Goal: Task Accomplishment & Management: Manage account settings

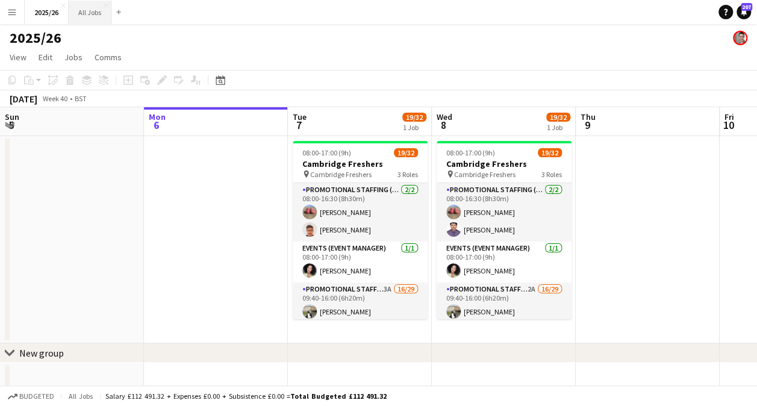
click at [84, 13] on button "All Jobs Close" at bounding box center [90, 12] width 43 height 23
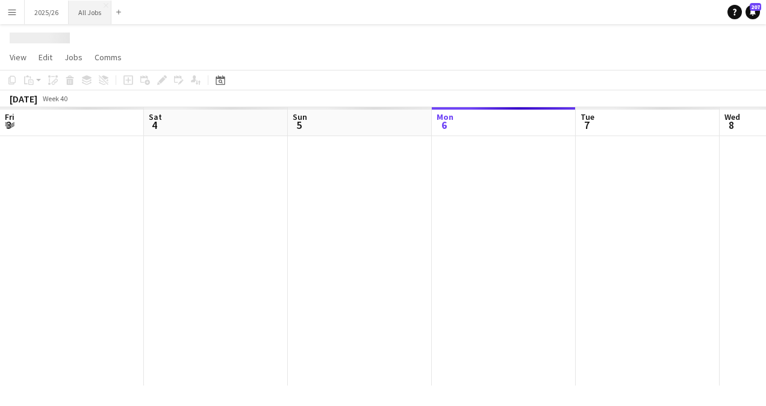
scroll to position [0, 288]
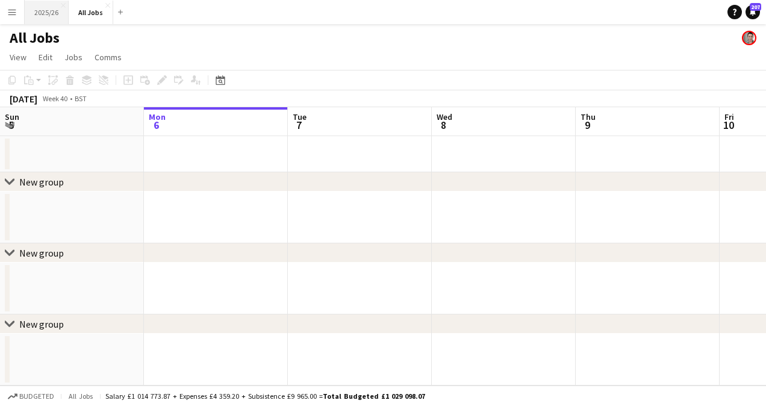
click at [47, 12] on button "2025/26 Close" at bounding box center [47, 12] width 44 height 23
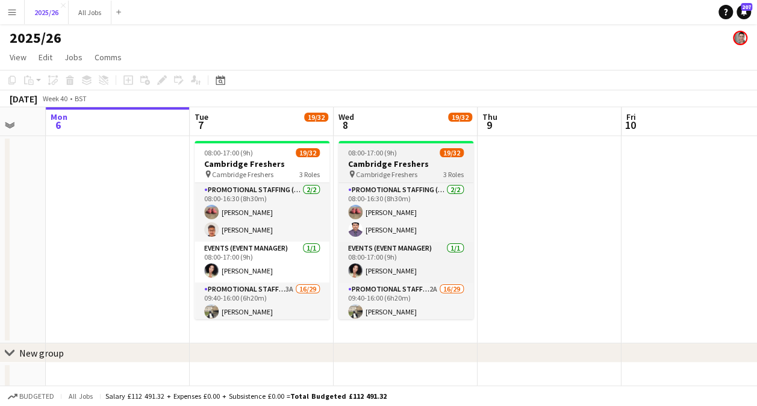
scroll to position [0, 385]
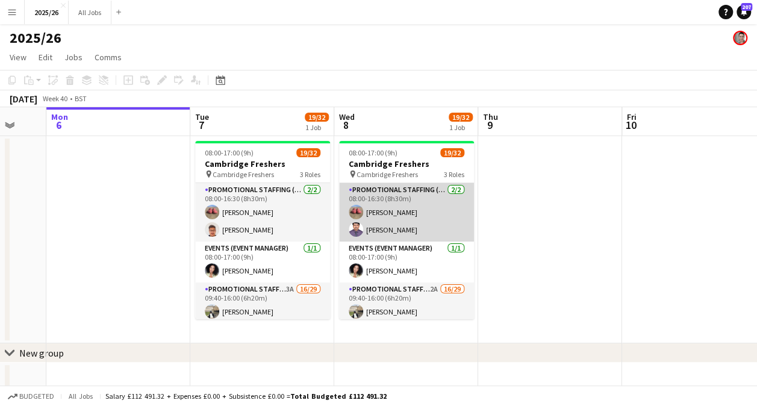
click at [402, 218] on app-card-role "Promotional Staffing (Team Leader) 2/2 08:00-16:30 (8h30m) Michael Sutton Rahul…" at bounding box center [406, 212] width 135 height 58
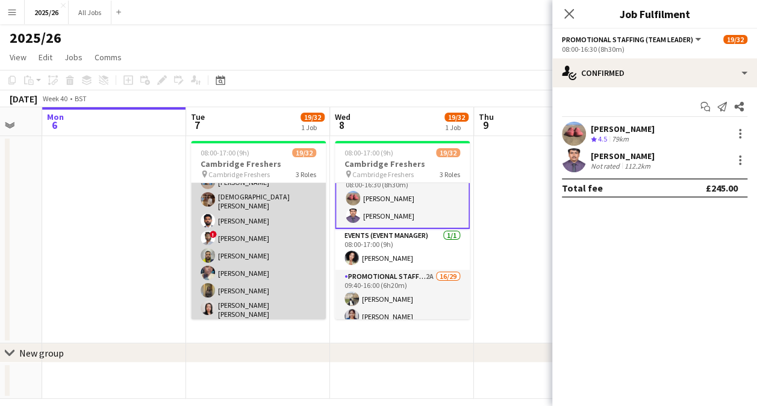
scroll to position [200, 0]
click at [234, 234] on app-card-role "Promotional Staffing (Brand Ambassadors) 3A 16/29 09:40-16:00 (6h20m) Haneesh C…" at bounding box center [258, 352] width 135 height 541
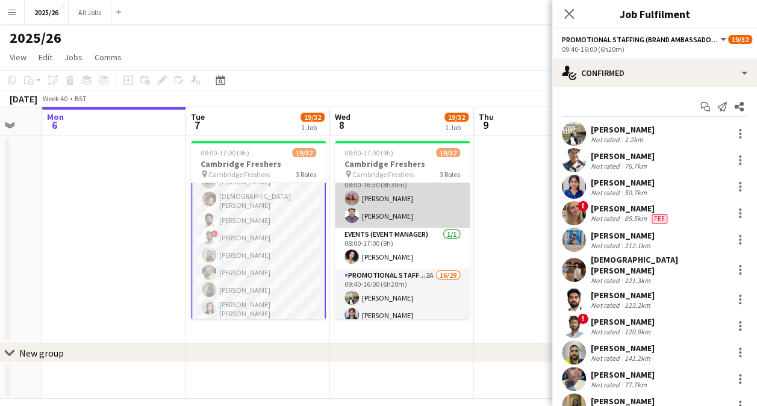
click at [395, 217] on app-card-role "Promotional Staffing (Team Leader) 2/2 08:00-16:30 (8h30m) Michael Sutton Rahul…" at bounding box center [402, 198] width 135 height 58
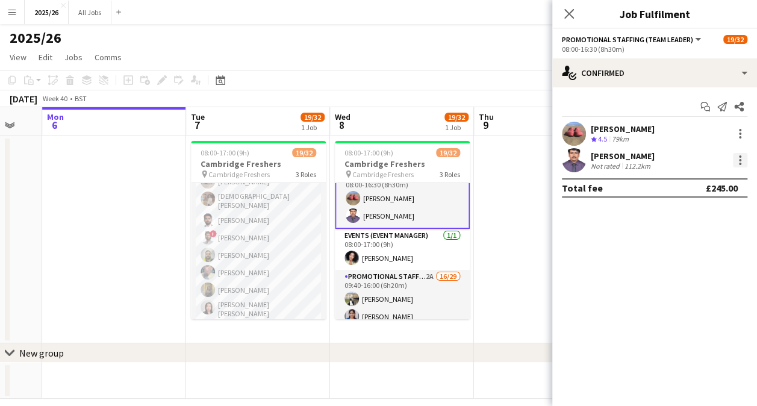
click at [739, 155] on div at bounding box center [740, 156] width 2 height 2
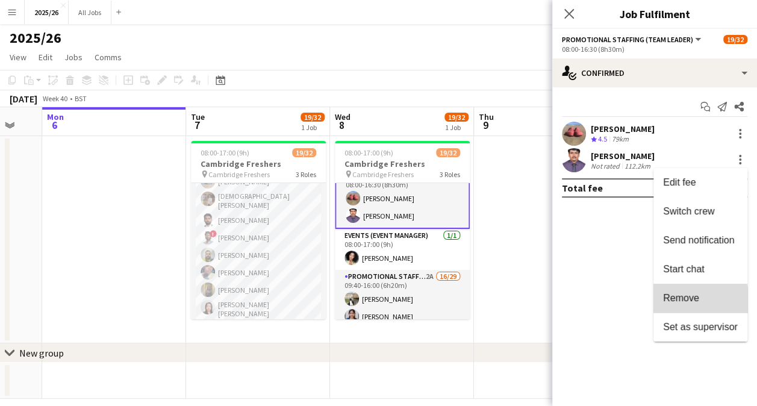
click at [688, 302] on span "Remove" at bounding box center [681, 298] width 36 height 10
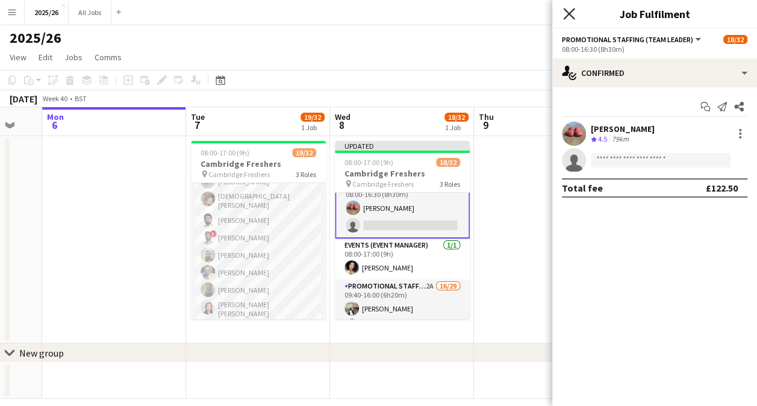
click at [569, 14] on icon at bounding box center [568, 13] width 11 height 11
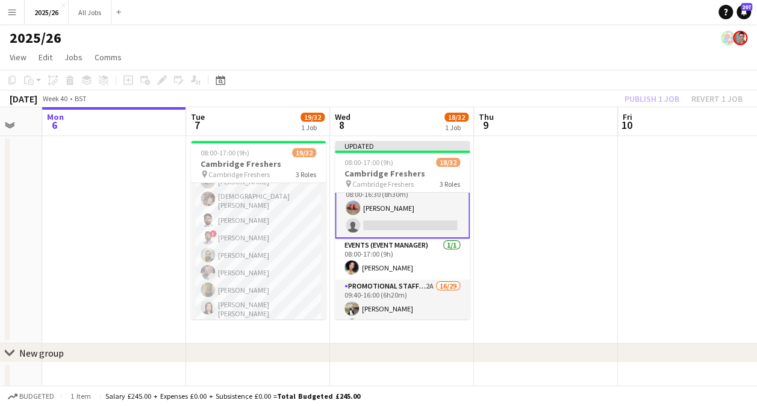
click at [643, 98] on div "Publish 1 job Revert 1 job" at bounding box center [683, 99] width 147 height 16
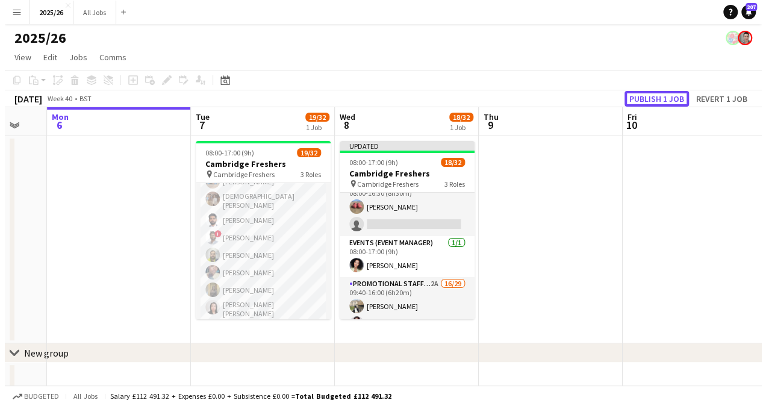
scroll to position [14, 0]
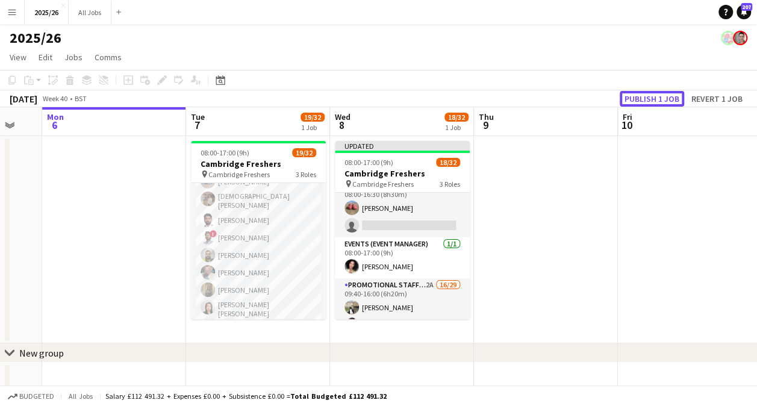
click at [643, 98] on button "Publish 1 job" at bounding box center [652, 99] width 64 height 16
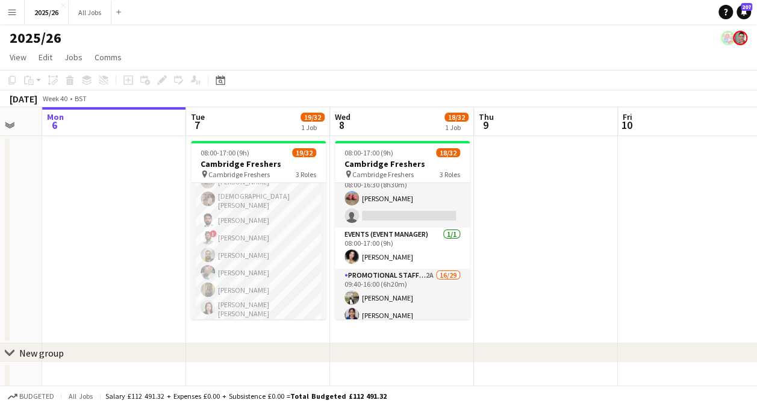
click at [19, 12] on button "Menu" at bounding box center [12, 12] width 24 height 24
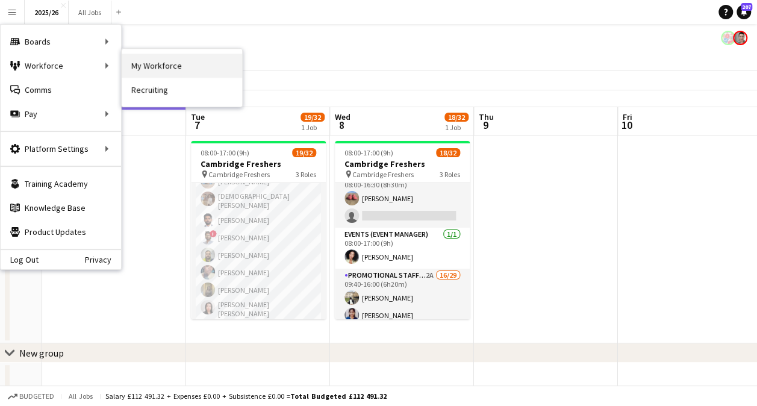
click at [161, 72] on link "My Workforce" at bounding box center [182, 66] width 120 height 24
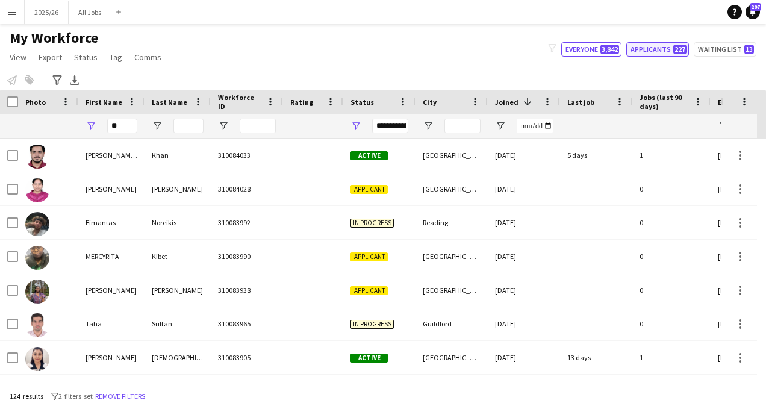
click at [662, 50] on button "Applicants 227" at bounding box center [657, 49] width 63 height 14
type input "**********"
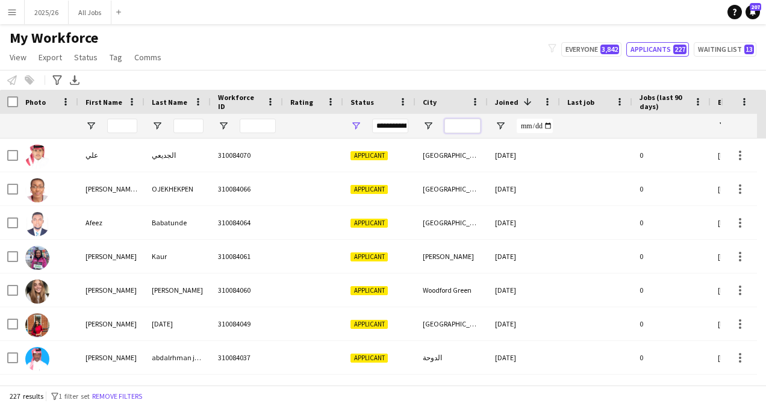
click at [462, 128] on input "City Filter Input" at bounding box center [462, 126] width 36 height 14
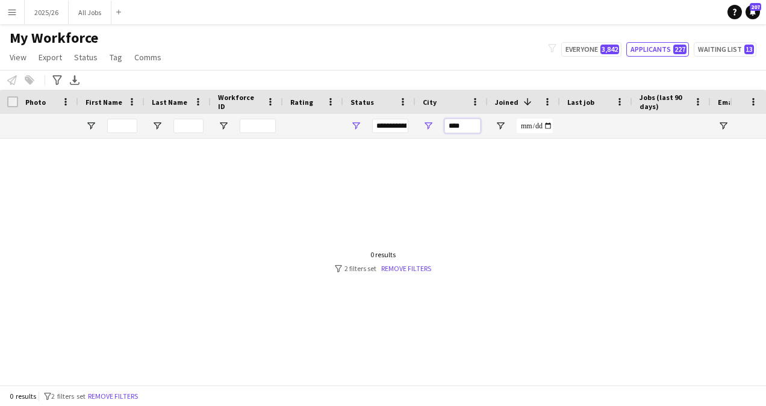
type input "****"
click at [474, 136] on div "****" at bounding box center [462, 126] width 36 height 24
click at [465, 132] on input "****" at bounding box center [462, 126] width 36 height 14
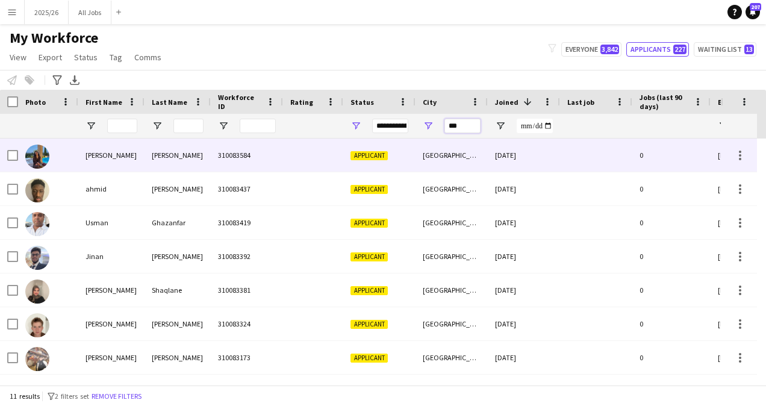
type input "***"
click at [462, 153] on div "[GEOGRAPHIC_DATA]" at bounding box center [451, 154] width 72 height 33
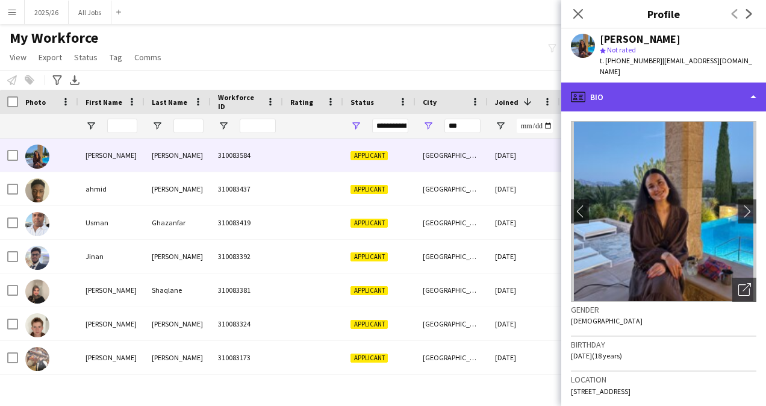
click at [673, 89] on div "profile Bio" at bounding box center [663, 96] width 205 height 29
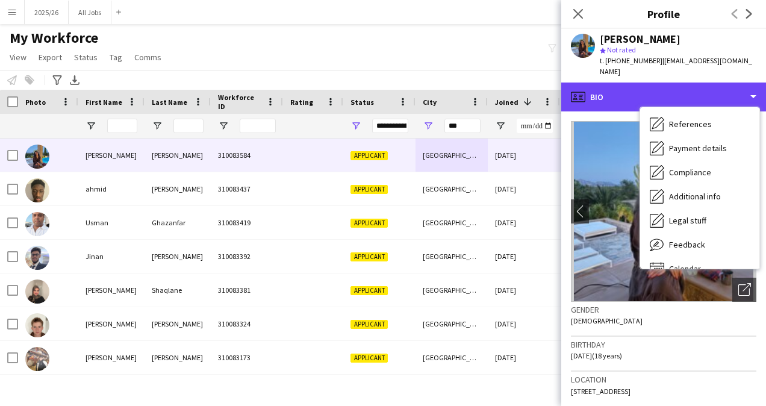
scroll to position [121, 0]
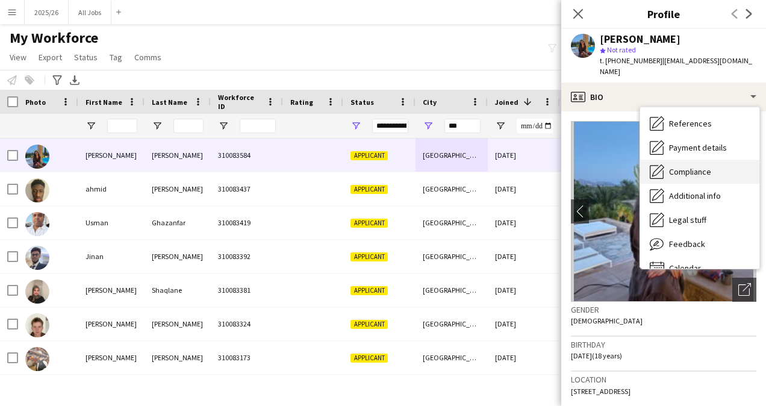
click at [692, 166] on span "Compliance" at bounding box center [690, 171] width 42 height 11
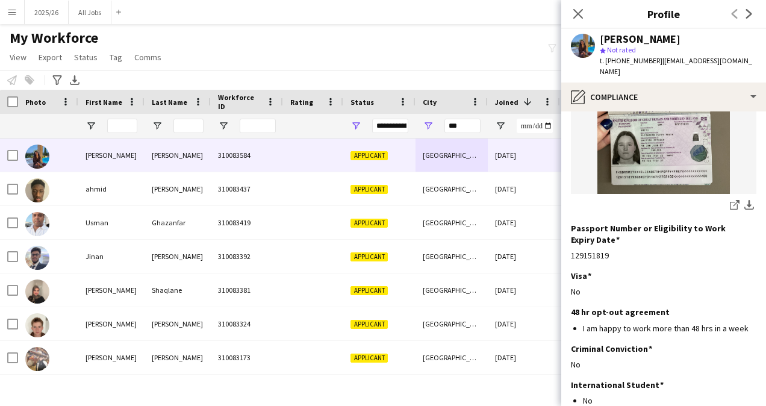
scroll to position [258, 0]
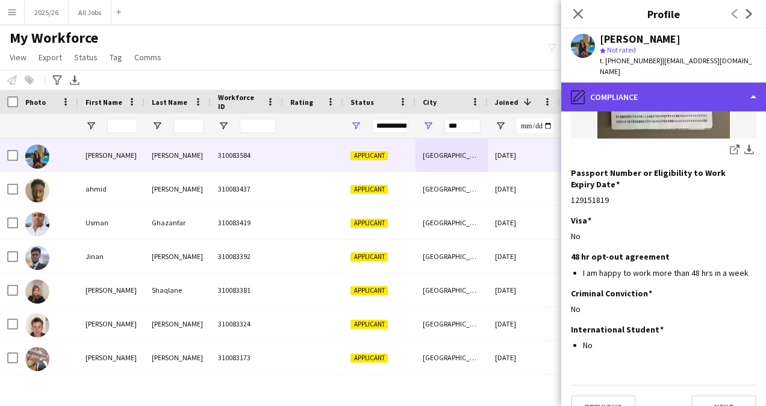
click at [672, 82] on div "pencil4 Compliance" at bounding box center [663, 96] width 205 height 29
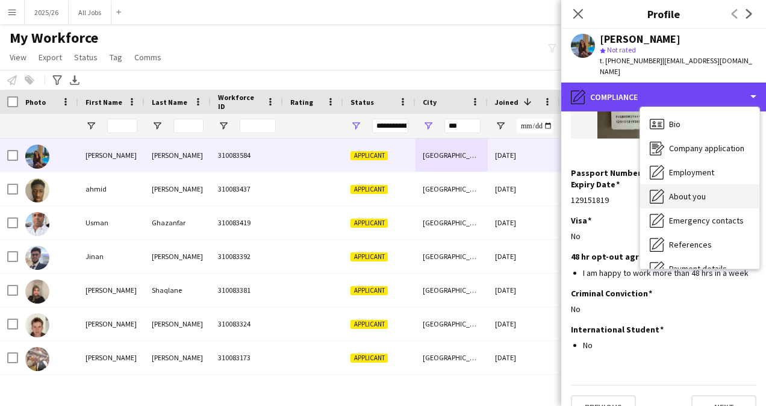
scroll to position [0, 0]
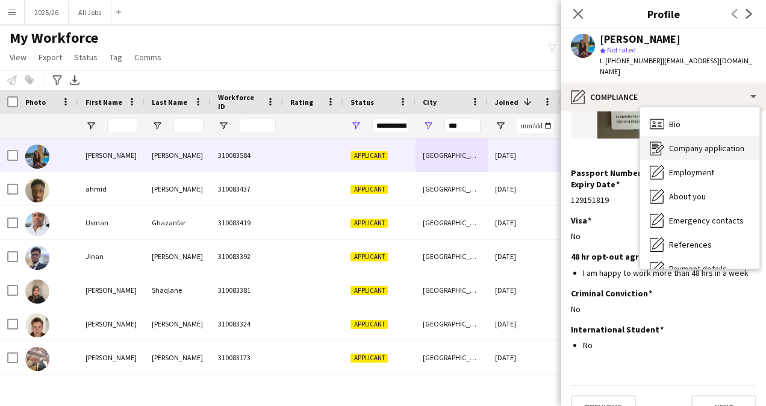
click at [708, 143] on span "Company application" at bounding box center [706, 148] width 75 height 11
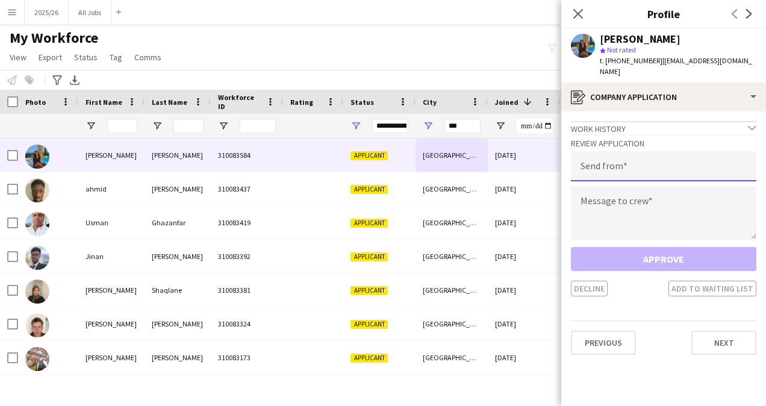
click at [603, 151] on input "email" at bounding box center [663, 166] width 185 height 30
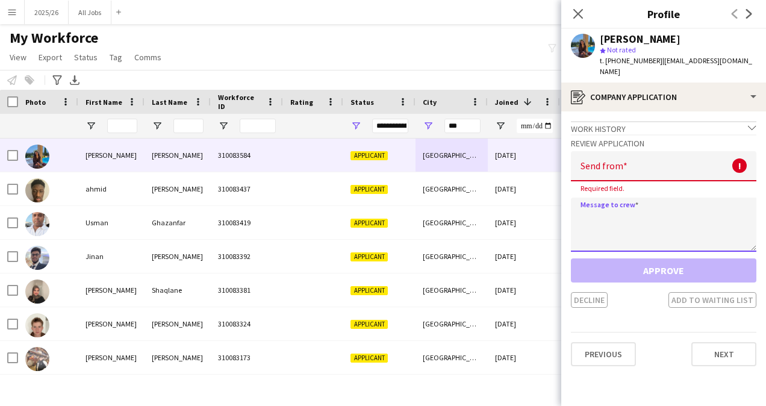
click at [614, 220] on textarea at bounding box center [663, 224] width 185 height 54
paste textarea "**********"
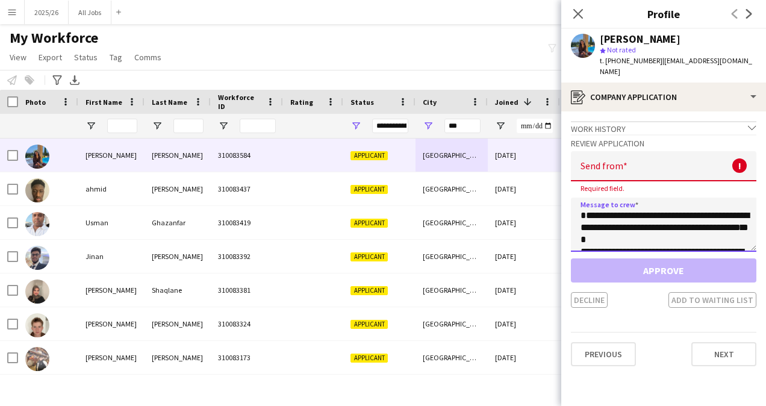
scroll to position [248, 0]
type textarea "**********"
click at [633, 164] on input "email" at bounding box center [663, 166] width 185 height 30
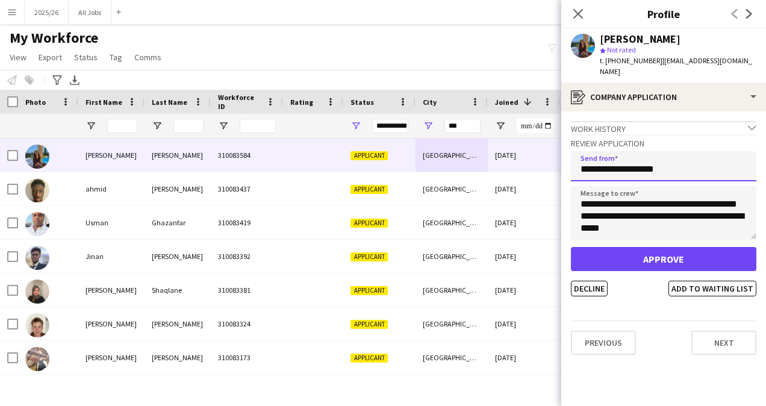
type input "**********"
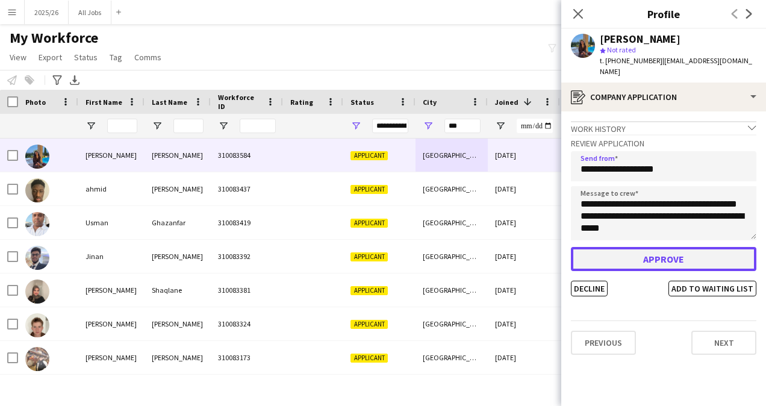
click at [674, 250] on button "Approve" at bounding box center [663, 259] width 185 height 24
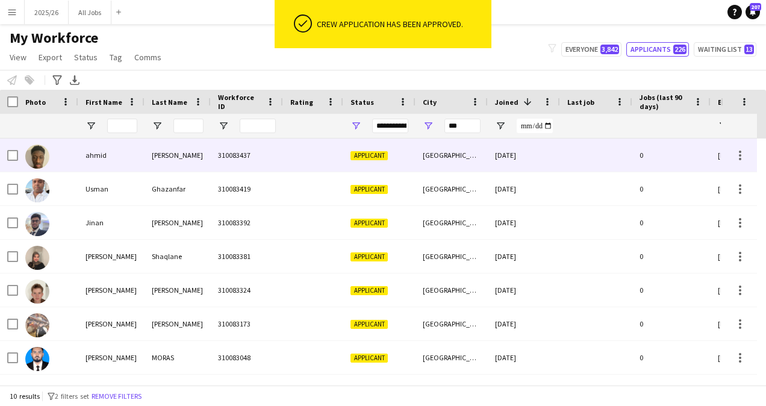
click at [275, 148] on div "310083437" at bounding box center [247, 154] width 72 height 33
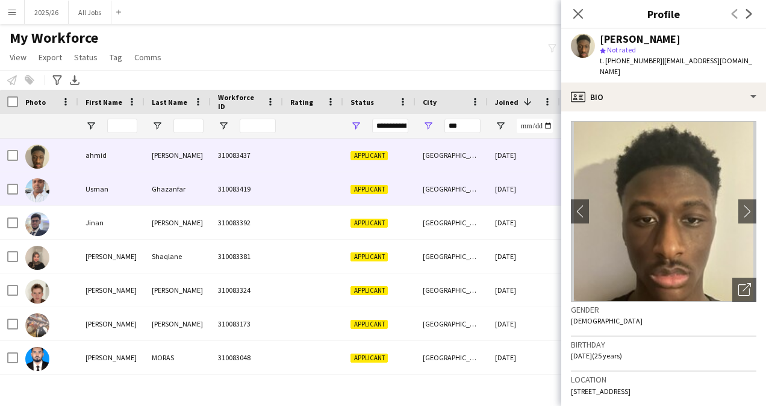
click at [274, 195] on div "310083419" at bounding box center [247, 188] width 72 height 33
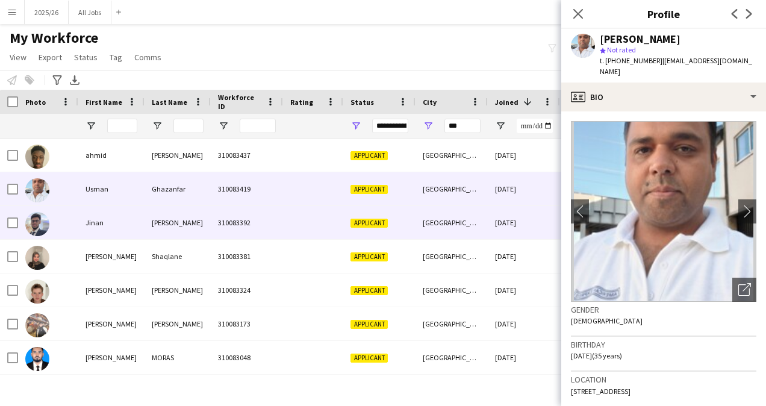
click at [282, 238] on div "310083392" at bounding box center [247, 222] width 72 height 33
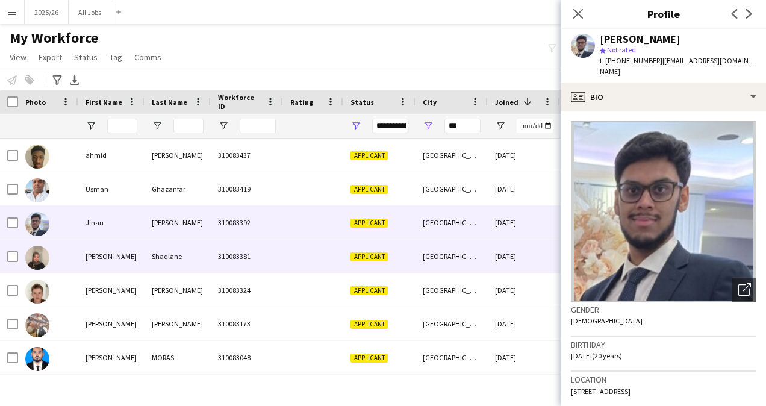
click at [279, 247] on div "310083381" at bounding box center [247, 256] width 72 height 33
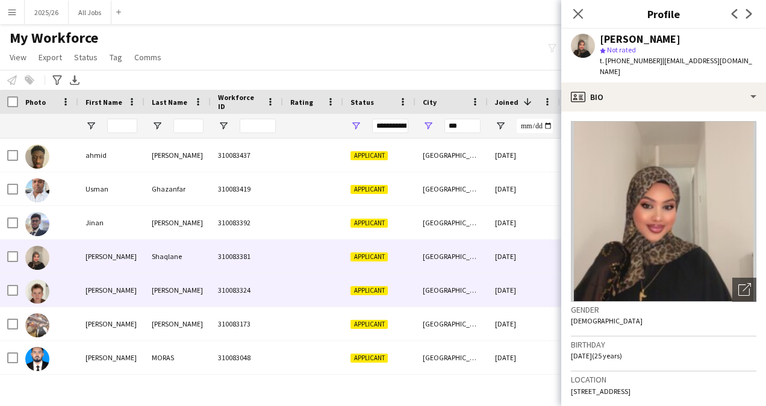
click at [289, 282] on div at bounding box center [313, 289] width 60 height 33
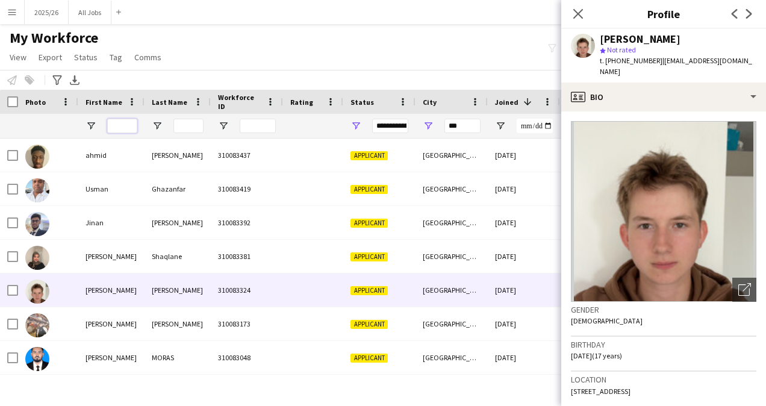
click at [119, 128] on input "First Name Filter Input" at bounding box center [122, 126] width 30 height 14
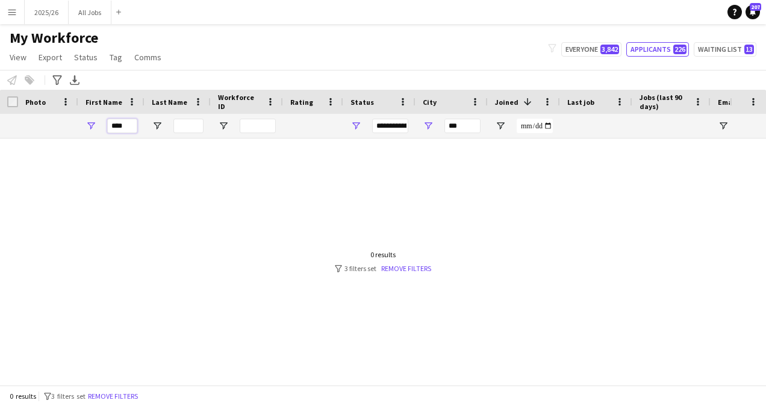
type input "****"
click at [458, 128] on input "***" at bounding box center [462, 126] width 36 height 14
click at [118, 124] on input "****" at bounding box center [122, 126] width 30 height 14
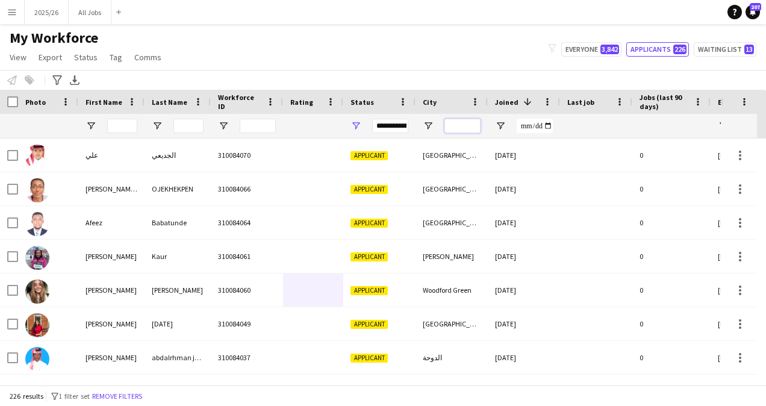
click at [461, 131] on input "City Filter Input" at bounding box center [462, 126] width 36 height 14
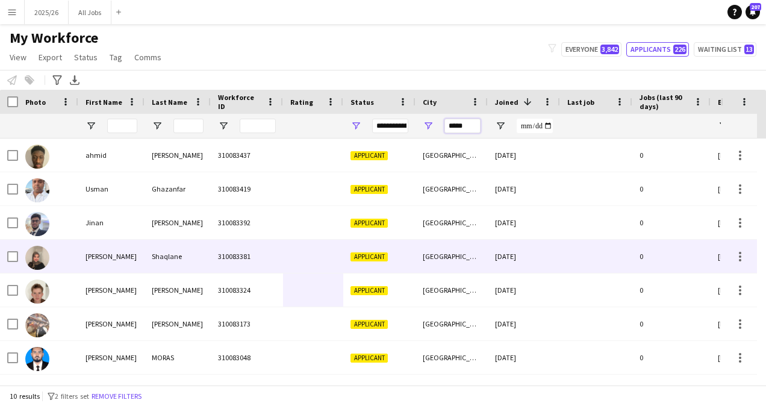
type input "*****"
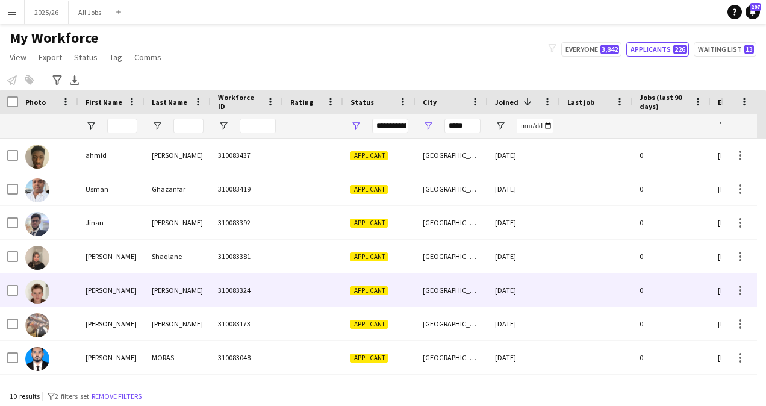
click at [459, 280] on div "[GEOGRAPHIC_DATA]" at bounding box center [451, 289] width 72 height 33
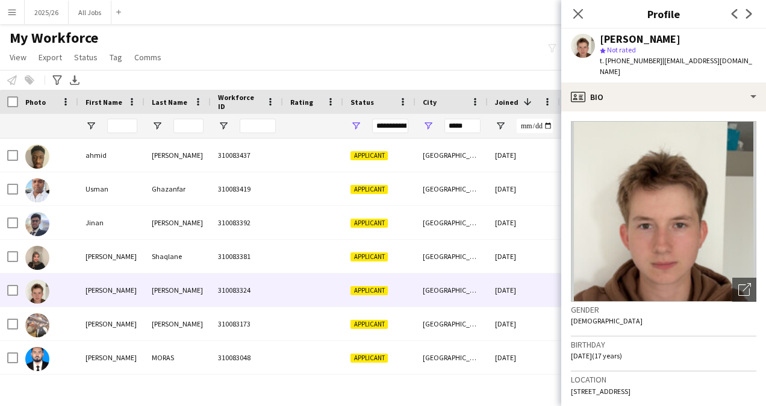
scroll to position [47, 0]
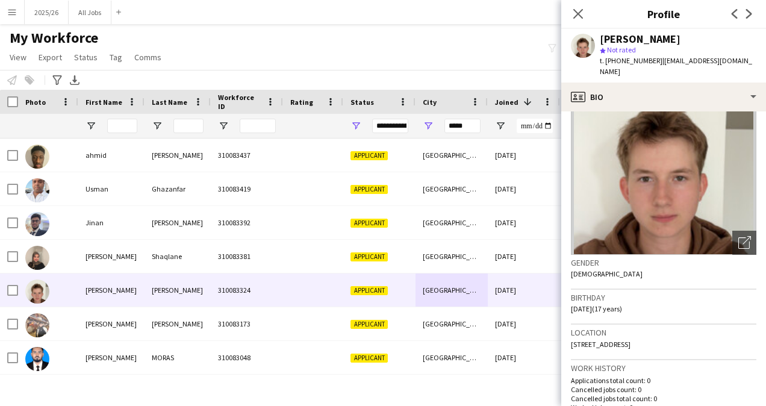
click at [680, 331] on h3 "Location" at bounding box center [663, 332] width 185 height 11
click at [592, 336] on h3 "Location" at bounding box center [663, 332] width 185 height 11
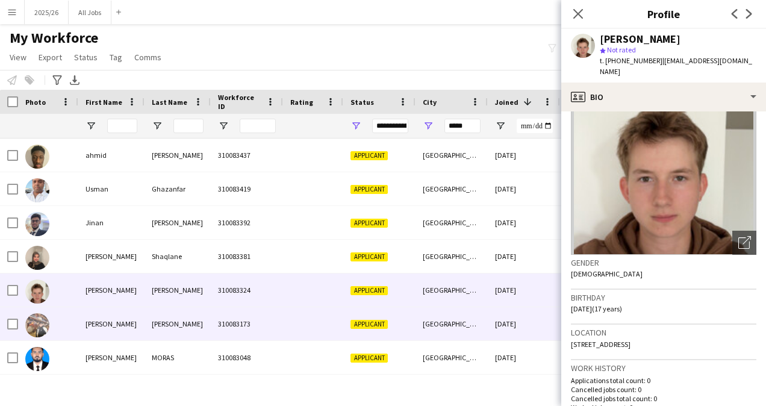
click at [462, 326] on div "[GEOGRAPHIC_DATA]" at bounding box center [451, 323] width 72 height 33
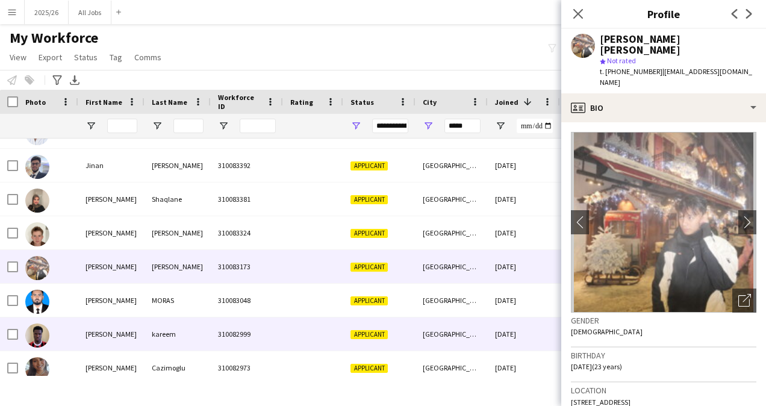
scroll to position [58, 0]
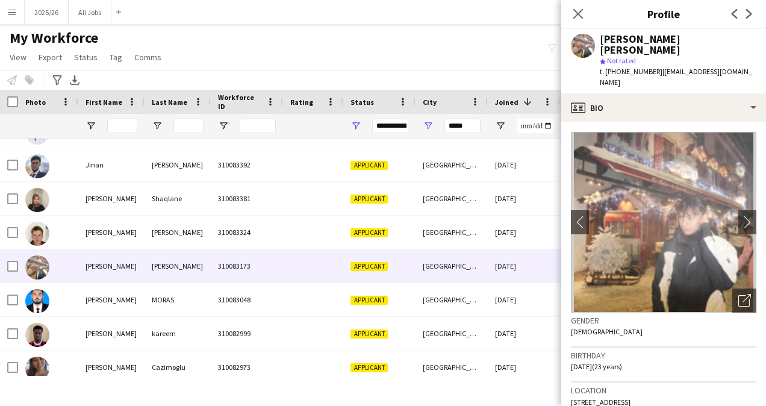
click at [588, 10] on div "Close pop-in" at bounding box center [578, 14] width 34 height 28
click at [580, 11] on icon at bounding box center [577, 13] width 11 height 11
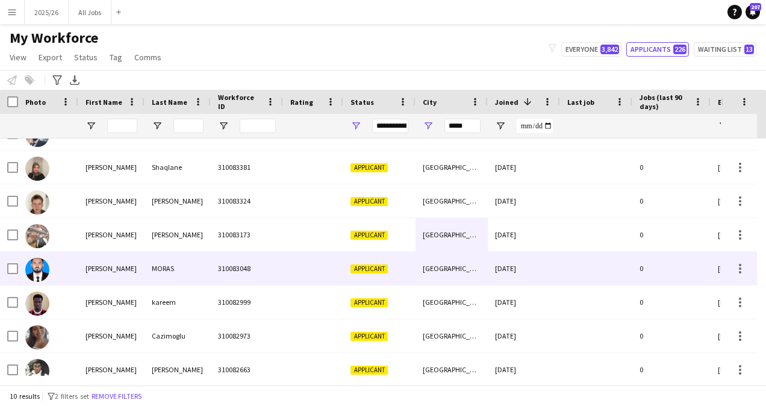
scroll to position [100, 0]
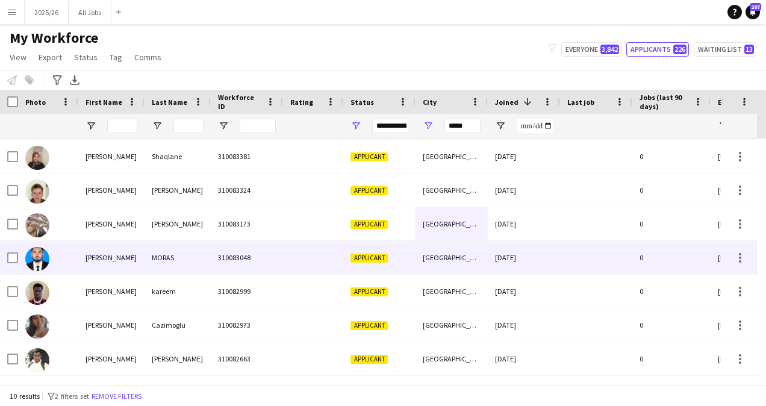
click at [407, 258] on div "Applicant" at bounding box center [379, 257] width 72 height 33
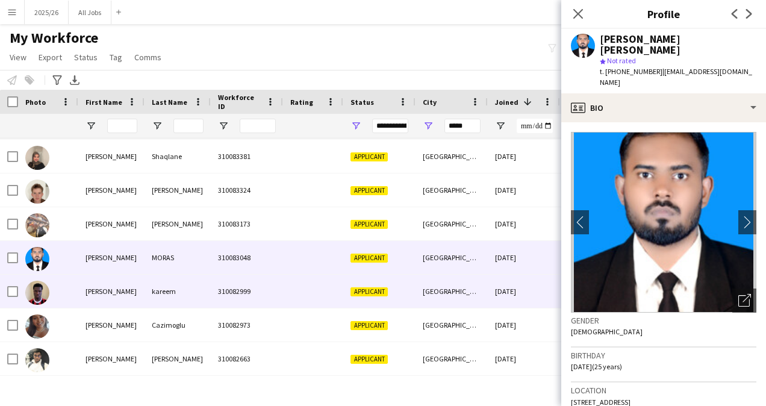
click at [364, 295] on span "Applicant" at bounding box center [368, 291] width 37 height 9
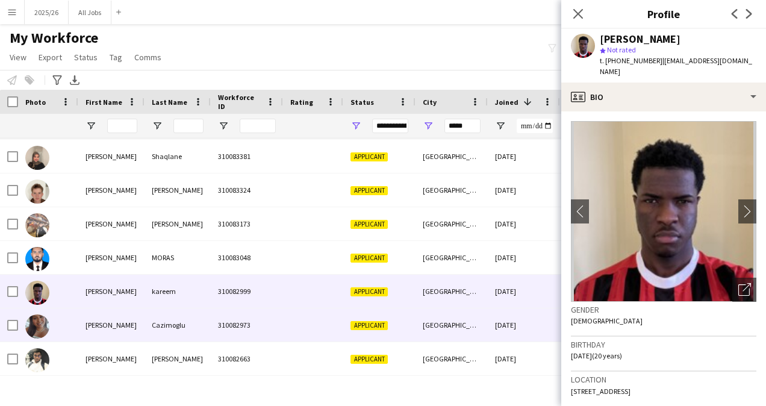
click at [350, 328] on span "Applicant" at bounding box center [368, 325] width 37 height 9
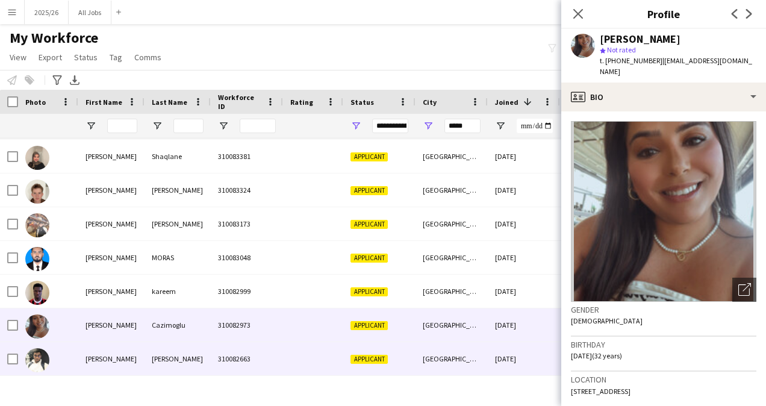
click at [323, 354] on div at bounding box center [313, 358] width 60 height 33
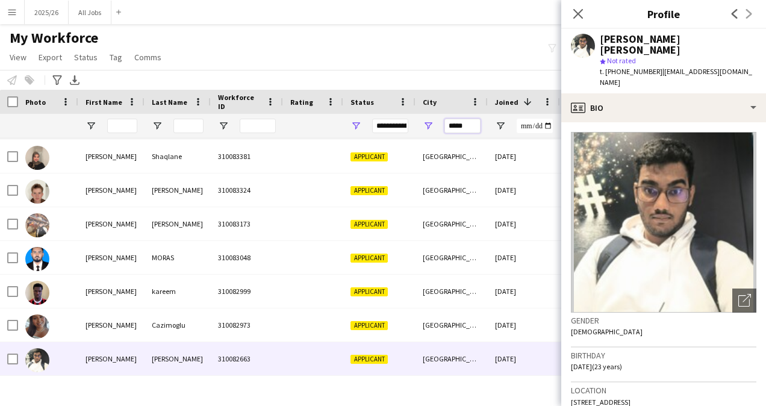
click at [459, 129] on input "*****" at bounding box center [462, 126] width 36 height 14
click at [401, 124] on div "**********" at bounding box center [390, 126] width 36 height 14
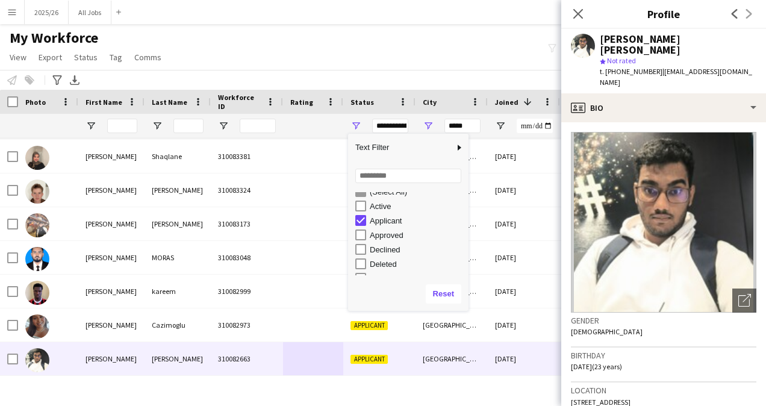
scroll to position [8, 0]
click at [465, 52] on div "My Workforce View Views Default view New view Update view Delete view Edit name…" at bounding box center [383, 49] width 766 height 41
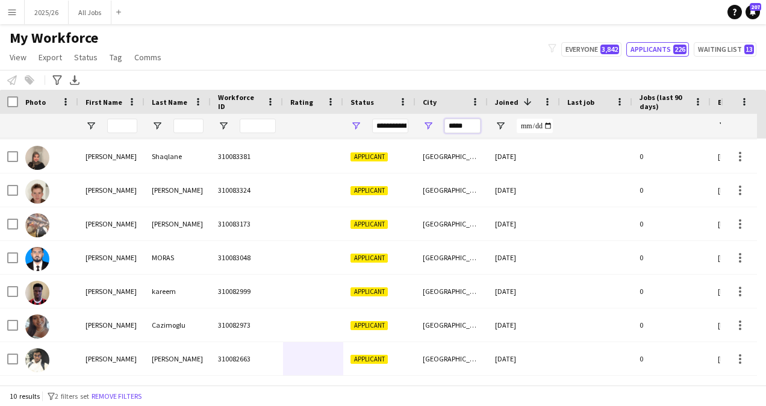
click at [462, 128] on input "*****" at bounding box center [462, 126] width 36 height 14
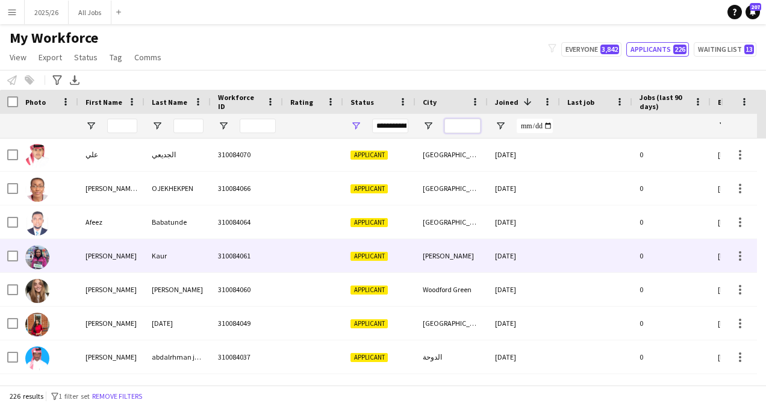
scroll to position [0, 0]
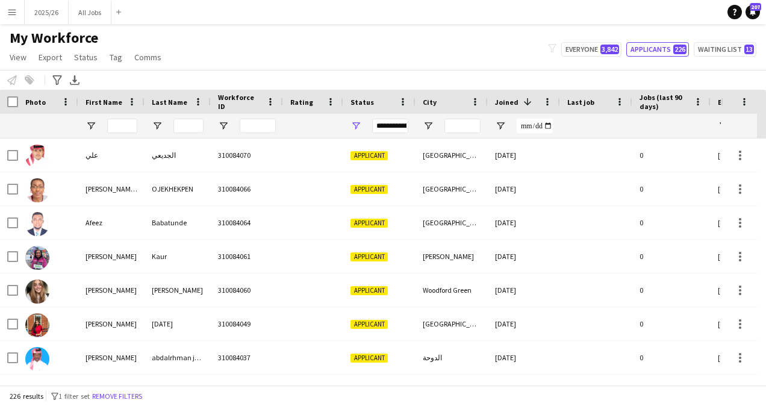
click at [412, 78] on div "Notify workforce Add to tag Select at least one crew to tag him or her. Advance…" at bounding box center [383, 80] width 766 height 20
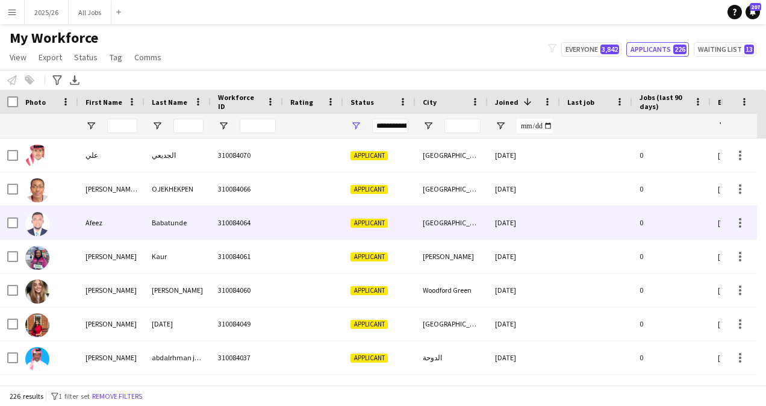
scroll to position [31, 0]
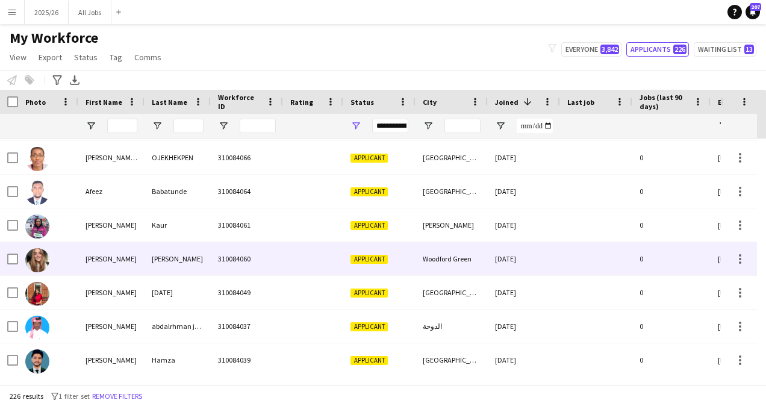
click at [55, 267] on div at bounding box center [48, 258] width 60 height 33
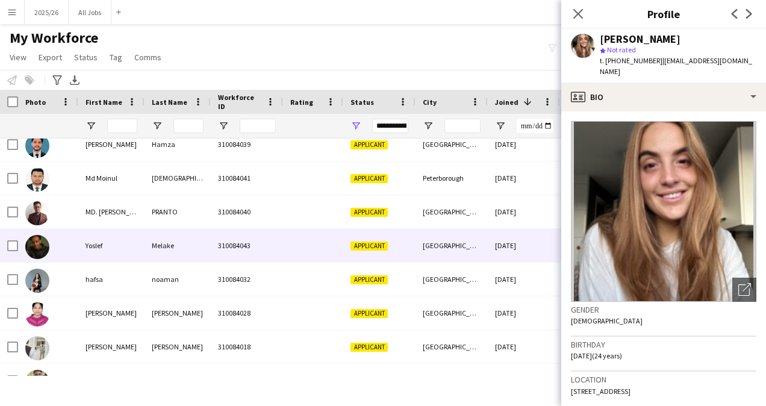
scroll to position [245, 0]
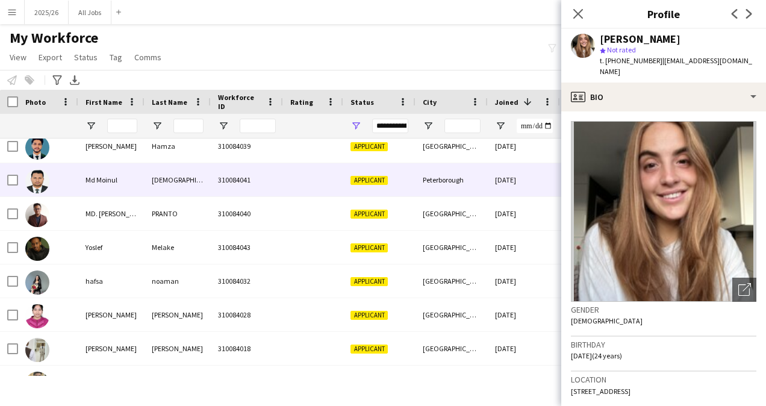
click at [126, 188] on div "Md Moinul" at bounding box center [111, 179] width 66 height 33
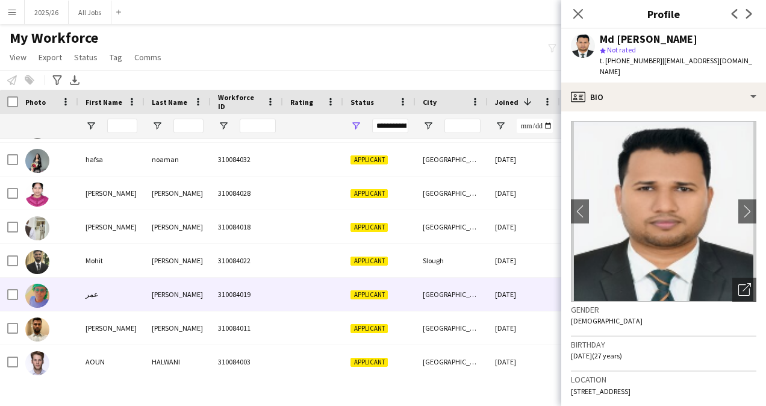
scroll to position [0, 0]
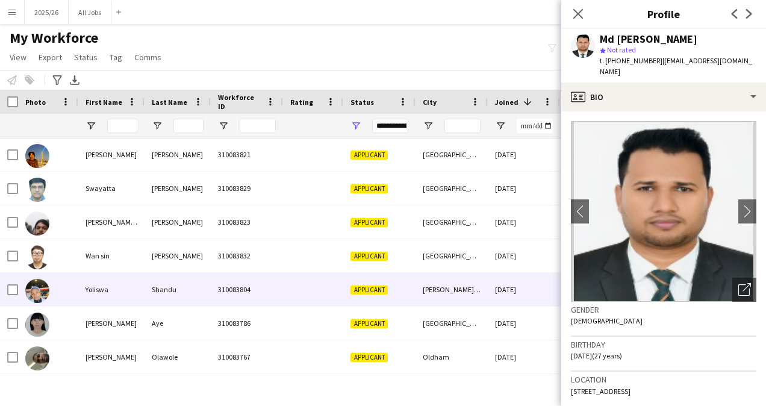
click at [503, 285] on div "[DATE]" at bounding box center [524, 289] width 72 height 33
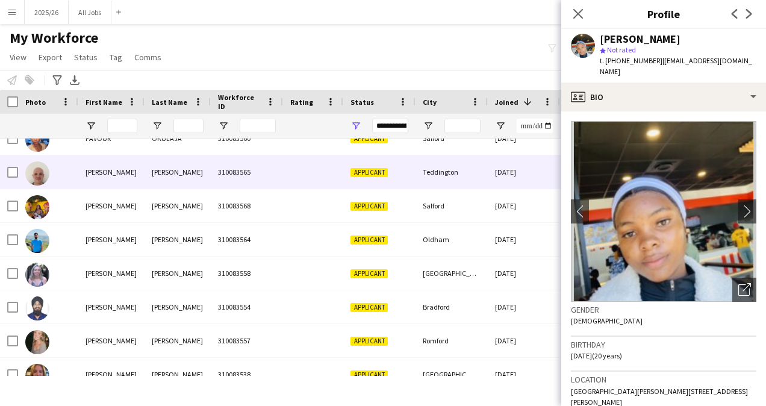
click at [435, 179] on div "Teddington" at bounding box center [451, 171] width 72 height 33
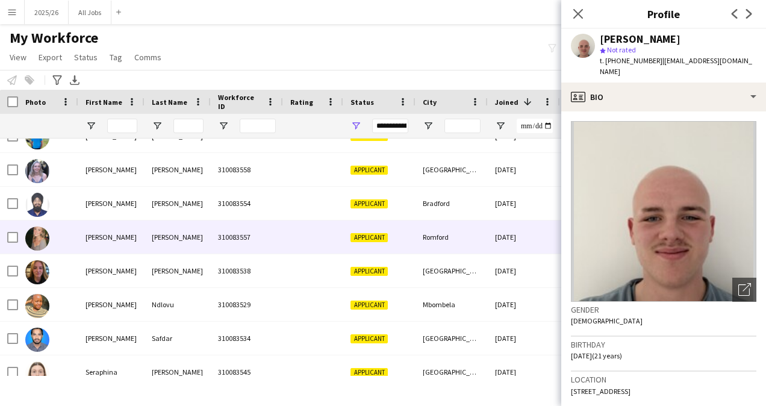
click at [133, 229] on div "Marie" at bounding box center [111, 236] width 66 height 33
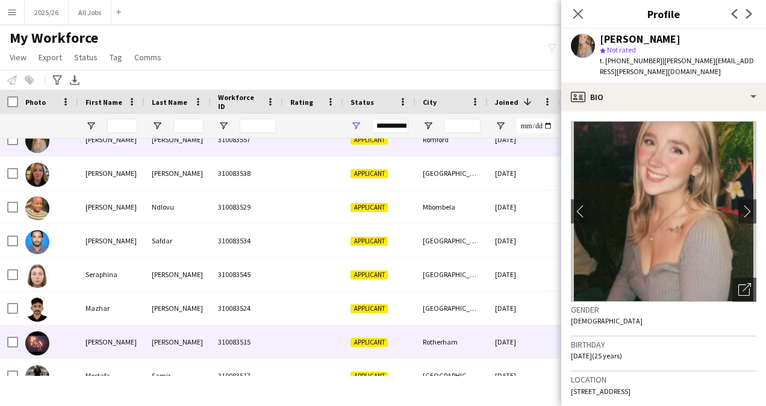
scroll to position [3565, 0]
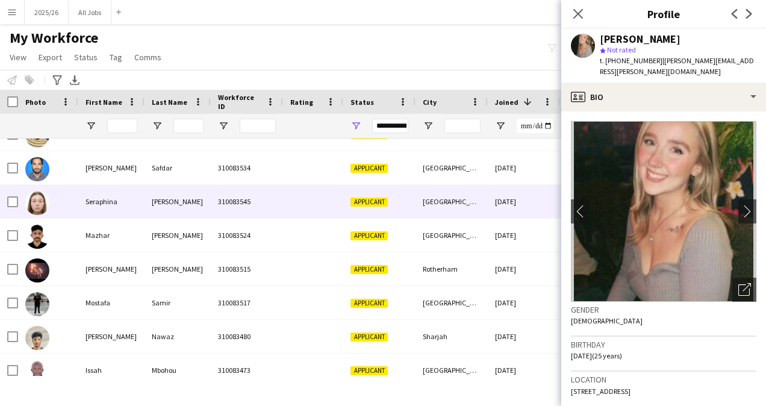
click at [315, 197] on div at bounding box center [313, 201] width 60 height 33
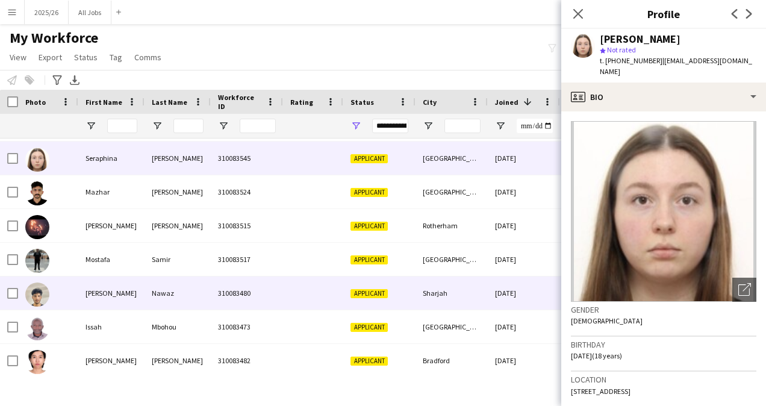
scroll to position [3673, 0]
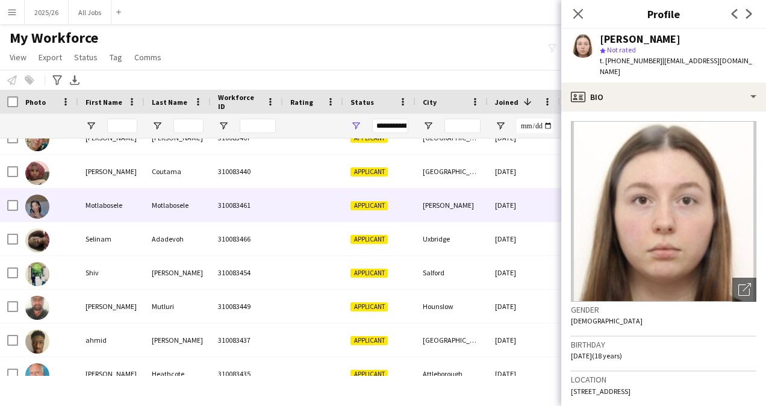
click at [317, 205] on div at bounding box center [313, 204] width 60 height 33
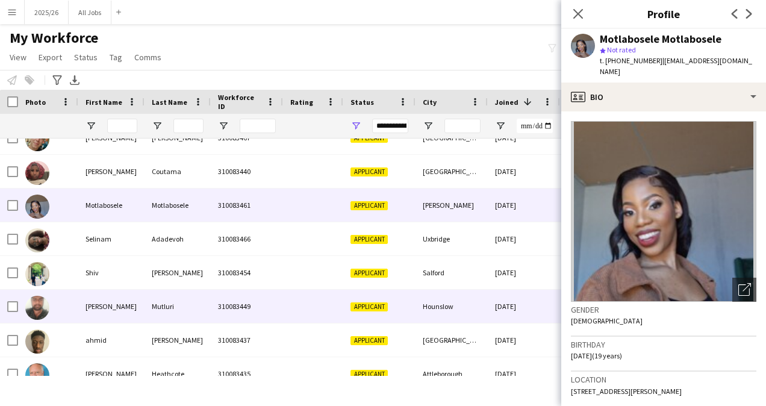
click at [432, 303] on div "Hounslow" at bounding box center [451, 306] width 72 height 33
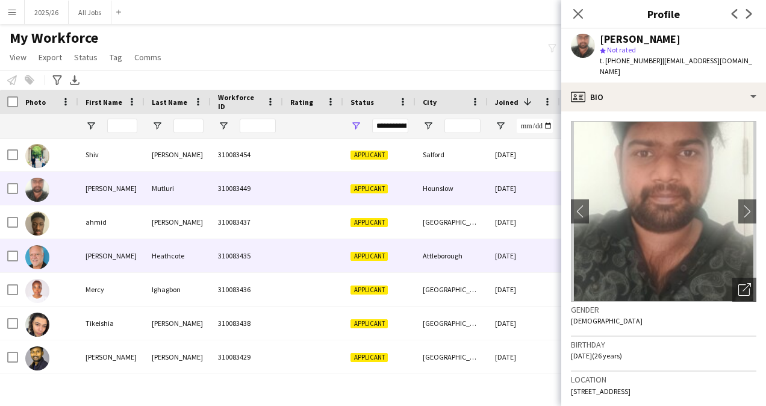
click at [329, 253] on div at bounding box center [313, 255] width 60 height 33
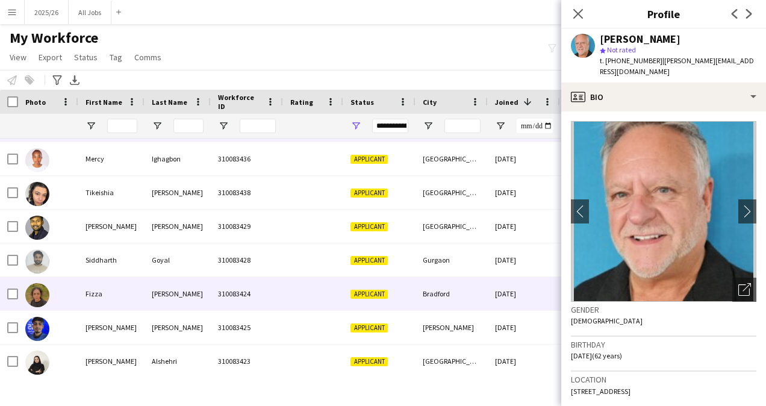
scroll to position [4246, 0]
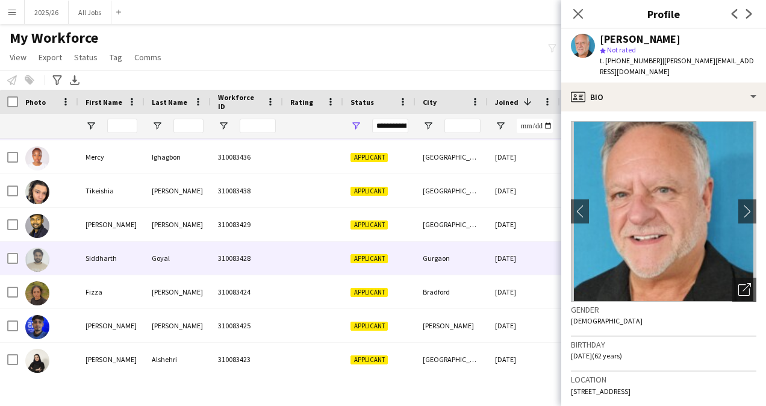
click at [442, 261] on div "Gurgaon" at bounding box center [451, 257] width 72 height 33
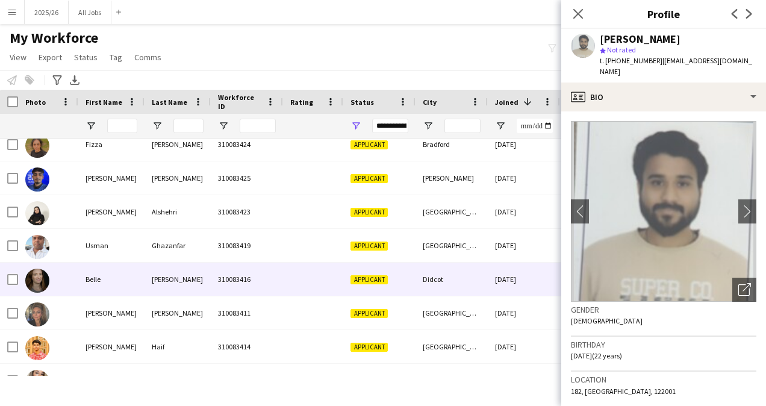
scroll to position [4408, 0]
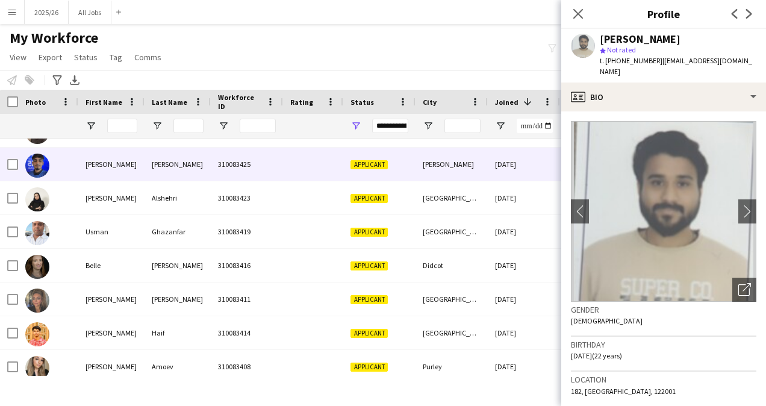
click at [453, 172] on div "Shipley" at bounding box center [451, 164] width 72 height 33
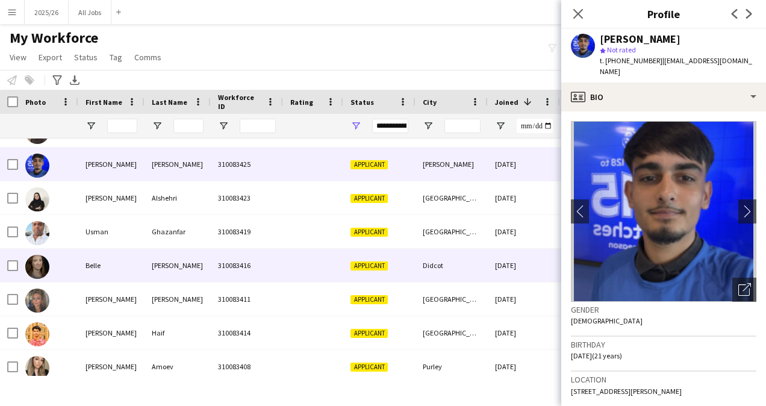
click at [399, 260] on div "Applicant" at bounding box center [379, 265] width 72 height 33
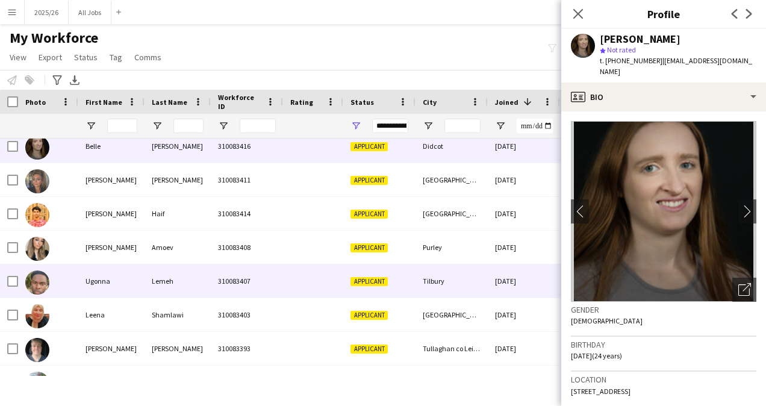
scroll to position [4530, 0]
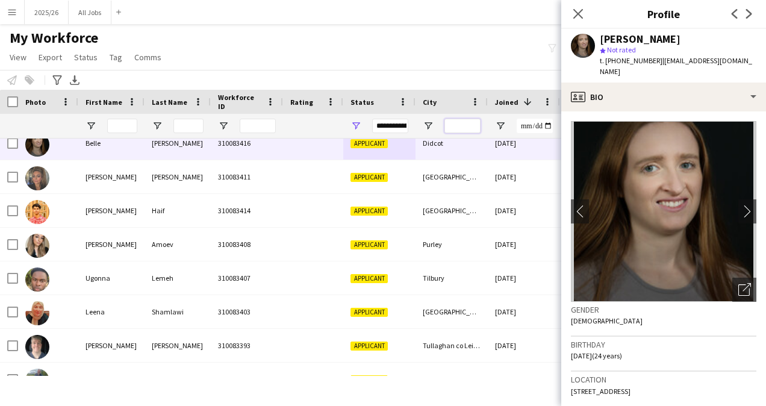
click at [467, 123] on input "City Filter Input" at bounding box center [462, 126] width 36 height 14
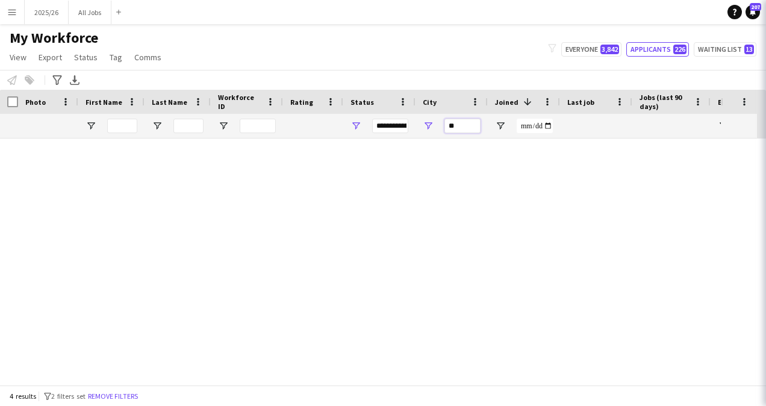
scroll to position [0, 0]
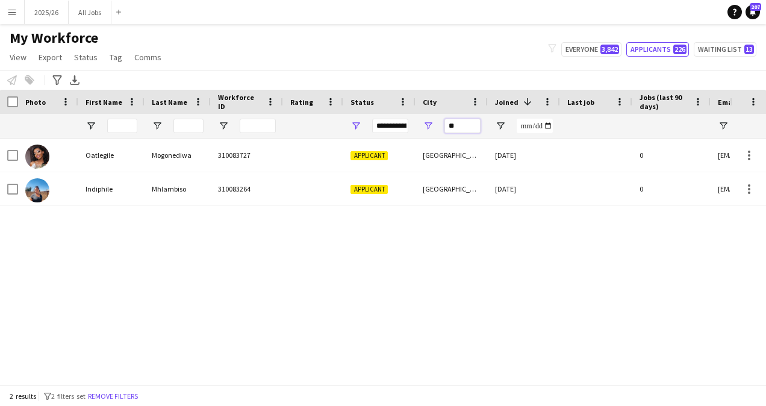
type input "*"
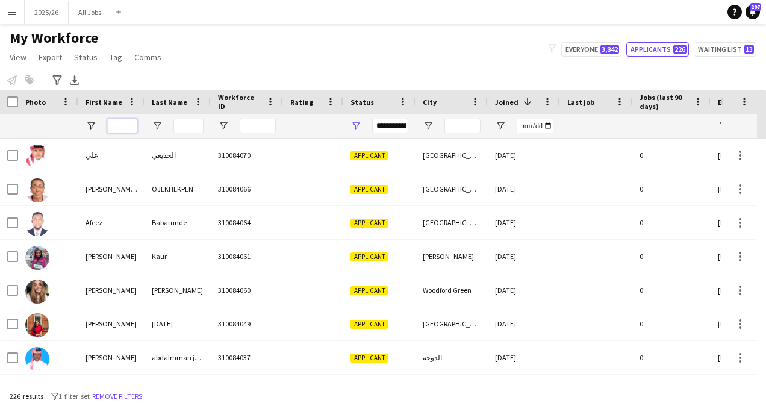
click at [128, 127] on input "First Name Filter Input" at bounding box center [122, 126] width 30 height 14
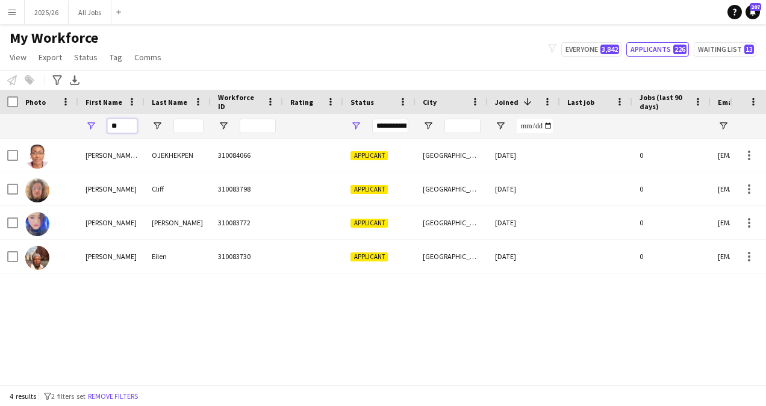
type input "*"
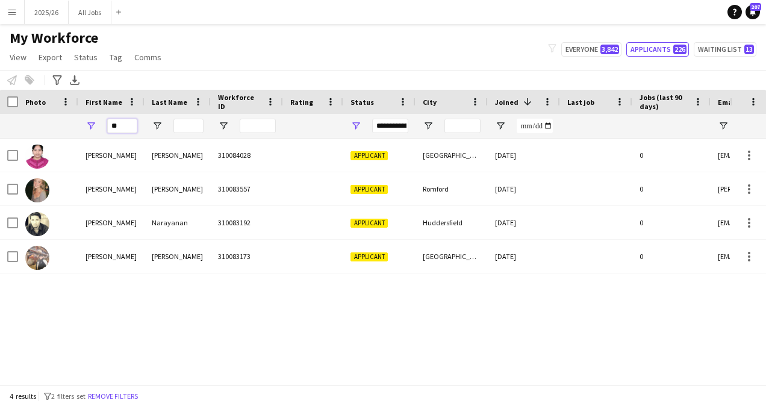
type input "*"
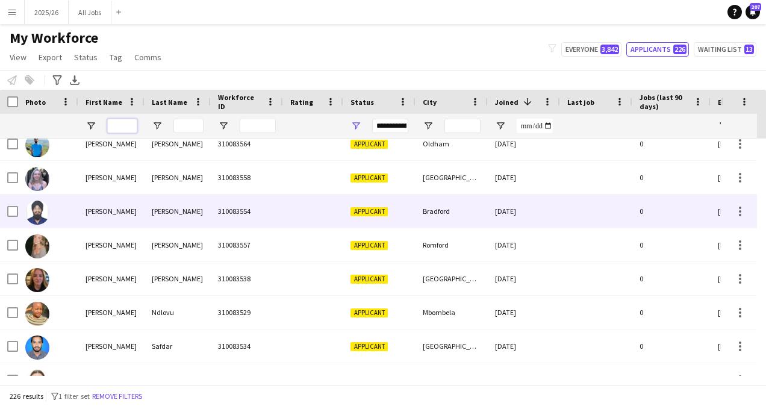
scroll to position [3450, 0]
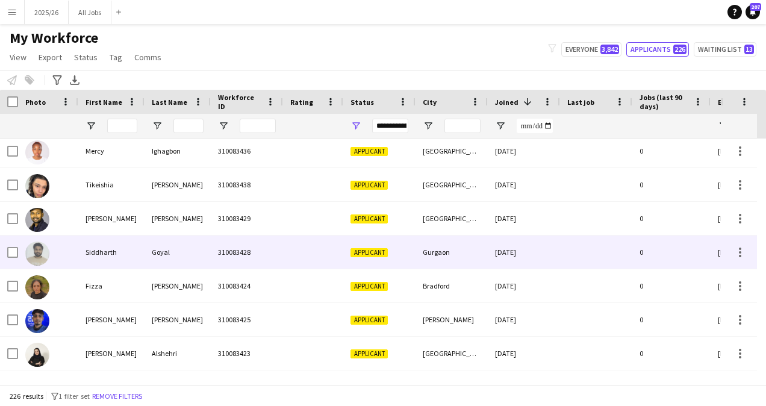
click at [423, 248] on div "Gurgaon" at bounding box center [451, 251] width 72 height 33
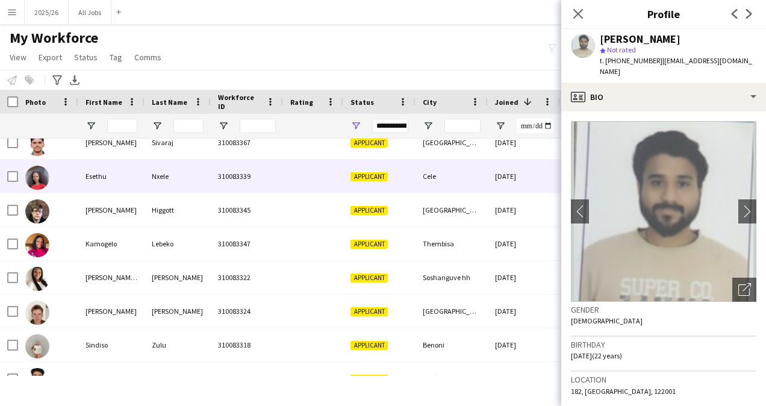
click at [421, 178] on div "Cele" at bounding box center [451, 176] width 72 height 33
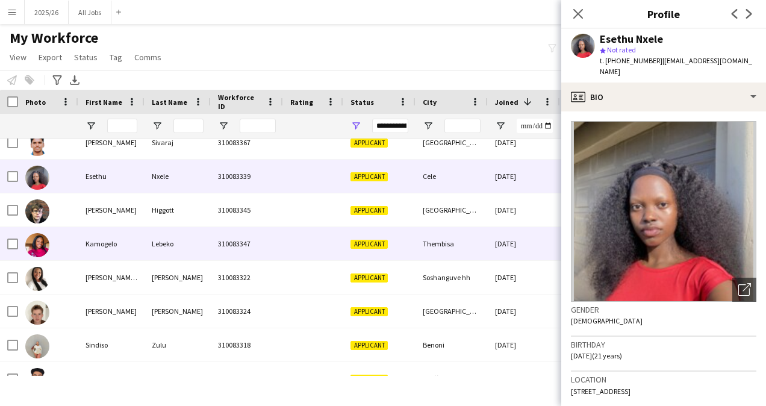
click at [440, 246] on div "Thembisa" at bounding box center [451, 243] width 72 height 33
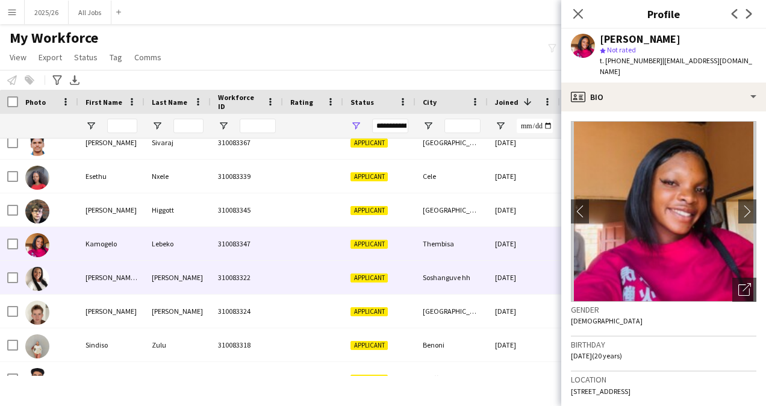
click at [431, 287] on div "Soshanguve hh" at bounding box center [451, 277] width 72 height 33
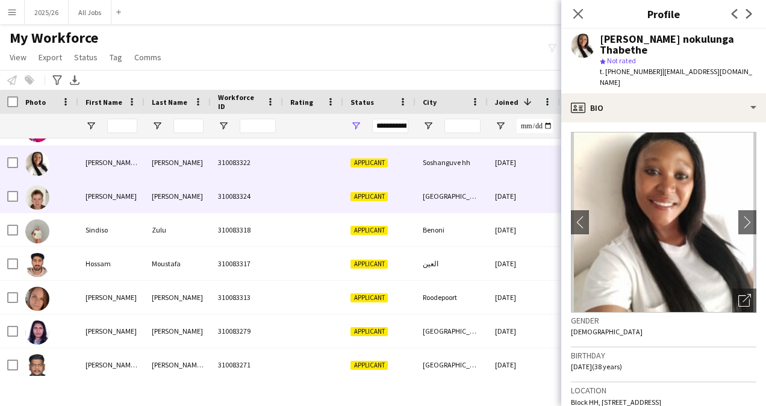
click at [436, 196] on div "[GEOGRAPHIC_DATA]" at bounding box center [451, 195] width 72 height 33
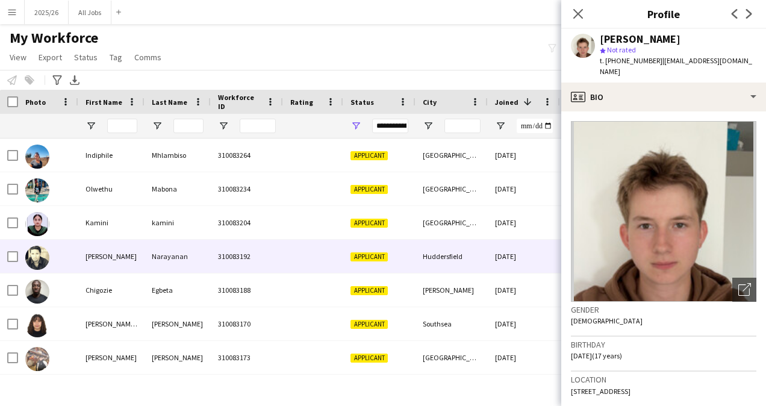
click at [453, 255] on div "Huddersfield" at bounding box center [451, 256] width 72 height 33
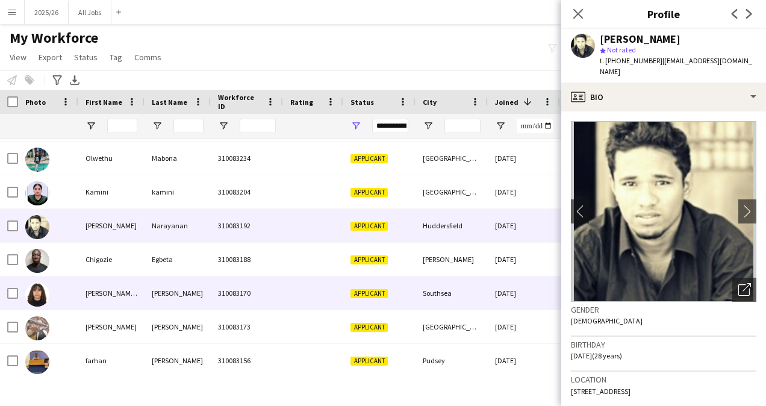
click at [441, 290] on div "Southsea" at bounding box center [451, 292] width 72 height 33
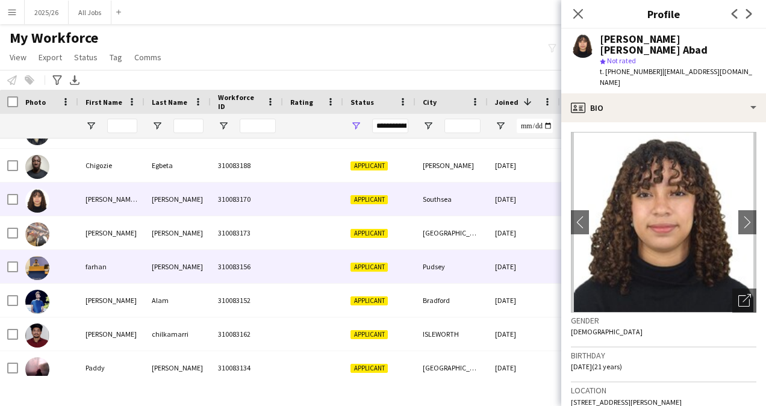
click at [436, 259] on div "Pudsey" at bounding box center [451, 266] width 72 height 33
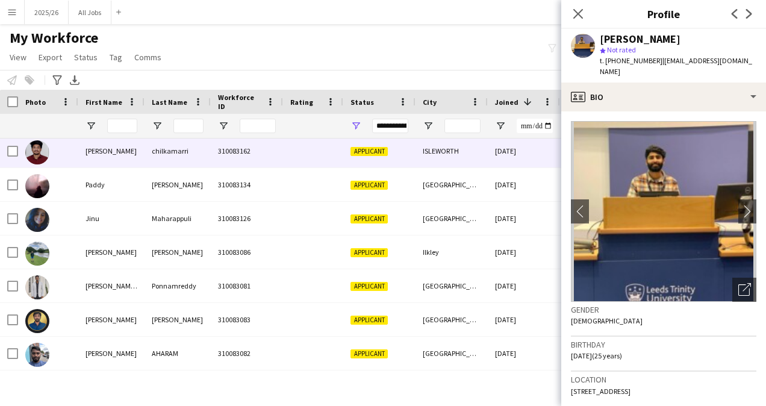
click at [424, 146] on div "ISLEWORTH" at bounding box center [451, 150] width 72 height 33
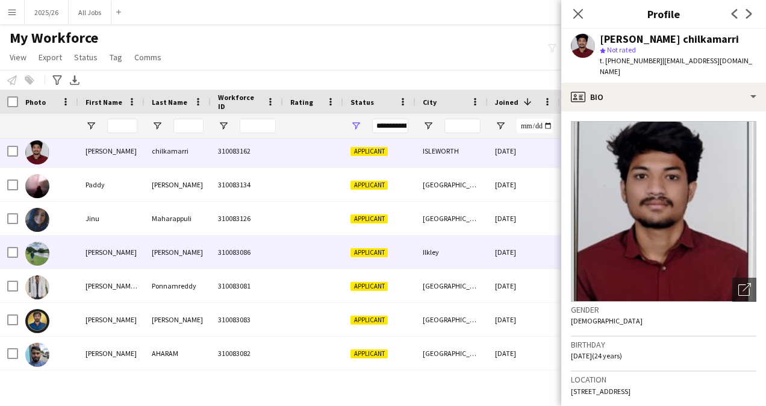
click at [342, 251] on div at bounding box center [313, 251] width 60 height 33
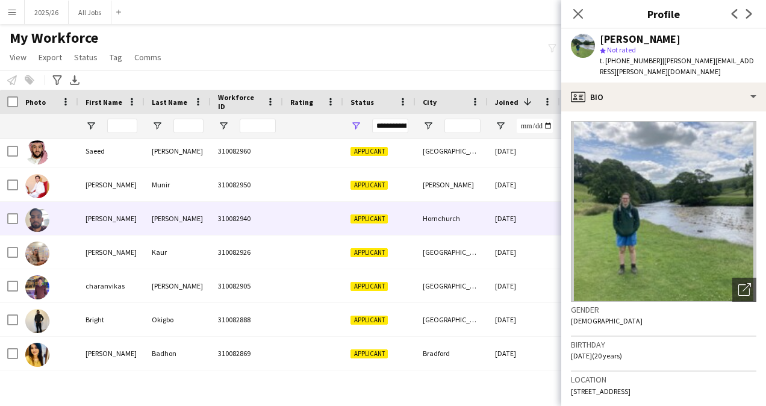
click at [408, 219] on div "Applicant" at bounding box center [379, 218] width 72 height 33
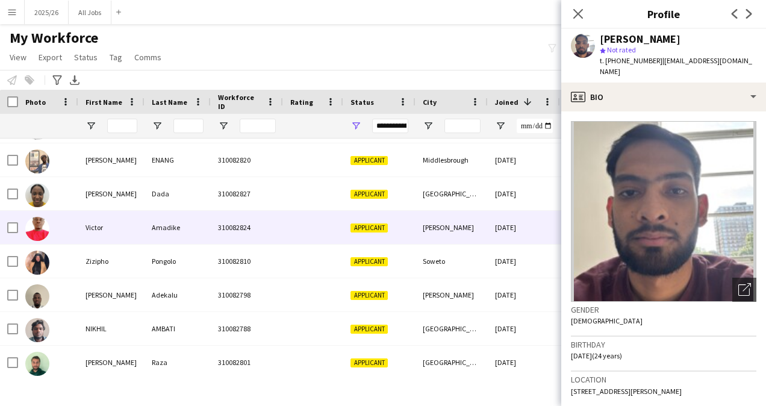
click at [254, 229] on div "310082824" at bounding box center [247, 227] width 72 height 33
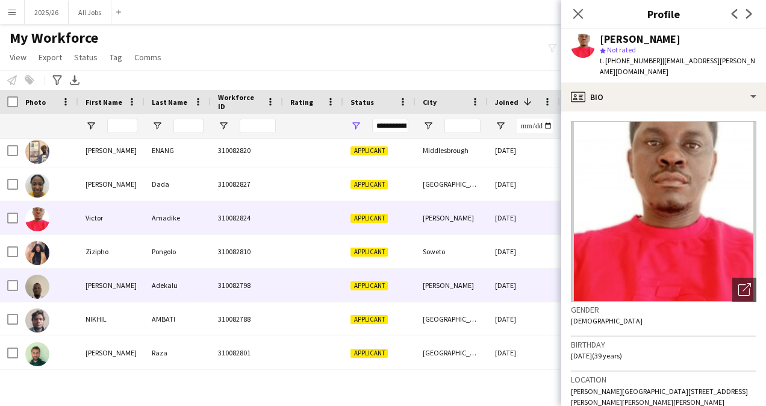
click at [417, 275] on div "Hatfield" at bounding box center [451, 285] width 72 height 33
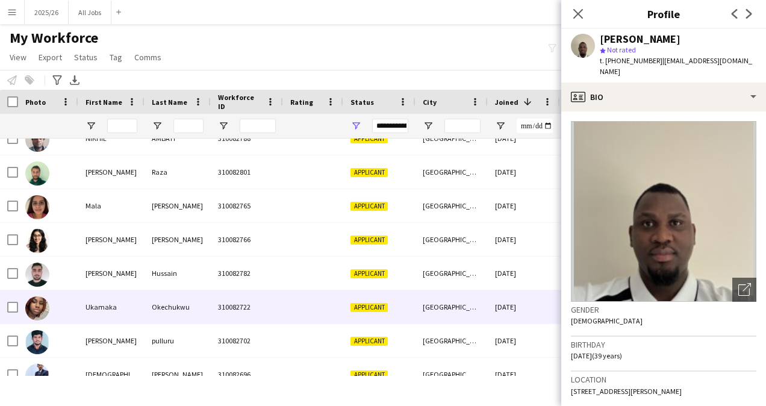
scroll to position [6804, 0]
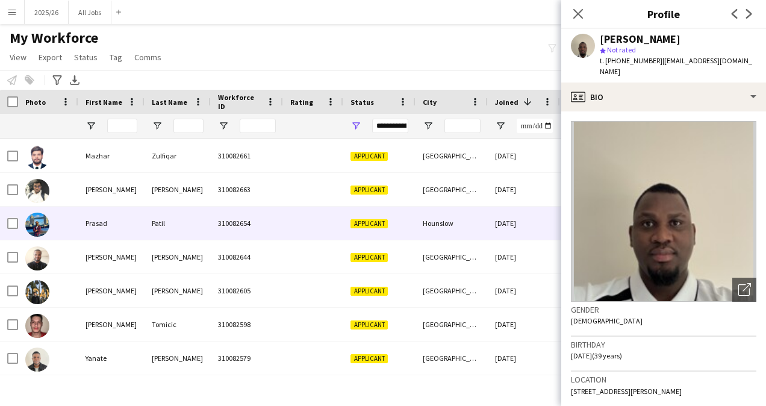
click at [441, 220] on div "Hounslow" at bounding box center [451, 223] width 72 height 33
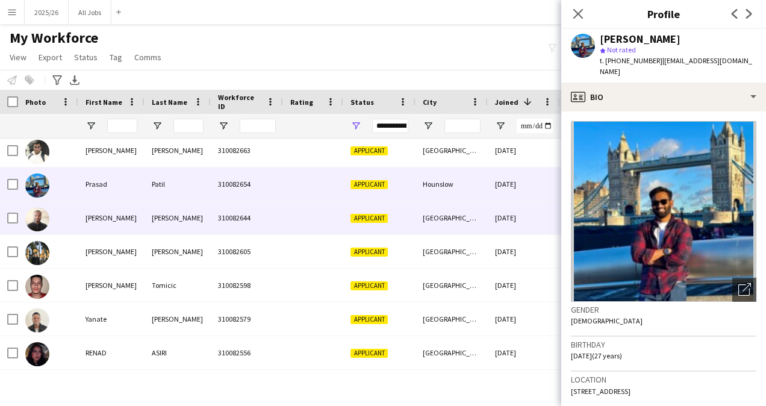
click at [417, 230] on div "[GEOGRAPHIC_DATA]" at bounding box center [451, 217] width 72 height 33
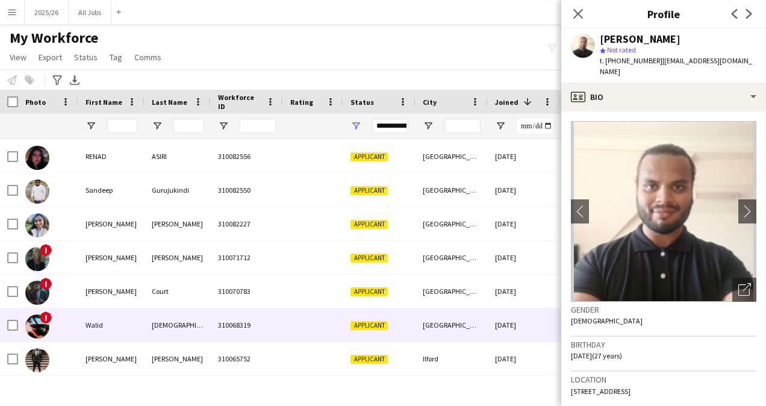
scroll to position [7383, 0]
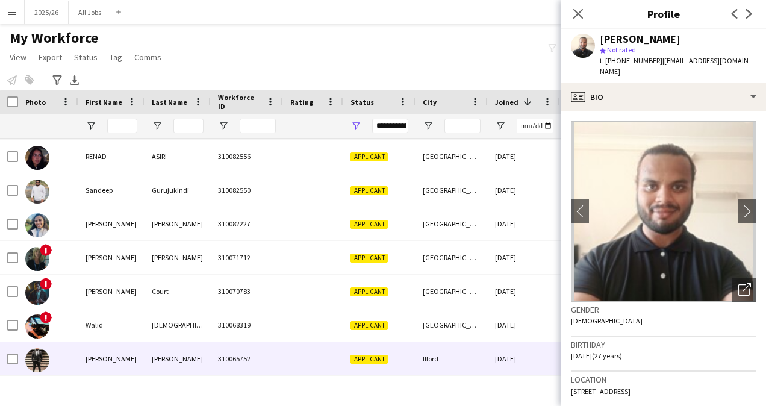
click at [444, 367] on div "Ilford" at bounding box center [451, 358] width 72 height 33
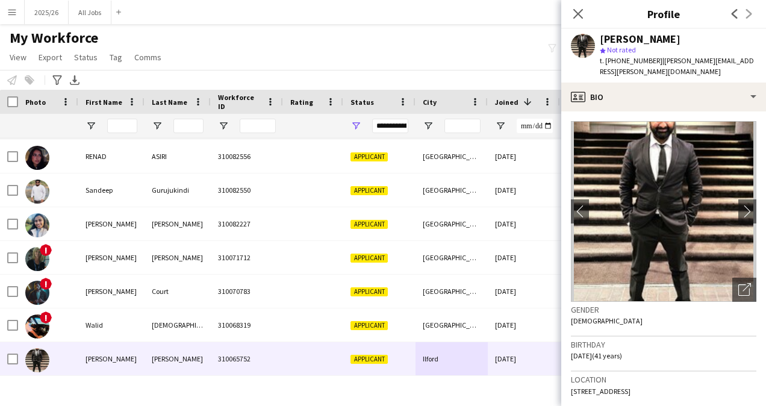
click at [391, 124] on div "**********" at bounding box center [390, 126] width 36 height 14
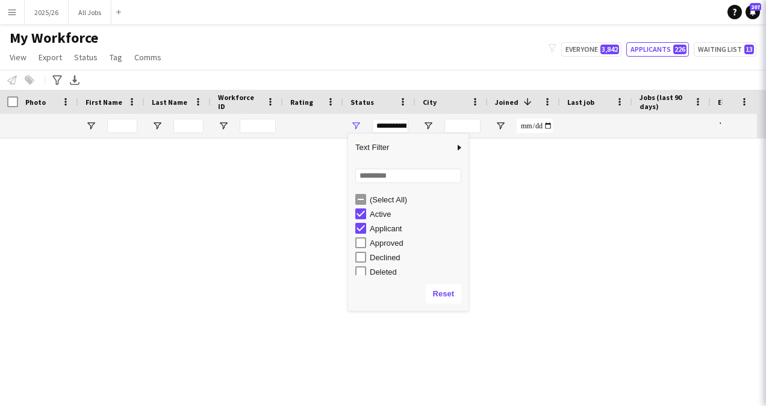
click at [362, 222] on div "Applicant" at bounding box center [411, 228] width 113 height 14
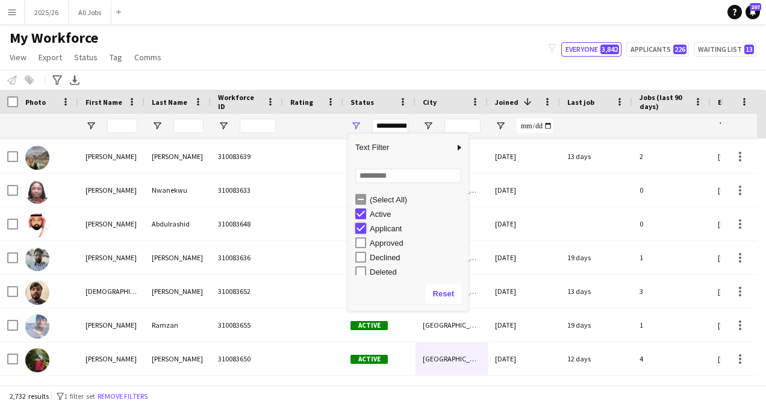
type input "**********"
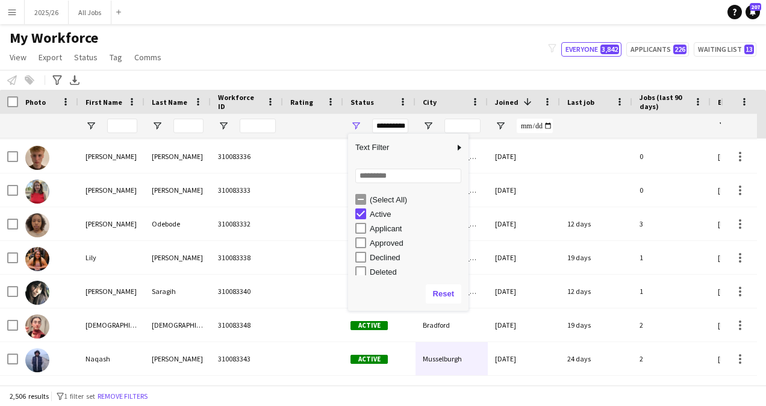
scroll to position [76, 0]
click at [456, 67] on div "My Workforce View Views Default view New view Update view Delete view Edit name…" at bounding box center [383, 49] width 766 height 41
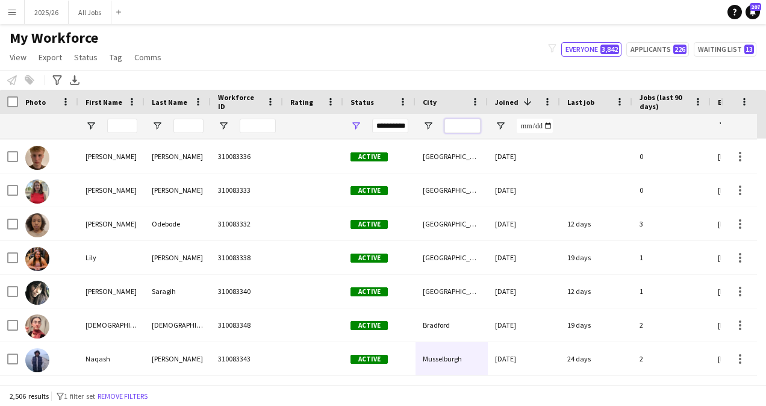
click at [454, 123] on input "City Filter Input" at bounding box center [462, 126] width 36 height 14
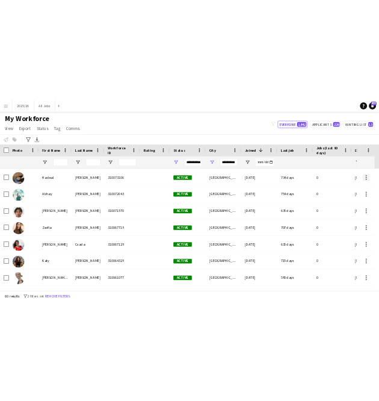
scroll to position [0, 0]
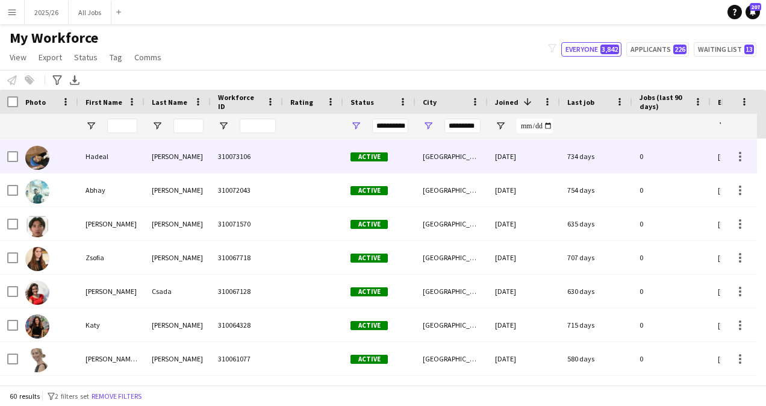
click at [254, 164] on div "310073106" at bounding box center [247, 156] width 72 height 33
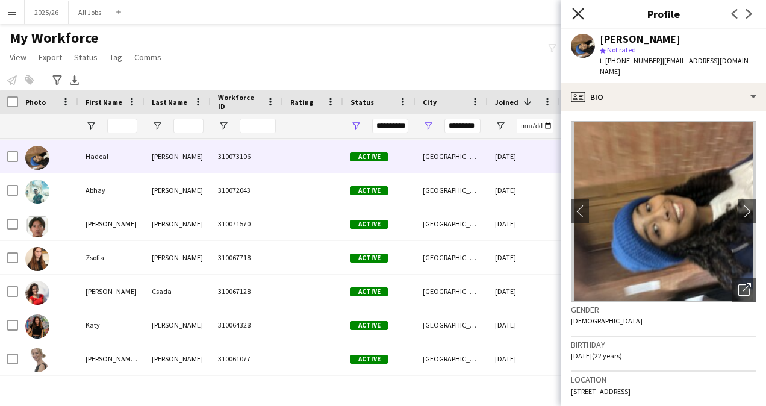
click at [574, 14] on icon "Close pop-in" at bounding box center [577, 13] width 11 height 11
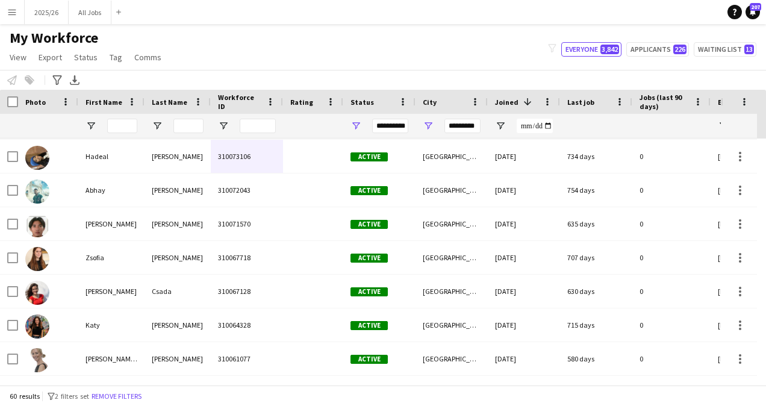
click at [16, 13] on app-icon "Menu" at bounding box center [12, 12] width 10 height 10
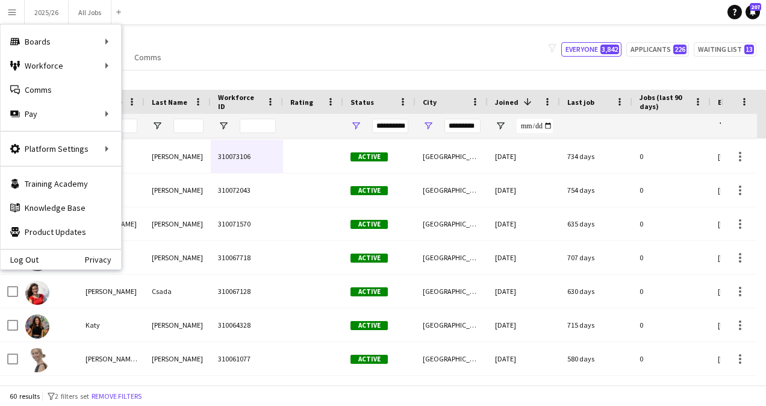
drag, startPoint x: 67, startPoint y: 66, endPoint x: 172, endPoint y: 28, distance: 111.6
click at [172, 28] on main "My Workforce View Views Default view New view Update view Delete view Edit name…" at bounding box center [383, 206] width 766 height 365
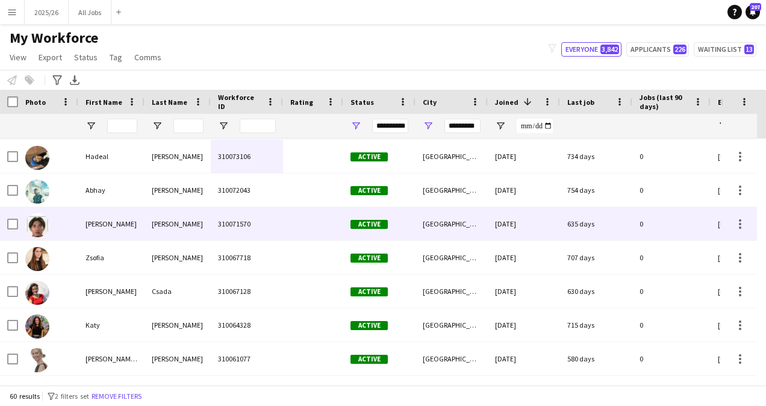
click at [191, 223] on div "Villena" at bounding box center [177, 223] width 66 height 33
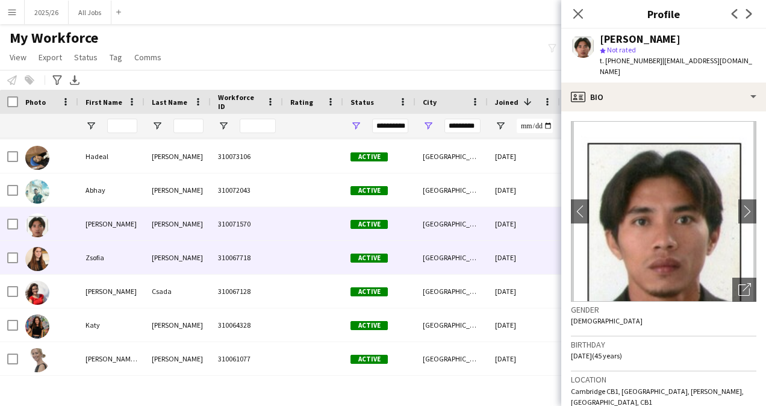
click at [197, 247] on div "Balogh" at bounding box center [177, 257] width 66 height 33
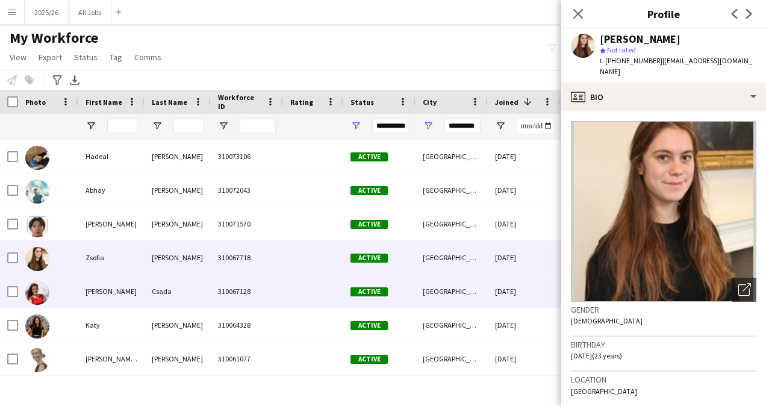
click at [263, 300] on div "310067128" at bounding box center [247, 291] width 72 height 33
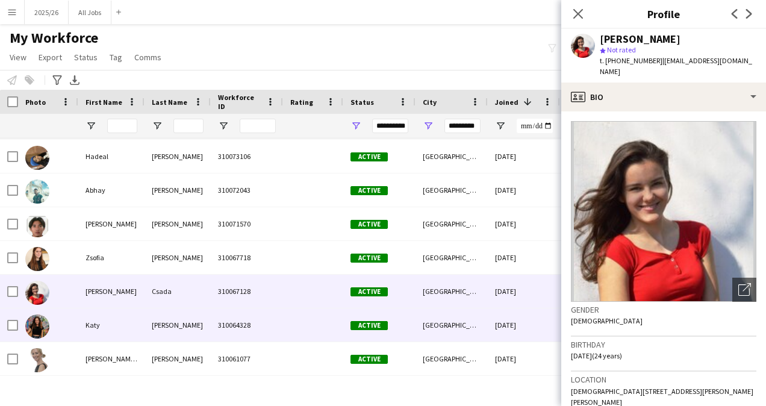
click at [264, 320] on div "310064328" at bounding box center [247, 324] width 72 height 33
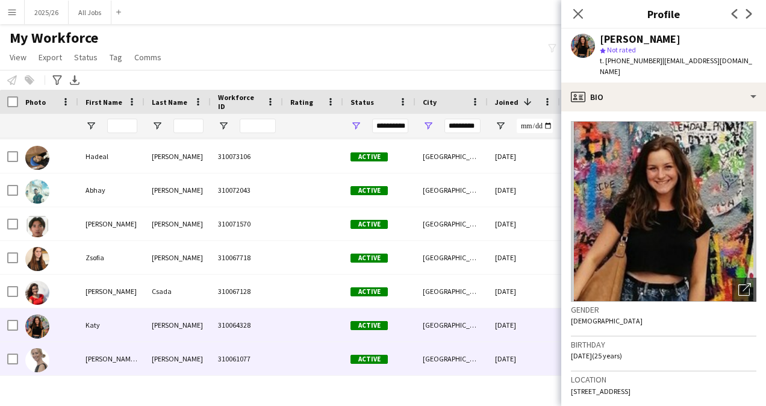
click at [275, 364] on div "310061077" at bounding box center [247, 358] width 72 height 33
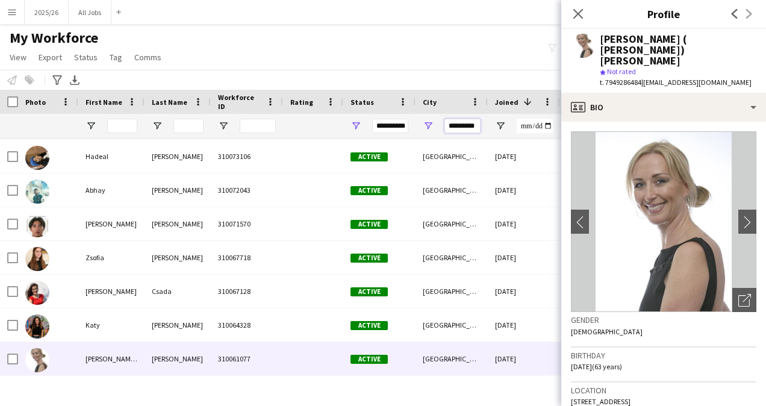
click at [454, 126] on input "*********" at bounding box center [462, 126] width 36 height 14
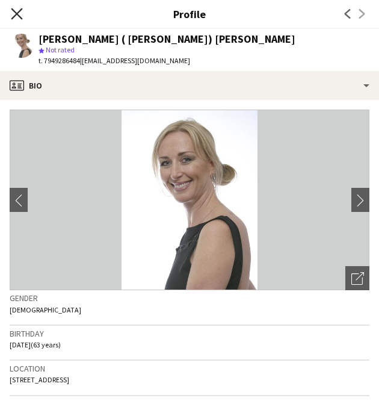
click at [20, 11] on icon "Close pop-in" at bounding box center [16, 13] width 11 height 11
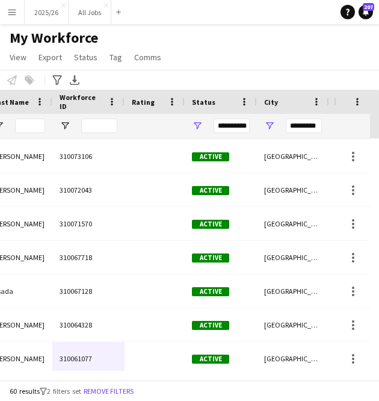
scroll to position [0, 211]
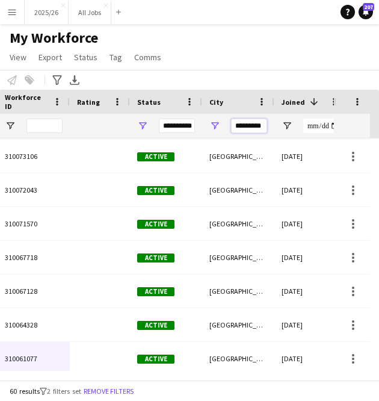
click at [244, 126] on input "*********" at bounding box center [249, 126] width 36 height 14
click at [247, 119] on input "*********" at bounding box center [249, 126] width 36 height 14
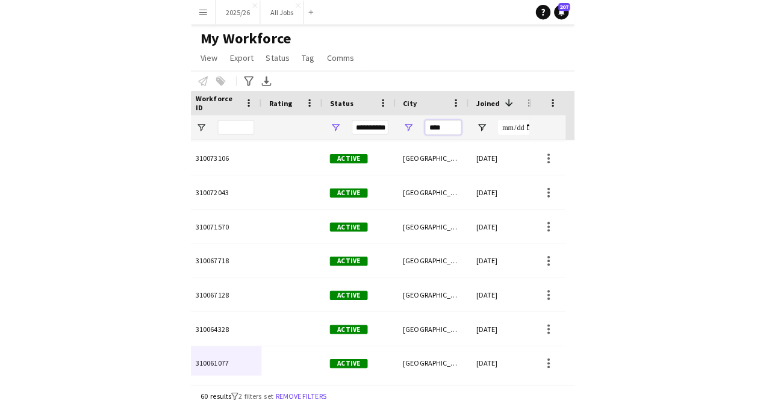
scroll to position [0, 0]
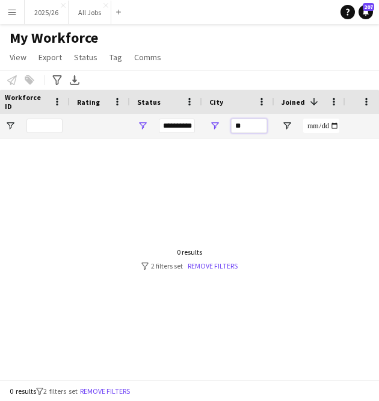
type input "*"
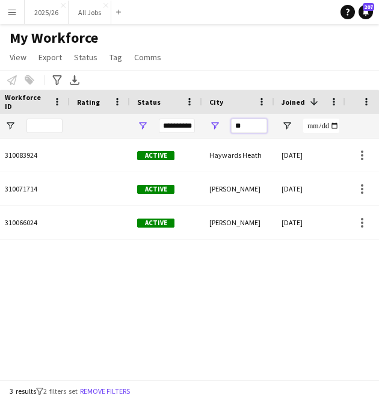
type input "*"
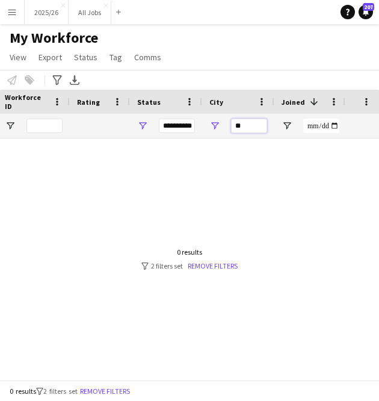
type input "*"
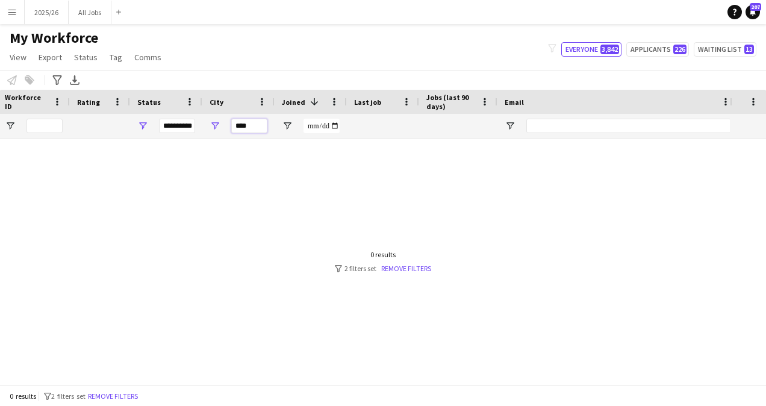
click at [263, 123] on input "****" at bounding box center [249, 126] width 36 height 14
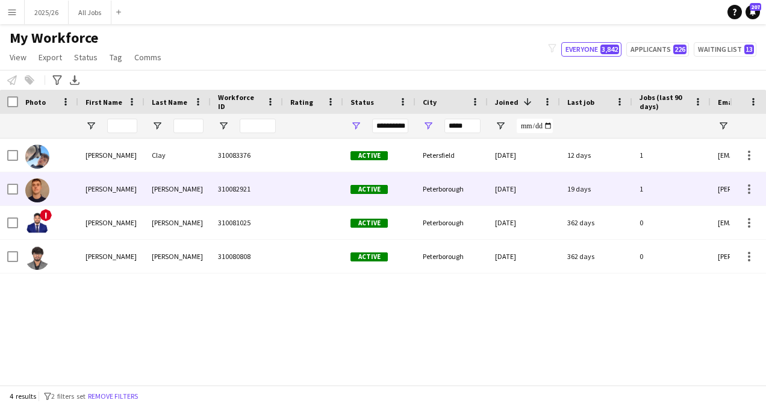
click at [276, 196] on div "310082921" at bounding box center [247, 188] width 72 height 33
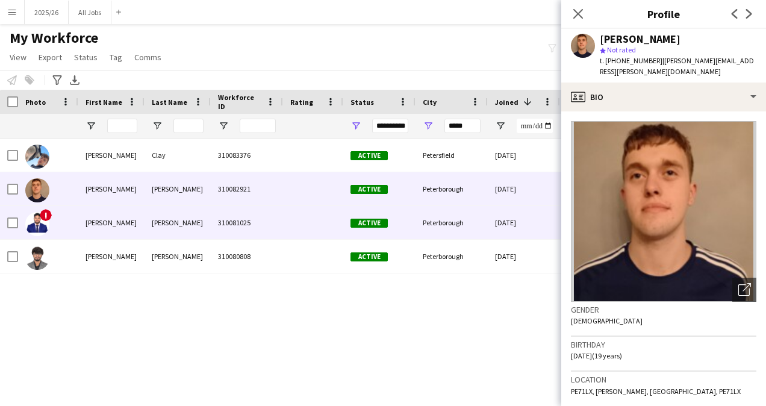
click at [302, 218] on div at bounding box center [313, 222] width 60 height 33
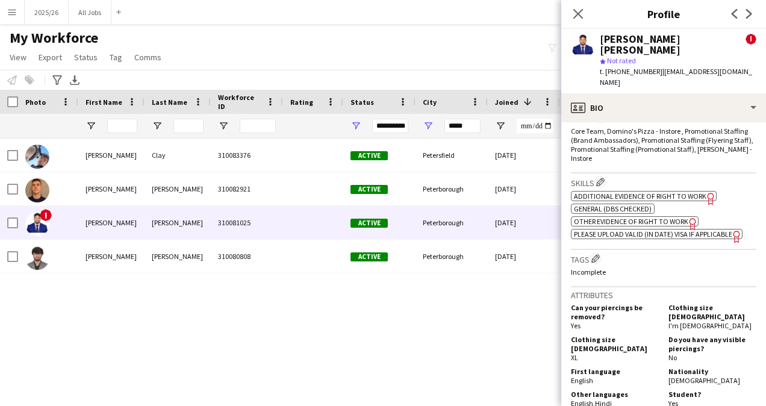
scroll to position [527, 0]
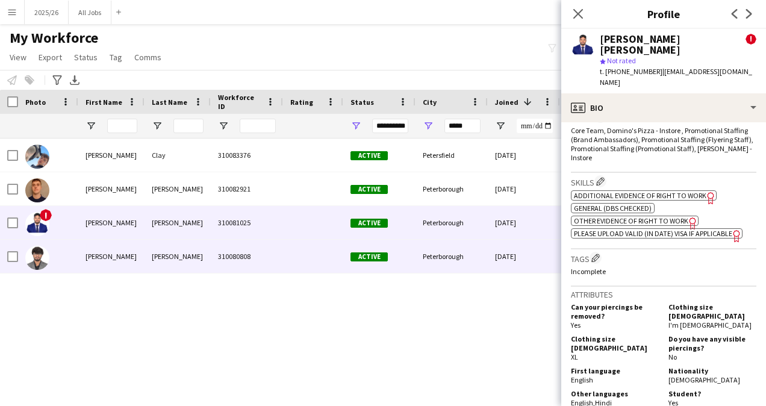
click at [375, 244] on div "Active" at bounding box center [379, 256] width 72 height 33
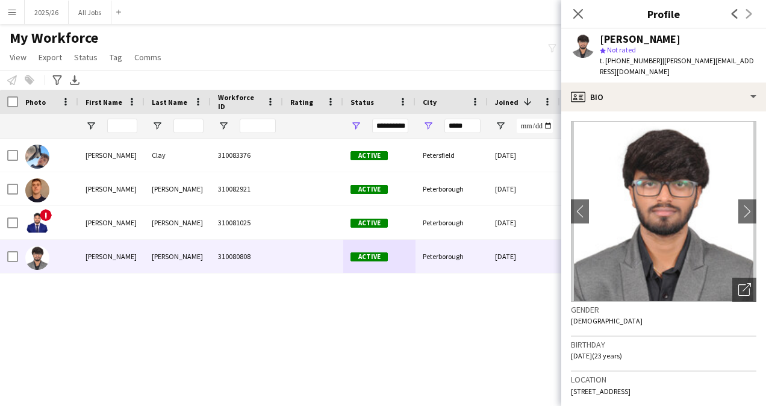
click at [452, 118] on div "*****" at bounding box center [462, 126] width 36 height 24
click at [455, 123] on input "*****" at bounding box center [462, 126] width 36 height 14
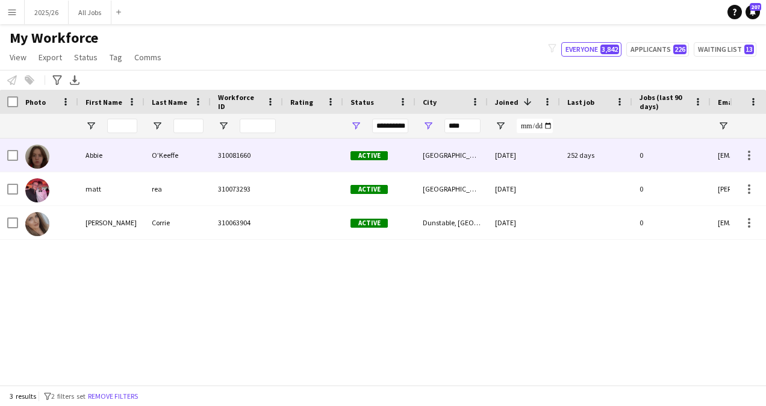
click at [460, 161] on div "Bedford" at bounding box center [451, 154] width 72 height 33
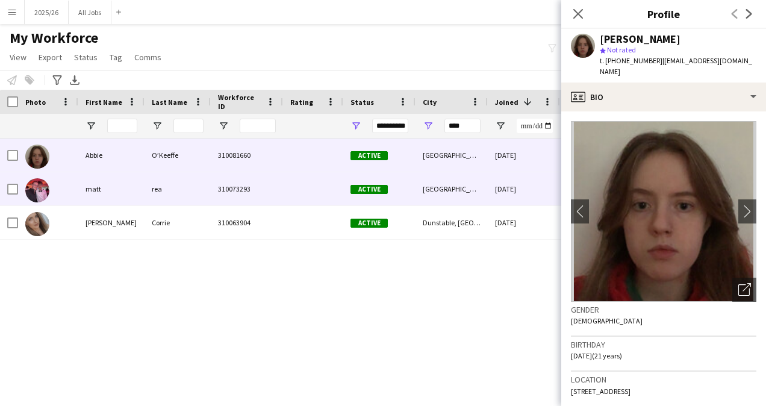
click at [459, 197] on div "Bedford" at bounding box center [451, 188] width 72 height 33
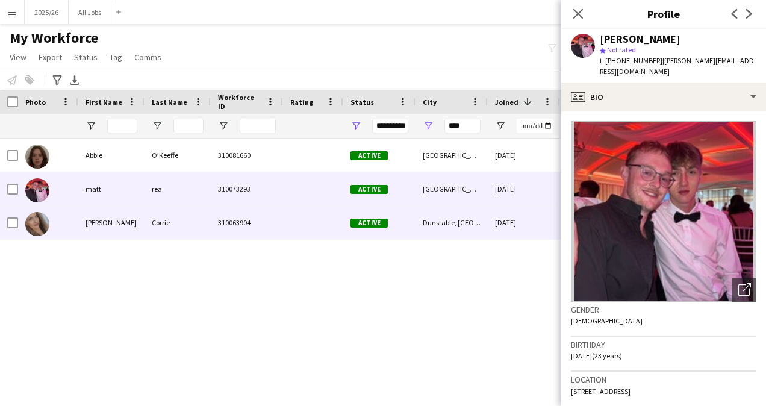
click at [464, 211] on div "Dunstable, Bedfordshire" at bounding box center [451, 222] width 72 height 33
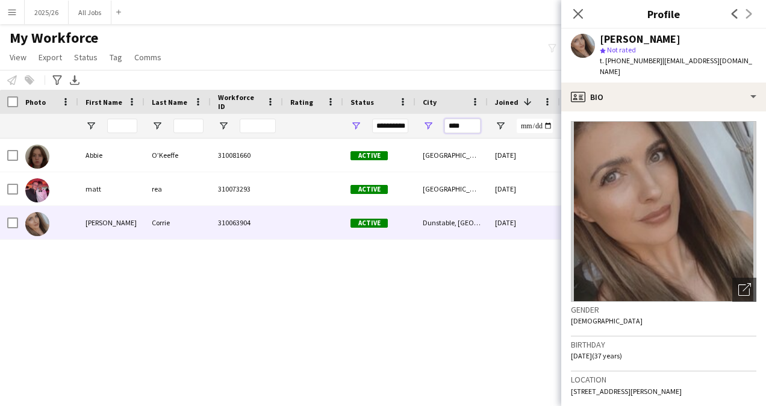
click at [461, 123] on input "****" at bounding box center [462, 126] width 36 height 14
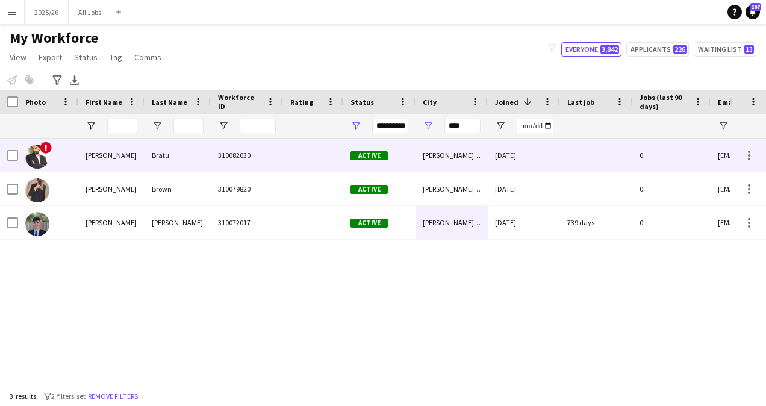
click at [258, 148] on div "310082030" at bounding box center [247, 154] width 72 height 33
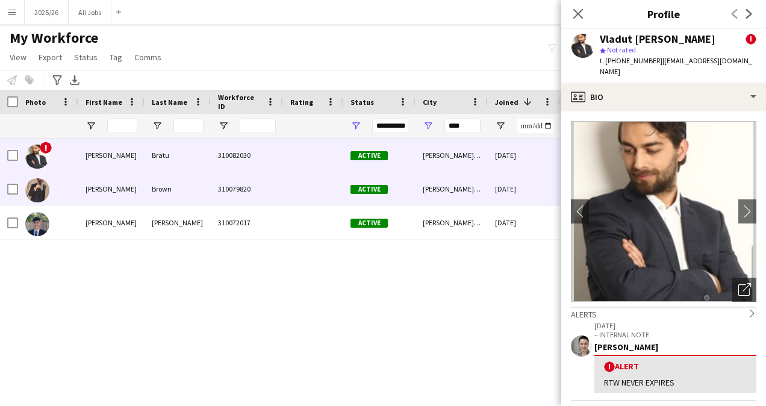
click at [266, 184] on div "310079820" at bounding box center [247, 188] width 72 height 33
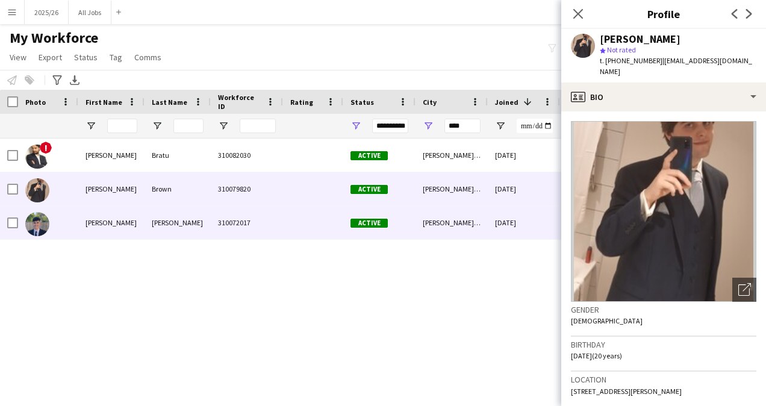
click at [299, 238] on div at bounding box center [313, 222] width 60 height 33
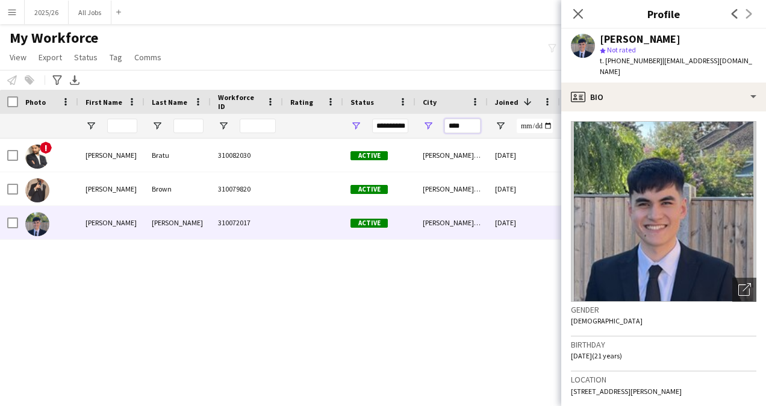
click at [471, 119] on input "****" at bounding box center [462, 126] width 36 height 14
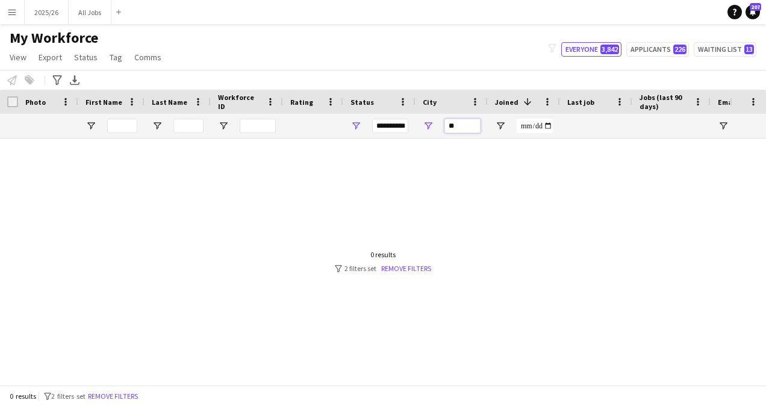
type input "*"
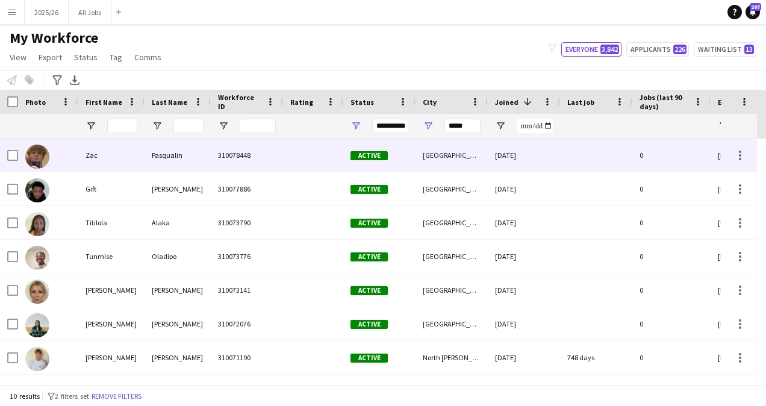
click at [455, 148] on div "Northampton" at bounding box center [451, 154] width 72 height 33
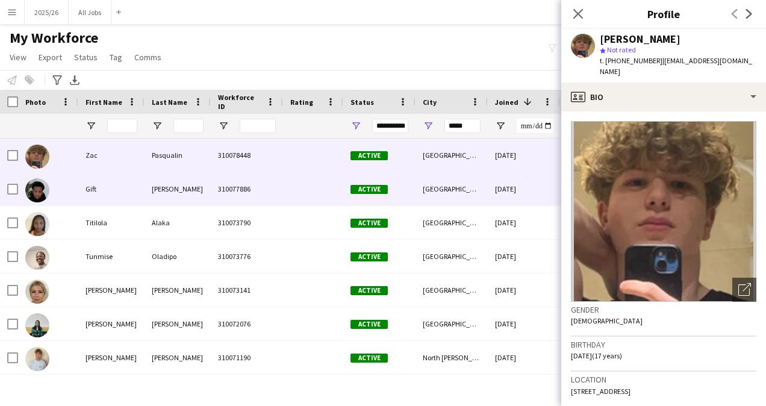
click at [449, 184] on div "Northampton" at bounding box center [451, 188] width 72 height 33
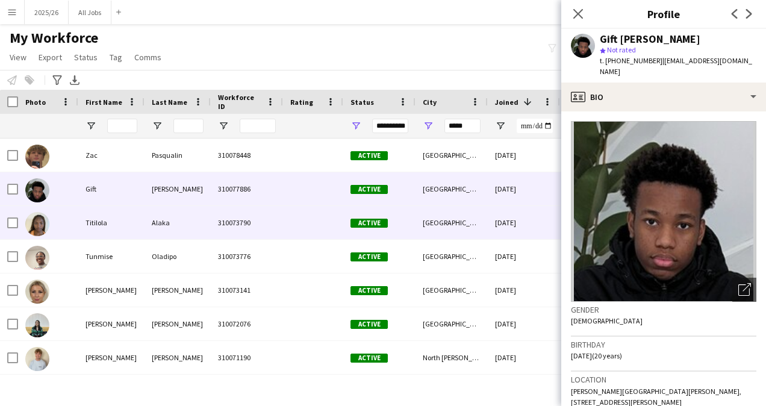
click at [454, 225] on div "Northampton" at bounding box center [451, 222] width 72 height 33
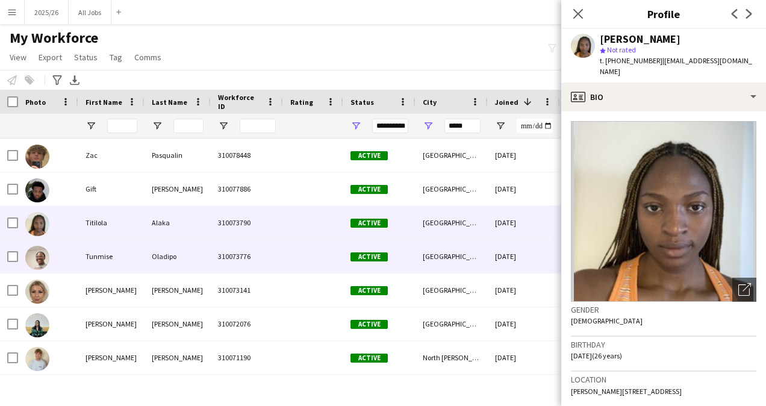
click at [441, 253] on div "Northampton" at bounding box center [451, 256] width 72 height 33
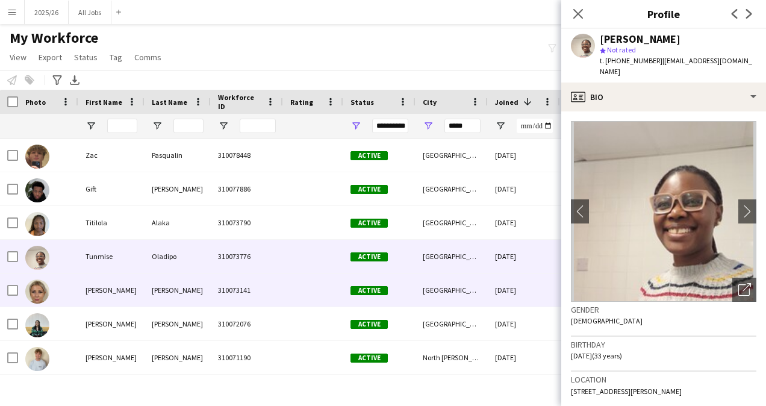
click at [441, 287] on div "Northampton" at bounding box center [451, 289] width 72 height 33
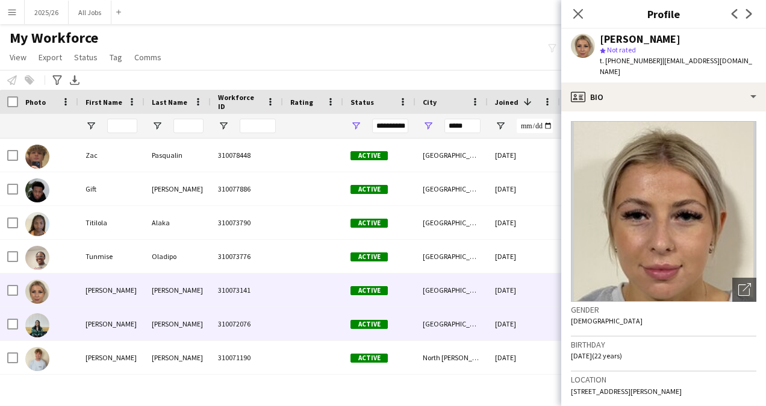
click at [429, 326] on div "Northampton" at bounding box center [451, 323] width 72 height 33
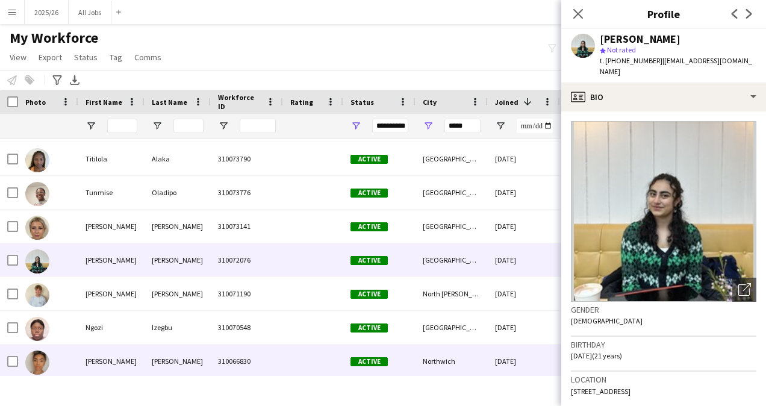
scroll to position [100, 0]
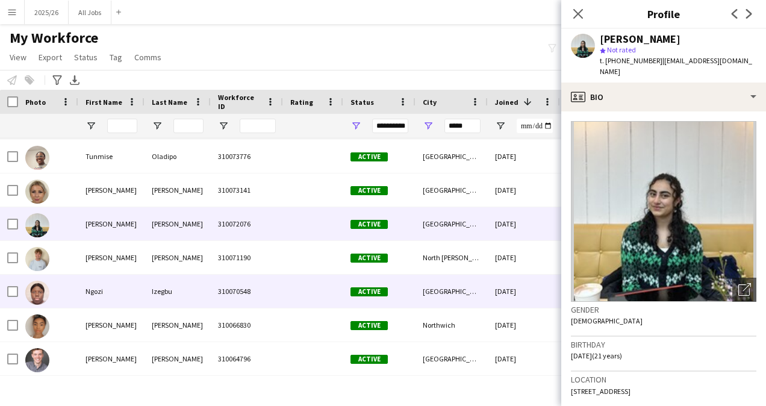
click at [433, 302] on div "Northampton" at bounding box center [451, 291] width 72 height 33
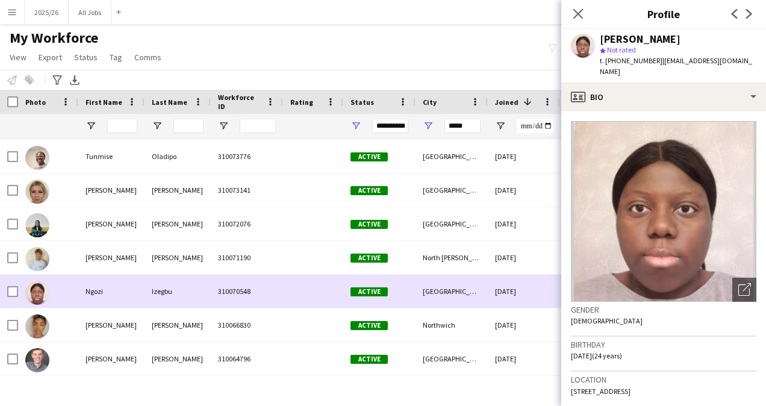
click at [433, 302] on div "Northampton" at bounding box center [451, 291] width 72 height 33
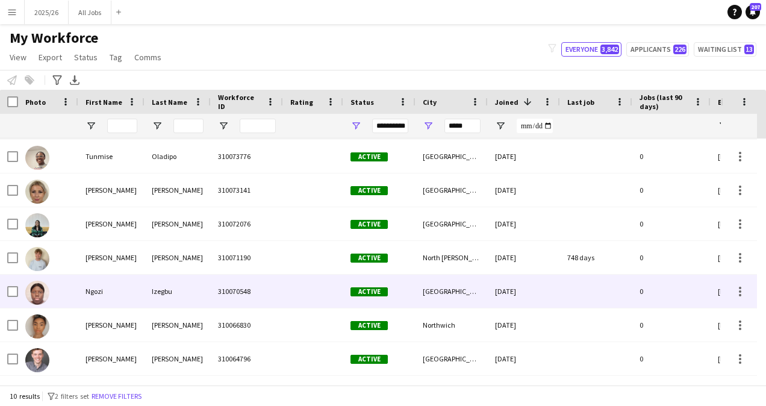
click at [433, 302] on div "Northampton" at bounding box center [451, 291] width 72 height 33
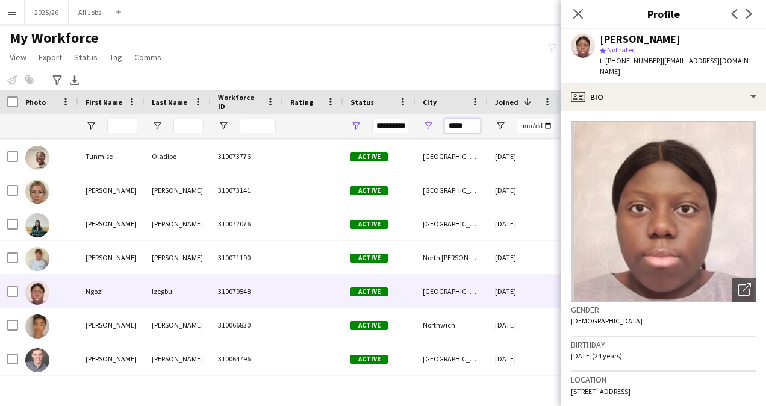
click at [466, 125] on input "*****" at bounding box center [462, 126] width 36 height 14
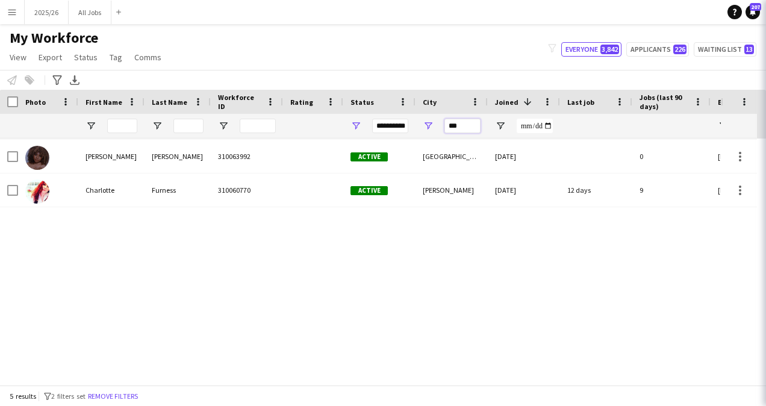
scroll to position [0, 0]
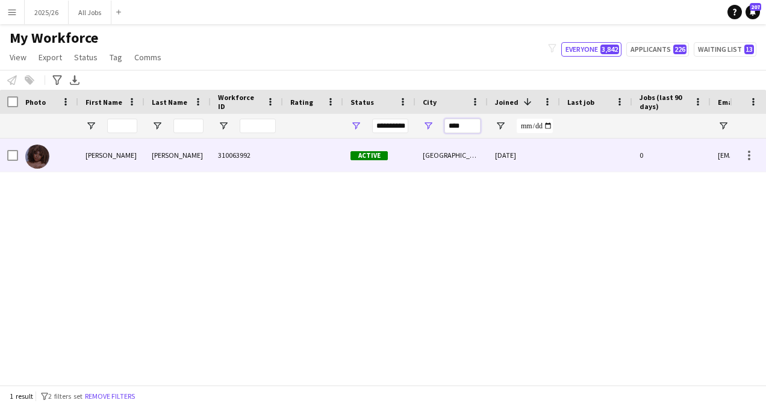
type input "****"
click at [468, 155] on div "Ipswich" at bounding box center [451, 154] width 72 height 33
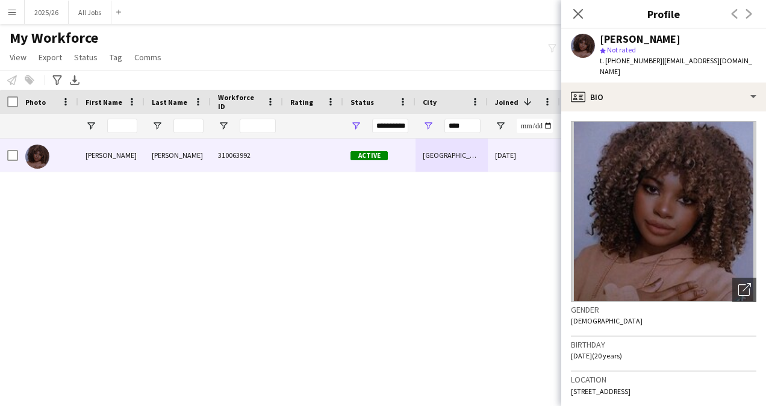
click at [351, 69] on div "My Workforce View Views Default view New view Update view Delete view Edit name…" at bounding box center [383, 49] width 766 height 41
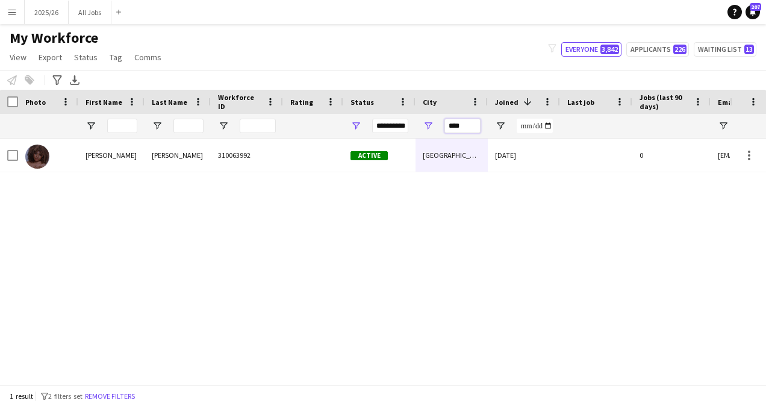
click at [464, 125] on input "****" at bounding box center [462, 126] width 36 height 14
click at [656, 49] on button "Applicants 226" at bounding box center [657, 49] width 63 height 14
type input "**********"
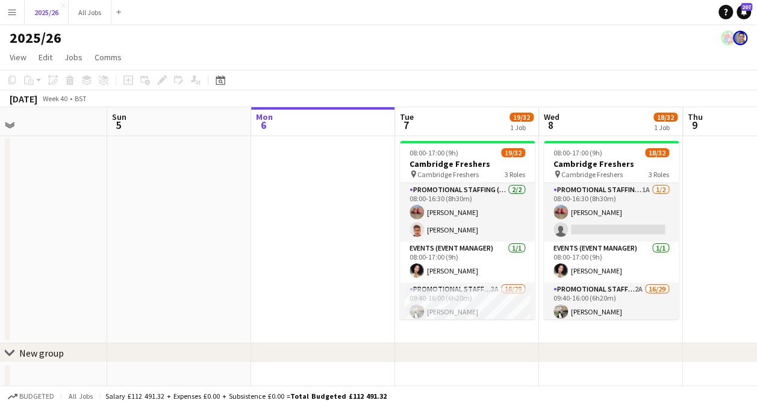
scroll to position [0, 326]
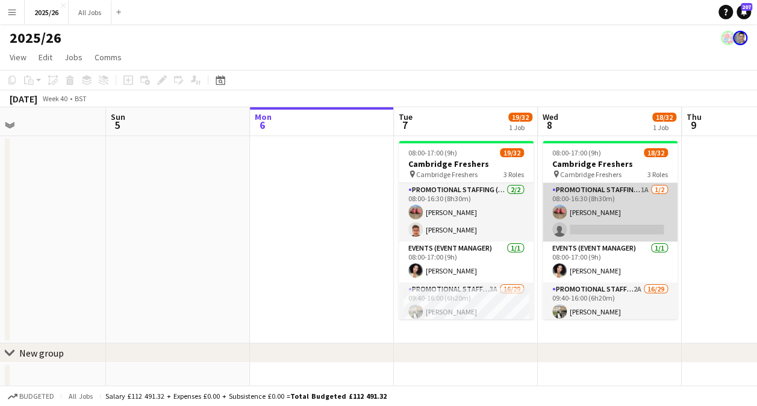
click at [597, 226] on app-card-role "Promotional Staffing (Team Leader) 1A 1/2 08:00-16:30 (8h30m) Michael Sutton si…" at bounding box center [609, 212] width 135 height 58
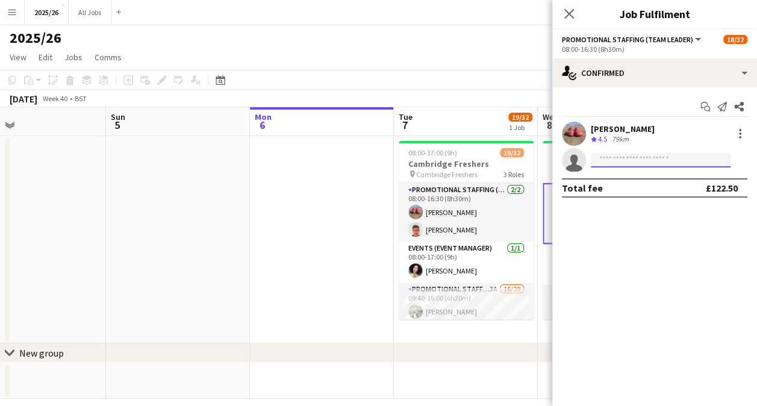
click at [627, 154] on input at bounding box center [661, 160] width 140 height 14
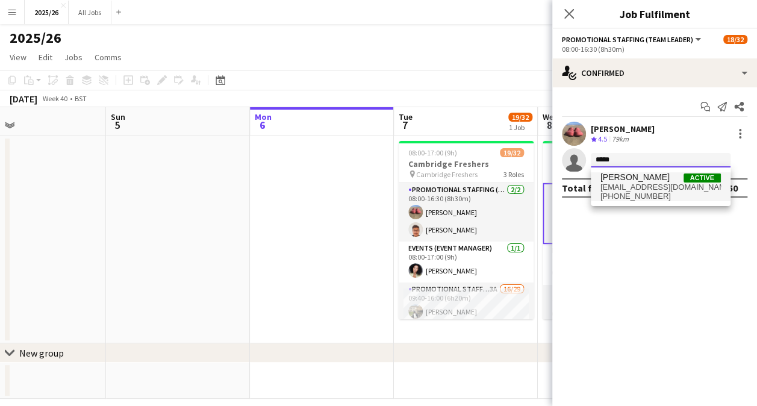
type input "*****"
click at [642, 197] on span "+447340980207" at bounding box center [660, 196] width 120 height 10
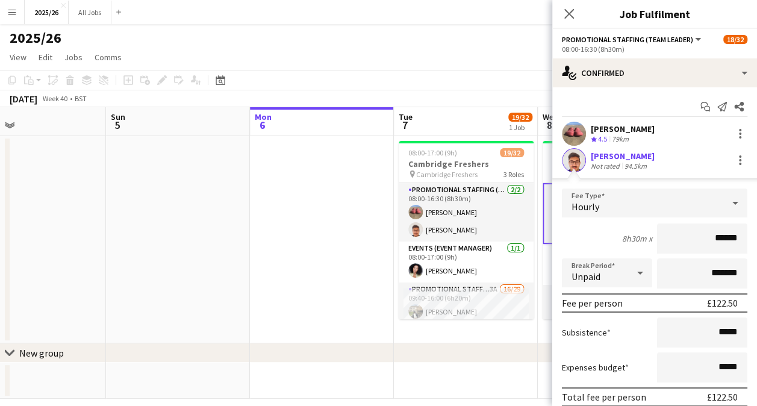
scroll to position [74, 0]
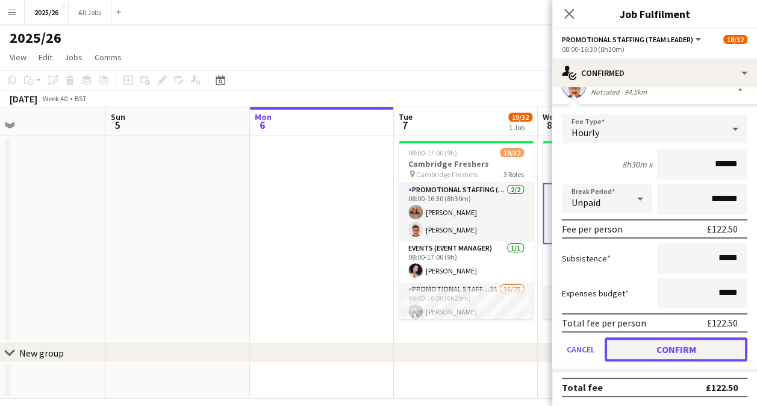
click at [696, 346] on button "Confirm" at bounding box center [675, 349] width 143 height 24
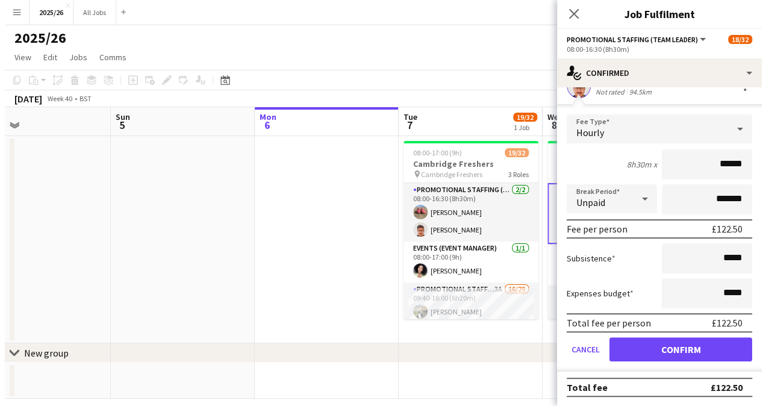
scroll to position [0, 0]
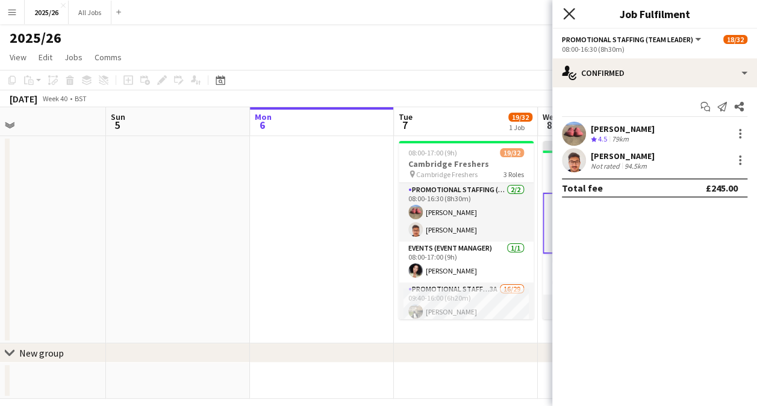
click at [571, 12] on icon at bounding box center [568, 13] width 11 height 11
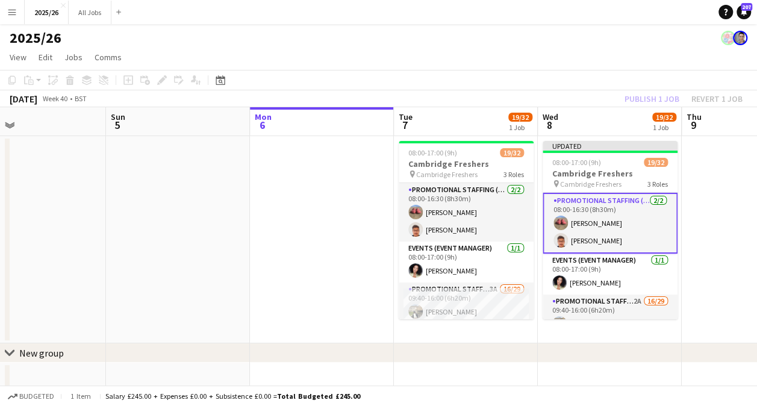
click at [654, 99] on div "Publish 1 job Revert 1 job" at bounding box center [683, 99] width 147 height 16
click at [654, 99] on button "Publish 1 job" at bounding box center [652, 99] width 64 height 16
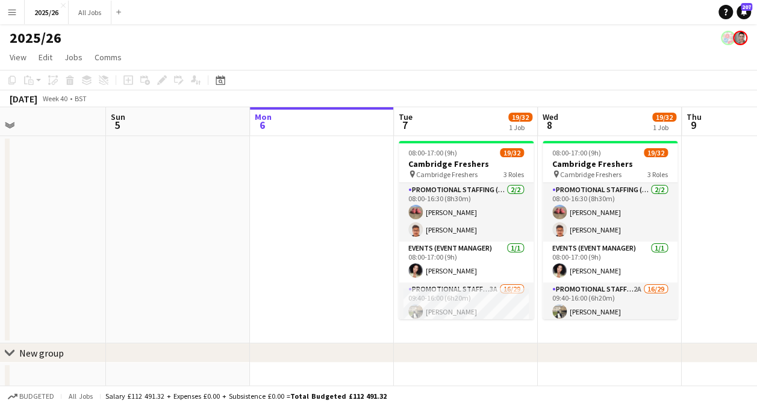
click at [17, 3] on button "Menu" at bounding box center [12, 12] width 24 height 24
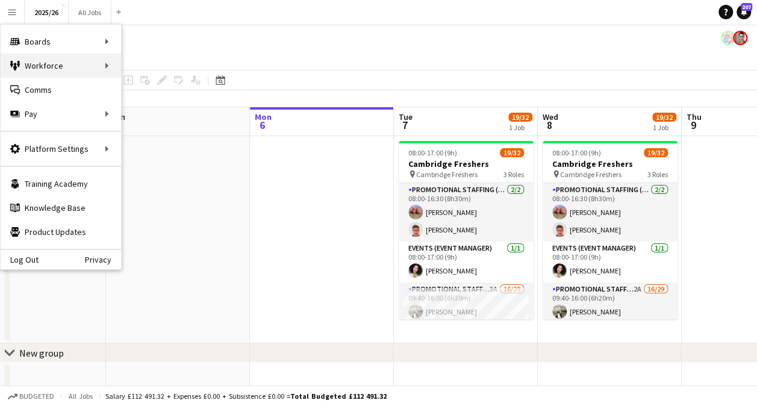
click at [101, 69] on div "Workforce Workforce" at bounding box center [61, 66] width 120 height 24
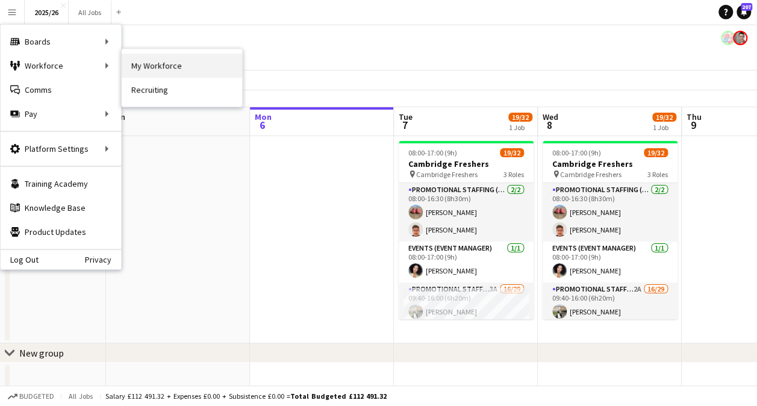
click at [161, 73] on link "My Workforce" at bounding box center [182, 66] width 120 height 24
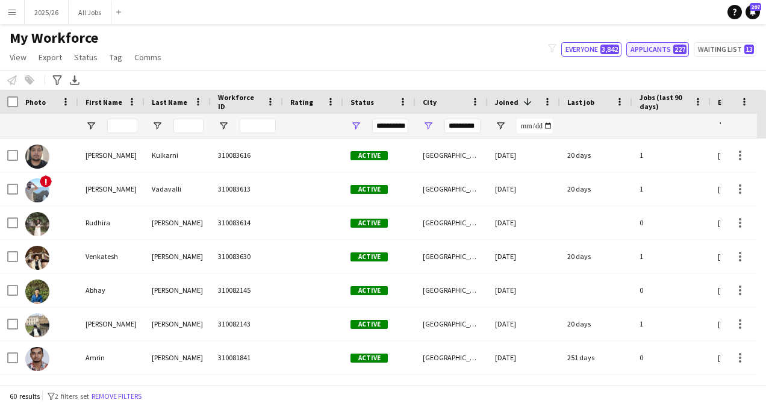
click at [657, 46] on button "Applicants 227" at bounding box center [657, 49] width 63 height 14
type input "**********"
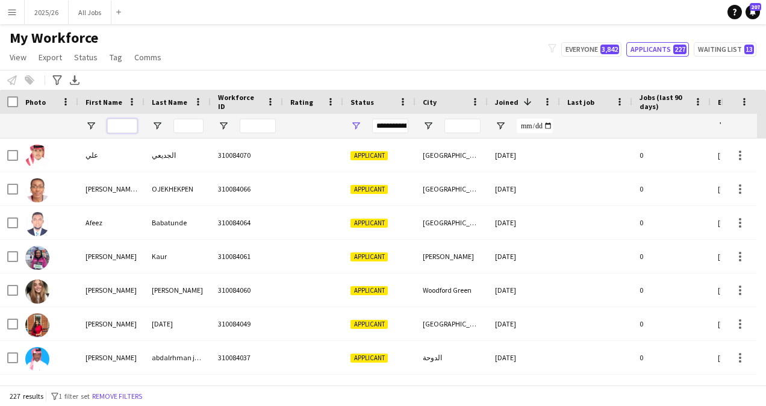
click at [112, 124] on input "First Name Filter Input" at bounding box center [122, 126] width 30 height 14
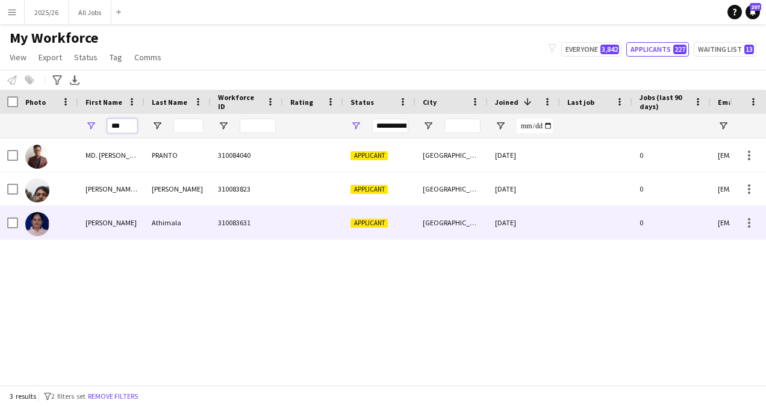
type input "***"
click at [243, 232] on div "310083631" at bounding box center [247, 222] width 72 height 33
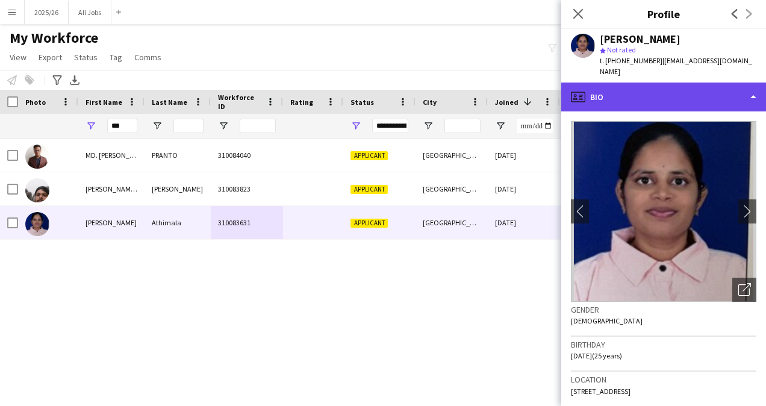
click at [612, 96] on div "profile Bio" at bounding box center [663, 96] width 205 height 29
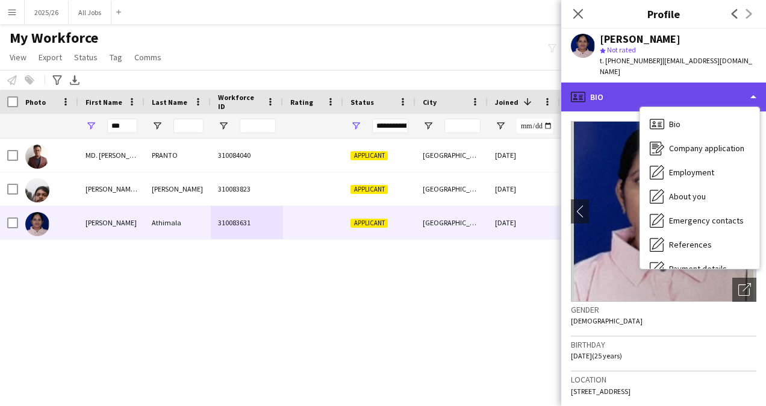
click at [612, 96] on div "profile Bio" at bounding box center [663, 96] width 205 height 29
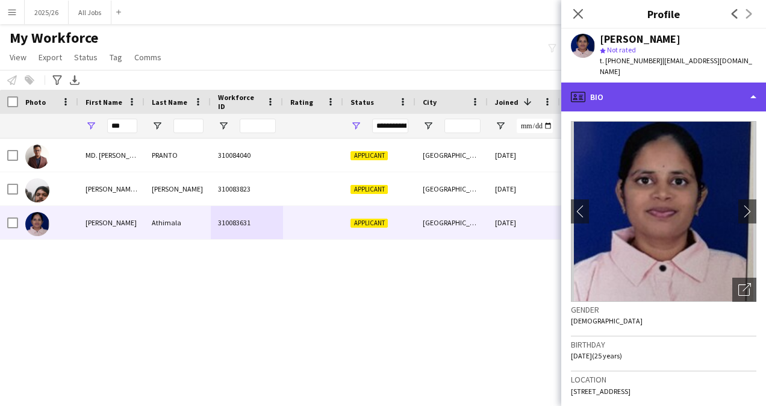
click at [660, 98] on div "profile Bio" at bounding box center [663, 96] width 205 height 29
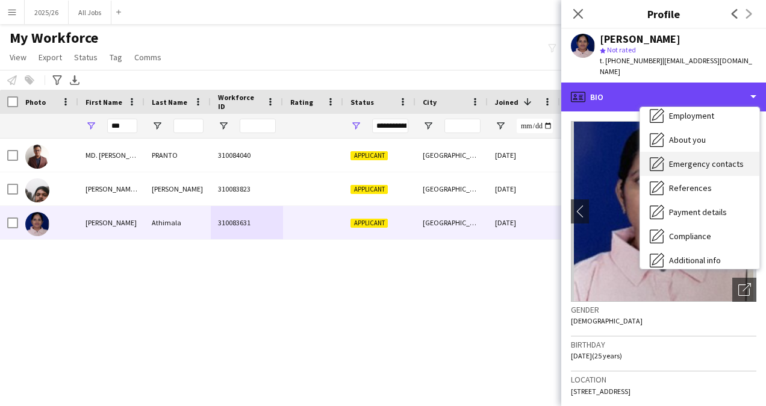
scroll to position [59, 0]
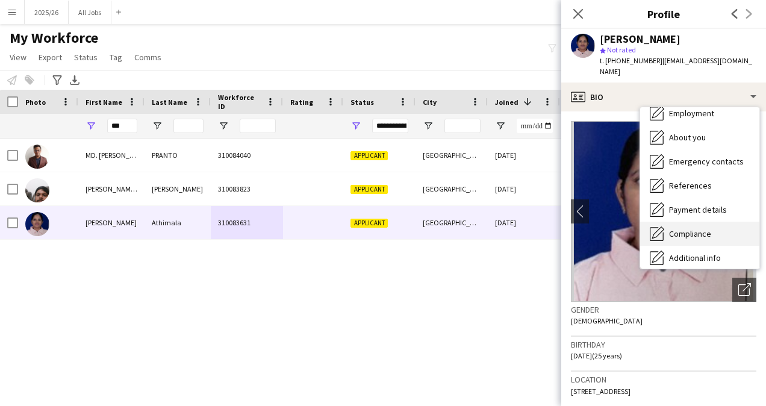
click at [698, 230] on span "Compliance" at bounding box center [690, 233] width 42 height 11
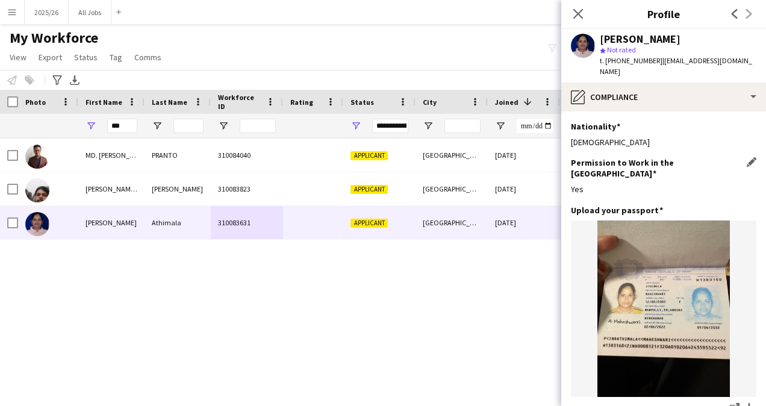
click at [609, 168] on div "Permission to Work in the UK Edit this field Yes" at bounding box center [663, 181] width 185 height 48
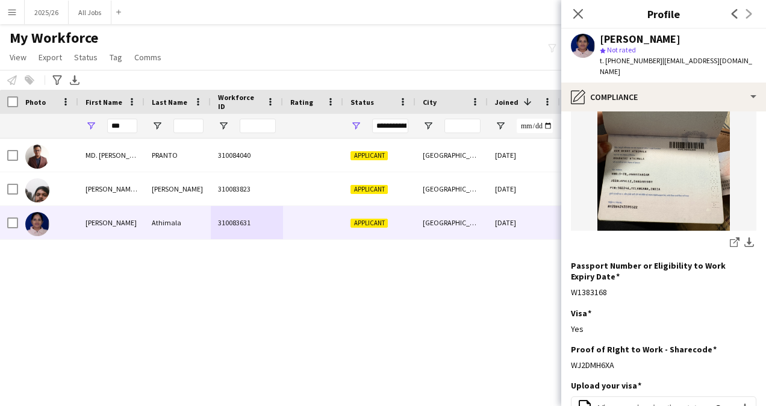
scroll to position [433, 0]
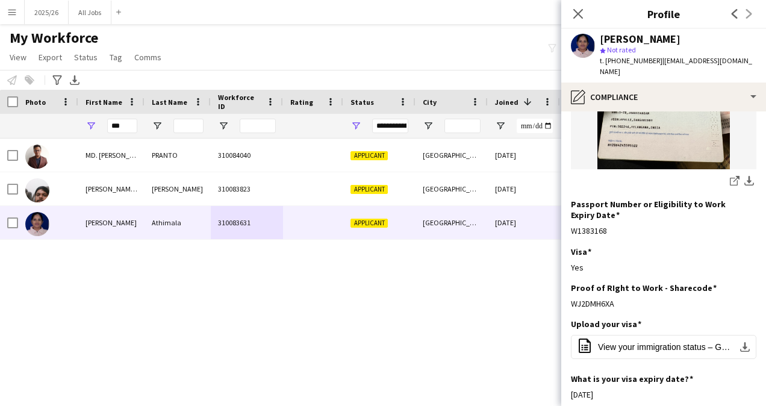
drag, startPoint x: 619, startPoint y: 288, endPoint x: 568, endPoint y: 294, distance: 50.9
click at [568, 294] on app-section-data-types "Nationality Edit this field Indian Permission to Work in the UK Edit this field…" at bounding box center [663, 258] width 205 height 294
copy div "WJ2DMH6XA"
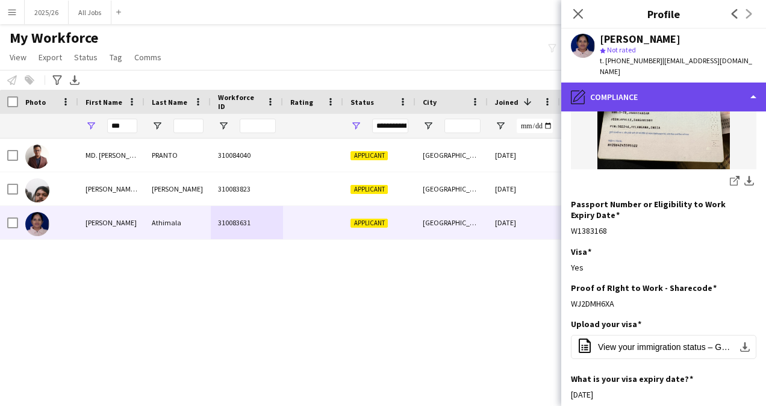
click at [671, 93] on div "pencil4 Compliance" at bounding box center [663, 96] width 205 height 29
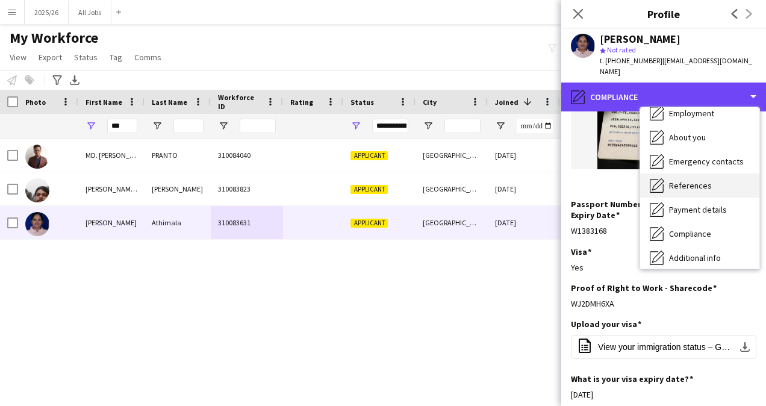
scroll to position [0, 0]
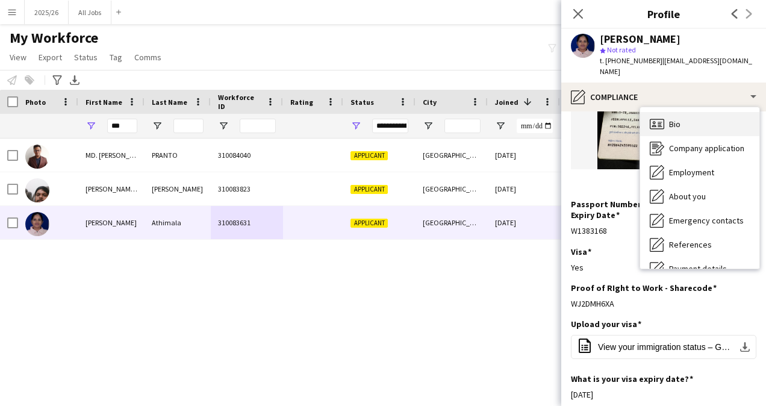
click at [679, 126] on span "Bio" at bounding box center [674, 124] width 11 height 11
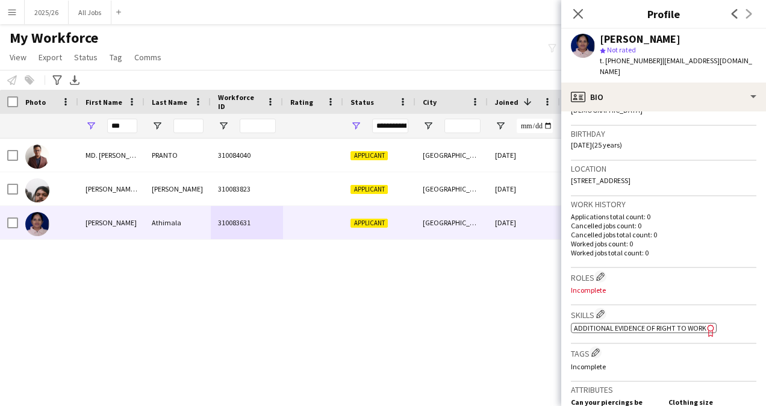
scroll to position [211, 0]
click at [603, 319] on h3 "Skills Edit crew company skills" at bounding box center [663, 313] width 185 height 13
click at [603, 314] on app-icon "Edit crew company skills" at bounding box center [600, 313] width 8 height 8
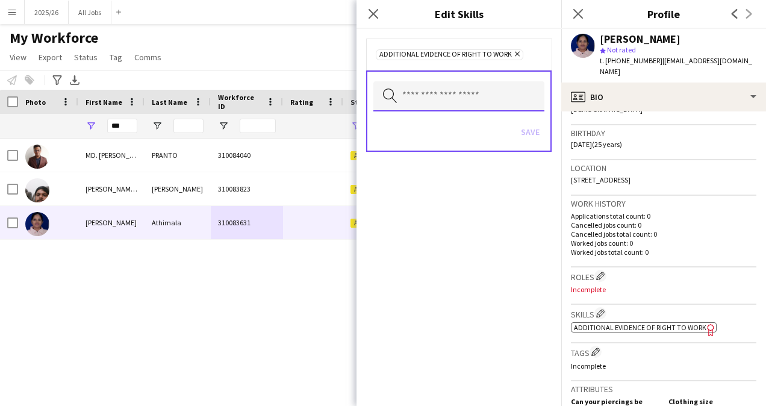
click at [461, 104] on input "text" at bounding box center [458, 96] width 171 height 30
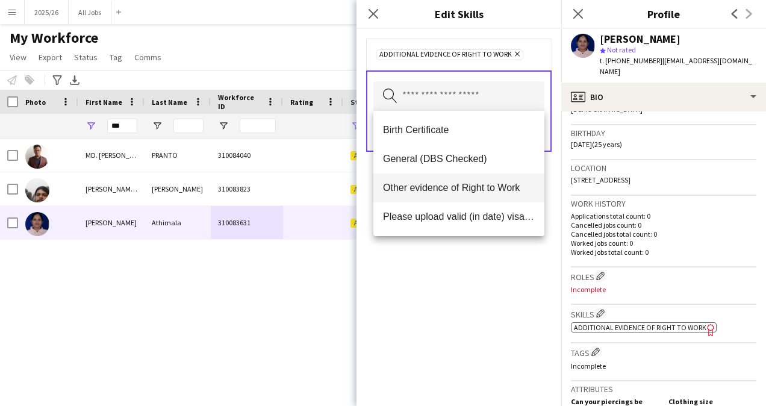
click at [467, 181] on mat-option "Other evidence of Right to Work" at bounding box center [458, 187] width 171 height 29
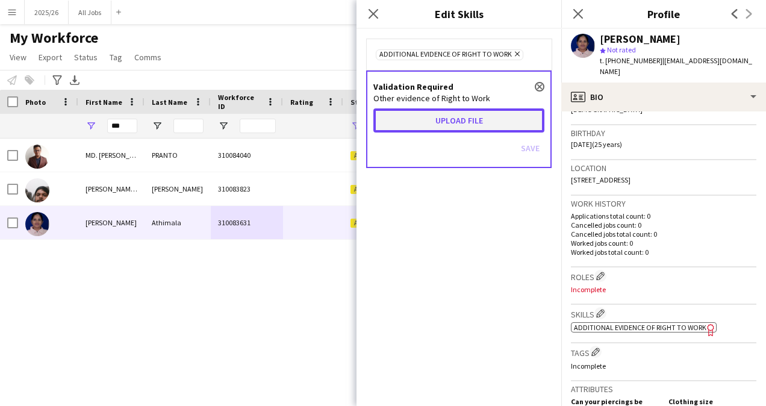
click at [473, 131] on button "Upload file" at bounding box center [458, 120] width 171 height 24
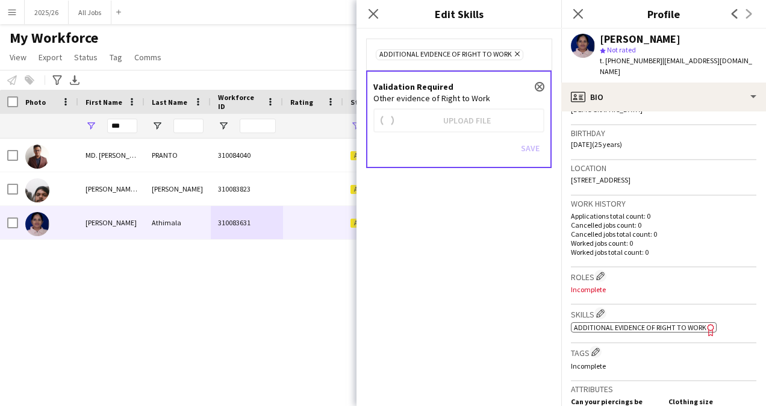
click at [483, 234] on div "Additional evidence of Right to Work Remove Validation Required close Other evi…" at bounding box center [458, 217] width 205 height 377
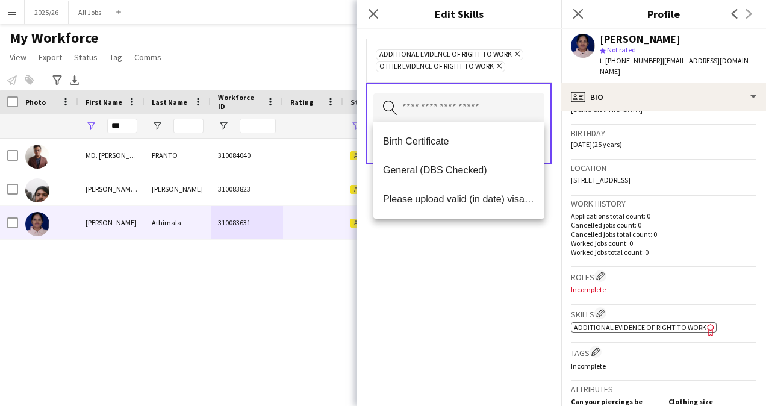
click at [510, 238] on div "Additional evidence of Right to Work Remove Other evidence of Right to Work Rem…" at bounding box center [458, 217] width 205 height 377
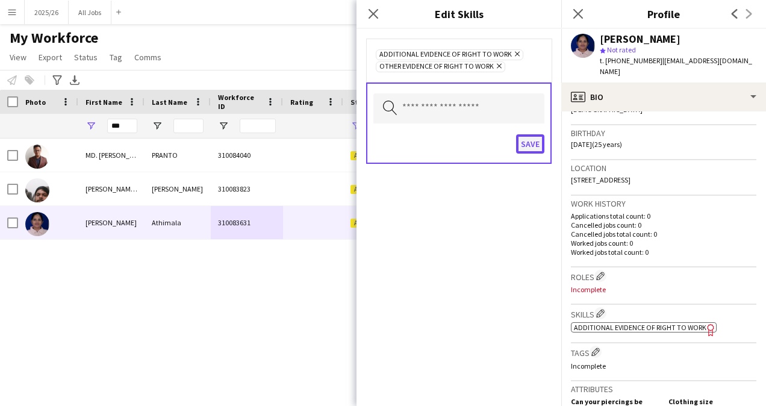
click at [536, 138] on button "Save" at bounding box center [530, 143] width 28 height 19
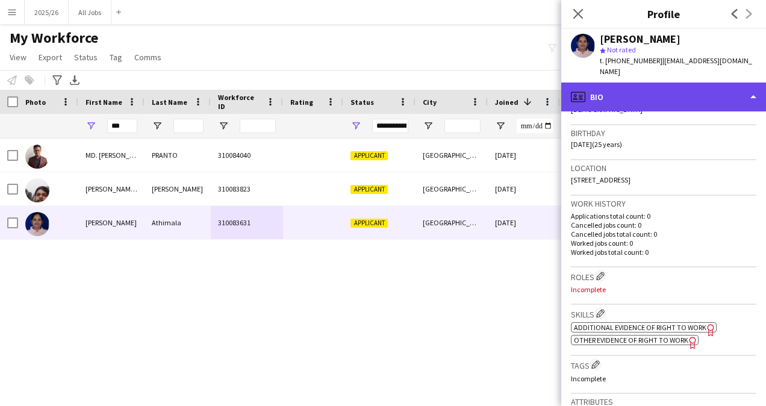
click at [700, 102] on div "profile Bio" at bounding box center [663, 96] width 205 height 29
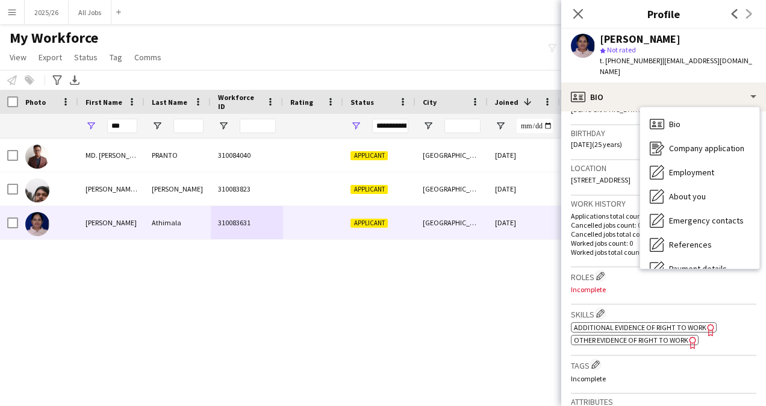
click at [591, 252] on p "Worked jobs total count: 0" at bounding box center [663, 251] width 185 height 9
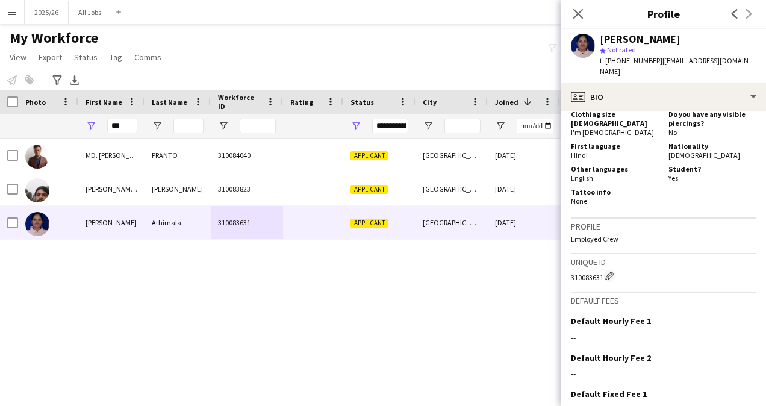
scroll to position [642, 0]
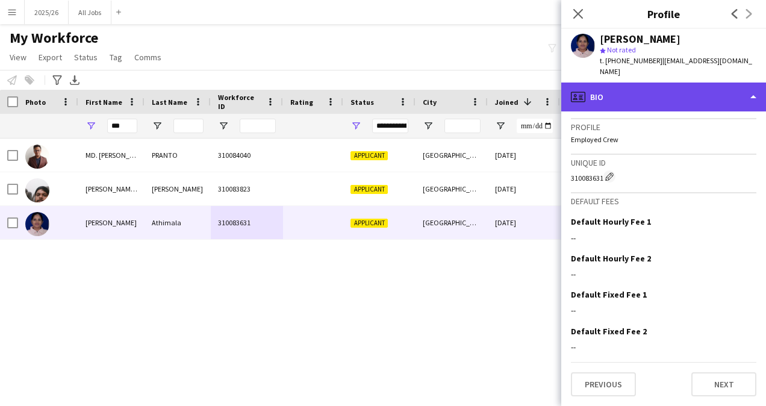
click at [657, 106] on div "profile Bio" at bounding box center [663, 96] width 205 height 29
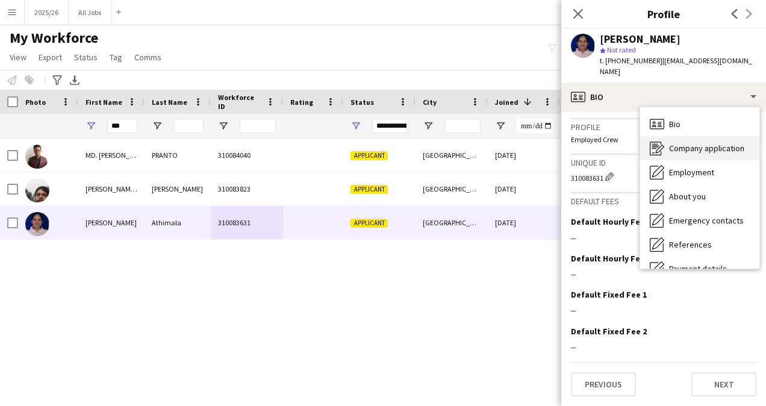
click at [688, 146] on span "Company application" at bounding box center [706, 148] width 75 height 11
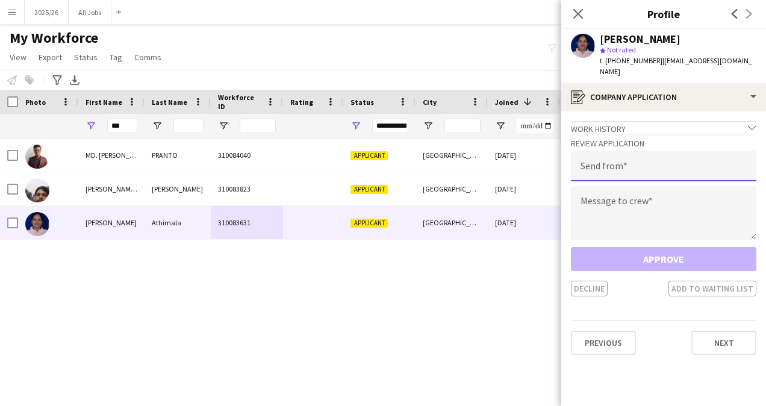
click at [650, 179] on input "email" at bounding box center [663, 166] width 185 height 30
type input "**********"
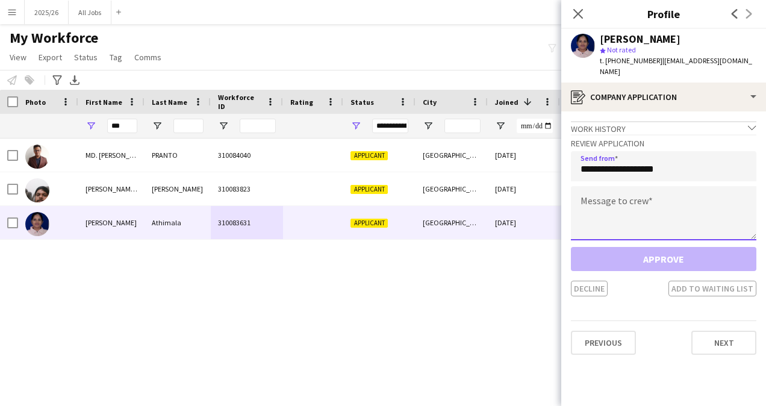
click at [608, 213] on textarea at bounding box center [663, 213] width 185 height 54
paste textarea "**********"
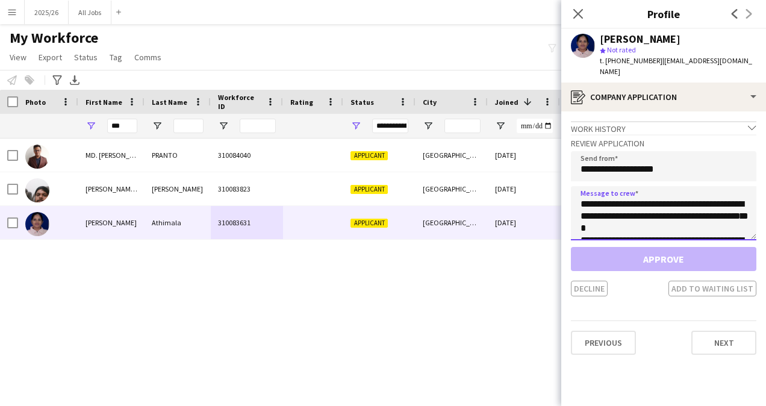
scroll to position [248, 0]
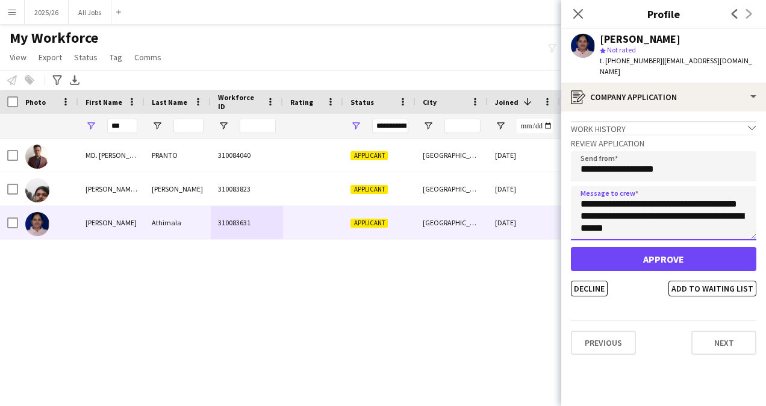
type textarea "**********"
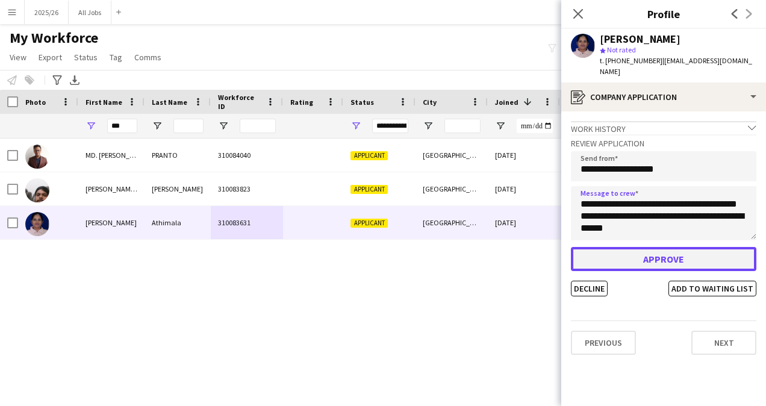
click at [659, 262] on button "Approve" at bounding box center [663, 259] width 185 height 24
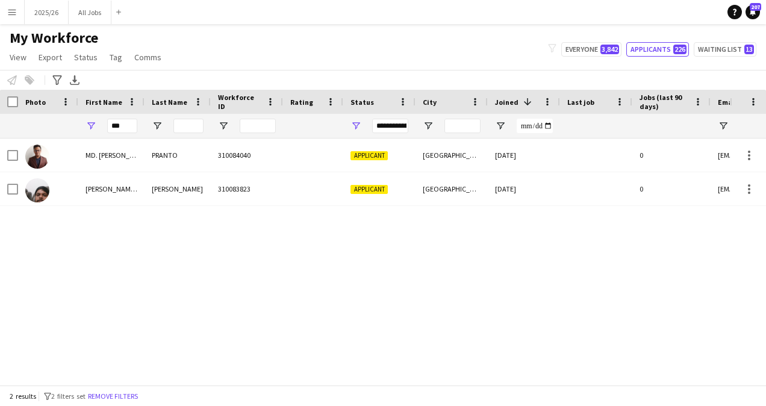
click at [2, 14] on button "Menu" at bounding box center [12, 12] width 24 height 24
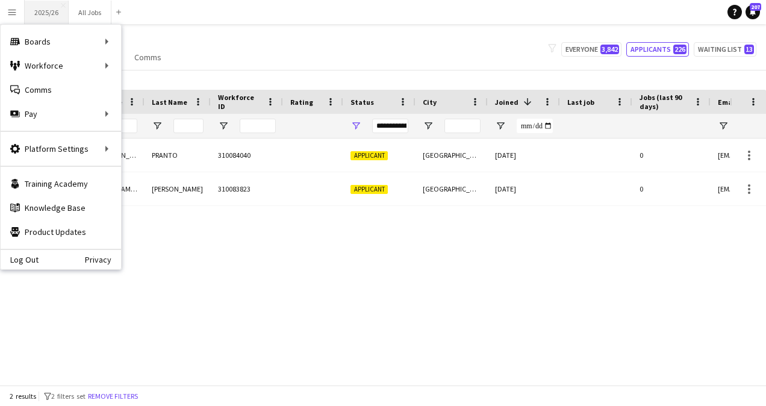
click at [37, 14] on button "2025/26 Close" at bounding box center [47, 12] width 44 height 23
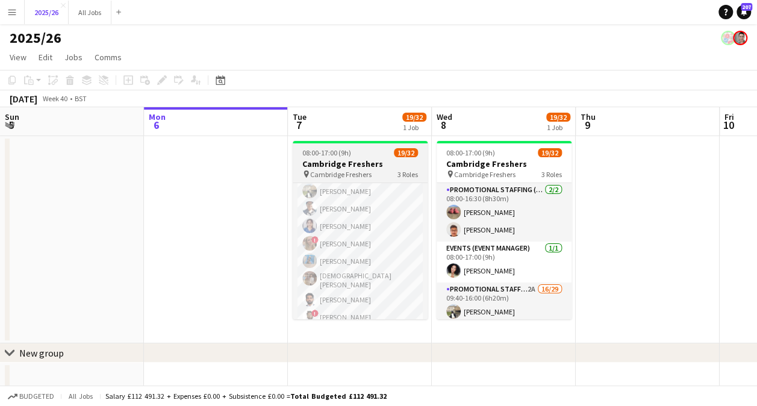
scroll to position [13, 0]
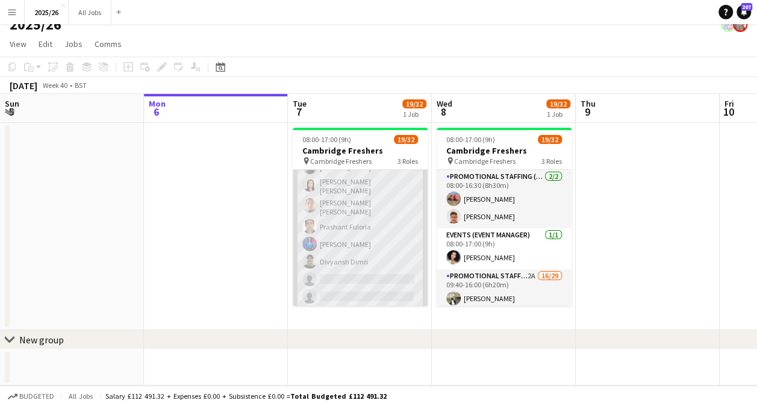
click at [346, 268] on app-card-role "Promotional Staffing (Brand Ambassadors) 3A 16/29 09:40-16:00 (6h20m) Haneesh C…" at bounding box center [360, 230] width 135 height 541
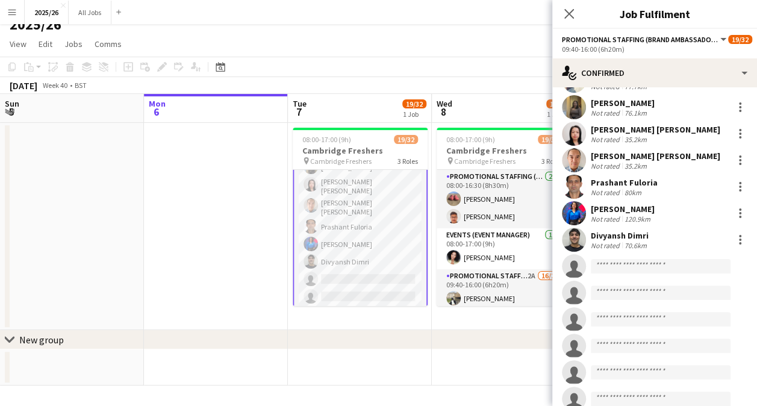
scroll to position [299, 0]
click at [654, 266] on body "Menu Boards Boards Boards All jobs Status Workforce Workforce My Workforce Recr…" at bounding box center [378, 196] width 757 height 419
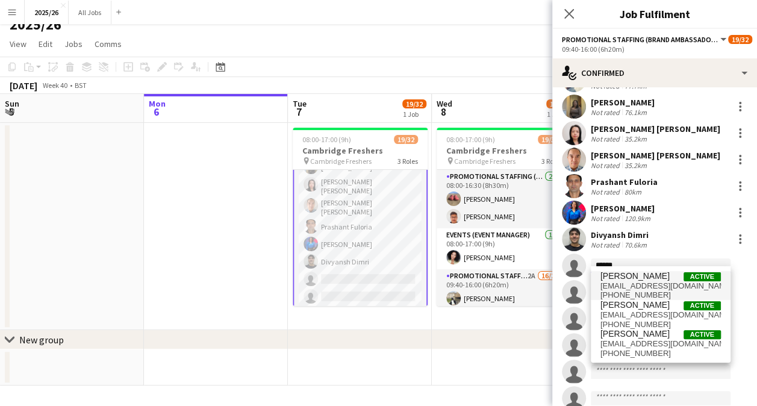
type input "******"
click at [649, 278] on span "[PERSON_NAME]" at bounding box center [634, 276] width 69 height 10
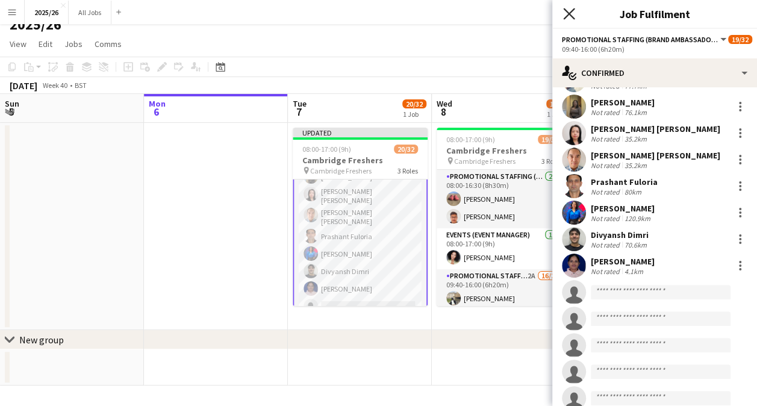
click at [566, 17] on icon at bounding box center [568, 13] width 11 height 11
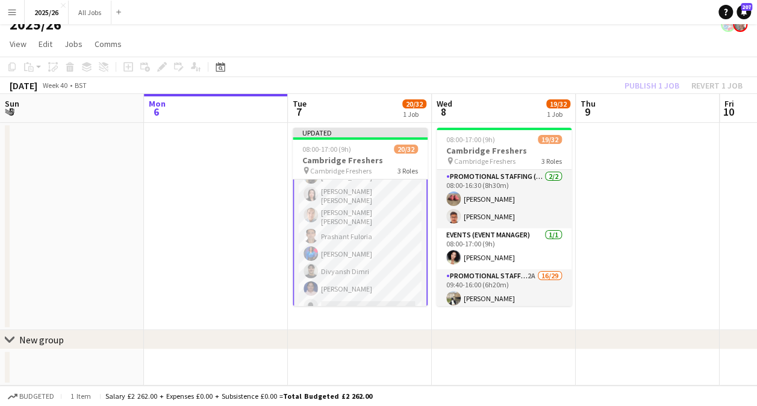
click at [654, 89] on div "Publish 1 job Revert 1 job" at bounding box center [683, 86] width 147 height 16
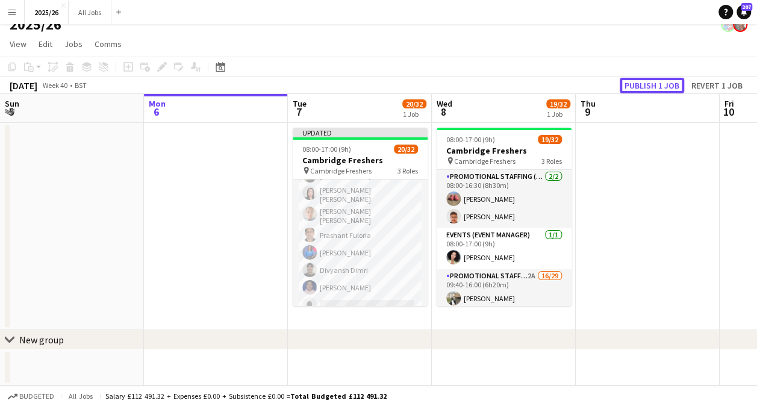
click at [654, 89] on button "Publish 1 job" at bounding box center [652, 86] width 64 height 16
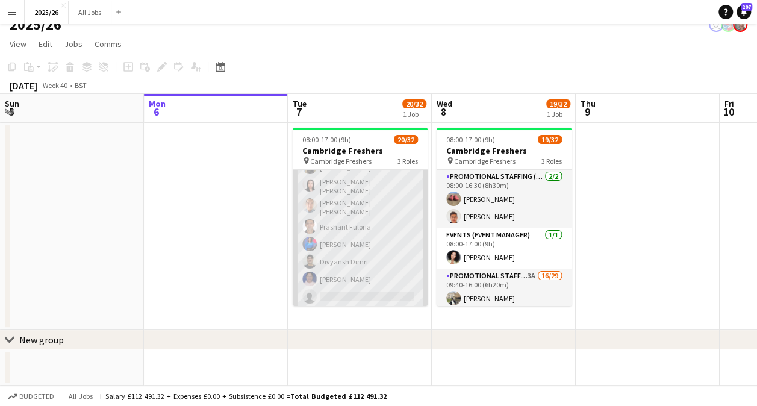
click at [365, 283] on app-card-role "Promotional Staffing (Brand Ambassadors) 4A 17/29 09:40-16:00 (6h20m) Haneesh C…" at bounding box center [360, 230] width 135 height 541
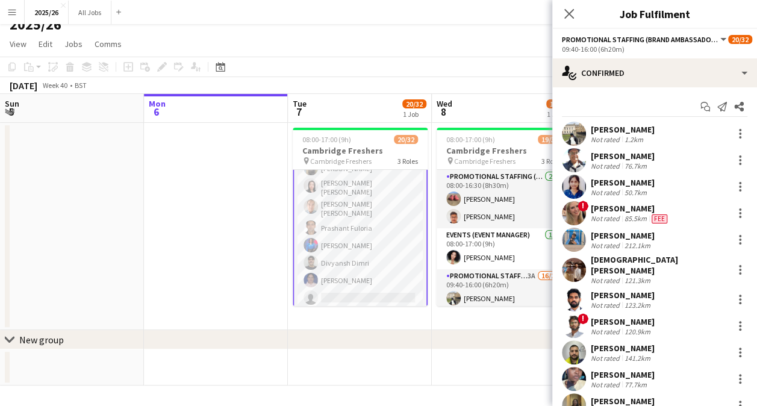
scroll to position [311, 0]
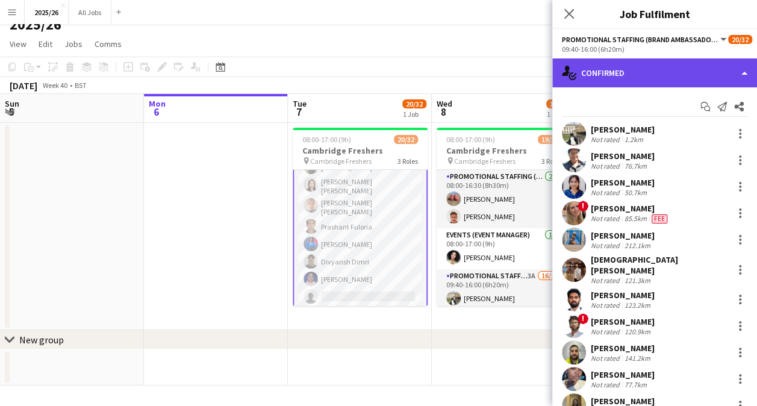
click at [711, 71] on div "single-neutral-actions-check-2 Confirmed" at bounding box center [654, 72] width 205 height 29
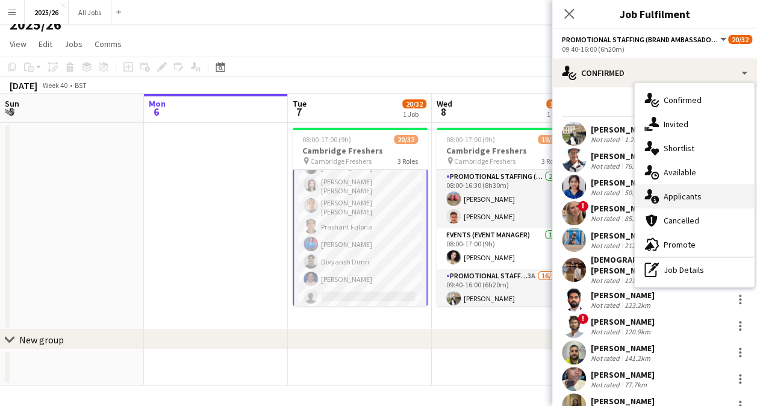
click at [689, 201] on span "Applicants" at bounding box center [682, 196] width 38 height 11
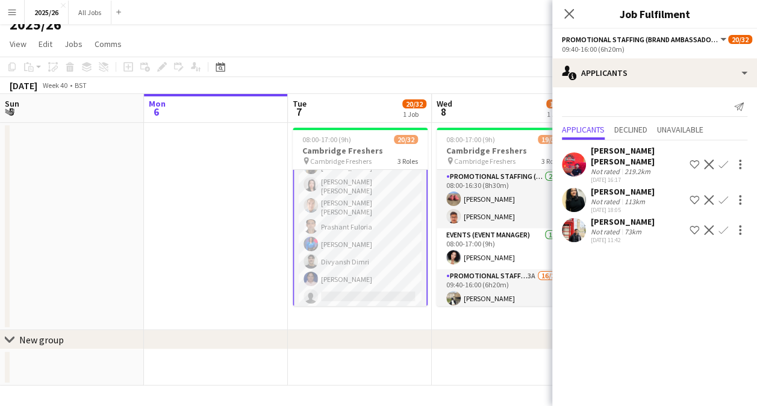
click at [718, 231] on app-icon "Confirm" at bounding box center [723, 230] width 10 height 10
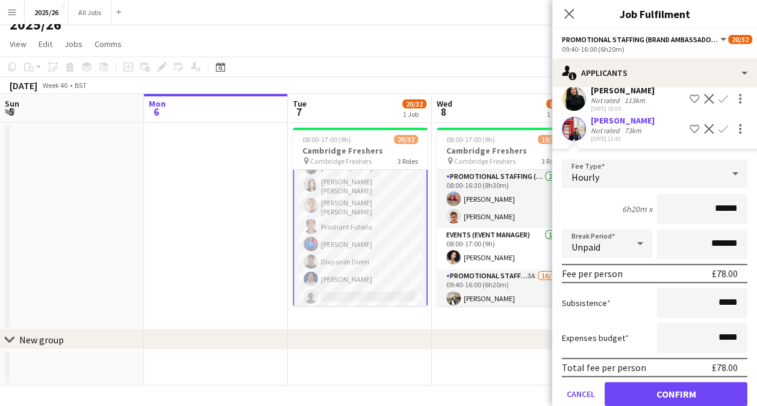
scroll to position [102, 0]
click at [647, 388] on button "Confirm" at bounding box center [675, 393] width 143 height 24
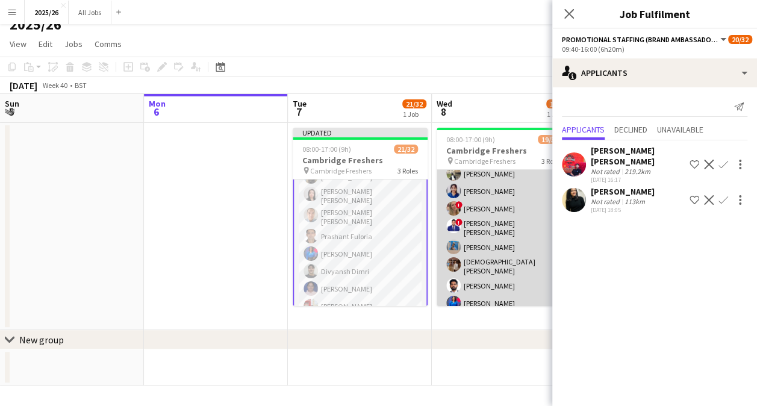
scroll to position [125, 0]
drag, startPoint x: 510, startPoint y: 271, endPoint x: 477, endPoint y: 272, distance: 32.5
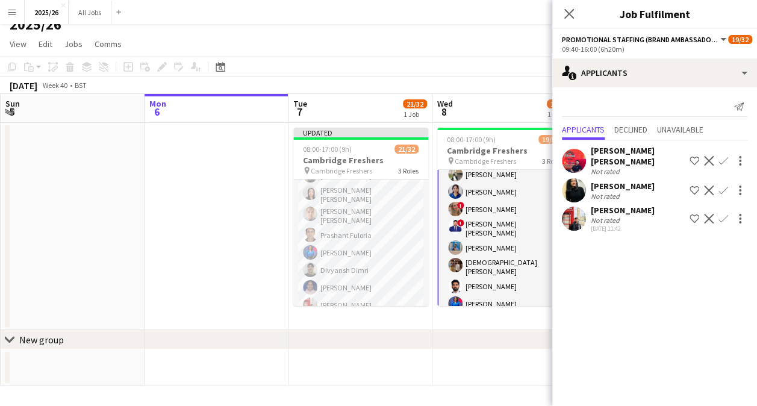
scroll to position [126, 0]
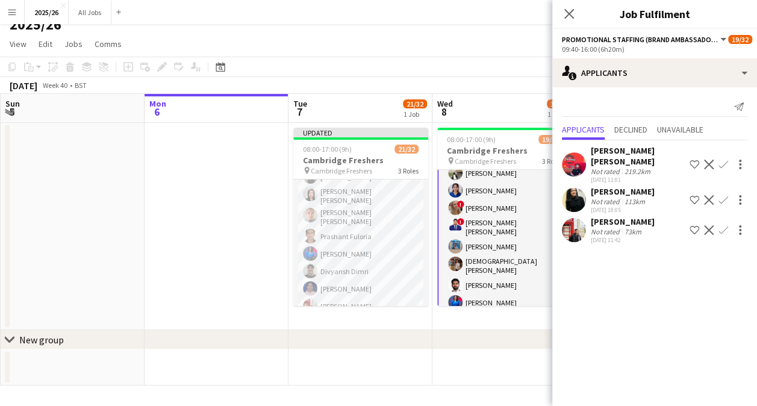
click at [721, 225] on app-icon "Confirm" at bounding box center [723, 230] width 10 height 10
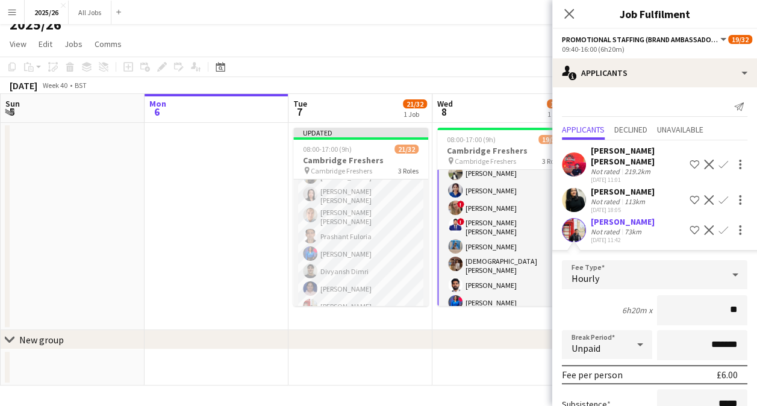
type input "***"
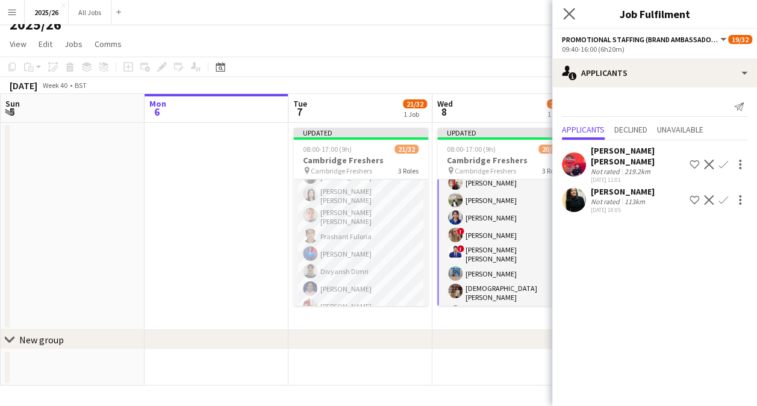
click at [562, 13] on app-icon "Close pop-in" at bounding box center [569, 13] width 17 height 17
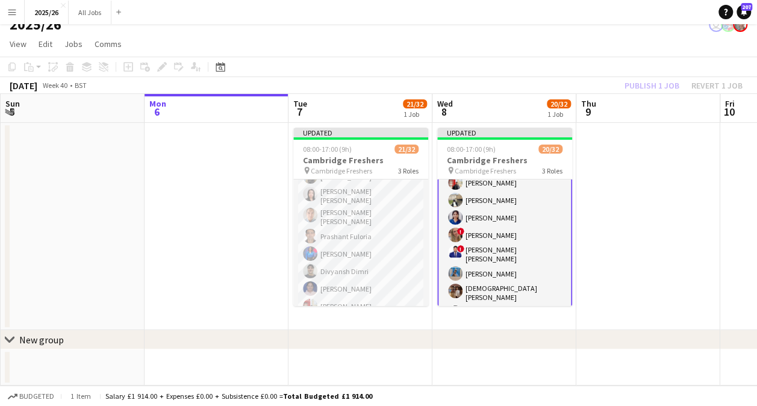
click at [656, 82] on div "Publish 1 job Revert 1 job" at bounding box center [683, 86] width 147 height 16
click at [656, 82] on button "Publish 1 job" at bounding box center [652, 86] width 64 height 16
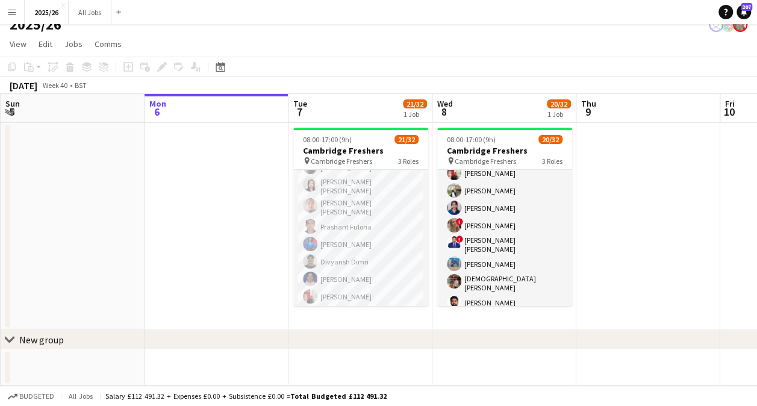
click at [656, 82] on div "October 2025 Week 40 • BST" at bounding box center [378, 85] width 757 height 17
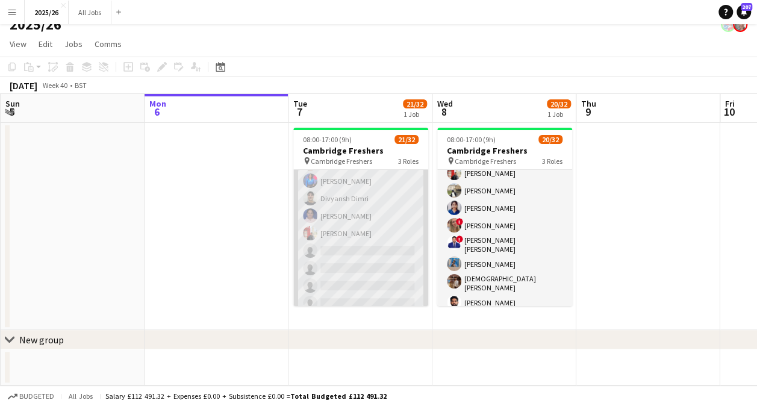
click at [346, 254] on app-card-role "Promotional Staffing (Brand Ambassadors) 3A 18/29 09:40-16:00 (6h20m) Haneesh C…" at bounding box center [360, 166] width 135 height 541
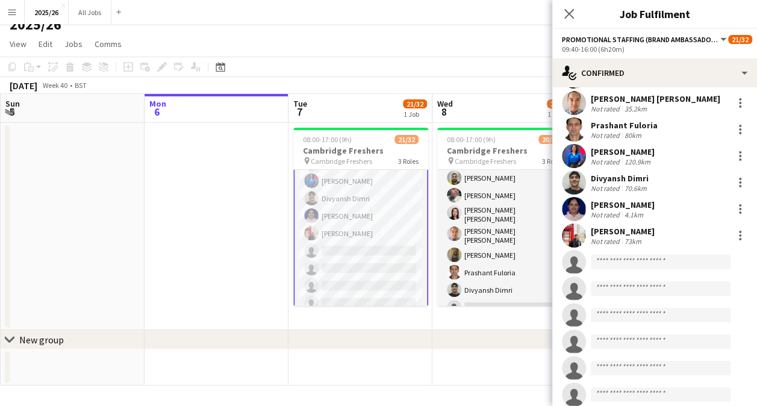
scroll to position [367, 0]
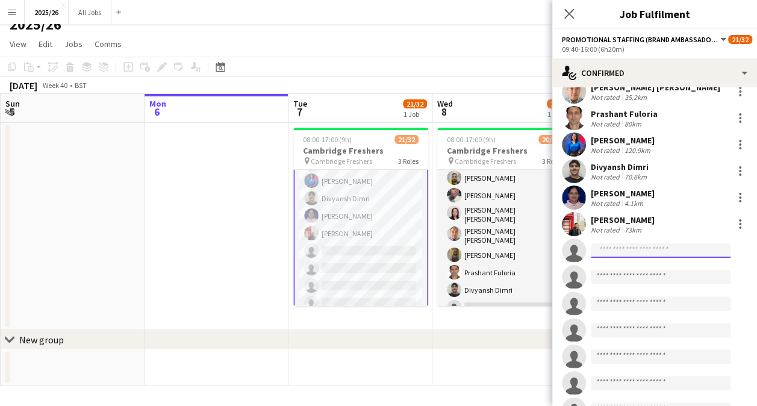
click at [623, 243] on input at bounding box center [661, 250] width 140 height 14
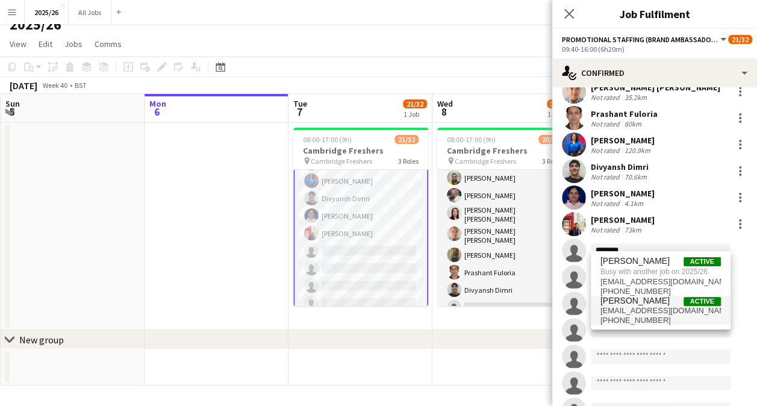
type input "********"
click at [646, 302] on span "[PERSON_NAME]" at bounding box center [634, 301] width 69 height 10
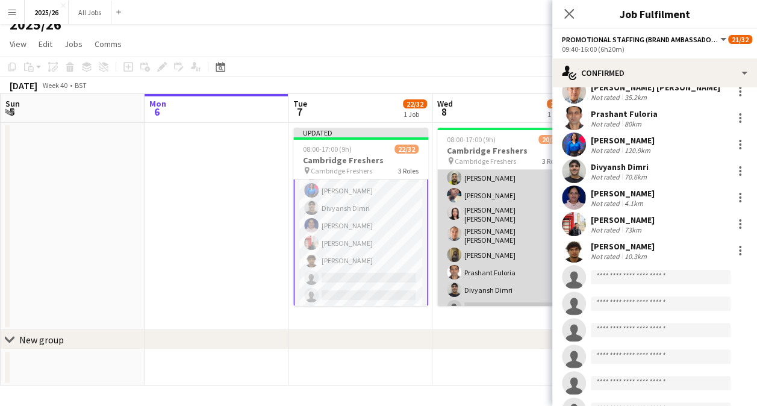
click at [533, 290] on app-card-role "Promotional Staffing (Brand Ambassadors) 2A 17/29 09:40-16:00 (6h20m) Abdul Reh…" at bounding box center [504, 239] width 135 height 544
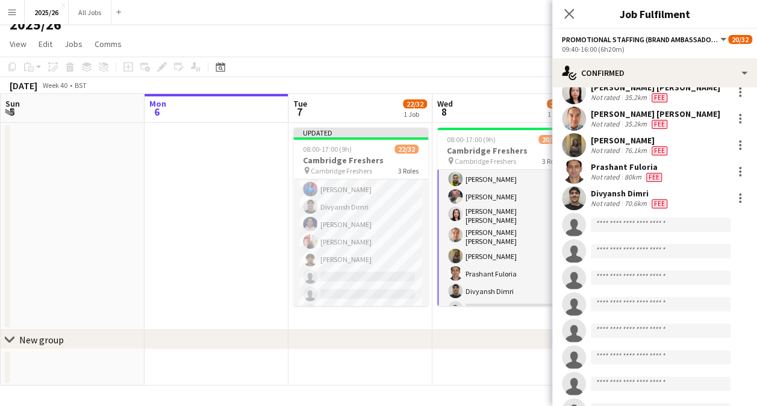
scroll to position [303, 0]
click at [645, 217] on input at bounding box center [661, 224] width 140 height 14
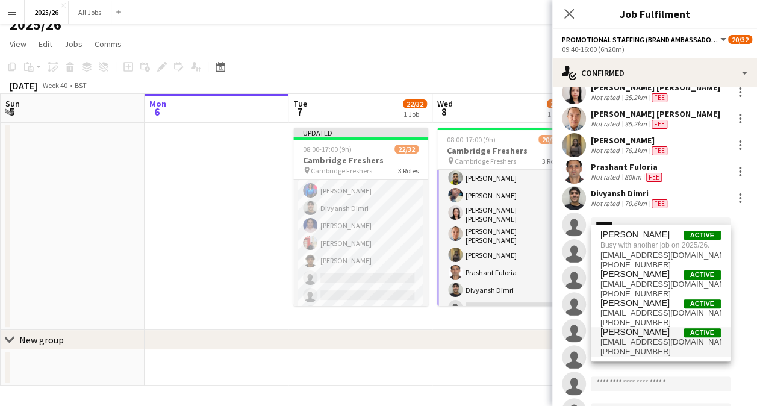
type input "******"
click at [637, 334] on span "[PERSON_NAME]" at bounding box center [634, 332] width 69 height 10
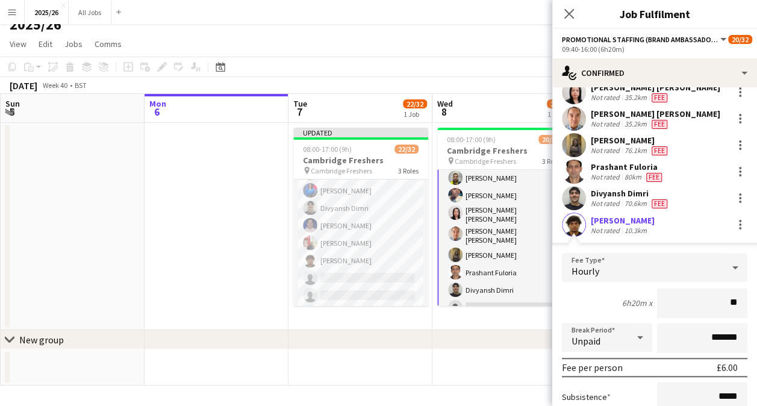
type input "***"
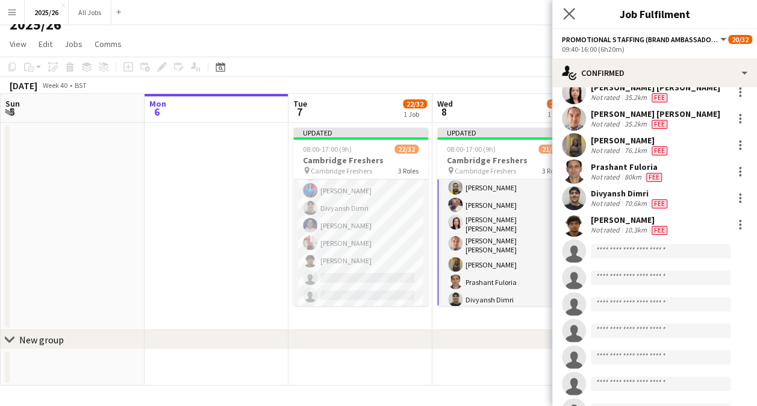
click at [564, 19] on app-icon "Close pop-in" at bounding box center [569, 13] width 17 height 17
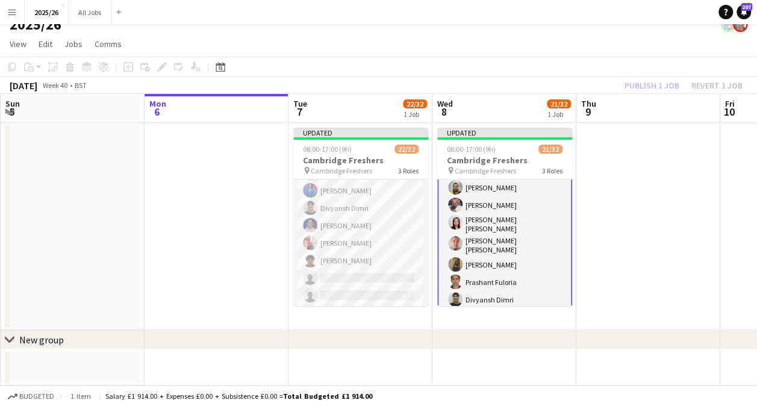
click at [670, 93] on div "Publish 1 job Revert 1 job" at bounding box center [683, 86] width 147 height 16
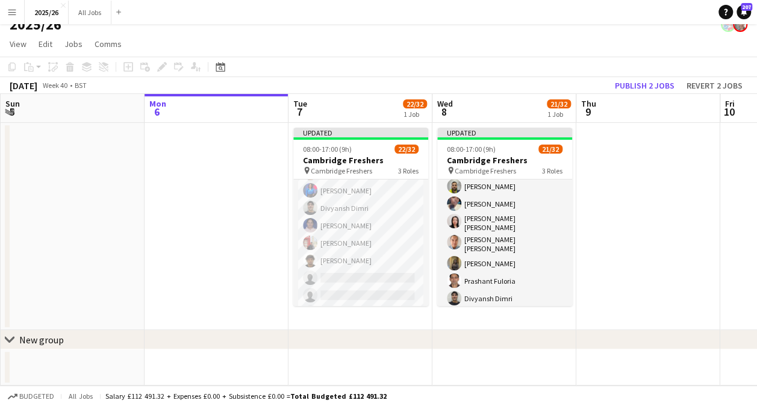
scroll to position [302, 0]
click at [666, 90] on button "Publish 2 jobs" at bounding box center [644, 86] width 69 height 16
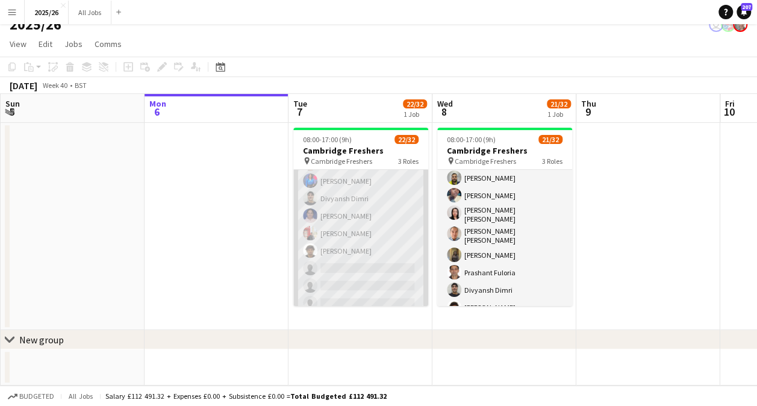
click at [396, 266] on app-card-role "Promotional Staffing (Brand Ambassadors) 3A 19/29 09:40-16:00 (6h20m) Haneesh C…" at bounding box center [360, 166] width 135 height 541
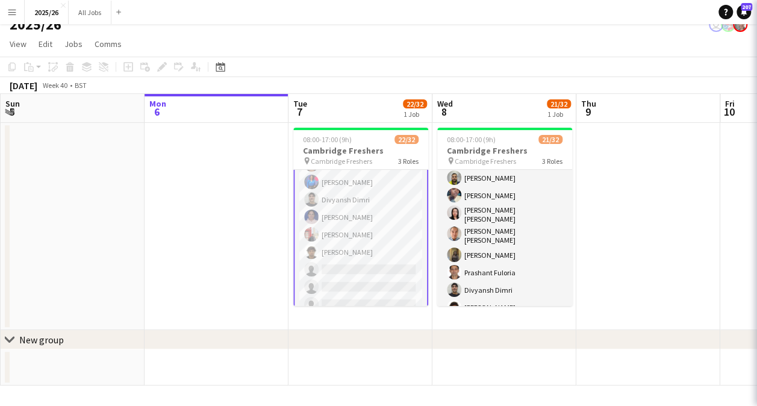
scroll to position [374, 0]
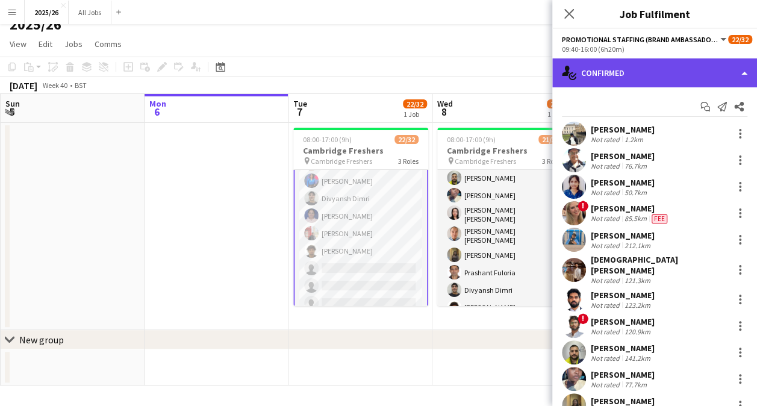
click at [686, 69] on div "single-neutral-actions-check-2 Confirmed" at bounding box center [654, 72] width 205 height 29
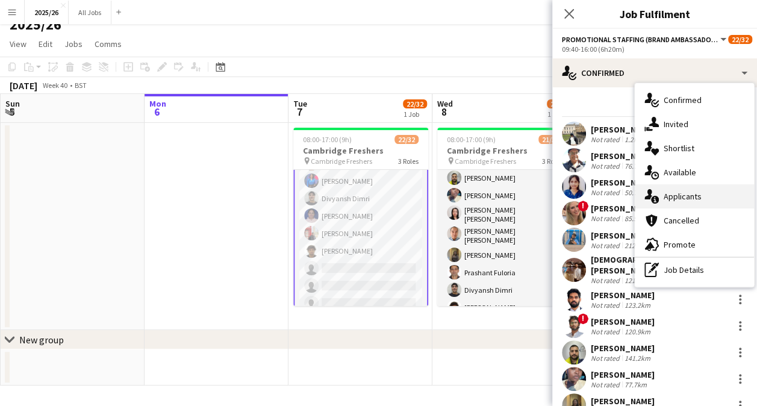
click at [672, 195] on span "Applicants" at bounding box center [682, 196] width 38 height 11
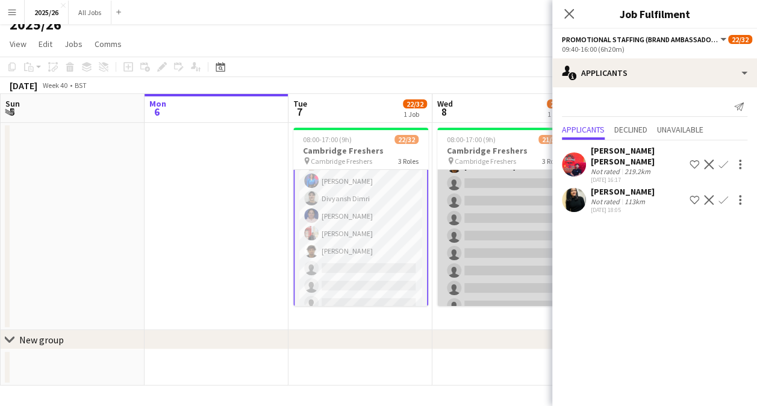
scroll to position [445, 0]
click at [494, 253] on app-card-role "Promotional Staffing (Brand Ambassadors) 2A 18/29 09:40-16:00 (6h20m) Abdul Reh…" at bounding box center [504, 96] width 135 height 544
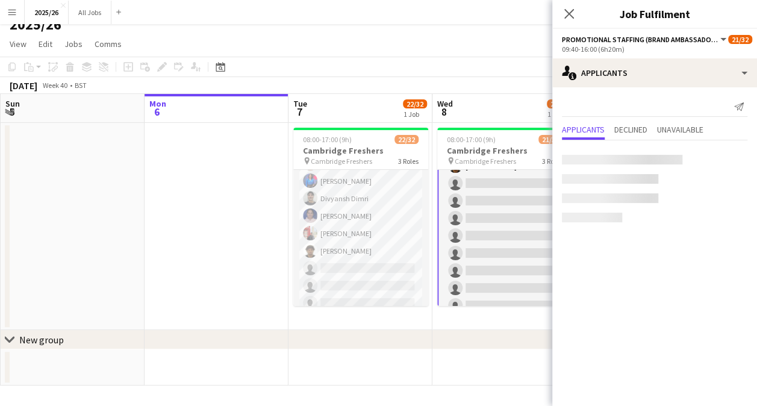
scroll to position [446, 0]
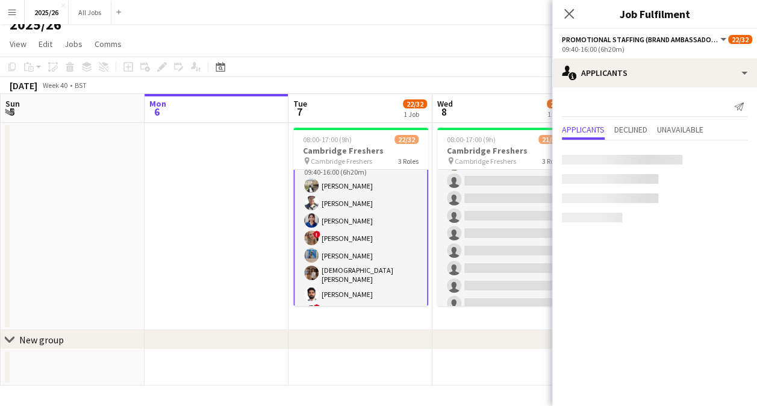
scroll to position [445, 0]
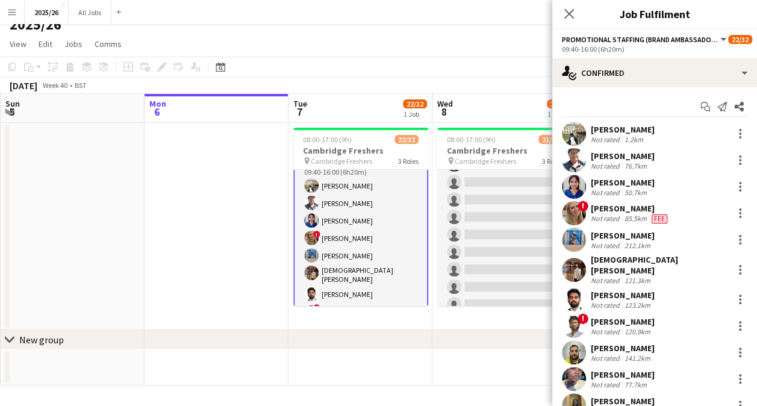
scroll to position [115, 0]
click at [733, 135] on div at bounding box center [740, 133] width 14 height 14
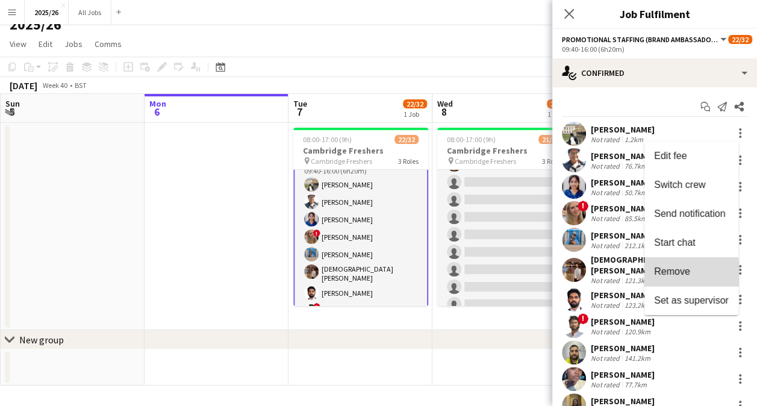
click at [683, 272] on span "Remove" at bounding box center [672, 271] width 36 height 10
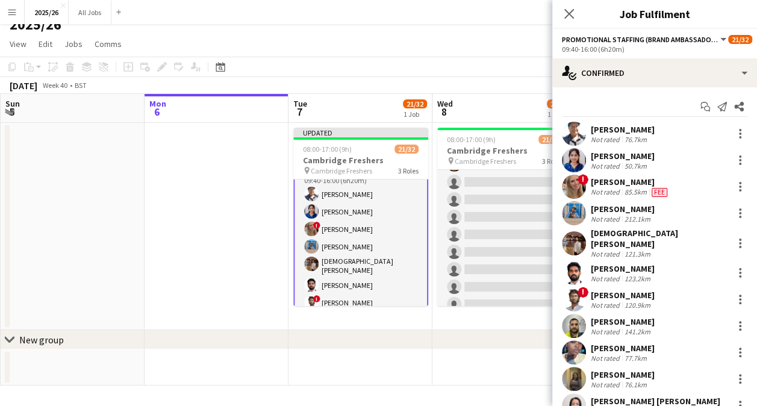
click at [4, 14] on button "Menu" at bounding box center [12, 12] width 24 height 24
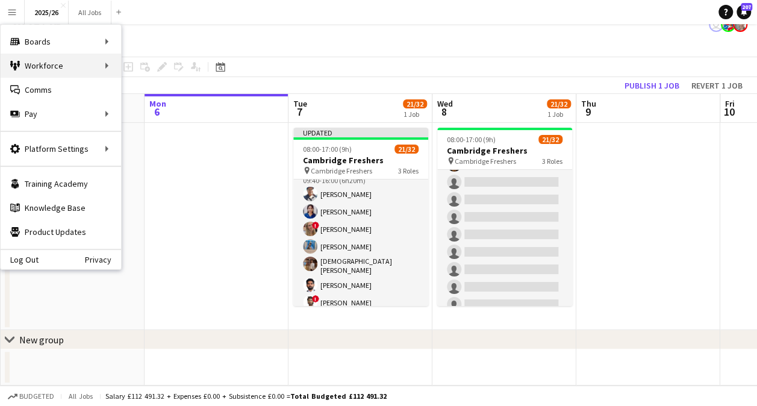
click at [69, 66] on div "Workforce Workforce" at bounding box center [61, 66] width 120 height 24
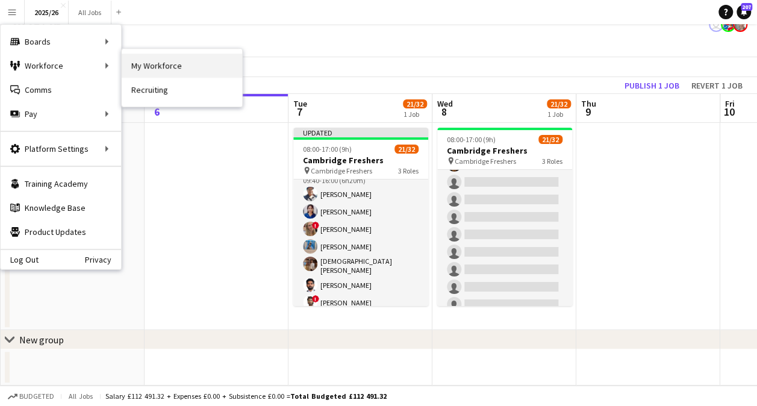
click at [187, 63] on link "My Workforce" at bounding box center [182, 66] width 120 height 24
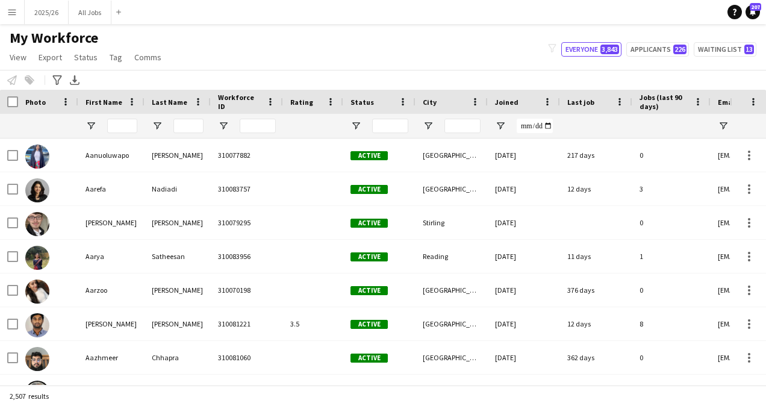
type input "**********"
type input "******"
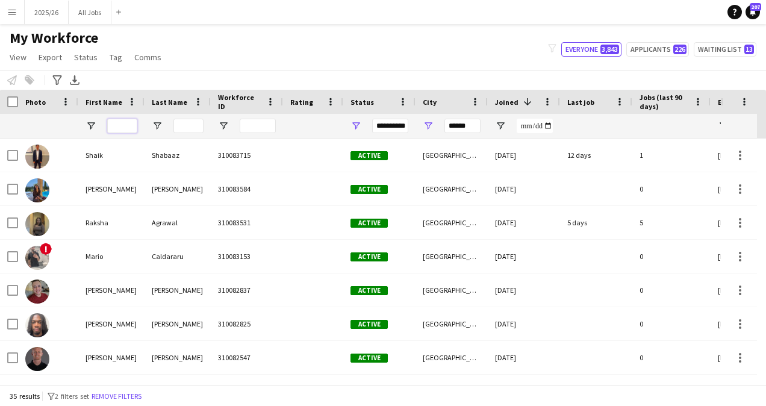
click at [119, 126] on input "First Name Filter Input" at bounding box center [122, 126] width 30 height 14
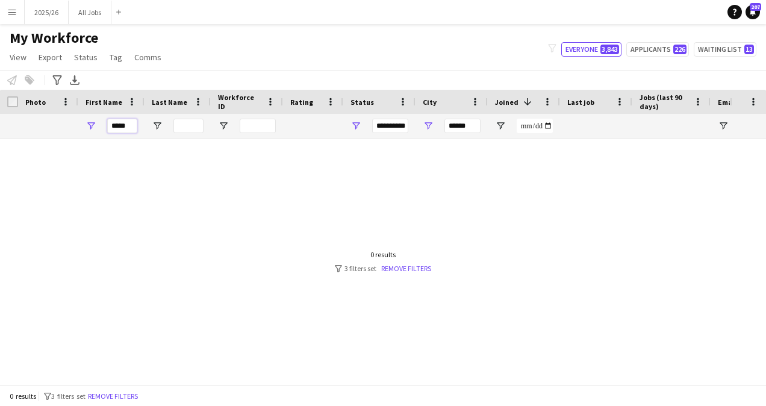
type input "*****"
click at [461, 129] on input "******" at bounding box center [462, 126] width 36 height 14
click at [182, 128] on input "Last Name Filter Input" at bounding box center [188, 126] width 30 height 14
click at [126, 125] on input "*****" at bounding box center [122, 126] width 30 height 14
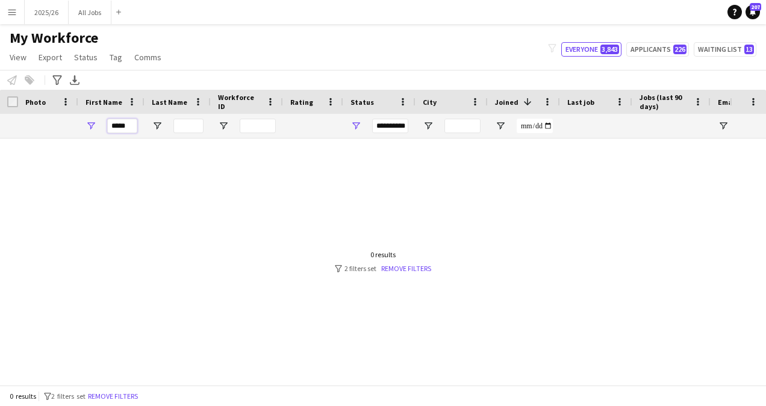
click at [126, 125] on input "*****" at bounding box center [122, 126] width 30 height 14
click at [387, 130] on div "**********" at bounding box center [390, 126] width 36 height 14
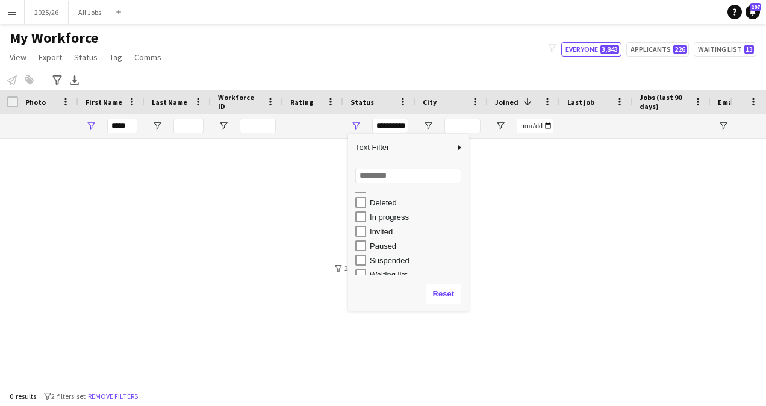
scroll to position [70, 0]
type input "**********"
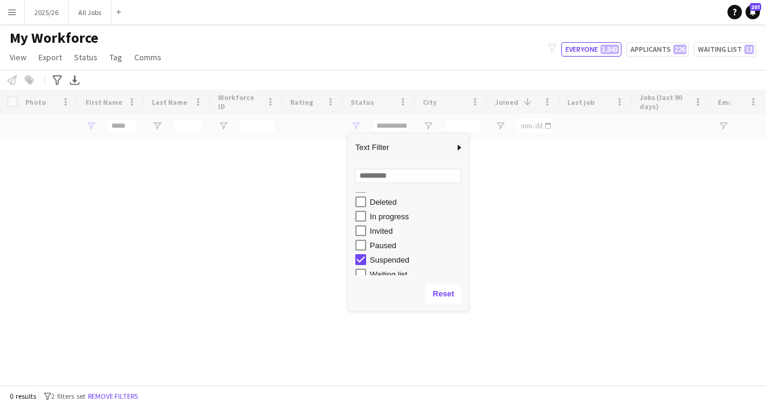
click at [300, 77] on div "Notify workforce Add to tag Select at least one crew to tag him or her. Advance…" at bounding box center [383, 80] width 766 height 20
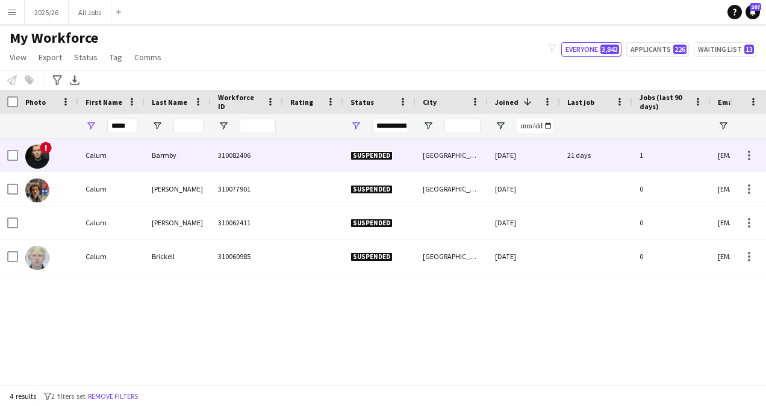
click at [315, 146] on div at bounding box center [313, 154] width 60 height 33
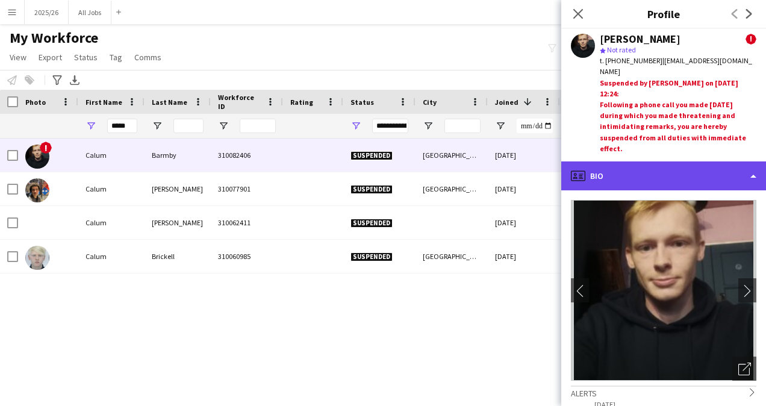
click at [690, 173] on div "profile Bio" at bounding box center [663, 175] width 205 height 29
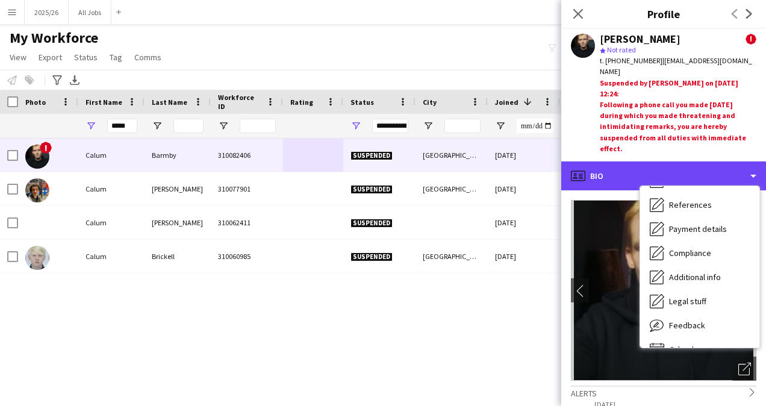
scroll to position [137, 0]
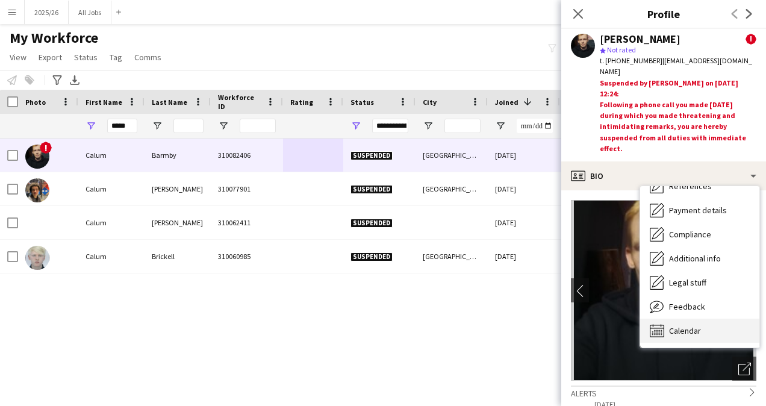
click at [695, 332] on span "Calendar" at bounding box center [685, 330] width 32 height 11
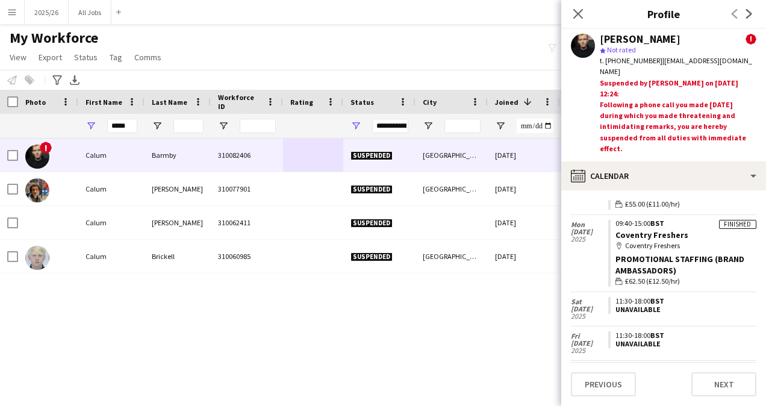
scroll to position [270, 0]
click at [122, 122] on input "*****" at bounding box center [122, 126] width 30 height 14
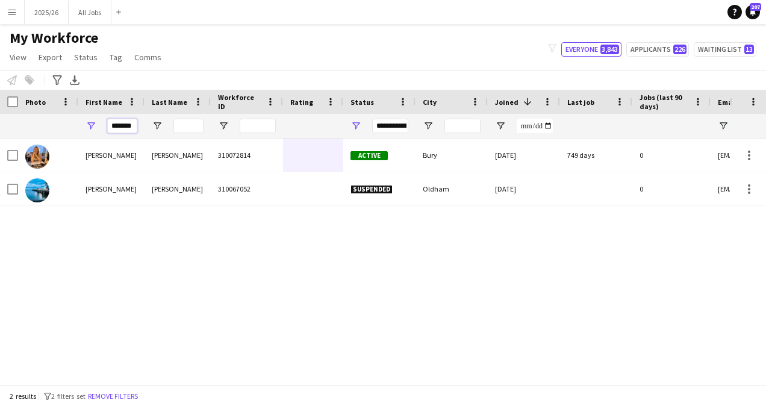
type input "*******"
click at [399, 126] on div "**********" at bounding box center [390, 126] width 36 height 14
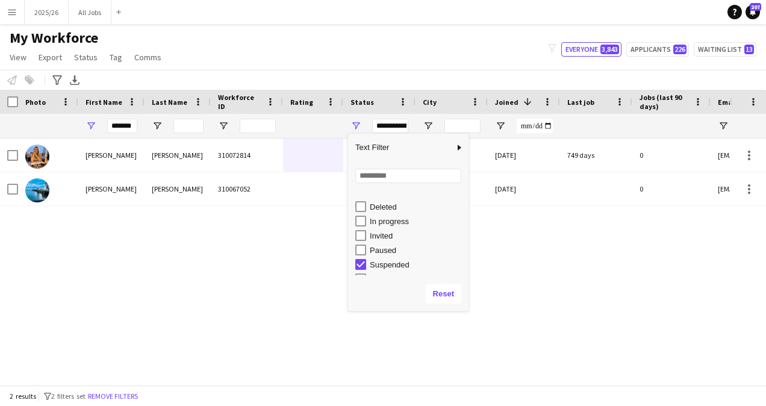
scroll to position [76, 0]
type input "**********"
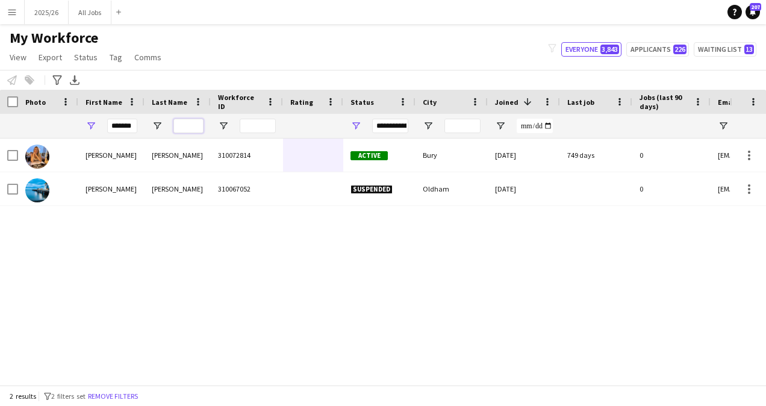
click at [196, 125] on input "Last Name Filter Input" at bounding box center [188, 126] width 30 height 14
click at [126, 124] on input "*******" at bounding box center [122, 126] width 30 height 14
click at [193, 122] on input "Last Name Filter Input" at bounding box center [188, 126] width 30 height 14
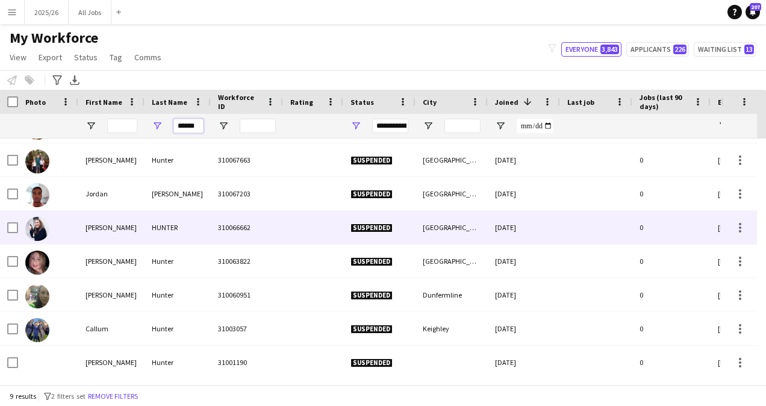
scroll to position [66, 0]
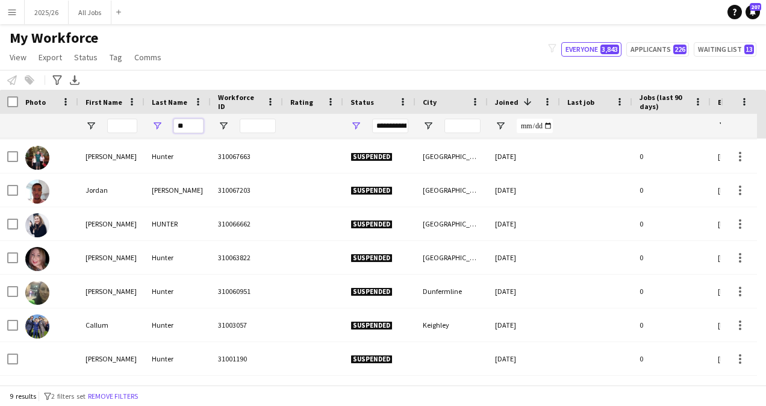
type input "*"
click at [120, 125] on input "First Name Filter Input" at bounding box center [122, 126] width 30 height 14
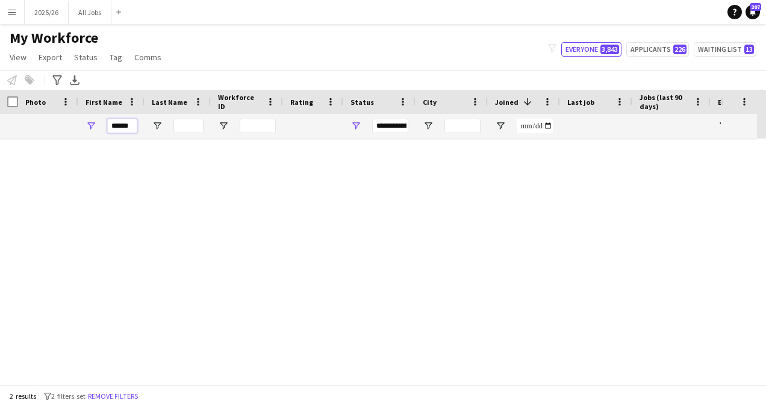
scroll to position [0, 0]
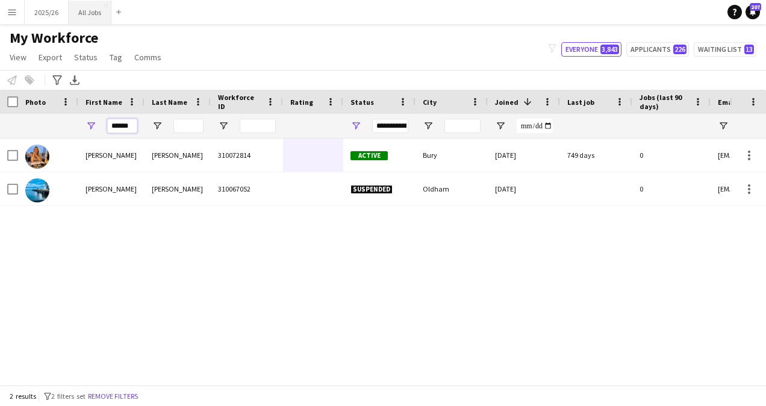
type input "******"
click at [653, 51] on button "Applicants 226" at bounding box center [657, 49] width 63 height 14
type input "**********"
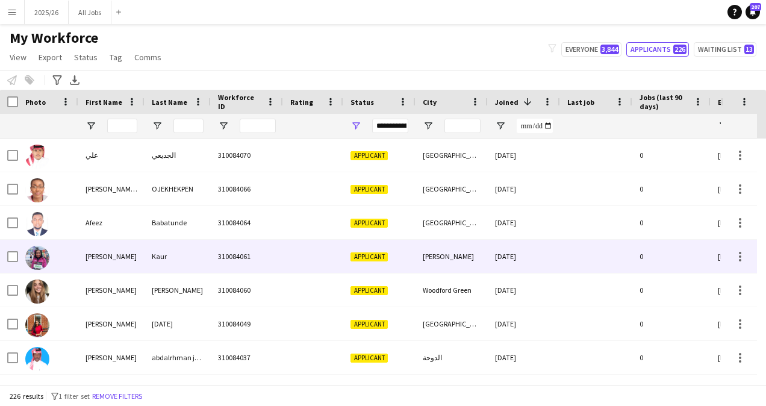
click at [276, 264] on div "310084061" at bounding box center [247, 256] width 72 height 33
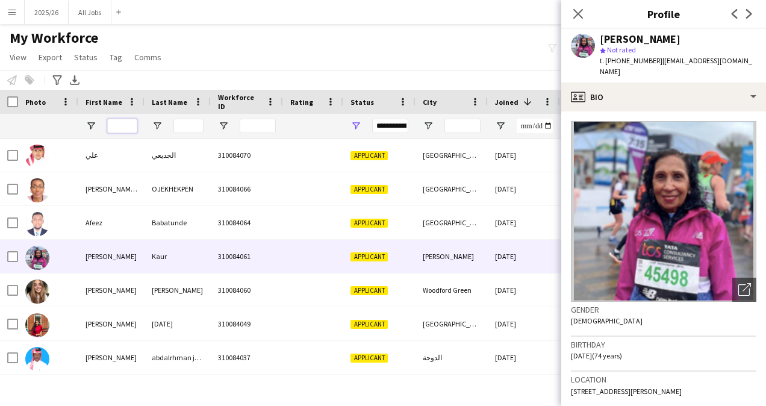
click at [120, 128] on input "First Name Filter Input" at bounding box center [122, 126] width 30 height 14
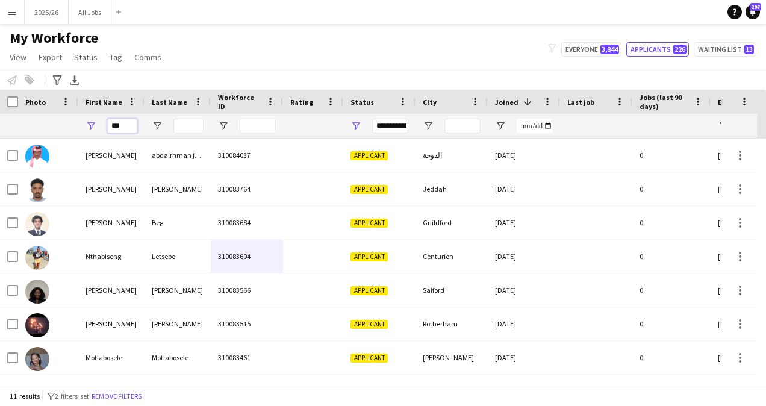
type input "****"
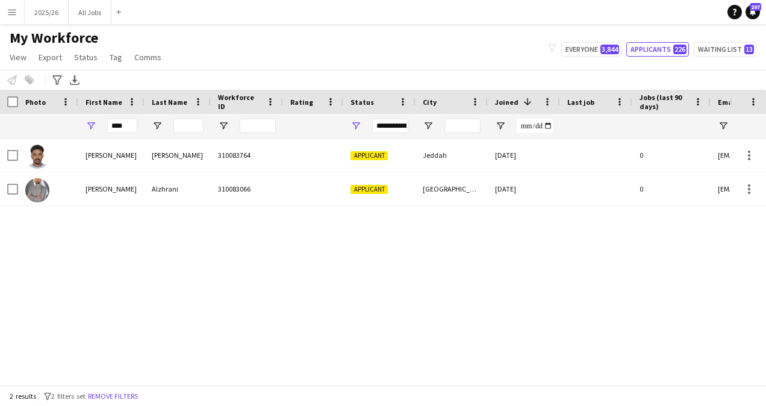
click at [401, 128] on div "**********" at bounding box center [390, 126] width 36 height 14
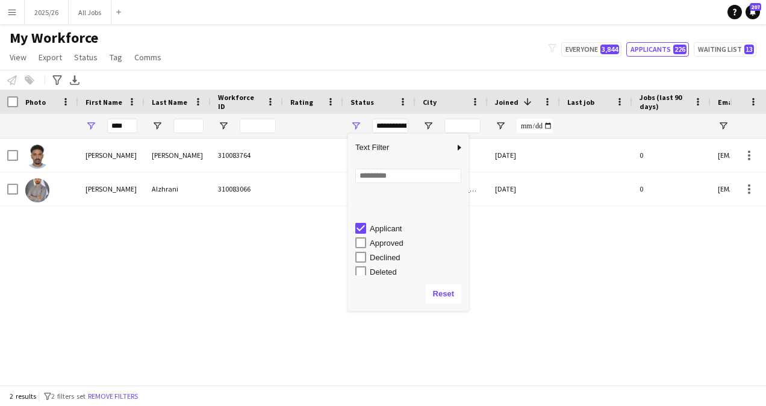
scroll to position [53, 0]
click at [364, 238] on div "In progress" at bounding box center [411, 233] width 113 height 14
type input "**********"
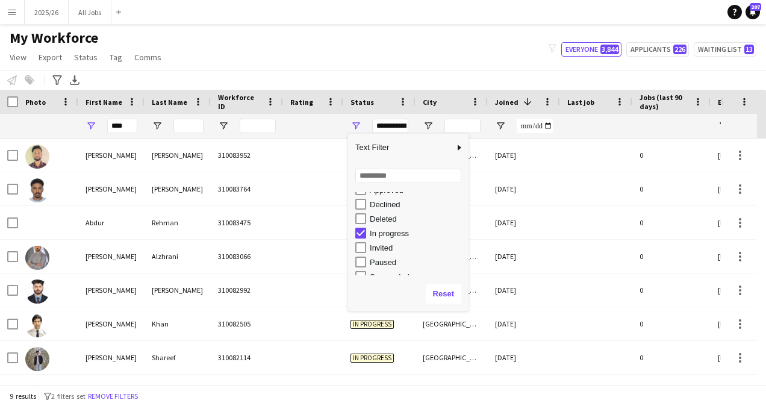
click at [411, 46] on div "My Workforce View Views Default view New view Update view Delete view Edit name…" at bounding box center [383, 49] width 766 height 41
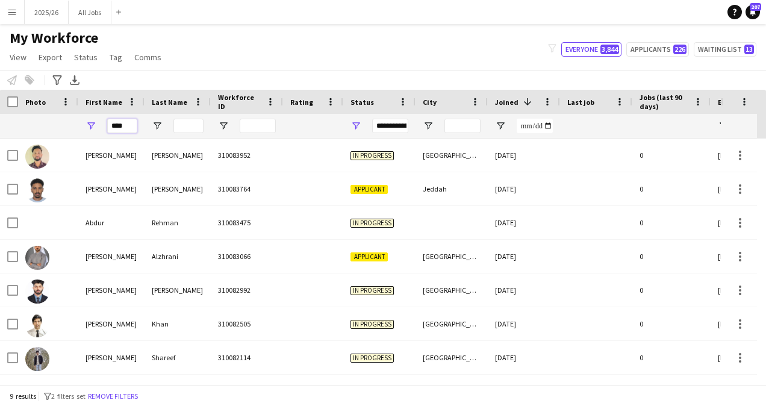
click at [130, 122] on input "****" at bounding box center [122, 126] width 30 height 14
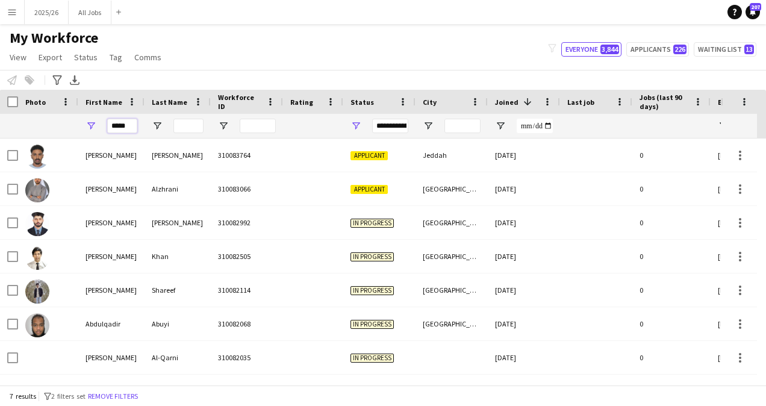
type input "*****"
click at [188, 122] on input "Last Name Filter Input" at bounding box center [188, 126] width 30 height 14
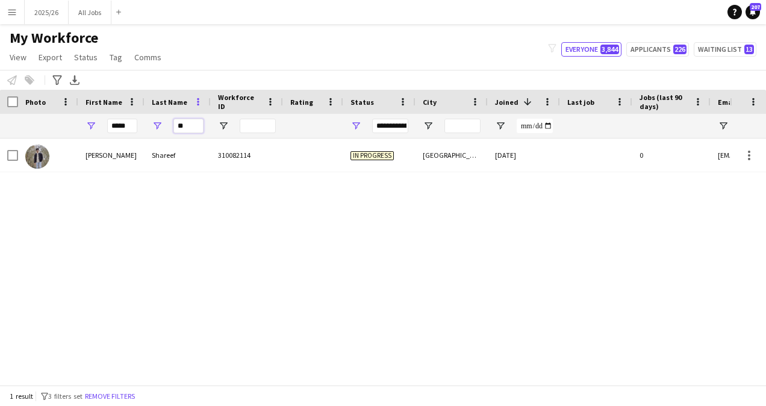
type input "*"
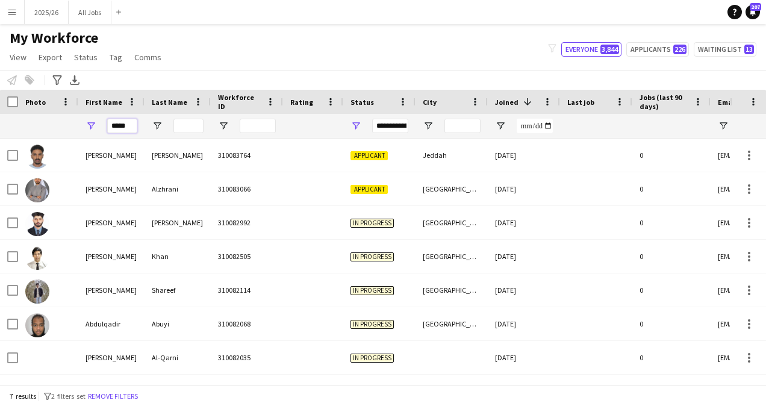
click at [128, 120] on input "*****" at bounding box center [122, 126] width 30 height 14
type input "******"
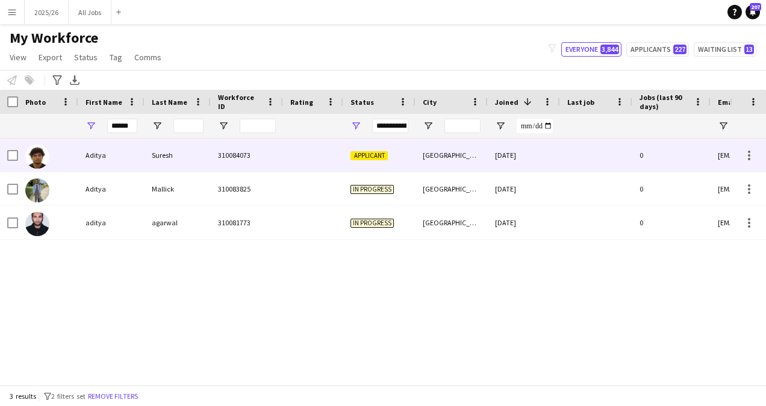
click at [197, 149] on div "Suresh" at bounding box center [177, 154] width 66 height 33
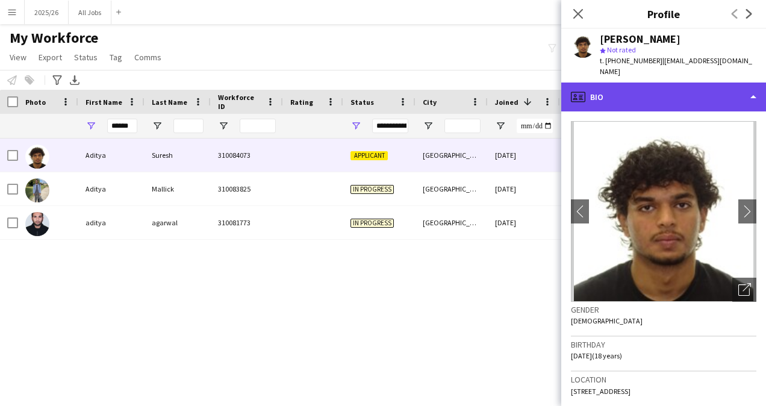
click at [671, 88] on div "profile Bio" at bounding box center [663, 96] width 205 height 29
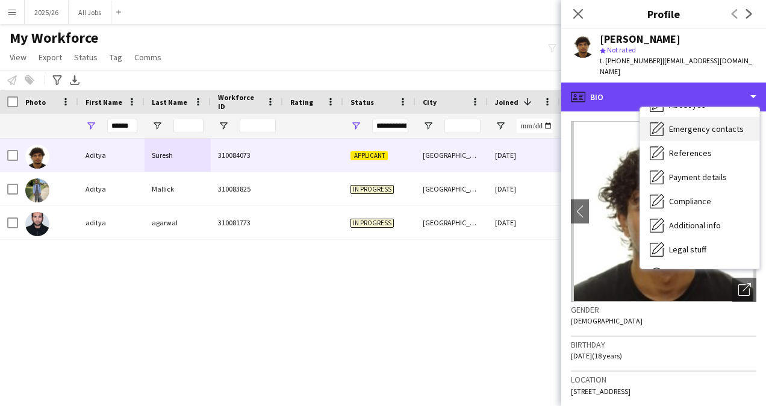
scroll to position [93, 0]
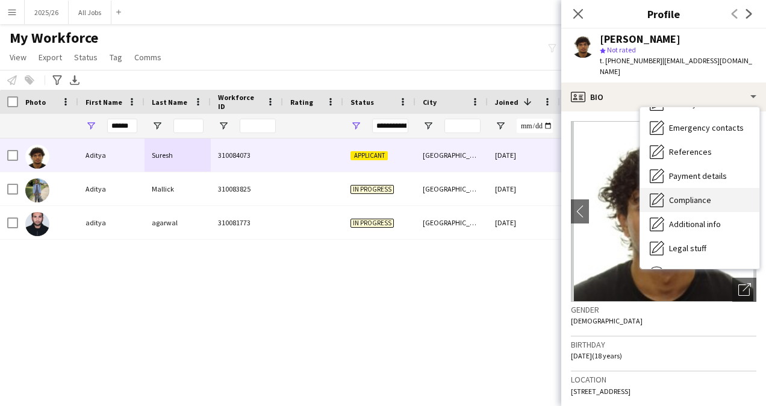
click at [676, 194] on span "Compliance" at bounding box center [690, 199] width 42 height 11
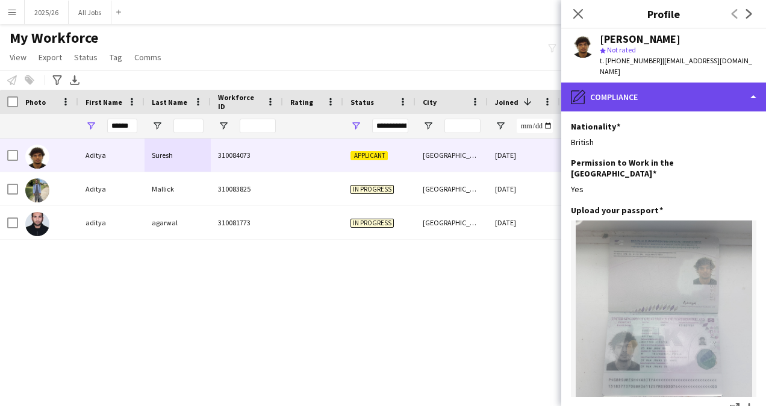
click at [682, 92] on div "pencil4 Compliance" at bounding box center [663, 96] width 205 height 29
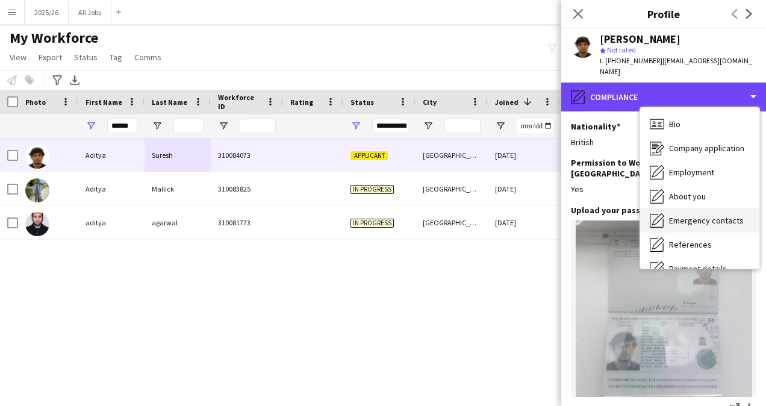
scroll to position [1, 0]
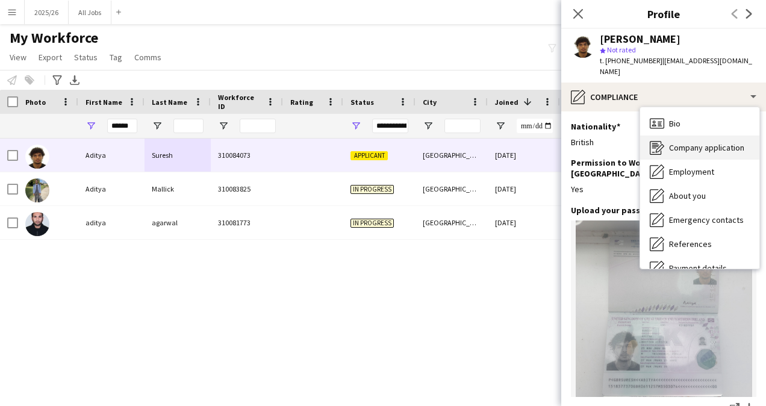
click at [695, 142] on span "Company application" at bounding box center [706, 147] width 75 height 11
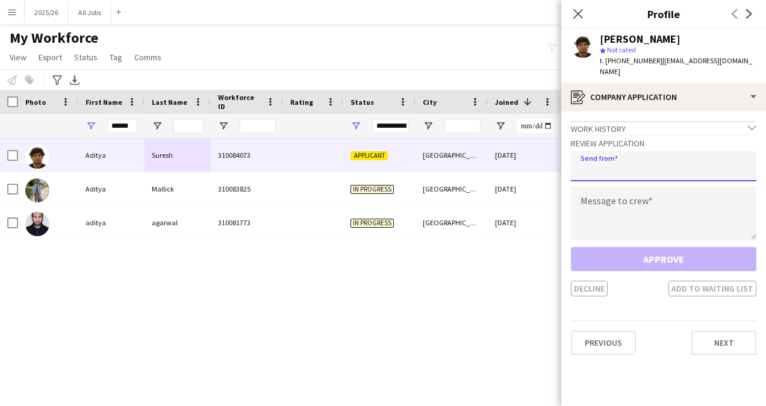
click at [656, 158] on input "email" at bounding box center [663, 166] width 185 height 30
type input "**********"
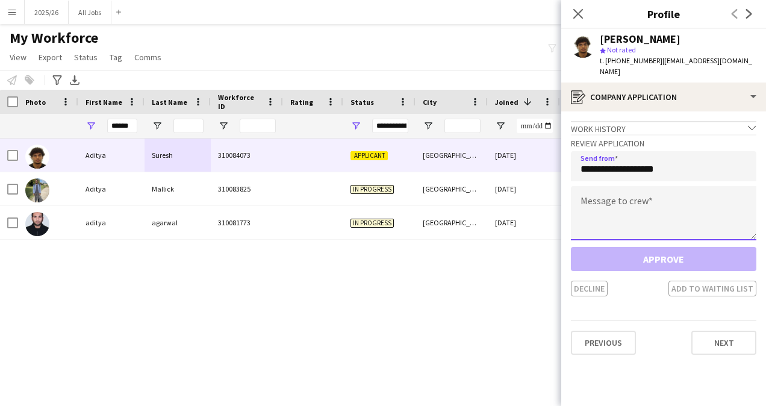
click at [637, 210] on textarea at bounding box center [663, 213] width 185 height 54
paste textarea "**********"
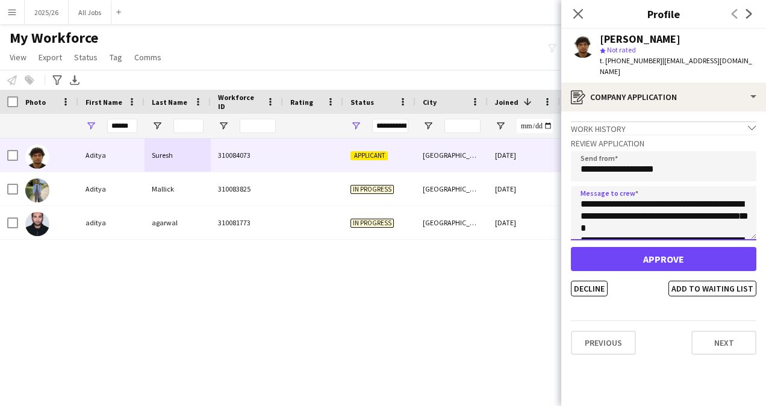
scroll to position [248, 0]
type textarea "**********"
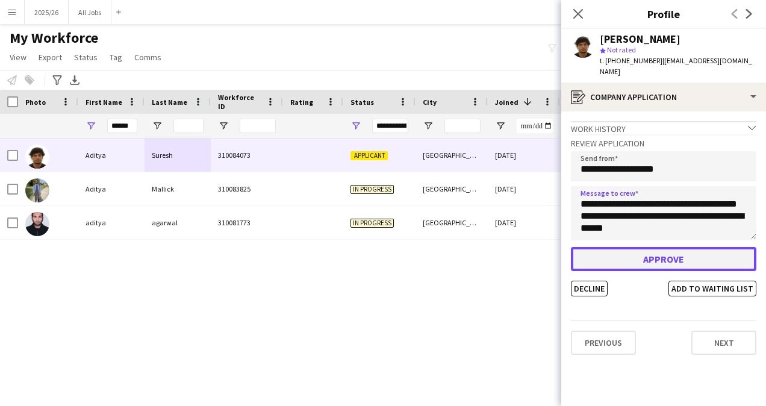
click at [657, 250] on button "Approve" at bounding box center [663, 259] width 185 height 24
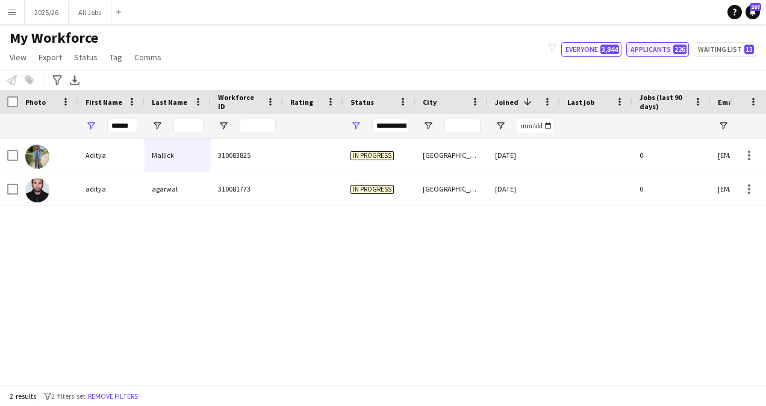
click at [656, 52] on button "Applicants 226" at bounding box center [657, 49] width 63 height 14
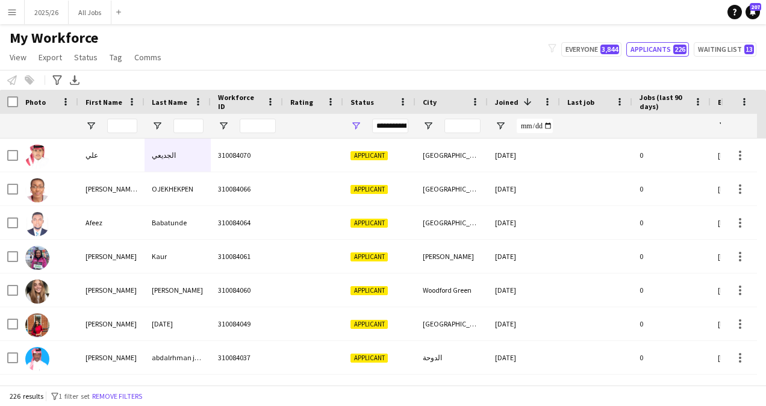
click at [391, 126] on div "**********" at bounding box center [390, 126] width 36 height 14
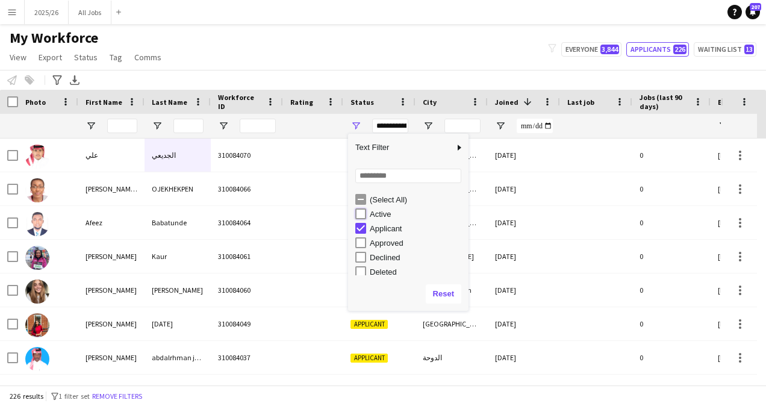
type input "**********"
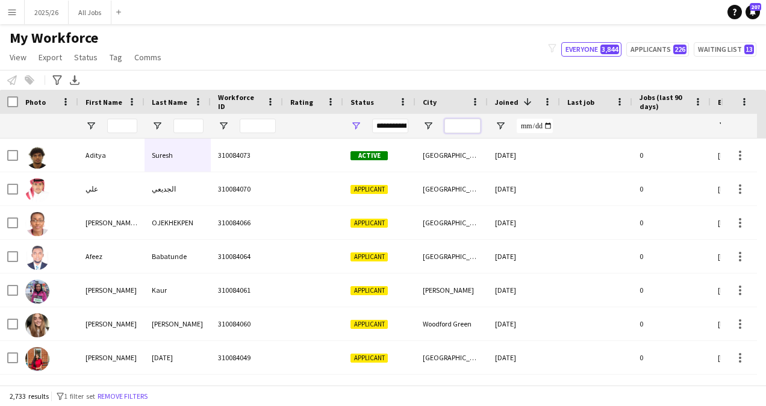
click at [449, 119] on input "City Filter Input" at bounding box center [462, 126] width 36 height 14
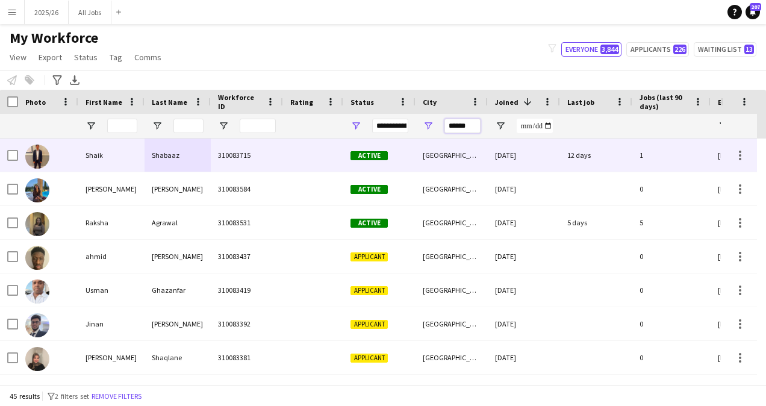
type input "******"
click at [437, 147] on div "[GEOGRAPHIC_DATA]" at bounding box center [451, 154] width 72 height 33
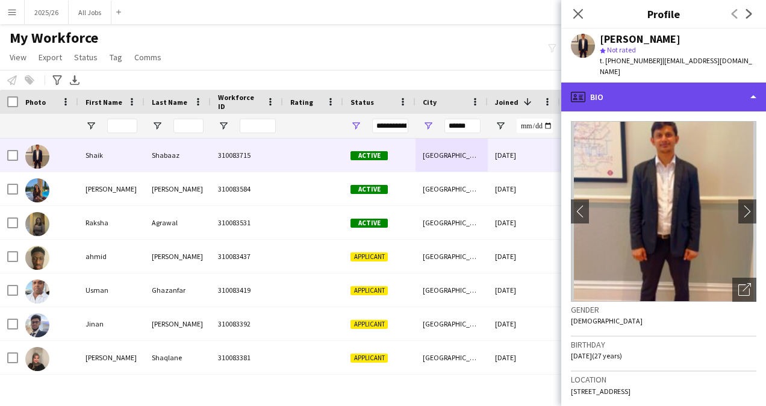
click at [679, 82] on div "profile Bio" at bounding box center [663, 96] width 205 height 29
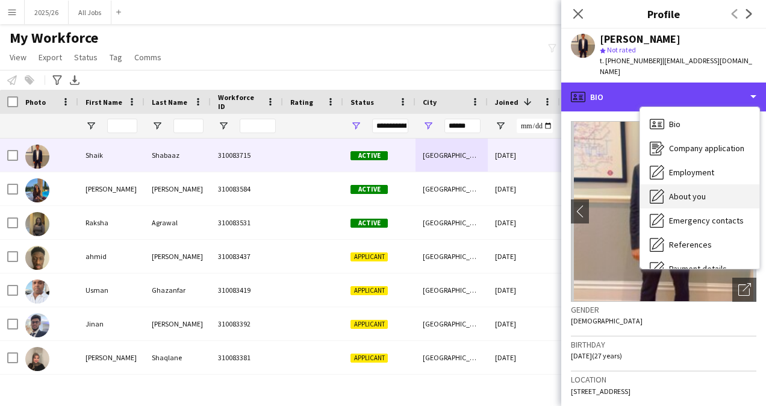
scroll to position [137, 0]
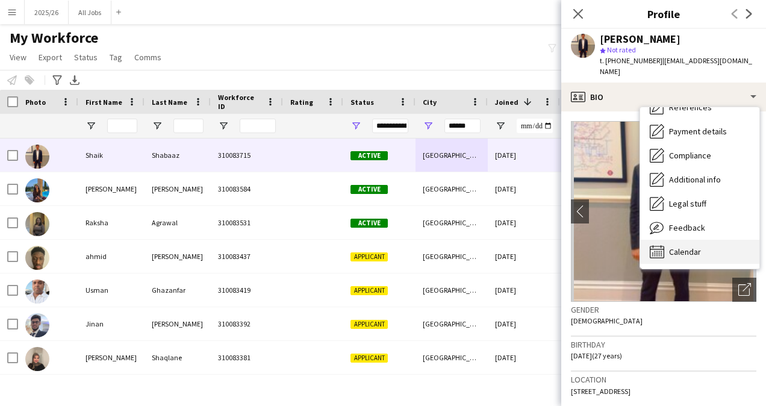
click at [692, 240] on div "Calendar Calendar" at bounding box center [699, 252] width 119 height 24
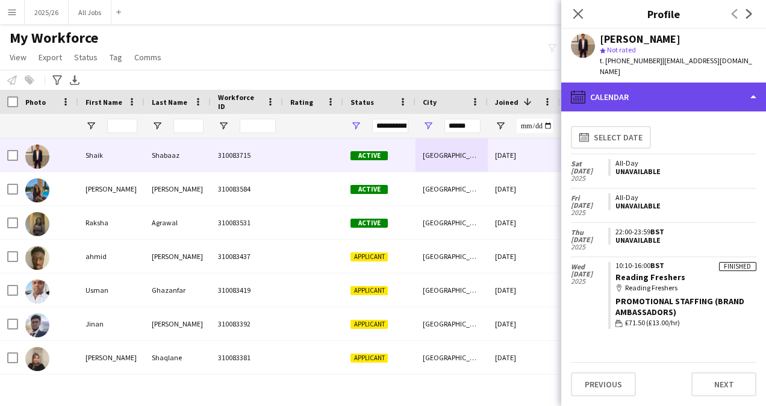
click at [678, 87] on div "calendar-full Calendar" at bounding box center [663, 96] width 205 height 29
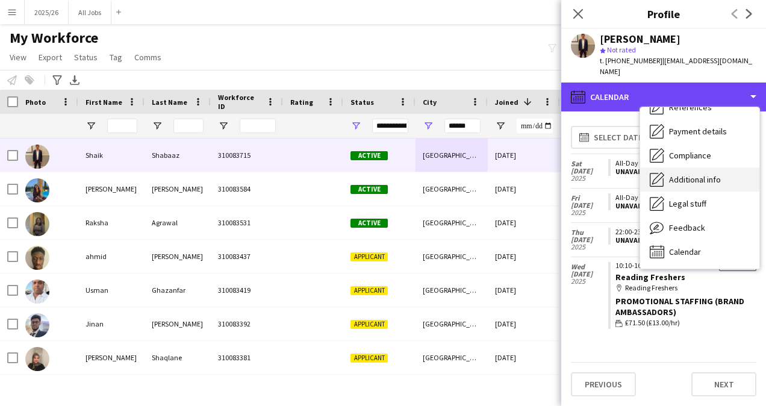
scroll to position [0, 0]
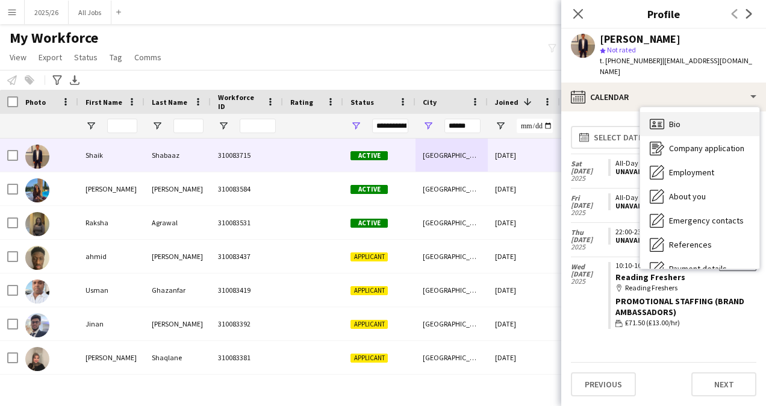
click at [685, 116] on div "Bio Bio" at bounding box center [699, 124] width 119 height 24
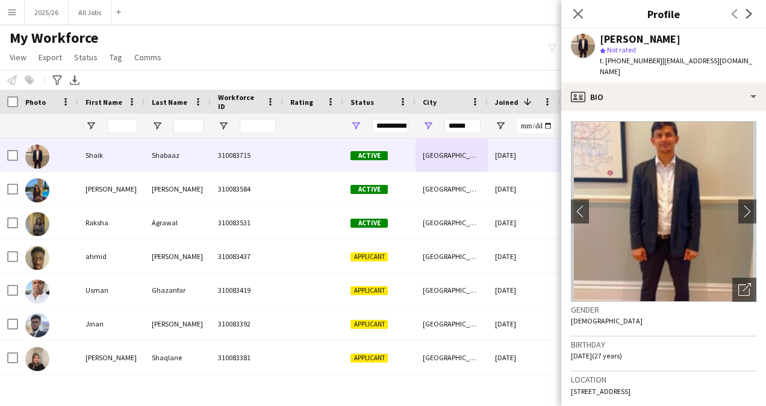
click at [390, 130] on div "**********" at bounding box center [390, 126] width 36 height 14
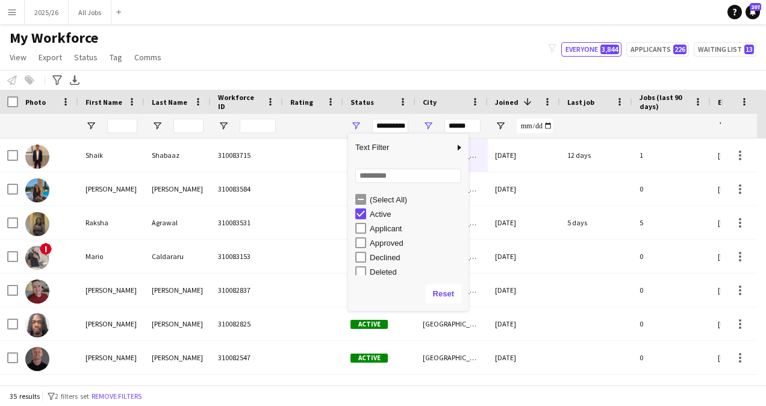
click at [455, 58] on div "My Workforce View Views Default view New view Update view Delete view Edit name…" at bounding box center [383, 49] width 766 height 41
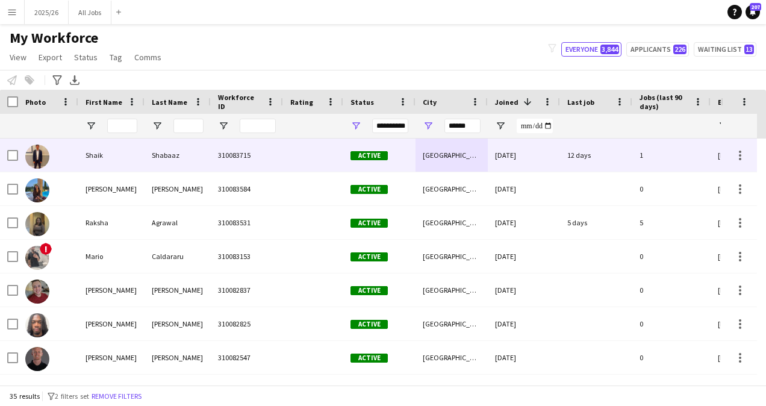
click at [408, 157] on div "Active" at bounding box center [379, 154] width 72 height 33
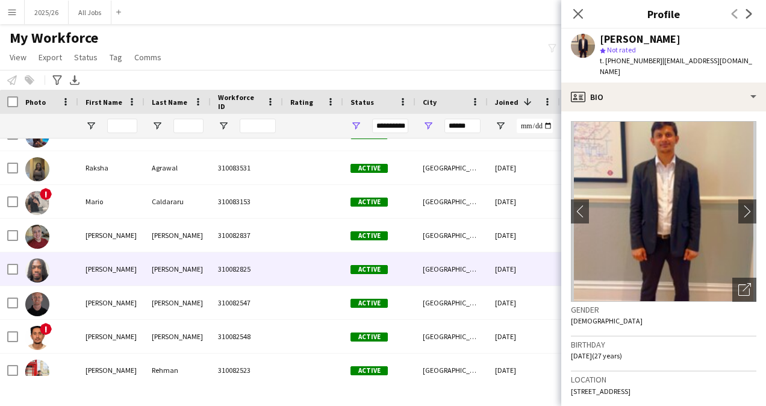
scroll to position [55, 0]
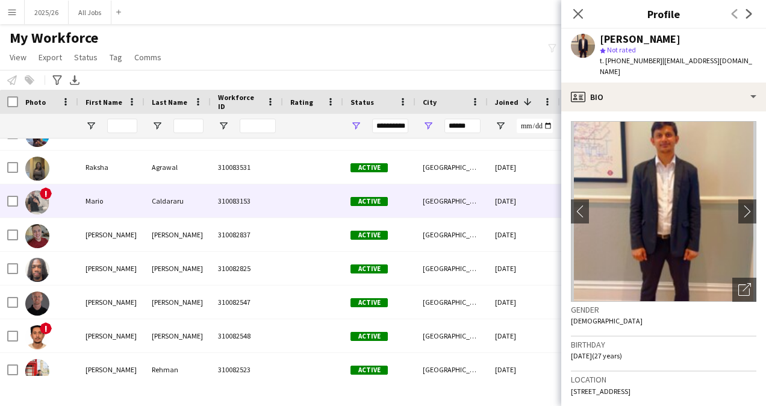
click at [305, 203] on div at bounding box center [313, 200] width 60 height 33
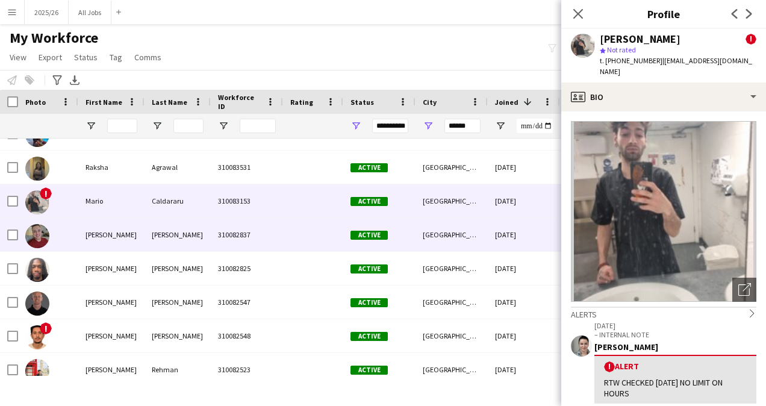
click at [308, 241] on div at bounding box center [313, 234] width 60 height 33
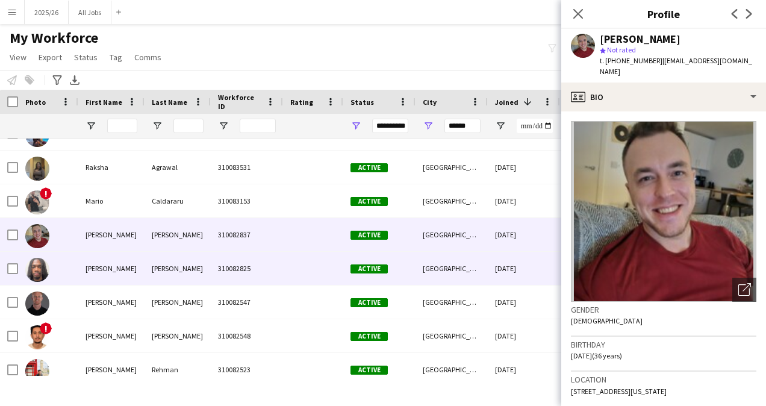
click at [308, 264] on div at bounding box center [313, 268] width 60 height 33
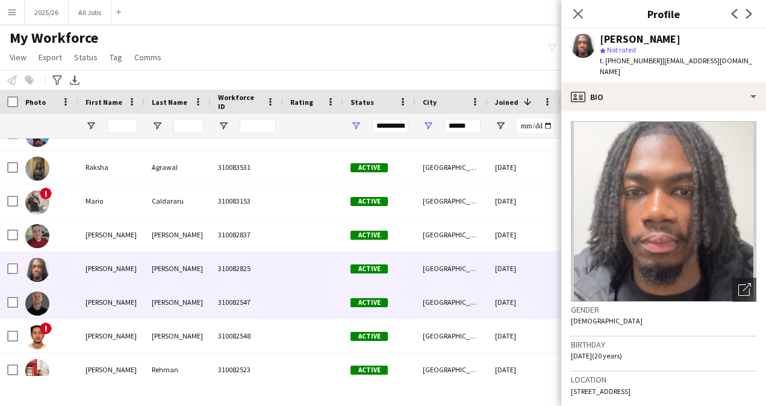
click at [300, 297] on div at bounding box center [313, 301] width 60 height 33
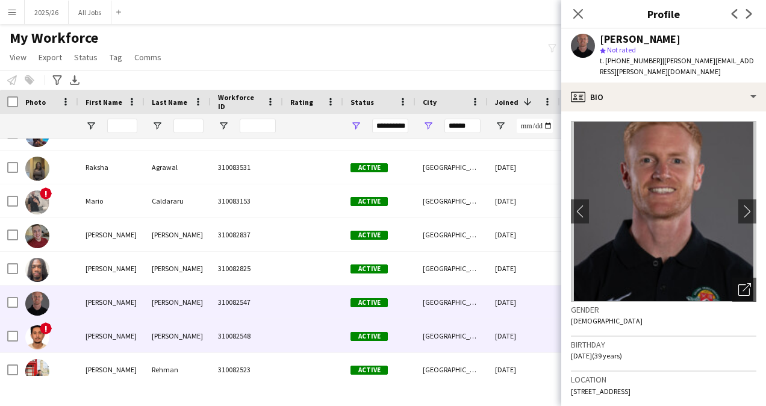
click at [287, 334] on div at bounding box center [313, 335] width 60 height 33
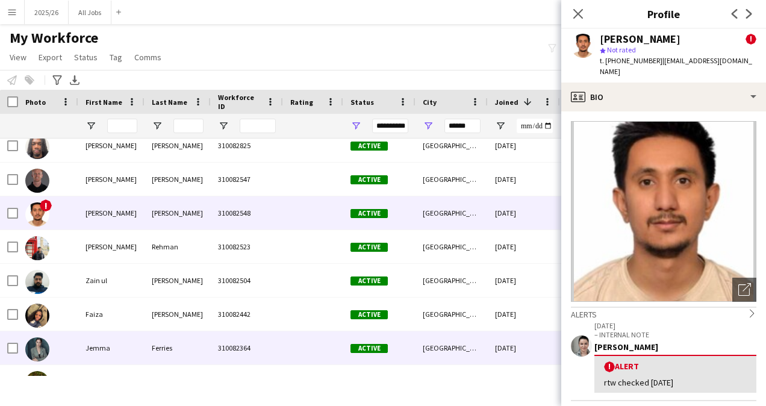
scroll to position [188, 0]
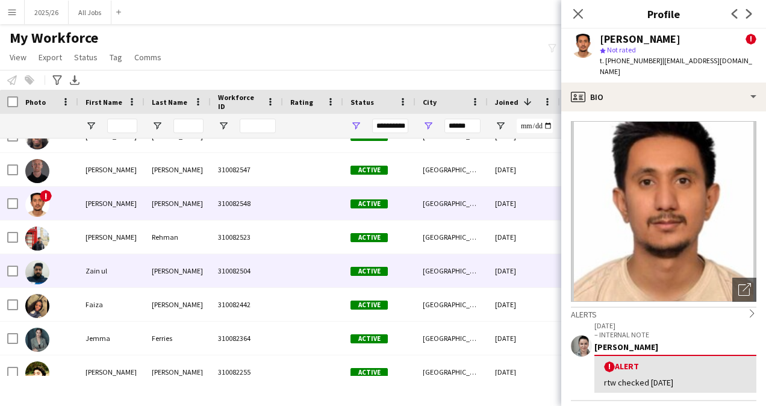
click at [275, 261] on div "310082504" at bounding box center [247, 270] width 72 height 33
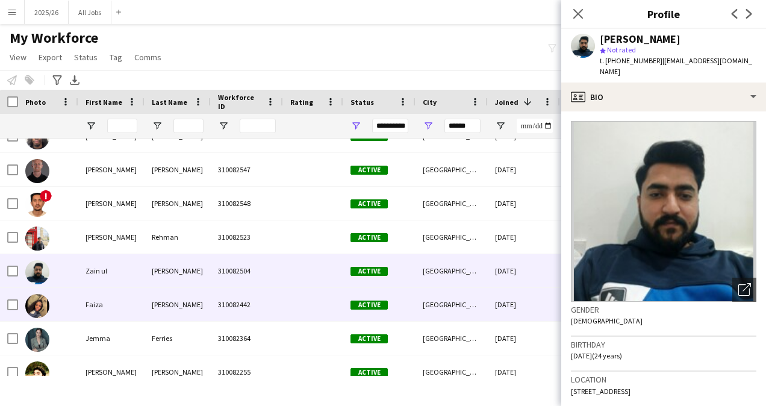
click at [269, 300] on div "310082442" at bounding box center [247, 304] width 72 height 33
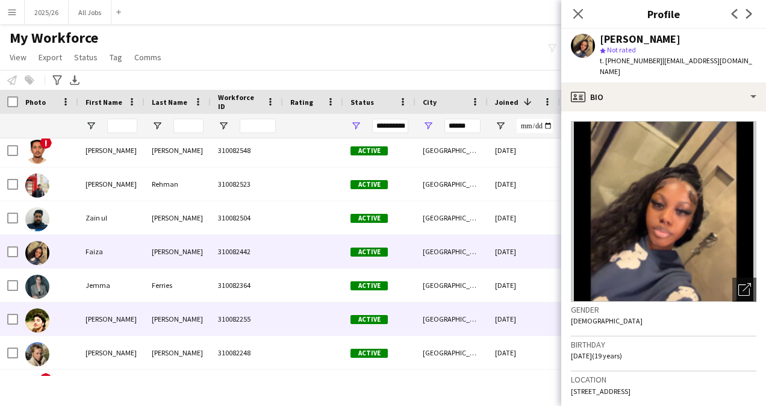
scroll to position [244, 0]
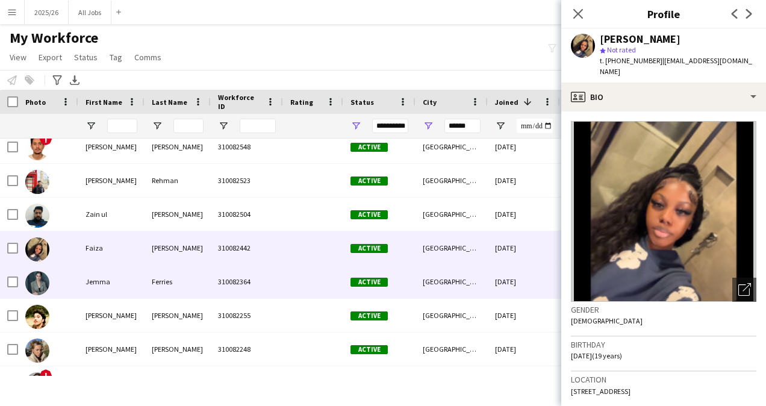
click at [267, 283] on div "310082364" at bounding box center [247, 281] width 72 height 33
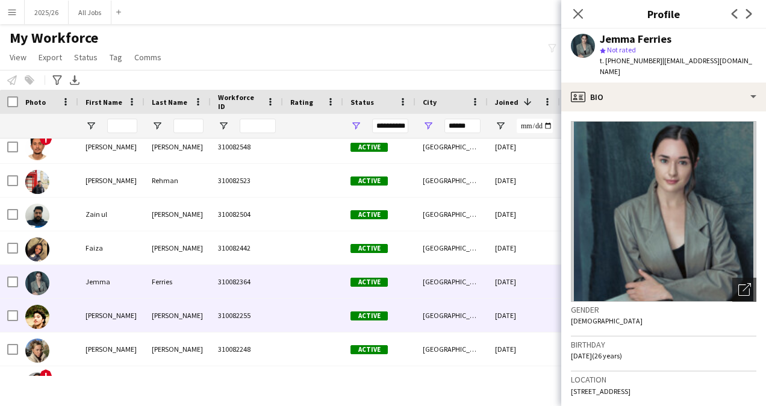
click at [272, 312] on div "310082255" at bounding box center [247, 315] width 72 height 33
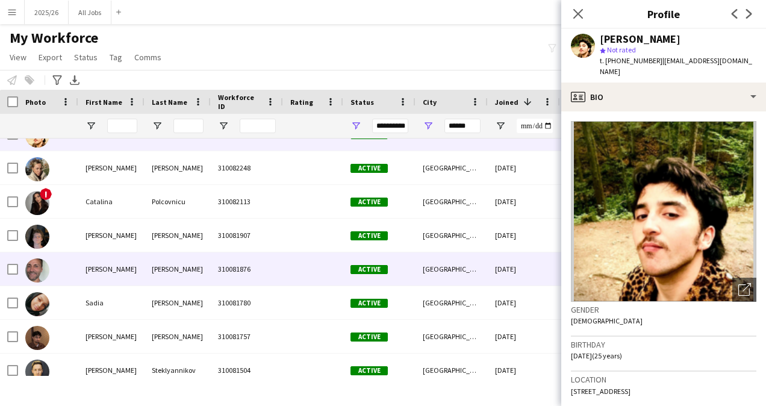
scroll to position [0, 0]
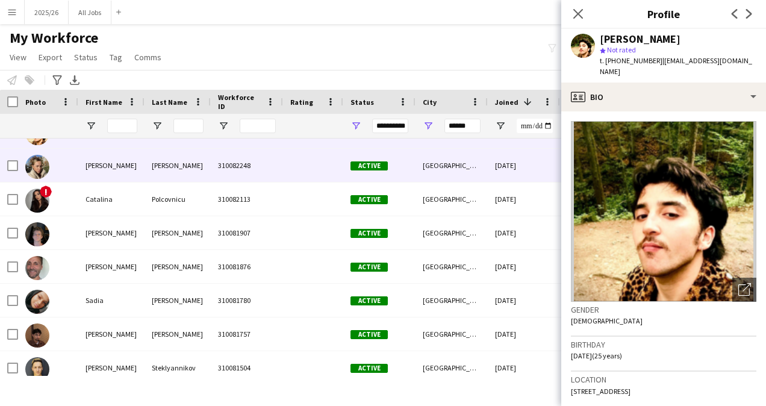
click at [467, 172] on div "[GEOGRAPHIC_DATA]" at bounding box center [451, 165] width 72 height 33
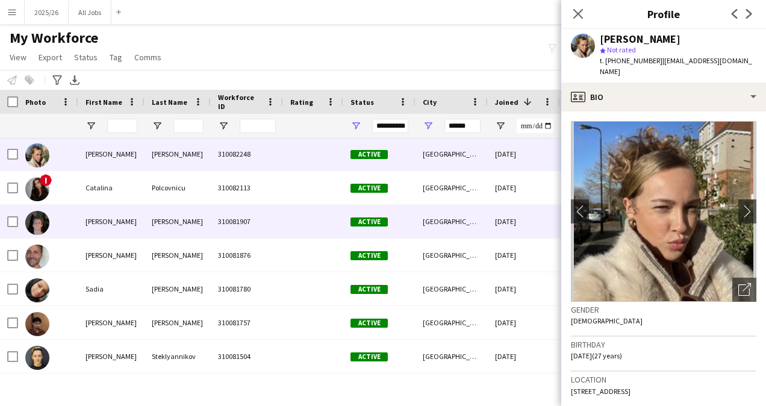
scroll to position [443, 0]
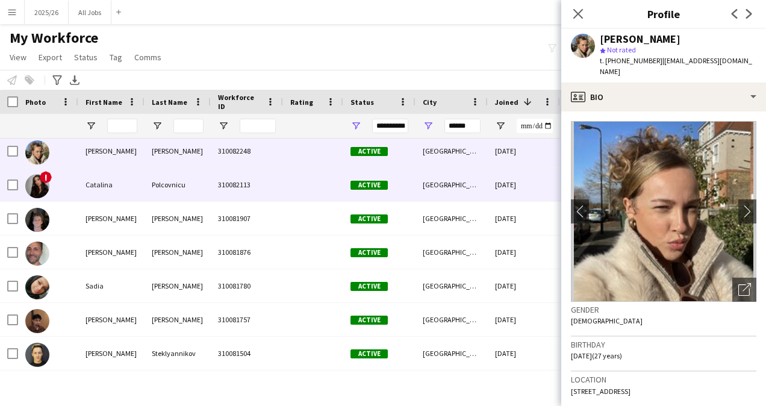
click at [276, 194] on div "310082113" at bounding box center [247, 184] width 72 height 33
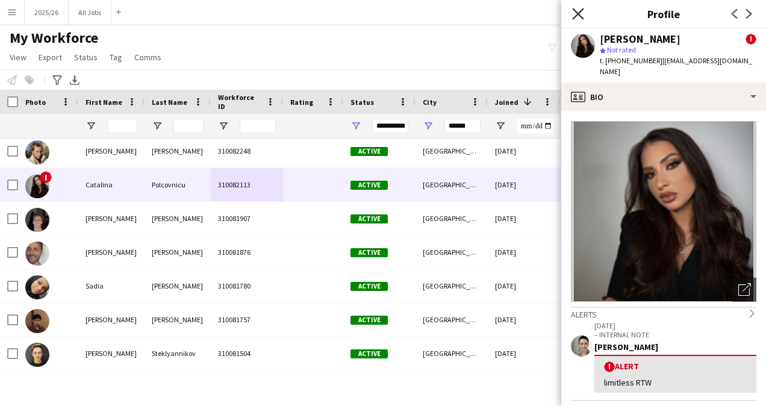
click at [577, 15] on icon at bounding box center [577, 13] width 11 height 11
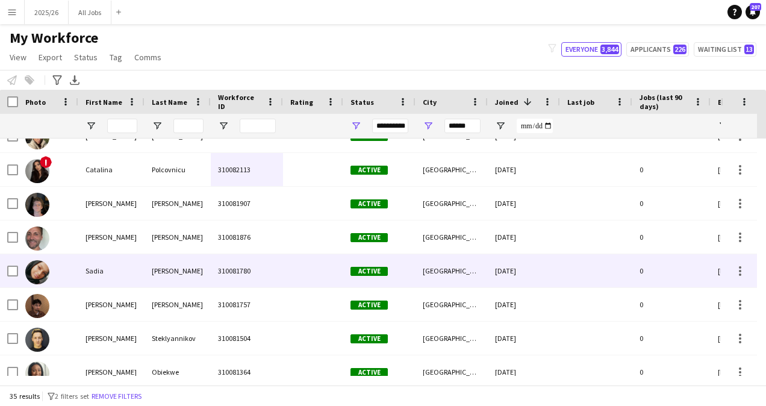
scroll to position [466, 0]
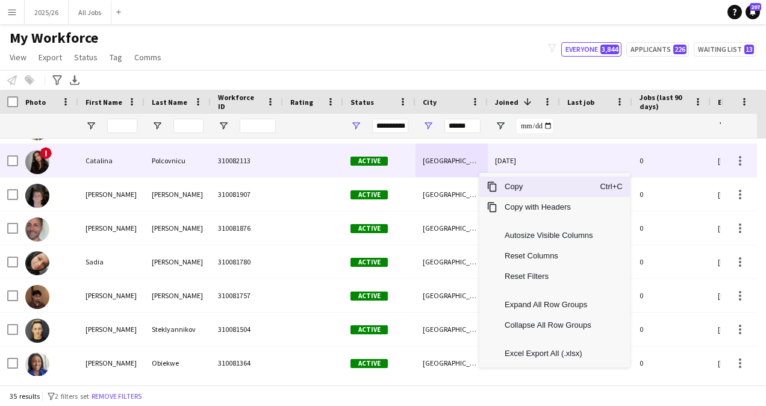
click at [446, 163] on div "[GEOGRAPHIC_DATA]" at bounding box center [451, 160] width 72 height 33
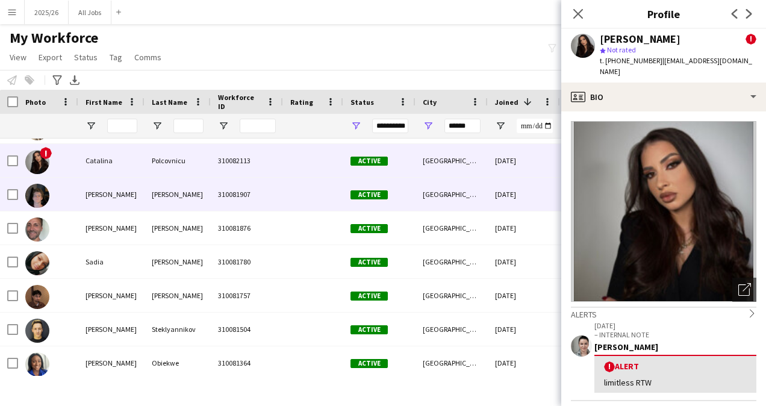
click at [427, 200] on div "LONDON" at bounding box center [451, 194] width 72 height 33
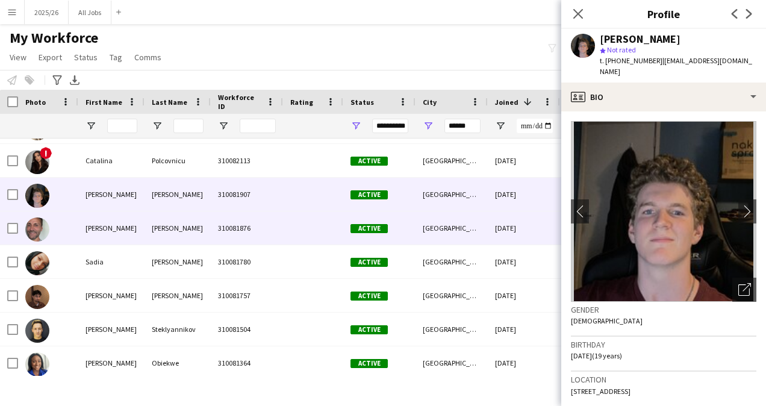
click at [263, 227] on div "310081876" at bounding box center [247, 227] width 72 height 33
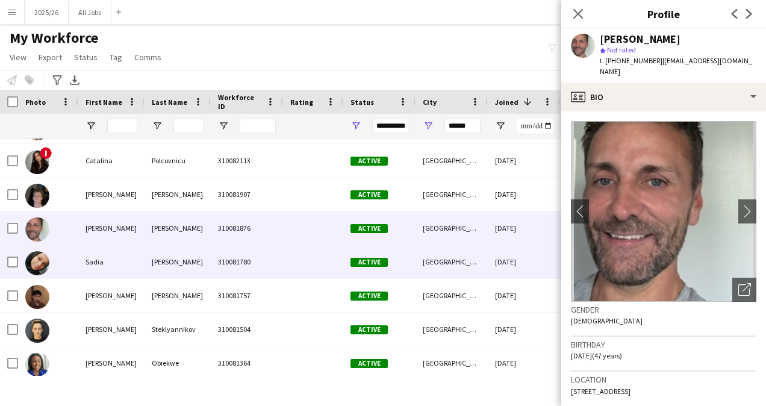
click at [240, 247] on div "310081780" at bounding box center [247, 261] width 72 height 33
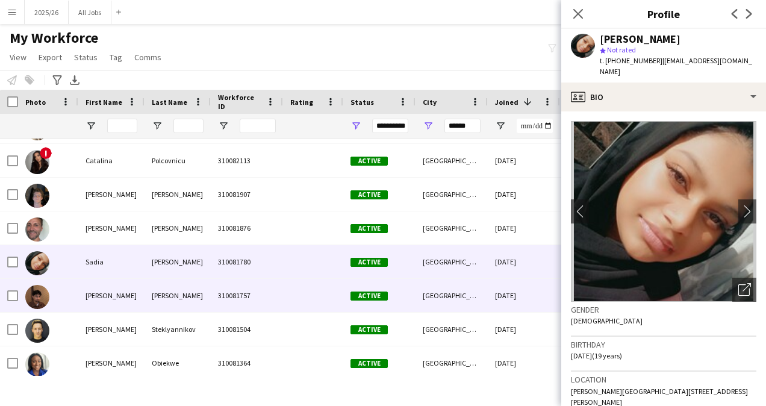
click at [250, 296] on div "310081757" at bounding box center [247, 295] width 72 height 33
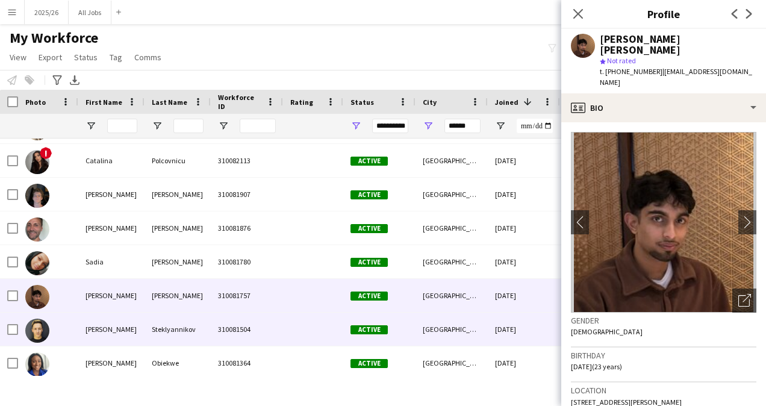
click at [243, 330] on div "310081504" at bounding box center [247, 328] width 72 height 33
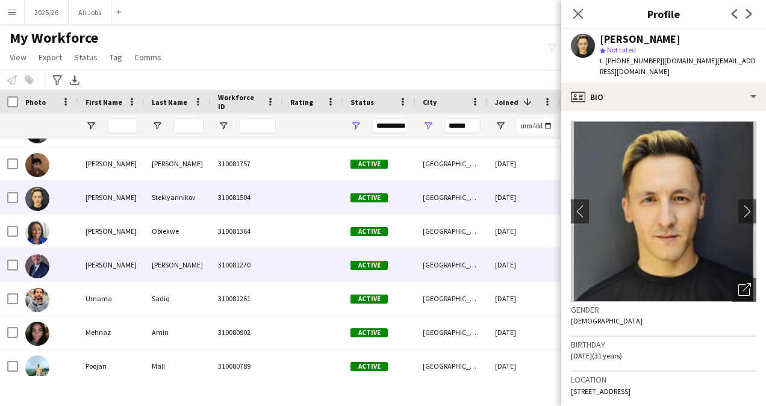
scroll to position [608, 0]
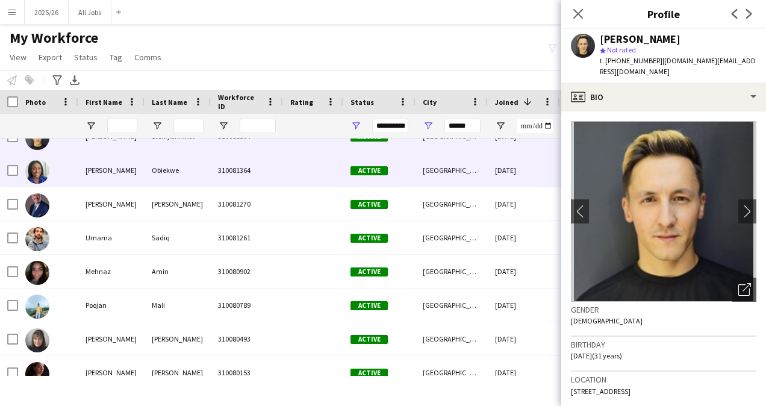
click at [426, 167] on div "[GEOGRAPHIC_DATA]" at bounding box center [451, 170] width 72 height 33
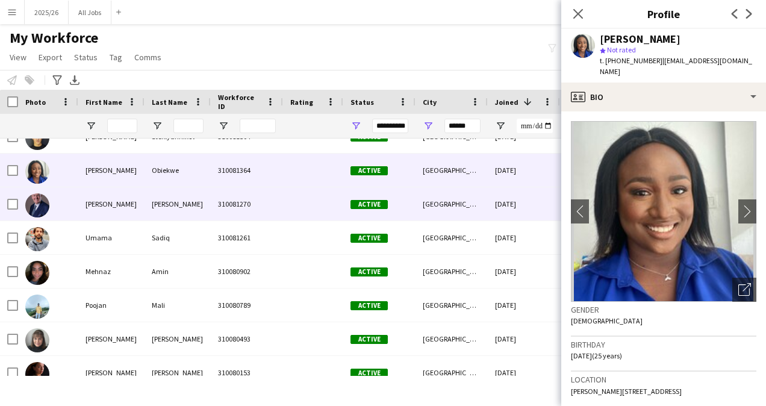
click at [355, 200] on span "Active" at bounding box center [368, 204] width 37 height 9
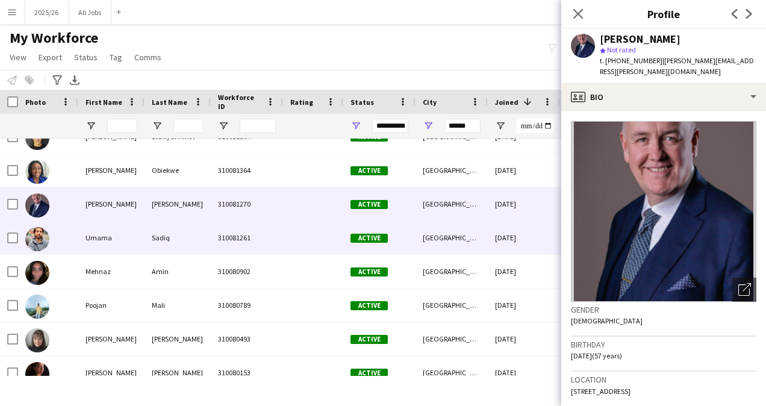
click at [237, 237] on div "310081261" at bounding box center [247, 237] width 72 height 33
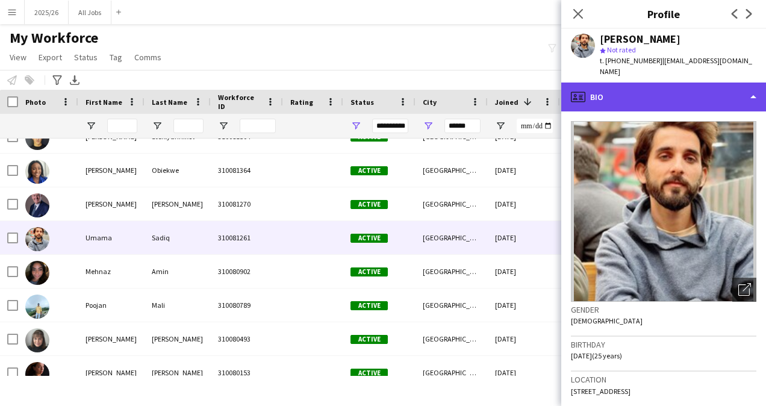
click at [709, 82] on div "profile Bio" at bounding box center [663, 96] width 205 height 29
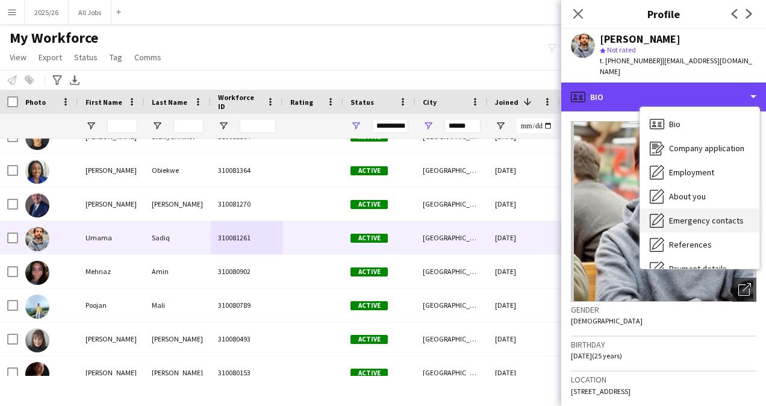
scroll to position [137, 0]
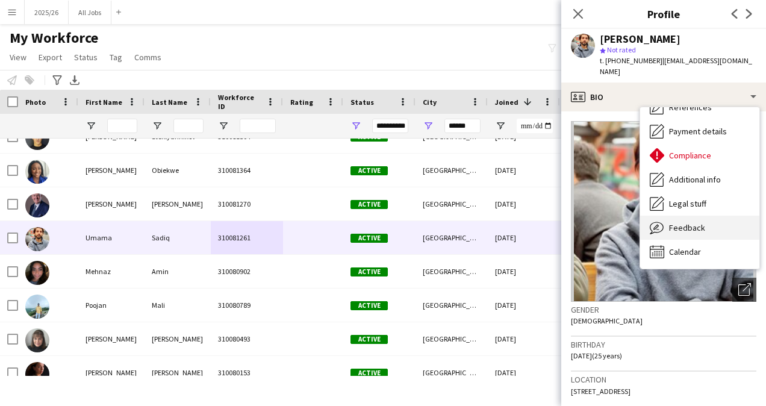
click at [688, 222] on span "Feedback" at bounding box center [687, 227] width 36 height 11
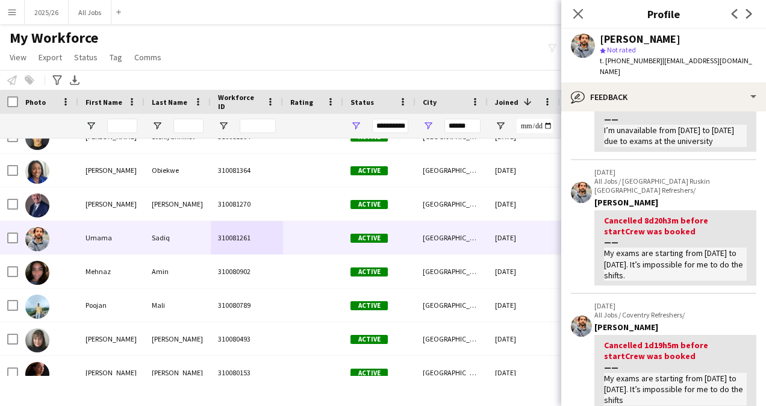
scroll to position [102, 0]
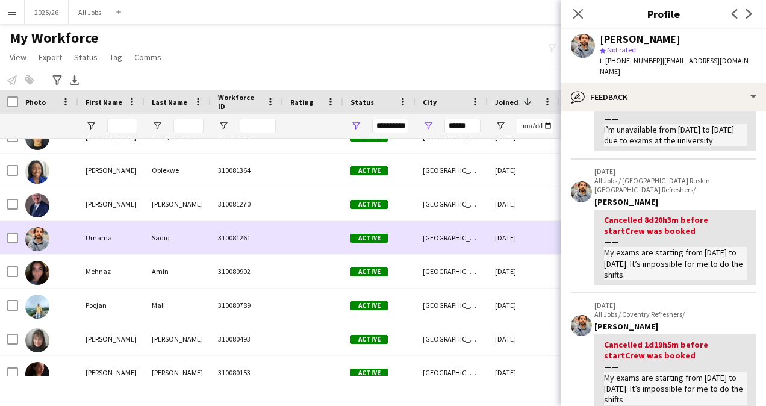
click at [414, 240] on div "Active" at bounding box center [379, 237] width 72 height 33
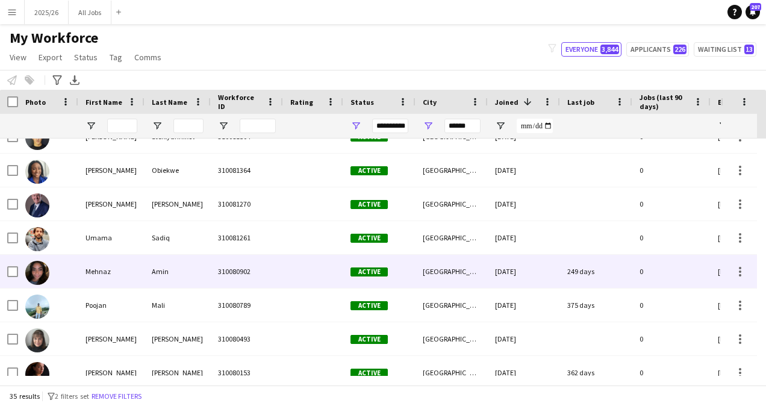
click at [418, 275] on div "[GEOGRAPHIC_DATA]" at bounding box center [451, 271] width 72 height 33
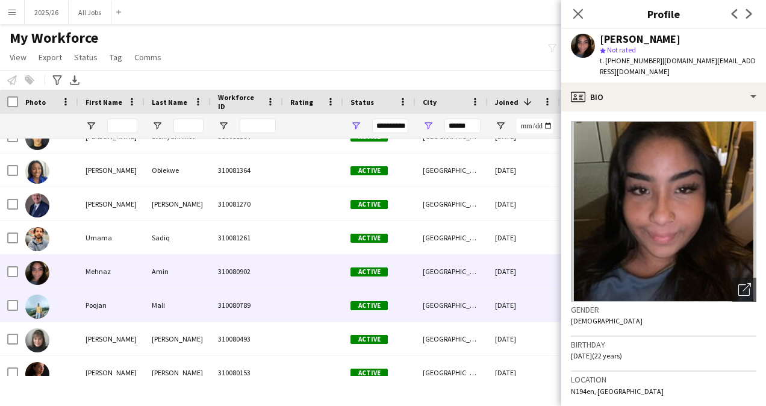
click at [409, 308] on div "Active" at bounding box center [379, 304] width 72 height 33
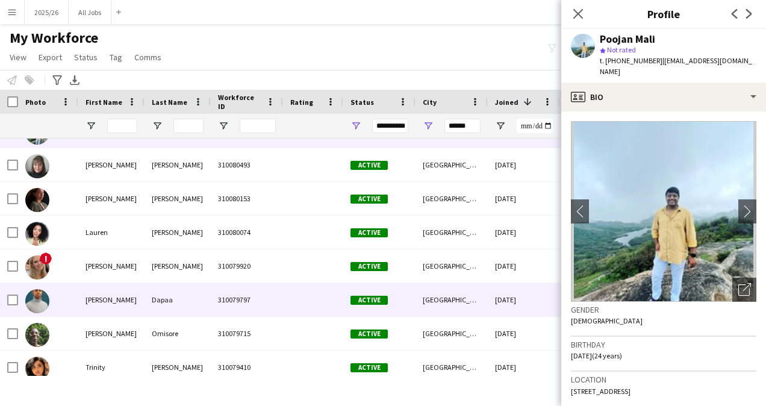
scroll to position [833, 0]
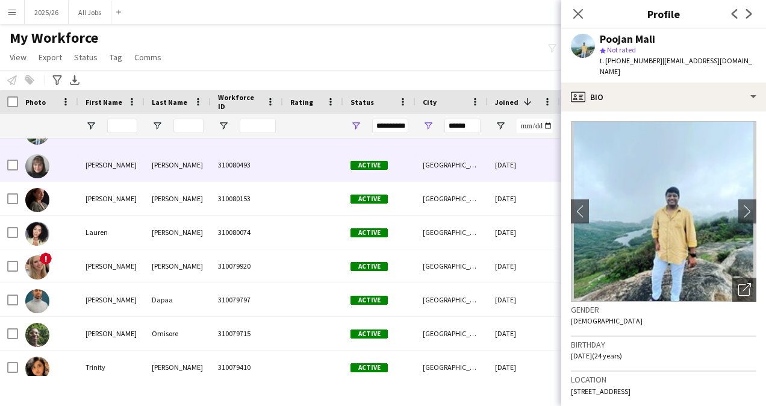
click at [382, 175] on div "Active" at bounding box center [379, 164] width 72 height 33
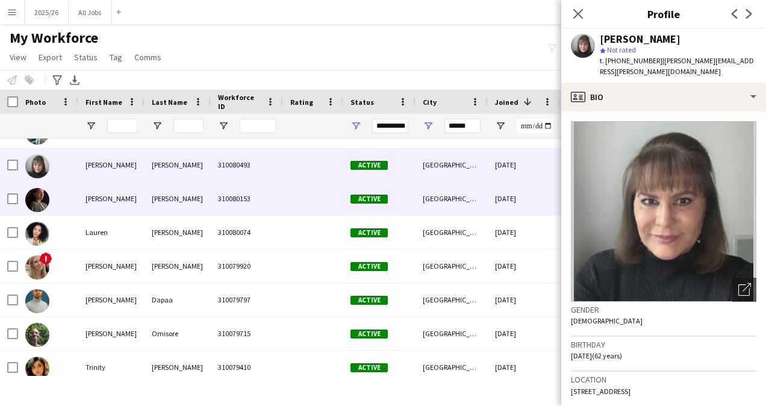
click at [373, 193] on div "Active" at bounding box center [379, 198] width 72 height 33
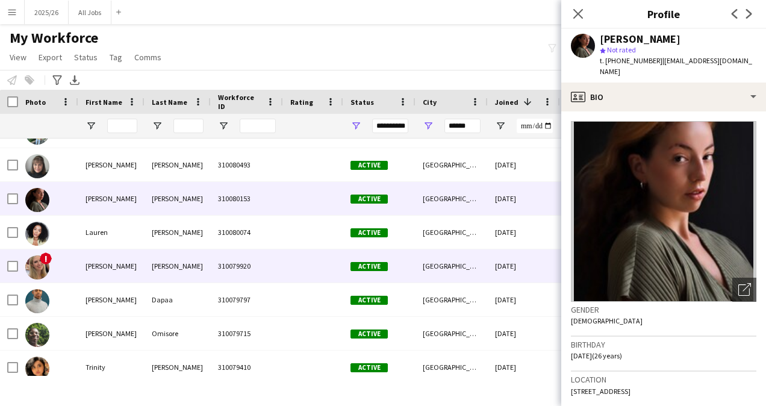
click at [303, 263] on div at bounding box center [313, 265] width 60 height 33
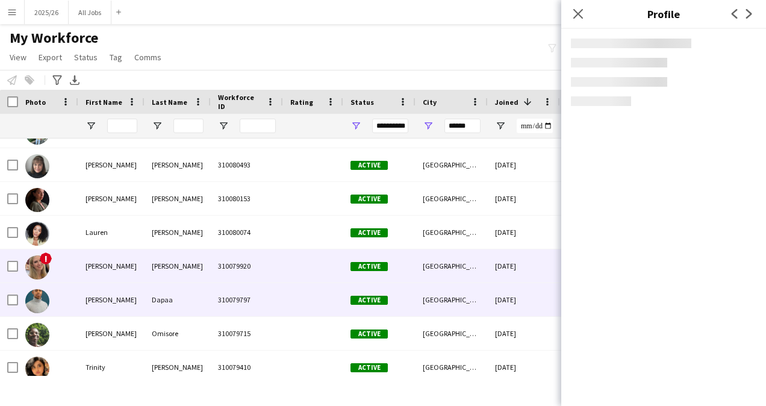
click at [327, 297] on div at bounding box center [313, 299] width 60 height 33
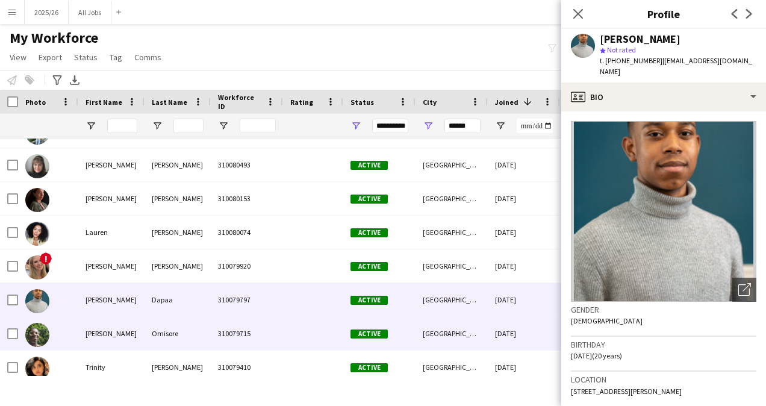
click at [321, 332] on div at bounding box center [313, 333] width 60 height 33
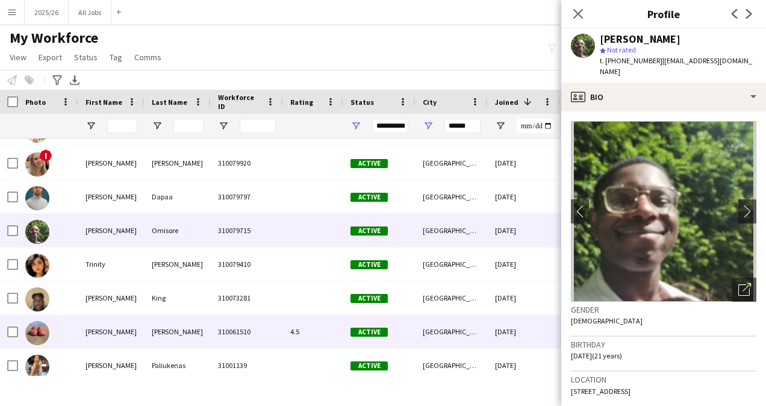
scroll to position [936, 0]
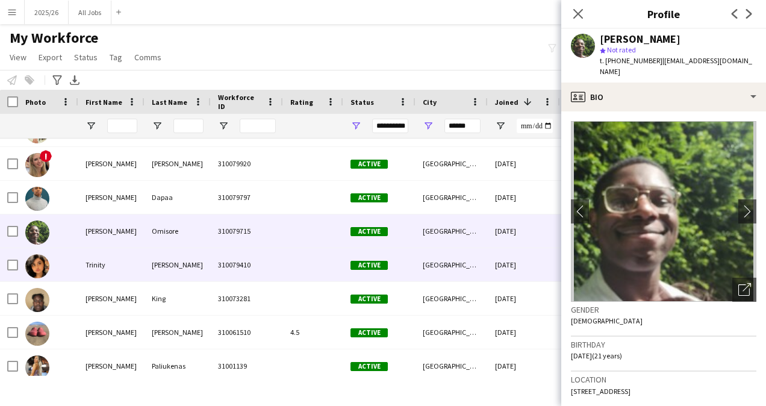
click at [322, 263] on div at bounding box center [313, 264] width 60 height 33
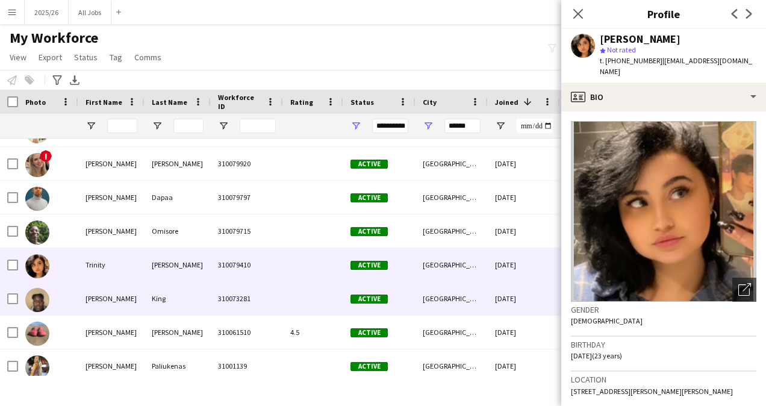
click at [328, 306] on div at bounding box center [313, 298] width 60 height 33
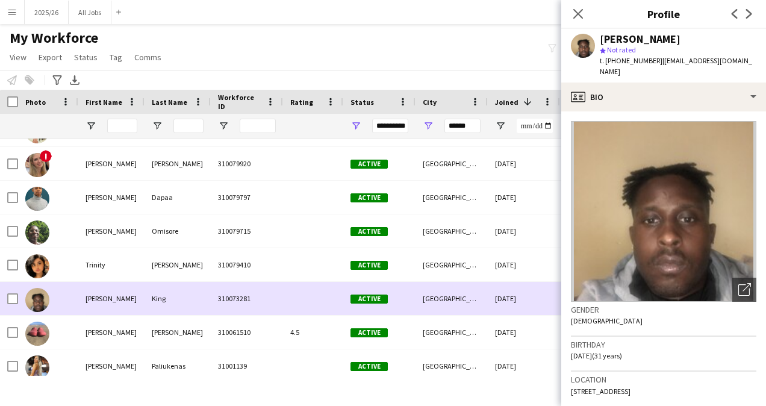
scroll to position [943, 0]
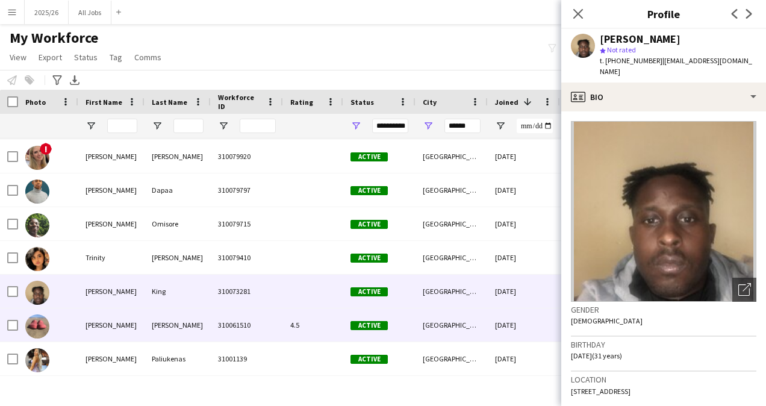
click at [347, 348] on div "Active" at bounding box center [379, 358] width 72 height 33
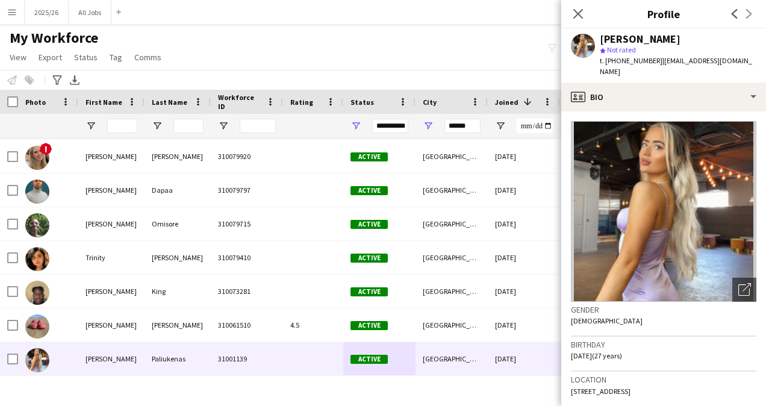
click at [341, 65] on div "My Workforce View Views Default view New view Update view Delete view Edit name…" at bounding box center [383, 49] width 766 height 41
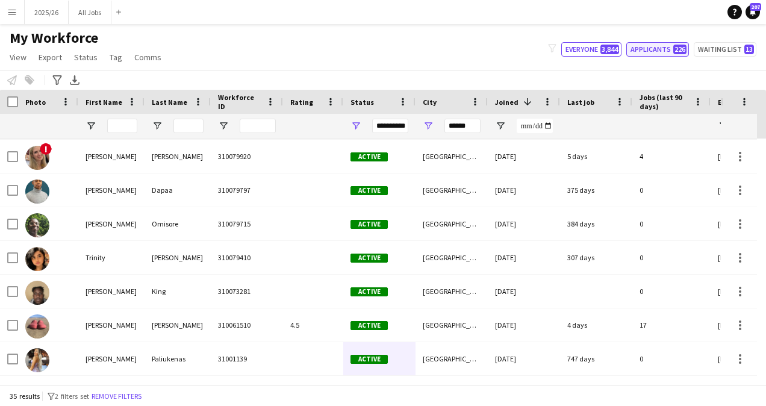
click at [645, 55] on button "Applicants 226" at bounding box center [657, 49] width 63 height 14
type input "**********"
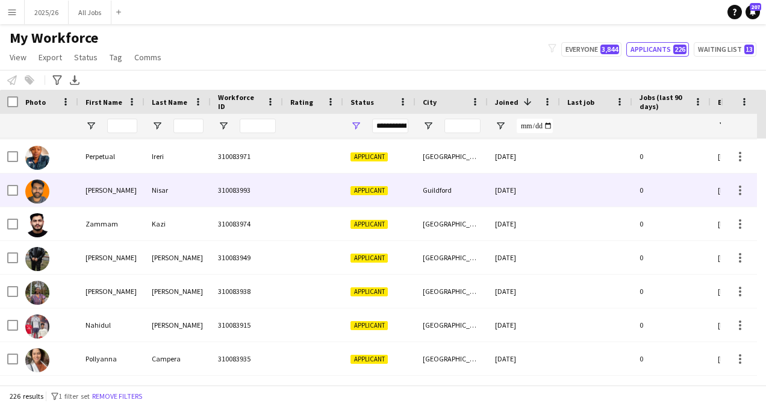
click at [482, 193] on div "Guildford" at bounding box center [451, 189] width 72 height 33
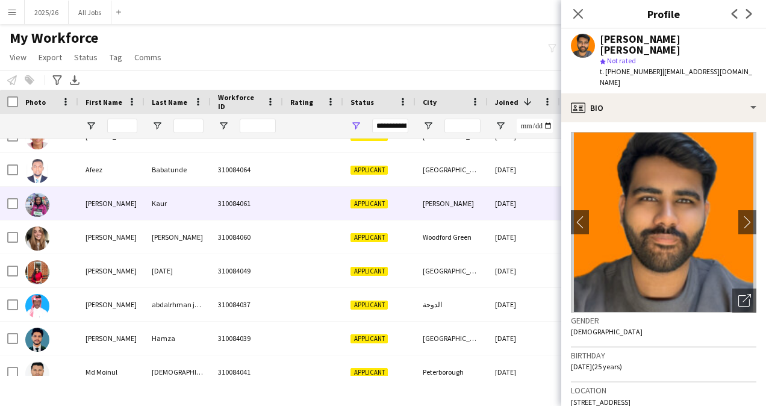
scroll to position [0, 0]
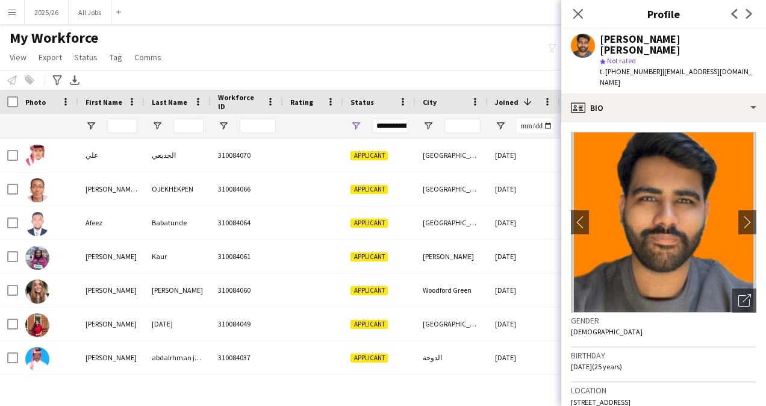
click at [473, 75] on div "Notify workforce Add to tag Select at least one crew to tag him or her. Advance…" at bounding box center [383, 80] width 766 height 20
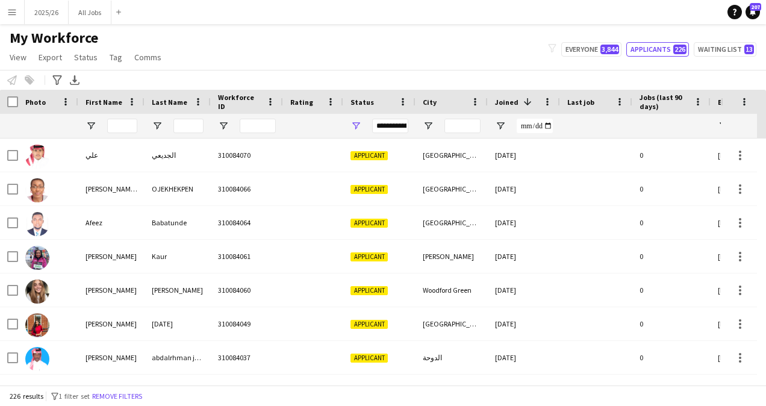
click at [523, 104] on span at bounding box center [527, 101] width 11 height 11
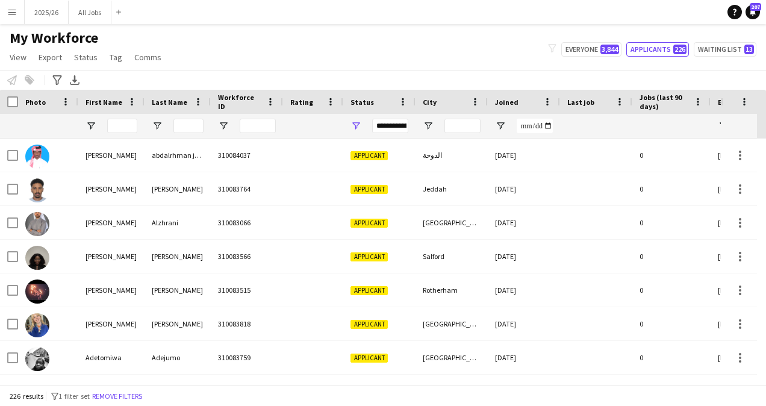
click at [523, 104] on div "Joined" at bounding box center [516, 102] width 43 height 18
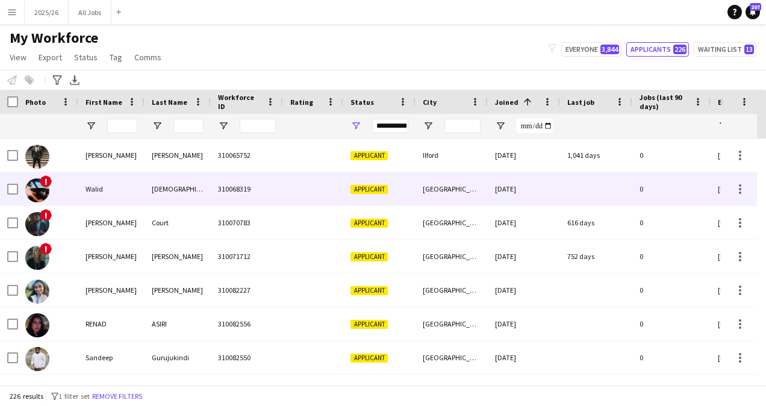
click at [513, 188] on div "18-10-2022" at bounding box center [524, 188] width 72 height 33
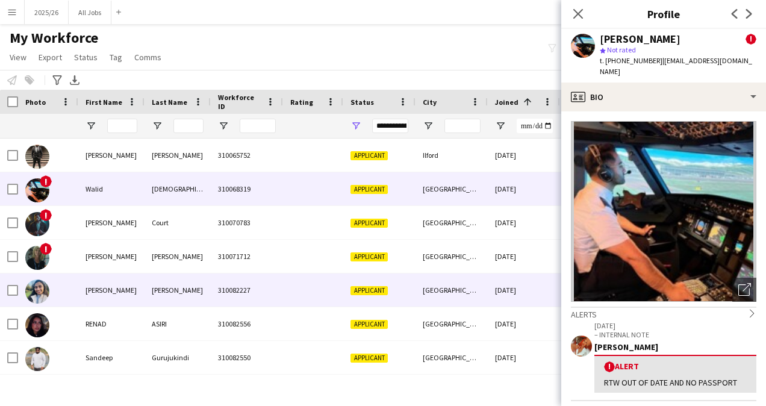
click at [496, 278] on div "26-03-2025" at bounding box center [524, 289] width 72 height 33
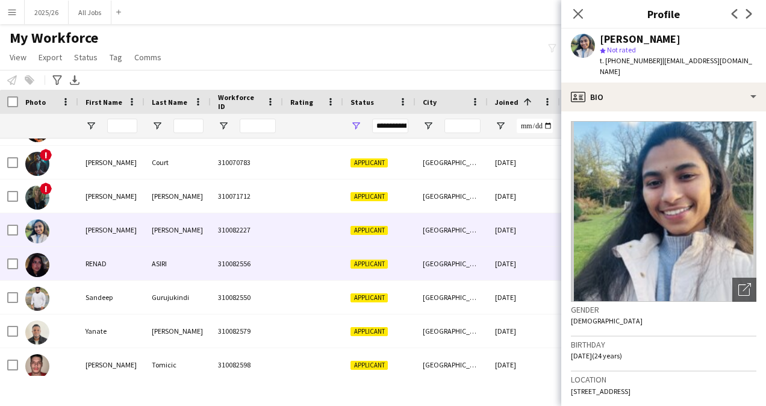
scroll to position [61, 0]
click at [462, 267] on div "[GEOGRAPHIC_DATA]" at bounding box center [451, 262] width 72 height 33
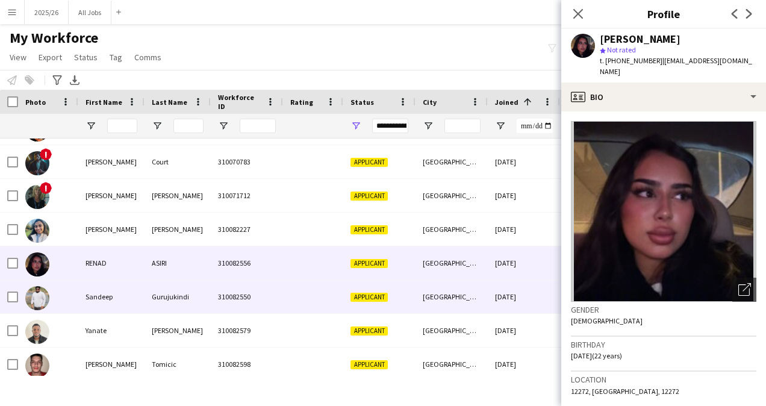
click at [464, 301] on div "[GEOGRAPHIC_DATA]" at bounding box center [451, 296] width 72 height 33
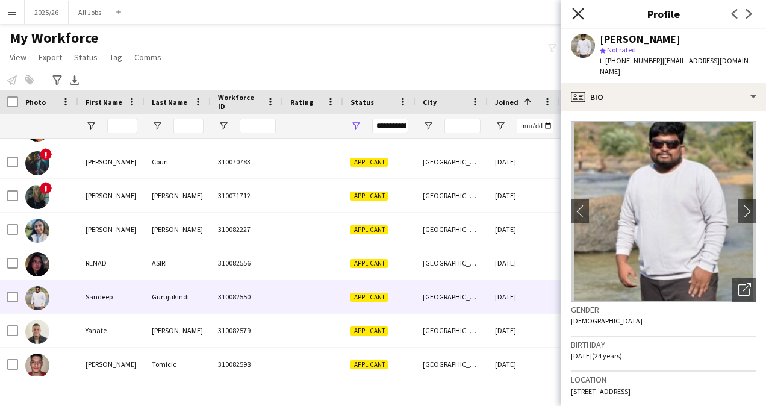
click at [578, 17] on icon "Close pop-in" at bounding box center [577, 13] width 11 height 11
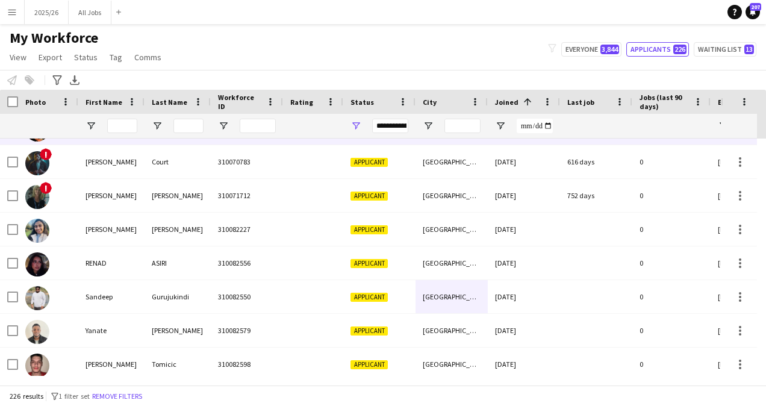
scroll to position [0, 0]
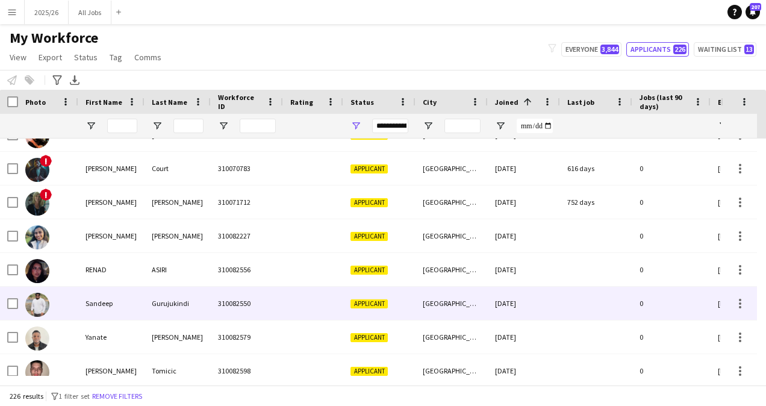
click at [480, 296] on div "[GEOGRAPHIC_DATA]" at bounding box center [451, 303] width 72 height 33
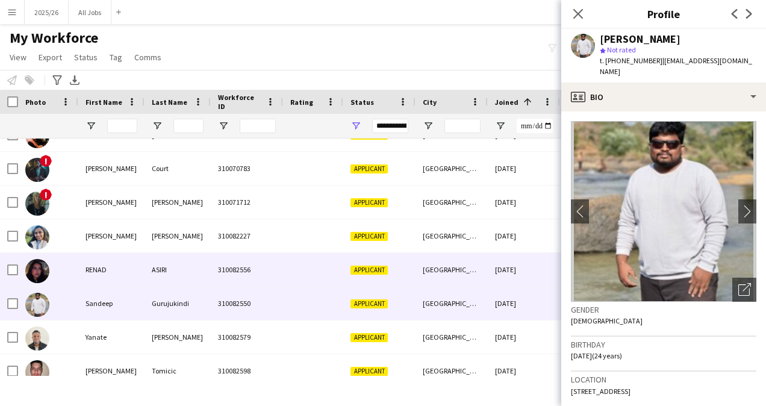
click at [381, 270] on span "Applicant" at bounding box center [368, 270] width 37 height 9
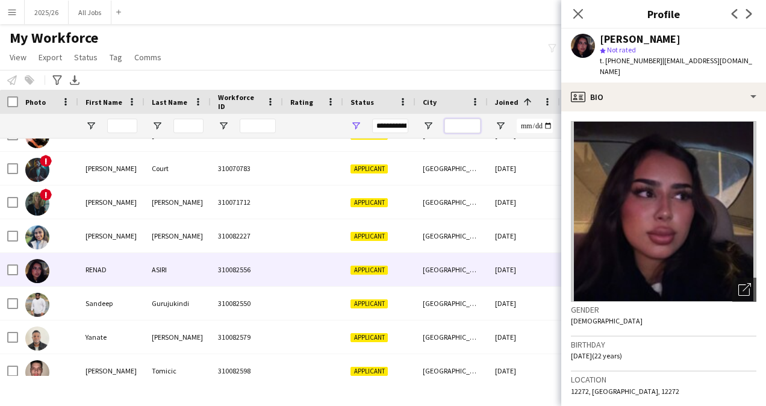
click at [461, 120] on input "City Filter Input" at bounding box center [462, 126] width 36 height 14
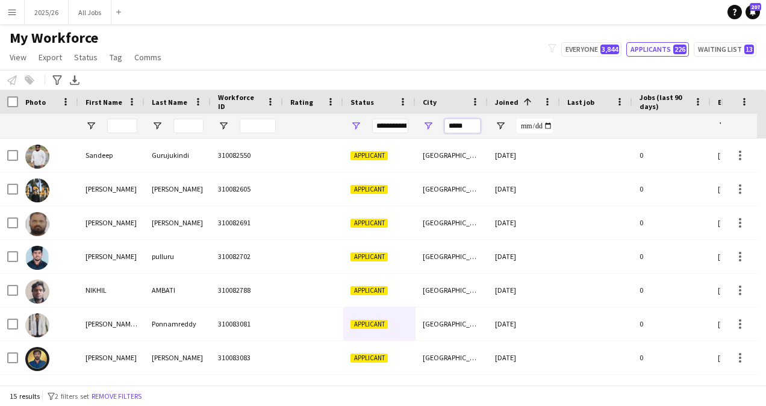
type input "*****"
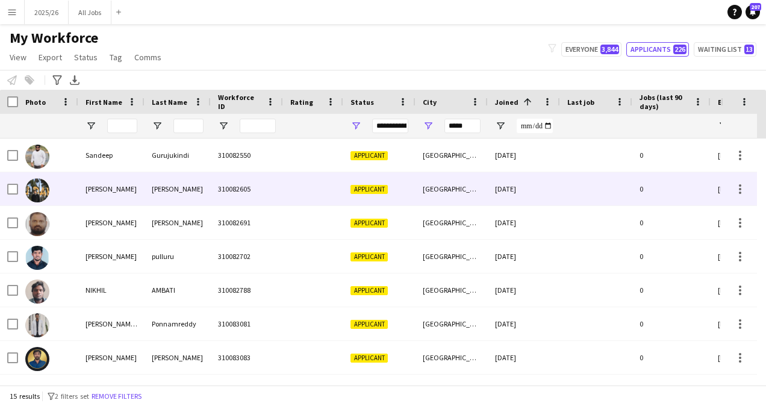
click at [450, 184] on div "[GEOGRAPHIC_DATA]" at bounding box center [451, 188] width 72 height 33
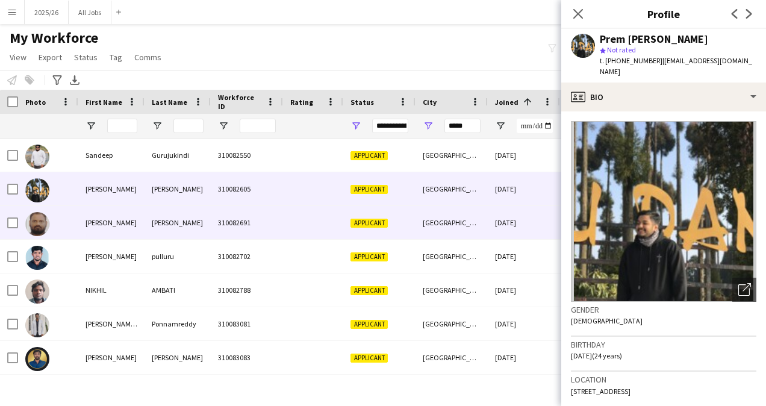
click at [411, 230] on div "Applicant" at bounding box center [379, 222] width 72 height 33
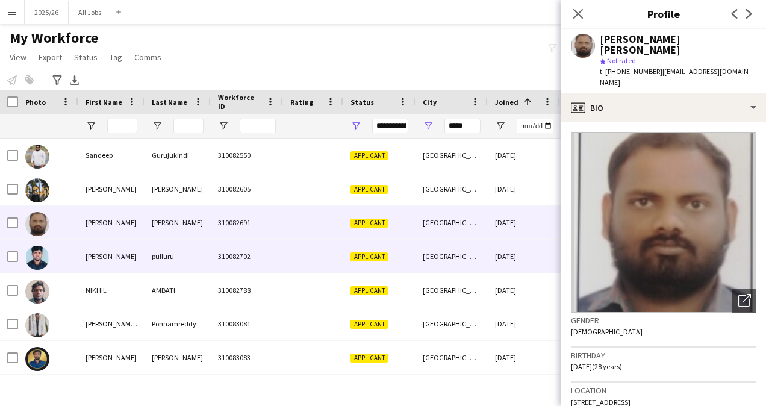
click at [393, 253] on div "Applicant" at bounding box center [379, 256] width 72 height 33
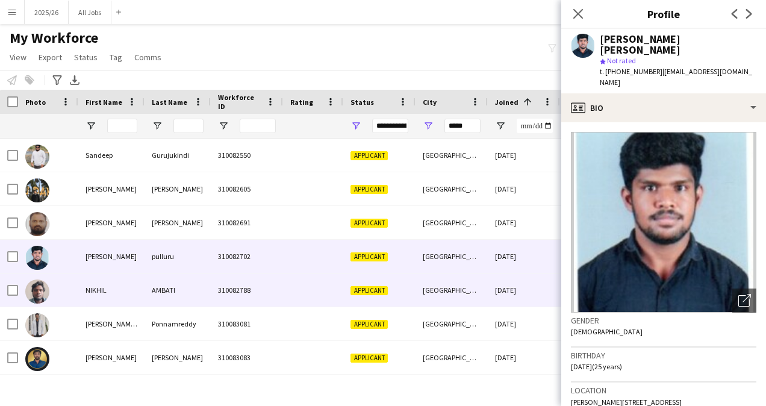
click at [377, 281] on div "Applicant" at bounding box center [379, 289] width 72 height 33
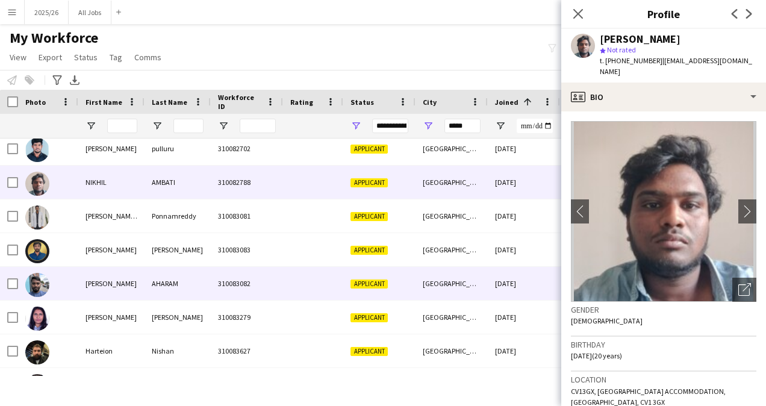
scroll to position [109, 0]
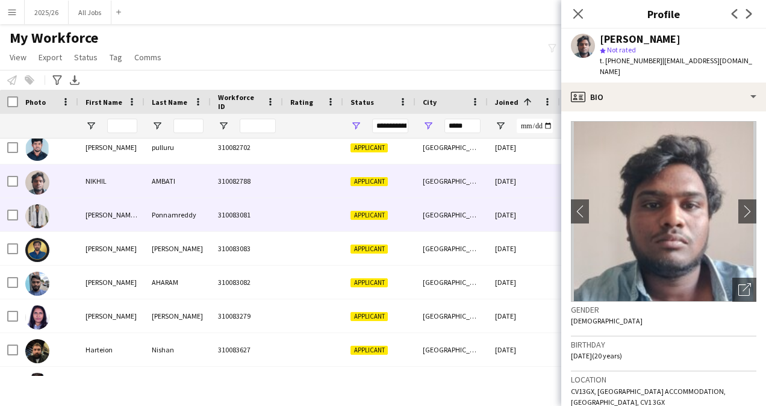
click at [420, 219] on div "[GEOGRAPHIC_DATA]" at bounding box center [451, 214] width 72 height 33
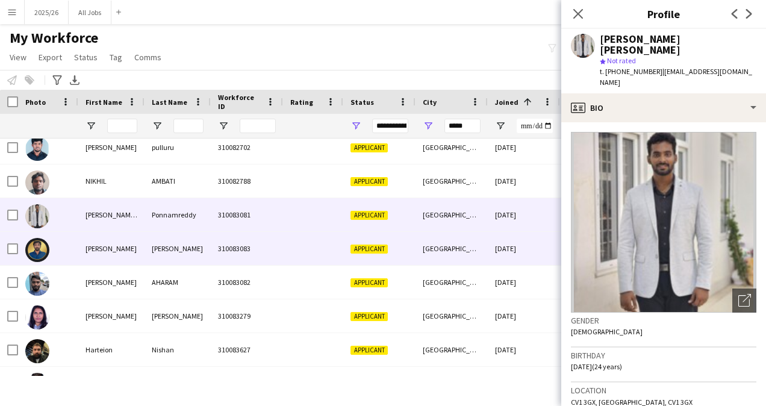
click at [416, 249] on div "[GEOGRAPHIC_DATA]" at bounding box center [451, 248] width 72 height 33
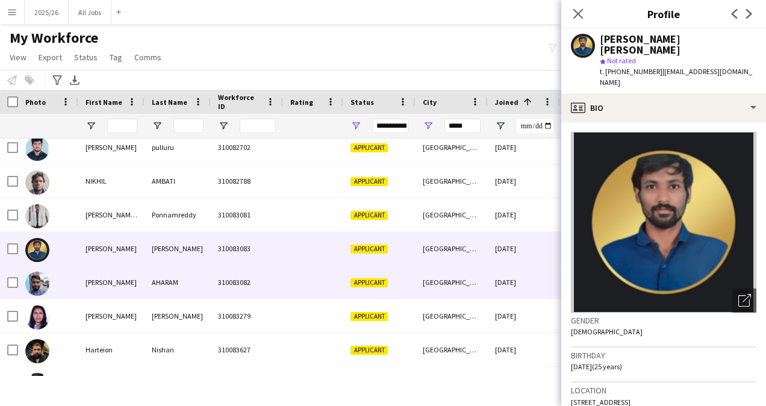
click at [425, 273] on div "[GEOGRAPHIC_DATA]" at bounding box center [451, 282] width 72 height 33
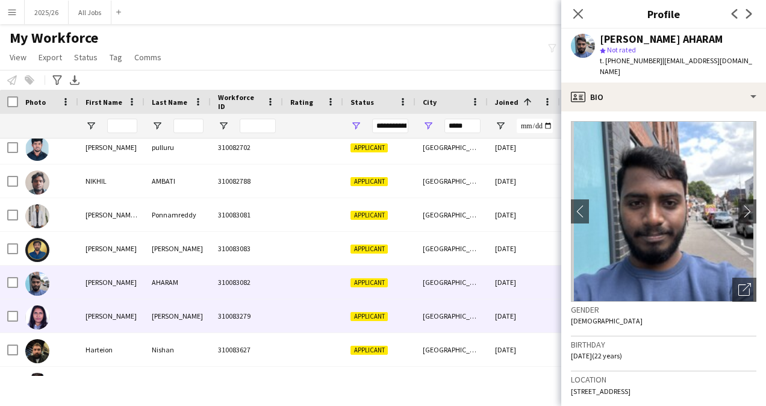
click at [397, 324] on div "Applicant" at bounding box center [379, 315] width 72 height 33
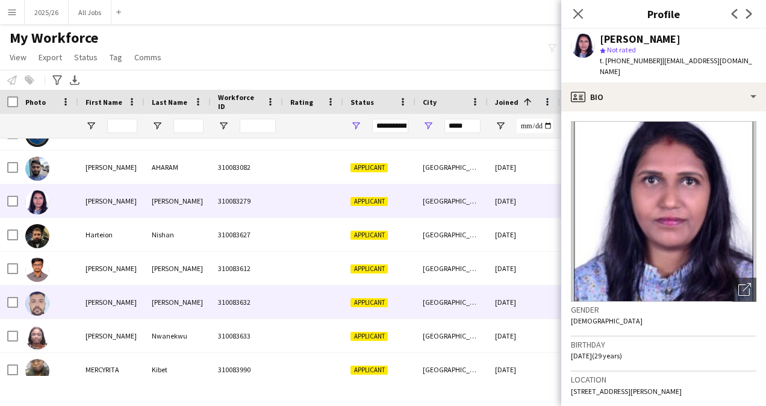
scroll to position [264, 0]
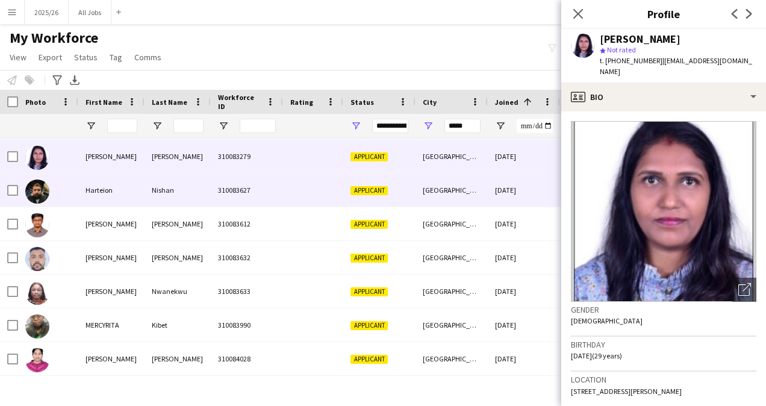
click at [337, 197] on div at bounding box center [313, 189] width 60 height 33
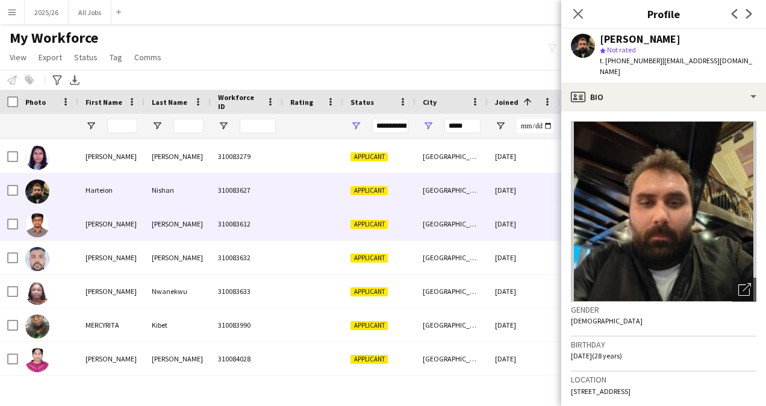
click at [318, 220] on div at bounding box center [313, 223] width 60 height 33
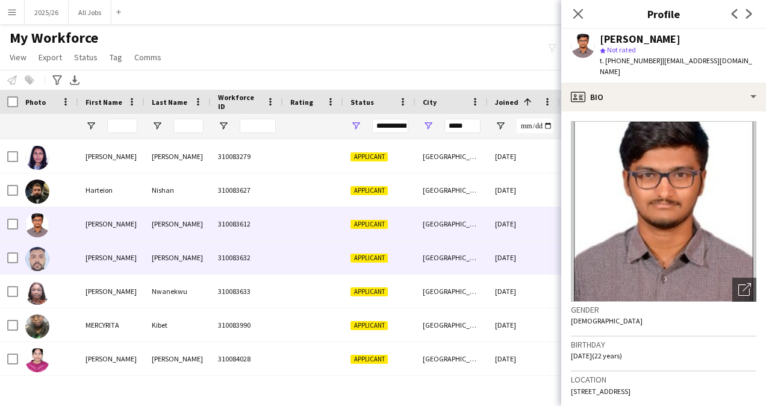
click at [328, 261] on div at bounding box center [313, 257] width 60 height 33
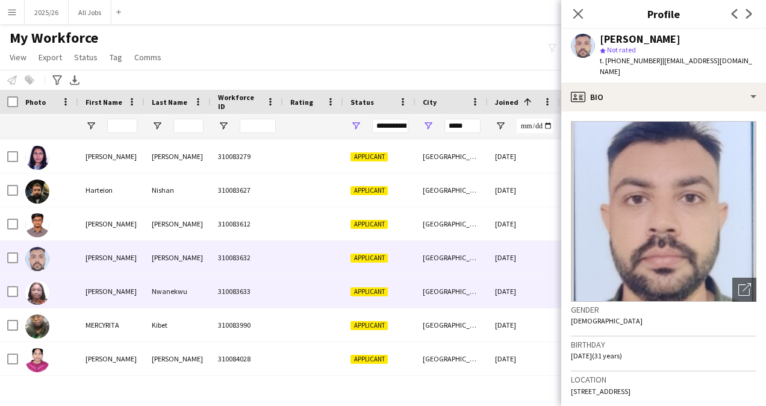
click at [328, 282] on div at bounding box center [313, 291] width 60 height 33
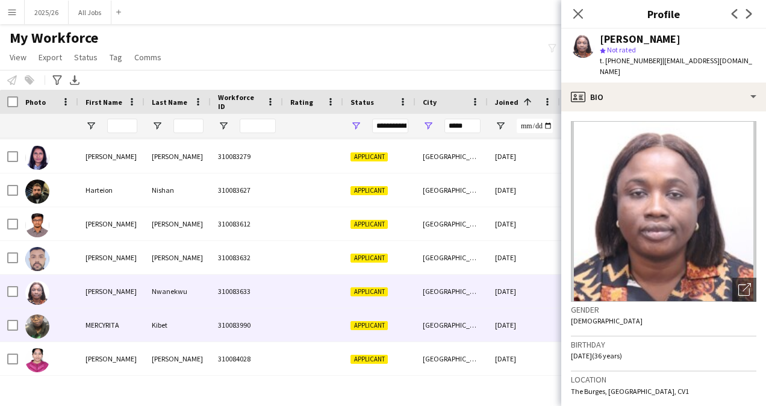
click at [296, 331] on div at bounding box center [313, 324] width 60 height 33
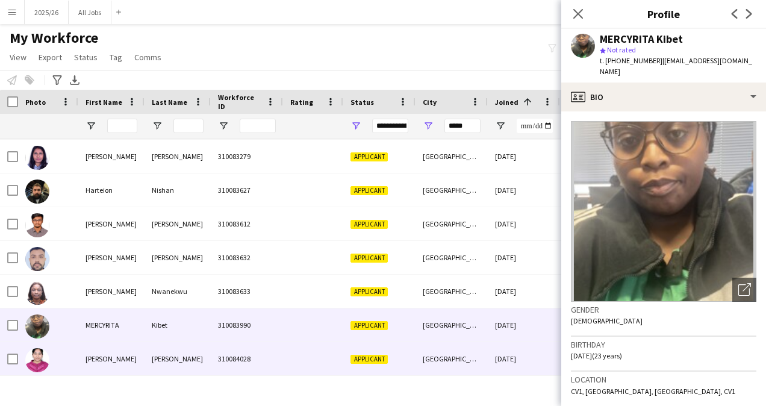
click at [302, 354] on div at bounding box center [313, 358] width 60 height 33
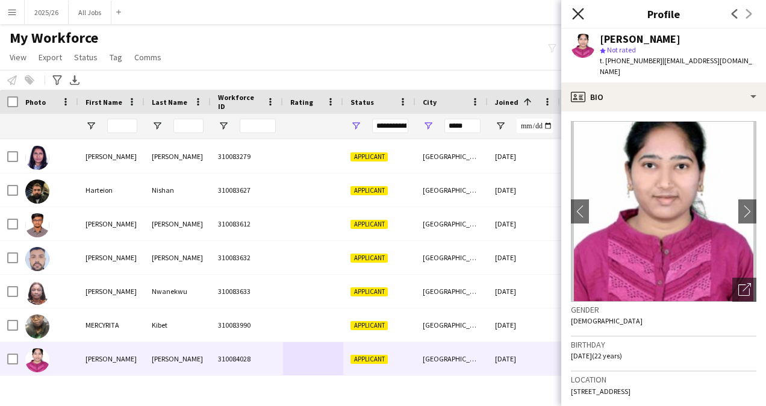
click at [577, 11] on icon "Close pop-in" at bounding box center [577, 13] width 11 height 11
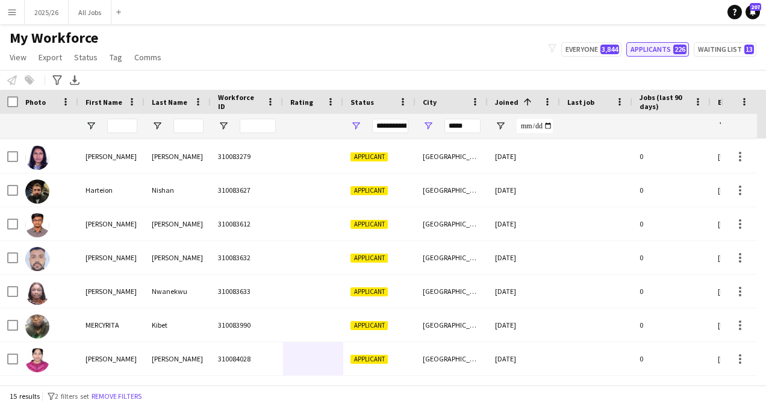
click at [651, 49] on button "Applicants 226" at bounding box center [657, 49] width 63 height 14
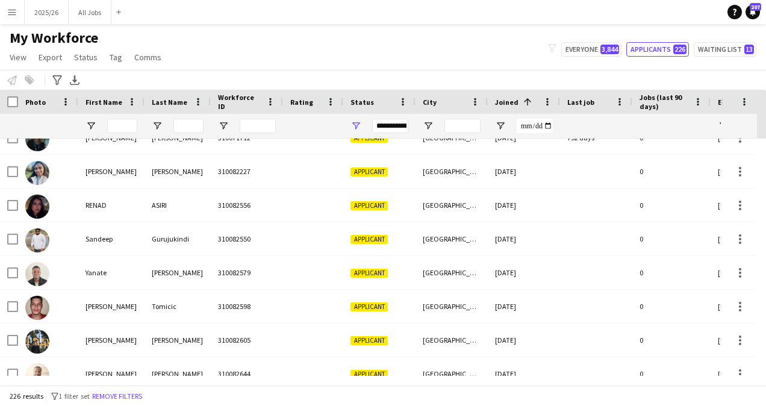
scroll to position [0, 0]
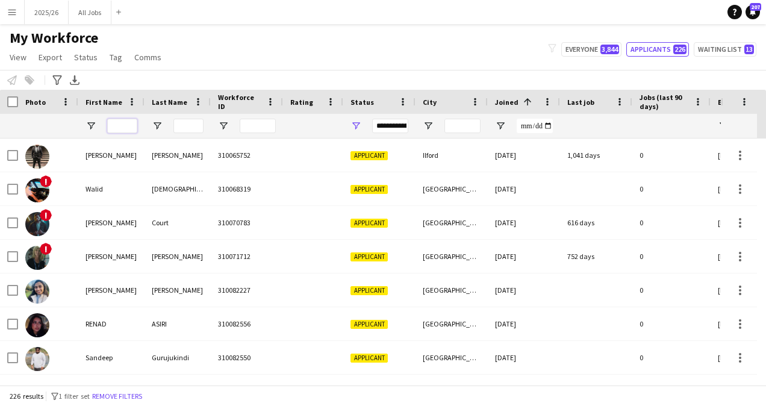
click at [119, 124] on input "First Name Filter Input" at bounding box center [122, 126] width 30 height 14
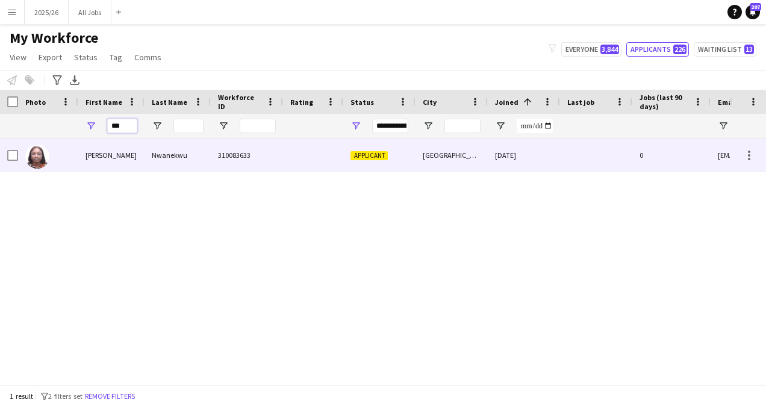
type input "***"
click at [182, 167] on div "Nwanekwu" at bounding box center [177, 154] width 66 height 33
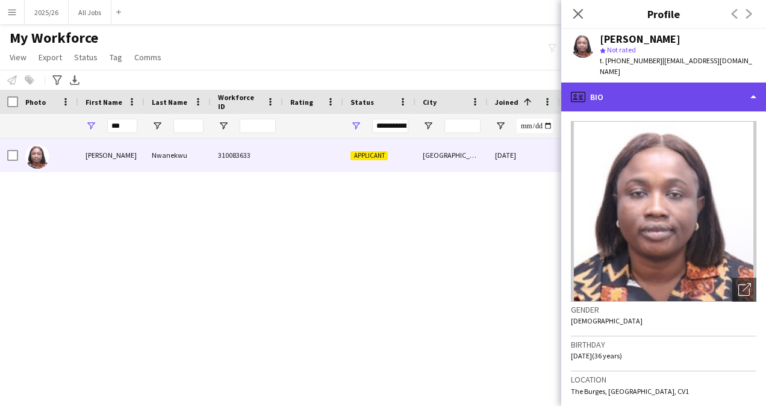
click at [679, 90] on div "profile Bio" at bounding box center [663, 96] width 205 height 29
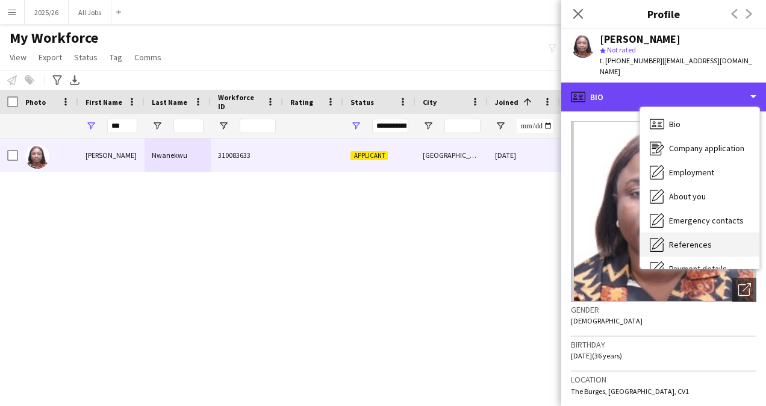
scroll to position [137, 0]
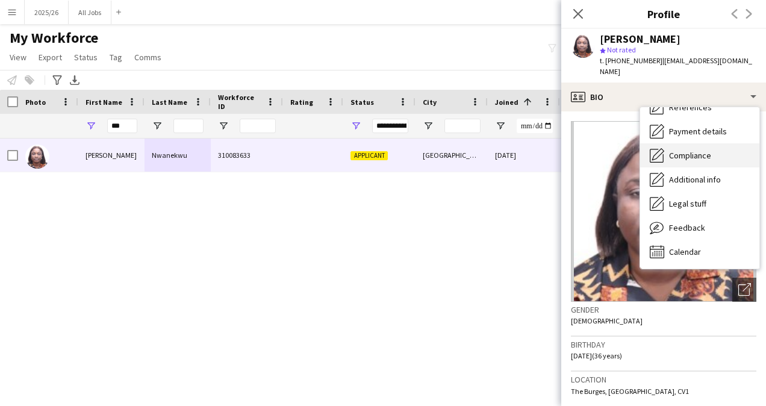
click at [691, 151] on div "Compliance Compliance" at bounding box center [699, 155] width 119 height 24
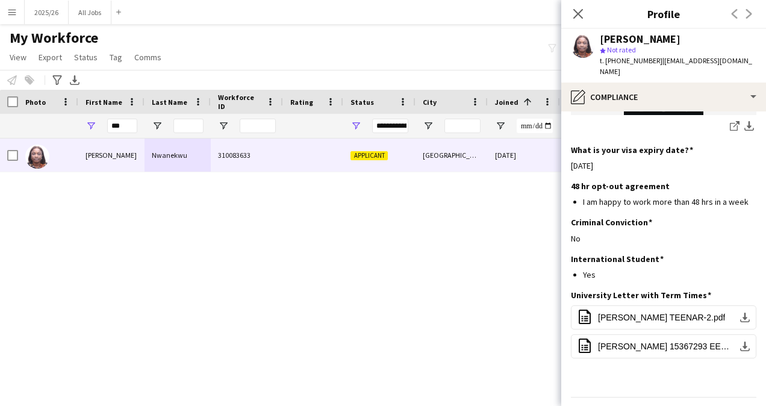
scroll to position [636, 0]
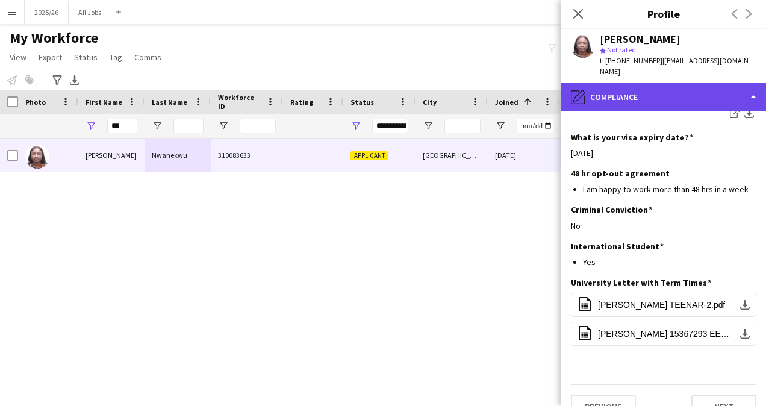
click at [681, 95] on div "pencil4 Compliance" at bounding box center [663, 96] width 205 height 29
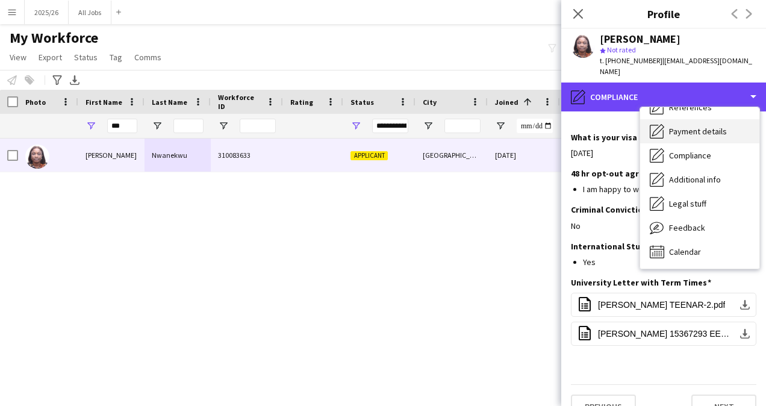
scroll to position [2, 0]
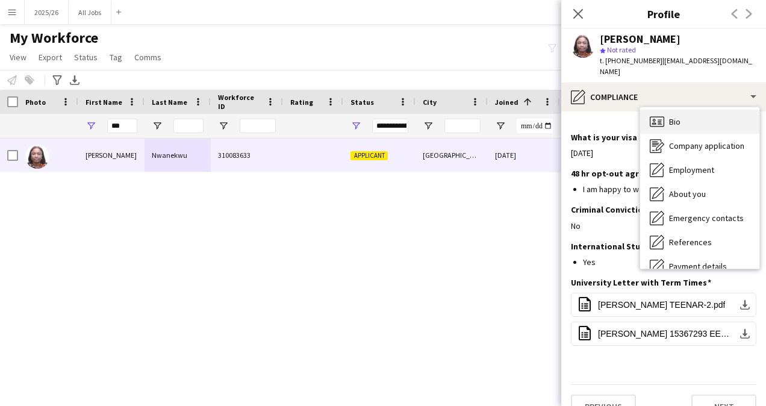
click at [694, 117] on div "Bio Bio" at bounding box center [699, 122] width 119 height 24
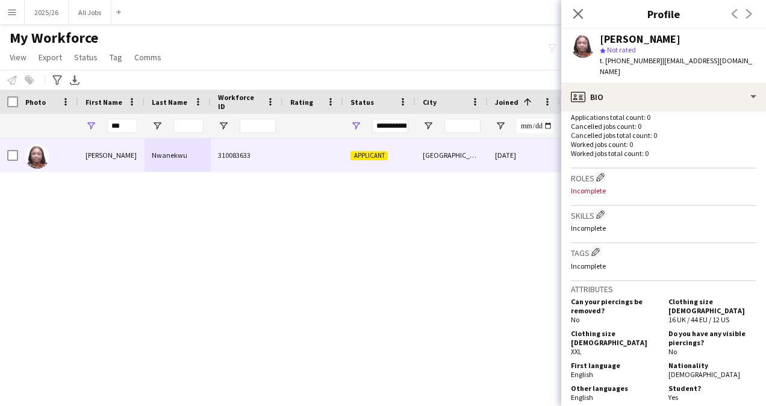
scroll to position [311, 0]
click at [576, 8] on app-icon "Close pop-in" at bounding box center [578, 13] width 17 height 17
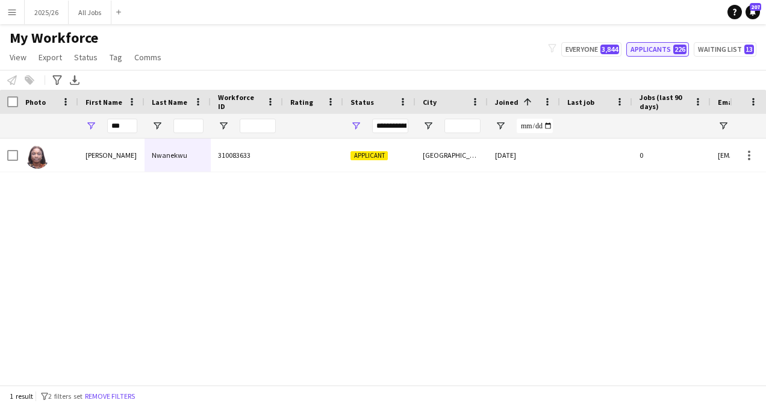
click at [647, 55] on button "Applicants 226" at bounding box center [657, 49] width 63 height 14
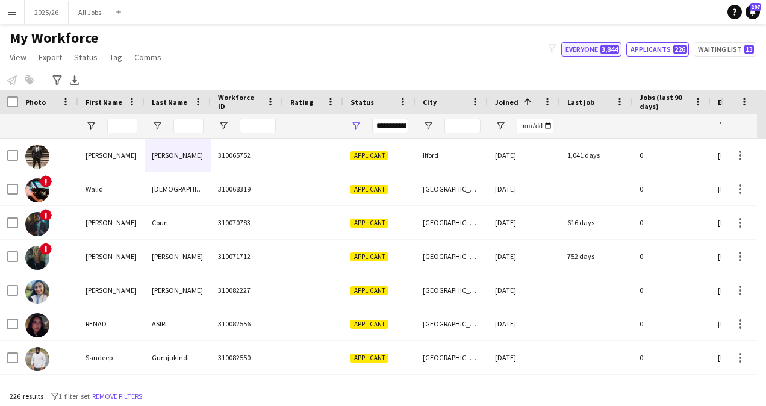
click at [600, 49] on button "Everyone 3,844" at bounding box center [591, 49] width 60 height 14
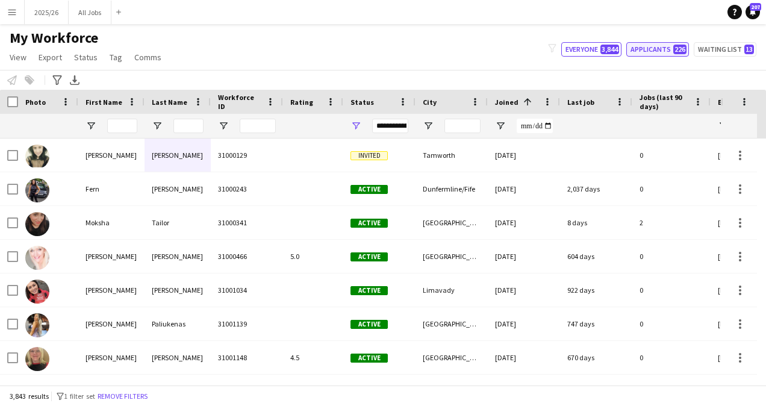
click at [657, 43] on button "Applicants 226" at bounding box center [657, 49] width 63 height 14
type input "**********"
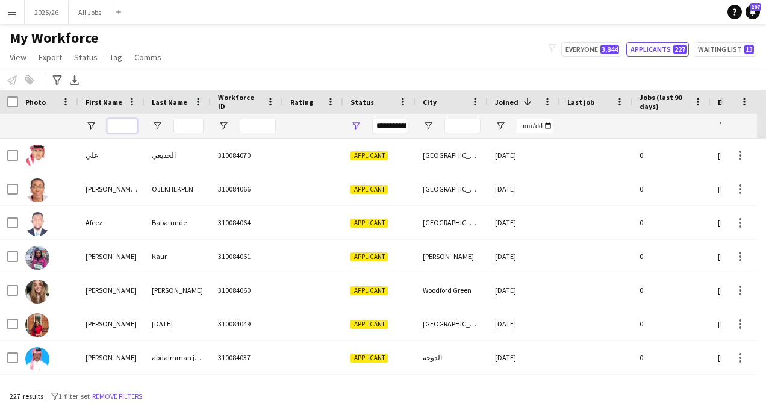
click at [129, 126] on input "First Name Filter Input" at bounding box center [122, 126] width 30 height 14
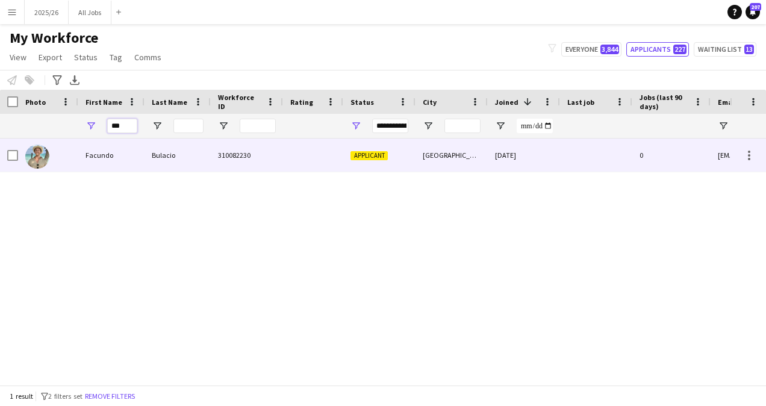
type input "***"
click at [173, 156] on div "Bulacio" at bounding box center [177, 154] width 66 height 33
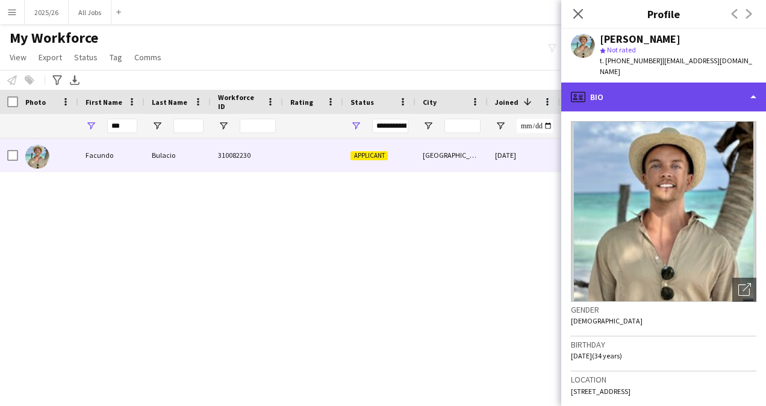
click at [692, 87] on div "profile Bio" at bounding box center [663, 96] width 205 height 29
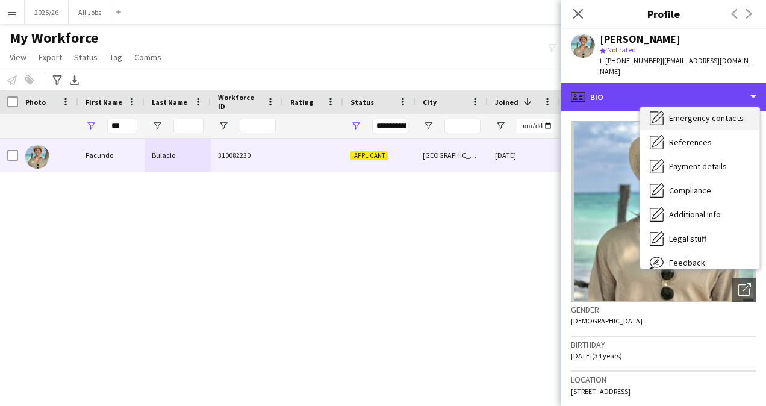
scroll to position [103, 0]
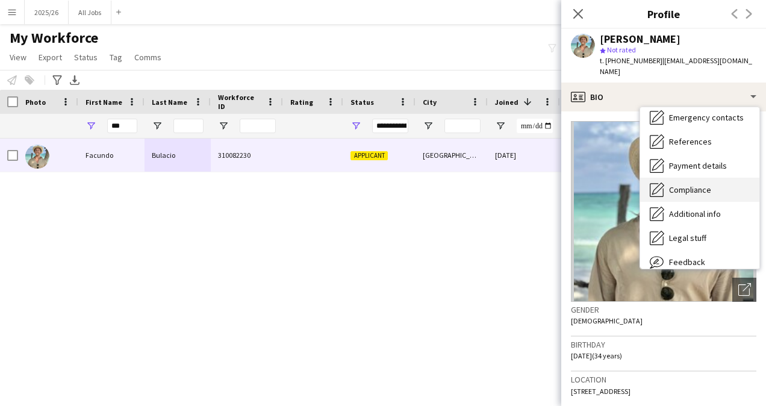
click at [697, 184] on span "Compliance" at bounding box center [690, 189] width 42 height 11
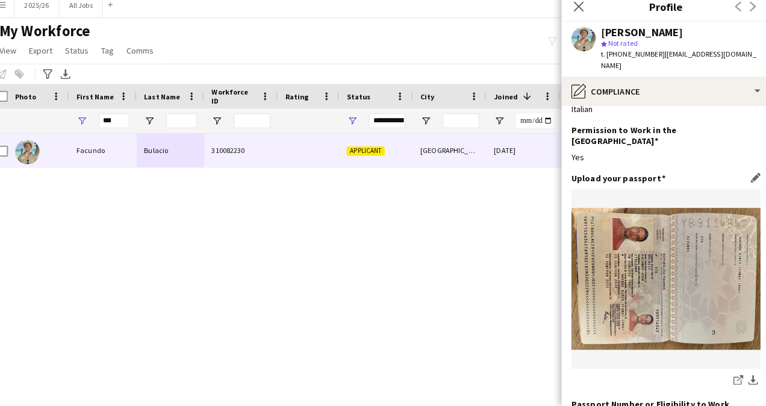
scroll to position [0, 0]
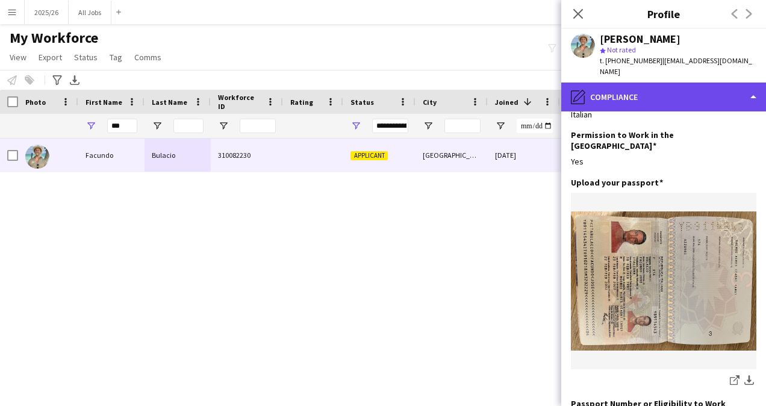
click at [650, 82] on div "pencil4 Compliance" at bounding box center [663, 96] width 205 height 29
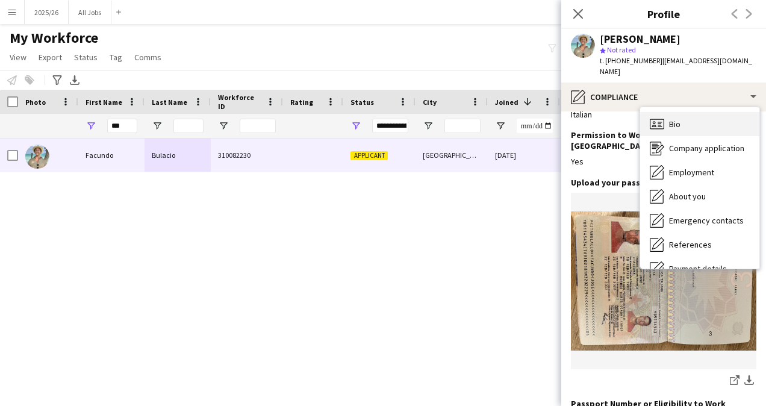
click at [697, 112] on div "Bio Bio" at bounding box center [699, 124] width 119 height 24
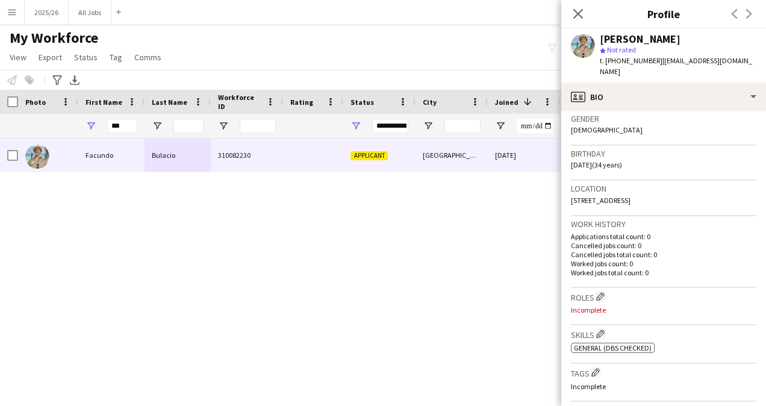
scroll to position [208, 0]
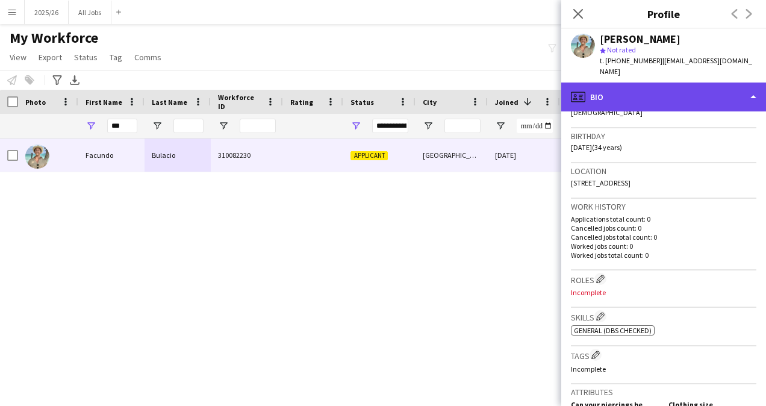
click at [621, 84] on div "profile Bio" at bounding box center [663, 96] width 205 height 29
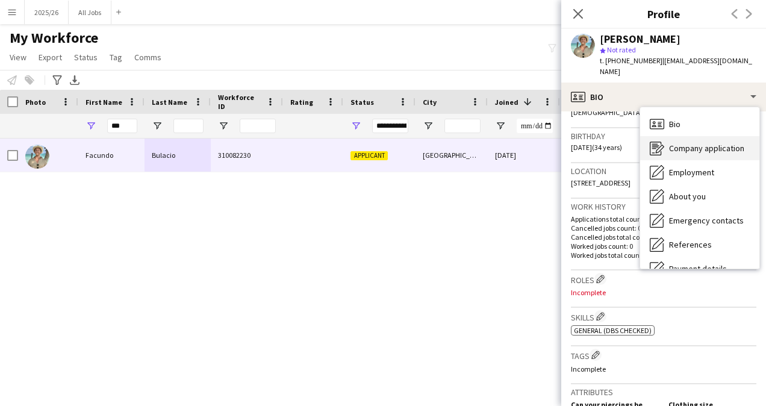
click at [665, 137] on div "Company application Company application" at bounding box center [699, 148] width 119 height 24
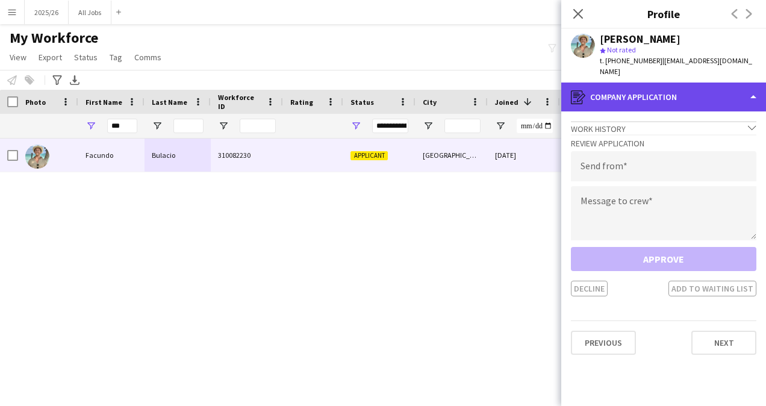
click at [621, 87] on div "register Company application" at bounding box center [663, 96] width 205 height 29
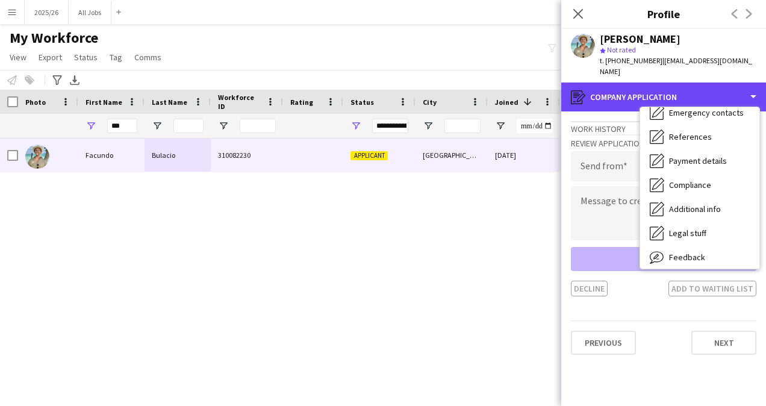
scroll to position [108, 0]
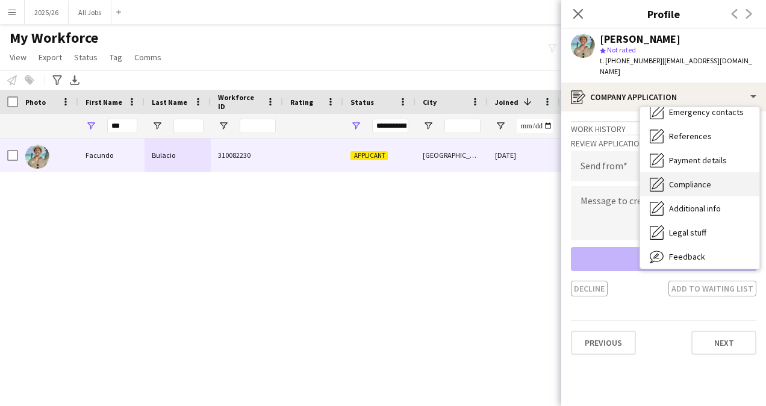
click at [683, 179] on span "Compliance" at bounding box center [690, 184] width 42 height 11
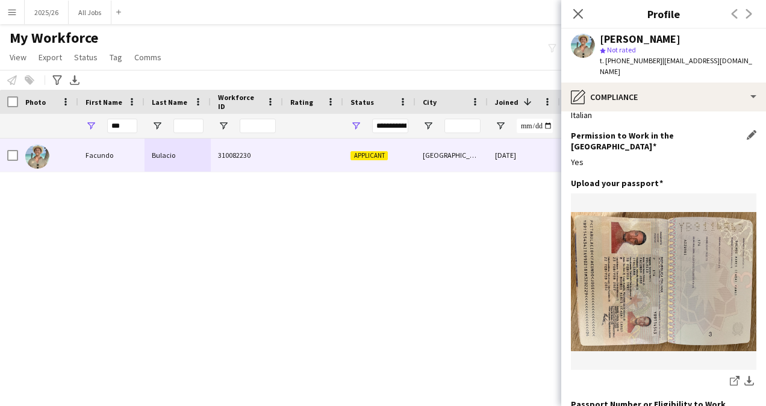
scroll to position [23, 0]
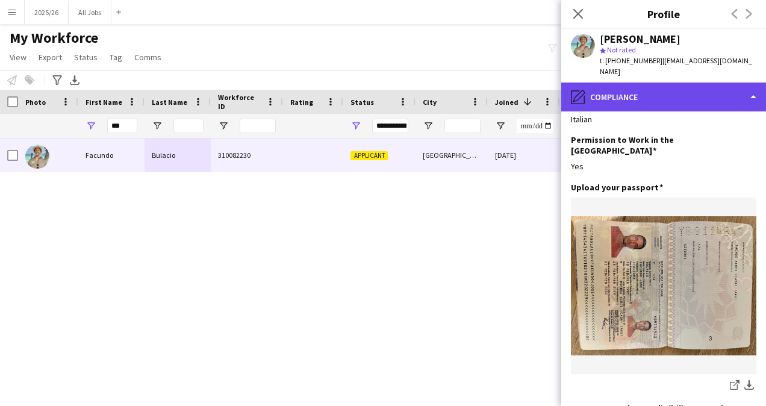
click at [675, 96] on div "pencil4 Compliance" at bounding box center [663, 96] width 205 height 29
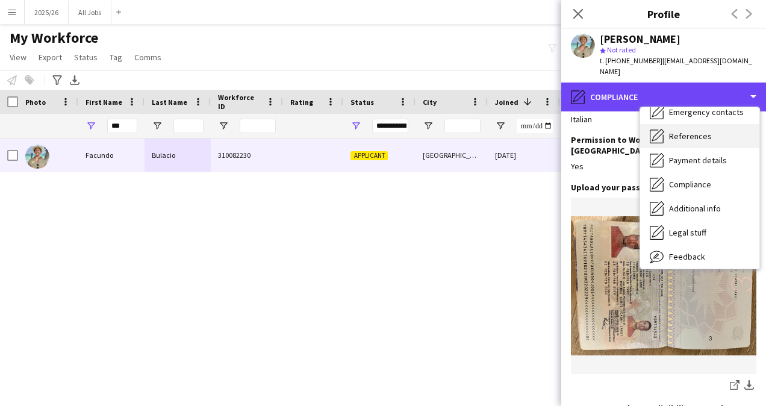
scroll to position [0, 0]
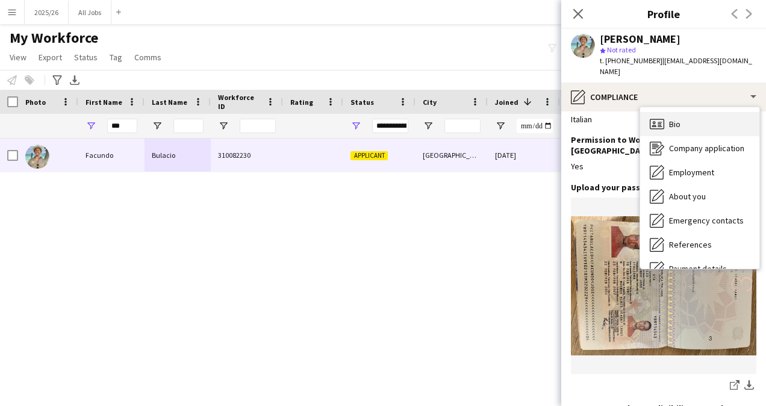
click at [693, 116] on div "Bio Bio" at bounding box center [699, 124] width 119 height 24
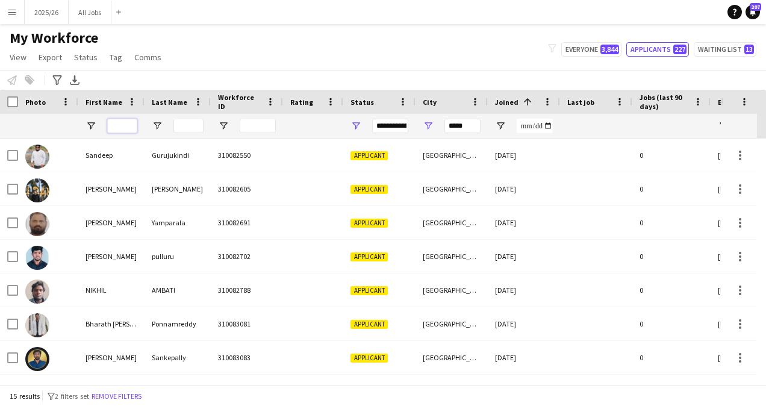
click at [122, 122] on input "First Name Filter Input" at bounding box center [122, 126] width 30 height 14
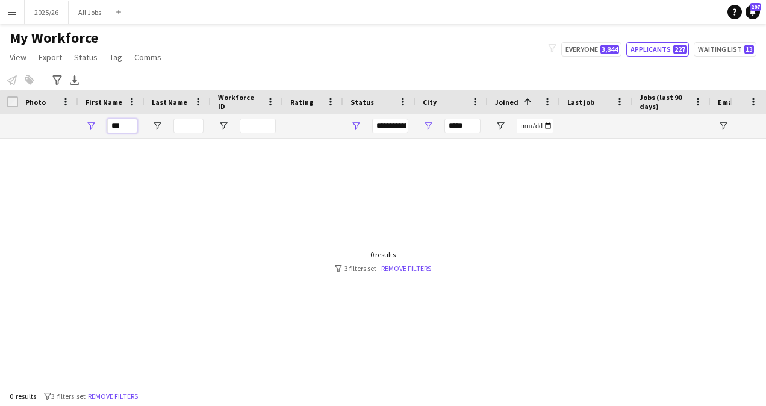
type input "***"
click at [455, 125] on input "*****" at bounding box center [462, 126] width 36 height 14
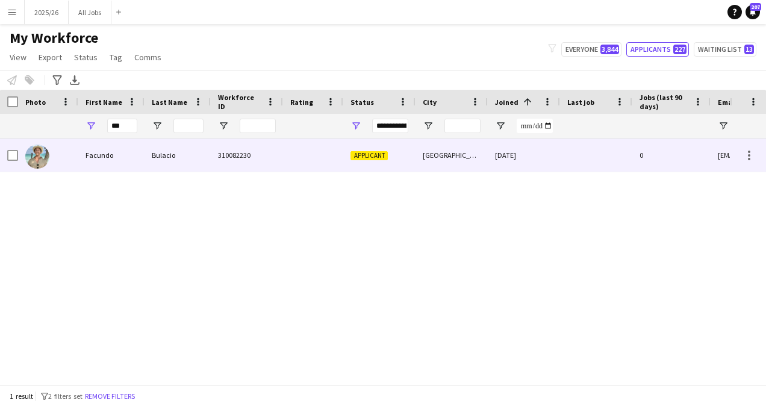
click at [205, 150] on div "Bulacio" at bounding box center [177, 154] width 66 height 33
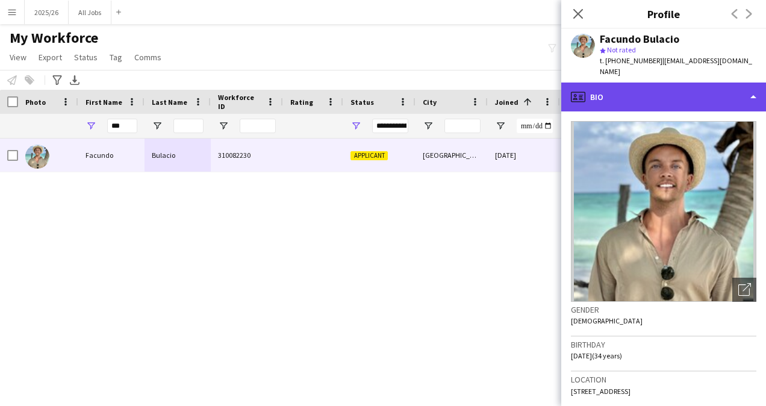
click at [660, 96] on div "profile Bio" at bounding box center [663, 96] width 205 height 29
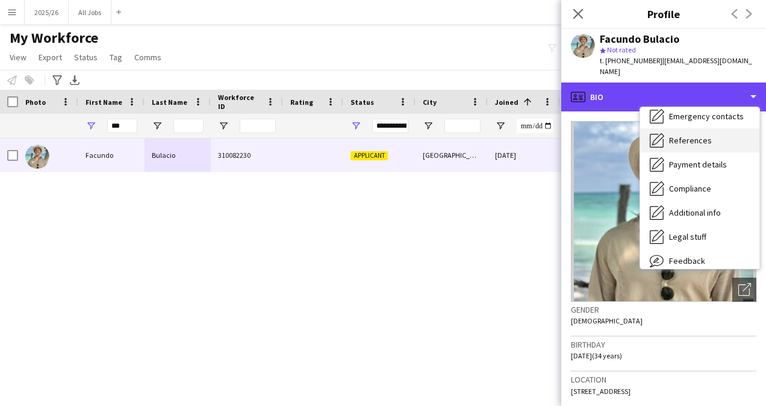
scroll to position [110, 0]
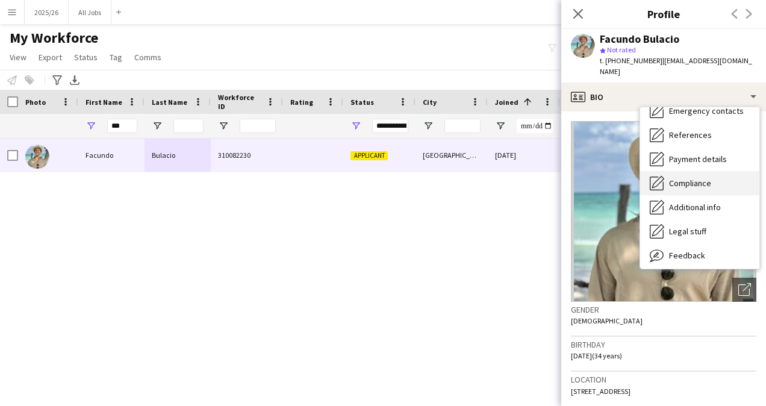
click at [683, 178] on span "Compliance" at bounding box center [690, 183] width 42 height 11
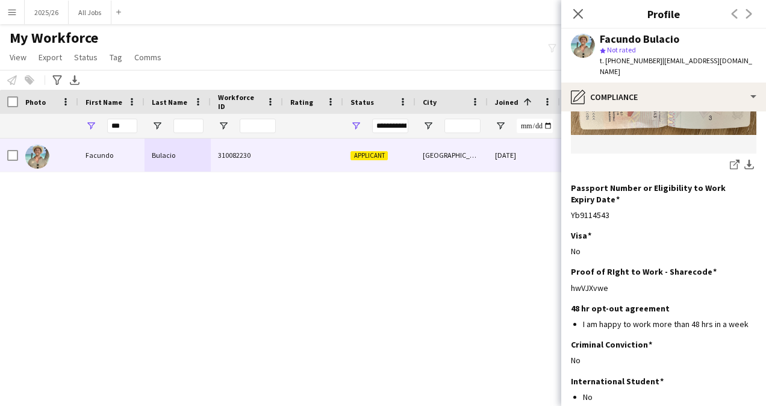
scroll to position [243, 0]
drag, startPoint x: 612, startPoint y: 269, endPoint x: 570, endPoint y: 270, distance: 42.2
click at [570, 270] on app-section-data-types "Nationality Edit this field Italian Permission to Work in the [GEOGRAPHIC_DATA]…" at bounding box center [663, 258] width 205 height 294
click at [627, 303] on h3 "48 hr opt-out agreement" at bounding box center [620, 308] width 99 height 11
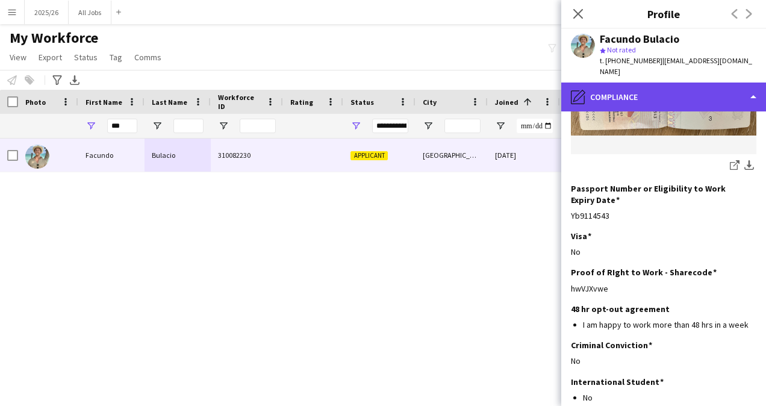
click at [686, 98] on div "pencil4 Compliance" at bounding box center [663, 96] width 205 height 29
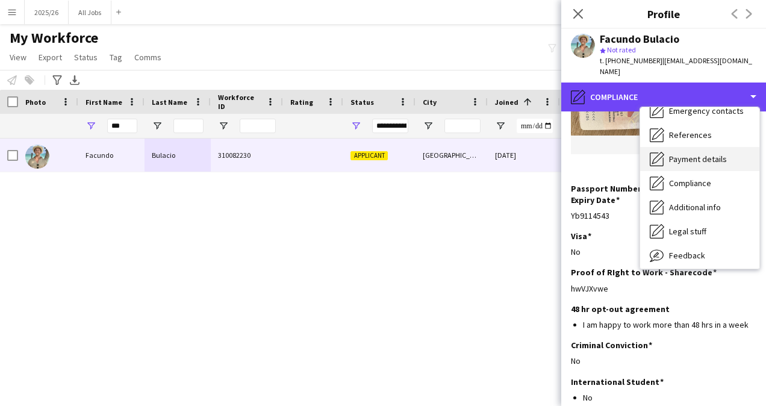
scroll to position [0, 0]
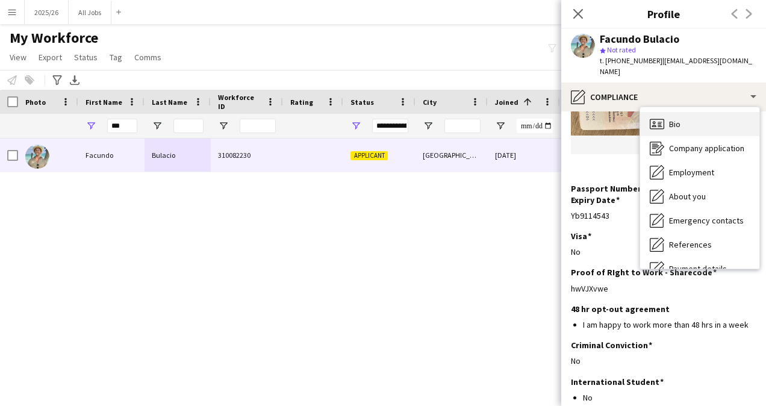
click at [686, 112] on div "Bio Bio" at bounding box center [699, 124] width 119 height 24
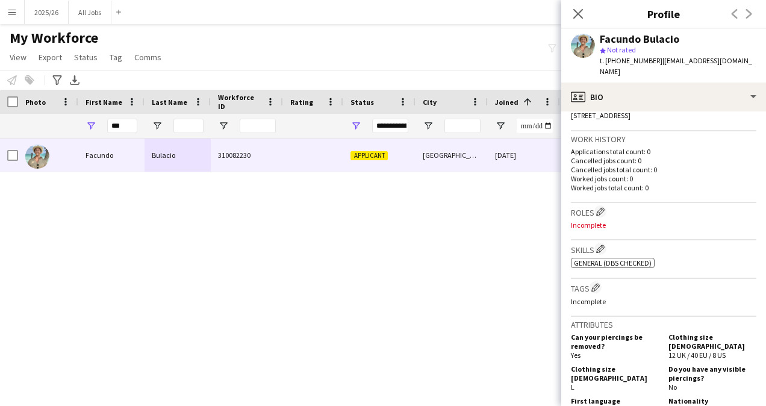
scroll to position [276, 0]
click at [123, 120] on input "***" at bounding box center [122, 126] width 30 height 14
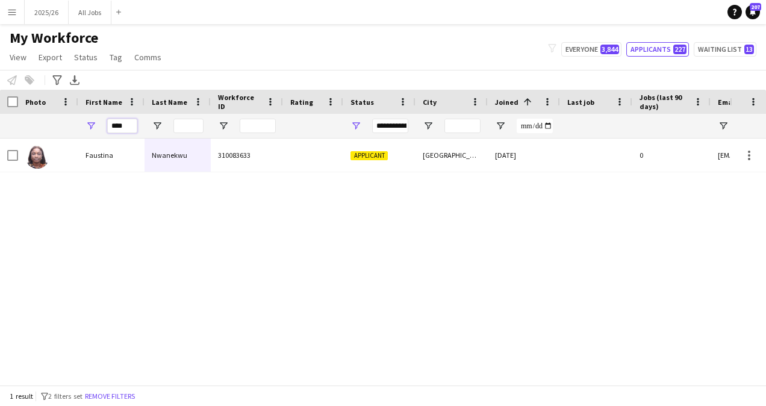
type input "****"
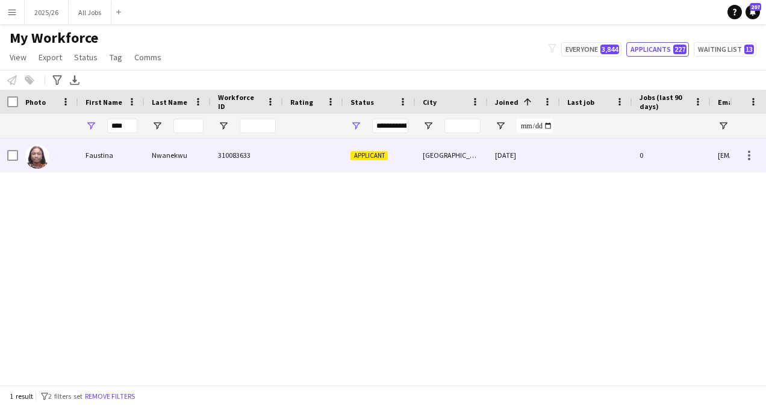
click at [163, 160] on div "Nwanekwu" at bounding box center [177, 154] width 66 height 33
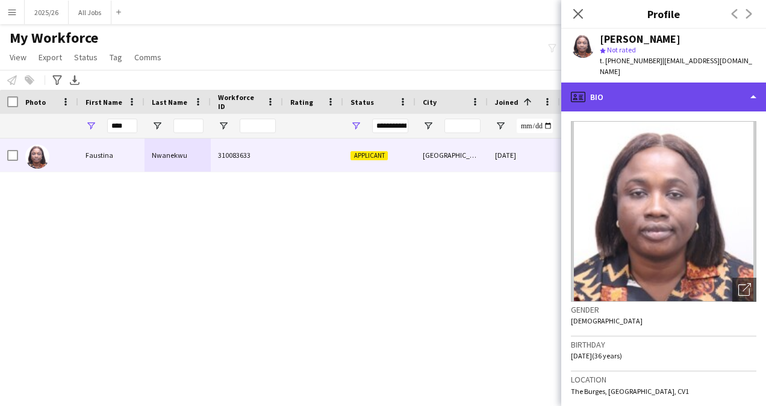
click at [672, 85] on div "profile Bio" at bounding box center [663, 96] width 205 height 29
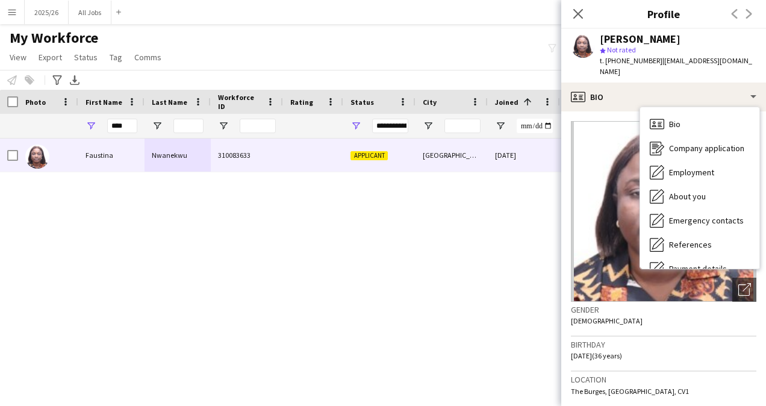
click at [644, 350] on div "Birthday [DEMOGRAPHIC_DATA] (36 years)" at bounding box center [663, 354] width 185 height 35
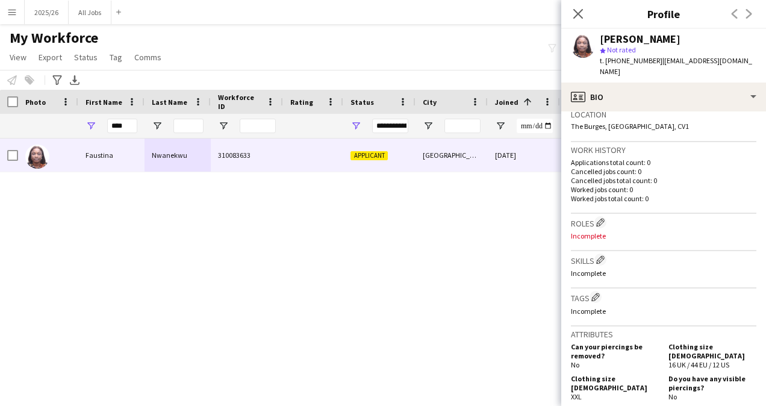
scroll to position [264, 0]
click at [601, 256] on app-icon "Edit crew company skills" at bounding box center [600, 260] width 8 height 8
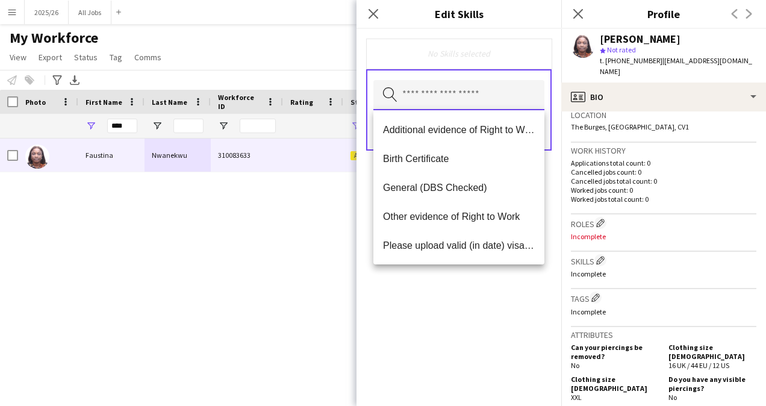
click at [447, 92] on input "text" at bounding box center [458, 95] width 171 height 30
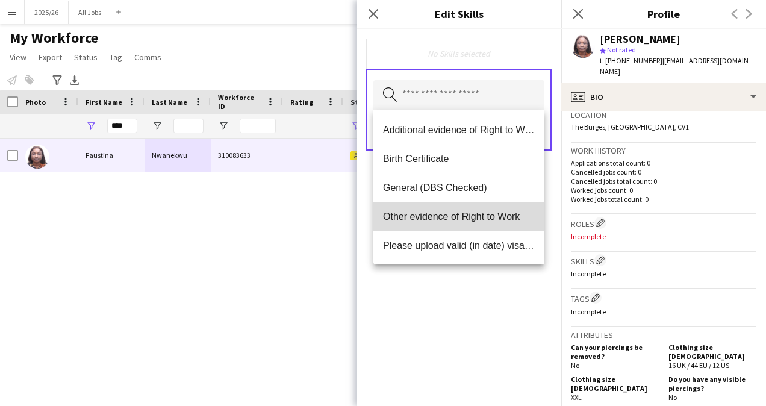
click at [453, 223] on mat-option "Other evidence of Right to Work" at bounding box center [458, 216] width 171 height 29
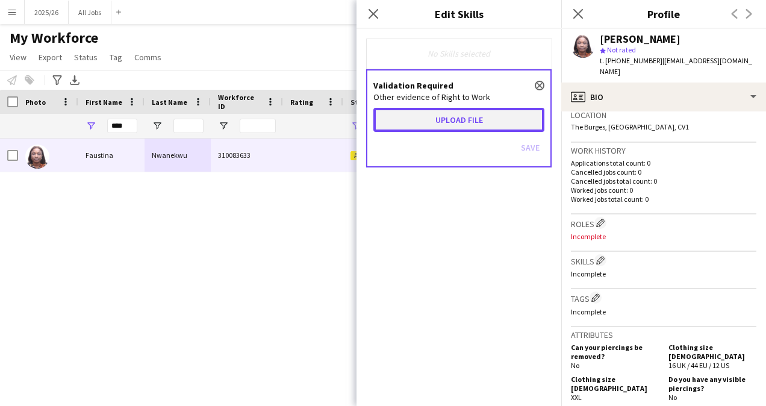
click at [450, 121] on button "Upload file" at bounding box center [458, 120] width 171 height 24
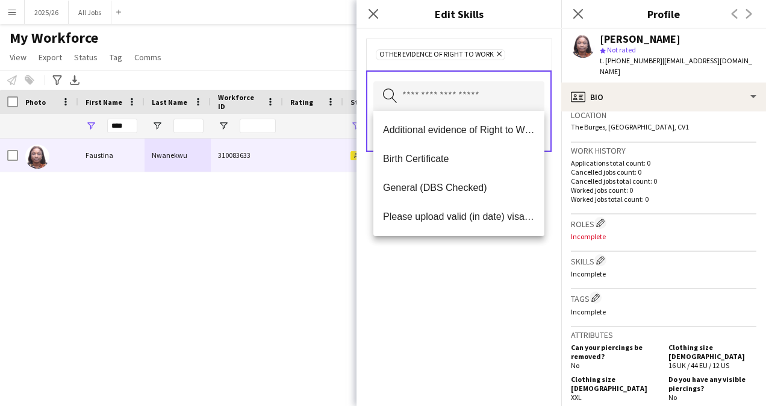
click at [446, 297] on div "Other evidence of Right to Work Remove Search by skill name Save" at bounding box center [458, 217] width 205 height 377
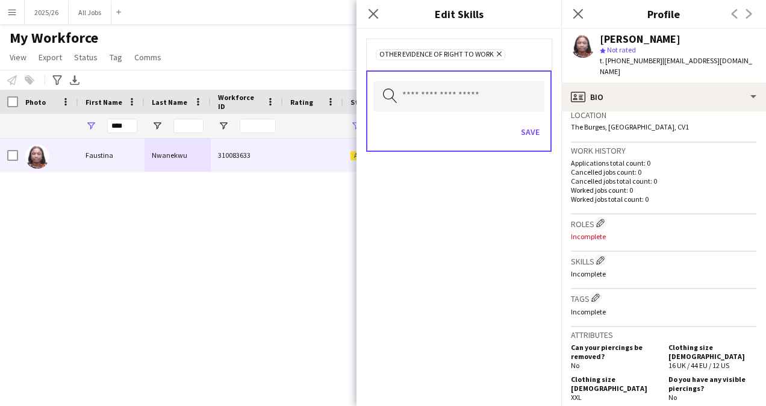
click at [494, 52] on icon "Remove" at bounding box center [498, 54] width 8 height 8
click at [419, 101] on input "text" at bounding box center [458, 95] width 171 height 30
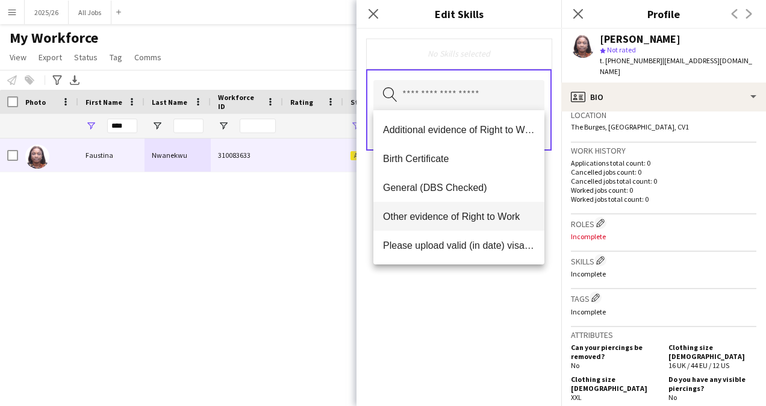
click at [430, 220] on span "Other evidence of Right to Work" at bounding box center [459, 216] width 152 height 11
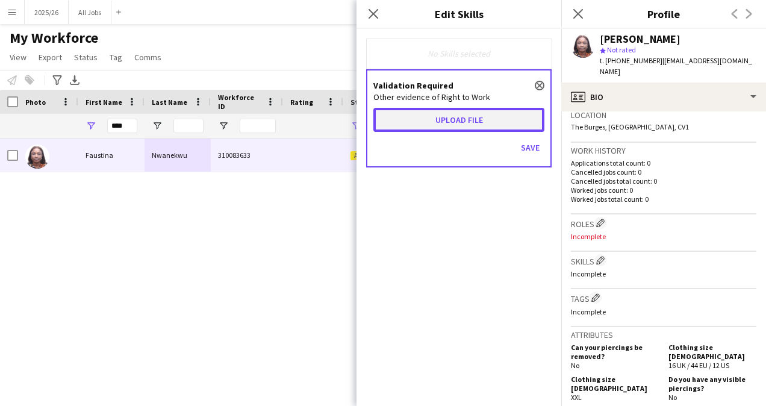
click at [434, 123] on button "Upload file" at bounding box center [458, 120] width 171 height 24
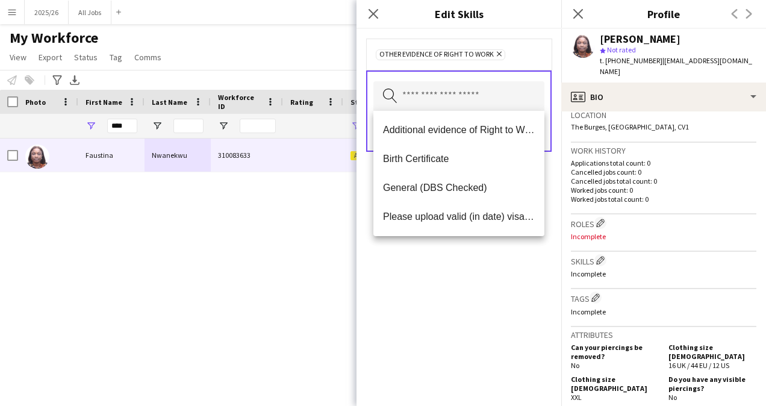
click at [467, 259] on div "Other evidence of Right to Work Remove Search by skill name Save" at bounding box center [458, 217] width 205 height 377
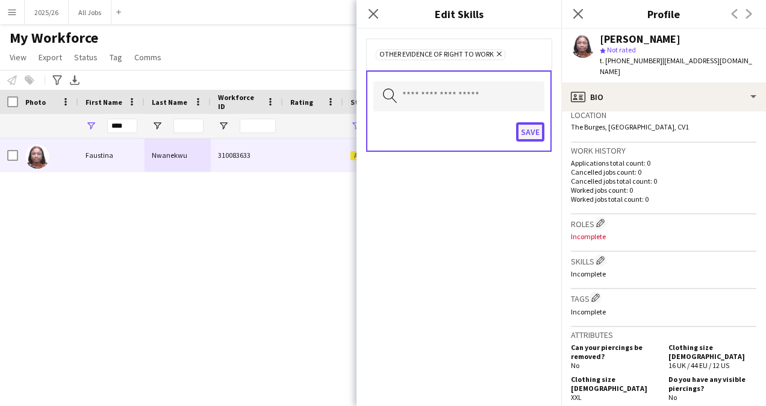
click at [535, 132] on button "Save" at bounding box center [530, 131] width 28 height 19
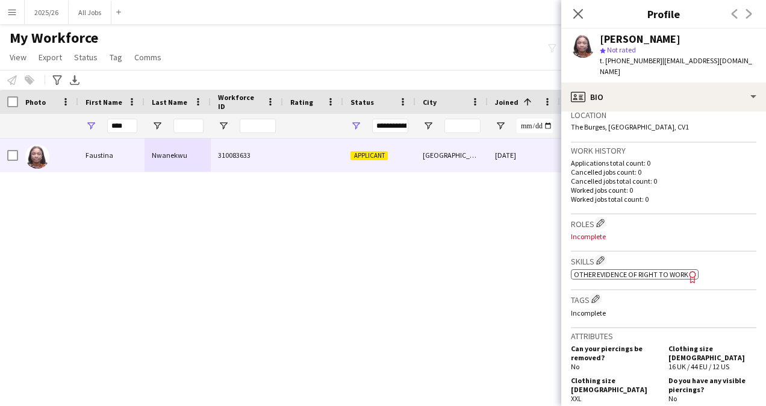
scroll to position [520, 0]
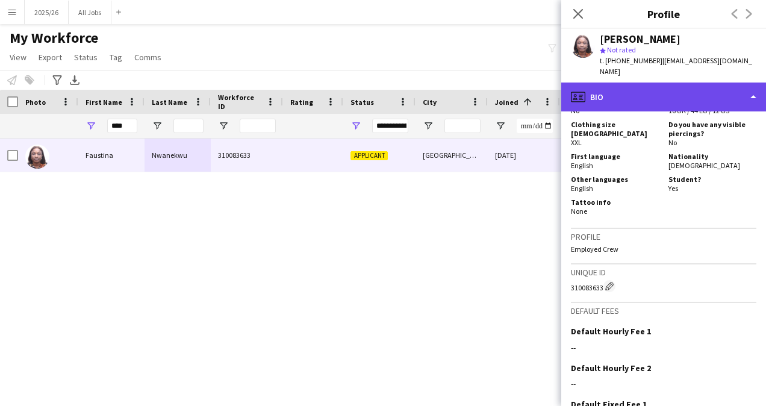
click at [675, 88] on div "profile Bio" at bounding box center [663, 96] width 205 height 29
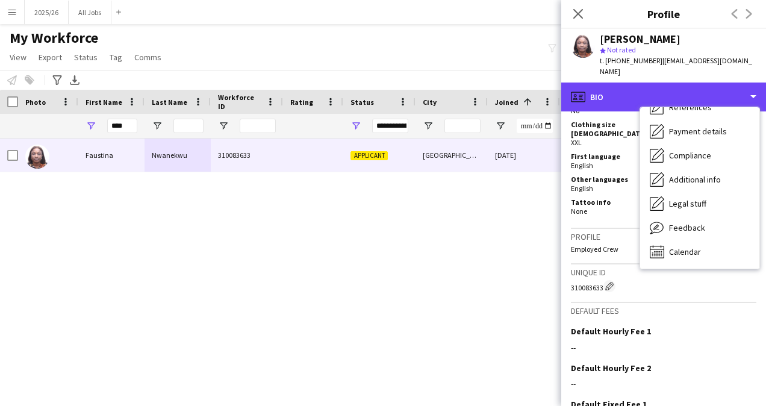
scroll to position [137, 0]
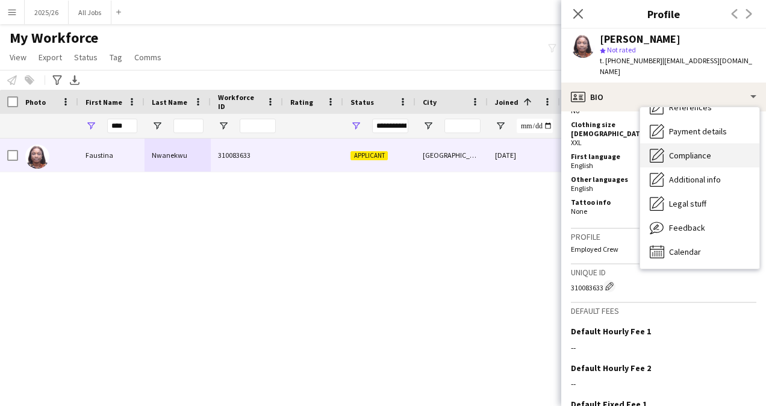
click at [684, 150] on span "Compliance" at bounding box center [690, 155] width 42 height 11
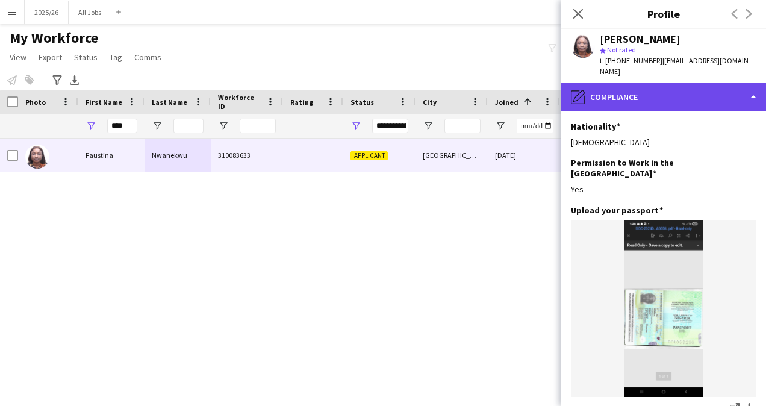
click at [663, 88] on div "pencil4 Compliance" at bounding box center [663, 96] width 205 height 29
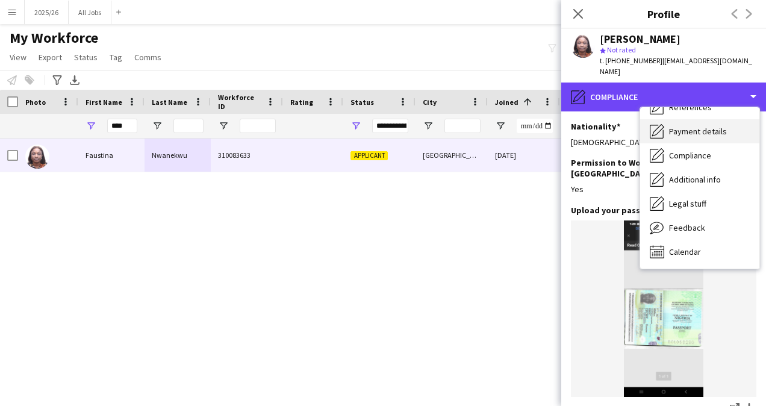
scroll to position [0, 0]
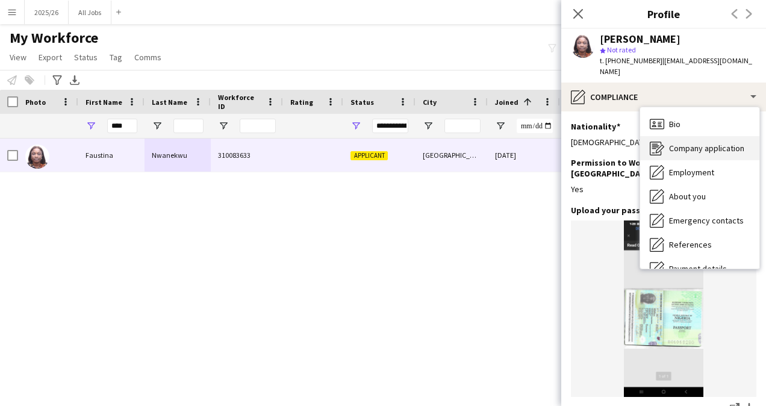
click at [696, 143] on span "Company application" at bounding box center [706, 148] width 75 height 11
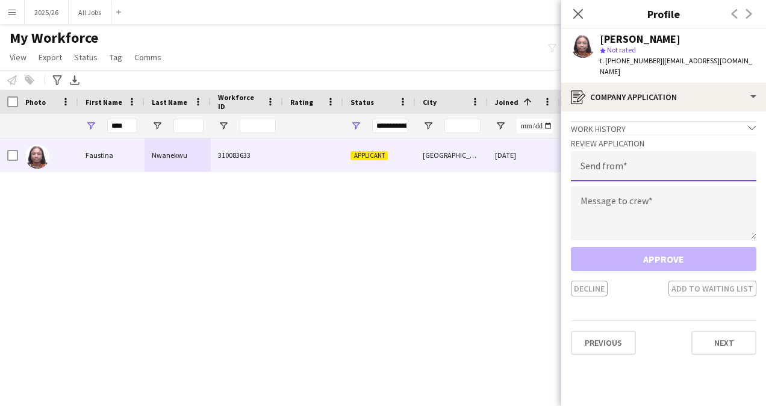
click at [632, 157] on input "email" at bounding box center [663, 166] width 185 height 30
type input "**********"
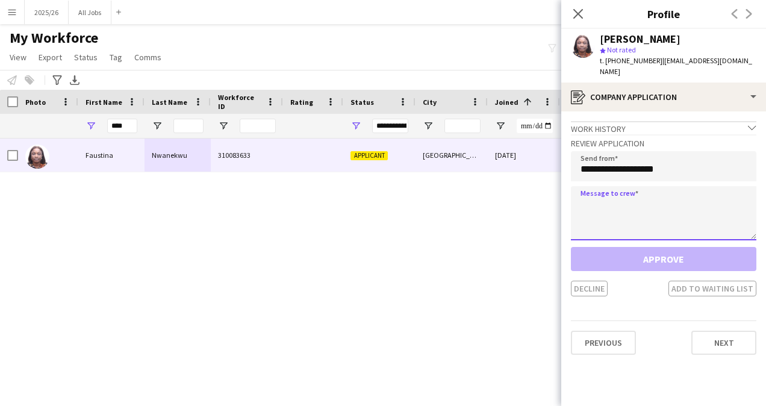
click at [620, 220] on textarea at bounding box center [663, 213] width 185 height 54
paste textarea "**********"
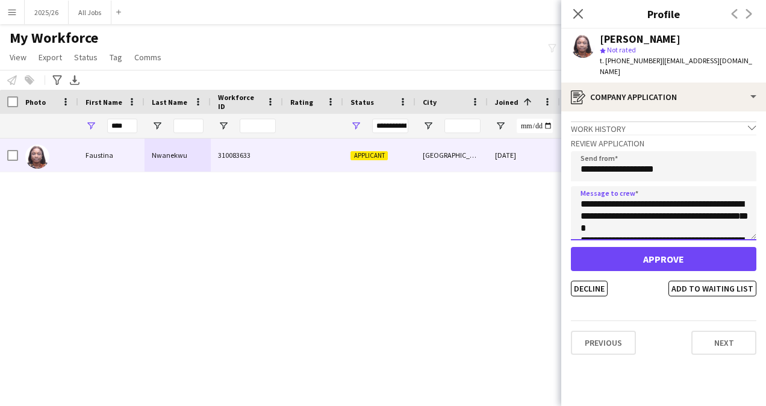
scroll to position [248, 0]
type textarea "**********"
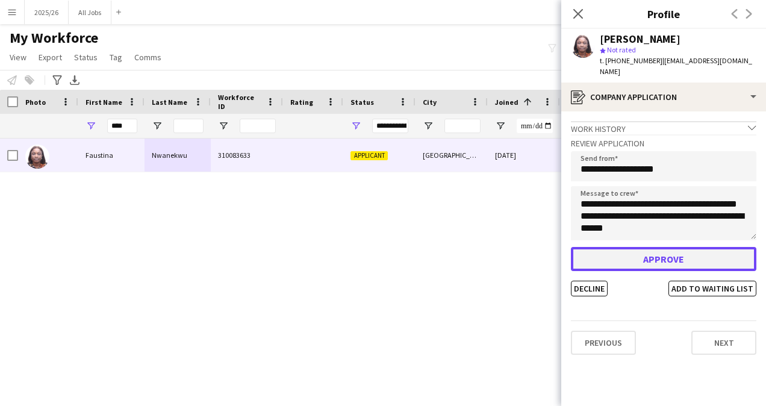
click at [660, 247] on button "Approve" at bounding box center [663, 259] width 185 height 24
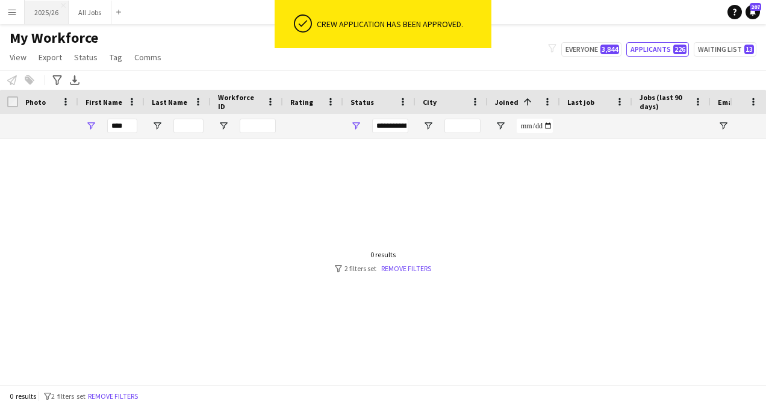
click at [48, 6] on button "2025/26 Close" at bounding box center [47, 12] width 44 height 23
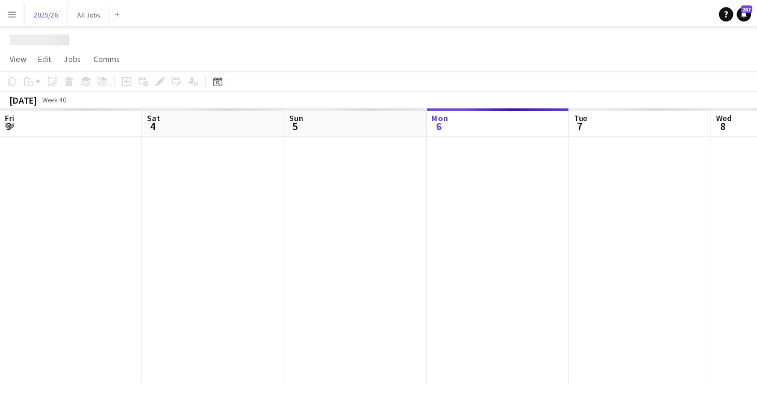
scroll to position [0, 288]
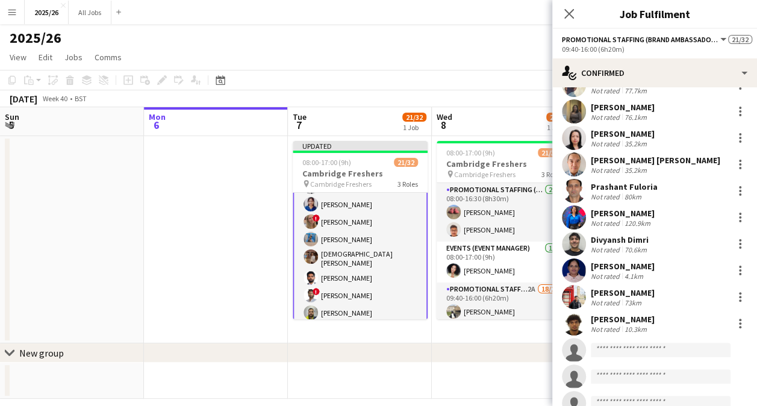
scroll to position [270, 0]
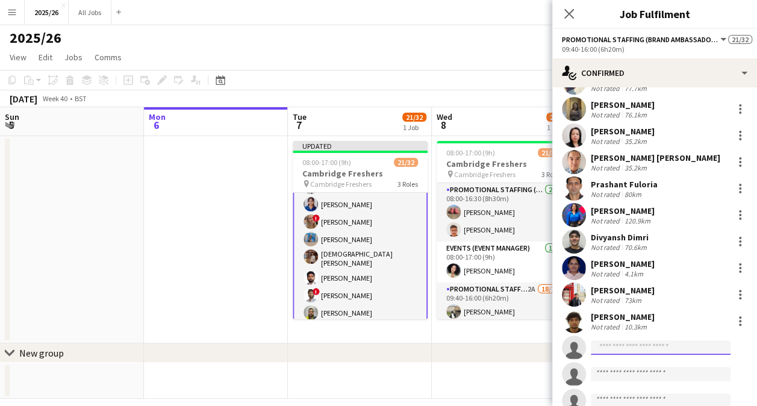
click at [633, 342] on input at bounding box center [661, 347] width 140 height 14
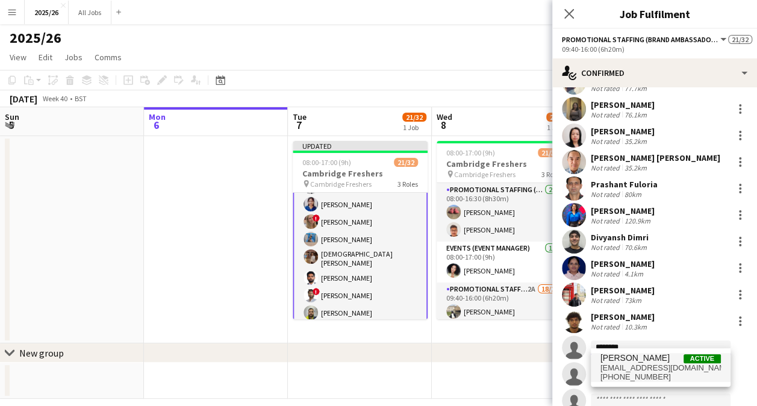
type input "********"
click at [654, 362] on span "[PERSON_NAME]" at bounding box center [634, 358] width 69 height 10
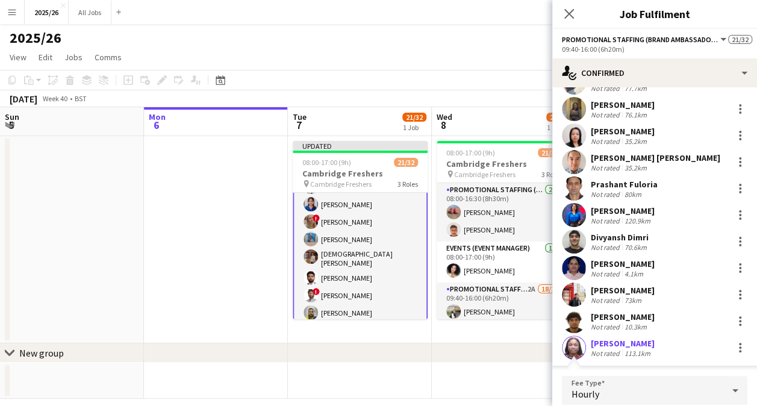
scroll to position [293, 0]
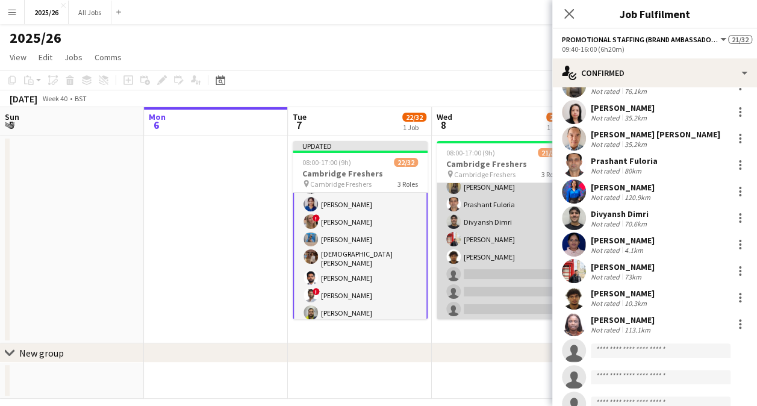
scroll to position [359, 0]
click at [506, 279] on app-card-role "Promotional Staffing (Brand Ambassadors) 2A 18/29 09:40-16:00 (6h20m) [PERSON_N…" at bounding box center [504, 191] width 135 height 537
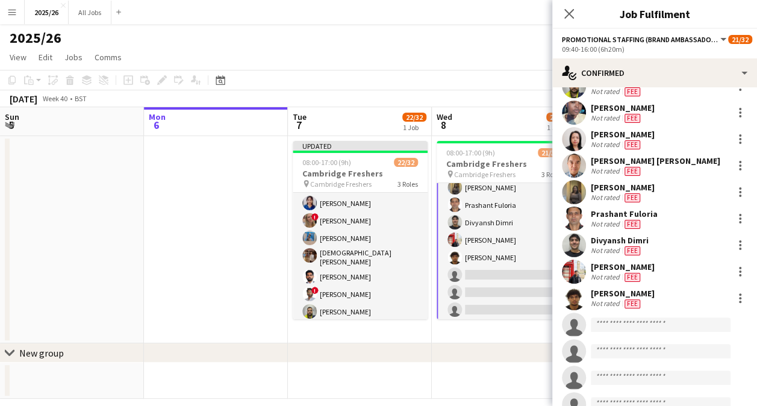
scroll to position [361, 0]
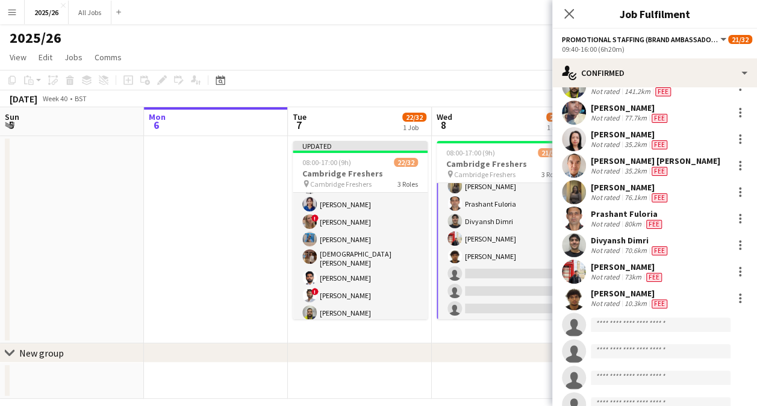
click at [623, 312] on app-invite-slot "single-neutral-actions" at bounding box center [654, 324] width 205 height 24
click at [628, 326] on app-invite-slot "single-neutral-actions" at bounding box center [654, 324] width 205 height 24
click at [628, 324] on app-invite-slot "single-neutral-actions" at bounding box center [654, 324] width 205 height 24
click at [623, 317] on input at bounding box center [661, 324] width 140 height 14
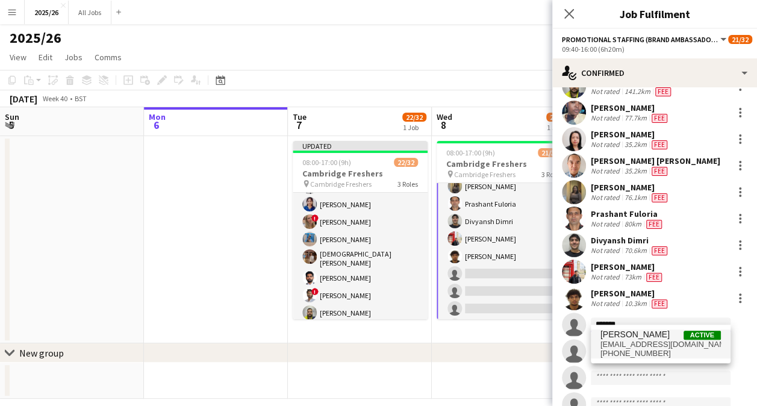
type input "*******"
click at [640, 332] on span "[PERSON_NAME]" at bounding box center [634, 334] width 69 height 10
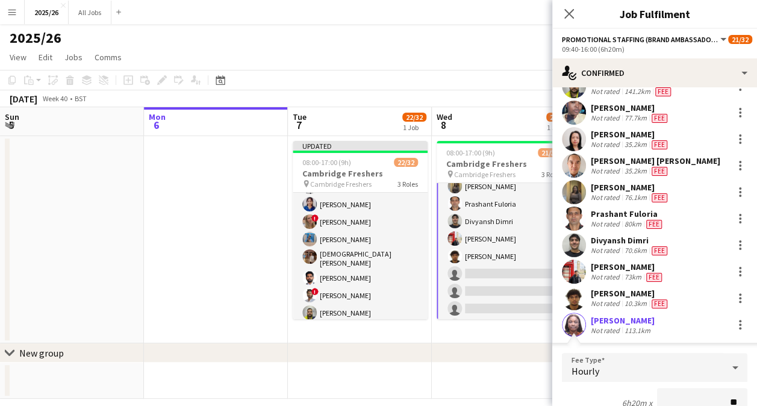
type input "***"
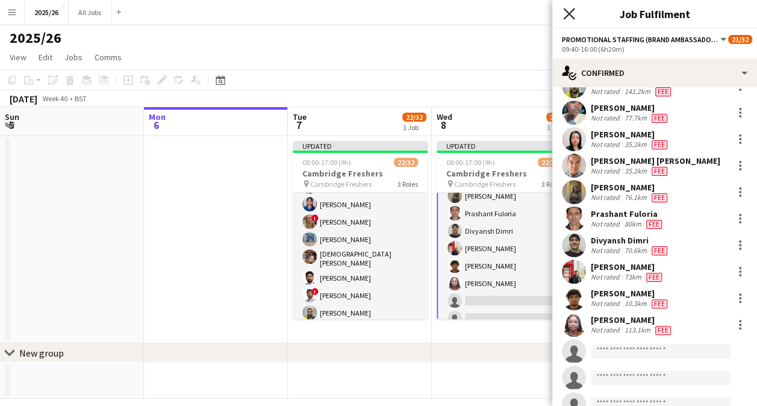
click at [568, 10] on icon "Close pop-in" at bounding box center [568, 13] width 11 height 11
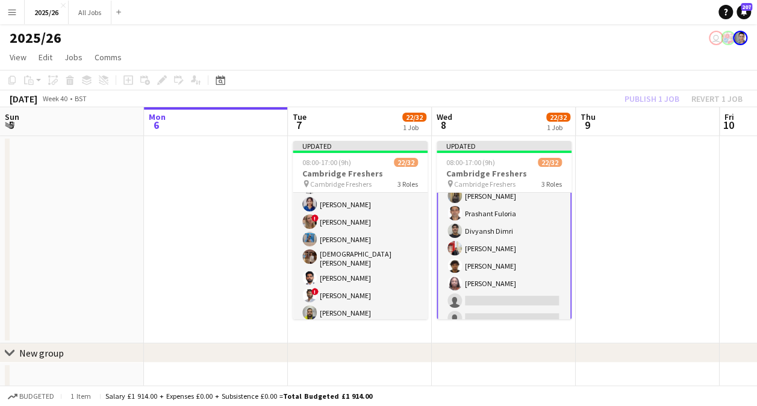
click at [664, 100] on div "Publish 1 job Revert 1 job" at bounding box center [683, 99] width 147 height 16
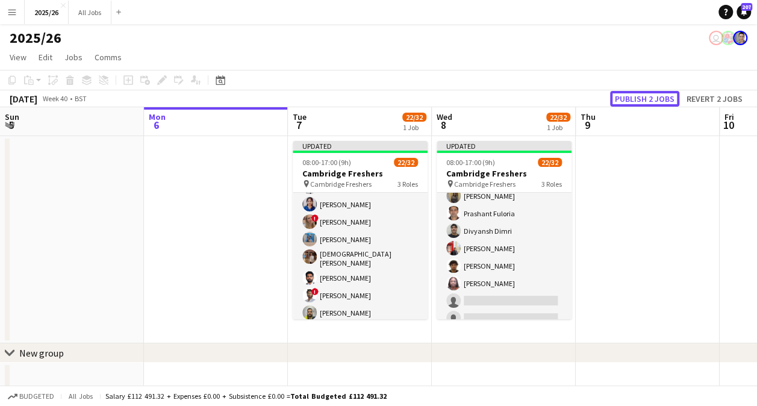
click at [664, 100] on button "Publish 2 jobs" at bounding box center [644, 99] width 69 height 16
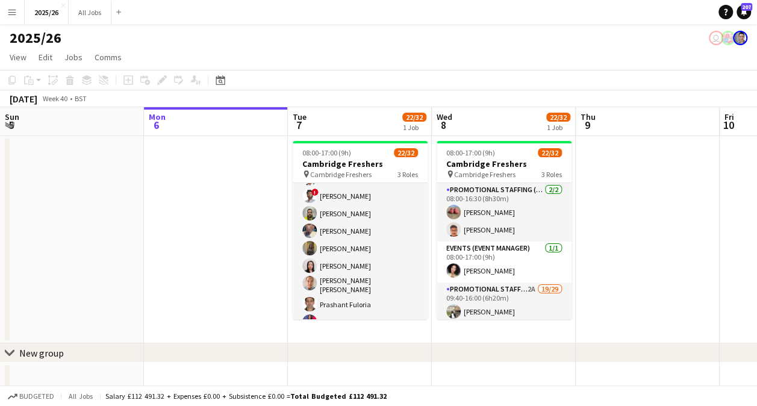
click at [326, 241] on app-card-role "Promotional Staffing (Brand Ambassadors) 3A 19/29 09:40-16:00 (6h20m) [PERSON_N…" at bounding box center [360, 326] width 135 height 537
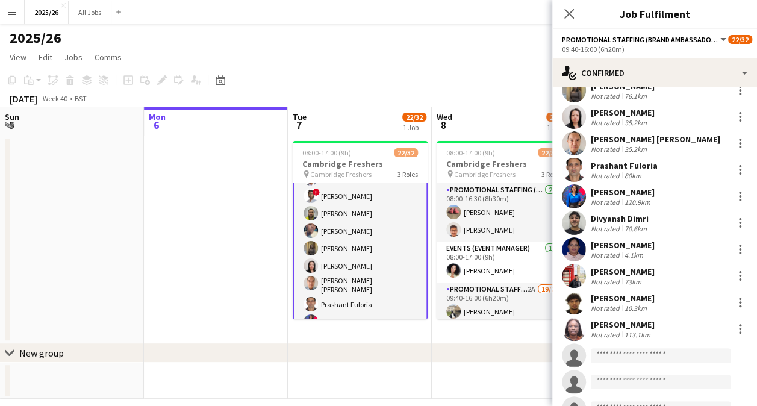
scroll to position [291, 0]
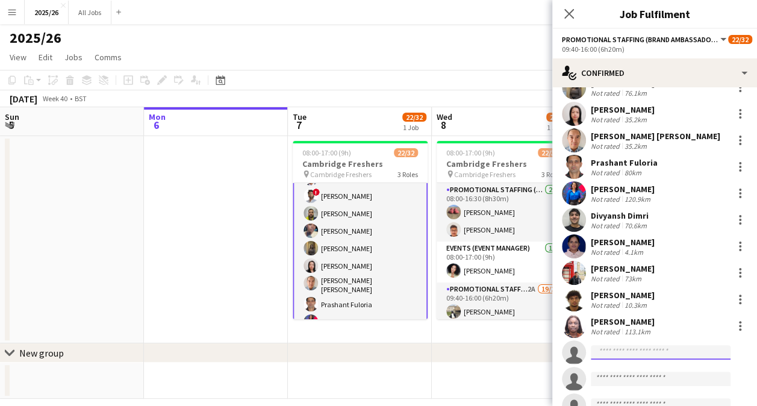
click at [661, 345] on input at bounding box center [661, 352] width 140 height 14
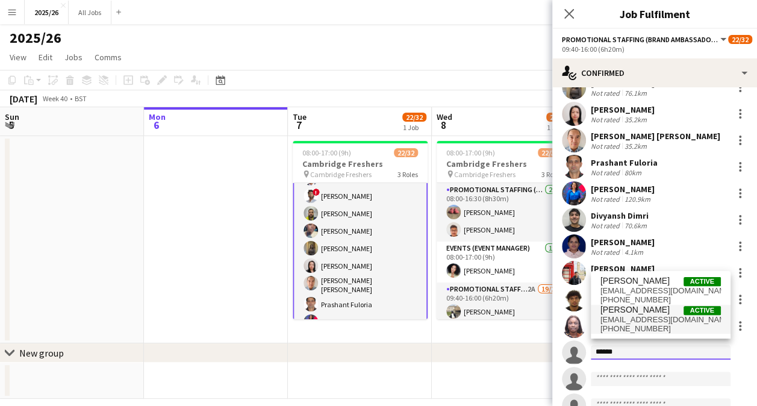
type input "******"
click at [654, 326] on span "[PHONE_NUMBER]" at bounding box center [660, 329] width 120 height 10
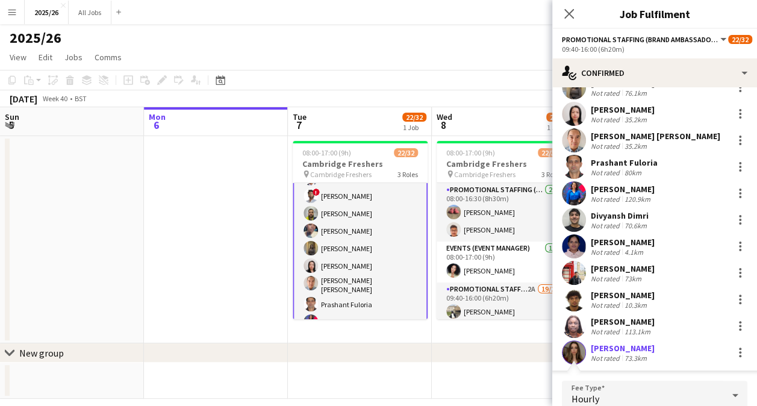
scroll to position [320, 0]
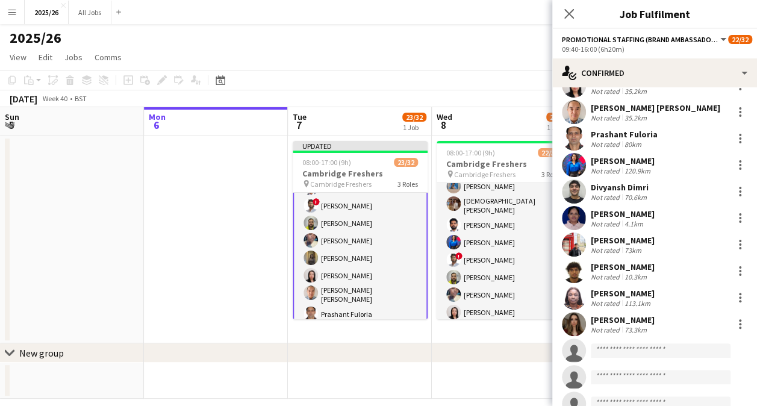
scroll to position [195, 0]
click at [518, 276] on app-card-role "Promotional Staffing (Brand Ambassadors) 2A 19/29 09:40-16:00 (6h20m) [PERSON_N…" at bounding box center [504, 355] width 135 height 537
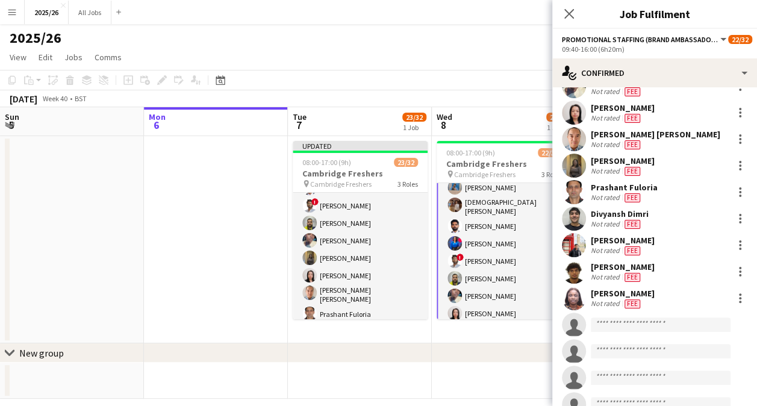
scroll to position [196, 0]
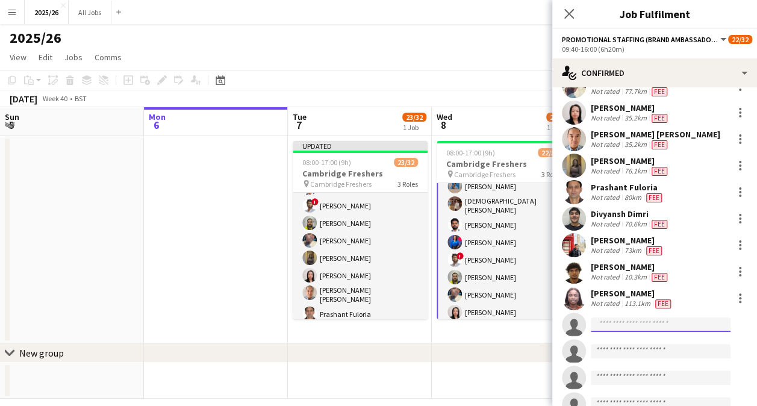
click at [632, 317] on input at bounding box center [661, 324] width 140 height 14
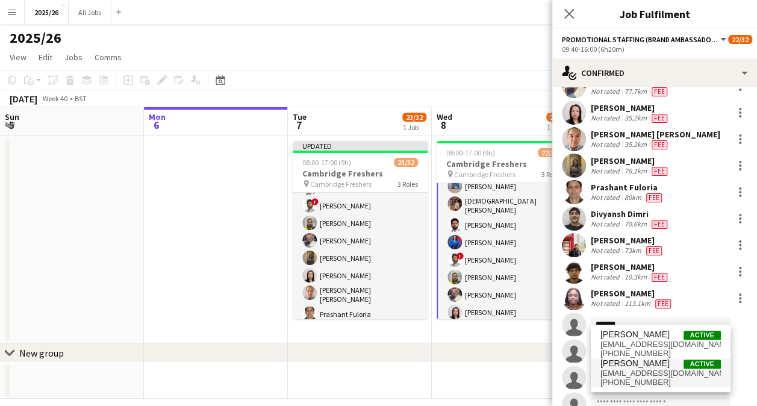
type input "*******"
click at [667, 371] on span "[EMAIL_ADDRESS][DOMAIN_NAME]" at bounding box center [660, 373] width 120 height 10
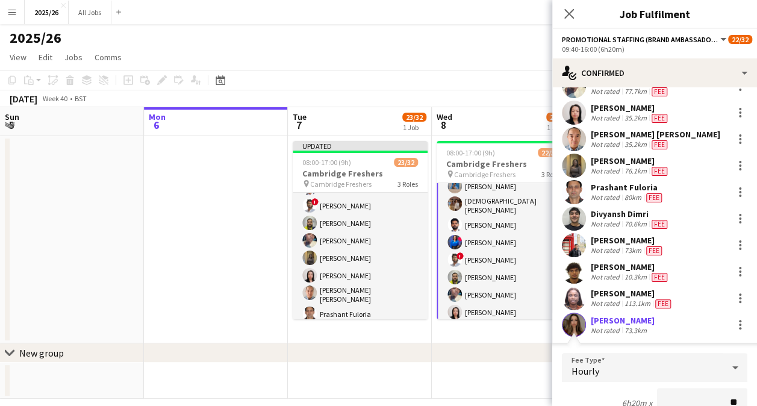
type input "***"
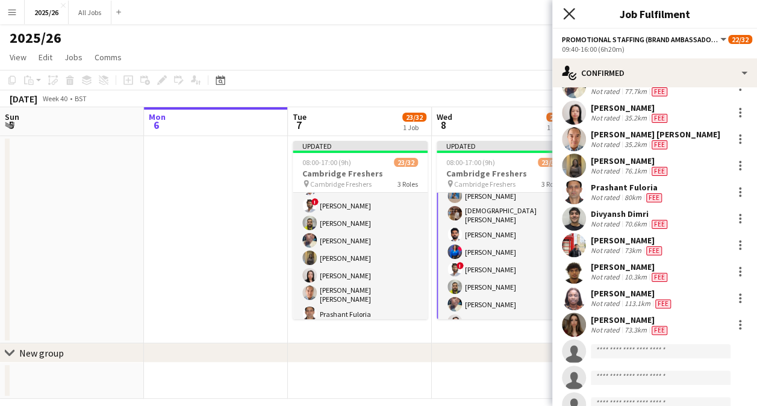
click at [565, 14] on icon "Close pop-in" at bounding box center [568, 13] width 11 height 11
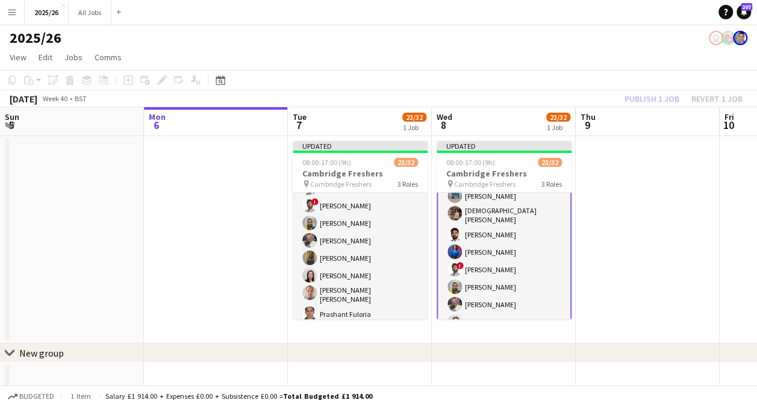
click at [658, 103] on div "Publish 1 job Revert 1 job" at bounding box center [683, 99] width 147 height 16
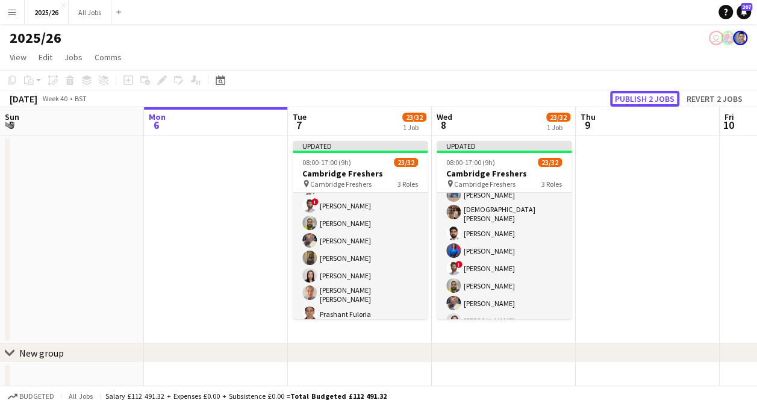
scroll to position [195, 0]
click at [658, 103] on button "Publish 2 jobs" at bounding box center [644, 99] width 69 height 16
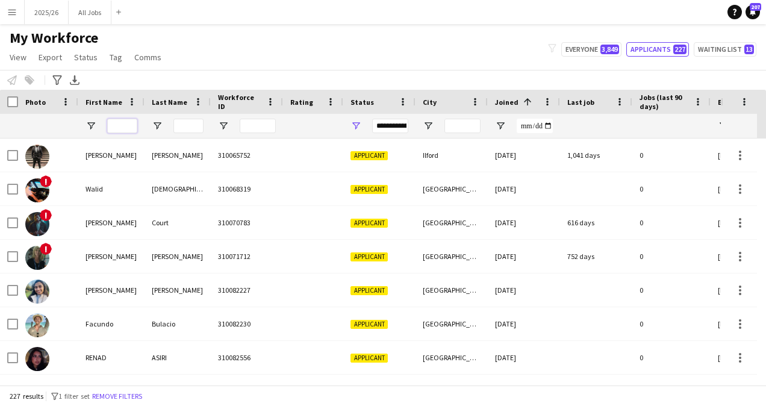
click at [124, 124] on input "First Name Filter Input" at bounding box center [122, 126] width 30 height 14
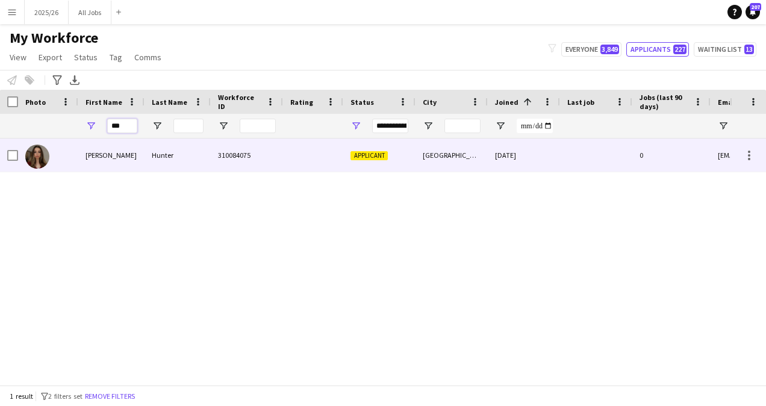
type input "***"
click at [164, 164] on div "Hunter" at bounding box center [177, 154] width 66 height 33
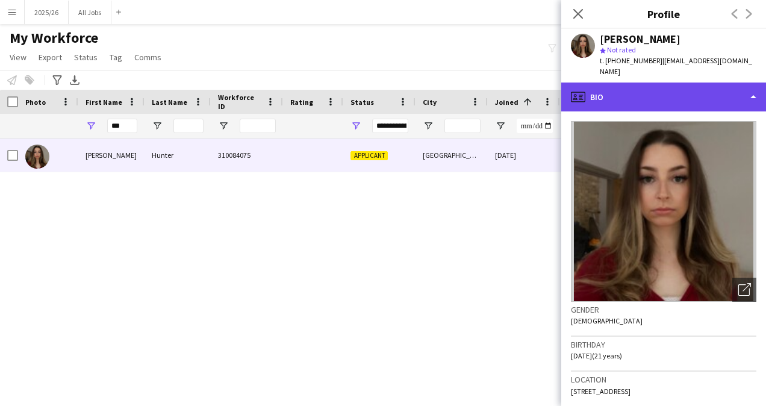
click at [670, 96] on div "profile Bio" at bounding box center [663, 96] width 205 height 29
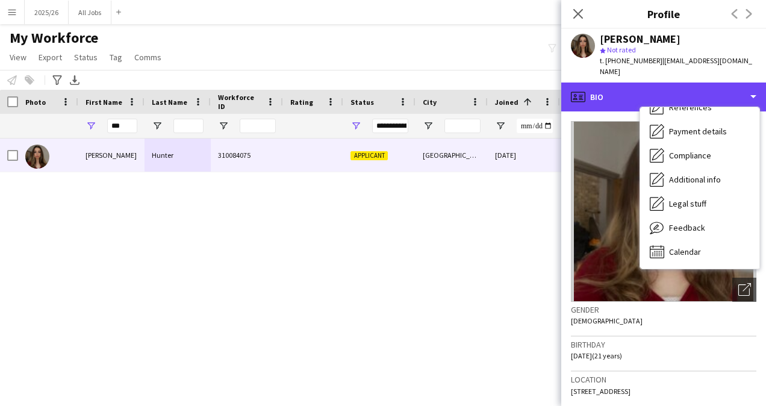
scroll to position [137, 0]
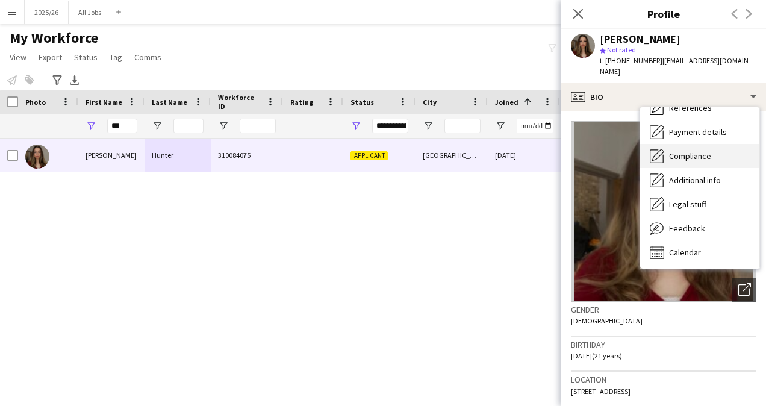
click at [682, 151] on span "Compliance" at bounding box center [690, 156] width 42 height 11
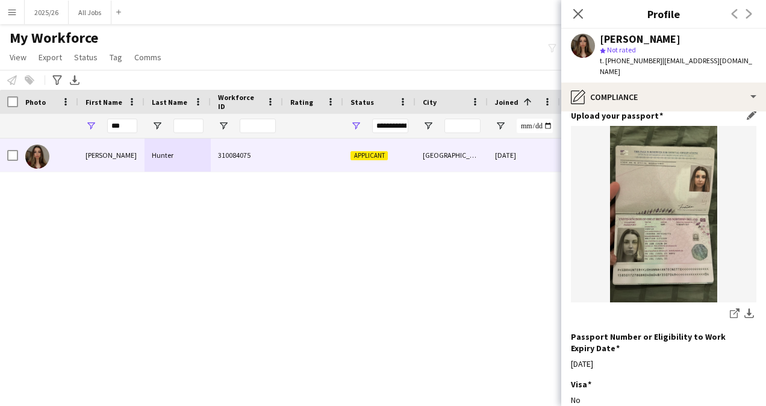
scroll to position [95, 0]
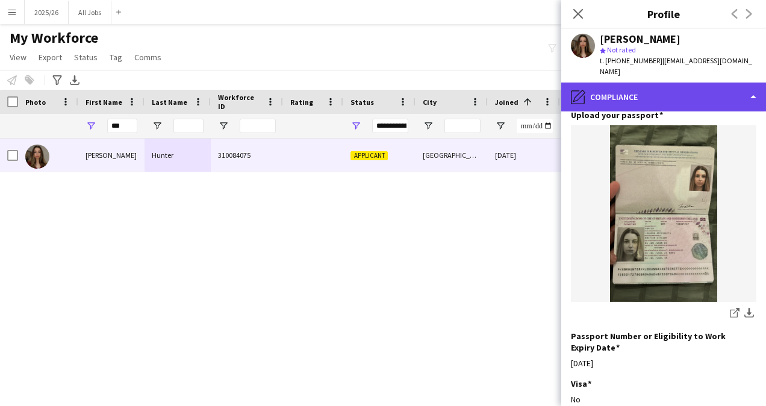
click at [706, 89] on div "pencil4 Compliance" at bounding box center [663, 96] width 205 height 29
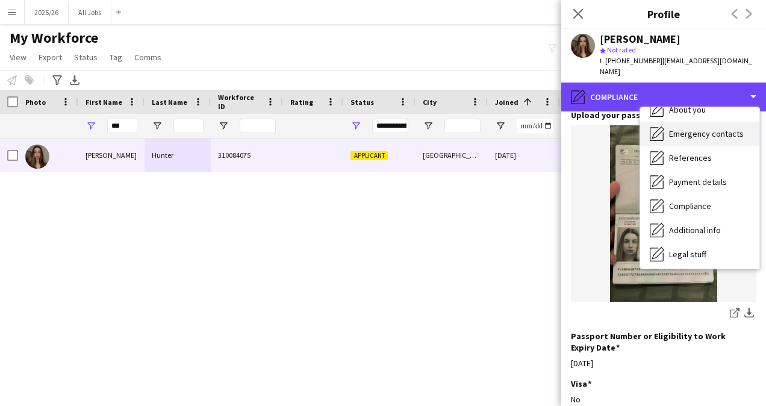
scroll to position [34, 0]
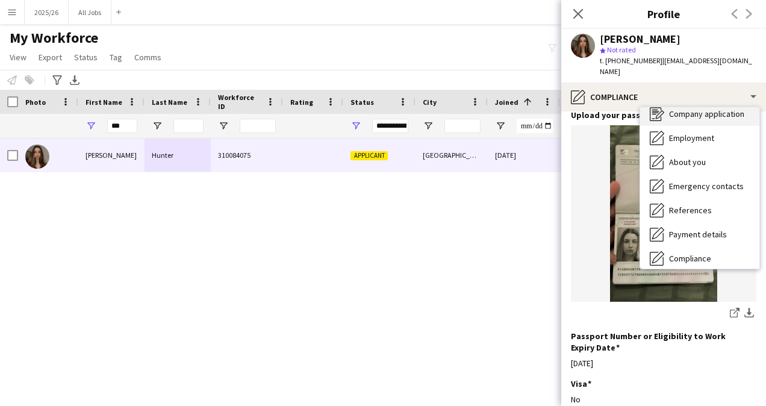
click at [688, 108] on span "Company application" at bounding box center [706, 113] width 75 height 11
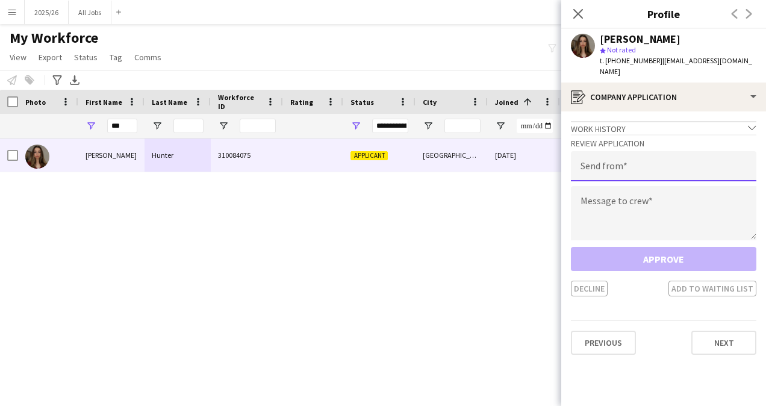
click at [638, 157] on input "email" at bounding box center [663, 166] width 185 height 30
type input "**********"
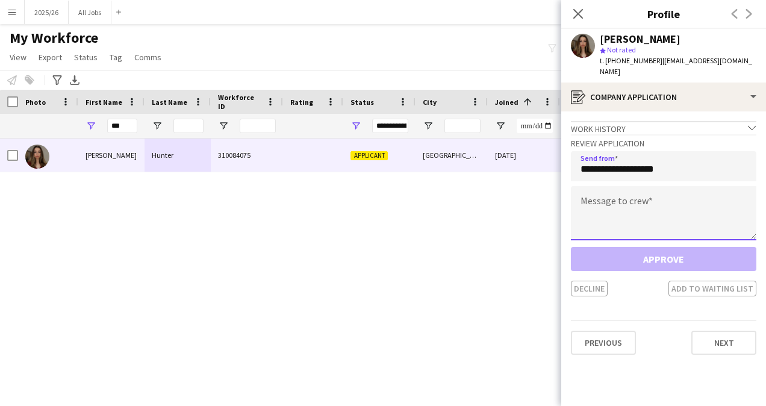
click at [614, 194] on textarea at bounding box center [663, 213] width 185 height 54
paste textarea "**********"
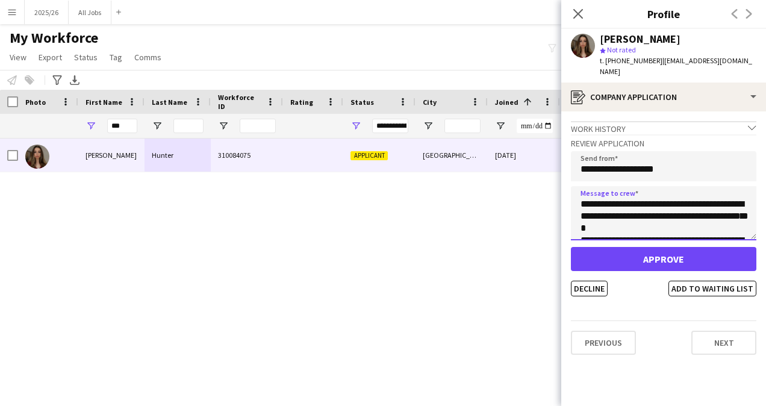
scroll to position [248, 0]
type textarea "**********"
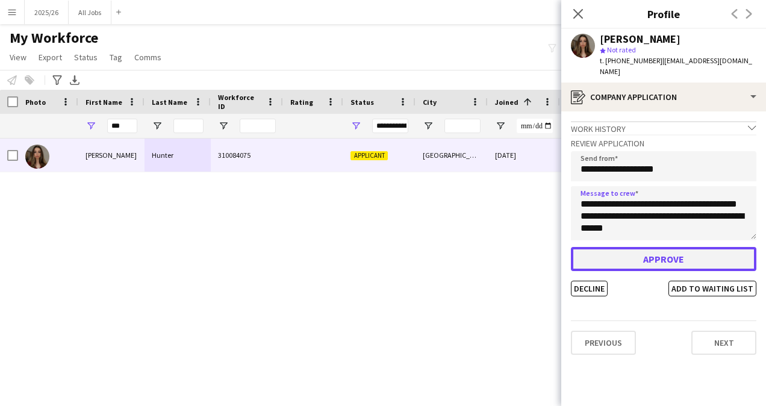
click at [654, 253] on button "Approve" at bounding box center [663, 259] width 185 height 24
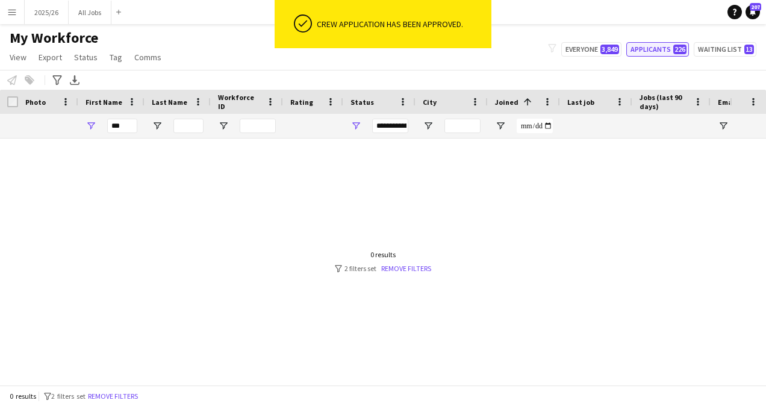
click at [649, 54] on button "Applicants 226" at bounding box center [657, 49] width 63 height 14
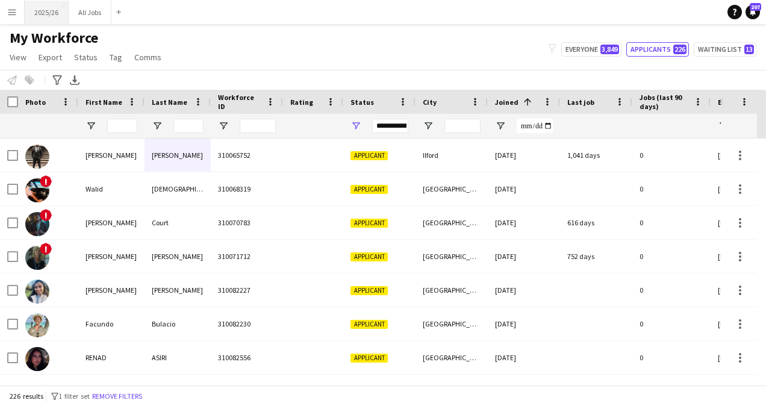
click at [51, 20] on button "2025/26 Close" at bounding box center [47, 12] width 44 height 23
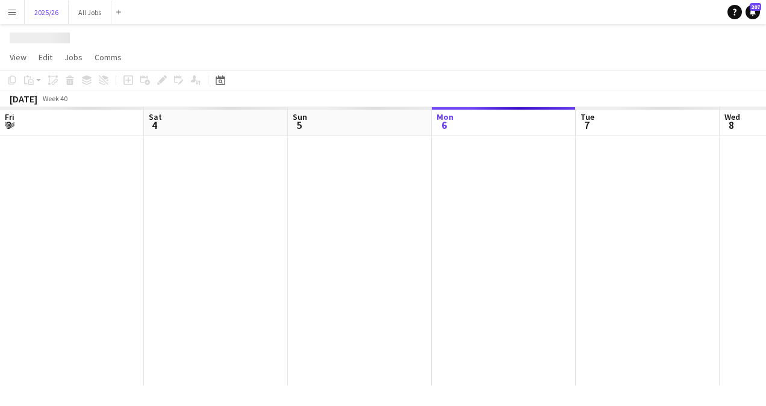
scroll to position [0, 288]
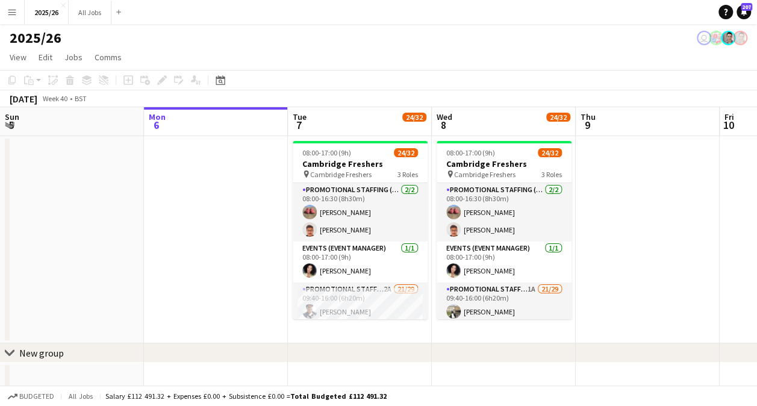
click at [12, 4] on button "Menu" at bounding box center [12, 12] width 24 height 24
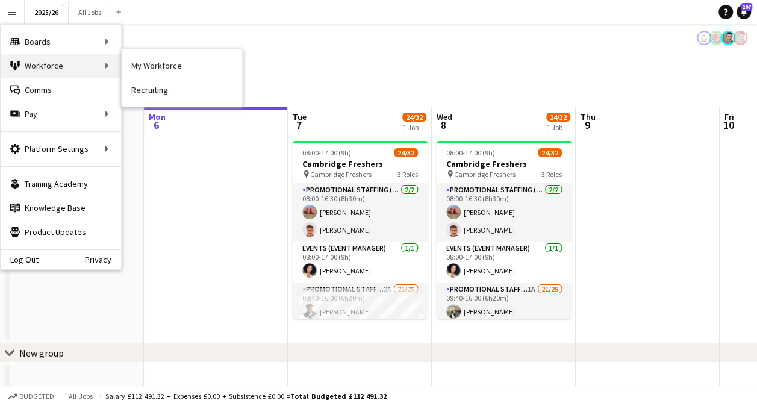
click at [70, 69] on div "Workforce Workforce" at bounding box center [61, 66] width 120 height 24
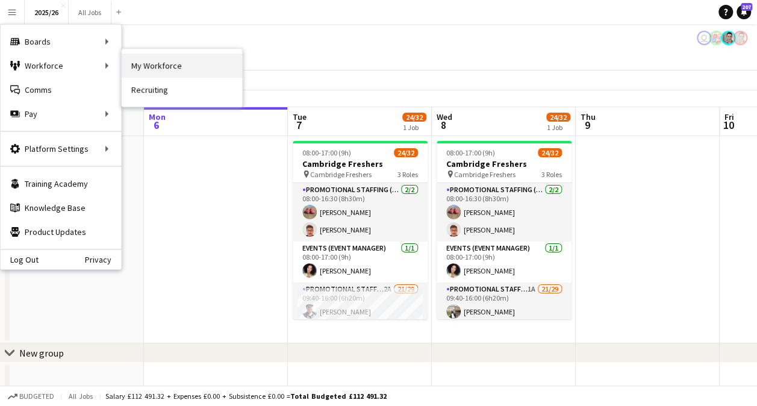
click at [149, 66] on link "My Workforce" at bounding box center [182, 66] width 120 height 24
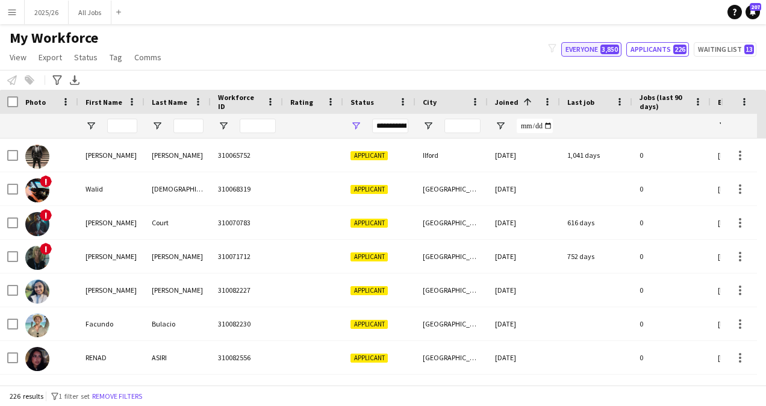
click at [600, 45] on button "Everyone 3,850" at bounding box center [591, 49] width 60 height 14
type input "**********"
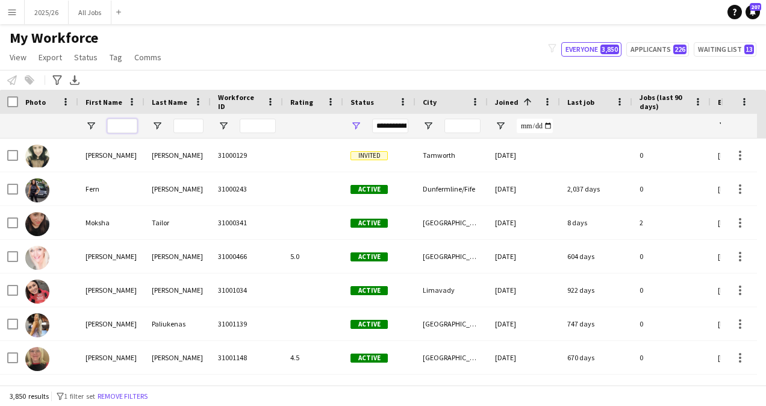
click at [122, 129] on input "First Name Filter Input" at bounding box center [122, 126] width 30 height 14
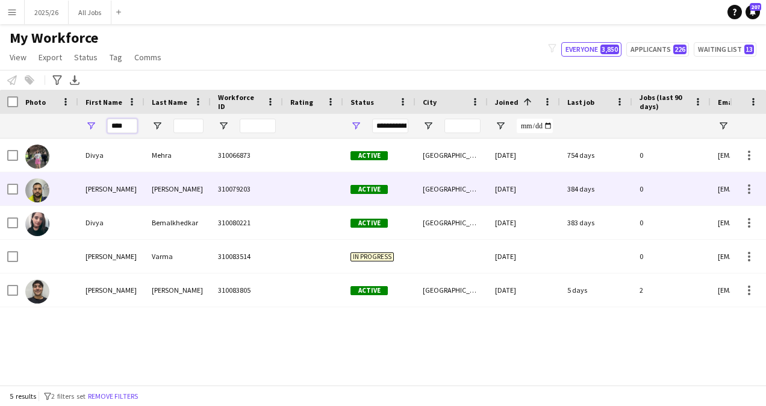
type input "****"
click at [187, 185] on div "[PERSON_NAME]" at bounding box center [177, 188] width 66 height 33
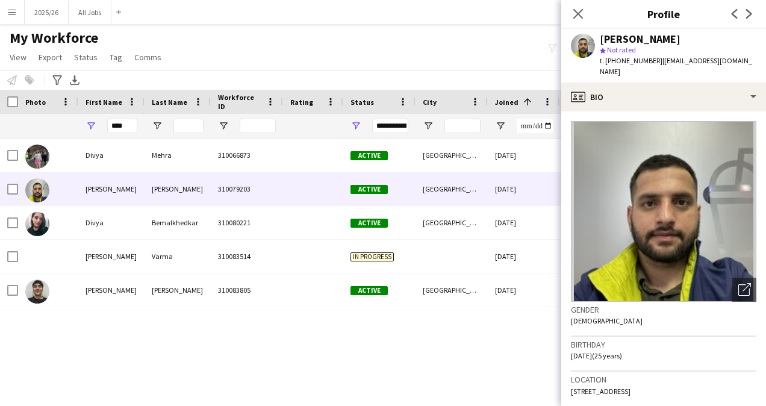
click at [654, 111] on app-crew-profile-bio "Open photos pop-in Gender [DEMOGRAPHIC_DATA] Birthday [DEMOGRAPHIC_DATA] (25 ye…" at bounding box center [663, 258] width 205 height 294
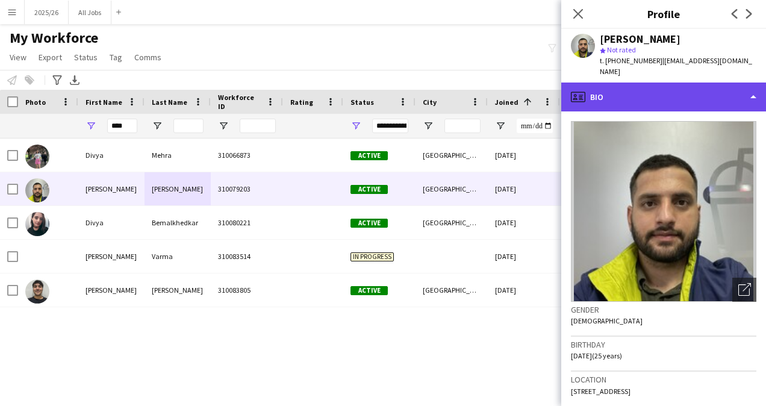
click at [682, 92] on div "profile Bio" at bounding box center [663, 96] width 205 height 29
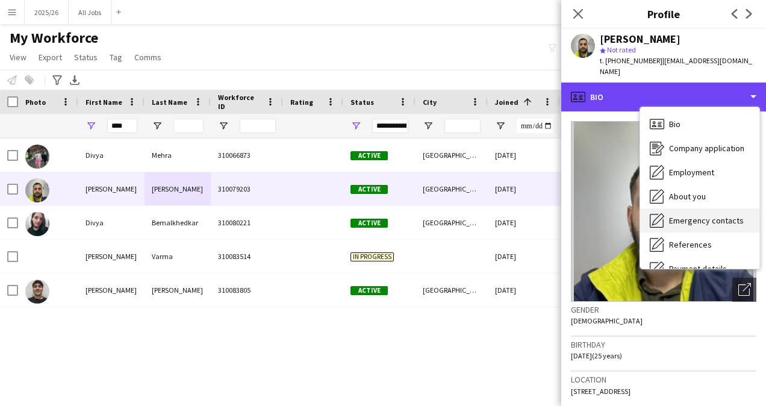
scroll to position [137, 0]
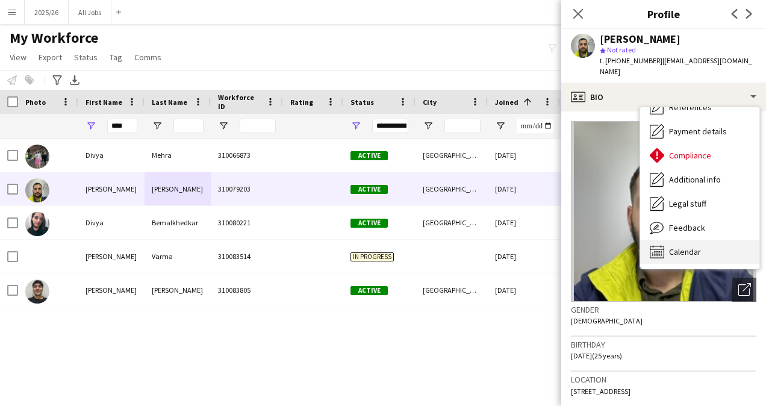
click at [701, 240] on div "Calendar Calendar" at bounding box center [699, 252] width 119 height 24
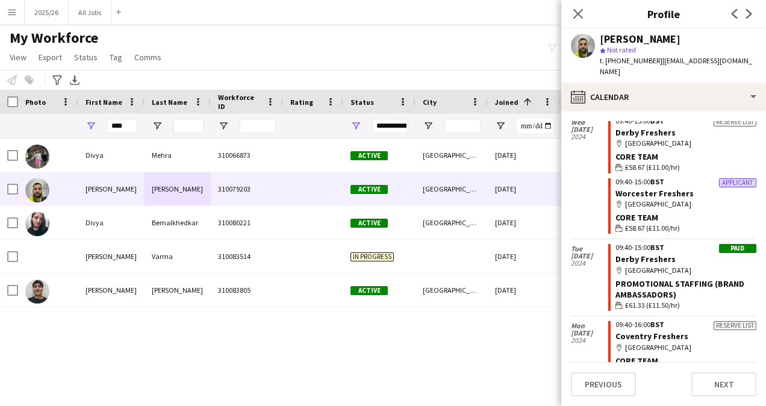
scroll to position [533, 0]
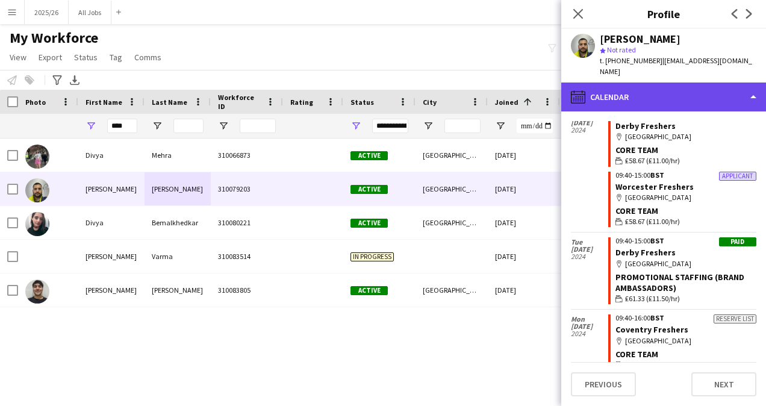
click at [694, 84] on div "calendar-full Calendar" at bounding box center [663, 96] width 205 height 29
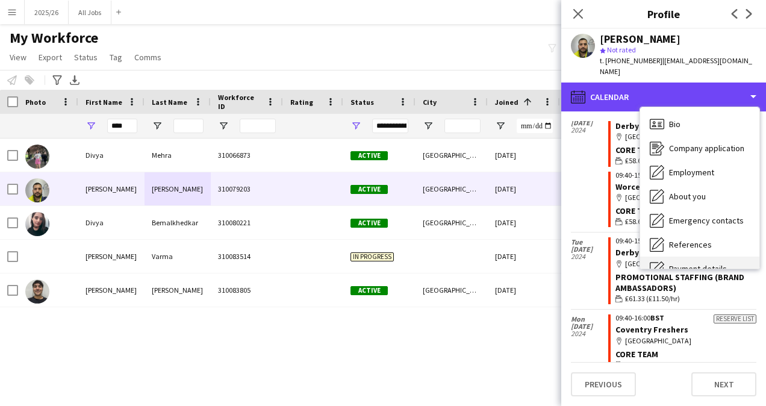
scroll to position [0, 0]
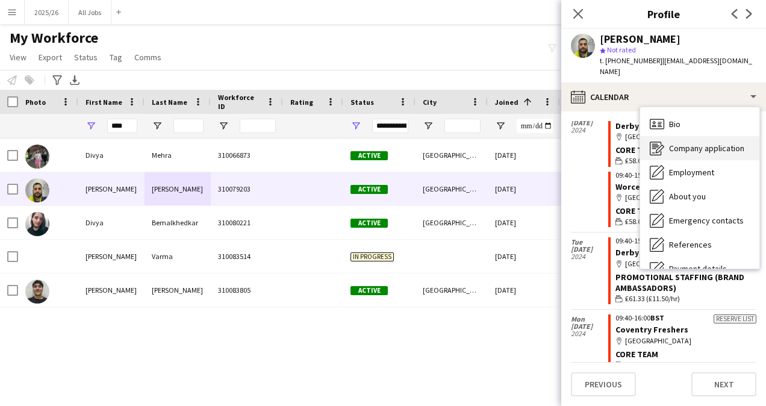
click at [703, 143] on span "Company application" at bounding box center [706, 148] width 75 height 11
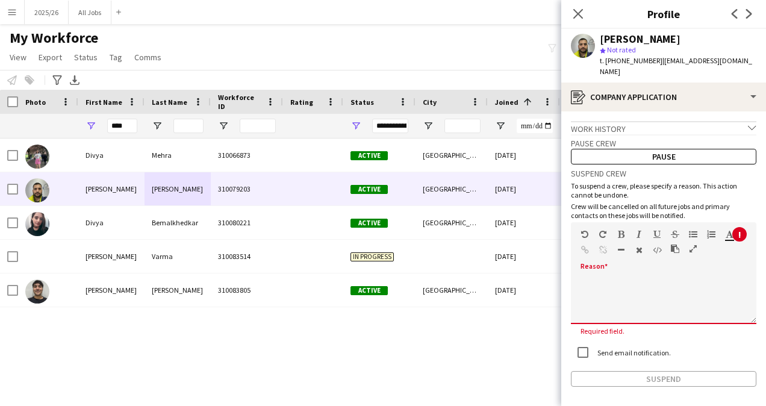
click at [620, 267] on div at bounding box center [663, 295] width 185 height 57
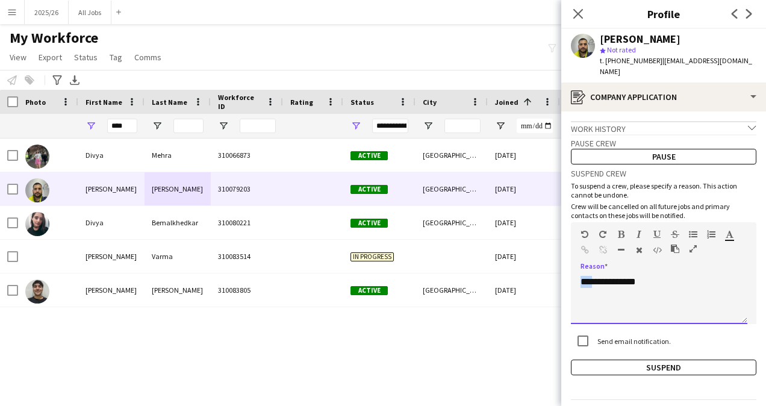
drag, startPoint x: 595, startPoint y: 271, endPoint x: 576, endPoint y: 266, distance: 20.4
click at [576, 276] on div "**********" at bounding box center [659, 300] width 176 height 48
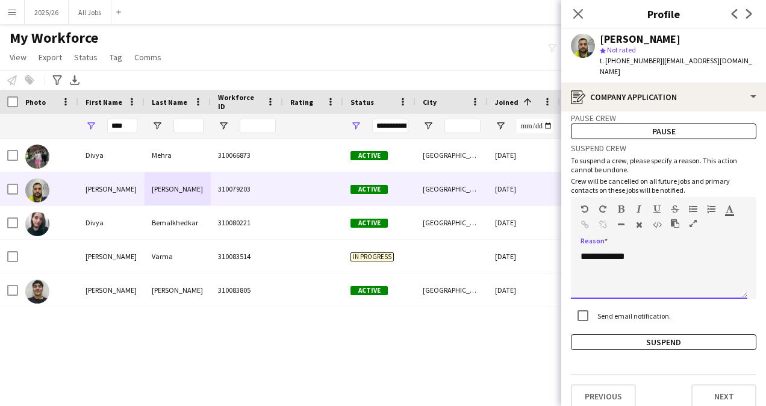
click at [580, 250] on div "**********" at bounding box center [659, 274] width 176 height 48
click at [617, 334] on button "Suspend" at bounding box center [663, 342] width 185 height 16
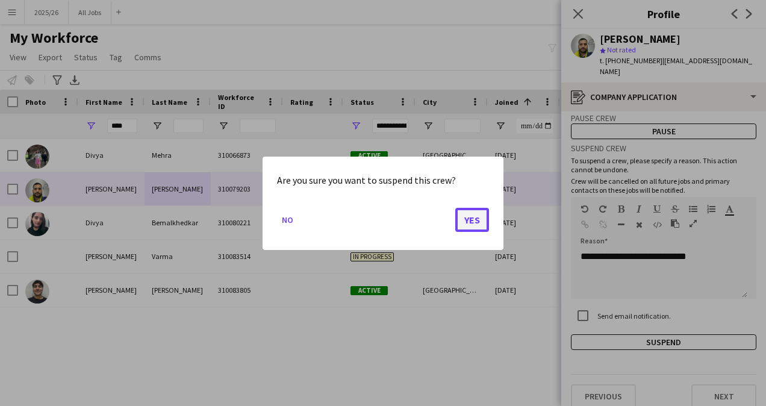
click at [476, 224] on button "Yes" at bounding box center [472, 219] width 34 height 24
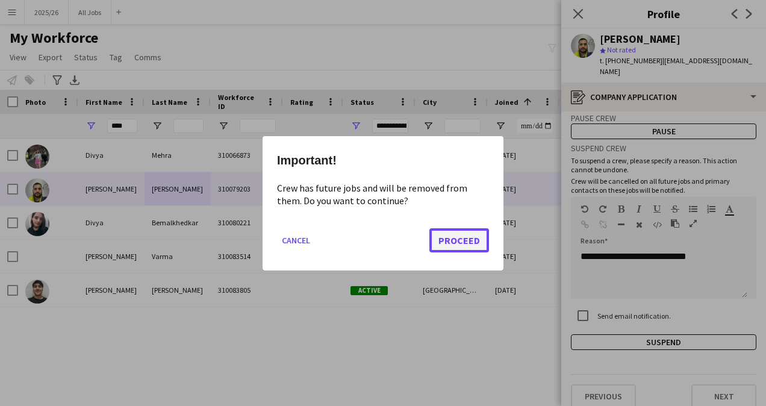
click at [481, 237] on button "Proceed" at bounding box center [459, 240] width 60 height 24
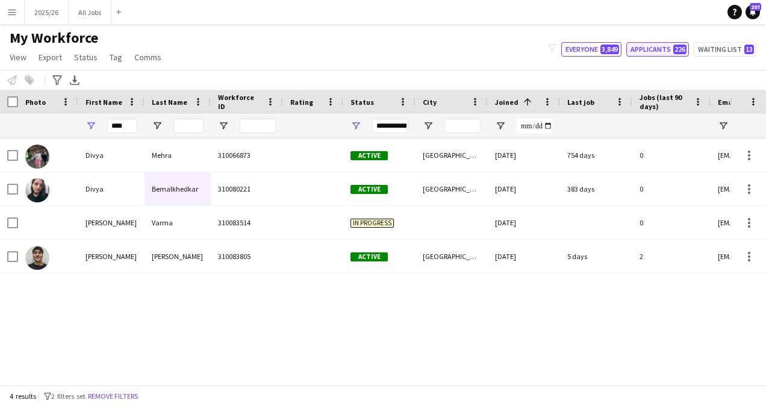
click at [642, 52] on button "Applicants 226" at bounding box center [657, 49] width 63 height 14
type input "**********"
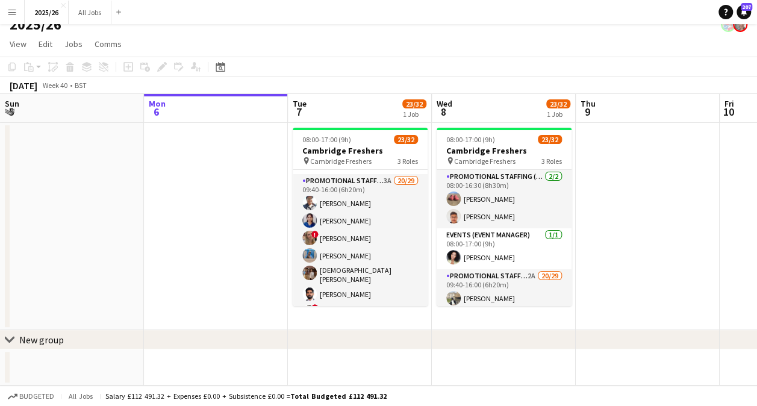
scroll to position [96, 0]
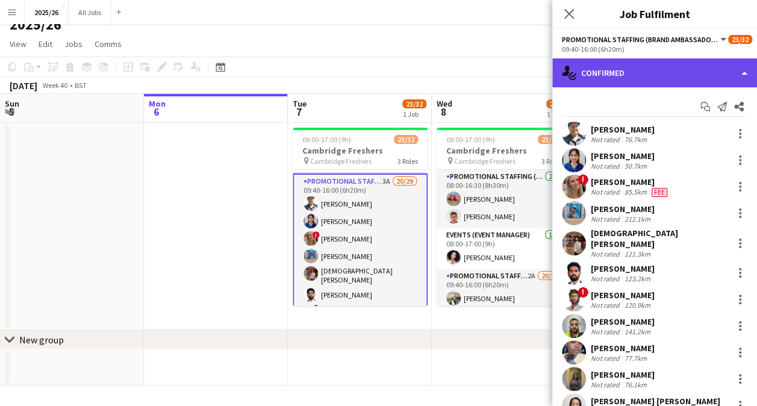
click at [650, 86] on div "single-neutral-actions-check-2 Confirmed" at bounding box center [654, 72] width 205 height 29
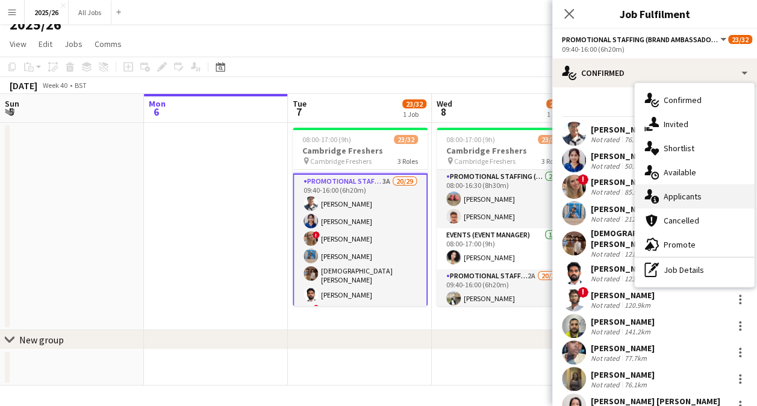
click at [686, 191] on span "Applicants" at bounding box center [682, 196] width 38 height 11
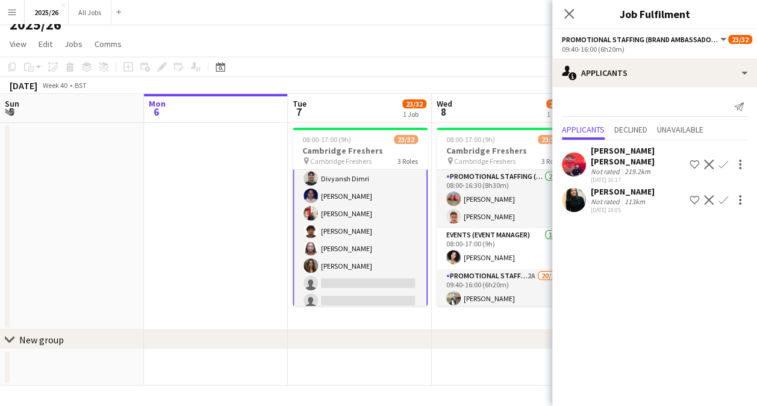
scroll to position [377, 0]
click at [718, 202] on app-icon "Confirm" at bounding box center [723, 200] width 10 height 10
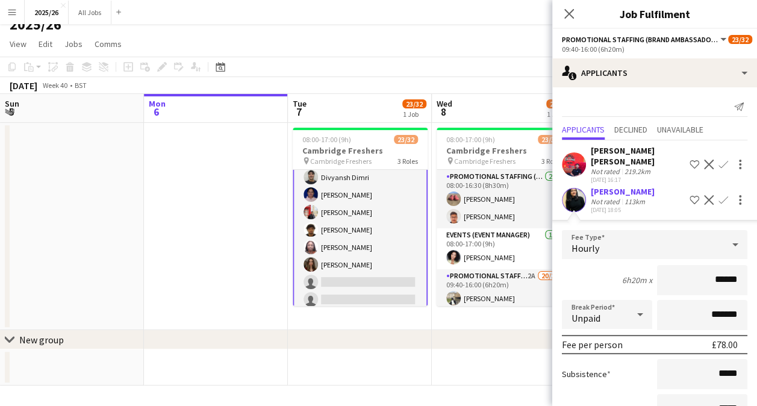
scroll to position [93, 0]
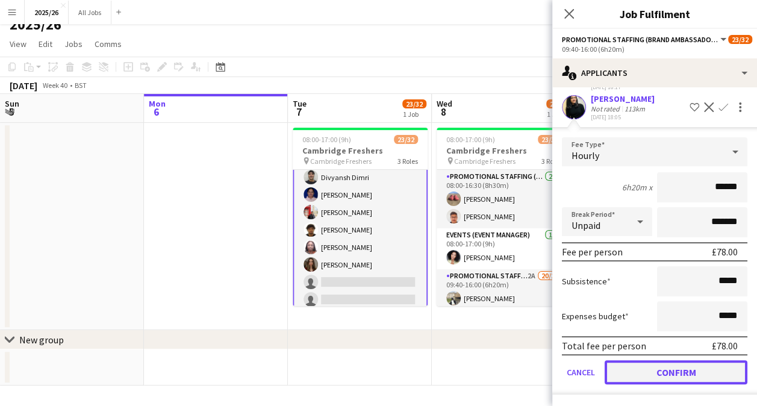
click at [693, 370] on button "Confirm" at bounding box center [675, 372] width 143 height 24
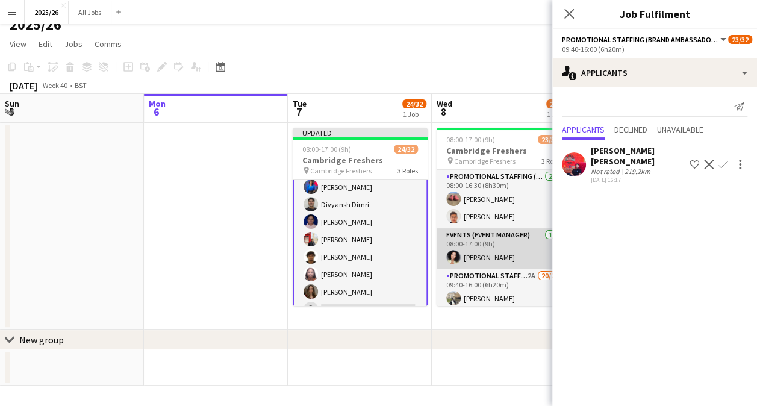
scroll to position [135, 0]
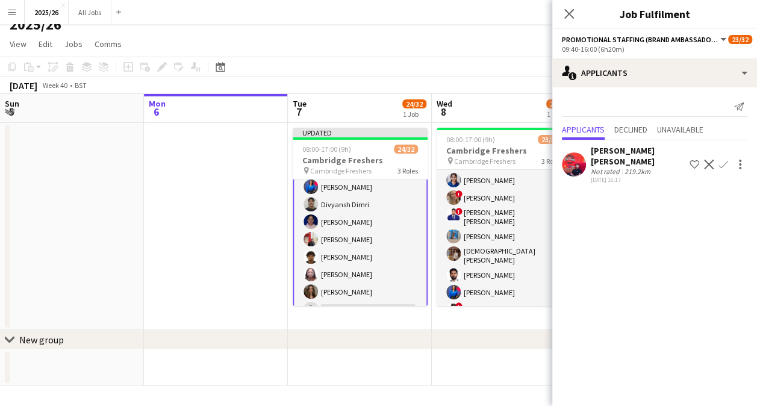
click at [483, 247] on app-card-role "Promotional Staffing (Brand Ambassadors) 2A 20/29 09:40-16:00 (6h20m) [PERSON_N…" at bounding box center [504, 406] width 135 height 544
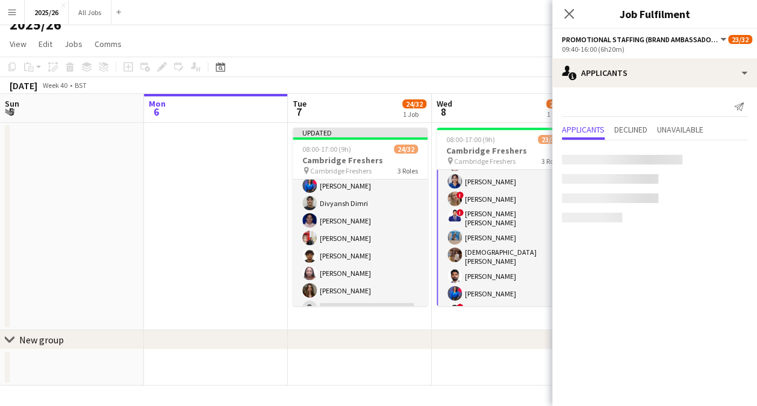
scroll to position [137, 0]
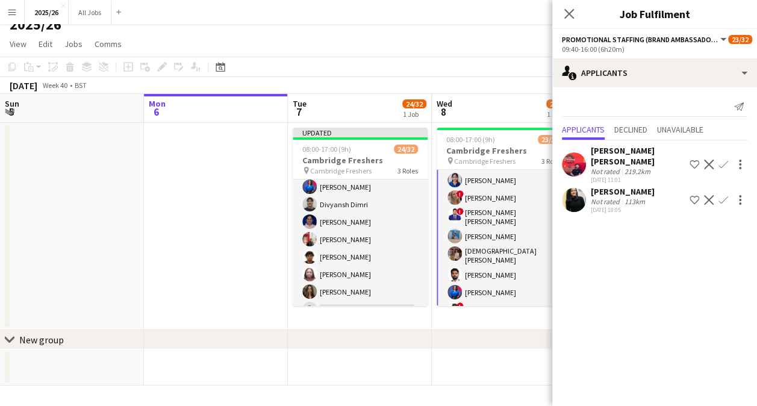
click at [727, 195] on app-icon "Confirm" at bounding box center [723, 200] width 10 height 10
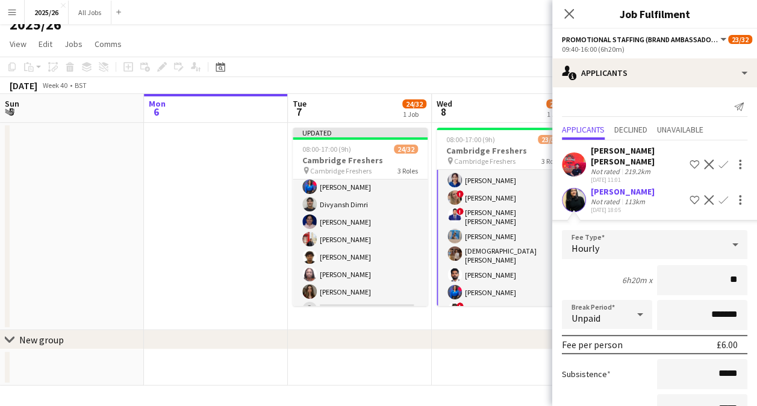
type input "***"
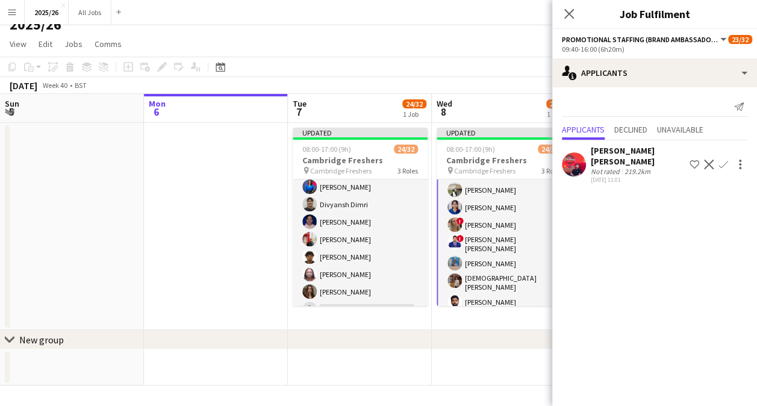
click at [571, 23] on div "Close pop-in" at bounding box center [569, 14] width 34 height 28
click at [570, 19] on icon "Close pop-in" at bounding box center [568, 13] width 11 height 11
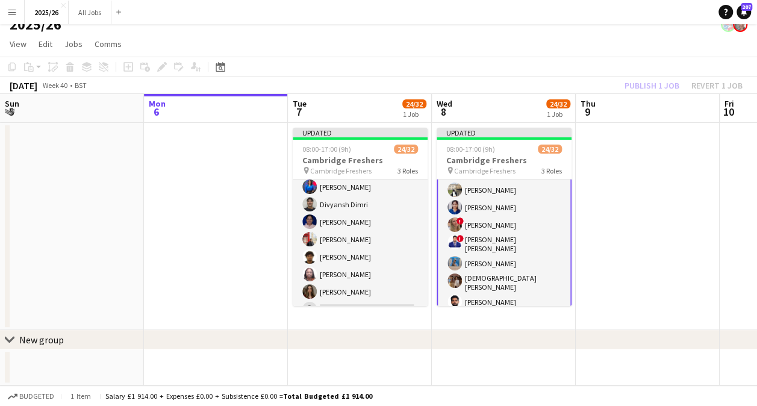
click at [657, 93] on div "Publish 1 job Revert 1 job" at bounding box center [683, 86] width 147 height 16
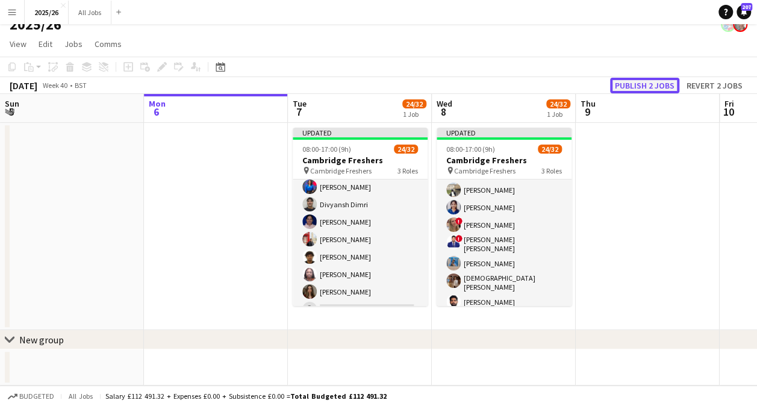
click at [656, 93] on button "Publish 2 jobs" at bounding box center [644, 86] width 69 height 16
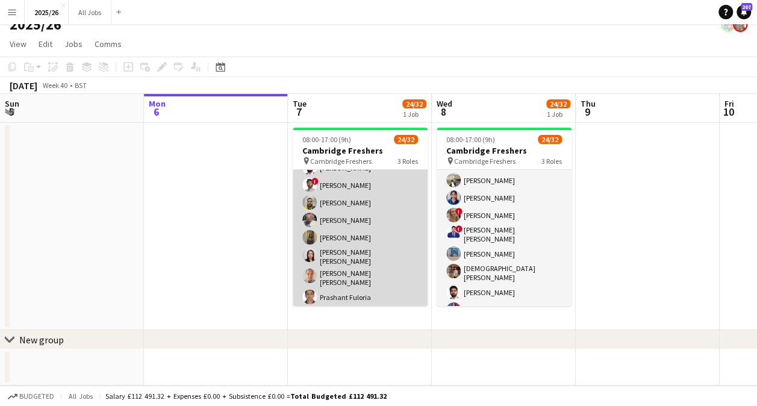
click at [367, 211] on app-card-role "Promotional Staffing (Brand Ambassadors) 2A 21/29 09:40-16:00 (6h20m) Priya Man…" at bounding box center [360, 300] width 135 height 541
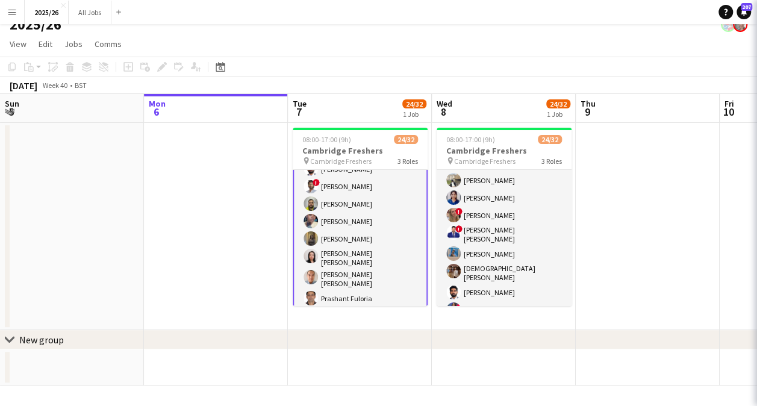
scroll to position [240, 0]
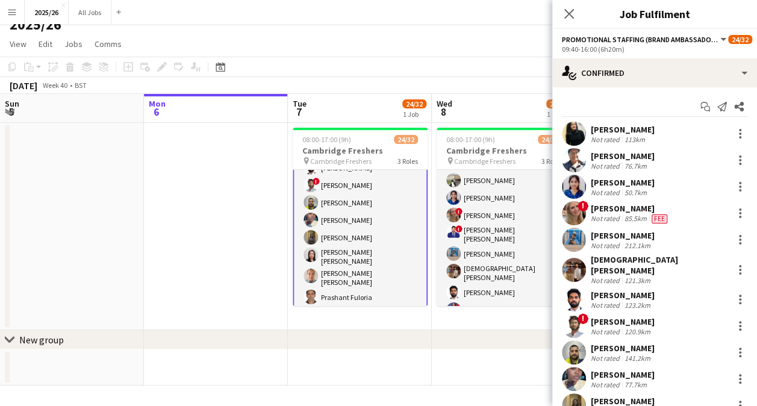
click at [577, 346] on app-user-avatar at bounding box center [574, 352] width 24 height 24
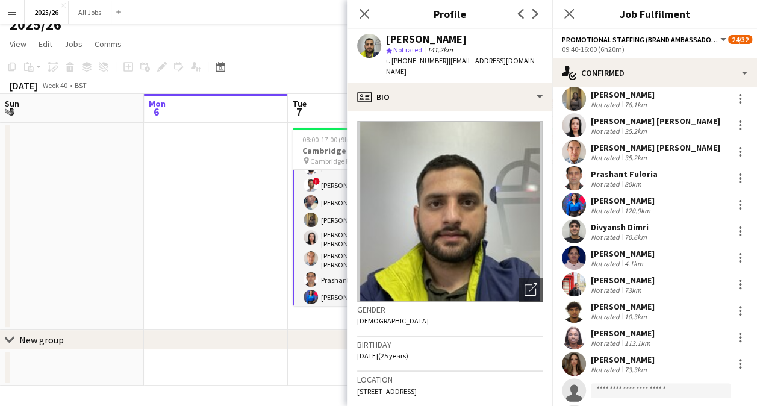
scroll to position [308, 0]
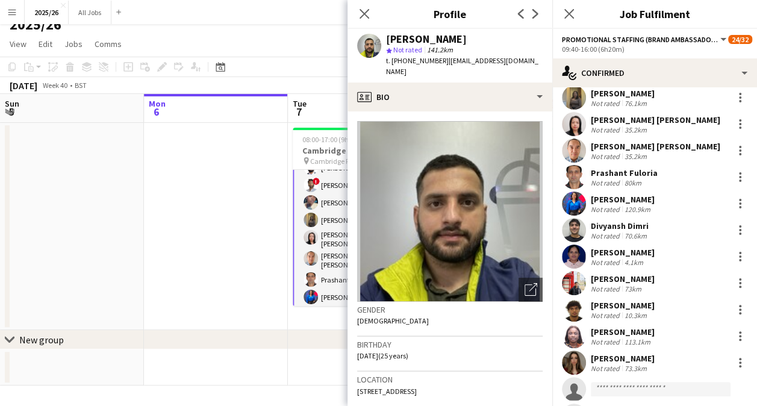
click at [322, 77] on div "October 2025 Week 40 • BST" at bounding box center [378, 85] width 757 height 17
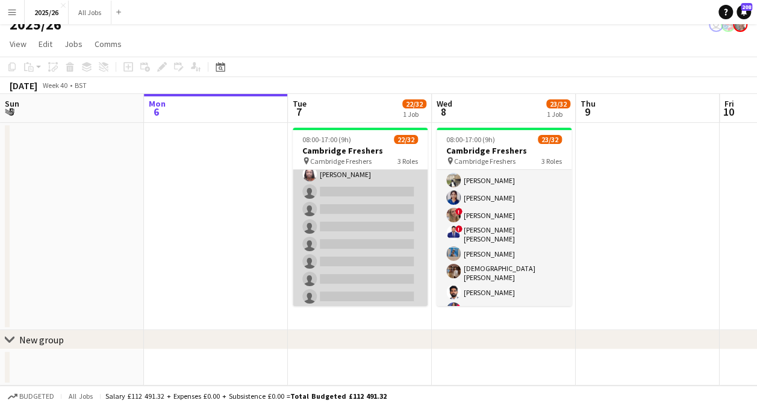
click at [358, 257] on app-card-role "Promotional Staffing (Brand Ambassadors) 2A 19/29 09:40-16:00 (6h20m) Priya Man…" at bounding box center [360, 90] width 135 height 541
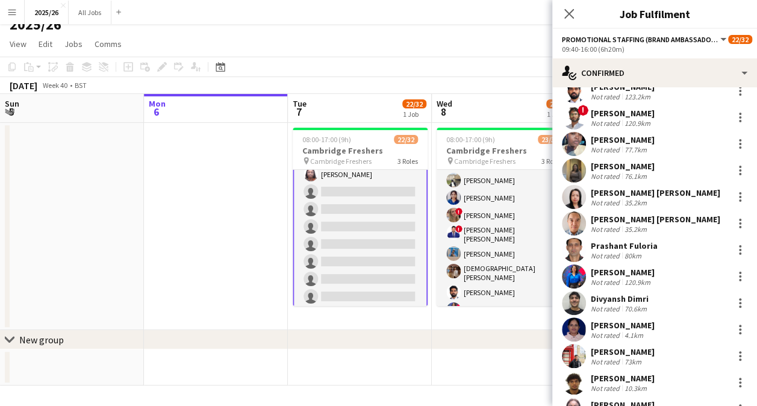
scroll to position [388, 0]
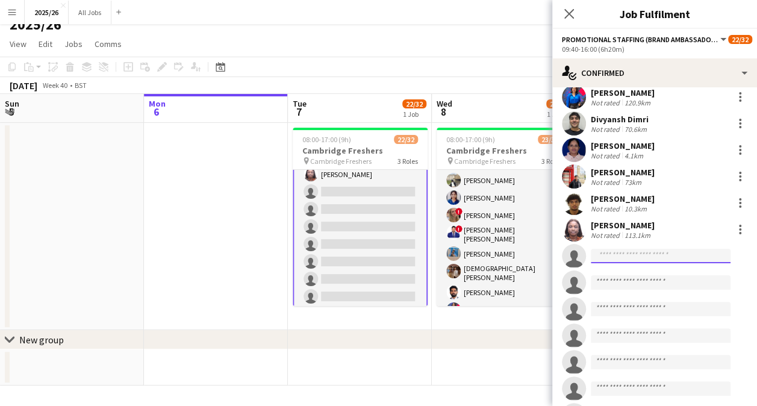
click at [638, 252] on input at bounding box center [661, 256] width 140 height 14
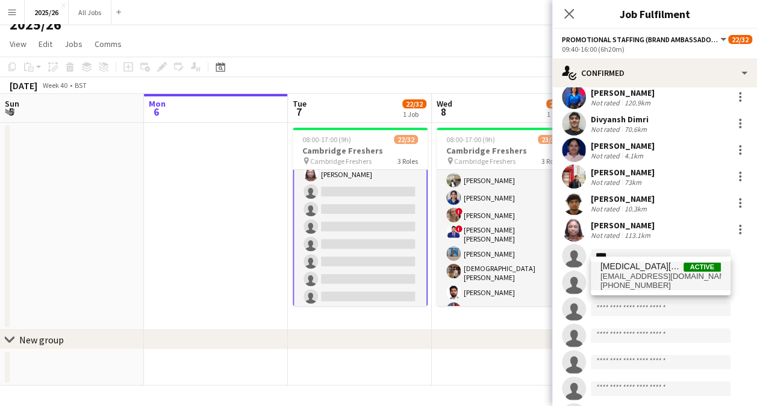
type input "****"
click at [644, 277] on span "[EMAIL_ADDRESS][DOMAIN_NAME]" at bounding box center [660, 277] width 120 height 10
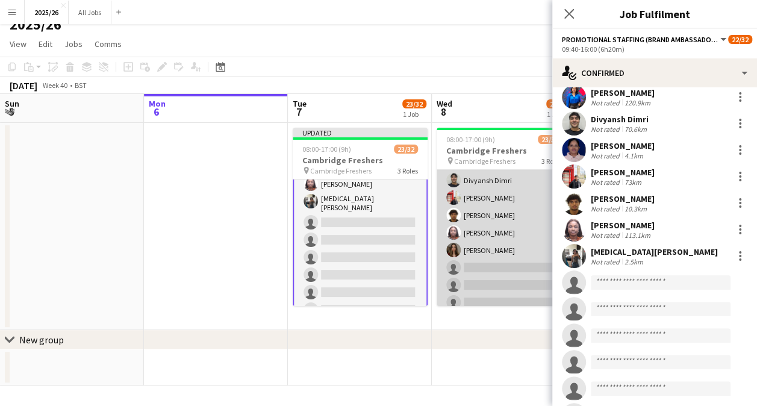
scroll to position [396, 0]
click at [504, 261] on app-card-role "Promotional Staffing (Brand Ambassadors) 1A 20/29 09:40-16:00 (6h20m) Priya Man…" at bounding box center [504, 146] width 135 height 544
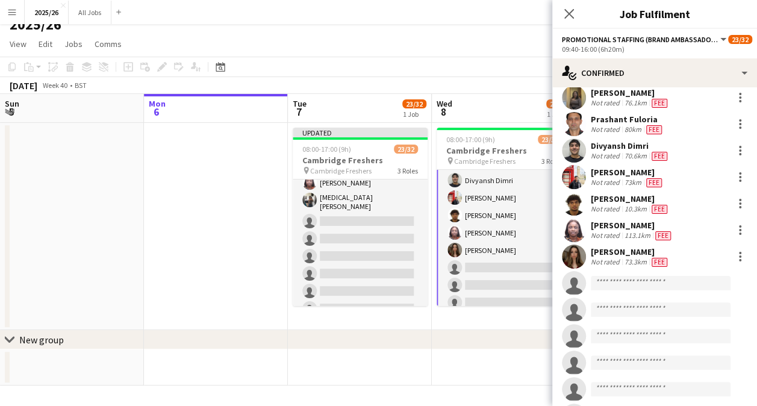
scroll to position [397, 0]
click at [625, 277] on input at bounding box center [661, 283] width 140 height 14
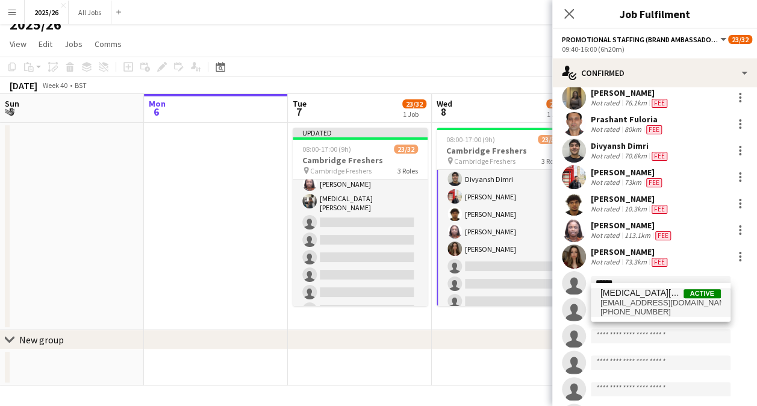
type input "******"
click at [639, 305] on span "[EMAIL_ADDRESS][DOMAIN_NAME]" at bounding box center [660, 303] width 120 height 10
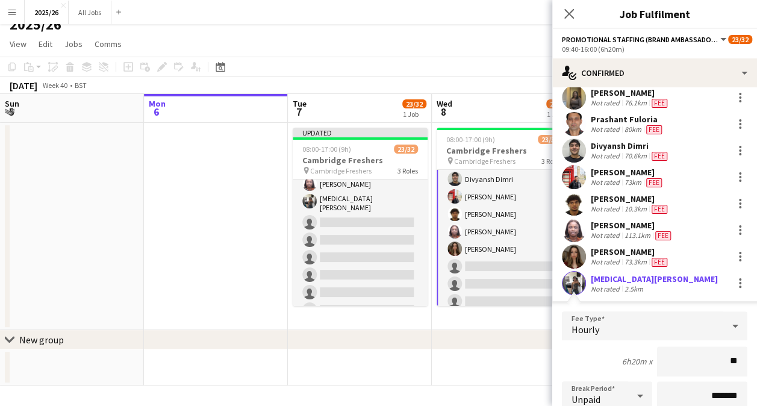
type input "***"
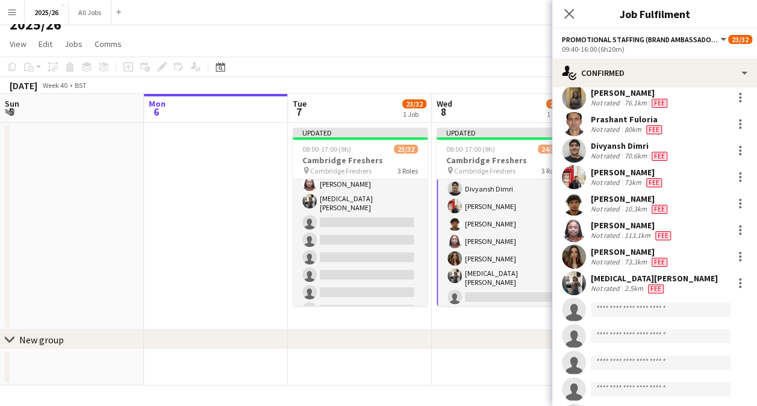
click at [559, 1] on div "Close pop-in" at bounding box center [569, 14] width 34 height 28
click at [567, 10] on icon "Close pop-in" at bounding box center [568, 13] width 11 height 11
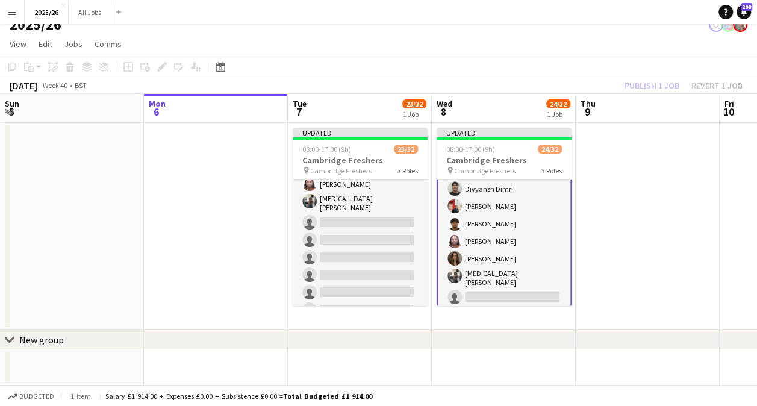
click at [651, 82] on div "Publish 1 job Revert 1 job" at bounding box center [683, 86] width 147 height 16
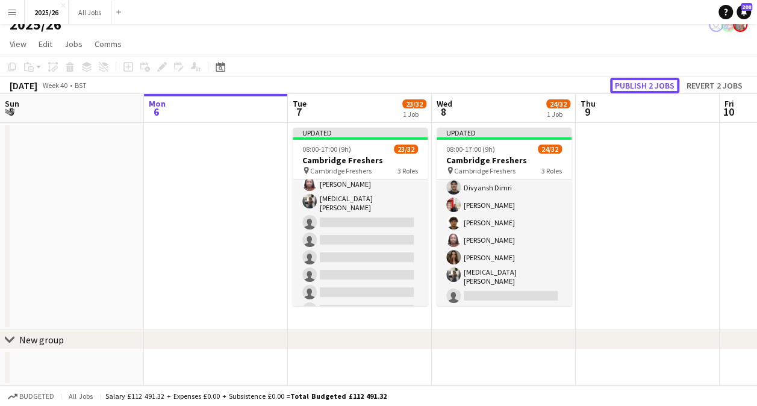
click at [651, 82] on button "Publish 2 jobs" at bounding box center [644, 86] width 69 height 16
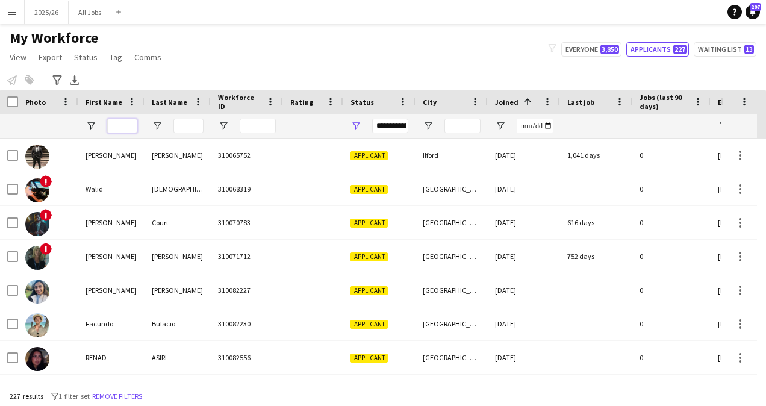
click at [123, 129] on input "First Name Filter Input" at bounding box center [122, 126] width 30 height 14
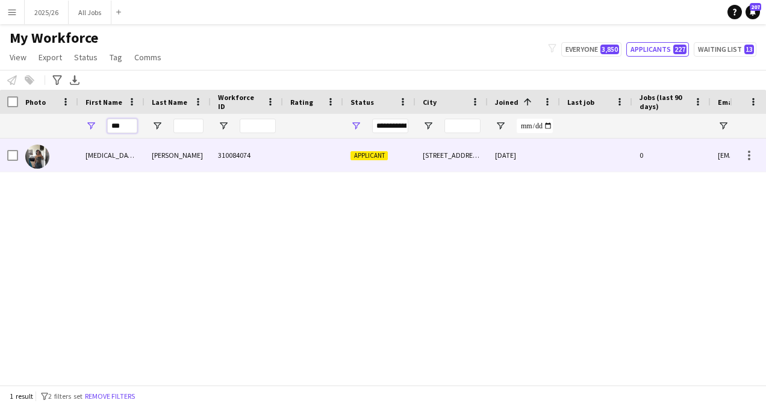
type input "***"
click at [158, 153] on div "[PERSON_NAME]" at bounding box center [177, 154] width 66 height 33
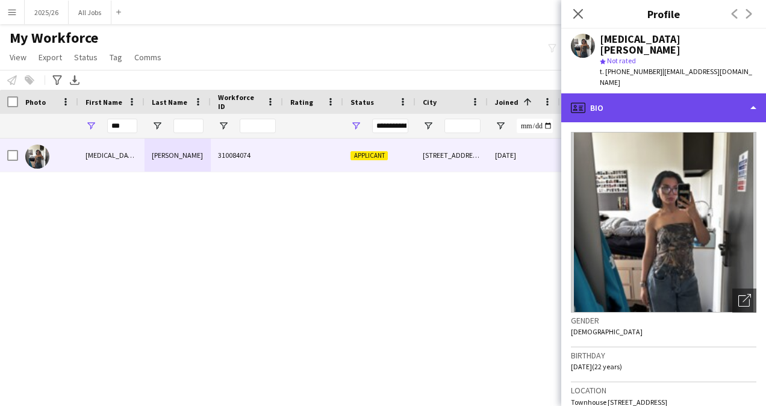
click at [658, 93] on div "profile Bio" at bounding box center [663, 107] width 205 height 29
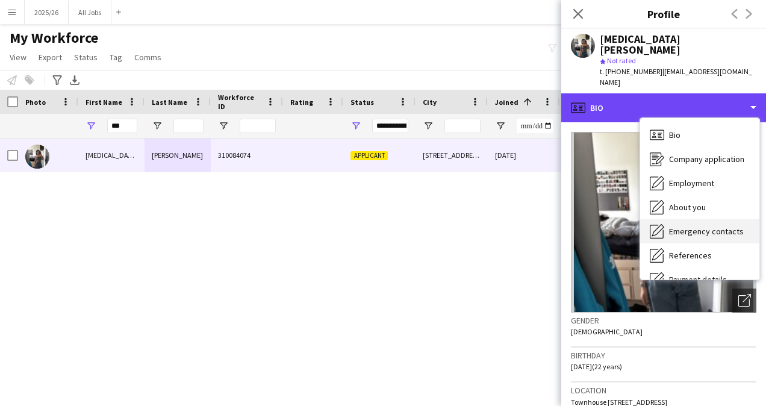
scroll to position [137, 0]
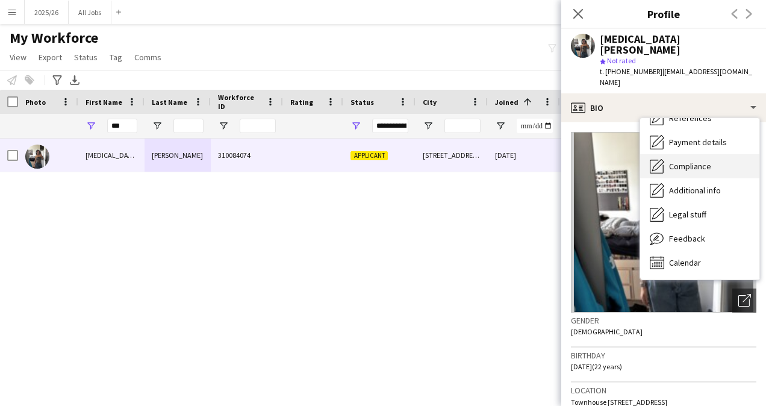
click at [683, 161] on span "Compliance" at bounding box center [690, 166] width 42 height 11
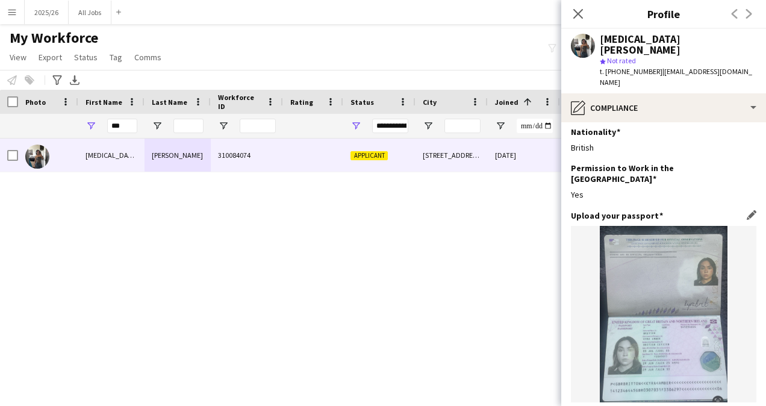
scroll to position [6, 0]
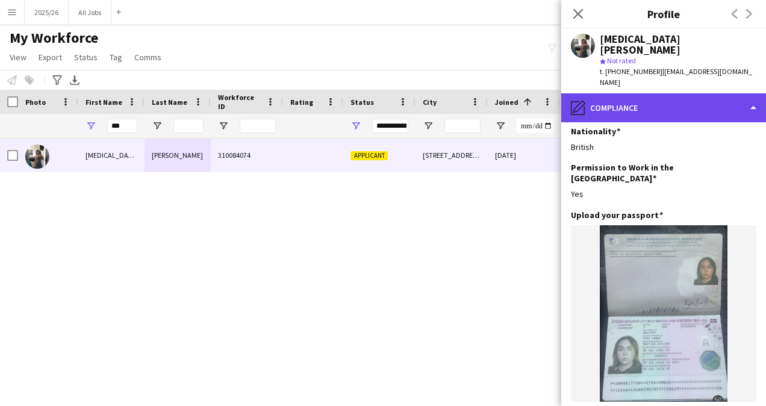
click at [671, 93] on div "pencil4 Compliance" at bounding box center [663, 107] width 205 height 29
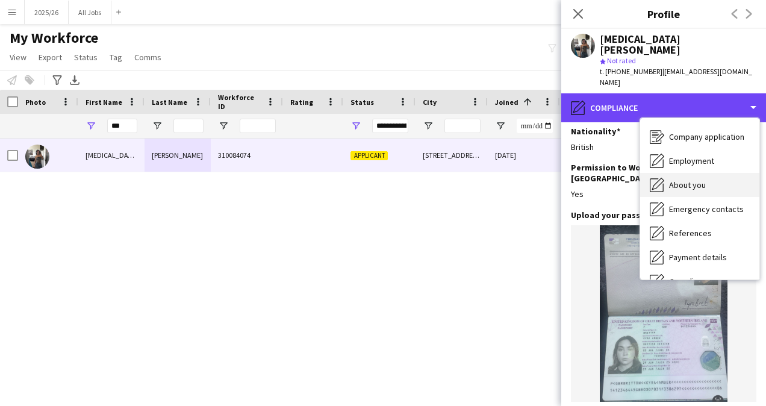
scroll to position [0, 0]
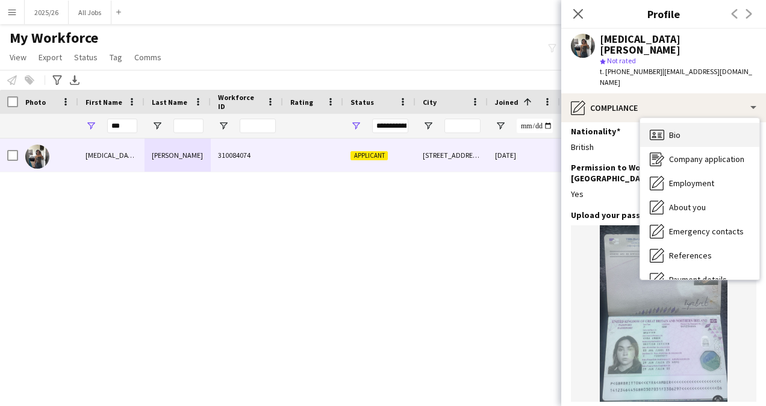
click at [694, 123] on div "Bio Bio" at bounding box center [699, 135] width 119 height 24
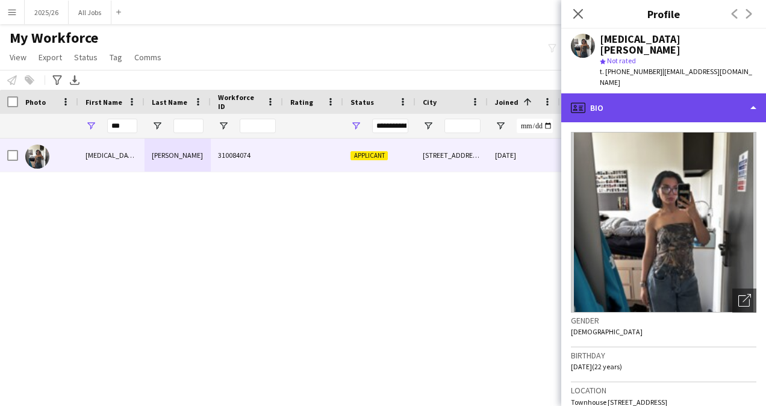
click at [686, 98] on div "profile Bio" at bounding box center [663, 107] width 205 height 29
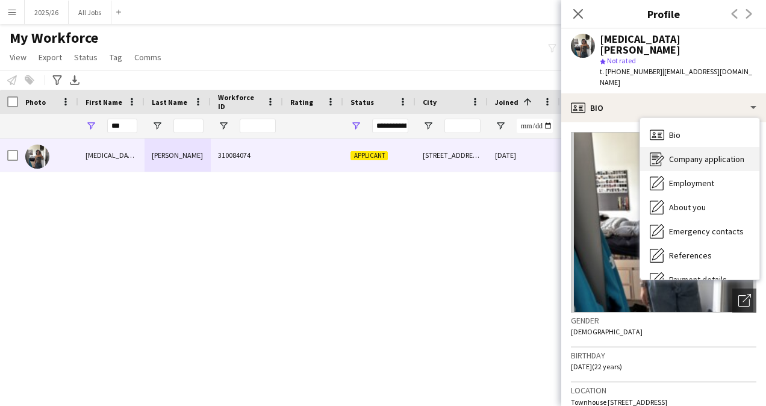
click at [706, 154] on span "Company application" at bounding box center [706, 159] width 75 height 11
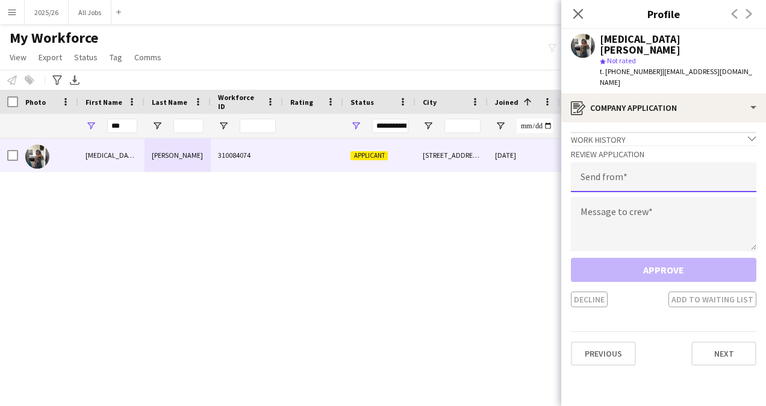
click at [629, 162] on input "email" at bounding box center [663, 177] width 185 height 30
type input "**********"
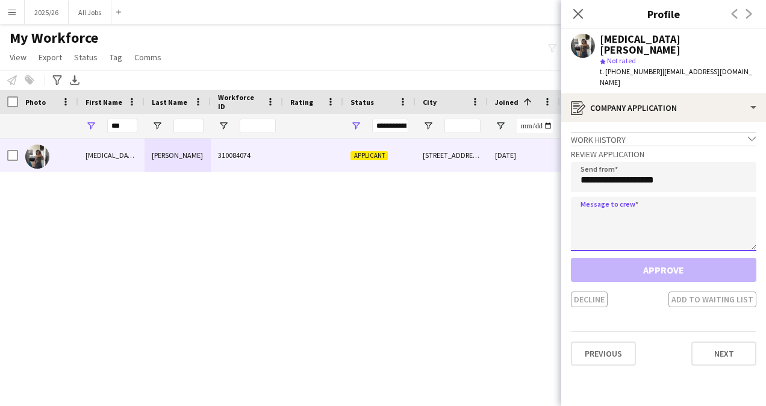
click at [621, 204] on textarea at bounding box center [663, 224] width 185 height 54
paste textarea "**********"
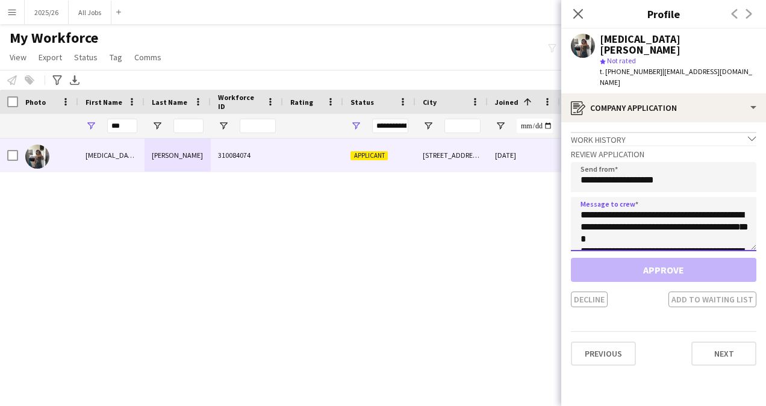
scroll to position [248, 0]
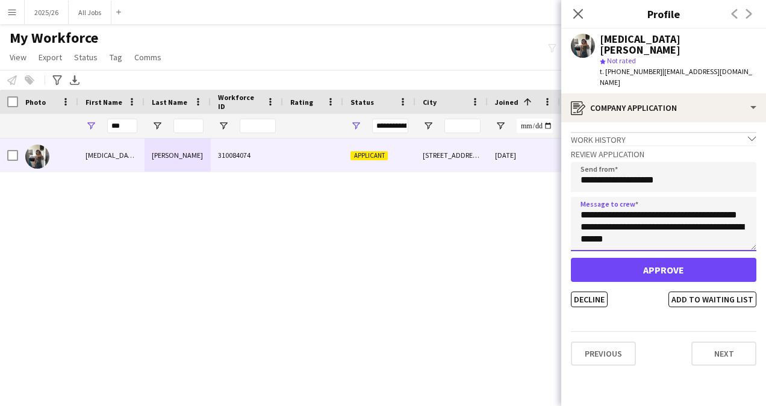
type textarea "**********"
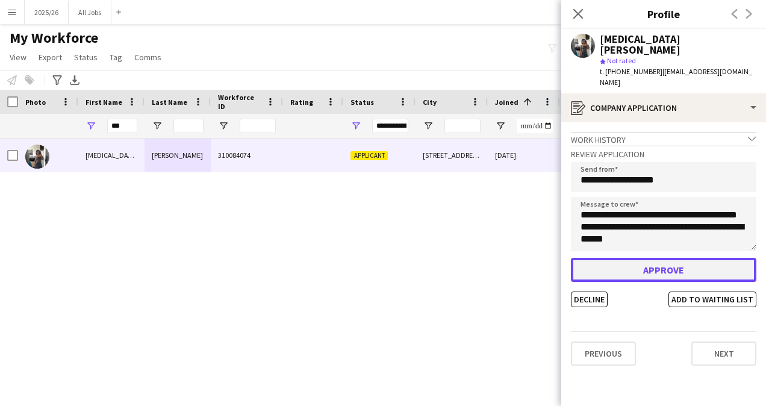
click at [670, 258] on button "Approve" at bounding box center [663, 270] width 185 height 24
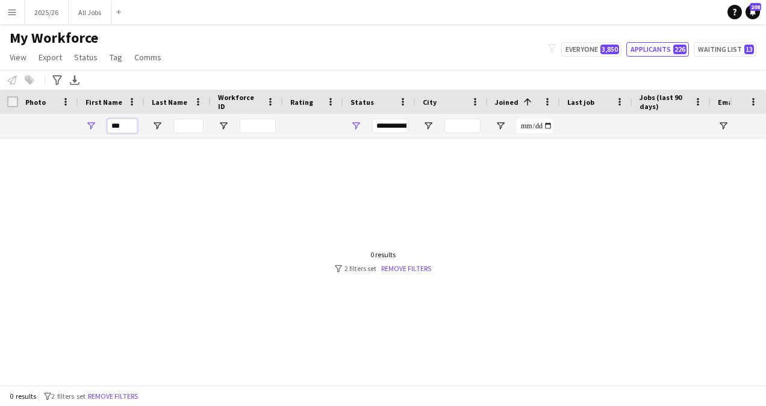
click at [117, 121] on input "***" at bounding box center [122, 126] width 30 height 14
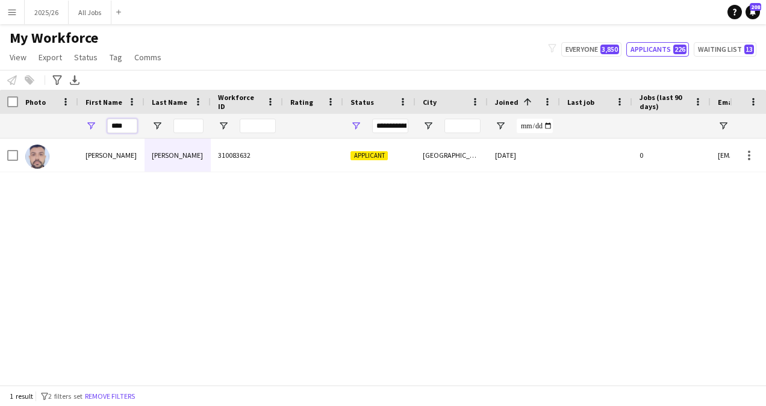
type input "****"
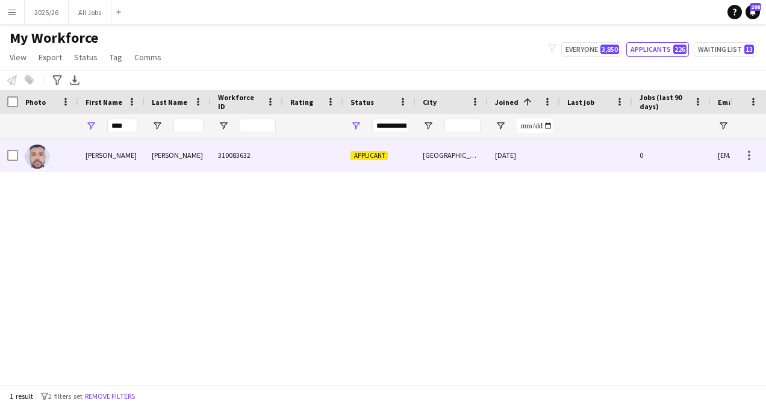
click at [240, 161] on div "310083632" at bounding box center [247, 154] width 72 height 33
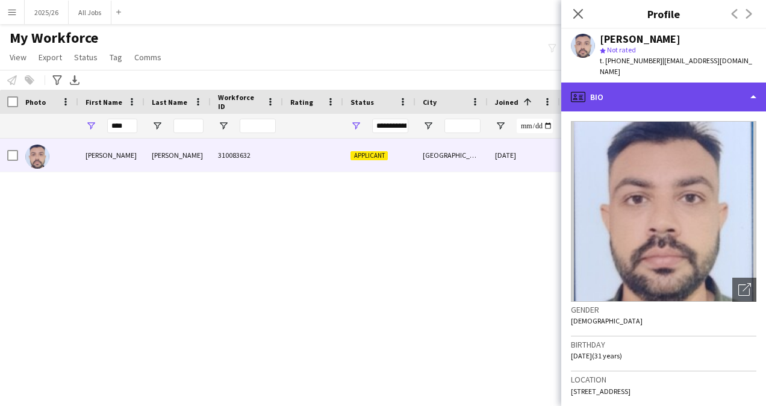
click at [689, 92] on div "profile Bio" at bounding box center [663, 96] width 205 height 29
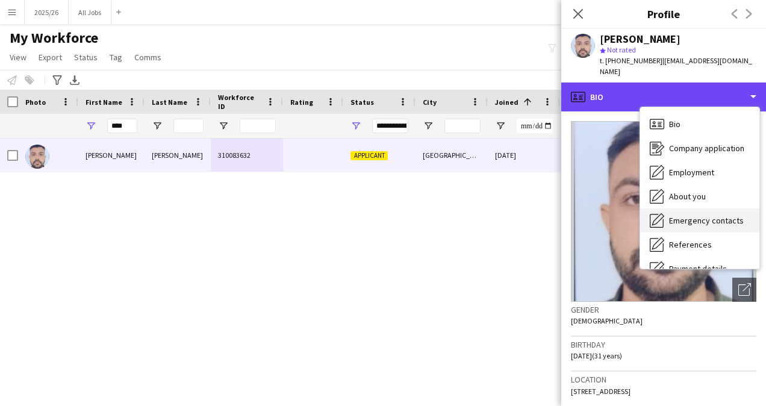
scroll to position [137, 0]
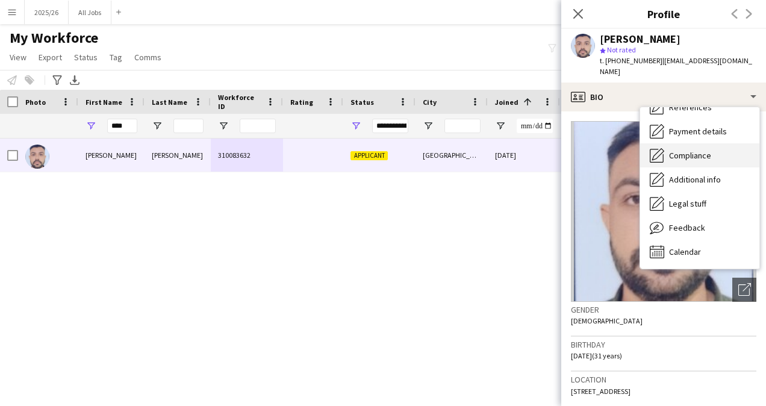
click at [719, 147] on div "Compliance Compliance" at bounding box center [699, 155] width 119 height 24
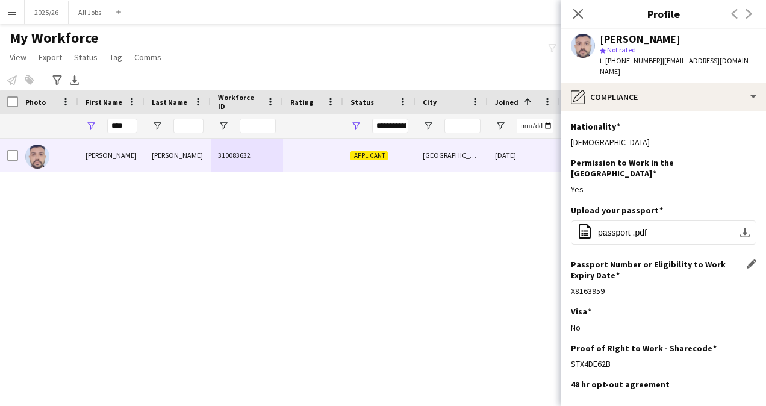
scroll to position [55, 0]
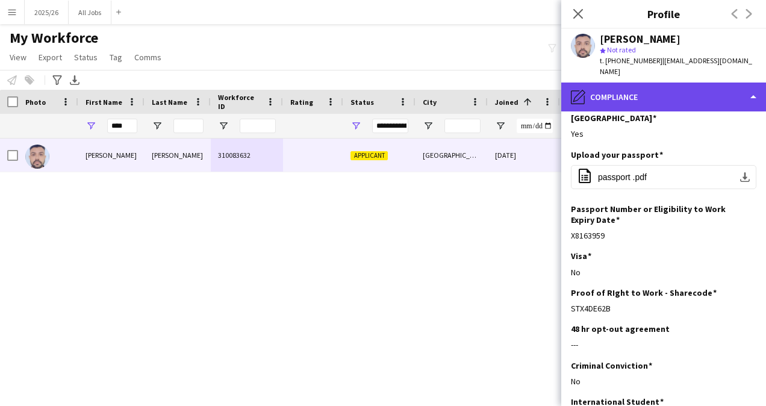
click at [666, 99] on div "pencil4 Compliance" at bounding box center [663, 96] width 205 height 29
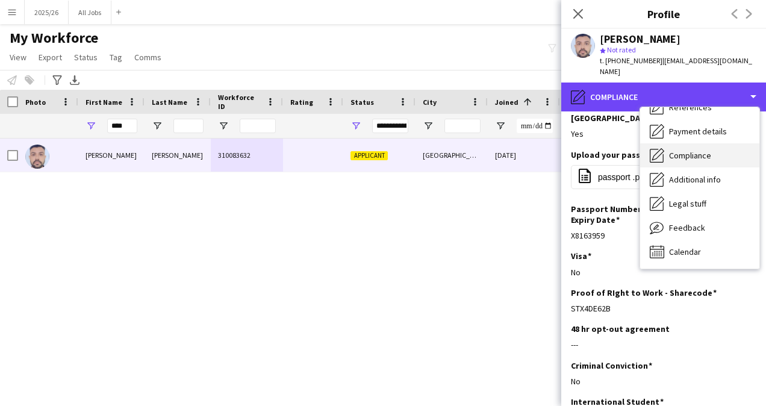
scroll to position [0, 0]
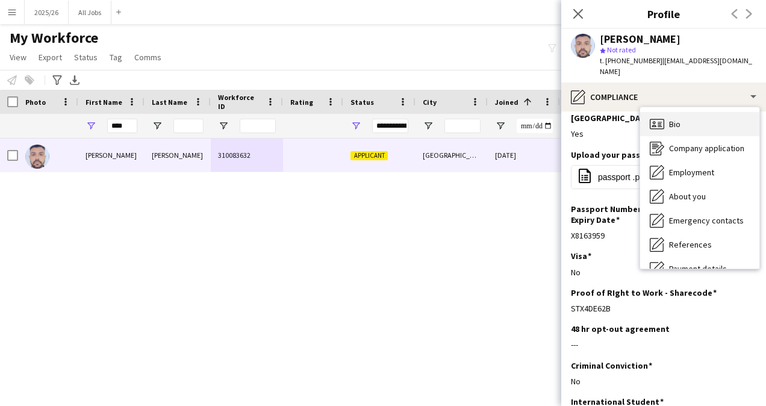
click at [684, 126] on div "Bio Bio" at bounding box center [699, 124] width 119 height 24
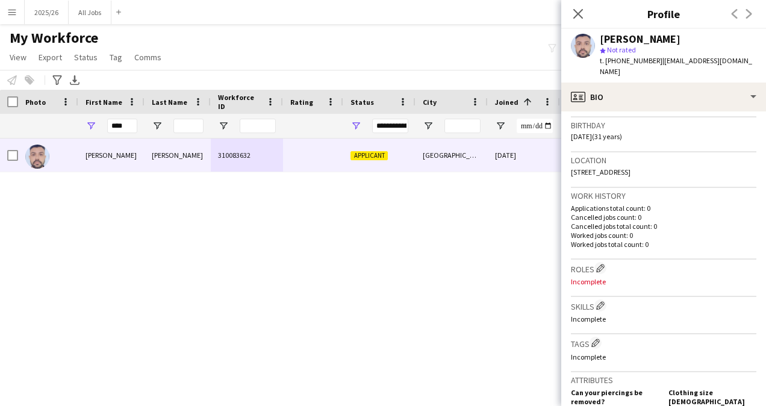
scroll to position [223, 0]
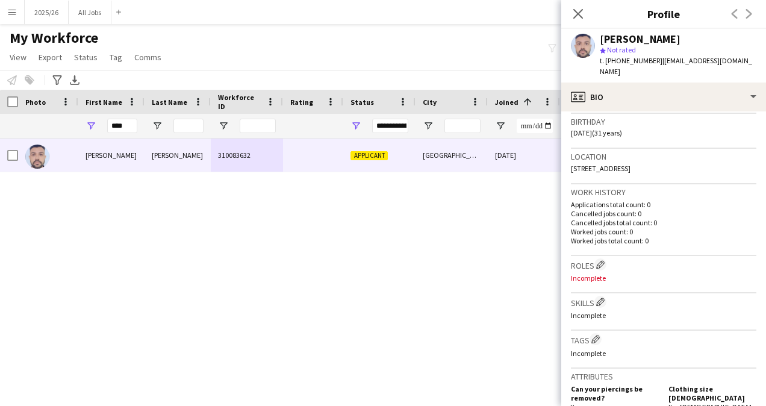
click at [279, 48] on div "My Workforce View Views Default view New view Update view Delete view Edit name…" at bounding box center [383, 49] width 766 height 41
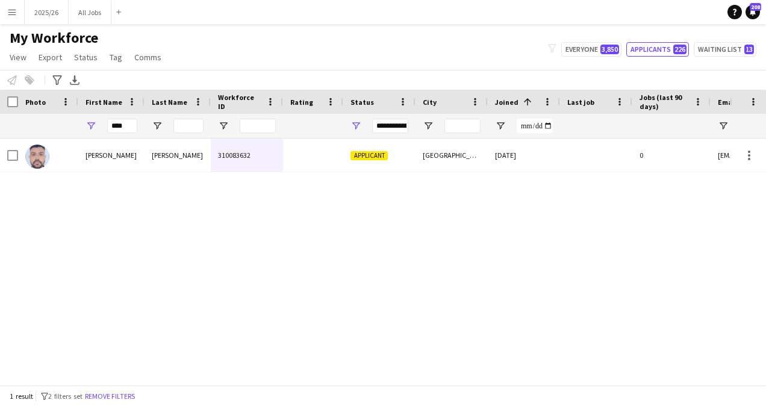
click at [665, 40] on div "My Workforce View Views Default view New view Update view Delete view Edit name…" at bounding box center [383, 49] width 766 height 41
click at [667, 46] on button "Applicants 226" at bounding box center [657, 49] width 63 height 14
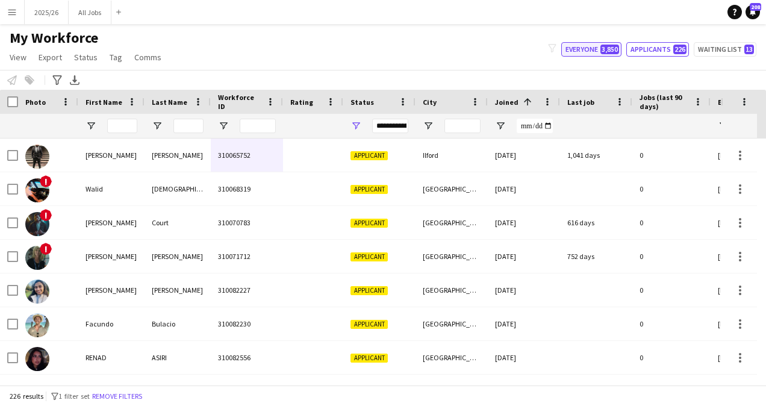
click at [600, 54] on button "Everyone 3,850" at bounding box center [591, 49] width 60 height 14
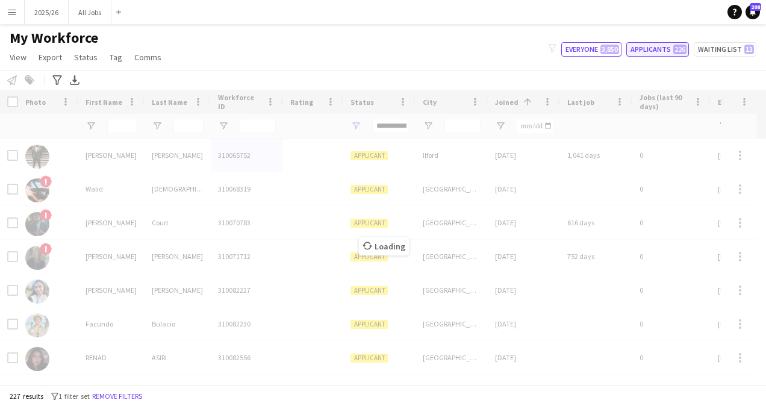
click at [661, 49] on button "Applicants 226" at bounding box center [657, 49] width 63 height 14
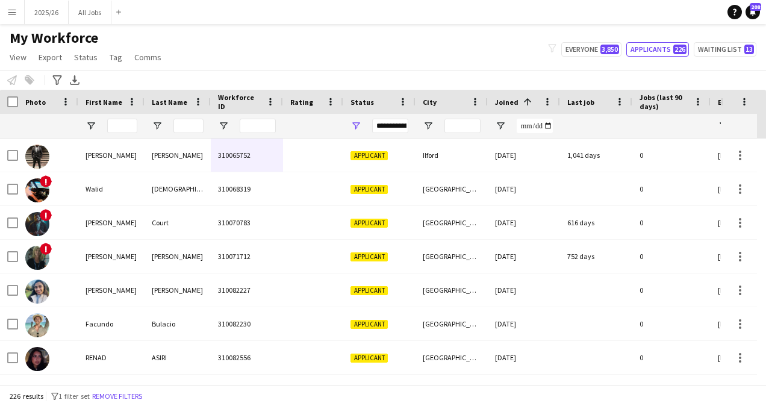
click at [392, 125] on div "**********" at bounding box center [390, 126] width 36 height 14
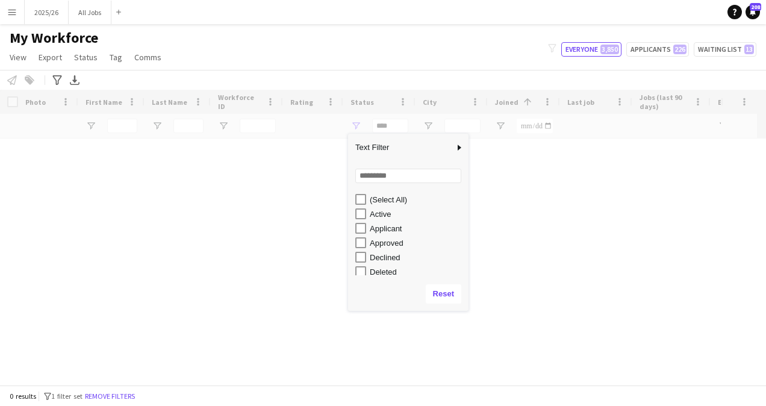
scroll to position [76, 0]
click at [410, 73] on div "Notify workforce Add to tag Select at least one crew to tag him or her. Advance…" at bounding box center [383, 80] width 766 height 20
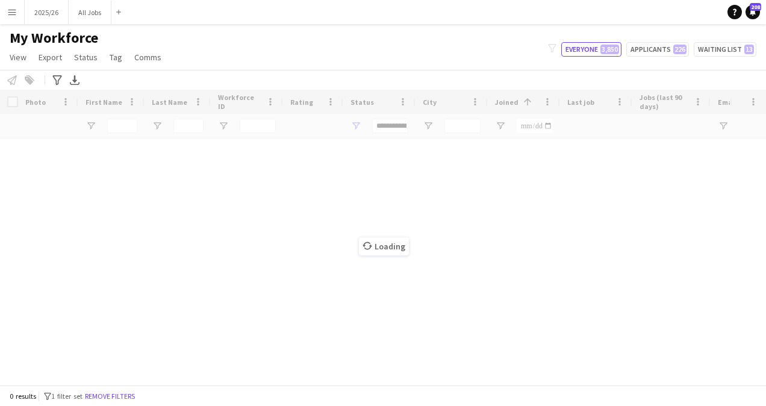
click at [414, 75] on div "Notify workforce Add to tag Select at least one crew to tag him or her. Advance…" at bounding box center [383, 80] width 766 height 20
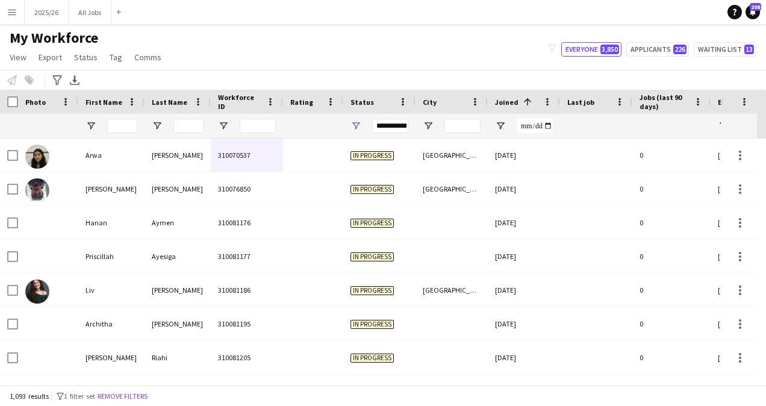
click at [509, 106] on div "Joined 1" at bounding box center [516, 102] width 43 height 18
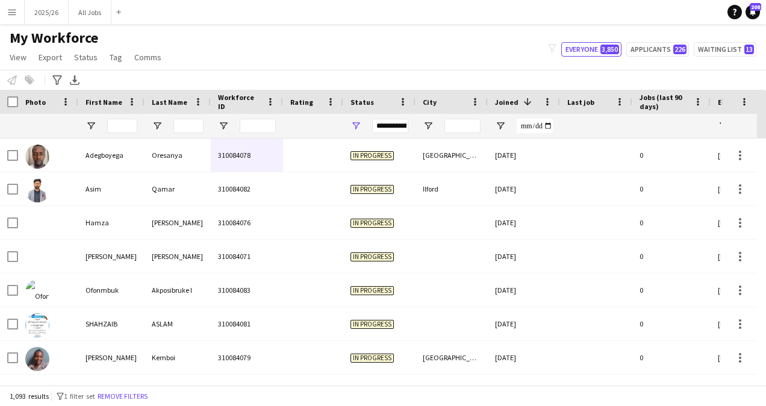
click at [385, 69] on div "My Workforce View Views Default view New view Update view Delete view Edit name…" at bounding box center [383, 49] width 766 height 41
click at [645, 48] on button "Applicants 226" at bounding box center [657, 49] width 63 height 14
type input "**********"
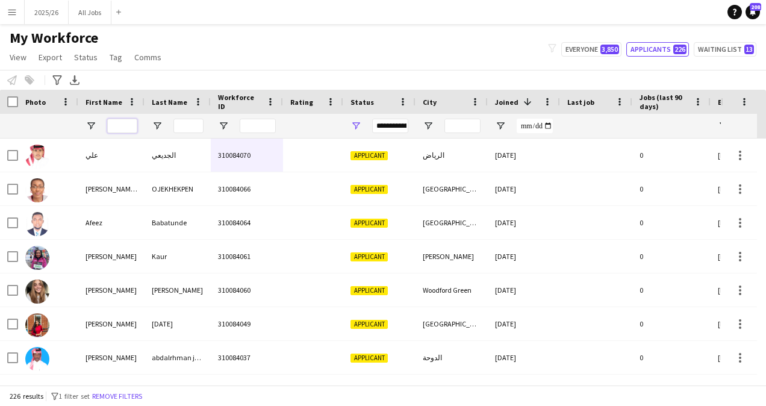
click at [124, 126] on input "First Name Filter Input" at bounding box center [122, 126] width 30 height 14
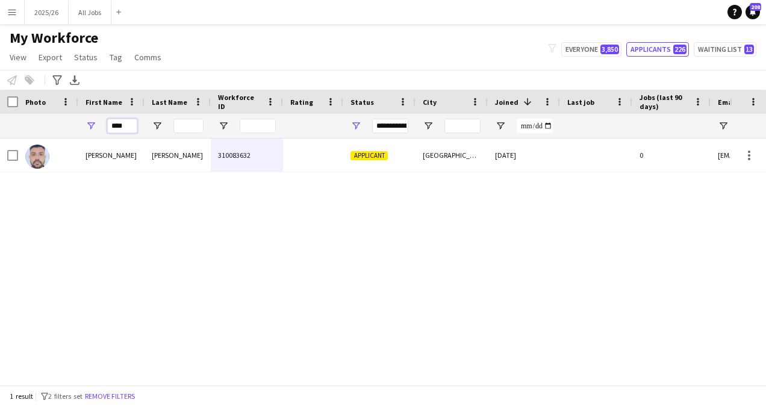
type input "****"
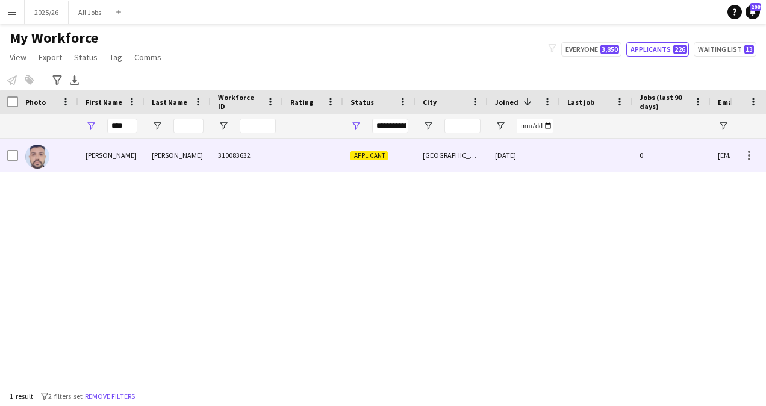
click at [169, 142] on div "Sharma" at bounding box center [177, 154] width 66 height 33
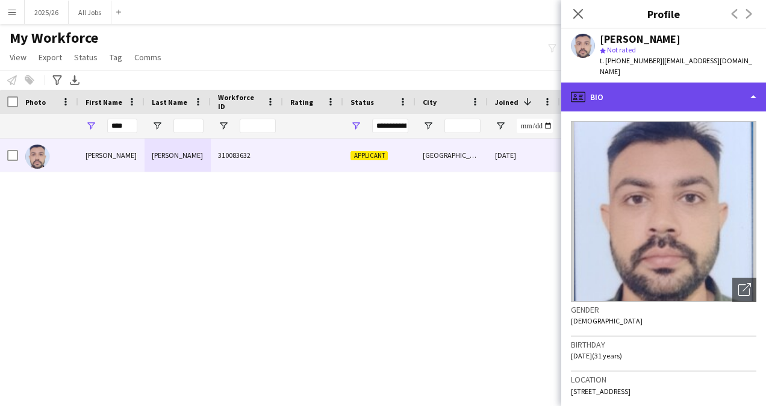
click at [677, 99] on div "profile Bio" at bounding box center [663, 96] width 205 height 29
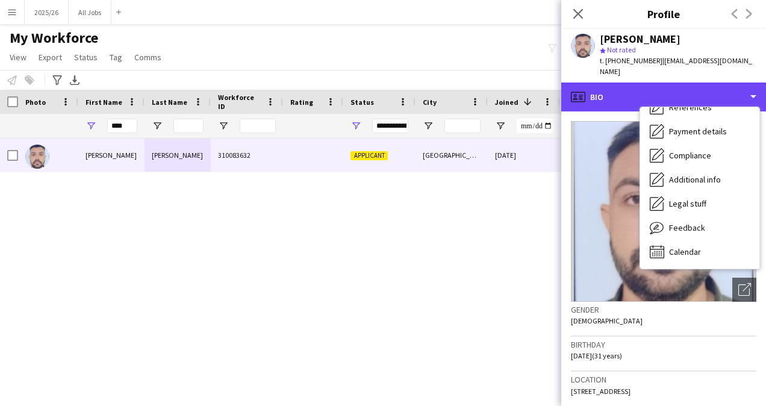
scroll to position [137, 0]
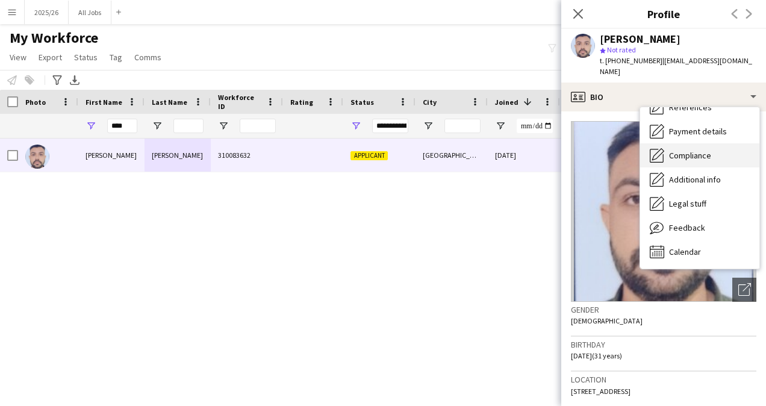
click at [678, 159] on span "Compliance" at bounding box center [690, 155] width 42 height 11
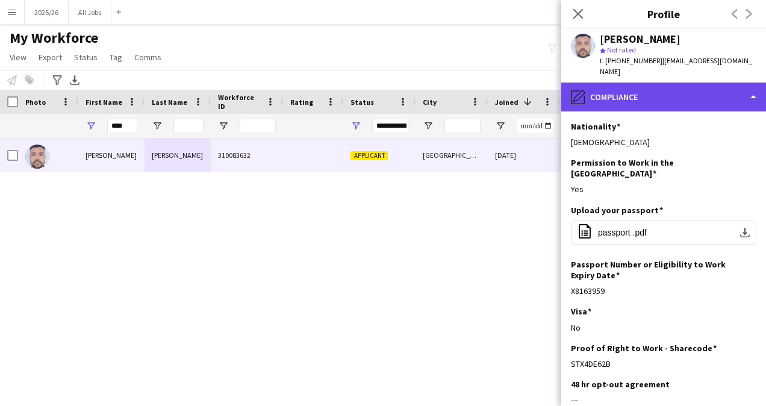
click at [651, 104] on div "pencil4 Compliance" at bounding box center [663, 96] width 205 height 29
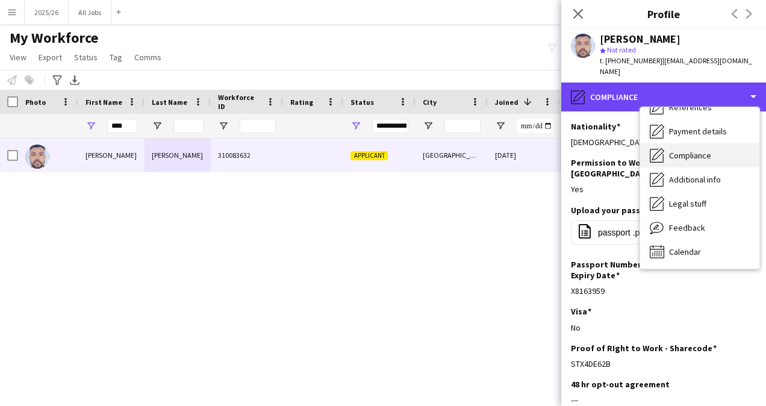
scroll to position [0, 0]
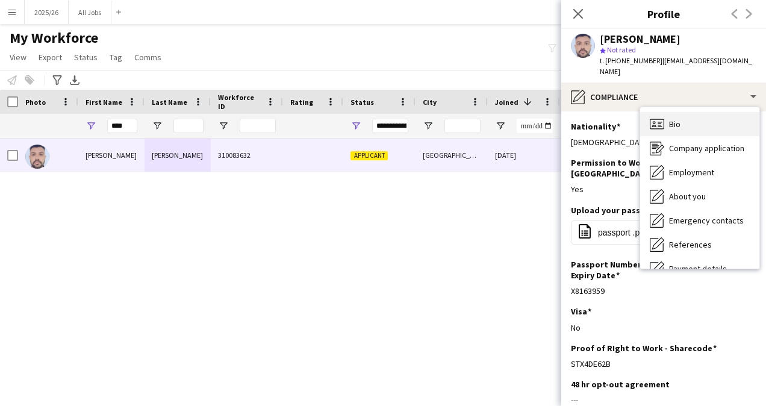
click at [667, 125] on div "Bio Bio" at bounding box center [699, 124] width 119 height 24
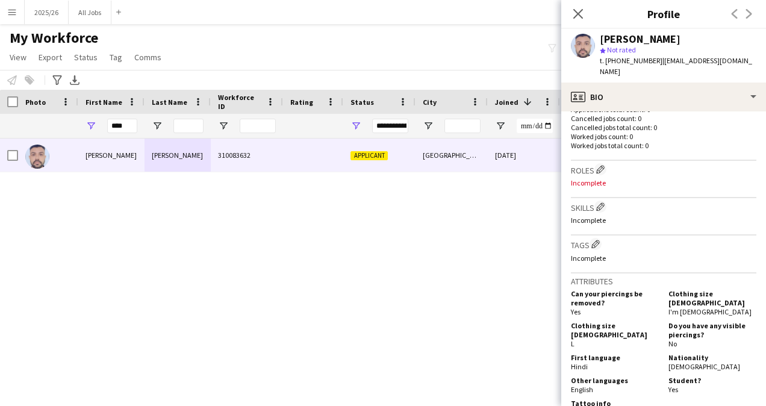
scroll to position [317, 0]
click at [603, 203] on app-icon "Edit crew company skills" at bounding box center [600, 207] width 8 height 8
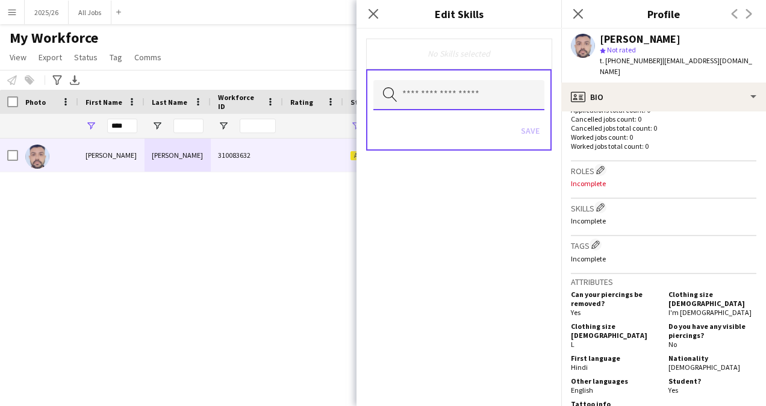
click at [496, 98] on input "text" at bounding box center [458, 95] width 171 height 30
click at [448, 100] on input "text" at bounding box center [458, 95] width 171 height 30
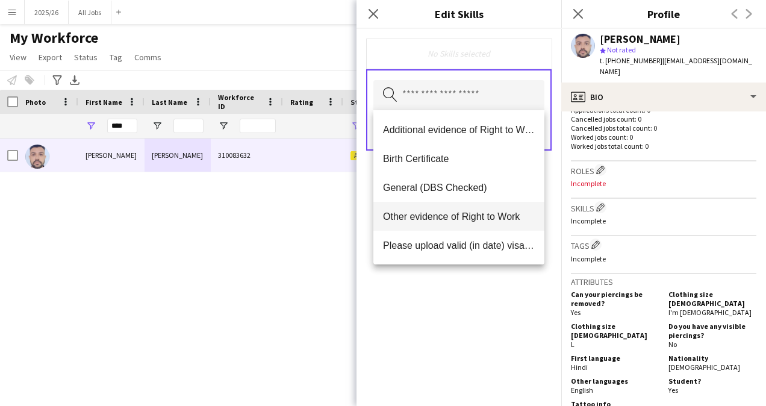
click at [453, 219] on span "Other evidence of Right to Work" at bounding box center [459, 216] width 152 height 11
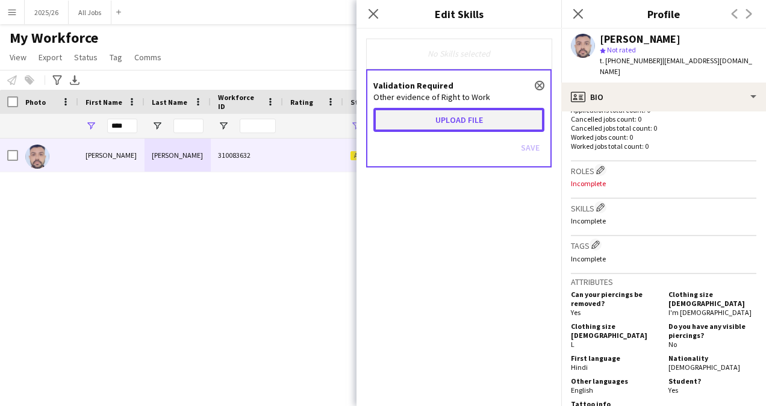
click at [477, 121] on button "Upload file" at bounding box center [458, 120] width 171 height 24
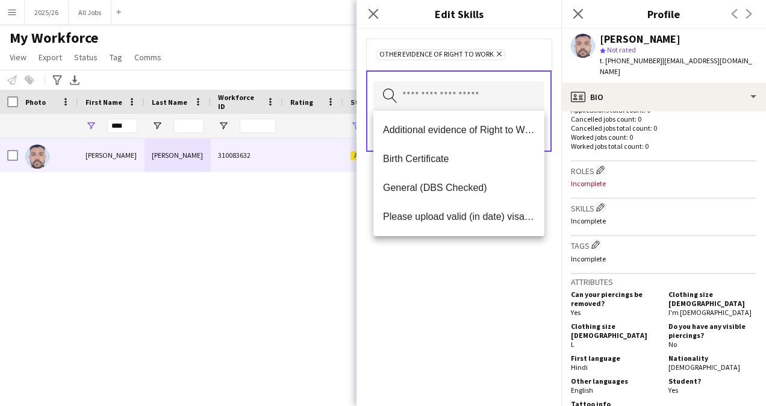
click at [451, 267] on div "Other evidence of Right to Work Remove Search by skill name Save" at bounding box center [458, 217] width 205 height 377
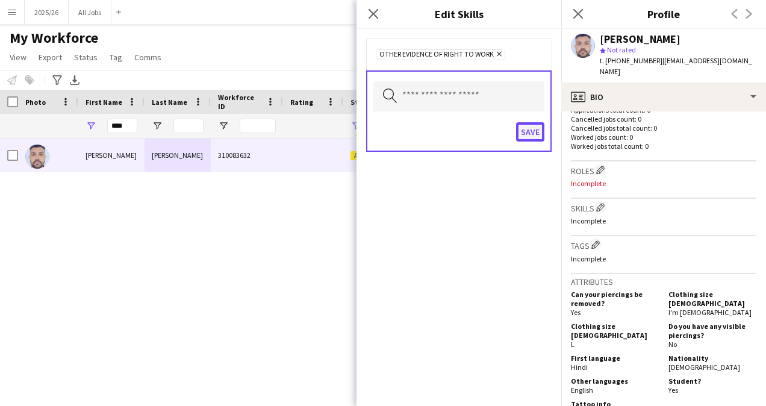
click at [535, 132] on button "Save" at bounding box center [530, 131] width 28 height 19
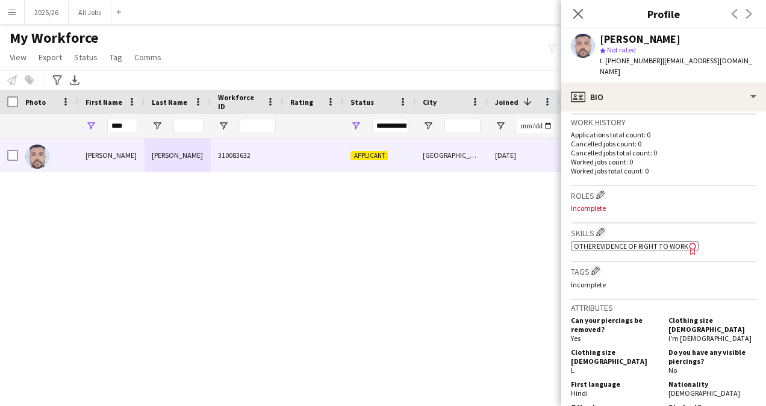
scroll to position [292, 0]
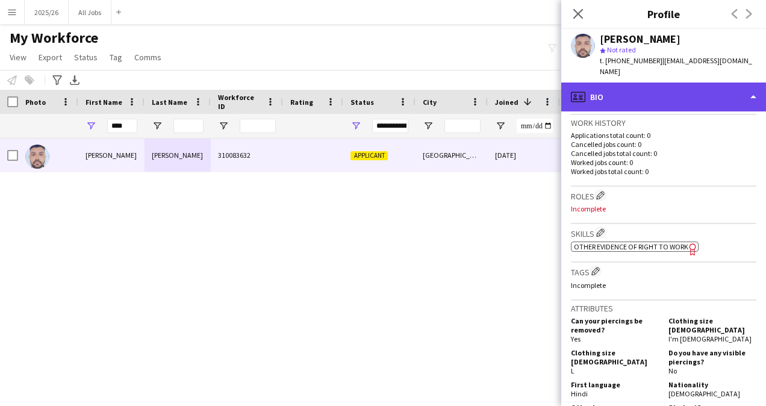
click at [639, 100] on div "profile Bio" at bounding box center [663, 96] width 205 height 29
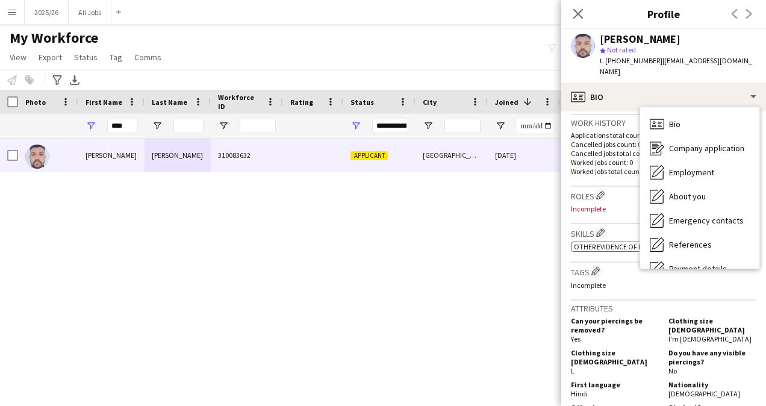
click at [615, 174] on p "Worked jobs total count: 0" at bounding box center [663, 171] width 185 height 9
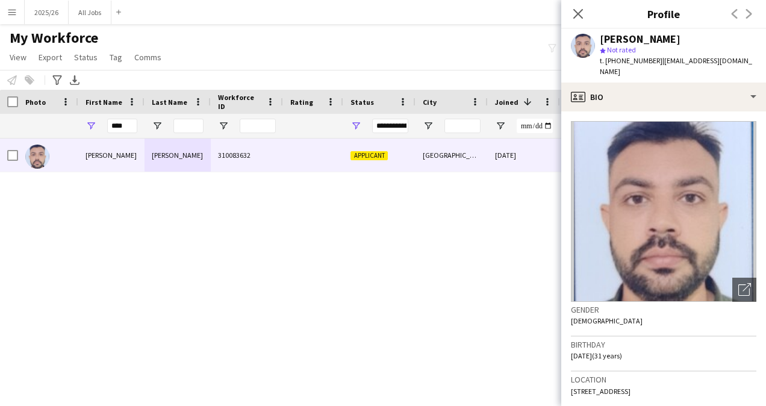
scroll to position [0, 0]
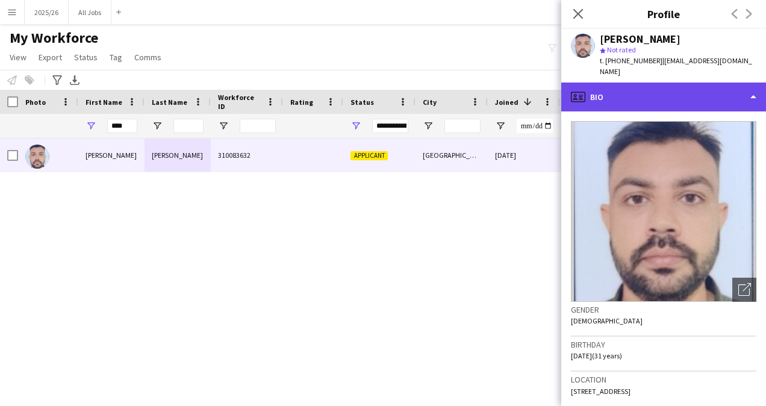
click at [651, 104] on div "profile Bio" at bounding box center [663, 96] width 205 height 29
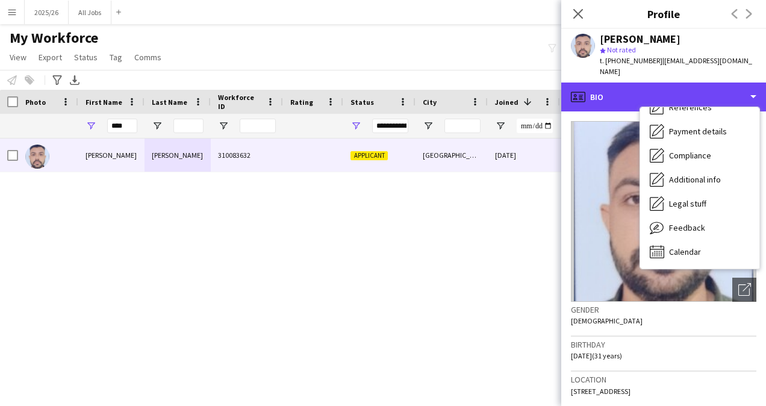
scroll to position [137, 0]
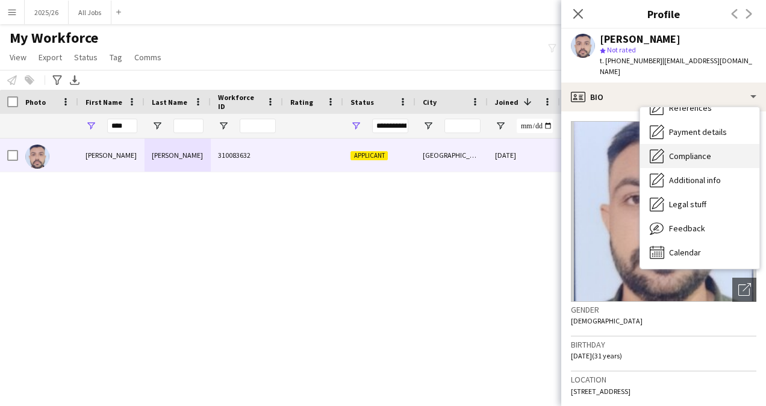
click at [686, 152] on span "Compliance" at bounding box center [690, 156] width 42 height 11
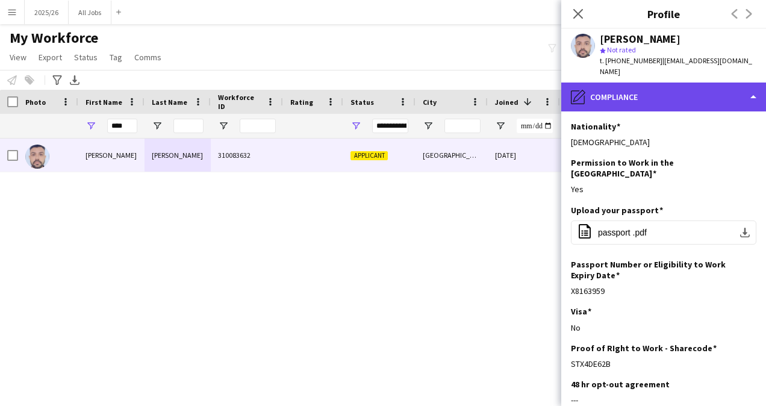
click at [688, 89] on div "pencil4 Compliance" at bounding box center [663, 96] width 205 height 29
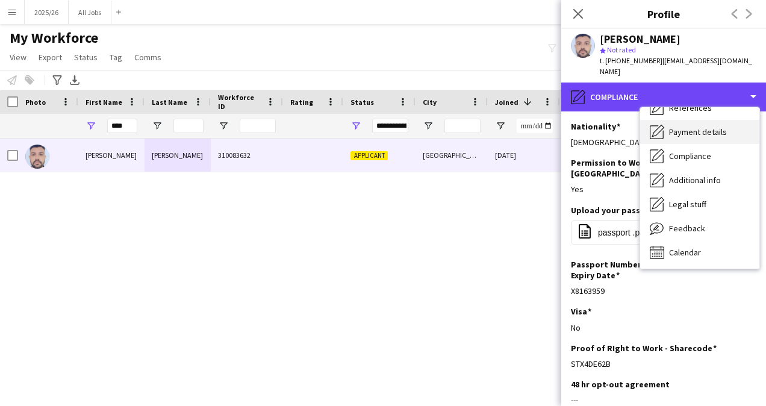
scroll to position [0, 0]
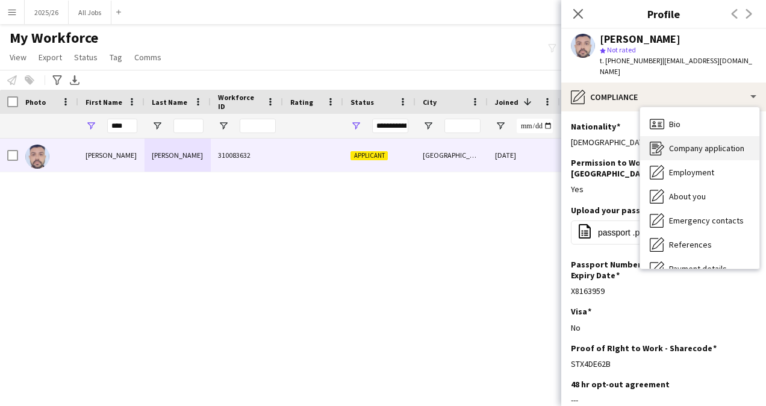
click at [699, 141] on div "Company application Company application" at bounding box center [699, 148] width 119 height 24
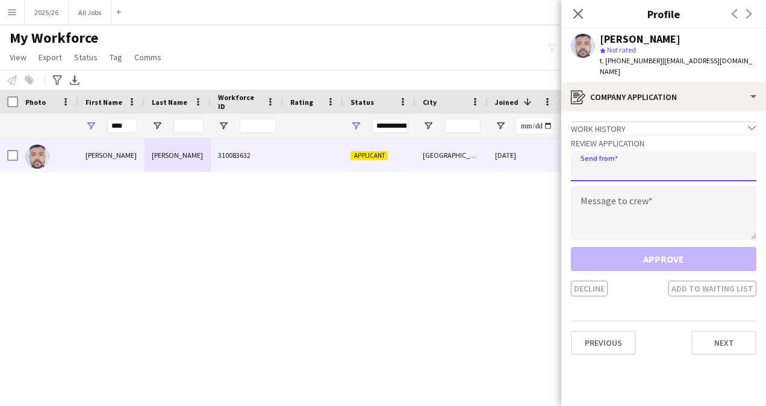
click at [618, 175] on input "email" at bounding box center [663, 166] width 185 height 30
type input "**********"
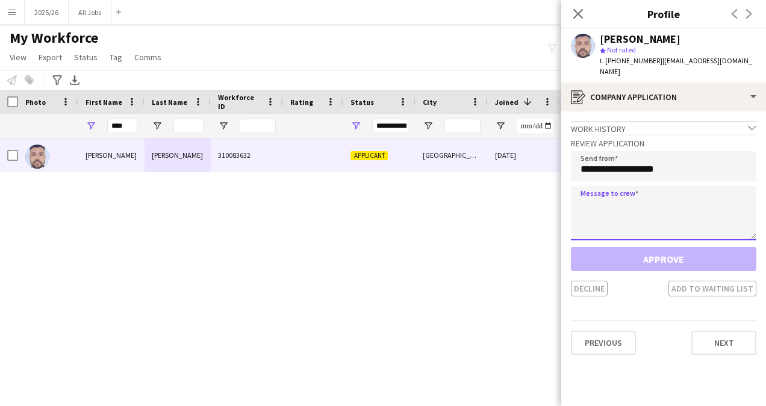
click at [601, 214] on textarea at bounding box center [663, 213] width 185 height 54
paste textarea "**********"
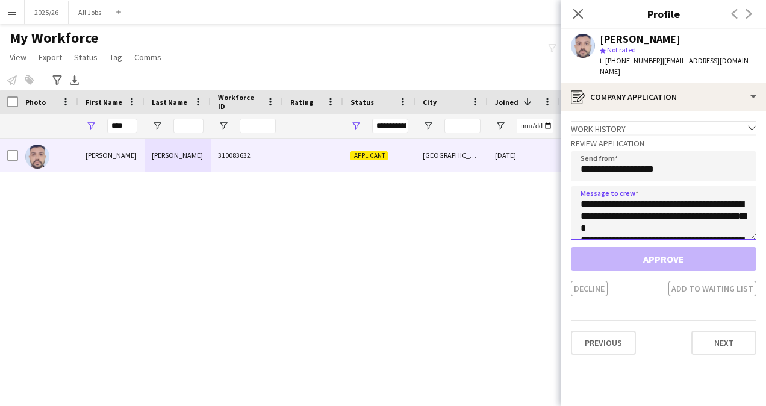
scroll to position [248, 0]
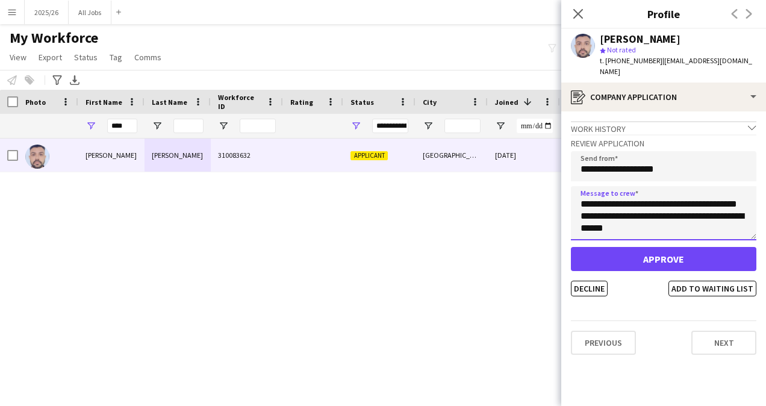
type textarea "**********"
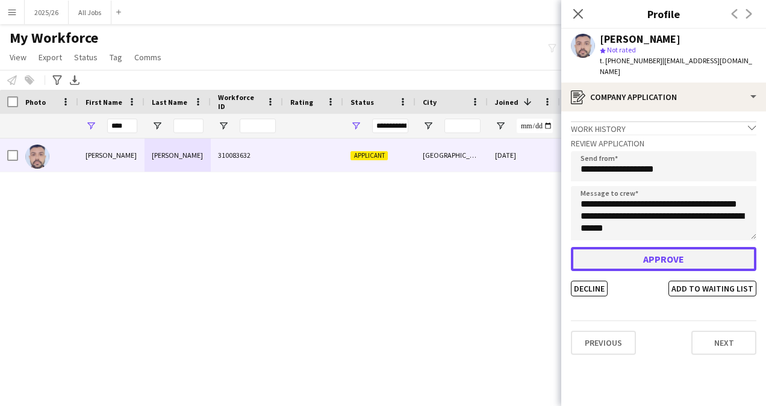
click at [656, 265] on button "Approve" at bounding box center [663, 259] width 185 height 24
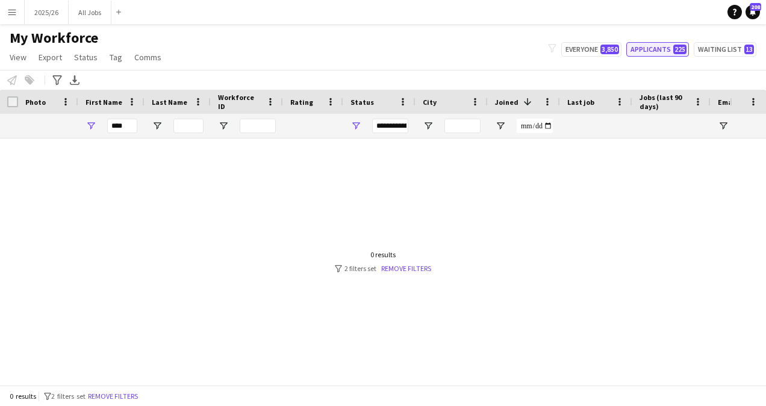
click at [663, 53] on button "Applicants 225" at bounding box center [657, 49] width 63 height 14
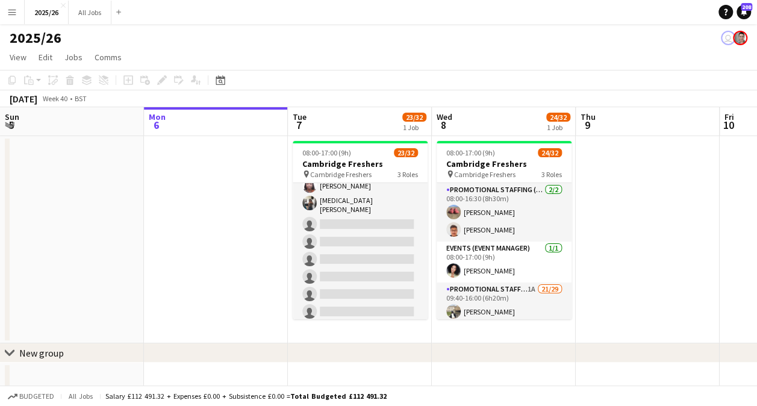
scroll to position [448, 0]
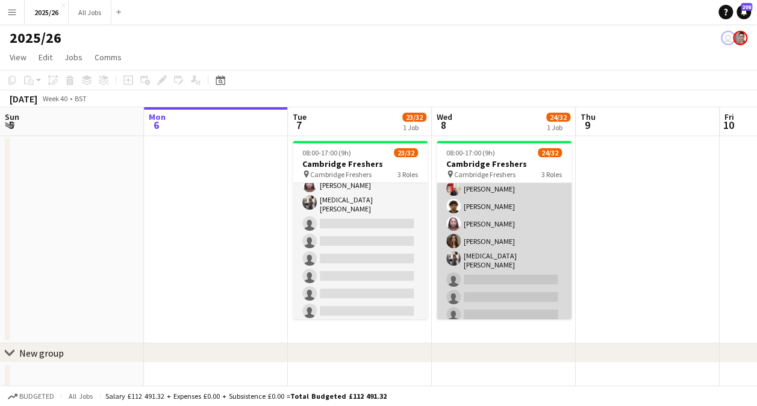
click at [509, 217] on app-card-role "Promotional Staffing (Brand Ambassadors) 1A 21/29 09:40-16:00 (6h20m) [PERSON_N…" at bounding box center [504, 143] width 135 height 541
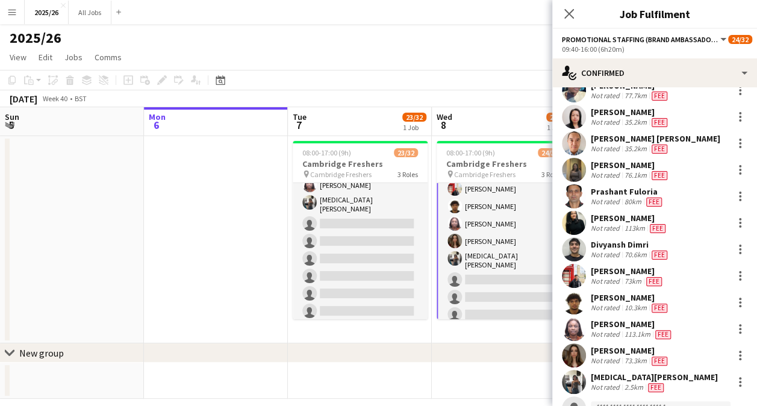
scroll to position [290, 0]
click at [733, 348] on div at bounding box center [740, 354] width 14 height 14
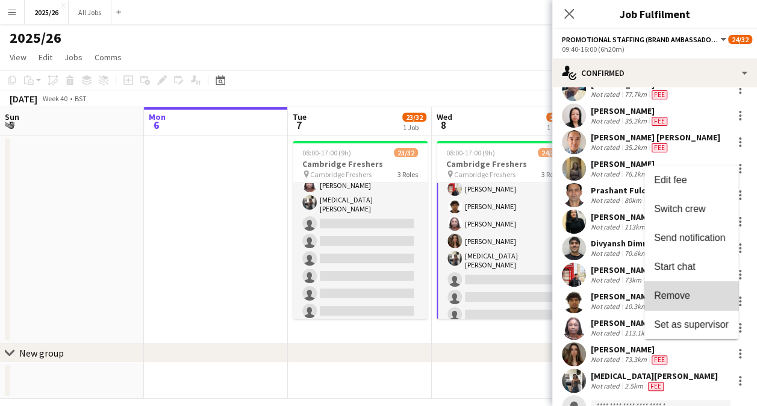
click at [703, 289] on button "Remove" at bounding box center [691, 295] width 94 height 29
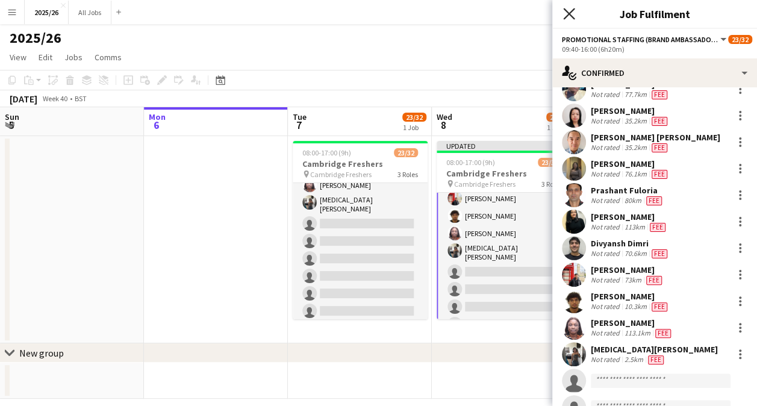
click at [572, 16] on icon at bounding box center [568, 13] width 11 height 11
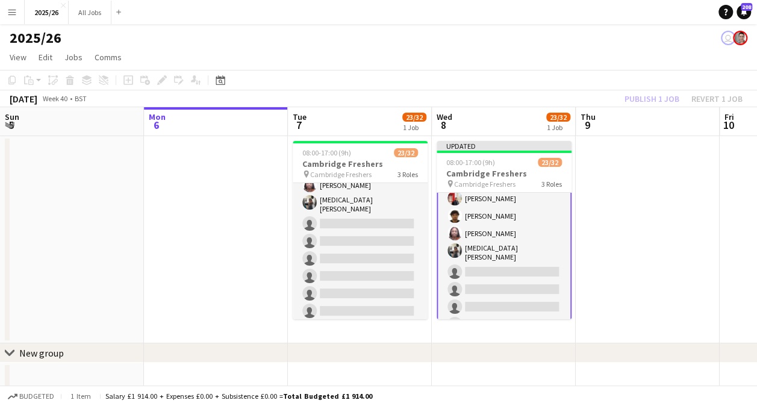
click at [662, 100] on div "Publish 1 job Revert 1 job" at bounding box center [683, 99] width 147 height 16
click at [662, 100] on button "Publish 1 job" at bounding box center [652, 99] width 64 height 16
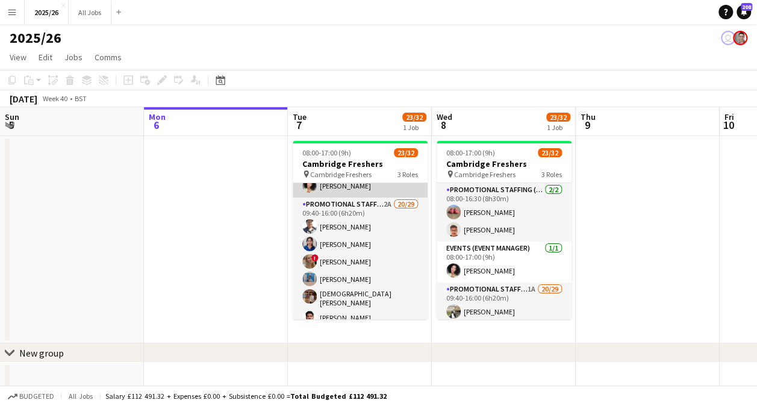
scroll to position [85, 0]
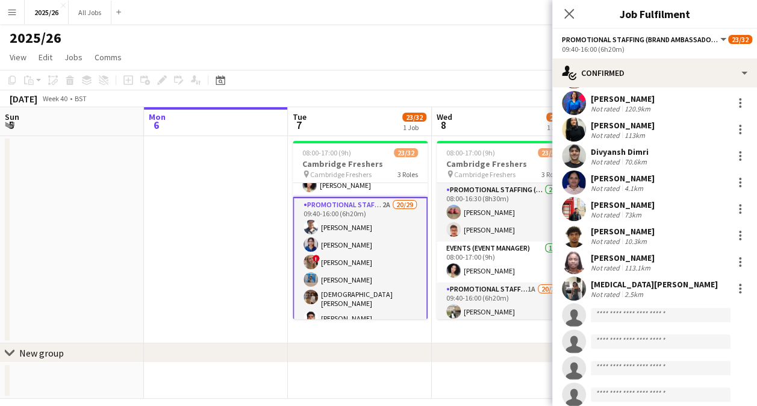
scroll to position [374, 0]
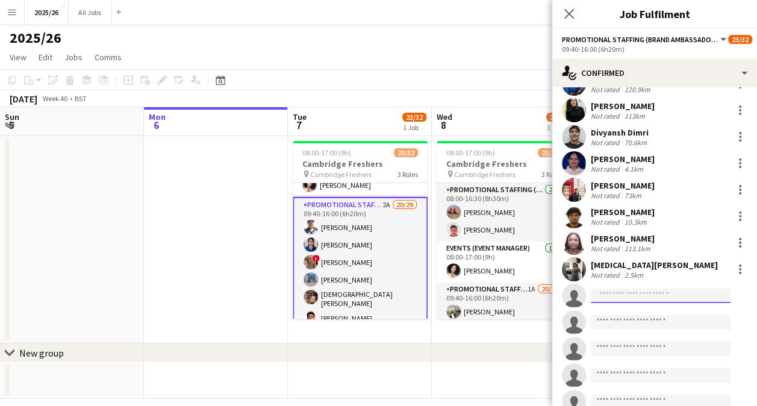
click at [609, 288] on input at bounding box center [661, 295] width 140 height 14
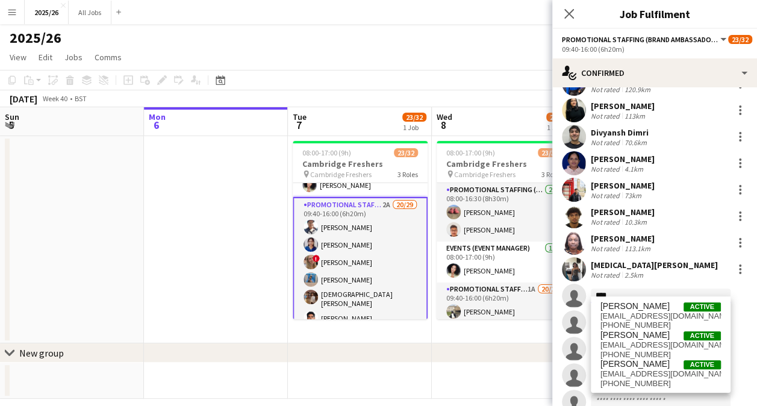
type input "****"
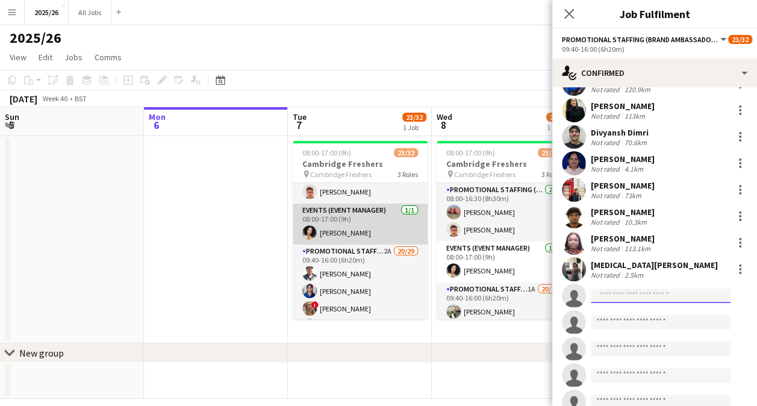
scroll to position [60, 0]
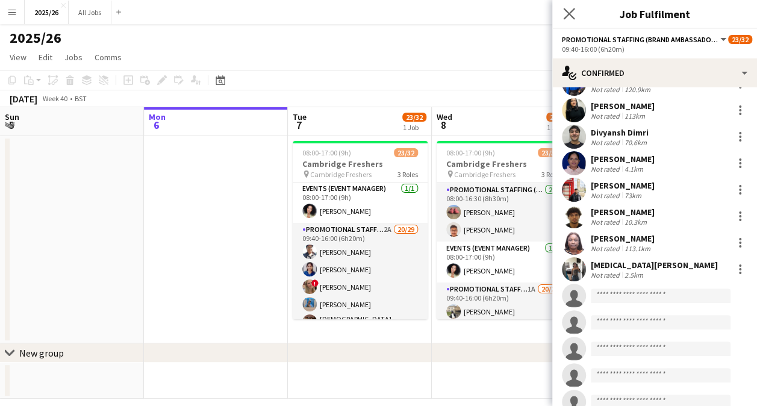
click at [574, 14] on app-icon "Close pop-in" at bounding box center [569, 13] width 17 height 17
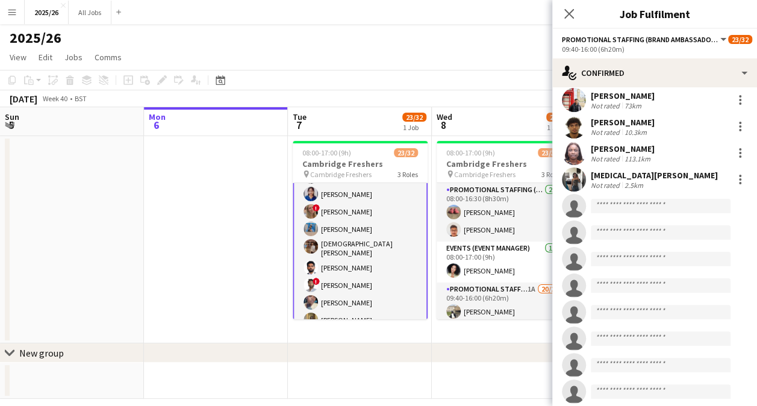
scroll to position [465, 0]
click at [643, 205] on body "Menu Boards Boards Boards All jobs Status Workforce Workforce My Workforce Recr…" at bounding box center [378, 209] width 757 height 419
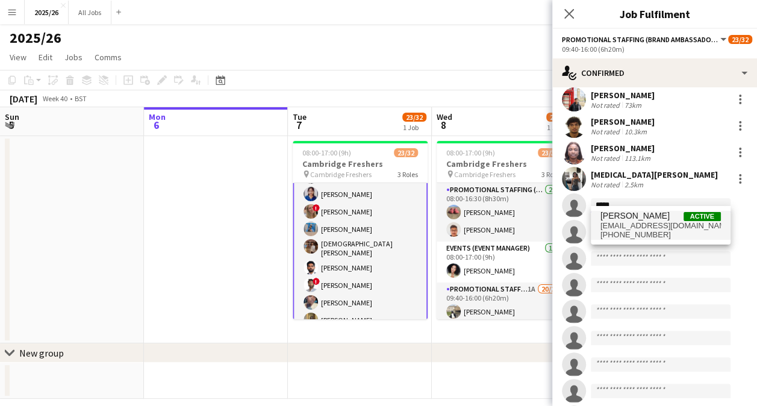
type input "*****"
click at [647, 221] on span "[EMAIL_ADDRESS][DOMAIN_NAME]" at bounding box center [660, 226] width 120 height 10
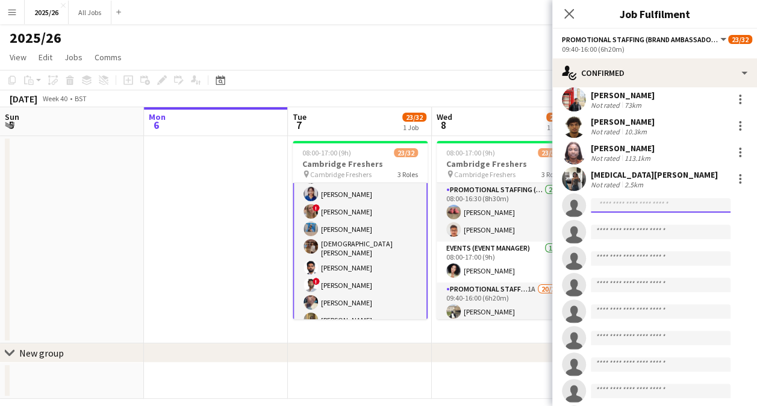
click at [647, 198] on input at bounding box center [661, 205] width 140 height 14
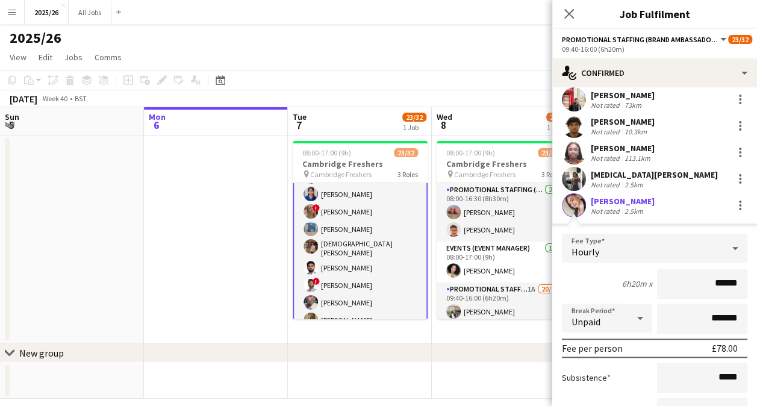
click at [654, 223] on app-edit-fee "Fee Type Hourly 6h20m x ****** Break Period Unpaid ******* Fee per person £78.0…" at bounding box center [654, 356] width 205 height 267
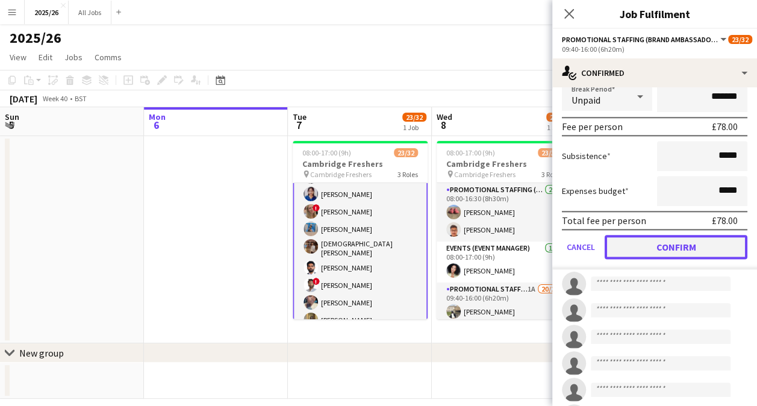
click at [701, 247] on button "Confirm" at bounding box center [675, 247] width 143 height 24
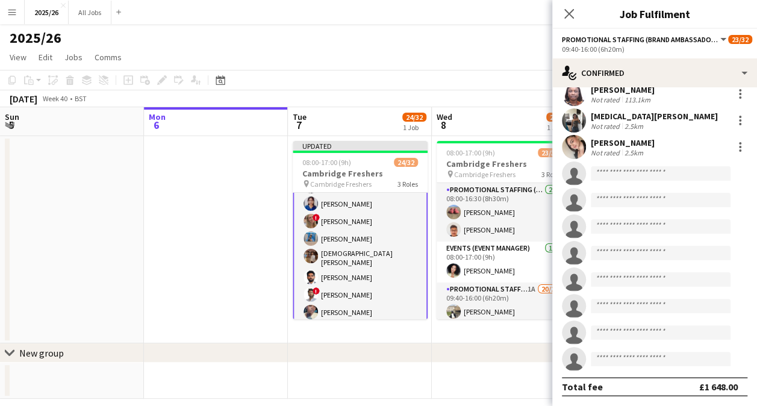
scroll to position [517, 0]
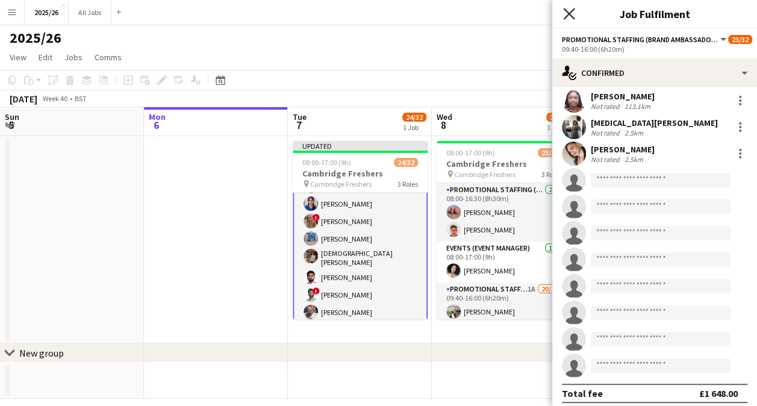
click at [567, 11] on icon "Close pop-in" at bounding box center [568, 13] width 11 height 11
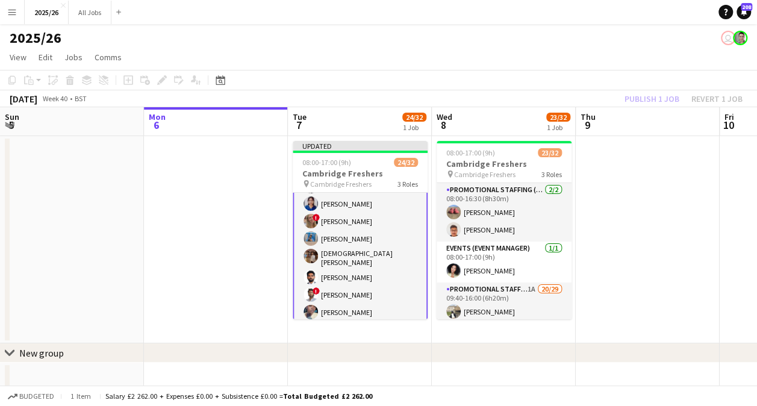
click at [641, 98] on div "Publish 1 job Revert 1 job" at bounding box center [683, 99] width 147 height 16
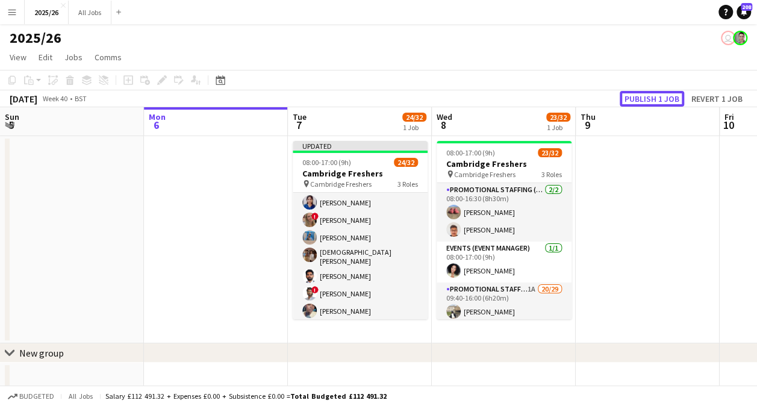
scroll to position [135, 0]
click at [641, 98] on button "Publish 1 job" at bounding box center [652, 99] width 64 height 16
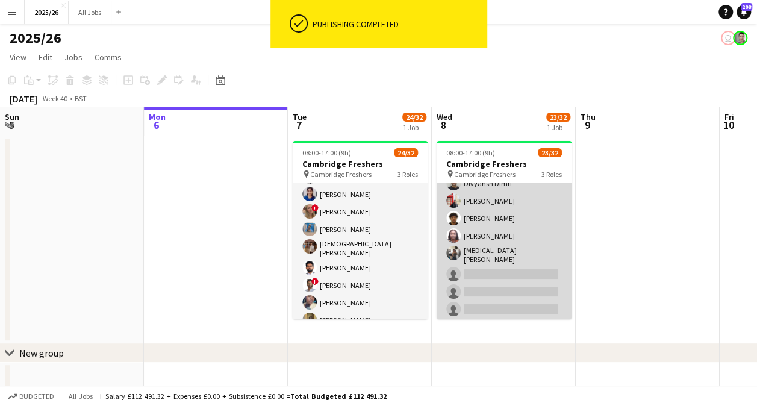
click at [492, 300] on app-card-role "Promotional Staffing (Brand Ambassadors) 1A 20/29 09:40-16:00 (6h20m) Haneesh C…" at bounding box center [504, 155] width 135 height 541
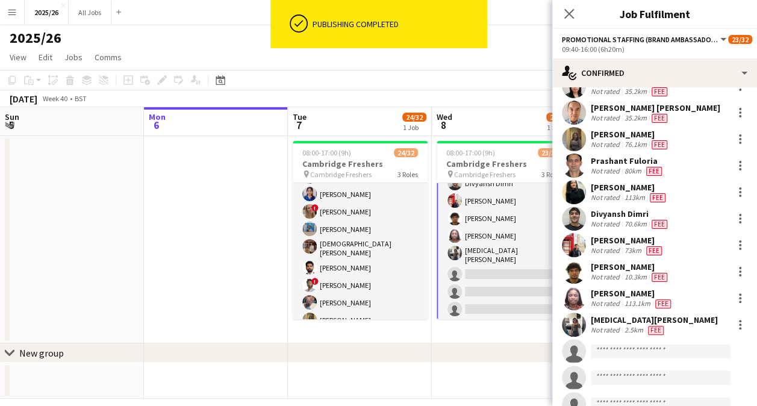
scroll to position [335, 0]
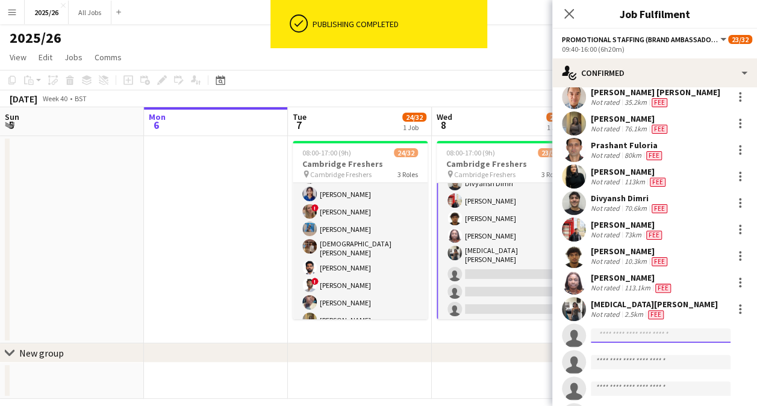
click at [627, 331] on input at bounding box center [661, 335] width 140 height 14
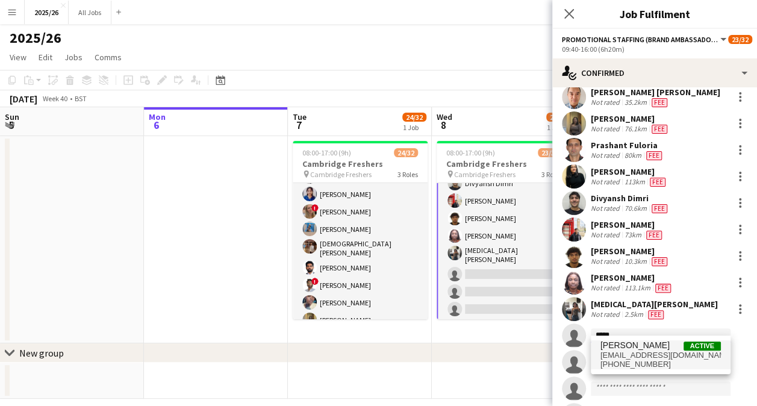
type input "*****"
click at [683, 359] on span "[EMAIL_ADDRESS][DOMAIN_NAME]" at bounding box center [660, 355] width 120 height 10
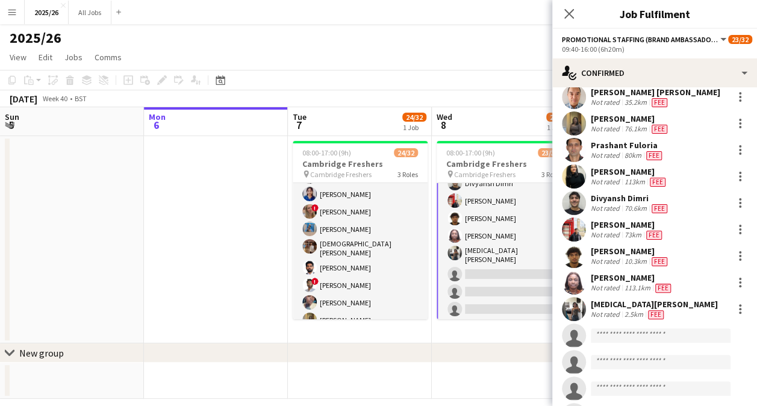
scroll to position [346, 0]
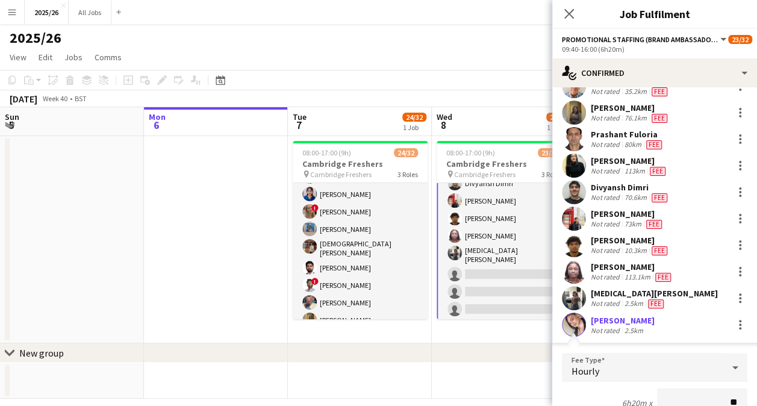
type input "***"
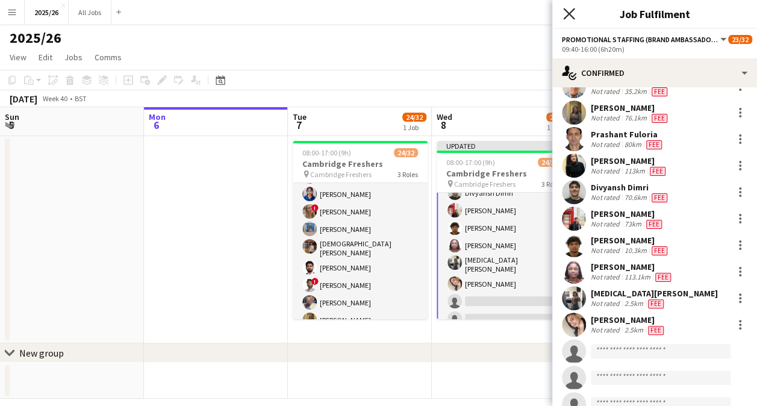
click at [568, 16] on icon "Close pop-in" at bounding box center [568, 13] width 11 height 11
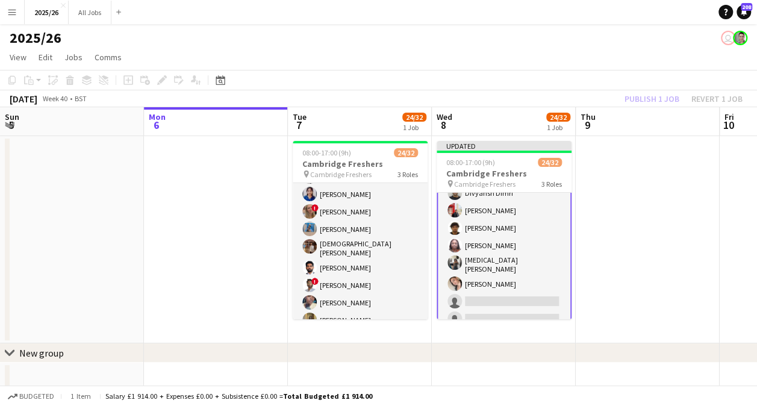
click at [645, 99] on div "Publish 1 job Revert 1 job" at bounding box center [683, 99] width 147 height 16
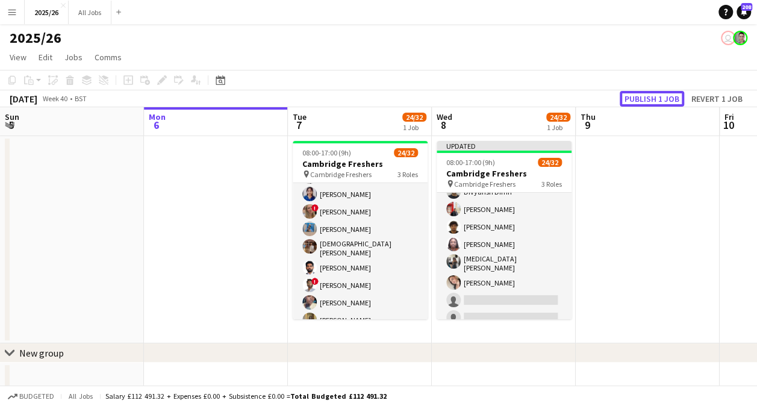
scroll to position [397, 0]
click at [645, 99] on button "Publish 1 job" at bounding box center [652, 99] width 64 height 16
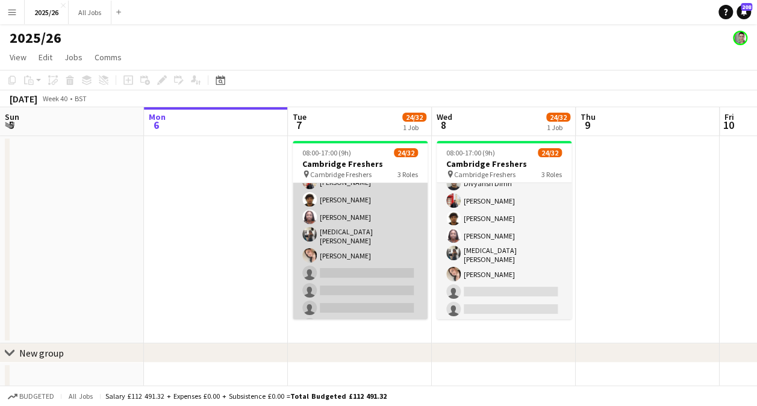
click at [369, 267] on app-card-role "Promotional Staffing (Brand Ambassadors) 2A 21/29 09:40-16:00 (6h20m) Vinay Kan…" at bounding box center [360, 136] width 135 height 541
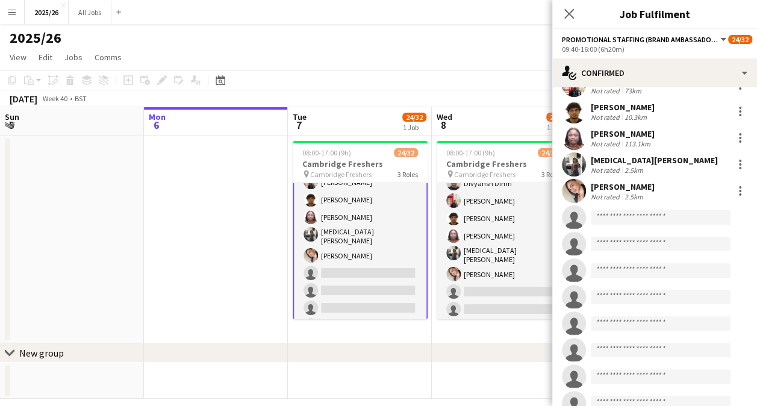
scroll to position [487, 0]
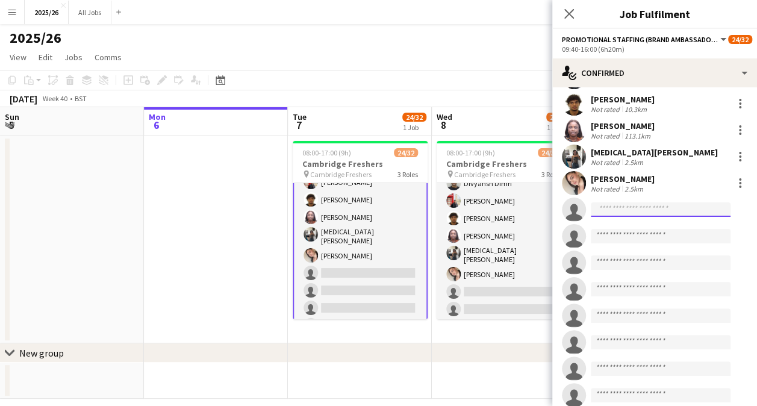
click at [614, 202] on input at bounding box center [661, 209] width 140 height 14
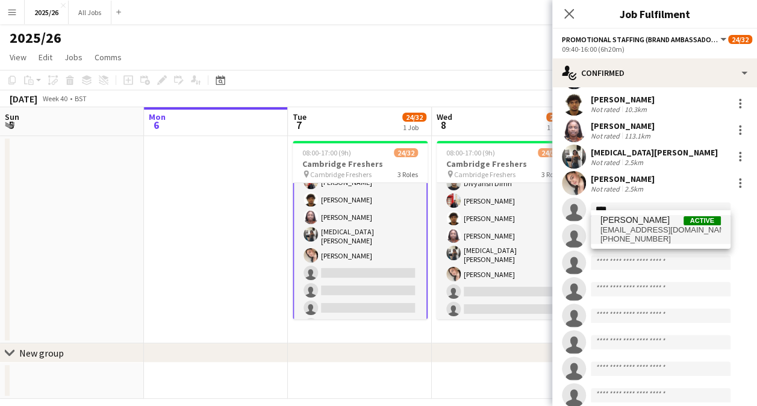
type input "****"
click at [632, 224] on span "[PERSON_NAME]" at bounding box center [634, 220] width 69 height 10
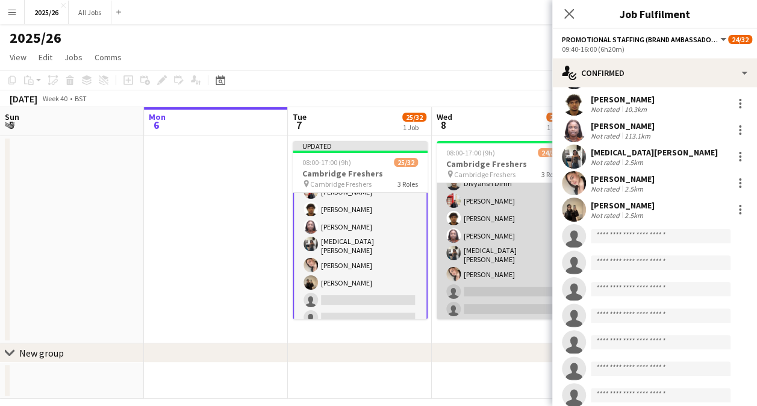
click at [529, 287] on app-card-role "Promotional Staffing (Brand Ambassadors) 1A 21/29 09:40-16:00 (6h20m) Haneesh C…" at bounding box center [504, 155] width 135 height 541
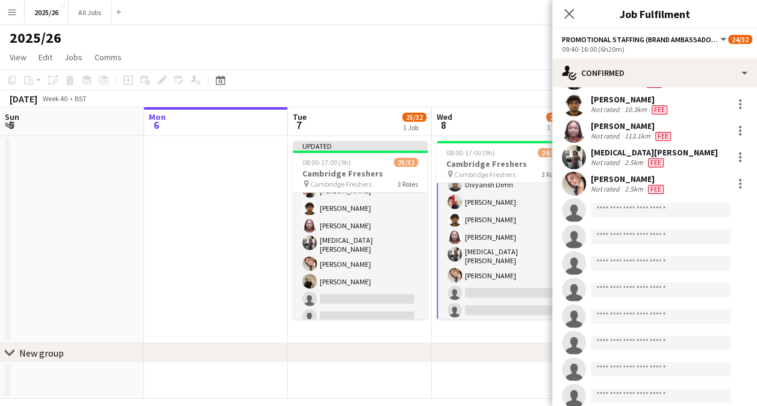
scroll to position [399, 0]
click at [648, 198] on app-invite-slot "single-neutral-actions" at bounding box center [654, 210] width 205 height 24
click at [656, 204] on input at bounding box center [661, 210] width 140 height 14
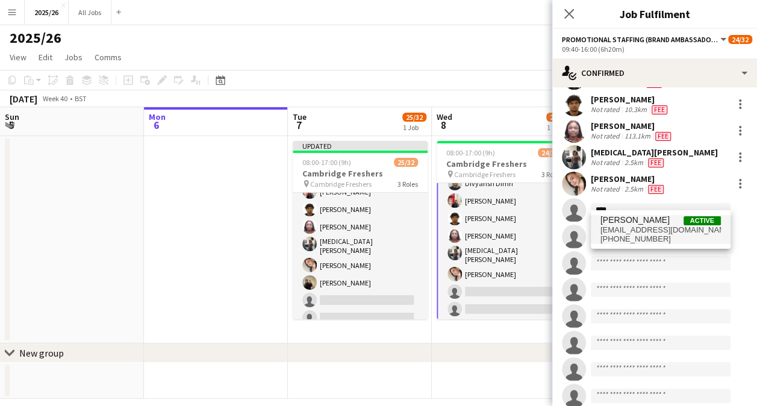
type input "****"
click at [652, 225] on span "[EMAIL_ADDRESS][DOMAIN_NAME]" at bounding box center [660, 230] width 120 height 10
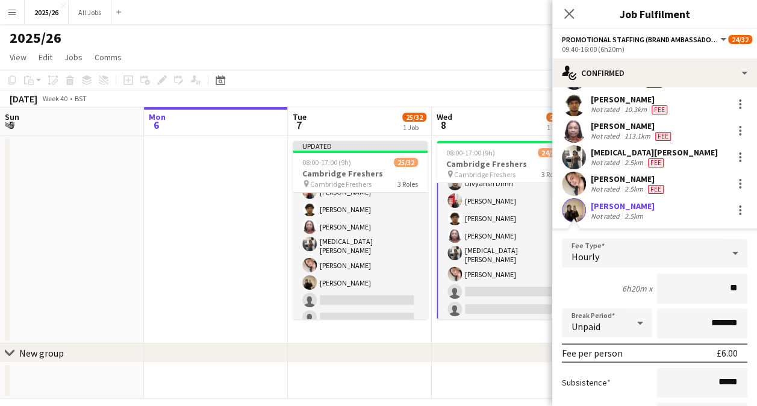
type input "***"
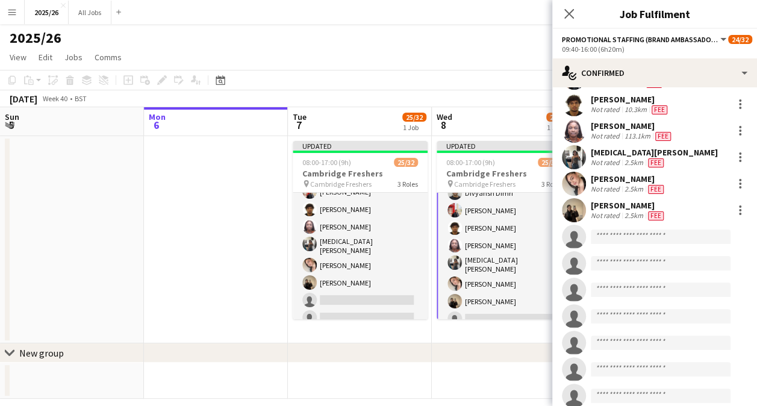
click at [517, 43] on div "2025/26" at bounding box center [378, 35] width 757 height 23
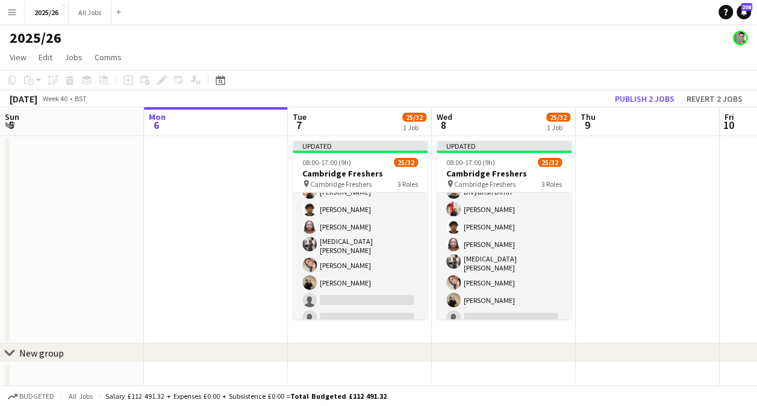
scroll to position [397, 0]
click at [663, 96] on button "Publish 2 jobs" at bounding box center [644, 99] width 69 height 16
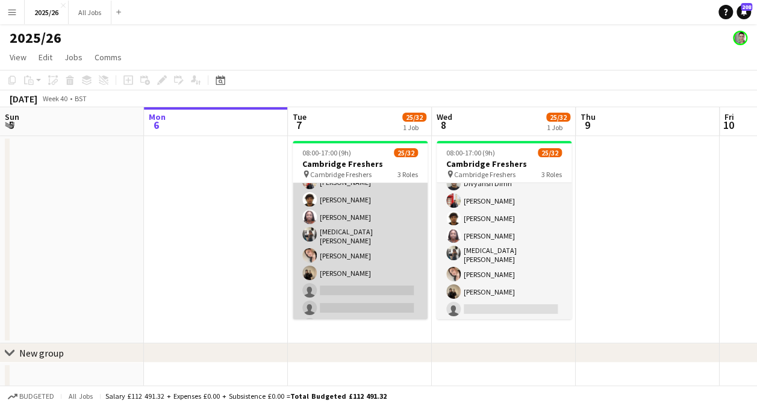
click at [324, 229] on app-card-role "Promotional Staffing (Brand Ambassadors) 2A 22/29 09:40-16:00 (6h20m) Vinay Kan…" at bounding box center [360, 136] width 135 height 541
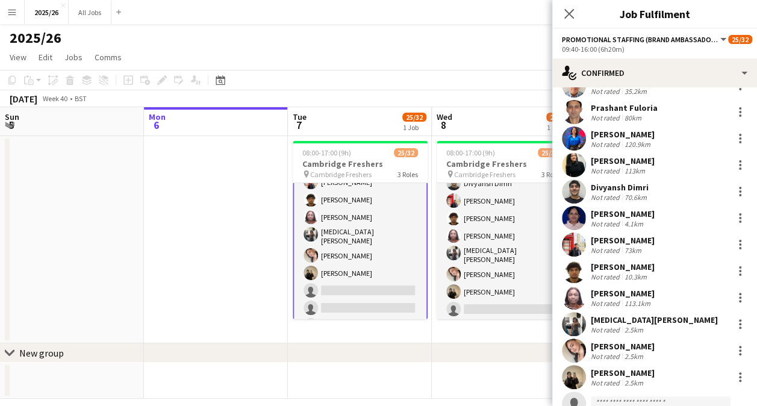
scroll to position [320, 0]
click at [741, 319] on div "kyra britton Not rated 2.5km" at bounding box center [654, 324] width 205 height 24
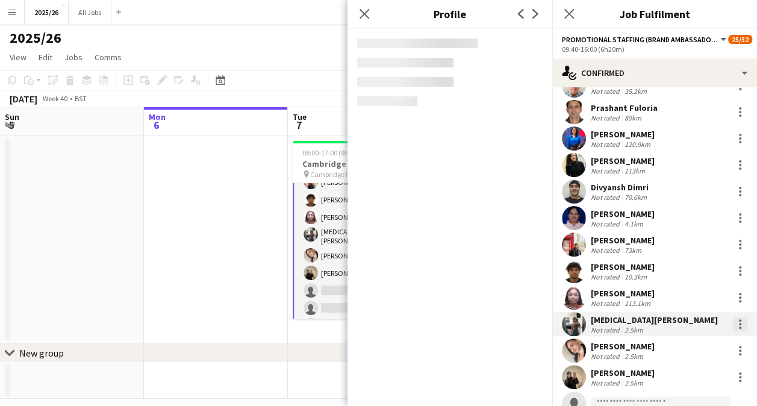
click at [735, 318] on div at bounding box center [740, 324] width 14 height 14
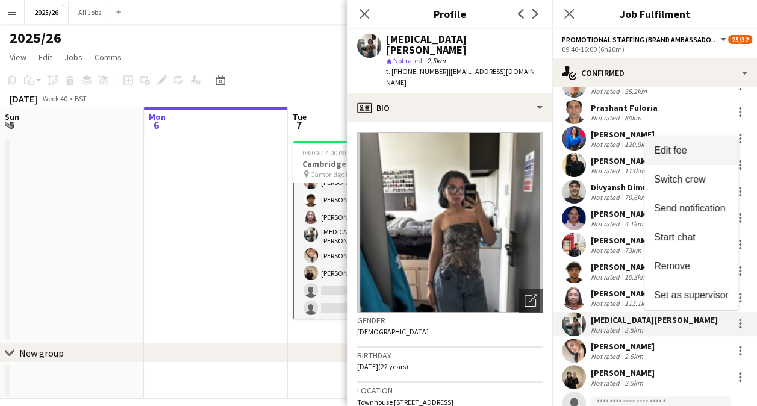
click at [679, 146] on span "Edit fee" at bounding box center [670, 149] width 33 height 10
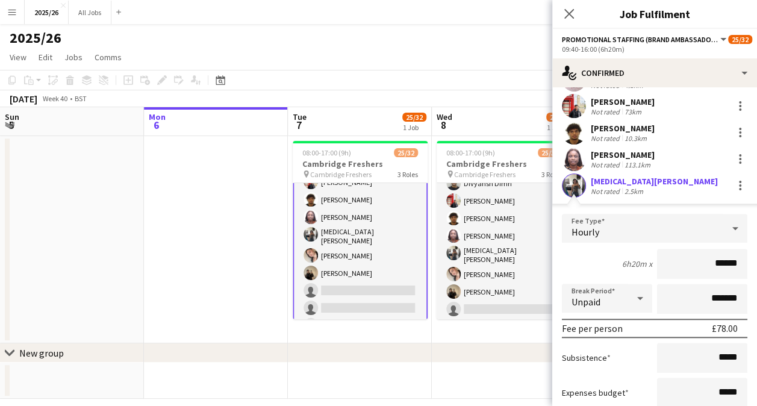
scroll to position [459, 0]
click at [665, 223] on div "Hourly" at bounding box center [642, 227] width 161 height 29
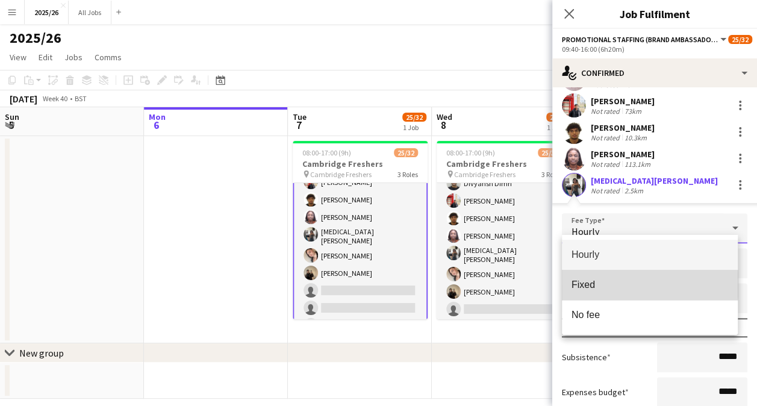
click at [617, 284] on span "Fixed" at bounding box center [649, 284] width 157 height 11
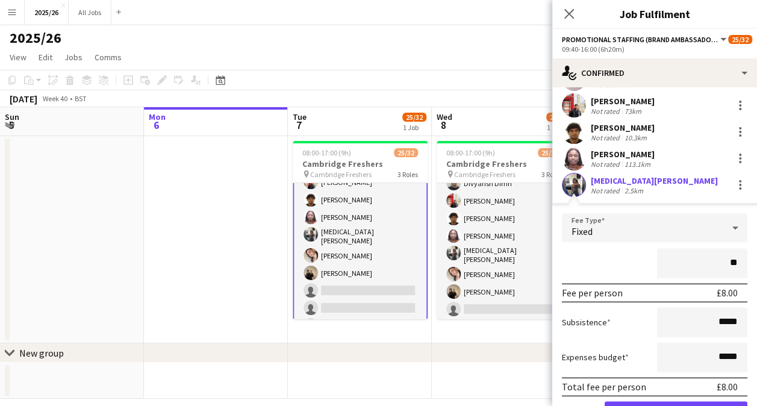
type input "***"
click button "Confirm" at bounding box center [675, 413] width 143 height 24
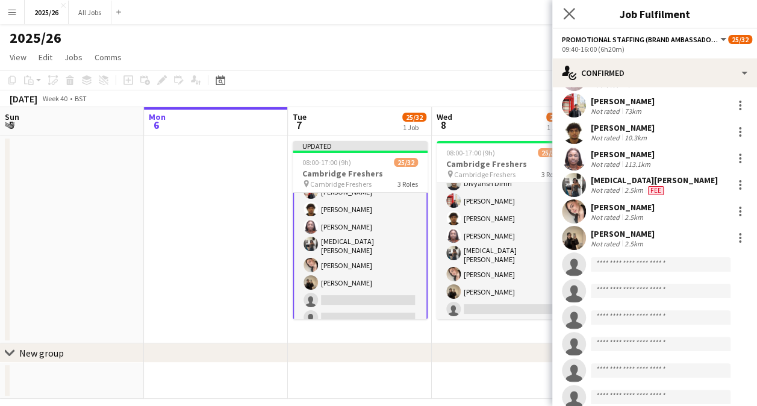
click at [562, 18] on app-icon "Close pop-in" at bounding box center [569, 13] width 17 height 17
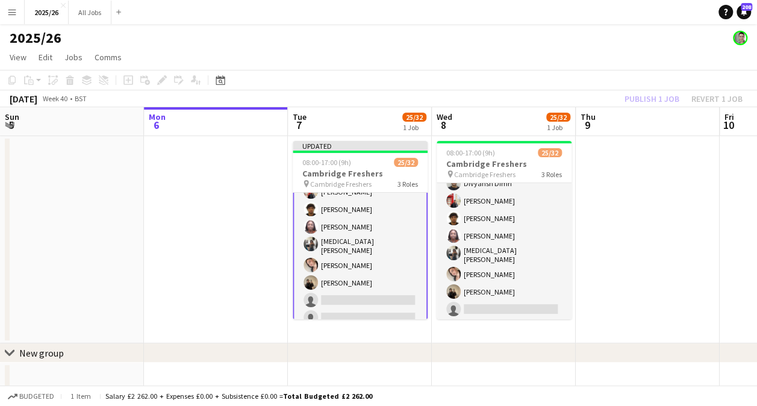
click at [660, 96] on div "Publish 1 job Revert 1 job" at bounding box center [683, 99] width 147 height 16
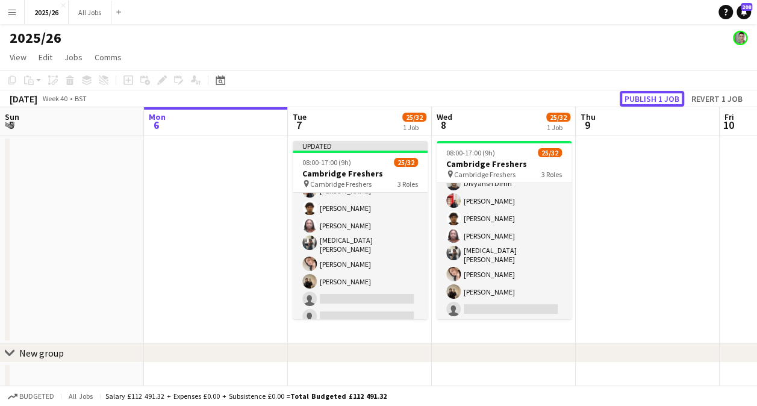
scroll to position [416, 0]
click at [660, 96] on button "Publish 1 job" at bounding box center [652, 99] width 64 height 16
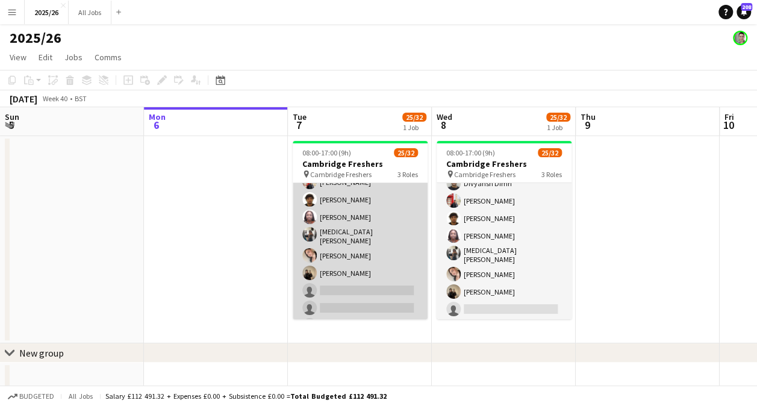
click at [352, 299] on app-card-role "Promotional Staffing (Brand Ambassadors) 2A 22/29 09:40-16:00 (6h20m) Vinay Kan…" at bounding box center [360, 136] width 135 height 541
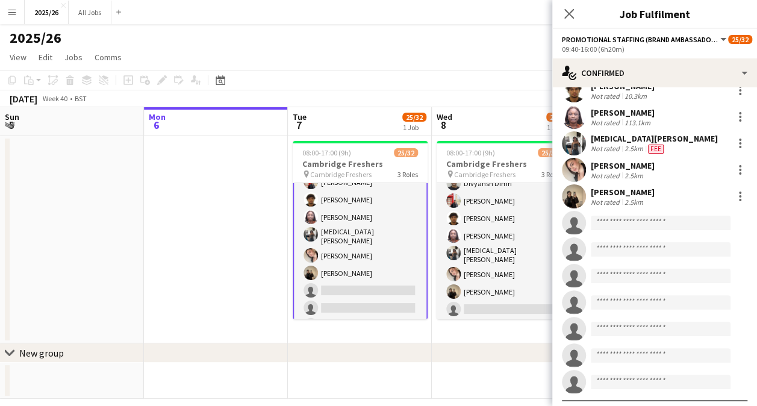
scroll to position [502, 0]
click at [654, 216] on input at bounding box center [661, 221] width 140 height 14
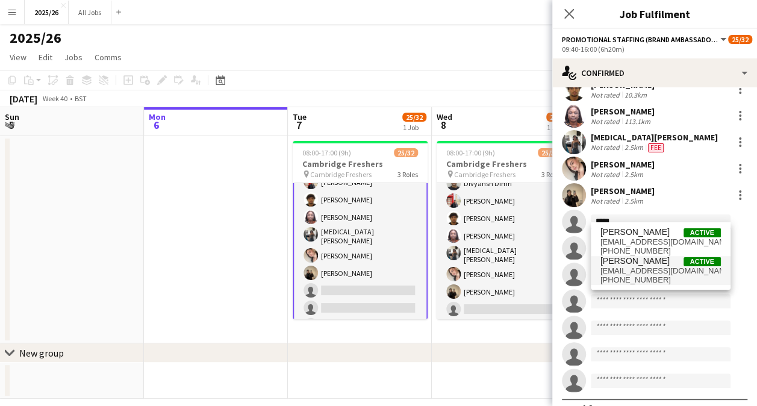
type input "*****"
click at [655, 259] on span "[PERSON_NAME]" at bounding box center [634, 261] width 69 height 10
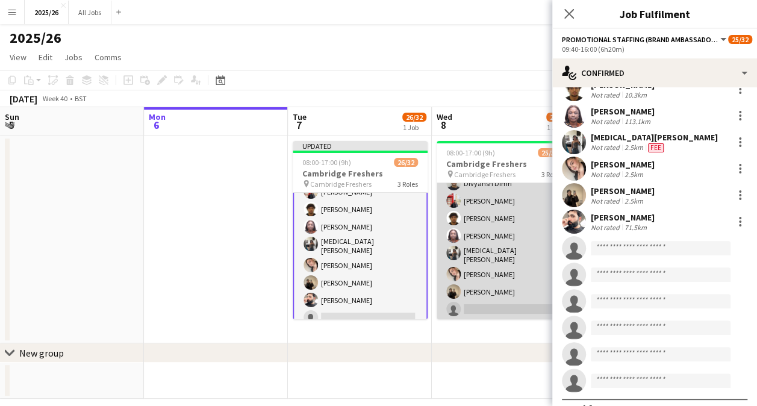
click at [488, 311] on app-card-role "Promotional Staffing (Brand Ambassadors) 1A 22/29 09:40-16:00 (6h20m) Haneesh C…" at bounding box center [504, 155] width 135 height 541
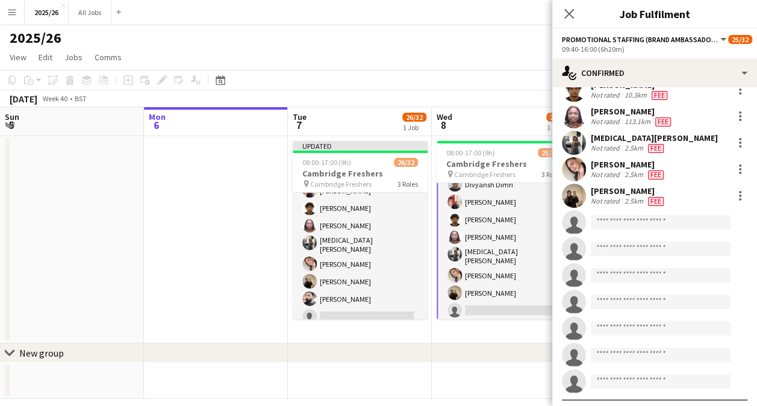
scroll to position [399, 0]
click at [630, 210] on app-invite-slot "single-neutral-actions" at bounding box center [654, 222] width 205 height 24
click at [635, 215] on input at bounding box center [661, 222] width 140 height 14
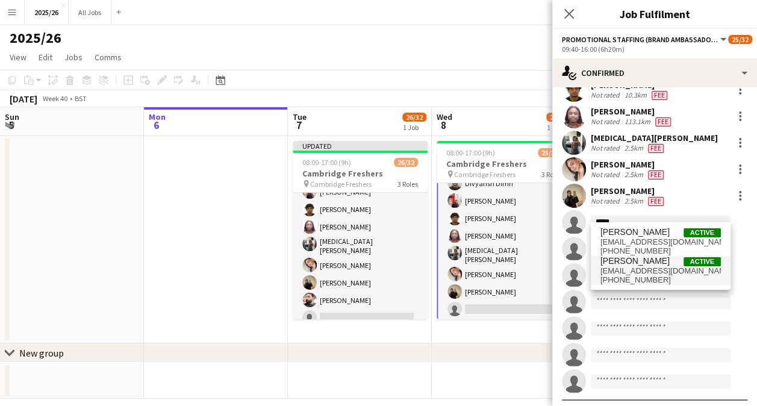
type input "*****"
click at [651, 279] on span "+447555859890" at bounding box center [660, 280] width 120 height 10
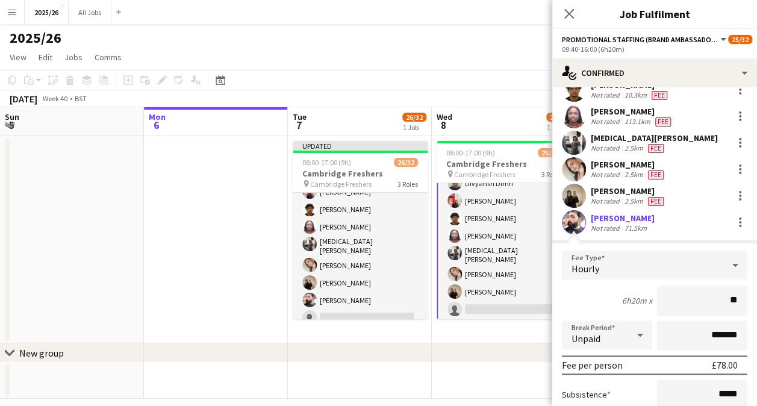
type input "***"
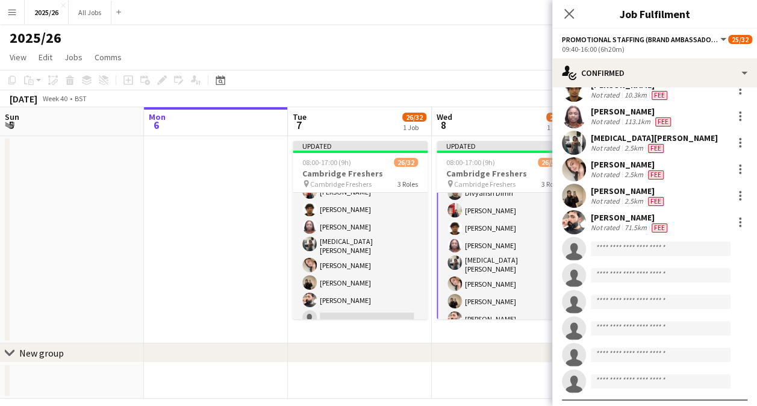
click at [490, 100] on div "October 2025 Week 40 • BST Publish 1 job Revert 1 job" at bounding box center [378, 98] width 757 height 17
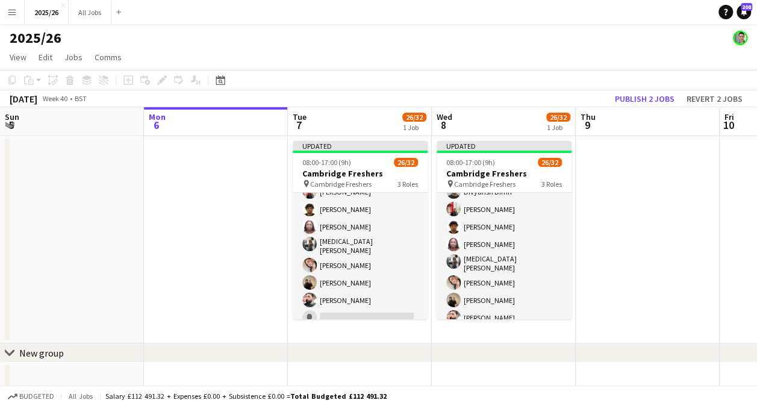
scroll to position [397, 0]
click at [635, 101] on button "Publish 2 jobs" at bounding box center [644, 99] width 69 height 16
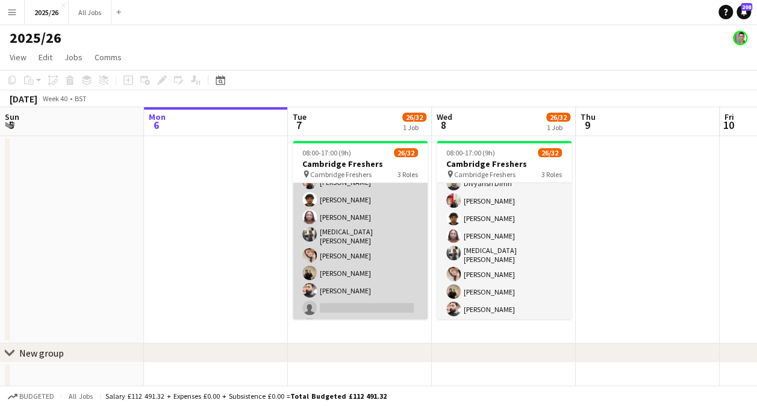
click at [355, 273] on app-card-role "Promotional Staffing (Brand Ambassadors) 2A 23/29 09:40-16:00 (6h20m) Vinay Kan…" at bounding box center [360, 136] width 135 height 541
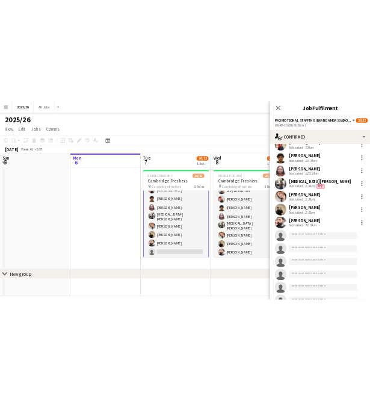
scroll to position [476, 0]
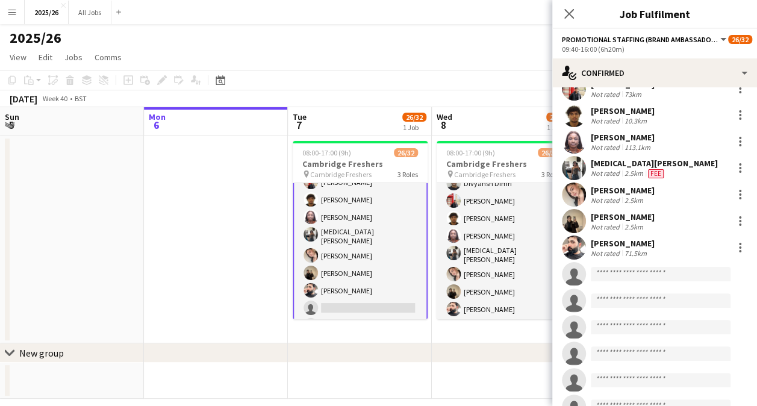
click at [577, 242] on app-user-avatar at bounding box center [574, 247] width 24 height 24
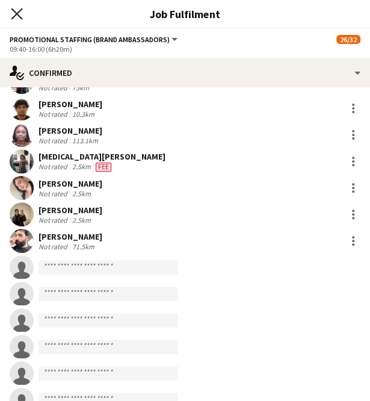
click at [18, 15] on icon at bounding box center [16, 13] width 11 height 11
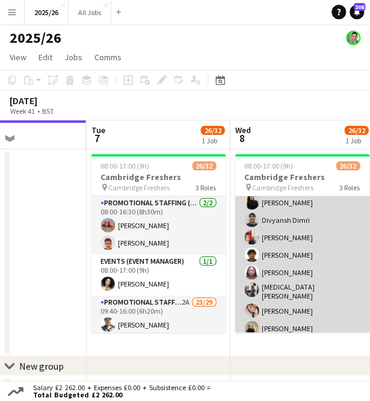
scroll to position [396, 0]
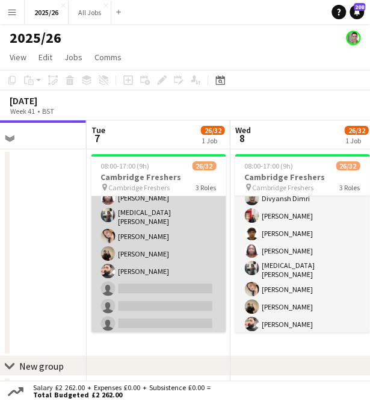
click at [158, 284] on app-card-role "Promotional Staffing (Brand Ambassadors) 2A 23/29 09:40-16:00 (6h20m) Vinay Kan…" at bounding box center [158, 117] width 135 height 541
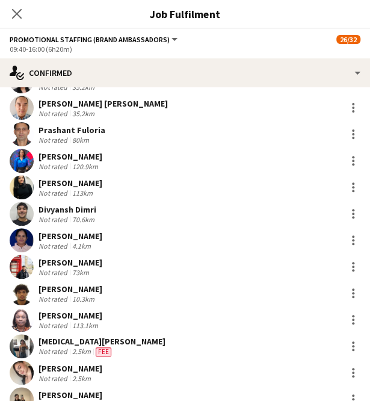
scroll to position [521, 0]
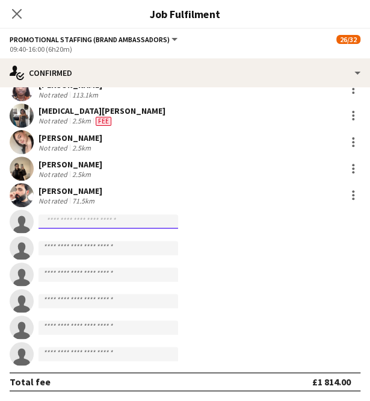
click at [112, 217] on input at bounding box center [109, 221] width 140 height 14
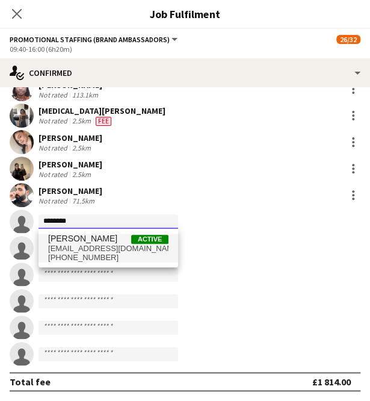
type input "********"
click at [114, 246] on span "sharonkemboi19@gmail.com" at bounding box center [108, 249] width 120 height 10
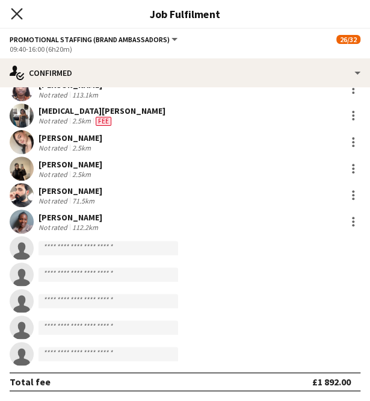
click at [17, 15] on icon "Close pop-in" at bounding box center [16, 13] width 11 height 11
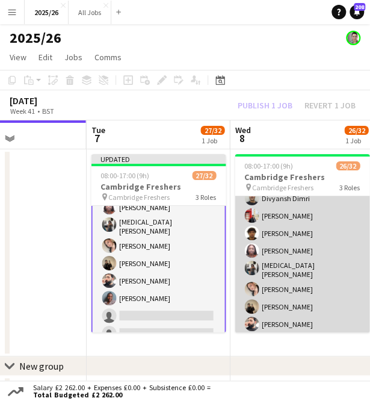
scroll to position [492, 0]
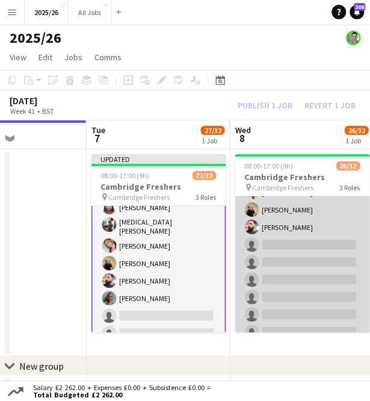
click at [291, 271] on app-card-role "Promotional Staffing (Brand Ambassadors) 1A 23/29 09:40-16:00 (6h20m) Haneesh C…" at bounding box center [302, 73] width 135 height 541
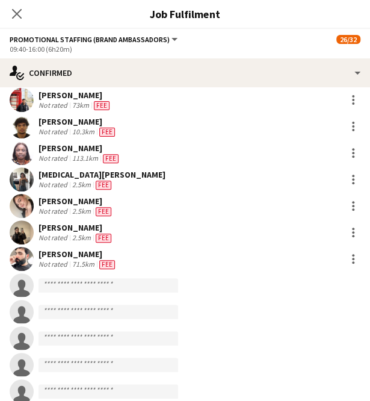
scroll to position [492, 0]
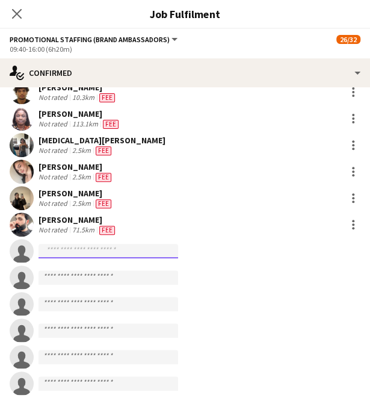
click at [114, 252] on input at bounding box center [109, 251] width 140 height 14
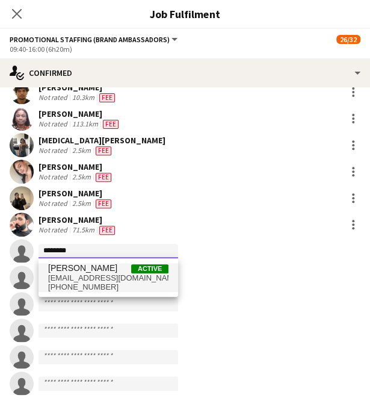
type input "********"
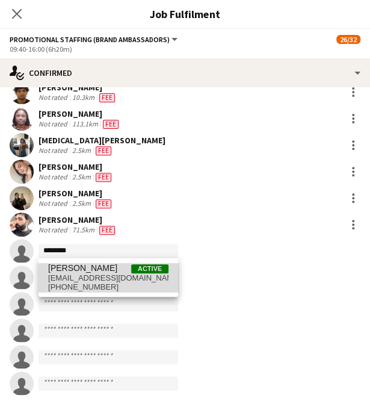
click at [117, 278] on span "[EMAIL_ADDRESS][DOMAIN_NAME]" at bounding box center [108, 278] width 120 height 10
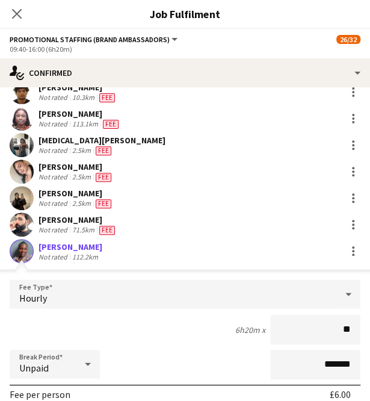
type input "***"
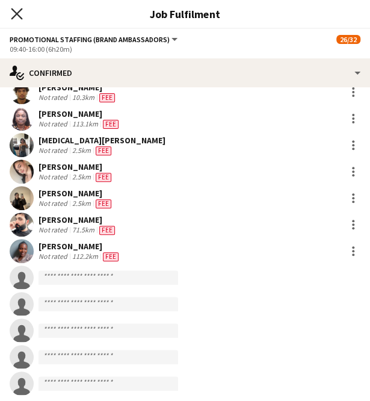
click at [17, 14] on icon at bounding box center [16, 13] width 11 height 11
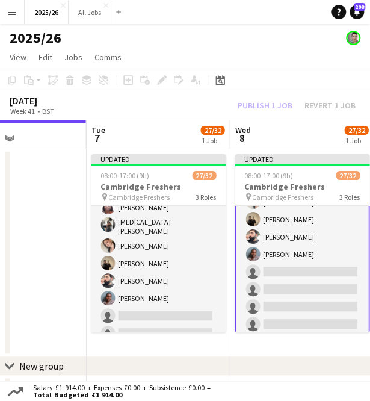
click at [276, 107] on div "Publish 1 job Revert 1 job" at bounding box center [296, 105] width 147 height 13
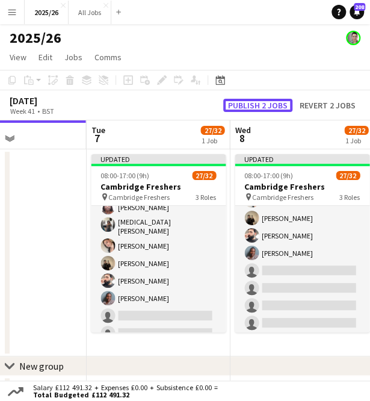
scroll to position [492, 0]
click at [276, 107] on button "Publish 2 jobs" at bounding box center [257, 105] width 69 height 13
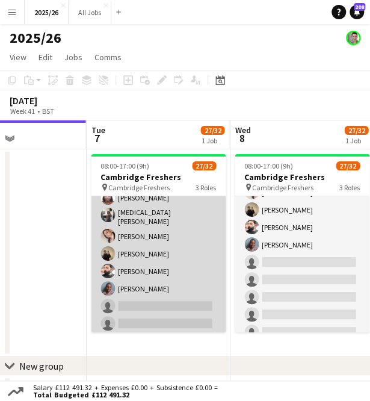
click at [151, 307] on app-card-role "Promotional Staffing (Brand Ambassadors) 2A 24/29 09:40-16:00 (6h20m) Vinay Kan…" at bounding box center [158, 117] width 135 height 541
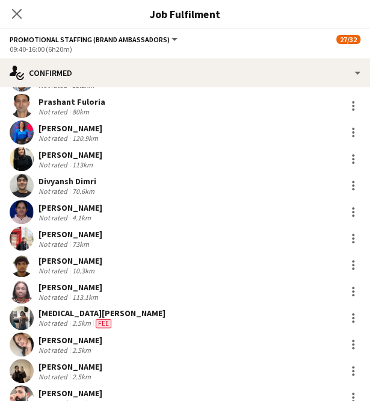
scroll to position [521, 0]
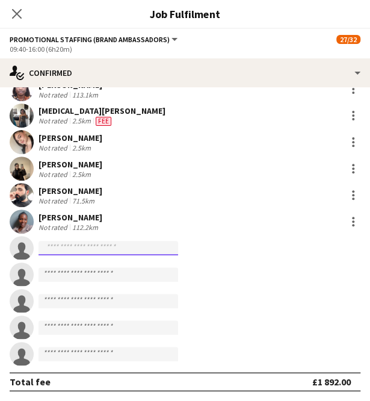
click at [115, 250] on input at bounding box center [109, 248] width 140 height 14
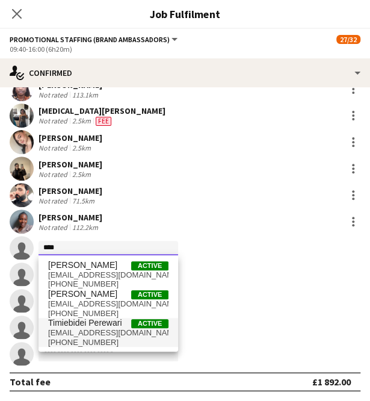
type input "****"
click at [114, 344] on span "+447426066422" at bounding box center [108, 343] width 120 height 10
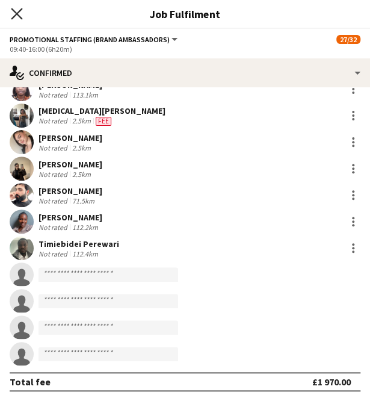
click at [17, 10] on icon "Close pop-in" at bounding box center [16, 13] width 11 height 11
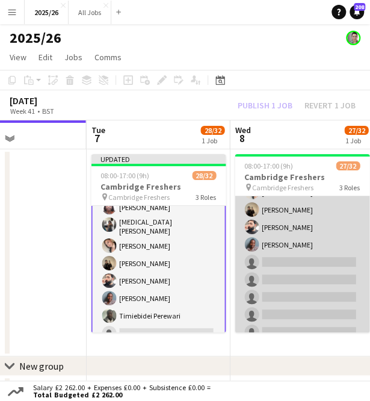
click at [317, 281] on app-card-role "Promotional Staffing (Brand Ambassadors) 1A 24/29 09:40-16:00 (6h20m) Haneesh C…" at bounding box center [302, 73] width 135 height 541
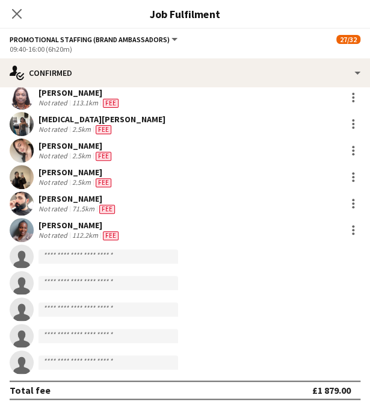
scroll to position [514, 0]
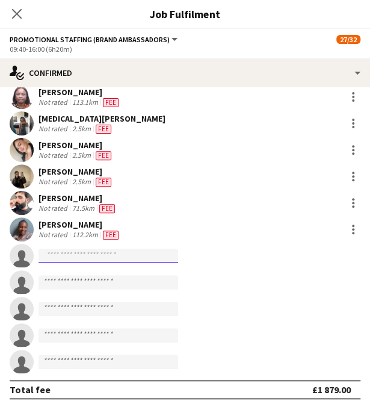
click at [123, 255] on input at bounding box center [109, 256] width 140 height 14
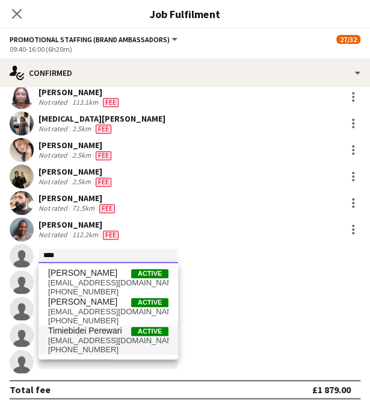
type input "****"
click at [113, 339] on span "tperewari@gmail.com" at bounding box center [108, 341] width 120 height 10
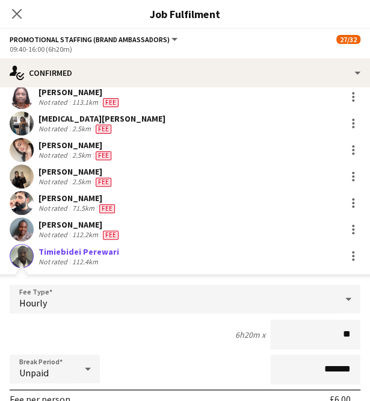
type input "***"
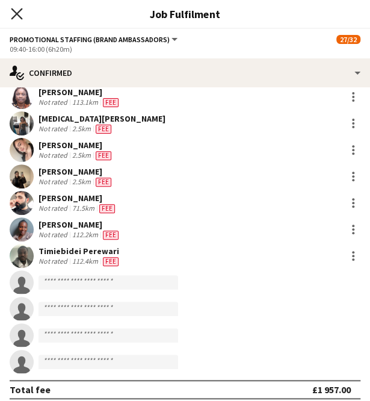
click at [19, 19] on icon "Close pop-in" at bounding box center [16, 13] width 11 height 11
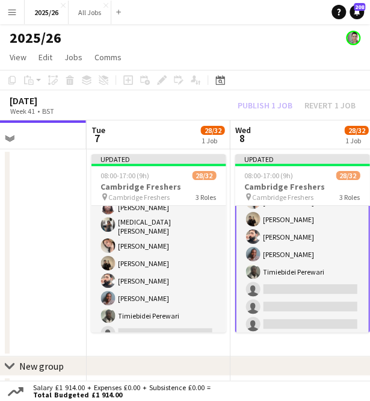
click at [263, 100] on div "Publish 1 job Revert 1 job" at bounding box center [296, 105] width 147 height 13
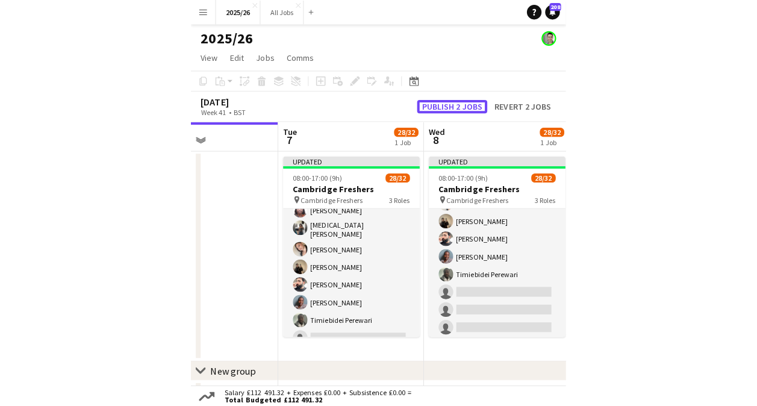
scroll to position [492, 0]
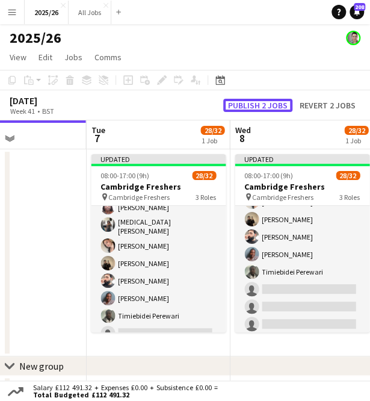
click at [263, 100] on button "Publish 2 jobs" at bounding box center [257, 105] width 69 height 13
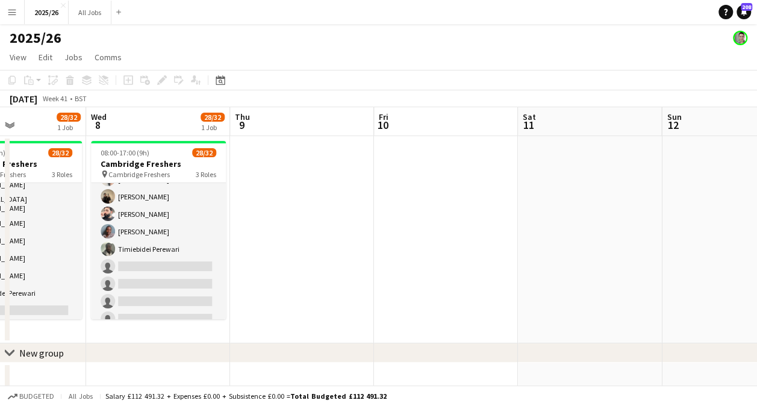
scroll to position [0, 348]
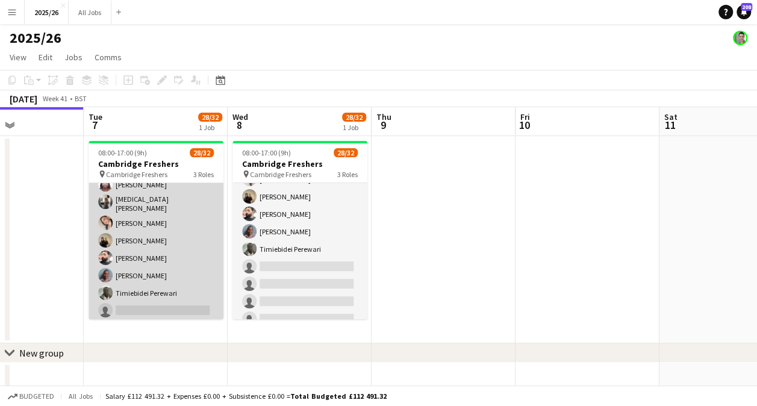
click at [110, 268] on app-user-avatar at bounding box center [105, 275] width 14 height 14
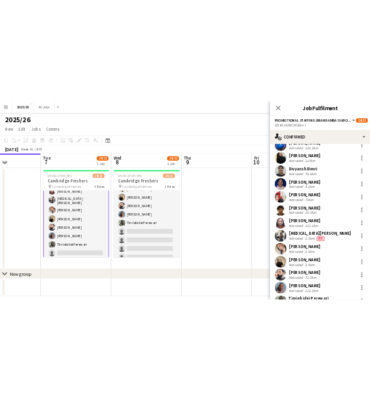
scroll to position [517, 0]
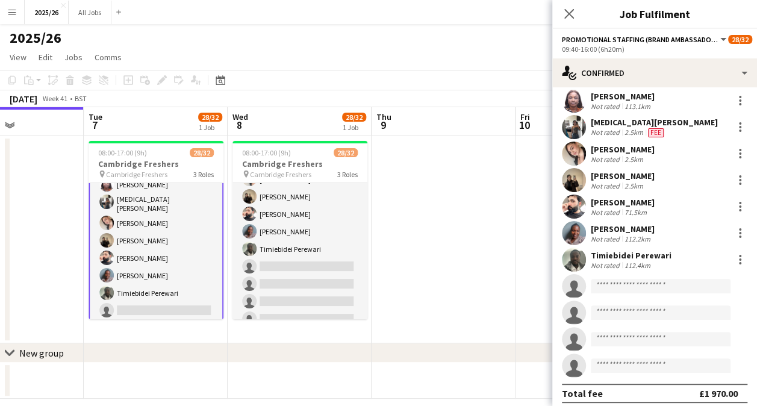
click at [571, 228] on app-user-avatar at bounding box center [574, 233] width 24 height 24
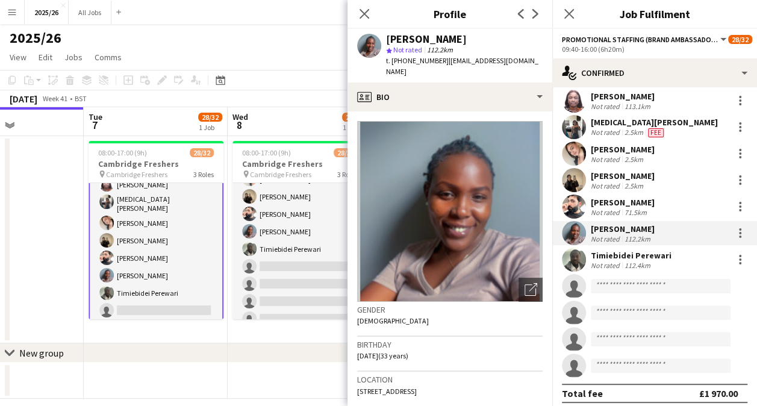
click at [574, 236] on app-user-avatar at bounding box center [574, 233] width 24 height 24
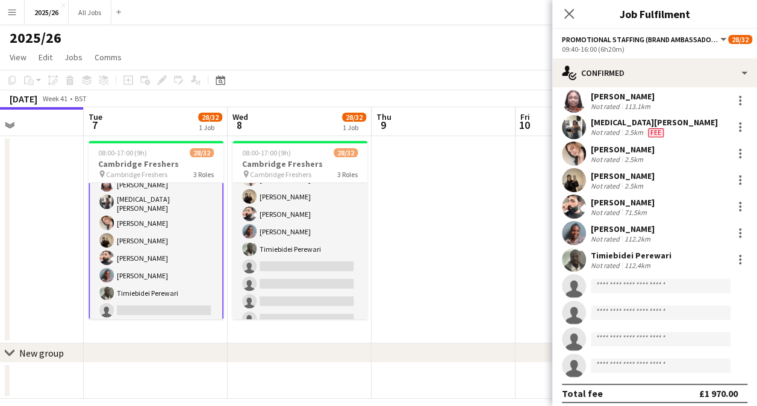
click at [579, 250] on app-user-avatar at bounding box center [574, 259] width 24 height 24
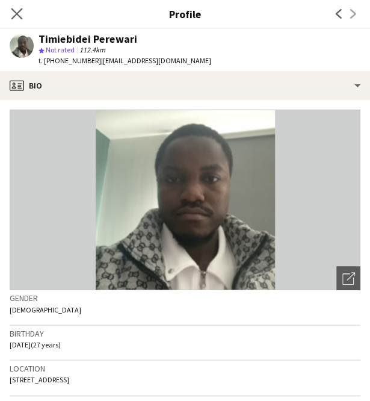
click at [11, 11] on app-icon "Close pop-in" at bounding box center [16, 13] width 17 height 17
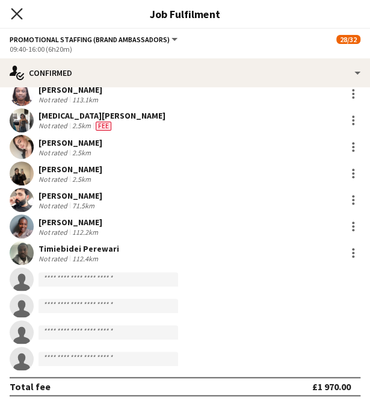
click at [11, 8] on icon "Close pop-in" at bounding box center [16, 13] width 11 height 11
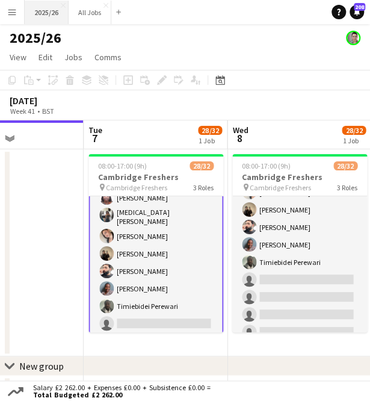
click at [42, 14] on button "2025/26 Close" at bounding box center [47, 12] width 44 height 23
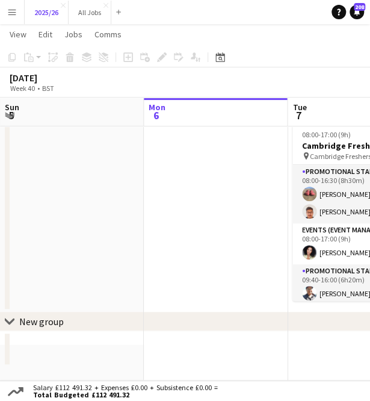
scroll to position [0, 369]
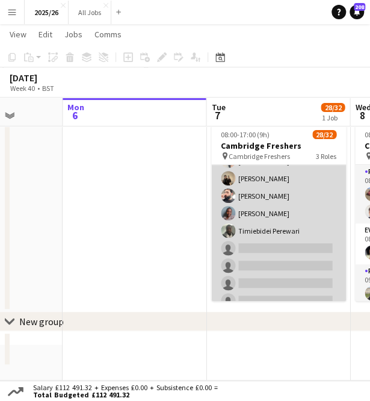
click at [270, 273] on app-card-role "Promotional Staffing (Brand Ambassadors) 2A 25/29 09:40-16:00 (6h20m) Vinay Kan…" at bounding box center [278, 42] width 135 height 541
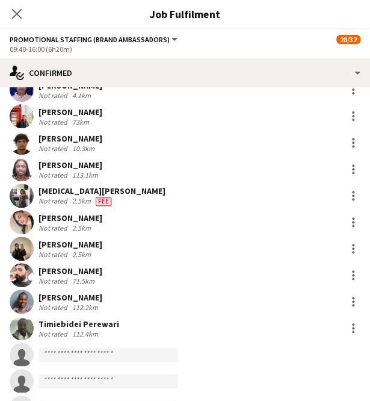
scroll to position [521, 0]
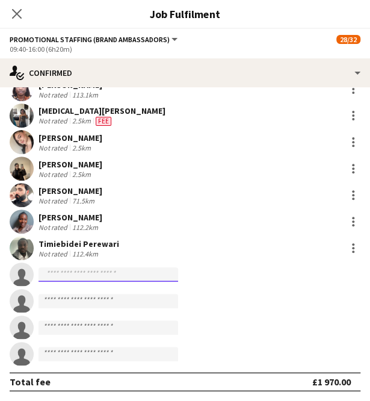
click at [148, 272] on input at bounding box center [109, 274] width 140 height 14
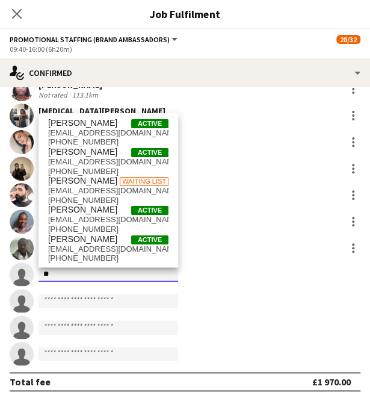
type input "*"
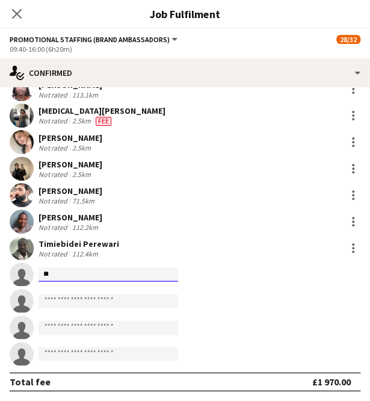
type input "*"
click at [148, 272] on input "**" at bounding box center [109, 274] width 140 height 14
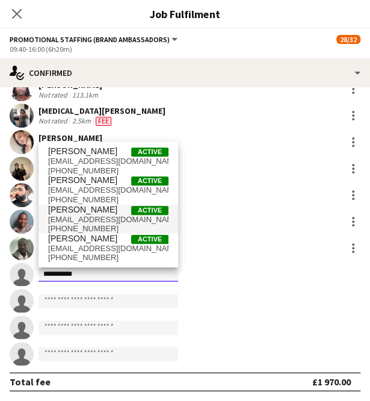
type input "**********"
click at [110, 218] on span "[EMAIL_ADDRESS][DOMAIN_NAME]" at bounding box center [108, 220] width 120 height 10
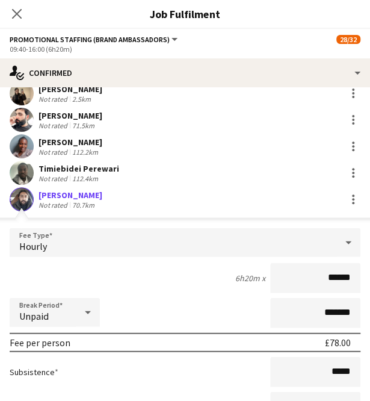
scroll to position [794, 0]
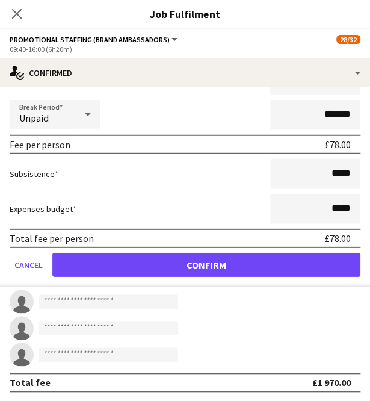
click at [282, 252] on form "Fee Type Hourly 6h20m x ****** Break Period Unpaid ******* Fee per person £78.0…" at bounding box center [185, 158] width 370 height 257
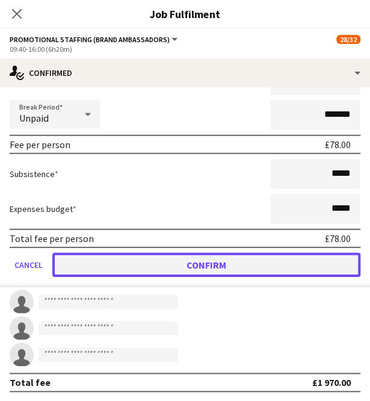
click at [265, 260] on button "Confirm" at bounding box center [206, 265] width 308 height 24
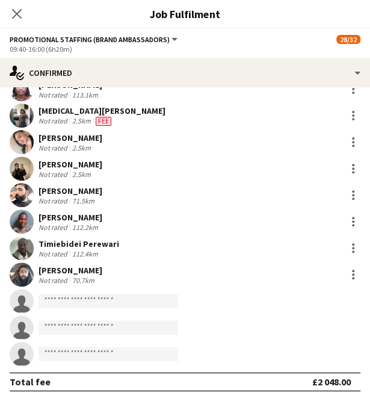
scroll to position [521, 0]
click at [18, 14] on icon at bounding box center [16, 13] width 11 height 11
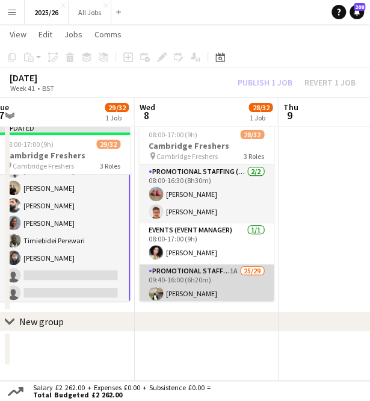
scroll to position [220, 0]
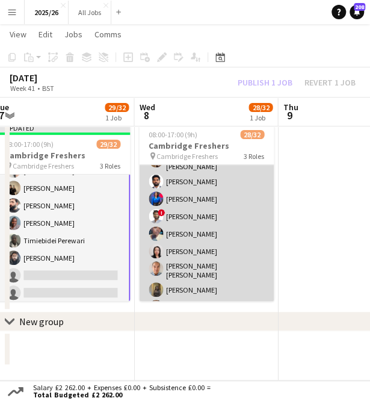
click at [213, 264] on app-card-role "Promotional Staffing (Brand Ambassadors) 1A 25/29 09:40-16:00 (6h20m) Haneesh C…" at bounding box center [206, 314] width 135 height 541
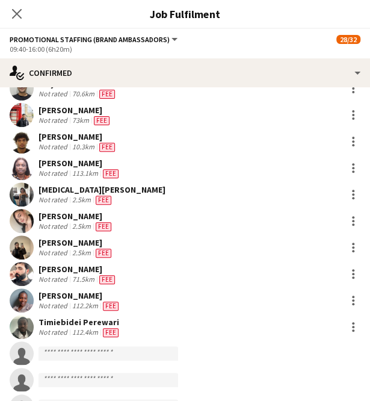
scroll to position [474, 0]
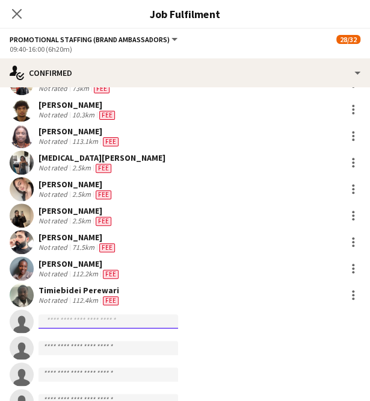
click at [130, 319] on input at bounding box center [109, 321] width 140 height 14
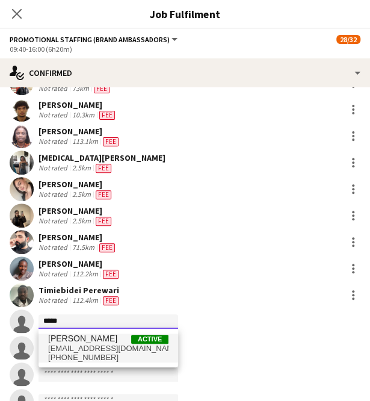
type input "*****"
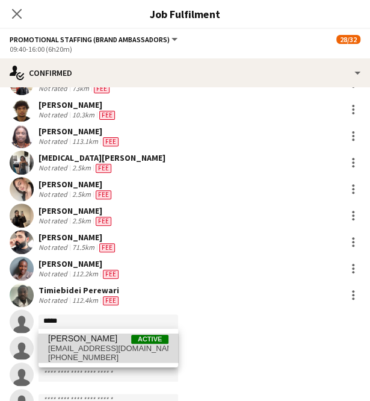
click at [123, 345] on span "[EMAIL_ADDRESS][DOMAIN_NAME]" at bounding box center [108, 349] width 120 height 10
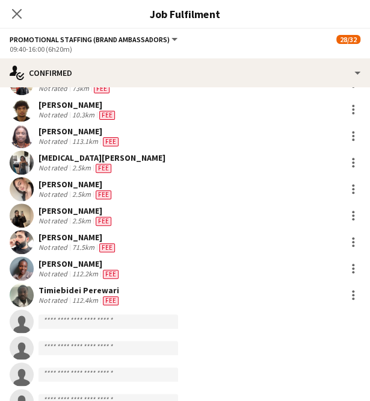
scroll to position [483, 0]
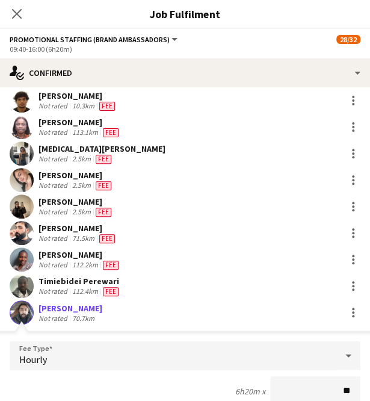
type input "***"
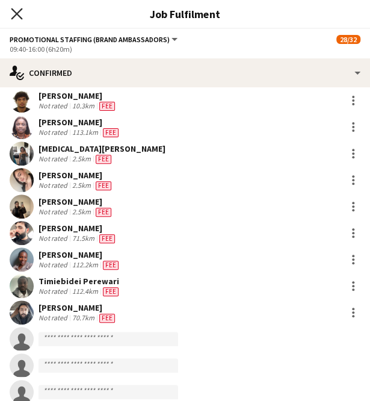
click at [19, 17] on icon "Close pop-in" at bounding box center [16, 13] width 11 height 11
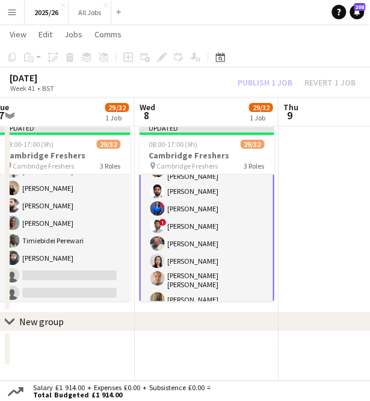
click at [265, 82] on div "Publish 1 job Revert 1 job" at bounding box center [296, 82] width 147 height 13
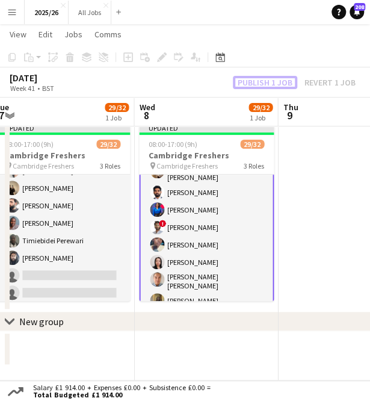
click at [265, 82] on button "Publish 1 job" at bounding box center [265, 82] width 64 height 13
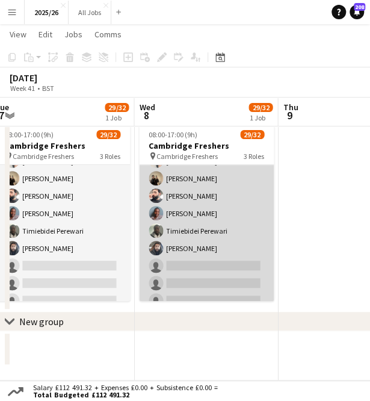
click at [182, 234] on app-card-role "Promotional Staffing (Brand Ambassadors) 1A 26/29 09:40-16:00 (6h20m) Haneesh C…" at bounding box center [206, 42] width 135 height 541
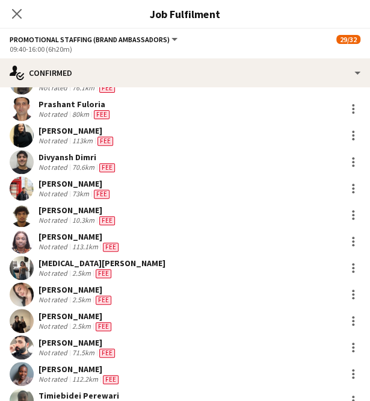
scroll to position [433, 0]
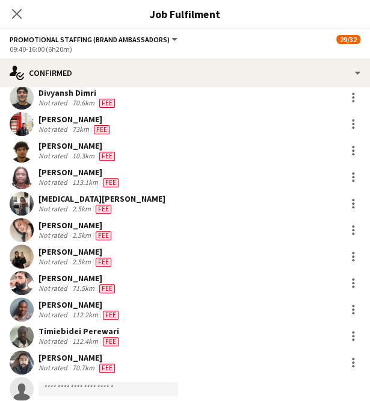
click at [23, 357] on app-user-avatar at bounding box center [22, 362] width 24 height 24
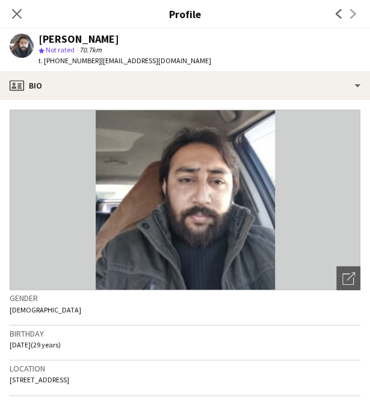
click at [23, 357] on div "Birthday 03-09-1996 (29 years)" at bounding box center [185, 343] width 351 height 35
click at [20, 13] on icon "Close pop-in" at bounding box center [16, 13] width 11 height 11
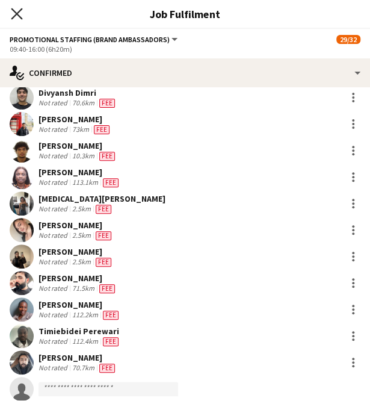
click at [19, 16] on icon "Close pop-in" at bounding box center [16, 13] width 11 height 11
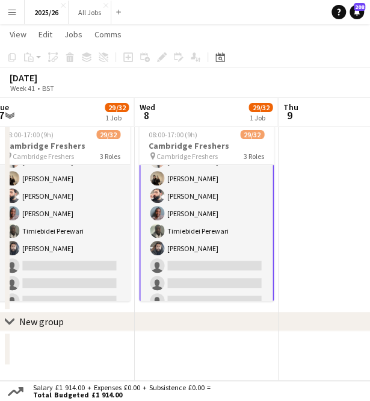
click at [12, 18] on button "Menu" at bounding box center [12, 12] width 24 height 24
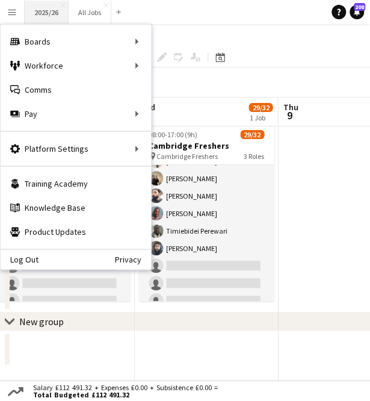
click at [46, 11] on button "2025/26 Close" at bounding box center [47, 12] width 44 height 23
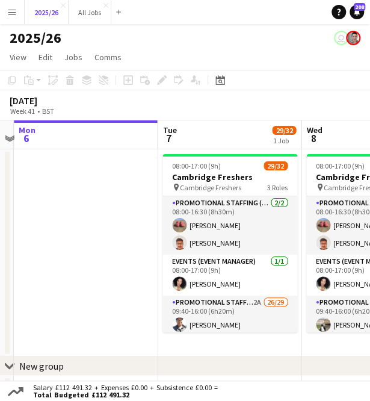
scroll to position [0, 452]
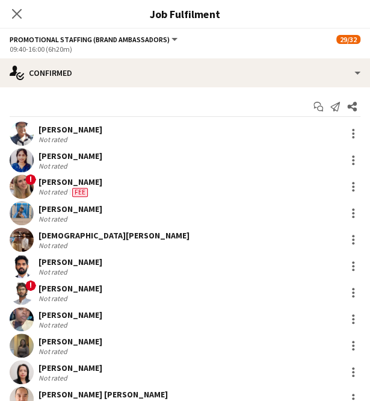
scroll to position [131, 0]
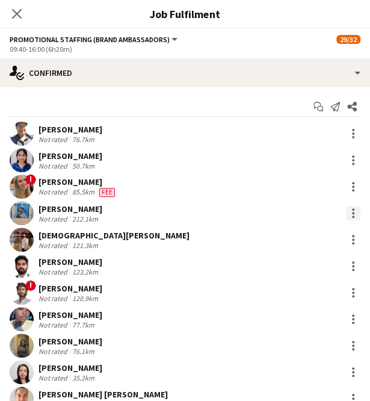
click at [346, 214] on div at bounding box center [353, 213] width 14 height 14
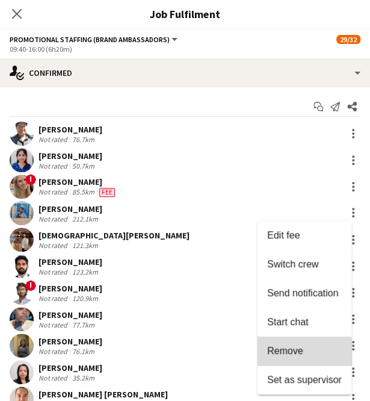
click at [295, 356] on span "Remove" at bounding box center [285, 351] width 36 height 10
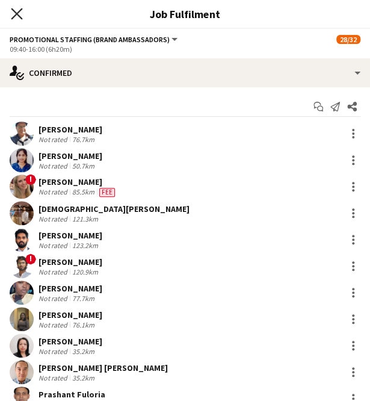
click at [19, 13] on icon "Close pop-in" at bounding box center [16, 13] width 11 height 11
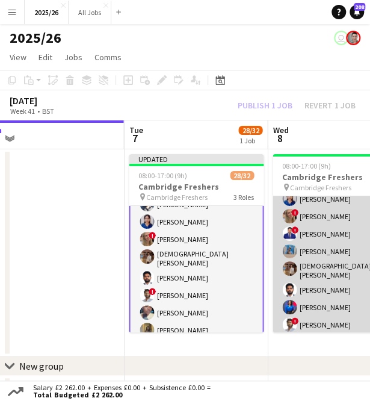
scroll to position [0, 401]
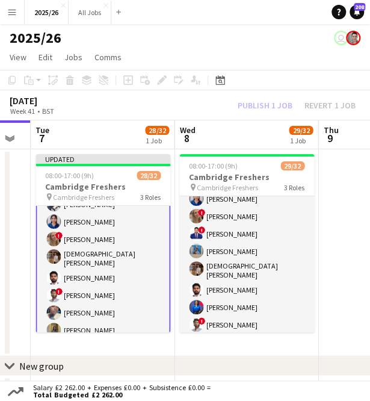
click at [270, 106] on div "Publish 1 job Revert 1 job" at bounding box center [296, 105] width 147 height 13
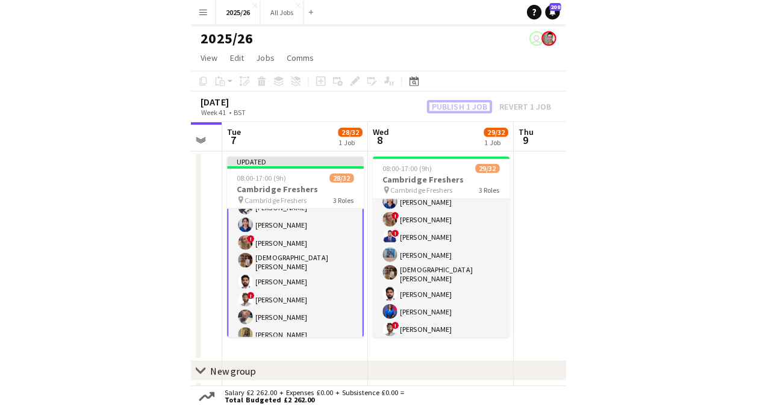
scroll to position [130, 0]
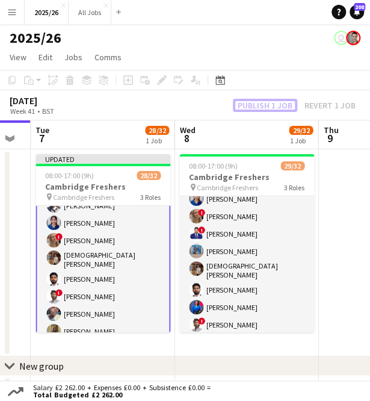
click at [270, 106] on button "Publish 1 job" at bounding box center [265, 105] width 64 height 13
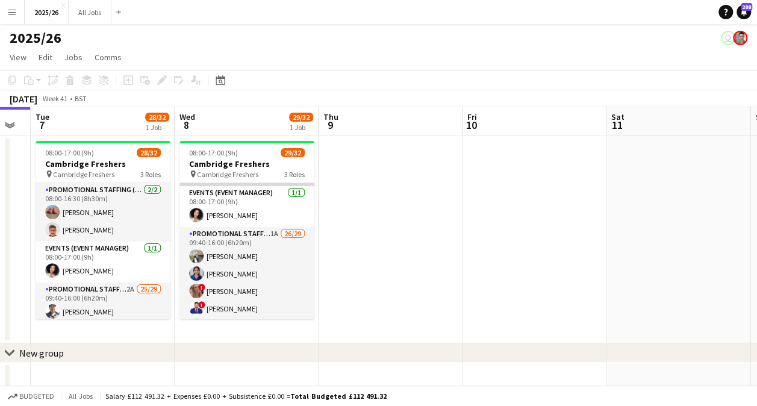
scroll to position [60, 0]
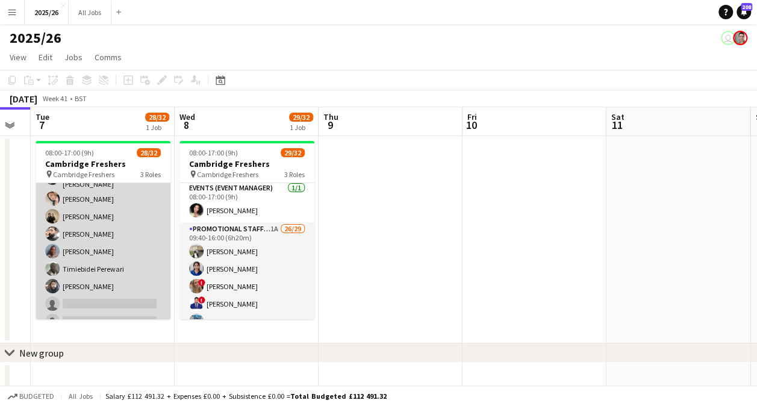
click at [119, 299] on app-card-role "Promotional Staffing (Brand Ambassadors) 2A 25/29 09:40-16:00 (6h20m) Vinay Kan…" at bounding box center [103, 97] width 135 height 541
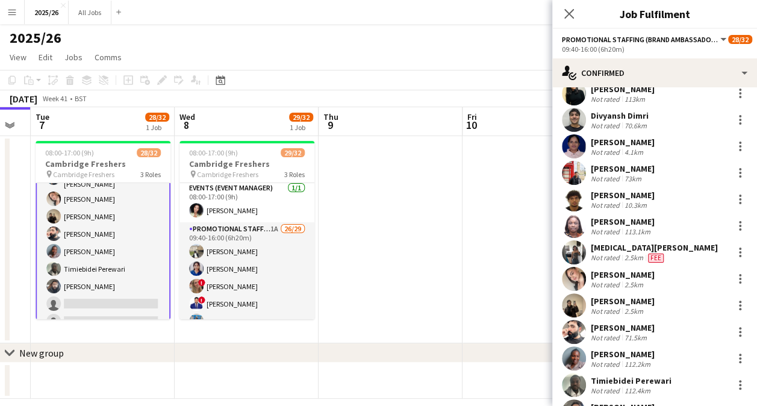
scroll to position [517, 0]
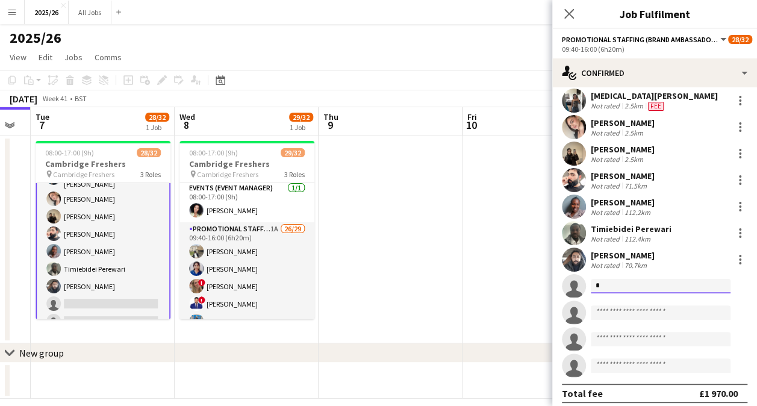
click at [618, 282] on input "*" at bounding box center [661, 286] width 140 height 14
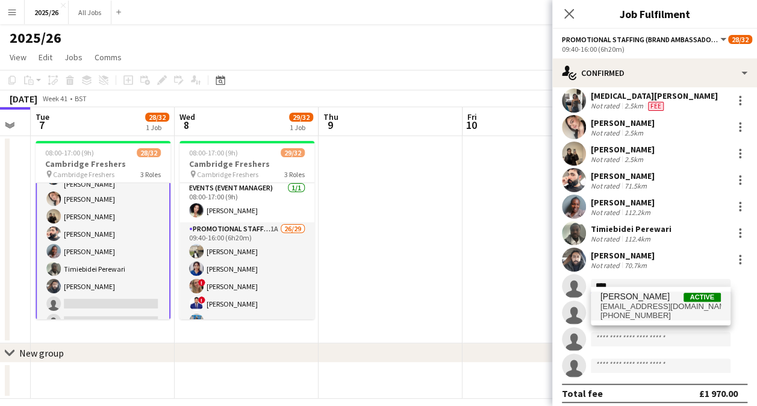
type input "****"
click at [637, 301] on span "Asim Qamar" at bounding box center [634, 296] width 69 height 10
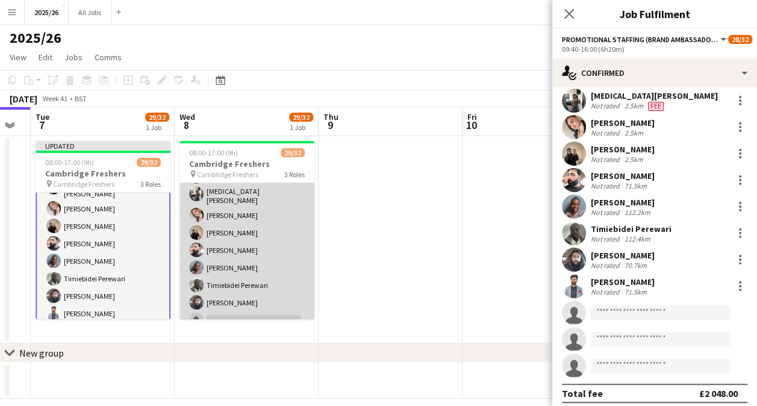
scroll to position [484, 0]
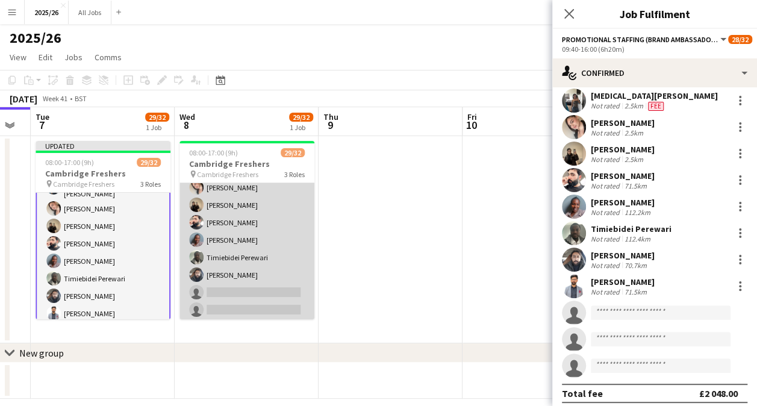
click at [246, 291] on app-card-role "Promotional Staffing (Brand Ambassadors) 1A 26/29 09:40-16:00 (6h20m) Haneesh C…" at bounding box center [246, 68] width 135 height 541
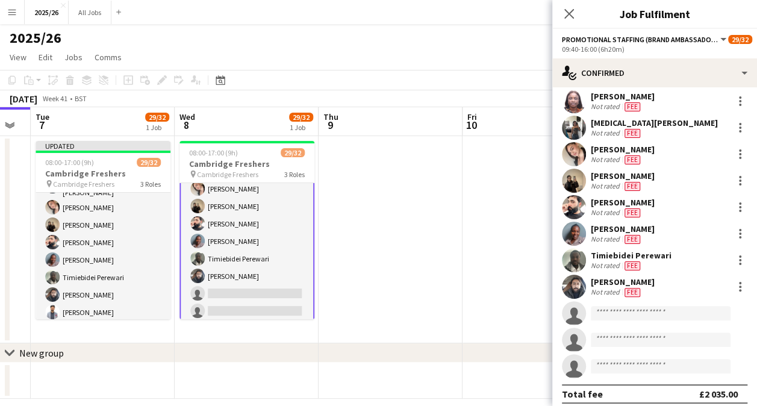
scroll to position [485, 0]
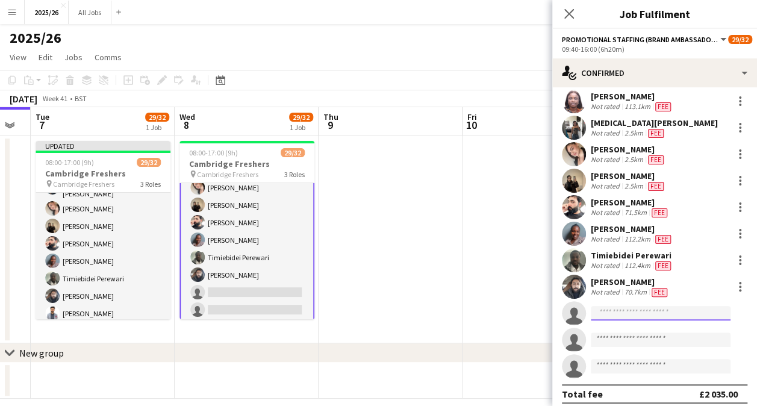
click at [651, 306] on input at bounding box center [661, 313] width 140 height 14
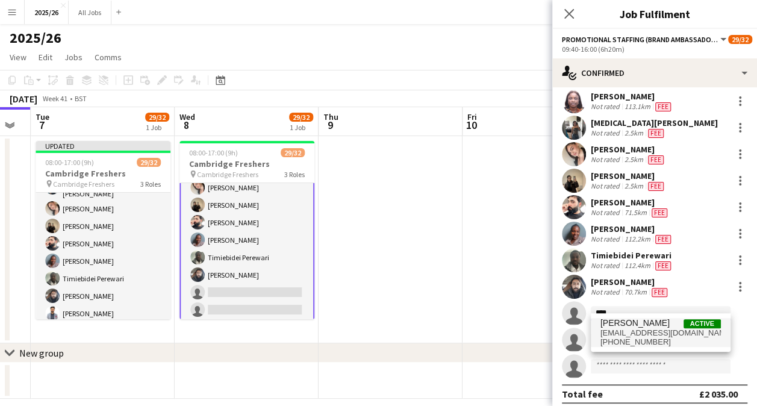
type input "****"
click at [645, 326] on span "Asim Qamar" at bounding box center [634, 323] width 69 height 10
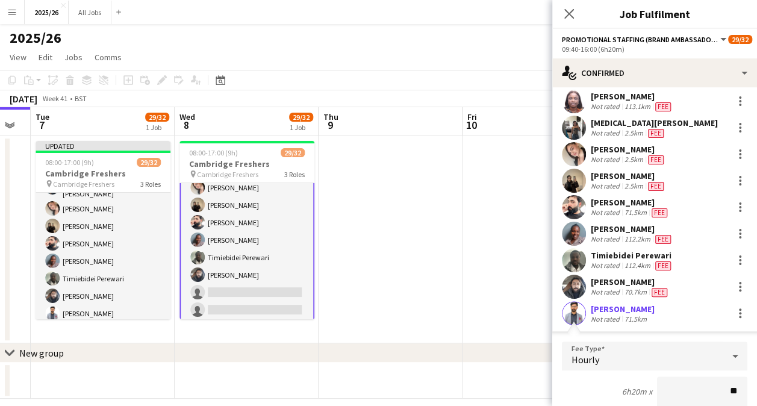
type input "***"
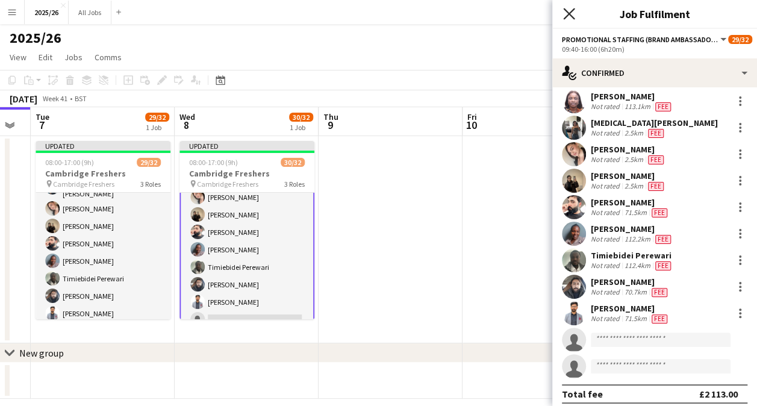
click at [572, 12] on icon "Close pop-in" at bounding box center [568, 13] width 11 height 11
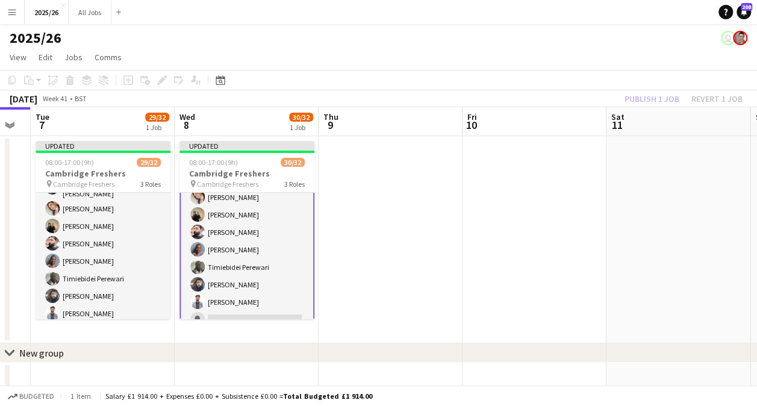
click at [662, 105] on div "Publish 1 job Revert 1 job" at bounding box center [683, 99] width 147 height 16
click at [662, 105] on button "Publish 1 job" at bounding box center [652, 99] width 64 height 16
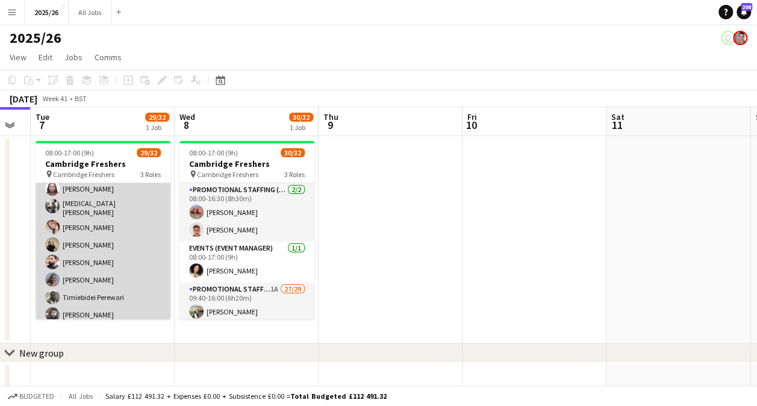
scroll to position [492, 0]
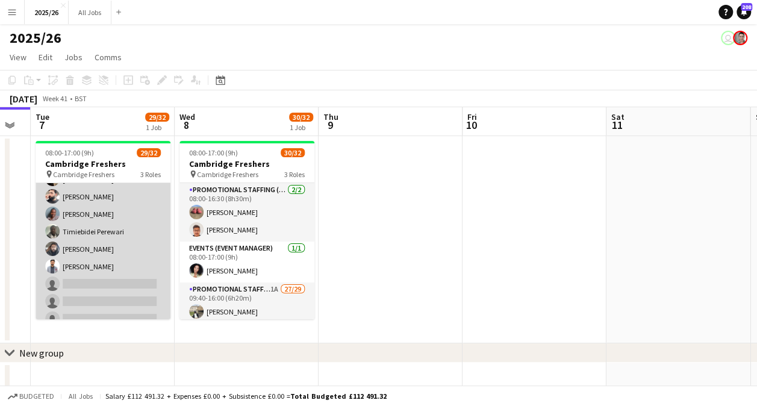
click at [89, 290] on app-card-role "Promotional Staffing (Brand Ambassadors) 2A 26/29 09:40-16:00 (6h20m) Vinay Kan…" at bounding box center [103, 60] width 135 height 541
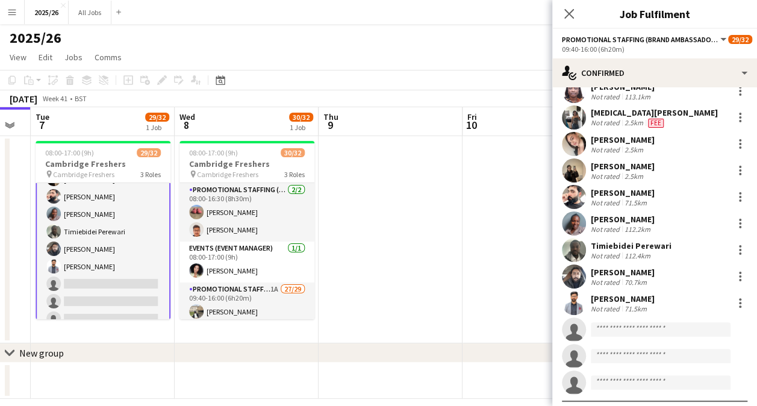
scroll to position [500, 0]
click at [645, 322] on input at bounding box center [661, 329] width 140 height 14
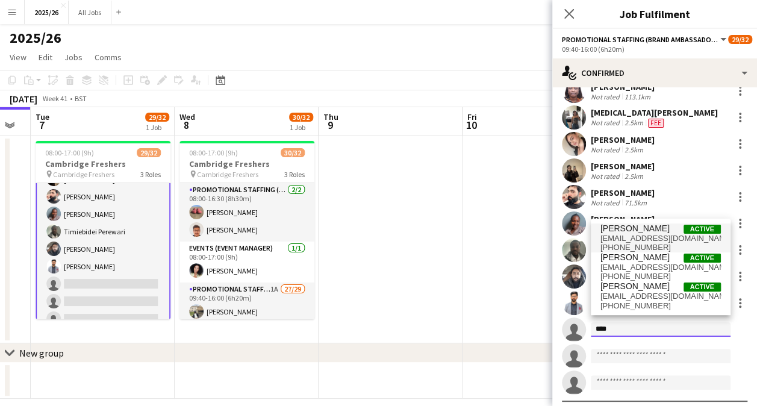
type input "****"
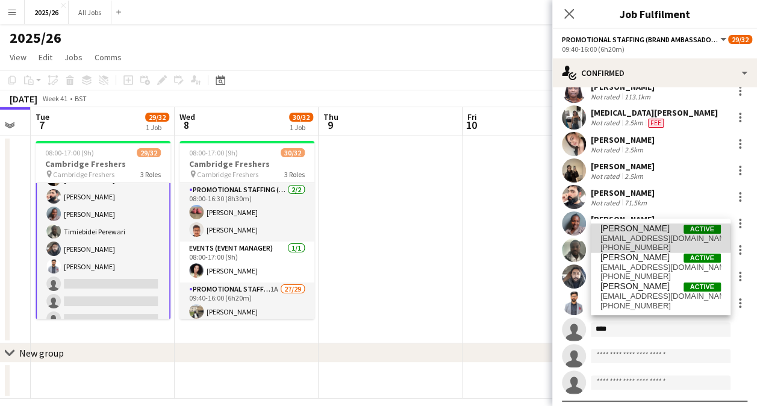
click at [635, 238] on span "zainulhassan2k21@gmail.com" at bounding box center [660, 239] width 120 height 10
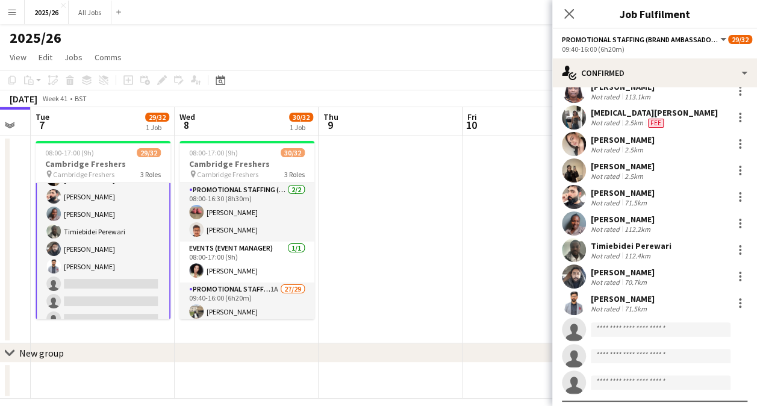
scroll to position [505, 0]
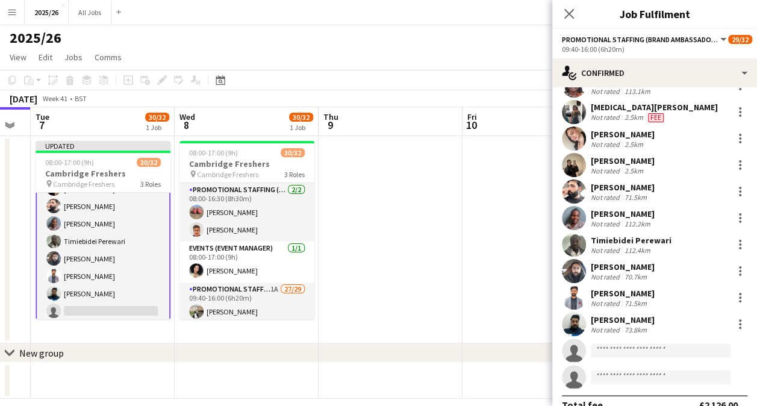
click at [563, 21] on div "Close pop-in" at bounding box center [569, 14] width 34 height 28
click at [564, 11] on icon "Close pop-in" at bounding box center [568, 13] width 11 height 11
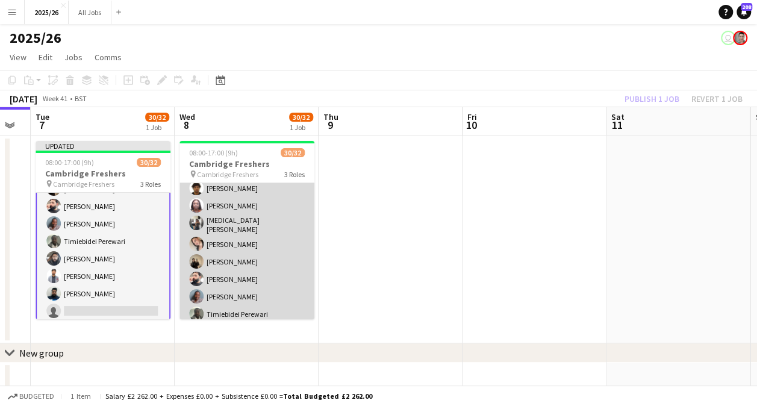
scroll to position [492, 0]
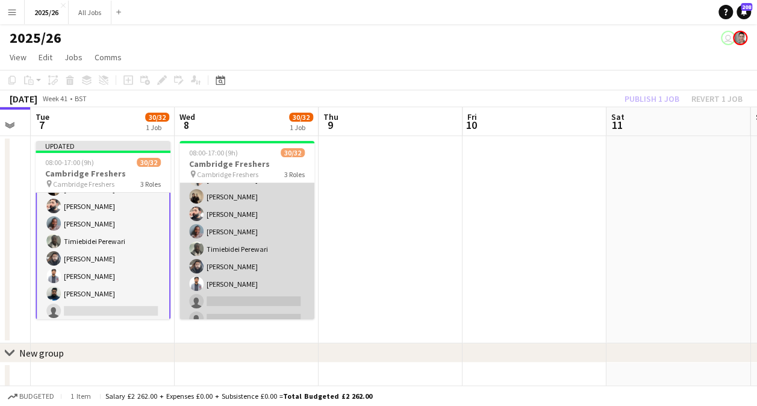
click at [263, 283] on app-card-role "Promotional Staffing (Brand Ambassadors) 1A 27/29 09:40-16:00 (6h20m) Haneesh C…" at bounding box center [246, 60] width 135 height 541
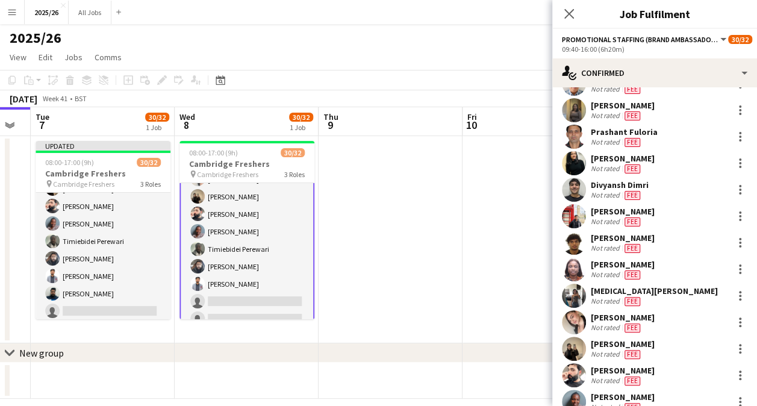
scroll to position [517, 0]
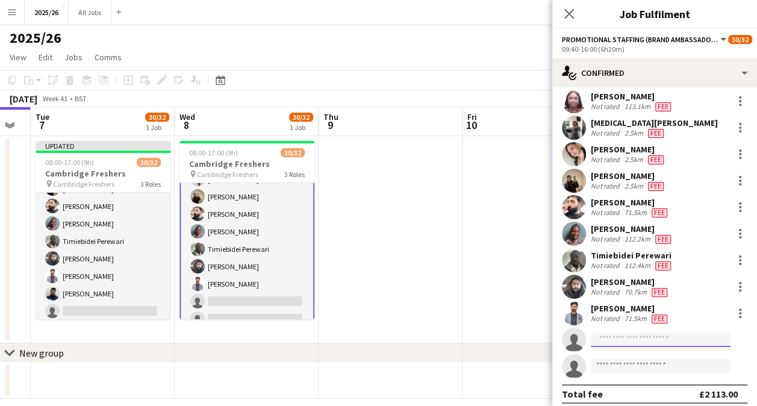
click at [611, 332] on input at bounding box center [661, 339] width 140 height 14
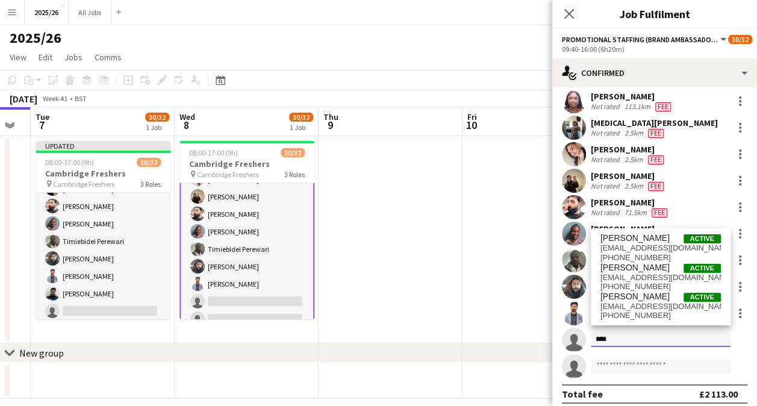
type input "****"
click at [651, 248] on span "zainulhassan2k21@gmail.com" at bounding box center [660, 248] width 120 height 10
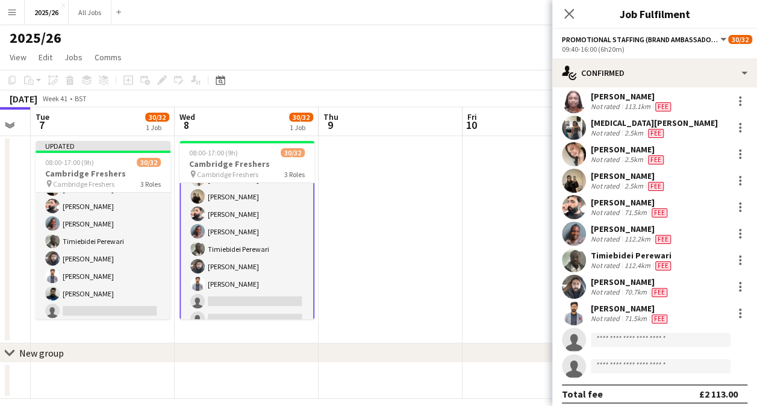
scroll to position [532, 0]
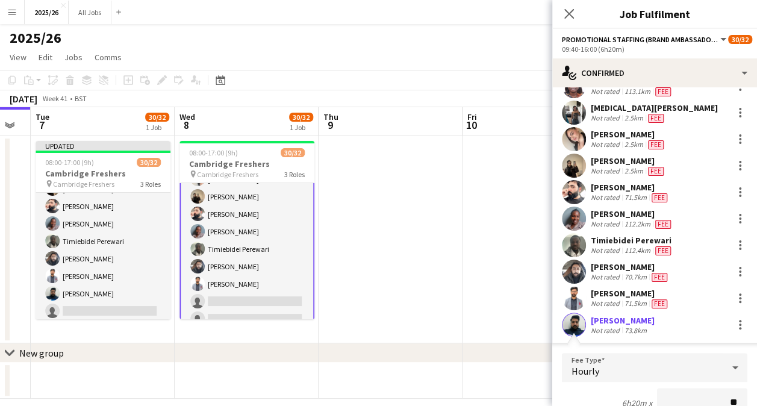
type input "***"
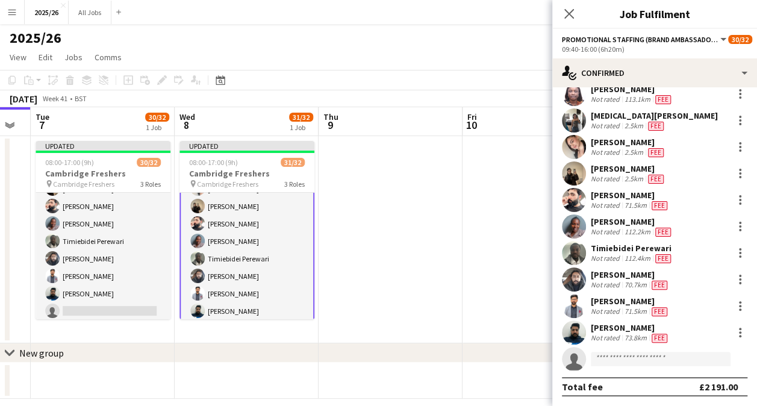
scroll to position [517, 0]
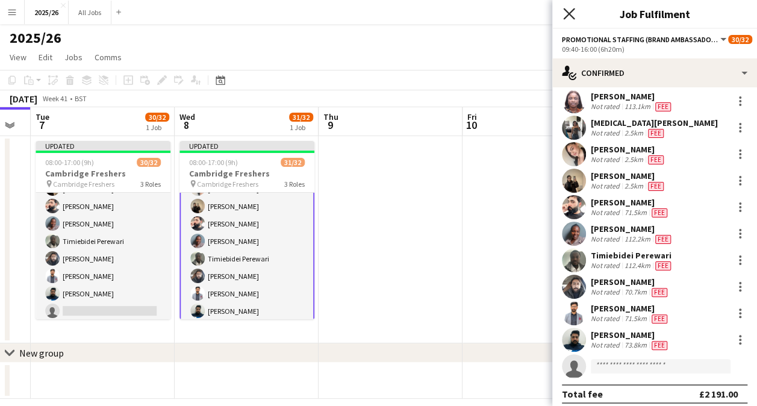
click at [573, 8] on icon "Close pop-in" at bounding box center [568, 13] width 11 height 11
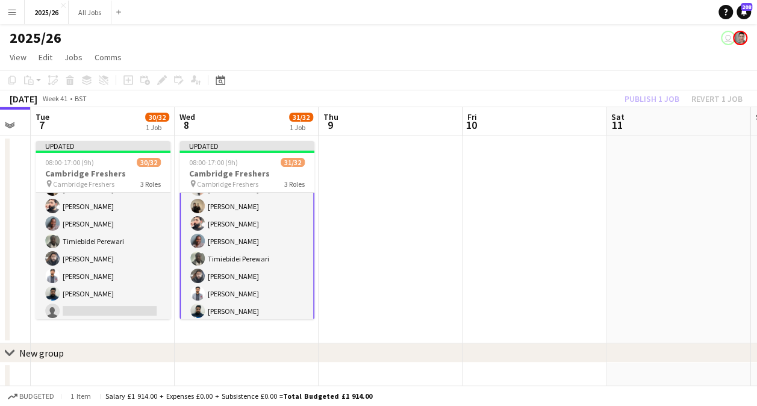
click at [657, 102] on div "Publish 1 job Revert 1 job" at bounding box center [683, 99] width 147 height 16
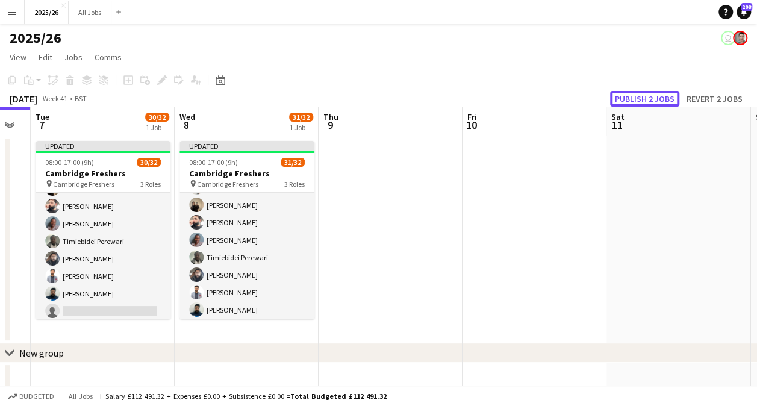
scroll to position [492, 0]
click at [657, 102] on button "Publish 2 jobs" at bounding box center [644, 99] width 69 height 16
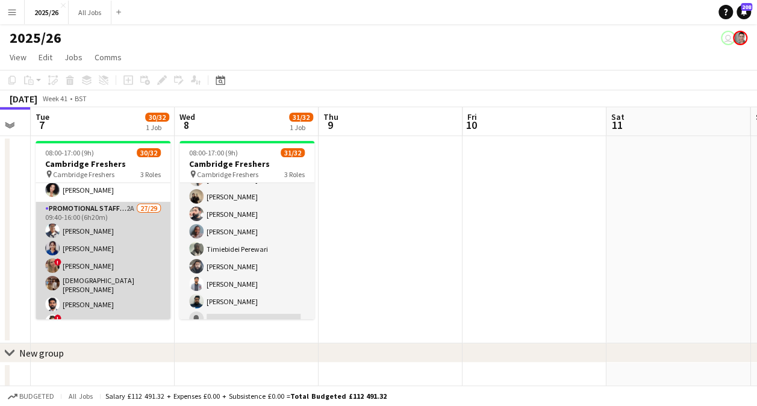
scroll to position [84, 0]
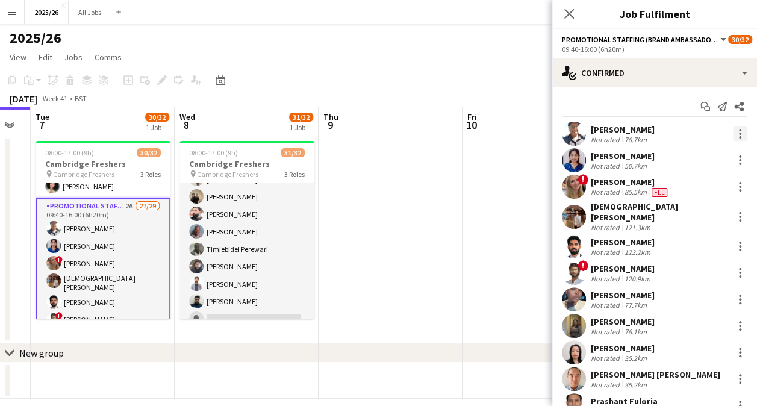
click at [733, 132] on div at bounding box center [740, 133] width 14 height 14
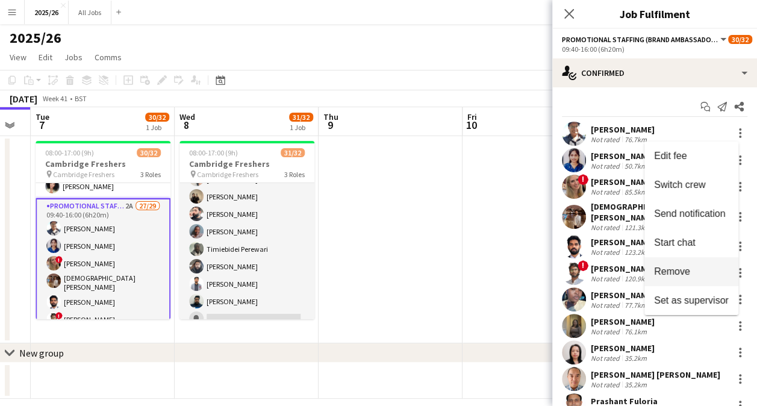
click at [688, 270] on span "Remove" at bounding box center [672, 271] width 36 height 10
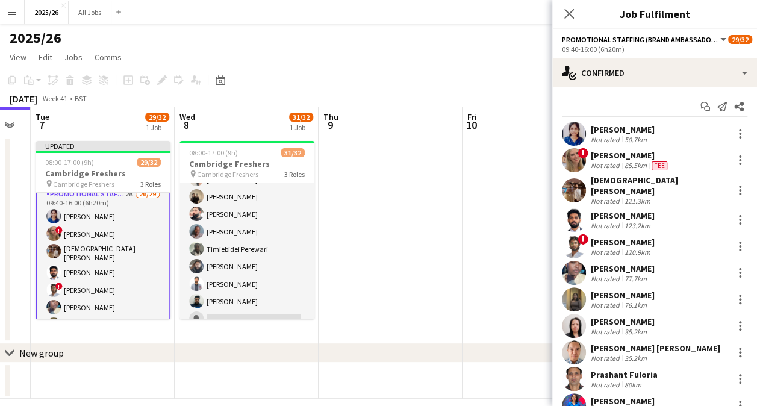
scroll to position [107, 0]
click at [530, 84] on app-toolbar "Copy Paste Paste Ctrl+V Paste with crew Ctrl+Shift+V Paste linked Job Delete Gr…" at bounding box center [378, 80] width 757 height 20
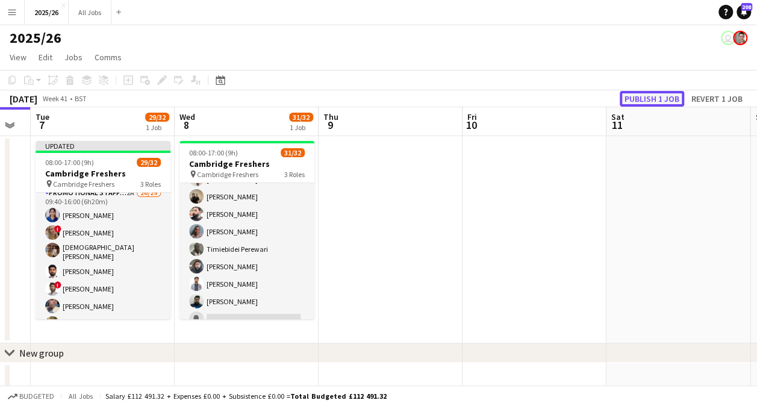
click at [668, 98] on button "Publish 1 job" at bounding box center [652, 99] width 64 height 16
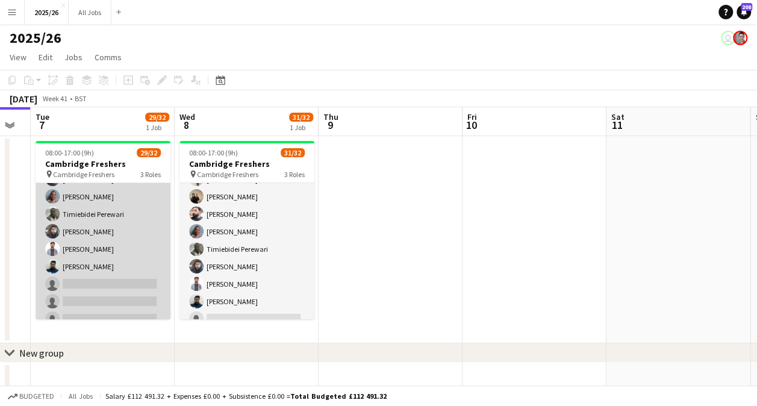
scroll to position [486, 0]
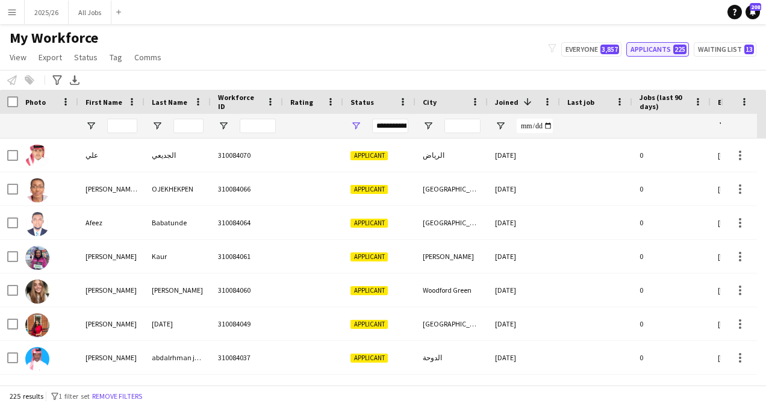
click at [652, 47] on button "Applicants 225" at bounding box center [657, 49] width 63 height 14
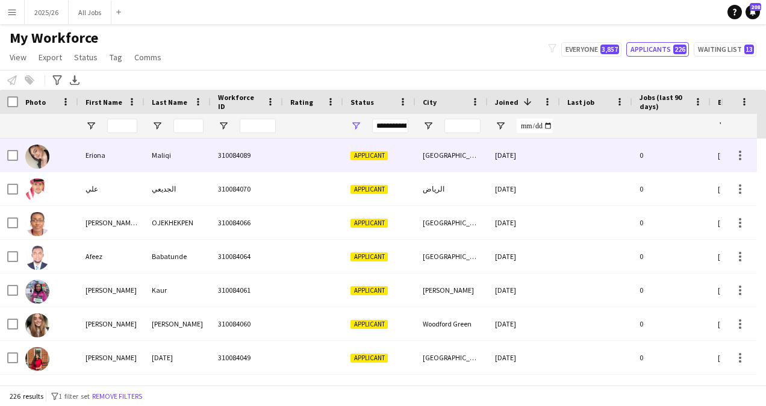
click at [184, 160] on div "Maliqi" at bounding box center [177, 154] width 66 height 33
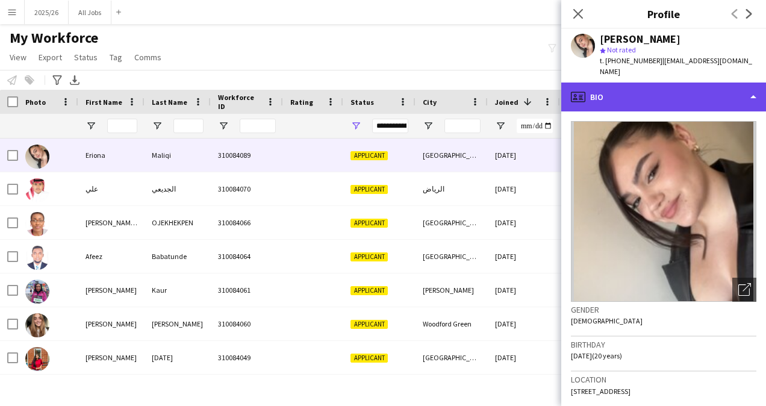
click at [691, 96] on div "profile Bio" at bounding box center [663, 96] width 205 height 29
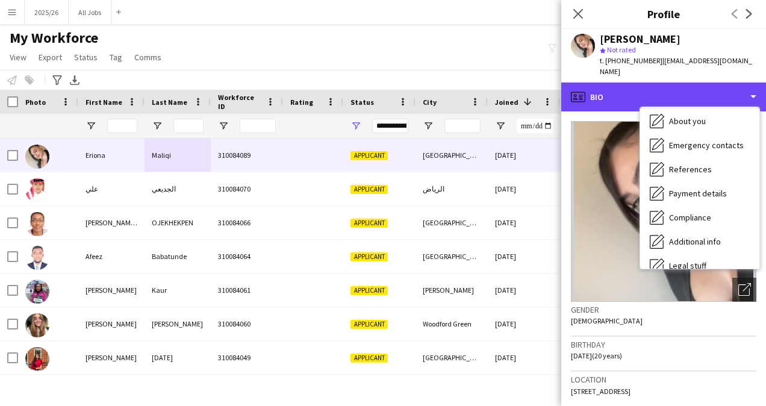
scroll to position [76, 0]
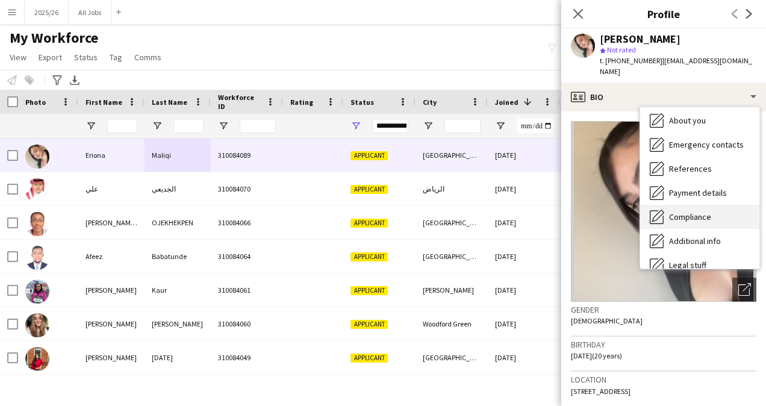
click at [697, 211] on span "Compliance" at bounding box center [690, 216] width 42 height 11
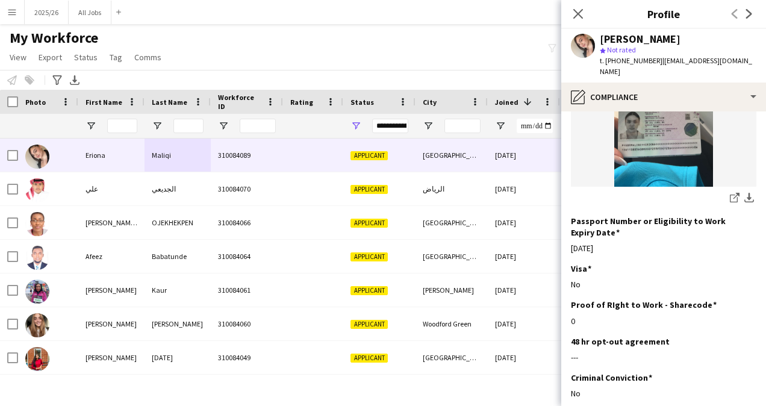
scroll to position [211, 0]
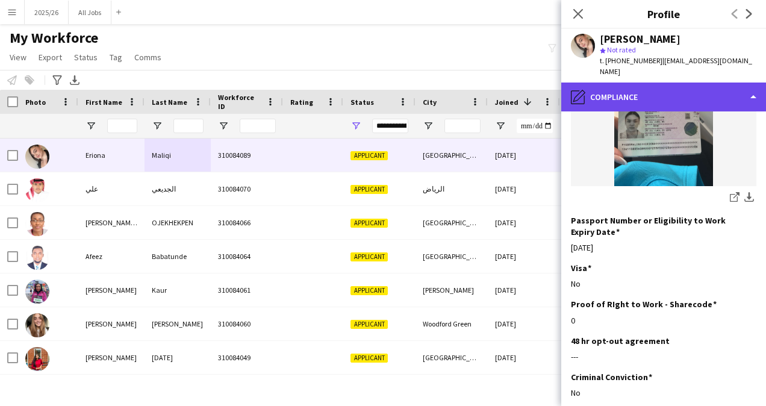
click at [706, 82] on div "pencil4 Compliance" at bounding box center [663, 96] width 205 height 29
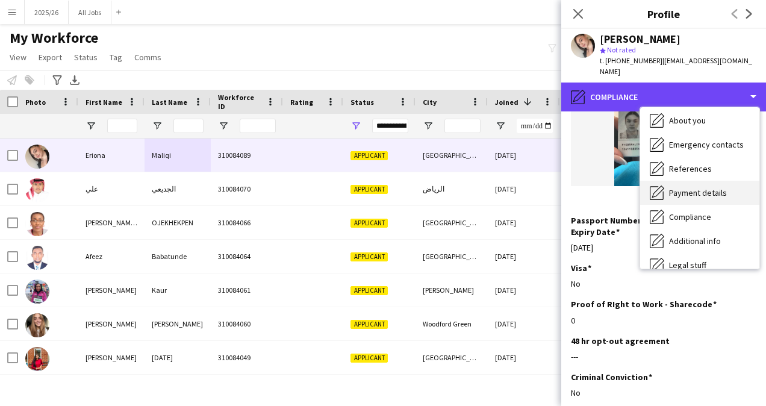
scroll to position [0, 0]
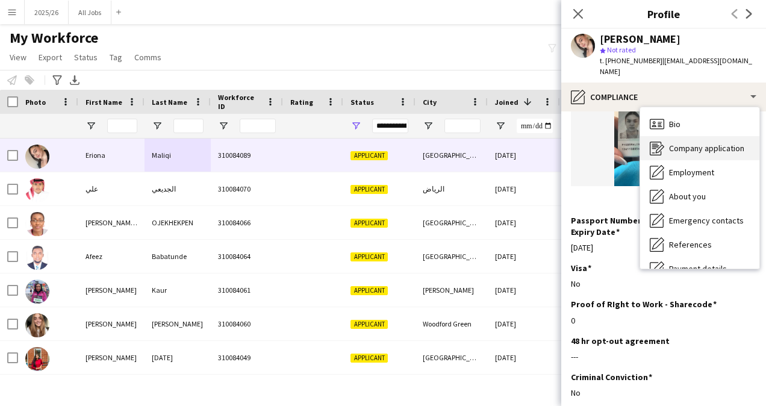
click at [709, 136] on div "Company application Company application" at bounding box center [699, 148] width 119 height 24
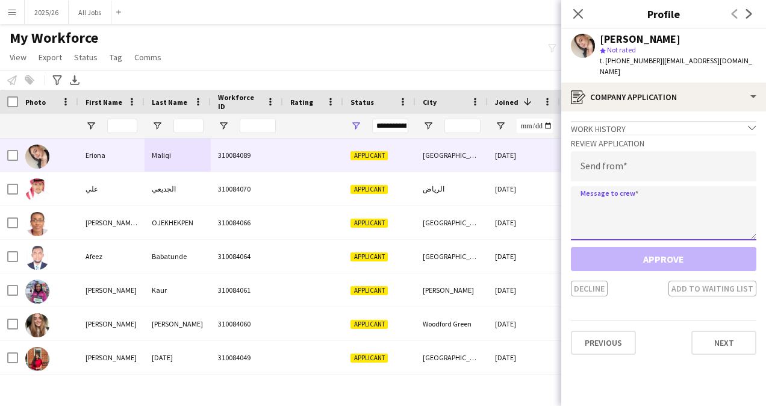
click at [629, 210] on textarea at bounding box center [663, 213] width 185 height 54
paste textarea "**********"
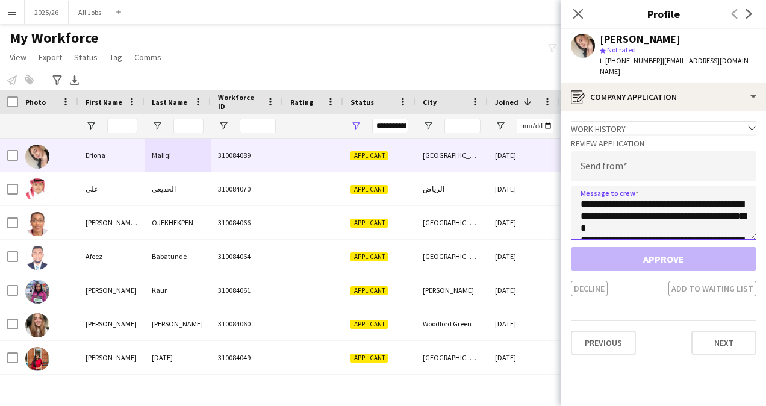
scroll to position [236, 0]
type textarea "**********"
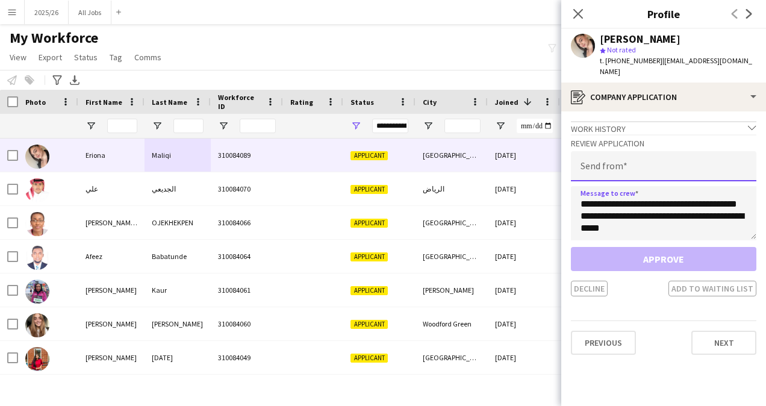
click at [615, 162] on input "email" at bounding box center [663, 166] width 185 height 30
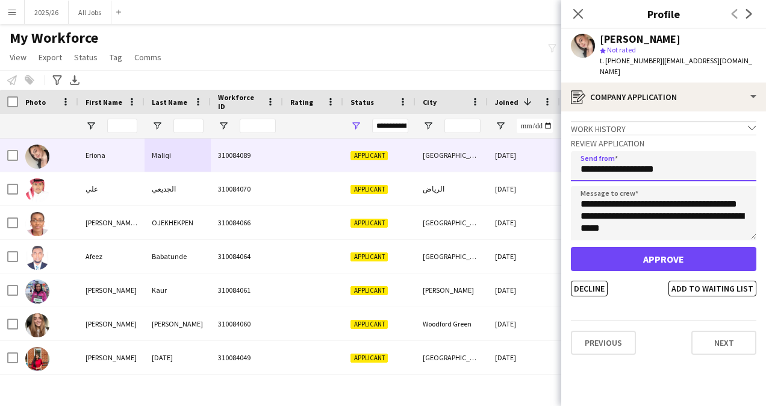
type input "**********"
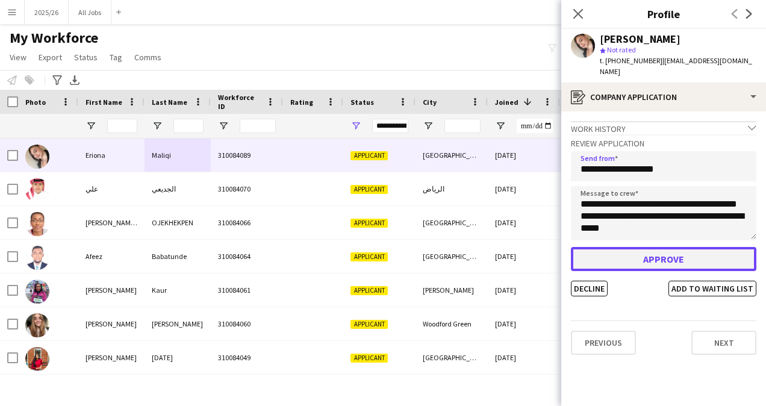
click at [654, 249] on button "Approve" at bounding box center [663, 259] width 185 height 24
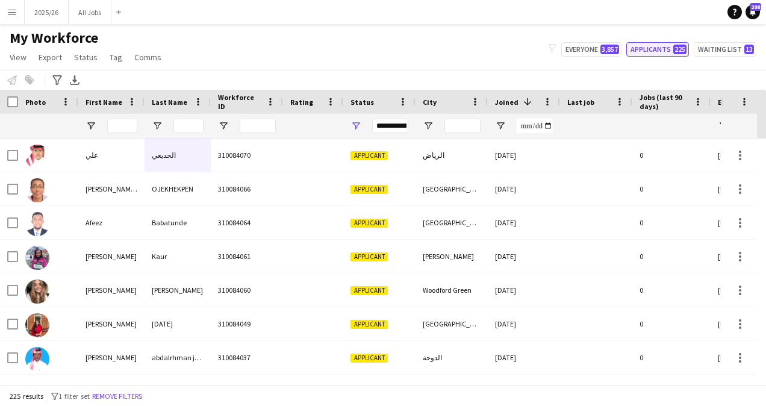
click at [662, 52] on button "Applicants 225" at bounding box center [657, 49] width 63 height 14
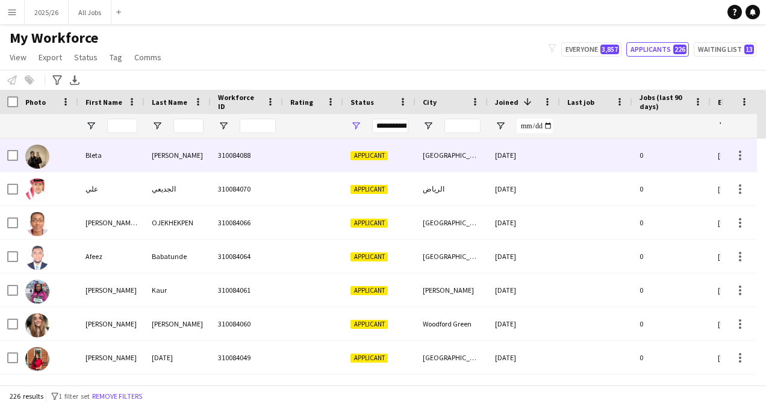
click at [340, 169] on div at bounding box center [313, 154] width 60 height 33
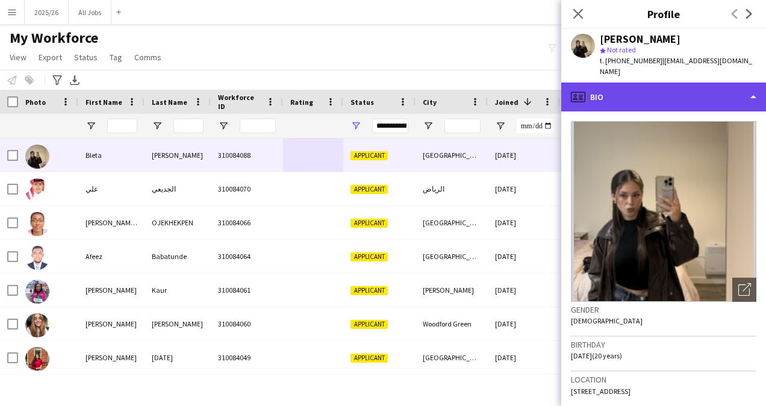
click at [678, 89] on div "profile Bio" at bounding box center [663, 96] width 205 height 29
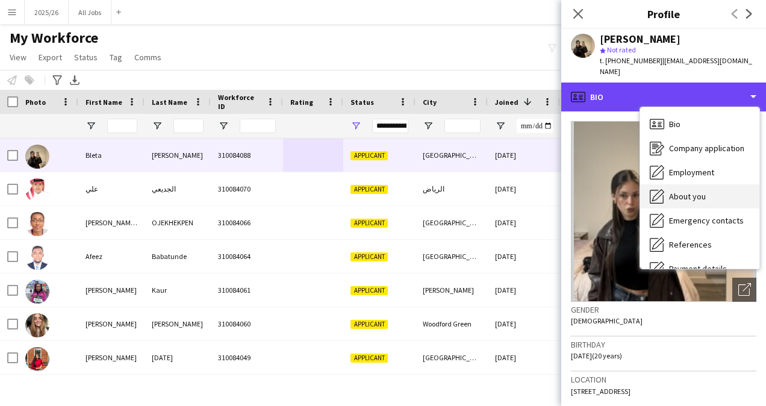
scroll to position [137, 0]
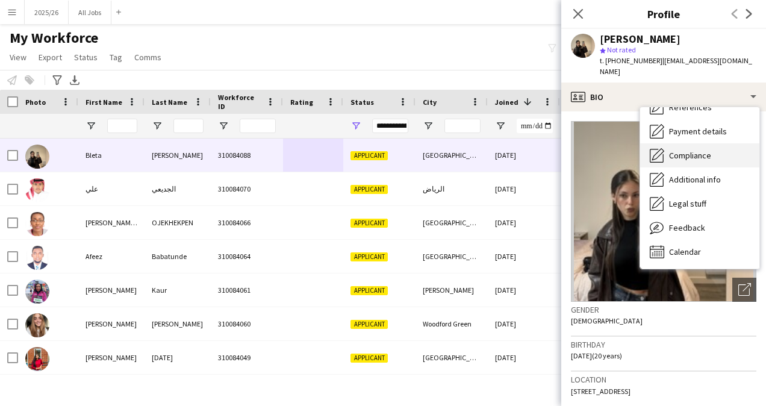
click at [695, 150] on span "Compliance" at bounding box center [690, 155] width 42 height 11
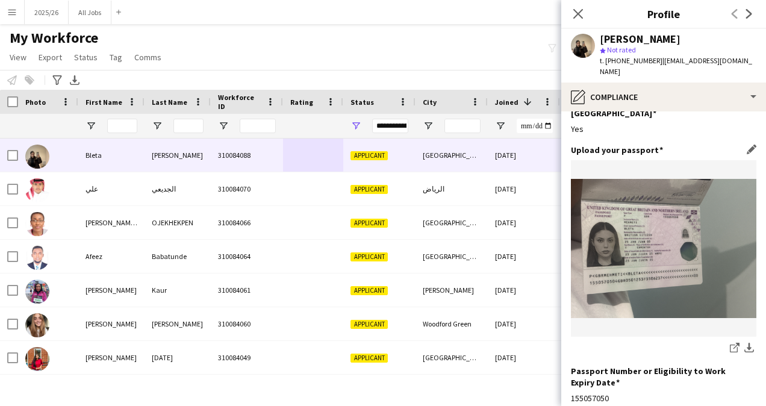
scroll to position [0, 0]
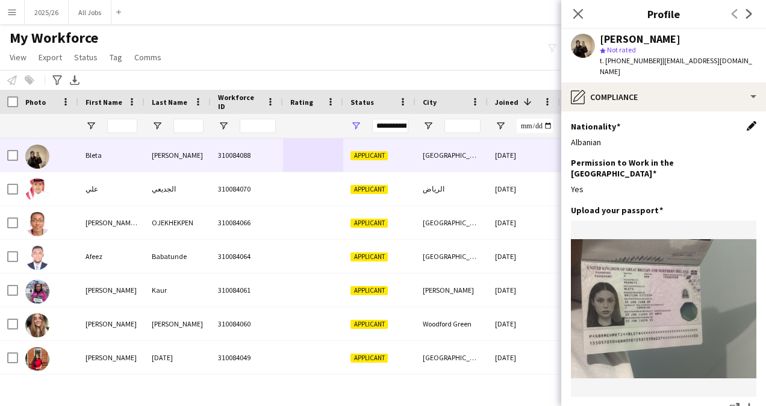
click at [747, 121] on app-icon "Edit this field" at bounding box center [752, 126] width 10 height 10
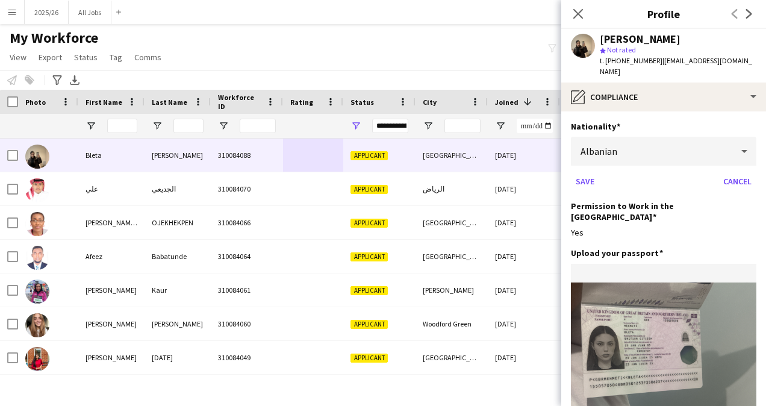
click at [656, 137] on div "Albanian" at bounding box center [651, 151] width 161 height 29
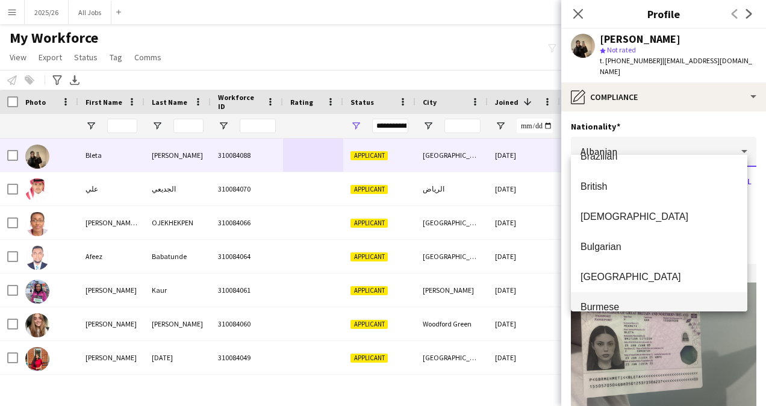
scroll to position [743, 0]
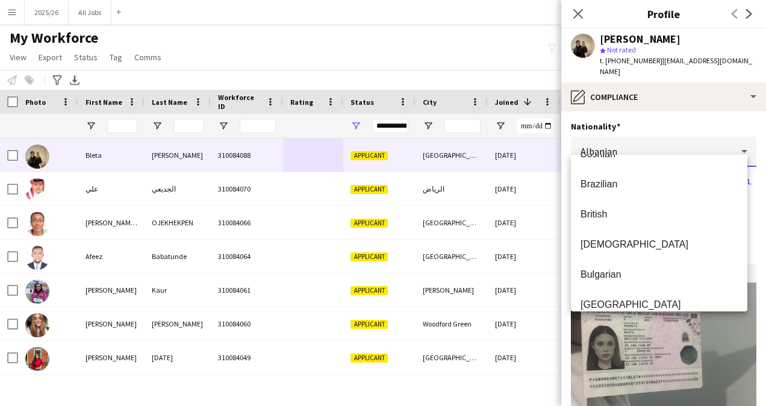
click at [612, 207] on mat-option "British" at bounding box center [659, 214] width 176 height 30
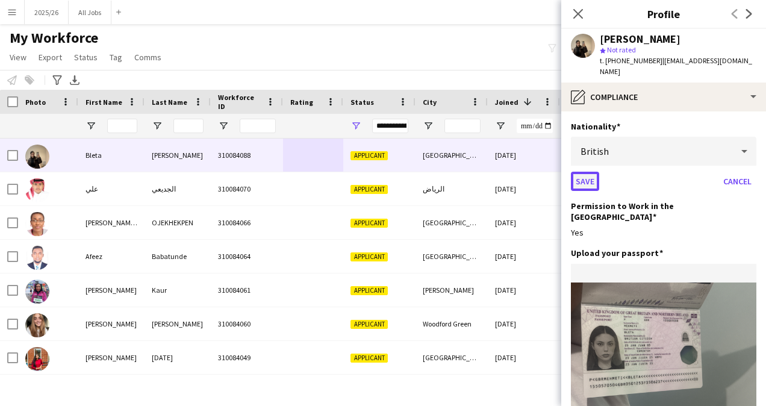
click at [589, 172] on button "Save" at bounding box center [585, 181] width 28 height 19
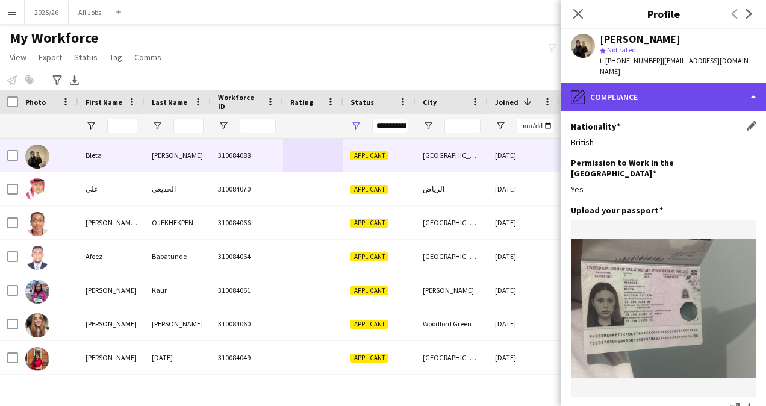
click at [665, 82] on div "pencil4 Compliance" at bounding box center [663, 96] width 205 height 29
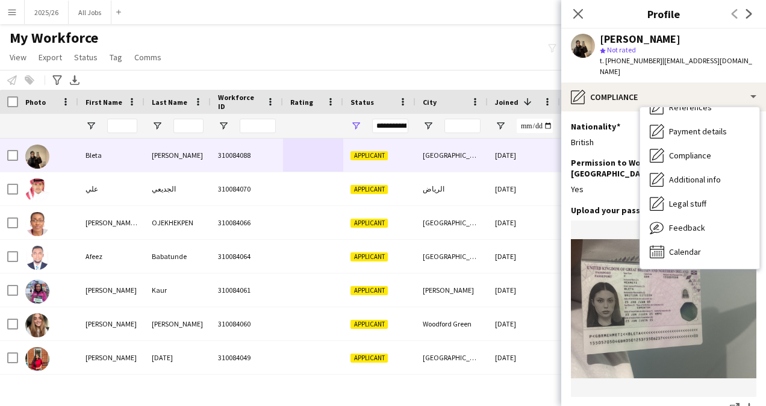
click at [620, 205] on h3 "Upload your passport" at bounding box center [617, 210] width 92 height 11
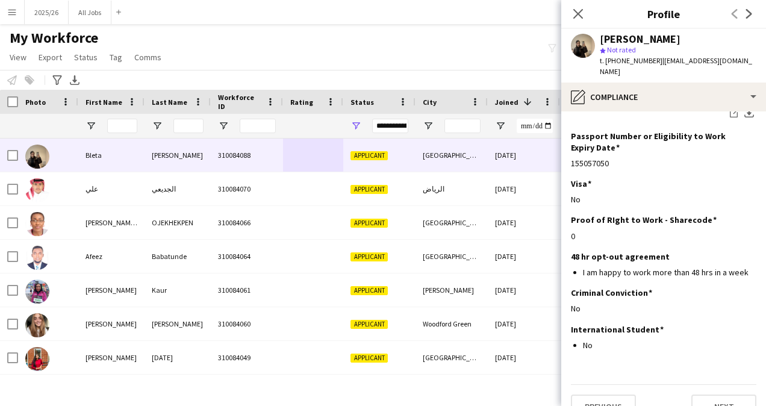
scroll to position [0, 0]
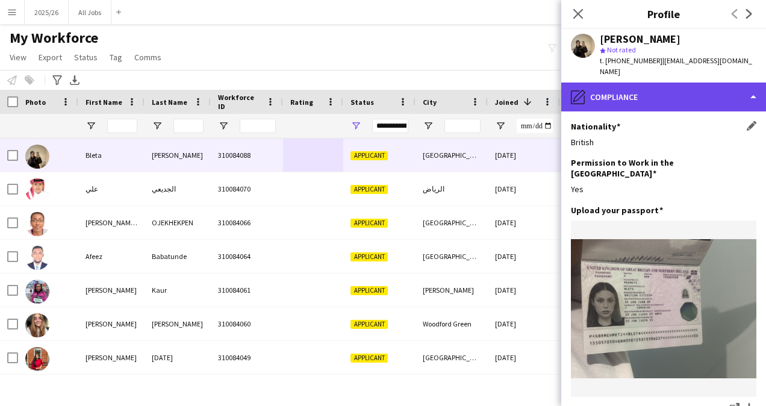
click at [663, 92] on div "pencil4 Compliance" at bounding box center [663, 96] width 205 height 29
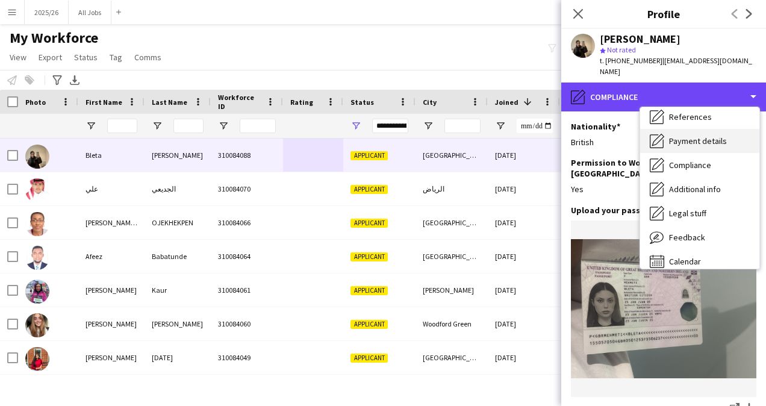
scroll to position [125, 0]
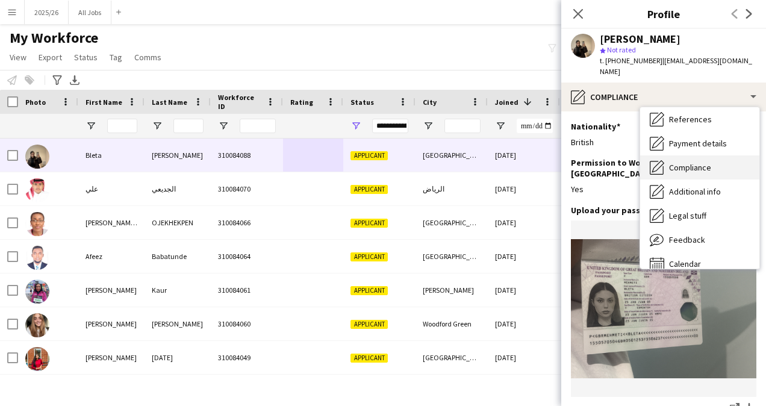
click at [694, 162] on span "Compliance" at bounding box center [690, 167] width 42 height 11
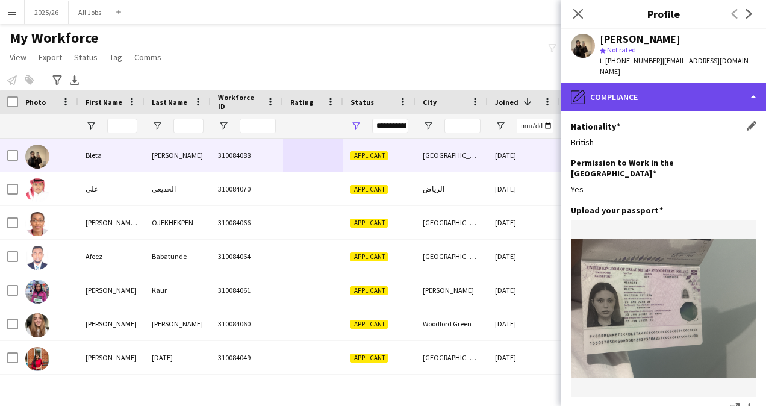
click at [689, 90] on div "pencil4 Compliance" at bounding box center [663, 96] width 205 height 29
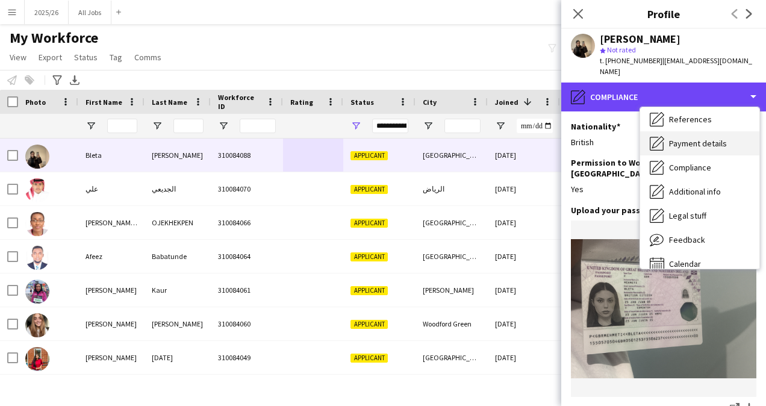
scroll to position [0, 0]
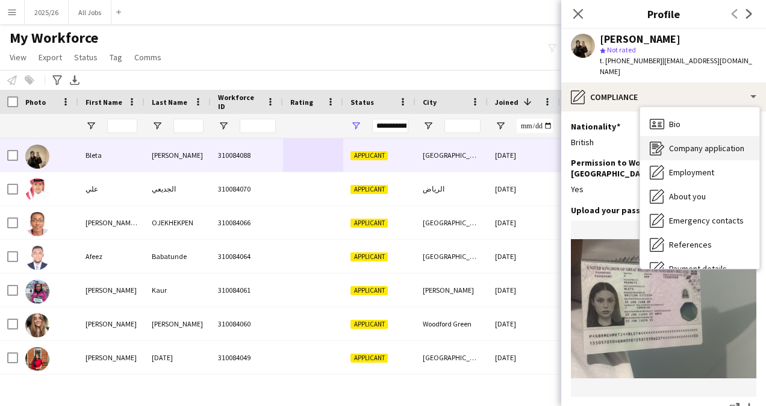
click at [695, 143] on span "Company application" at bounding box center [706, 148] width 75 height 11
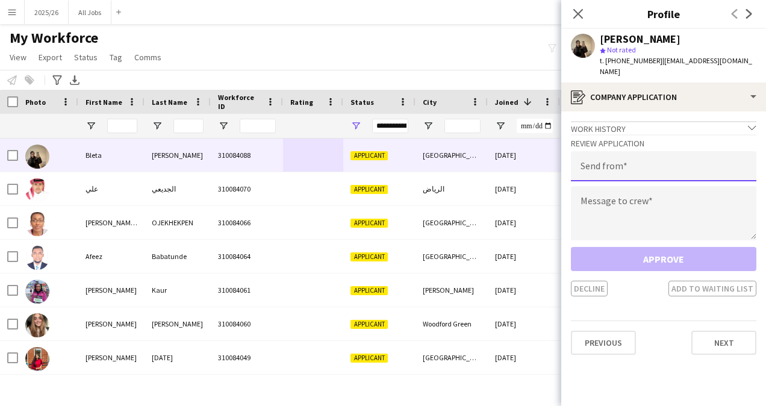
click at [660, 153] on input "email" at bounding box center [663, 166] width 185 height 30
type input "**********"
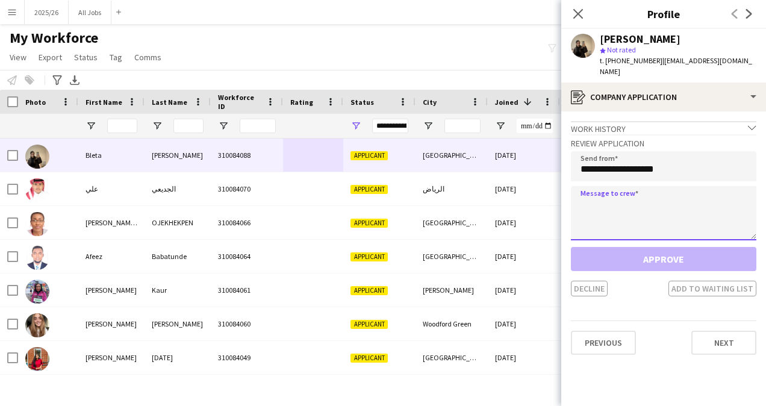
click at [631, 196] on textarea at bounding box center [663, 213] width 185 height 54
paste textarea "**********"
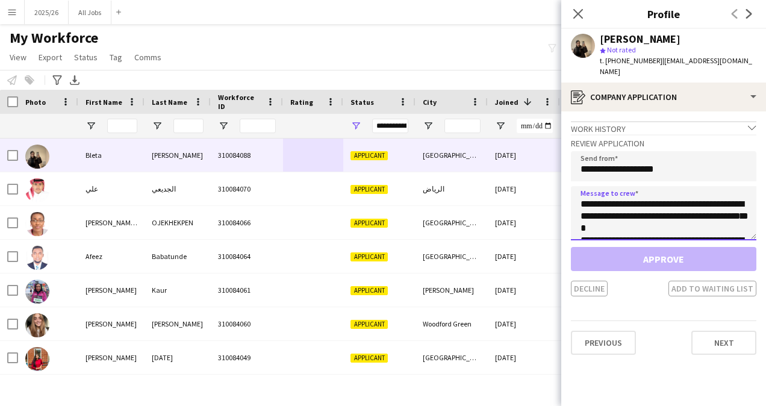
scroll to position [236, 0]
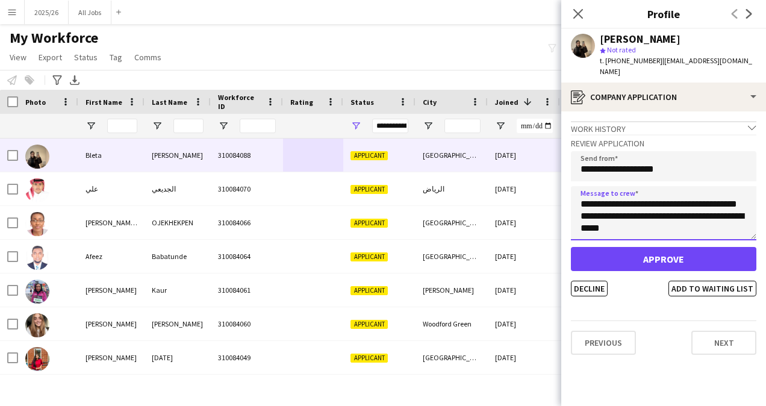
type textarea "**********"
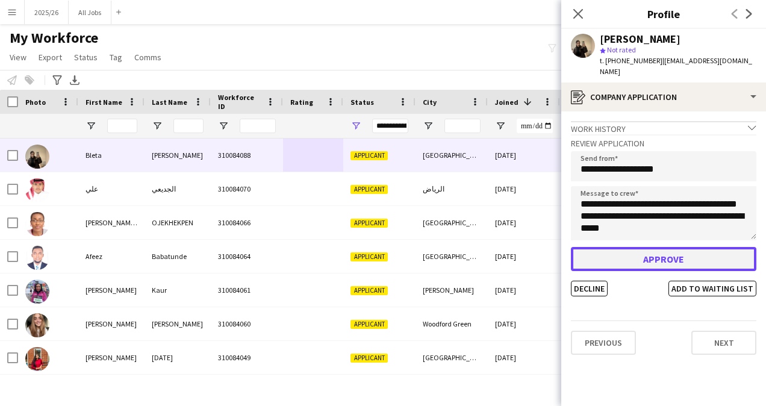
click at [667, 250] on button "Approve" at bounding box center [663, 259] width 185 height 24
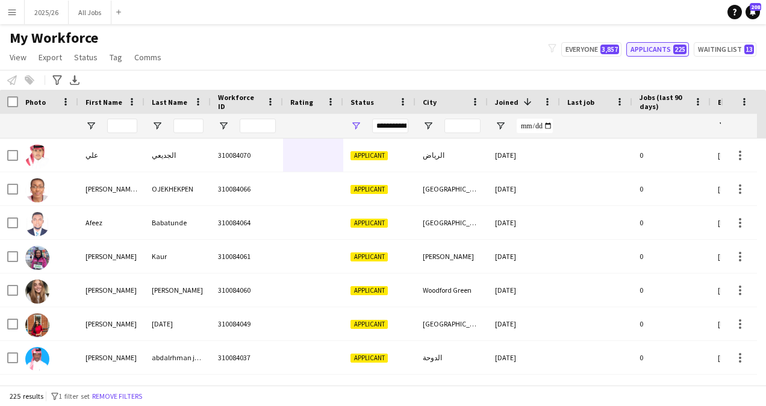
click at [666, 46] on button "Applicants 225" at bounding box center [657, 49] width 63 height 14
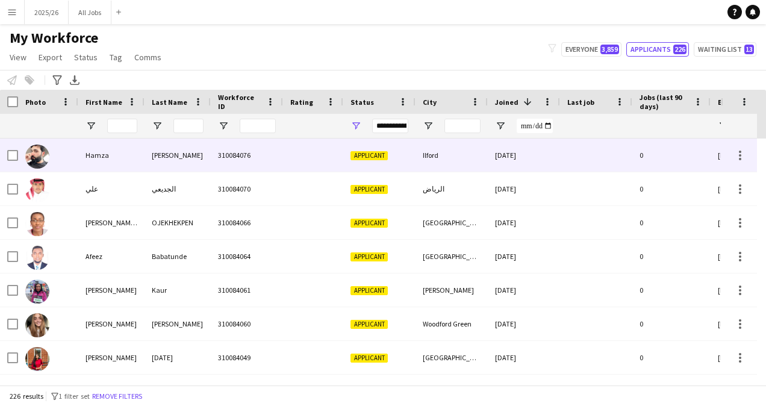
click at [132, 164] on div "Hamza" at bounding box center [111, 154] width 66 height 33
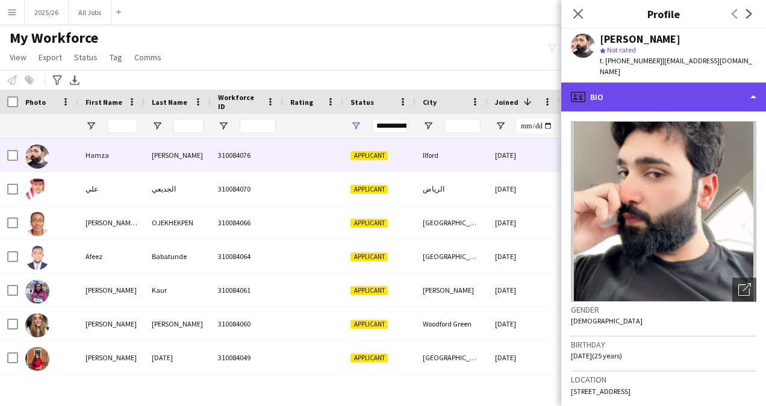
click at [670, 93] on div "profile Bio" at bounding box center [663, 96] width 205 height 29
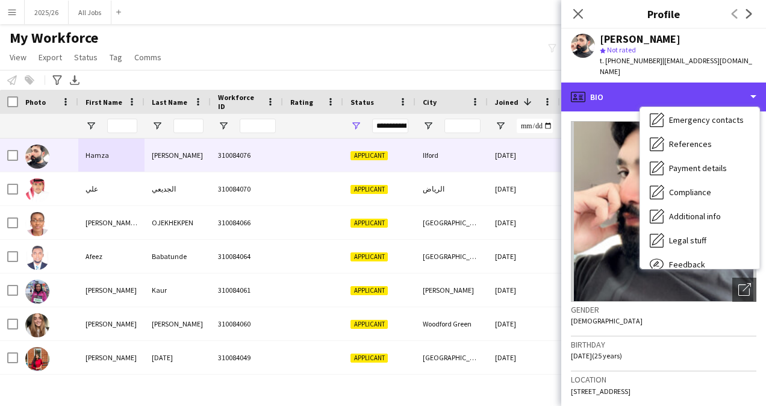
scroll to position [137, 0]
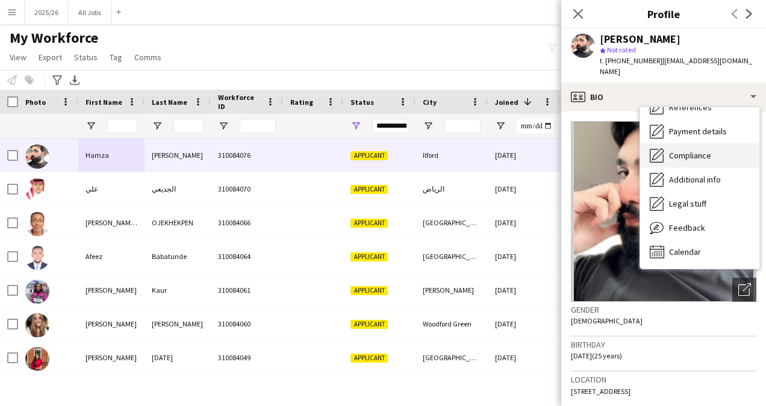
click at [688, 150] on span "Compliance" at bounding box center [690, 155] width 42 height 11
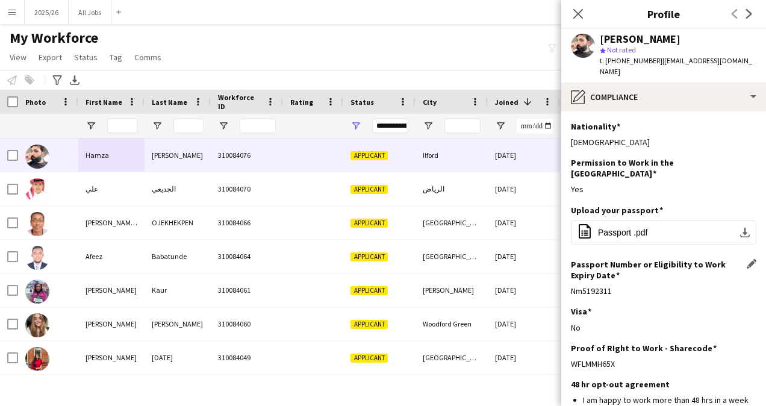
scroll to position [144, 0]
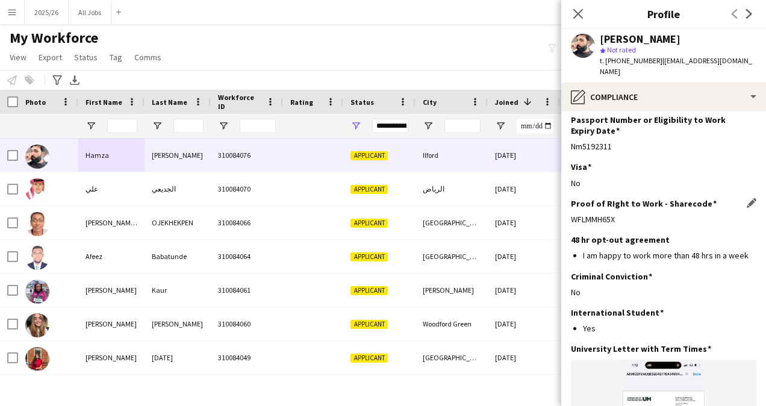
drag, startPoint x: 622, startPoint y: 200, endPoint x: 571, endPoint y: 190, distance: 52.2
click at [571, 198] on div "Proof of RIght to Work - Sharecode Edit this field WFLMMH65X" at bounding box center [663, 216] width 185 height 36
copy div "WFLMMH65X"
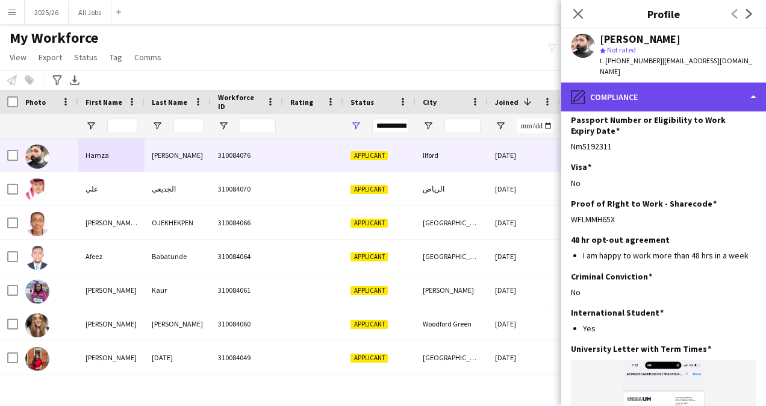
click at [679, 88] on div "pencil4 Compliance" at bounding box center [663, 96] width 205 height 29
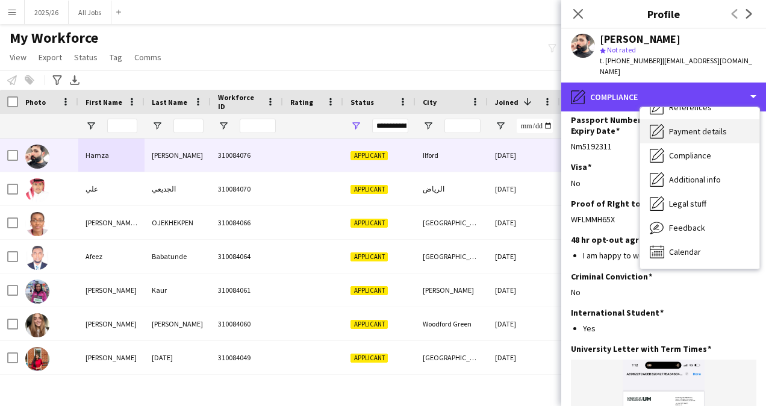
scroll to position [0, 0]
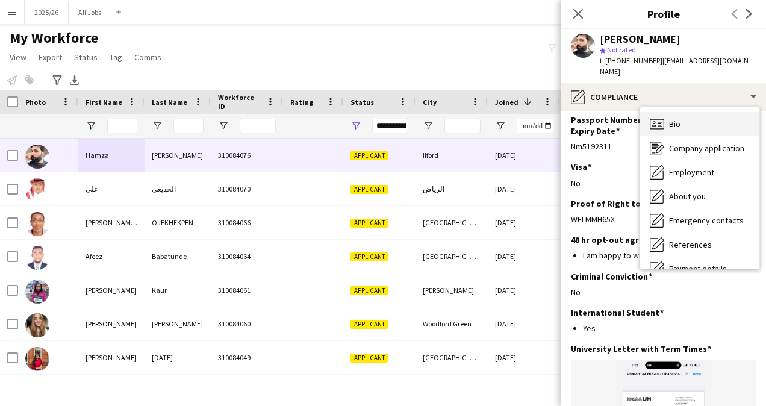
click at [679, 119] on span "Bio" at bounding box center [674, 124] width 11 height 11
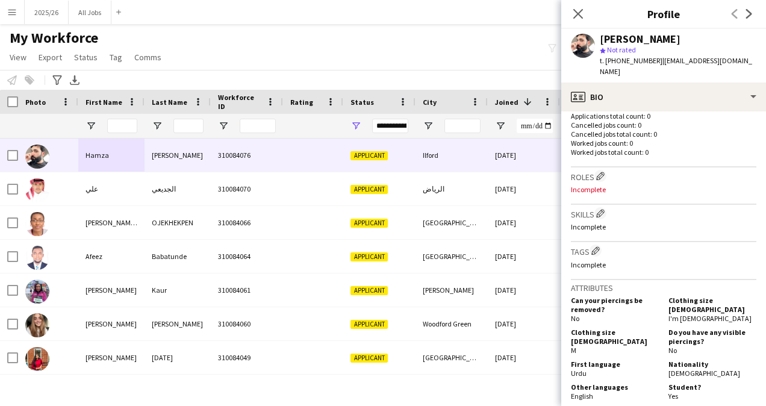
scroll to position [312, 0]
click at [601, 208] on app-icon "Edit crew company skills" at bounding box center [600, 212] width 8 height 8
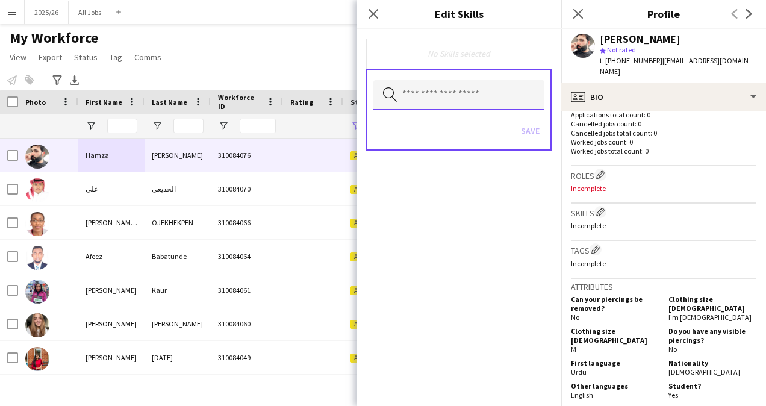
click at [496, 105] on input "text" at bounding box center [458, 95] width 171 height 30
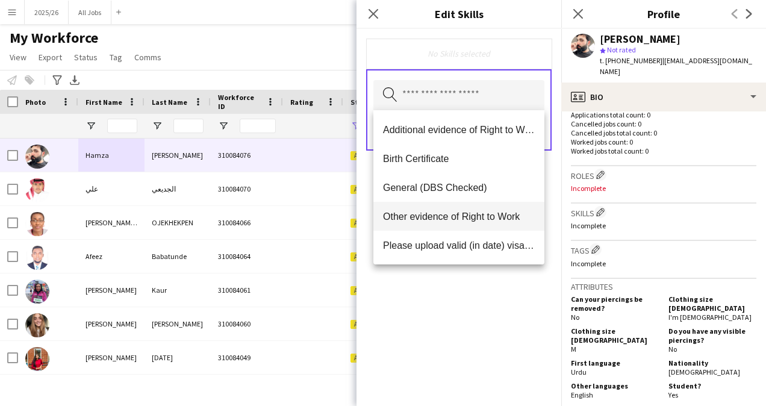
click at [452, 214] on span "Other evidence of Right to Work" at bounding box center [459, 216] width 152 height 11
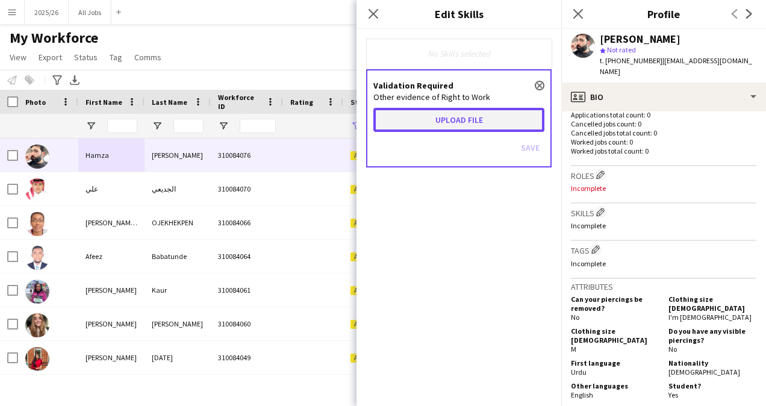
click at [437, 123] on button "Upload file" at bounding box center [458, 120] width 171 height 24
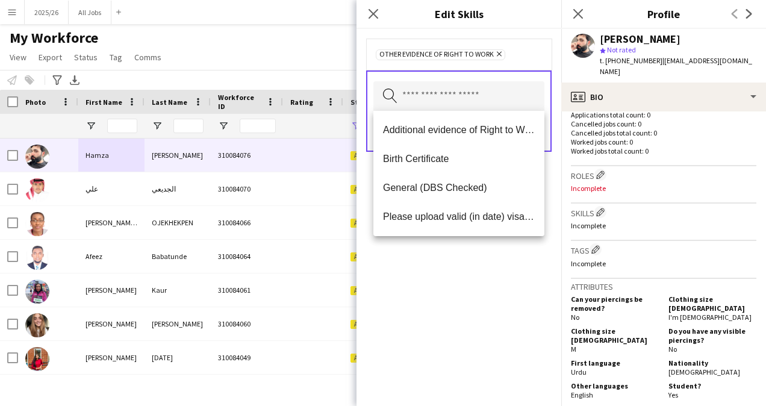
drag, startPoint x: 465, startPoint y: 225, endPoint x: 466, endPoint y: 277, distance: 51.8
click at [466, 277] on body "Menu Boards Boards Boards All jobs Status Workforce Workforce My Workforce Recr…" at bounding box center [383, 203] width 766 height 406
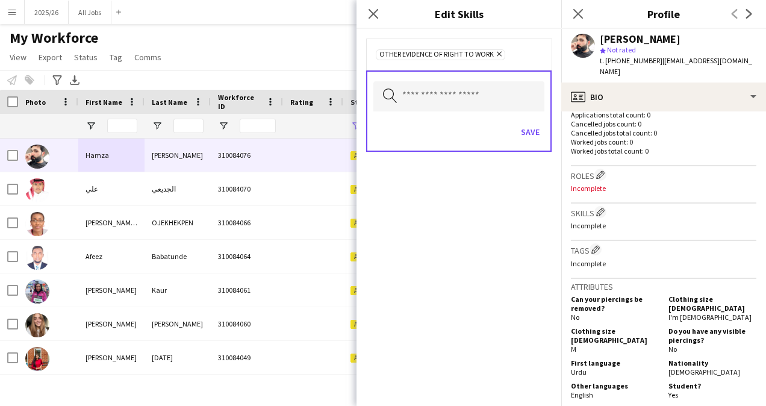
click at [466, 277] on div "Other evidence of Right to Work Remove Search by skill name Save" at bounding box center [458, 217] width 205 height 377
click at [523, 140] on button "Save" at bounding box center [530, 131] width 28 height 19
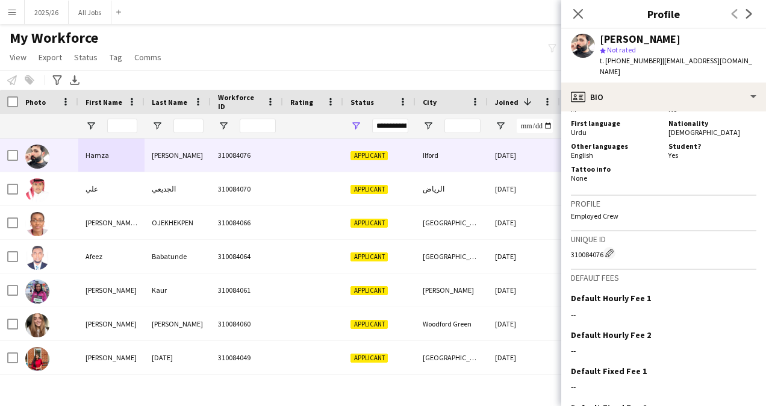
scroll to position [555, 0]
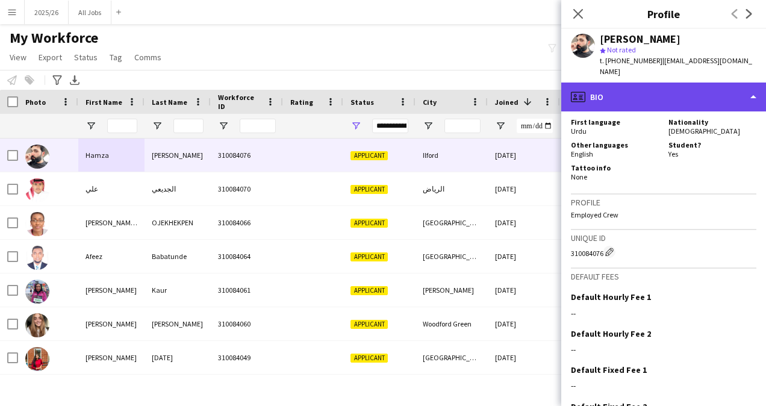
click at [670, 96] on div "profile Bio" at bounding box center [663, 96] width 205 height 29
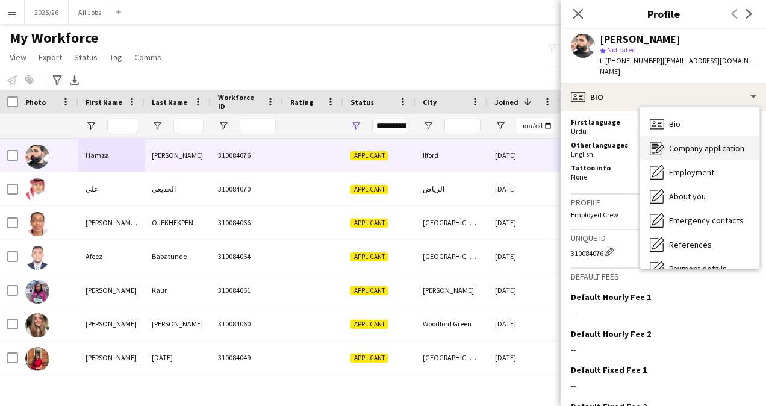
click at [702, 143] on span "Company application" at bounding box center [706, 148] width 75 height 11
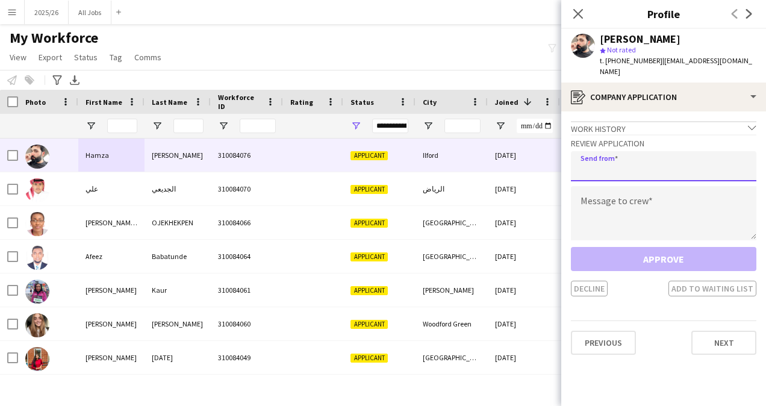
click at [648, 159] on input "email" at bounding box center [663, 166] width 185 height 30
type input "**********"
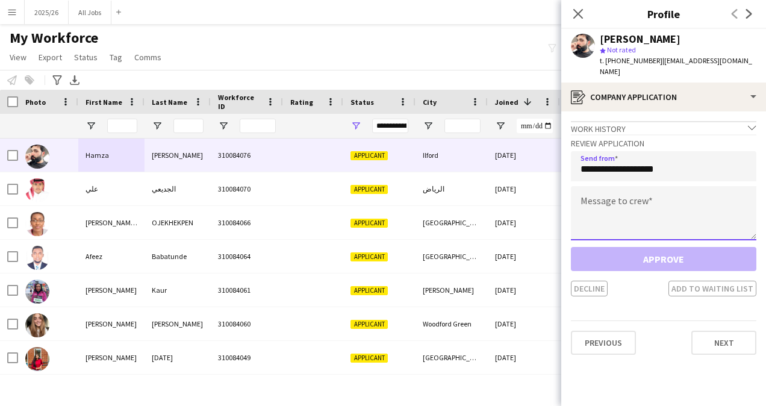
click at [633, 197] on textarea at bounding box center [663, 213] width 185 height 54
paste textarea "**********"
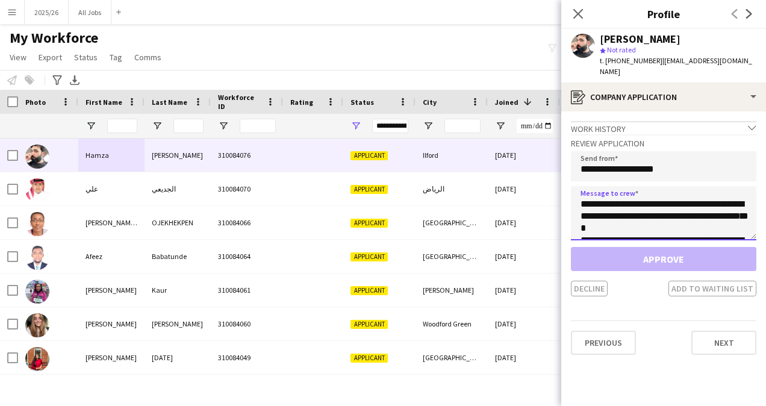
scroll to position [236, 0]
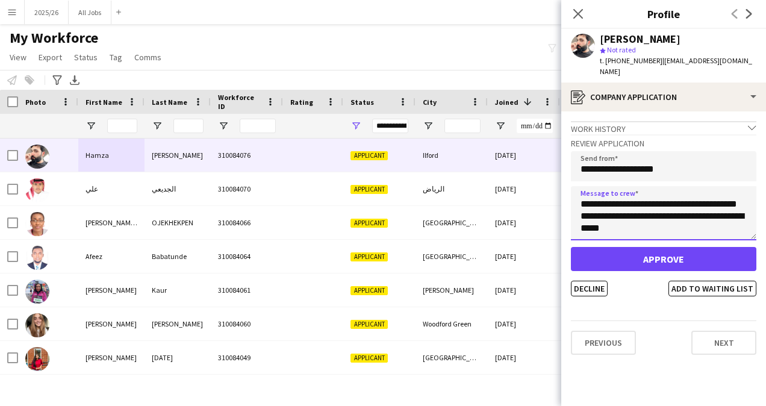
type textarea "**********"
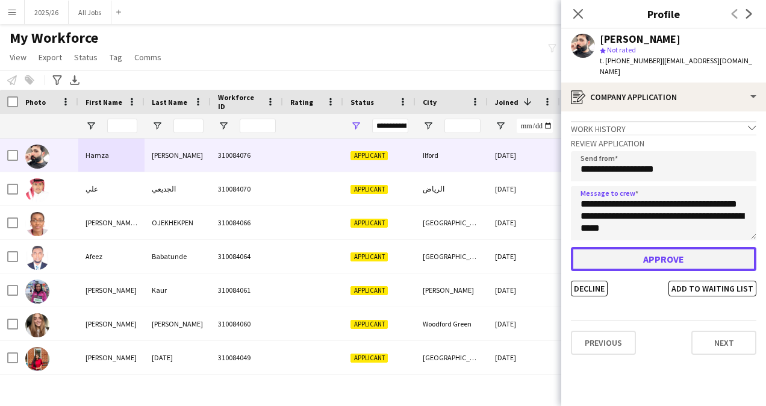
click at [656, 247] on button "Approve" at bounding box center [663, 259] width 185 height 24
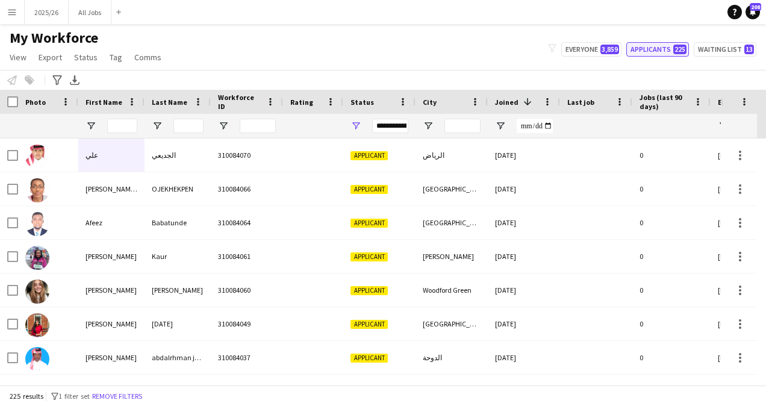
click at [664, 52] on button "Applicants 225" at bounding box center [657, 49] width 63 height 14
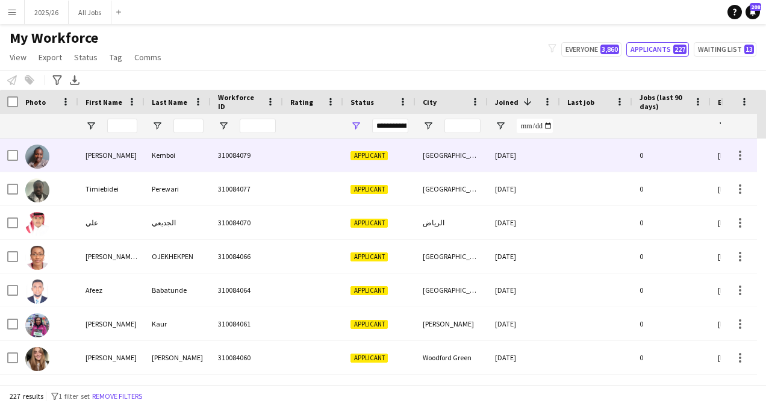
click at [293, 152] on div at bounding box center [313, 154] width 60 height 33
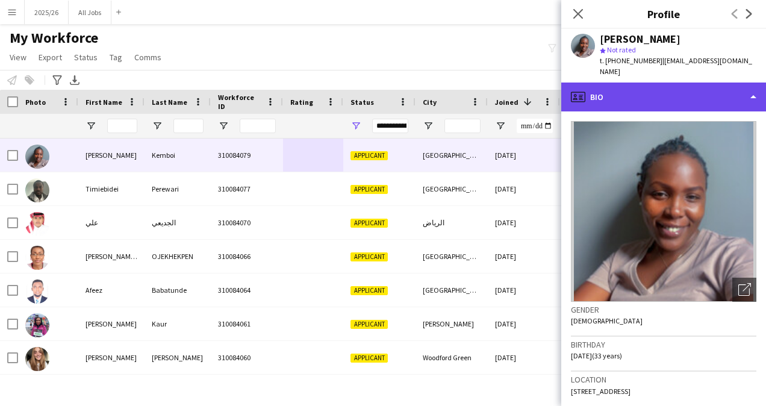
click at [643, 89] on div "profile Bio" at bounding box center [663, 96] width 205 height 29
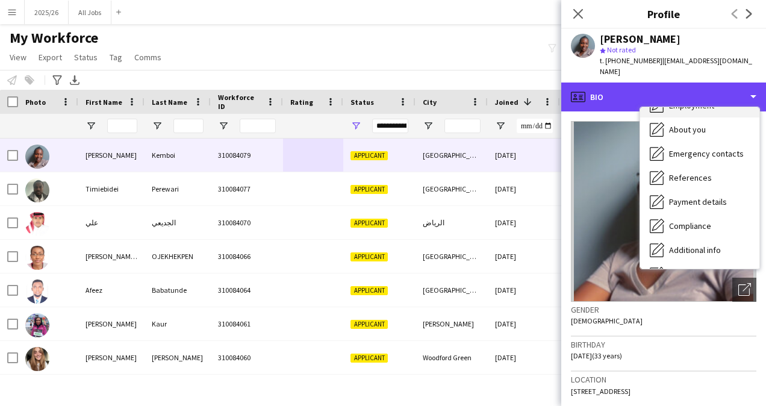
scroll to position [66, 0]
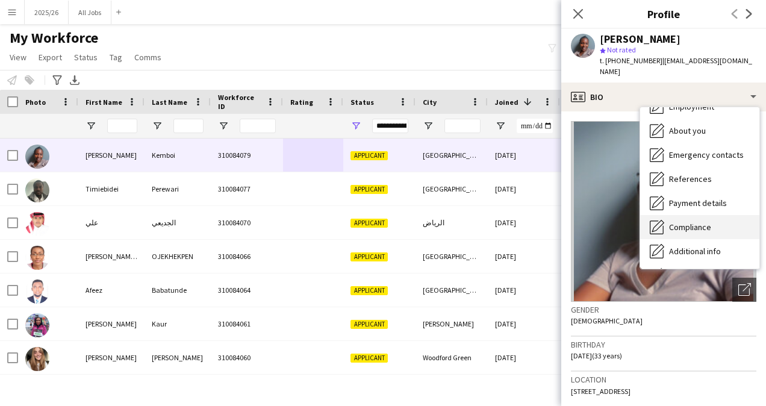
click at [707, 215] on div "Compliance Compliance" at bounding box center [699, 227] width 119 height 24
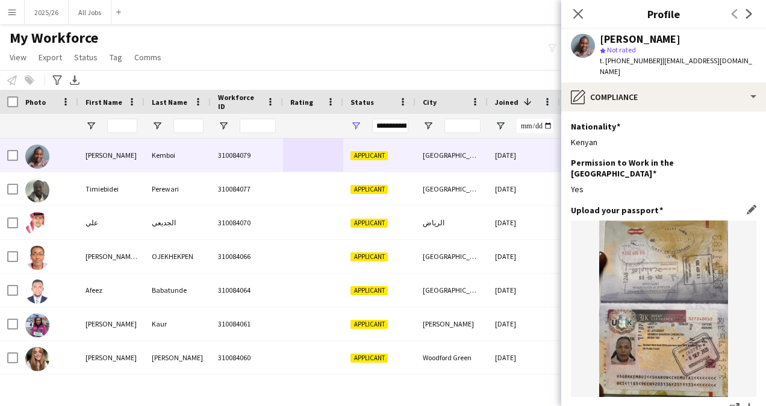
scroll to position [204, 0]
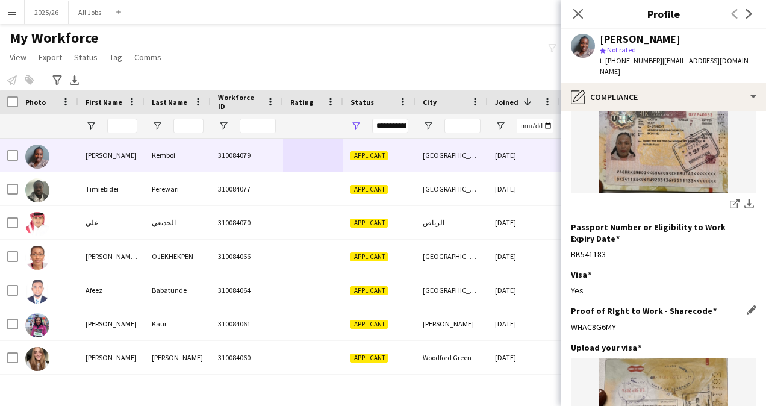
drag, startPoint x: 625, startPoint y: 305, endPoint x: 571, endPoint y: 302, distance: 54.2
click at [571, 322] on div "WHAC8G6MY" at bounding box center [663, 327] width 185 height 11
copy div "WHAC8G6MY"
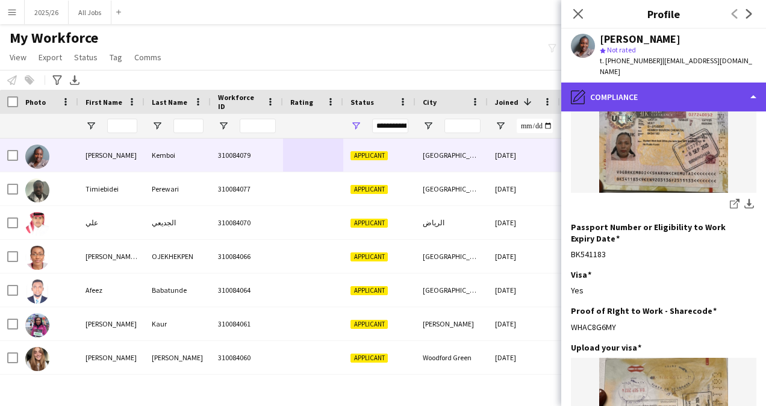
click at [689, 82] on div "pencil4 Compliance" at bounding box center [663, 96] width 205 height 29
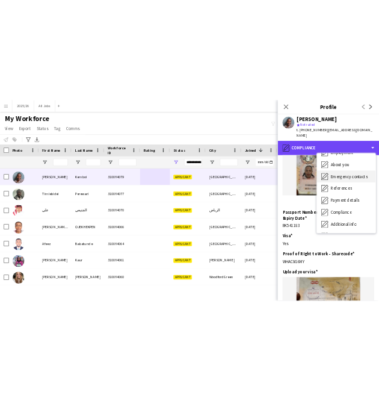
scroll to position [0, 0]
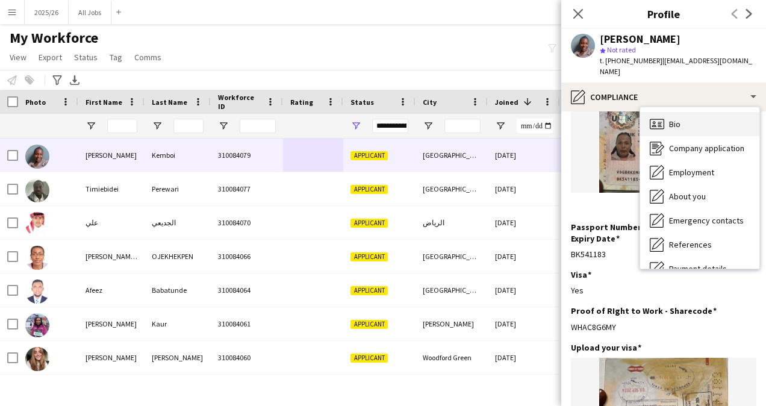
click at [688, 117] on div "Bio Bio" at bounding box center [699, 124] width 119 height 24
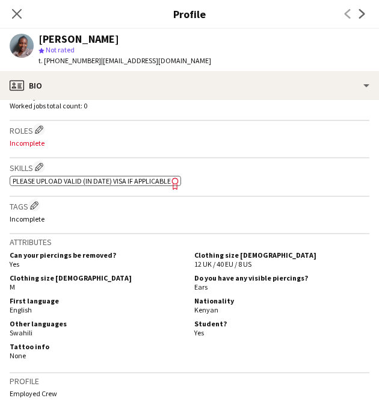
scroll to position [347, 0]
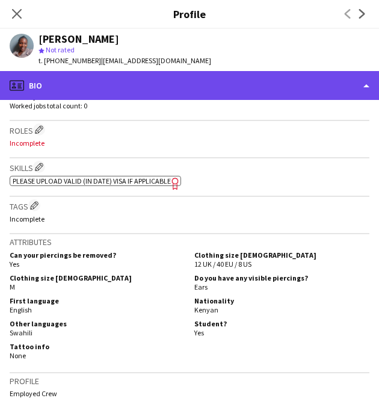
click at [193, 91] on div "profile Bio" at bounding box center [189, 85] width 379 height 29
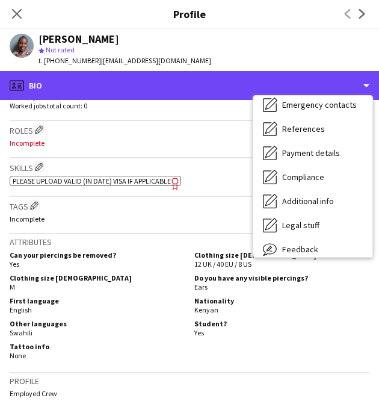
scroll to position [105, 0]
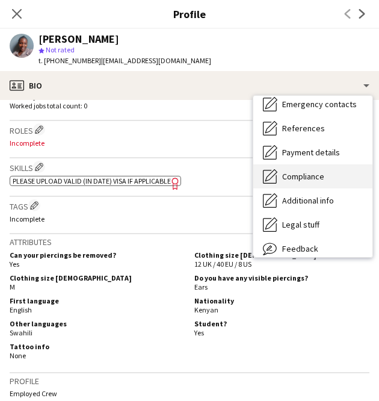
click at [318, 167] on div "Compliance Compliance" at bounding box center [312, 176] width 119 height 24
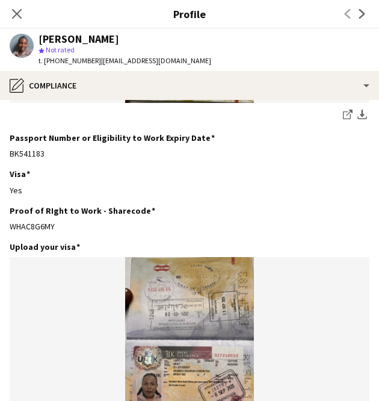
scroll to position [303, 0]
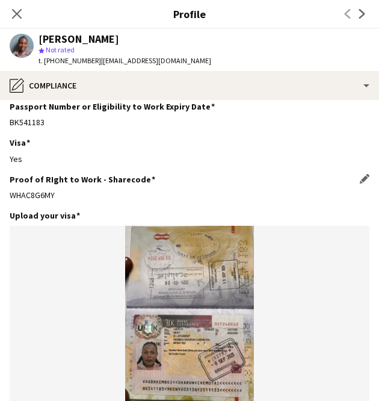
drag, startPoint x: 53, startPoint y: 198, endPoint x: 12, endPoint y: 190, distance: 41.7
click at [12, 190] on div "WHAC8G6MY" at bounding box center [190, 195] width 360 height 11
copy div "WHAC8G6MY"
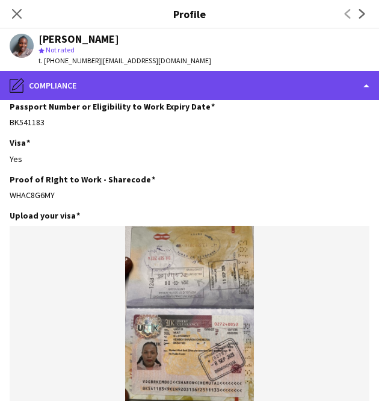
click at [164, 72] on div "pencil4 Compliance" at bounding box center [189, 85] width 379 height 29
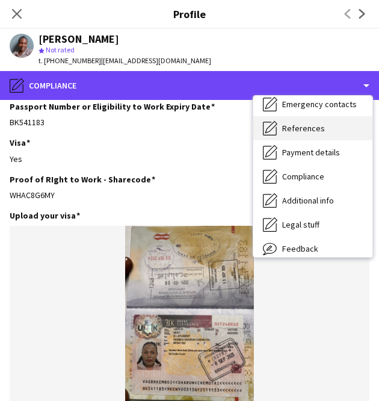
scroll to position [0, 0]
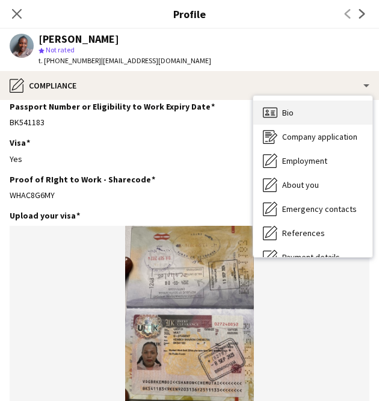
click at [314, 122] on div "Bio Bio" at bounding box center [312, 113] width 119 height 24
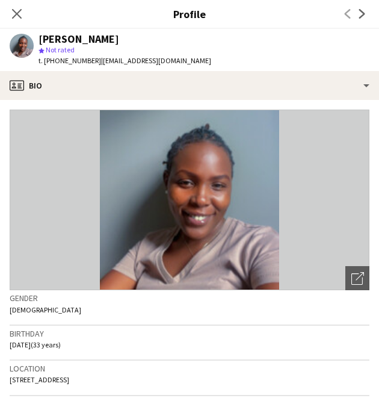
scroll to position [281, 0]
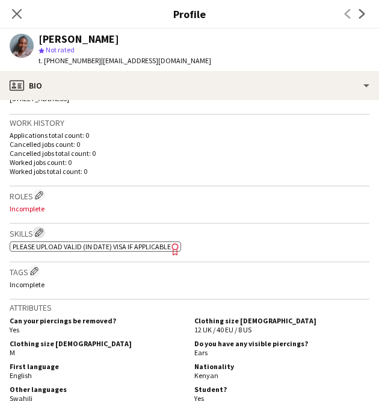
click at [43, 232] on app-icon "Edit crew company skills" at bounding box center [39, 232] width 8 height 8
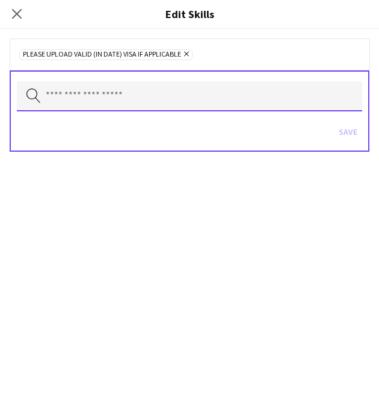
click at [179, 102] on input "text" at bounding box center [190, 96] width 346 height 30
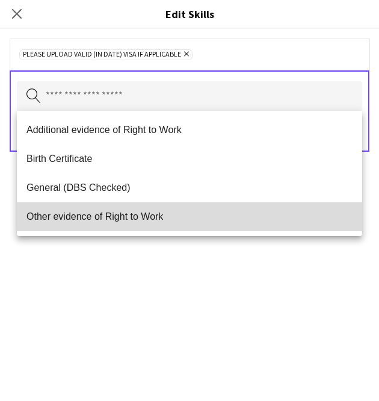
click at [178, 222] on span "Other evidence of Right to Work" at bounding box center [189, 216] width 326 height 11
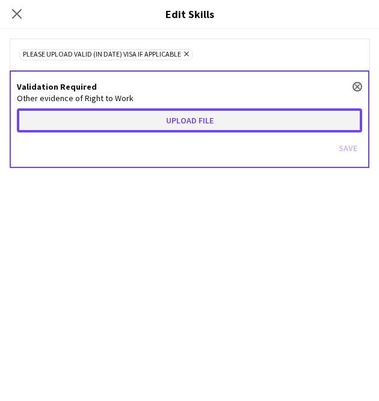
click at [191, 119] on button "Upload file" at bounding box center [190, 120] width 346 height 24
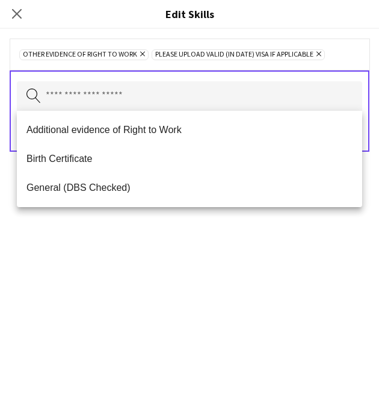
click at [252, 256] on div "Other evidence of Right to Work Remove Please upload valid (in date) visa if ap…" at bounding box center [189, 215] width 379 height 372
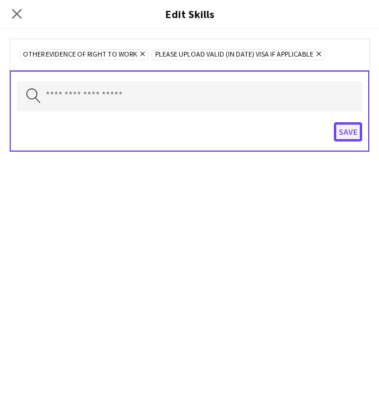
click at [344, 135] on button "Save" at bounding box center [348, 131] width 28 height 19
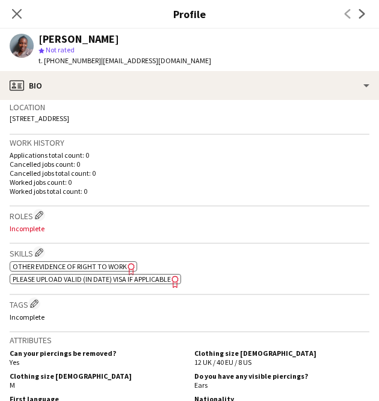
scroll to position [0, 0]
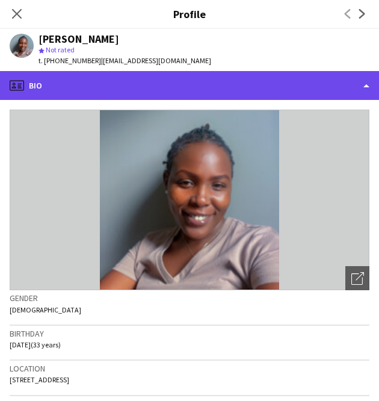
click at [263, 76] on div "profile Bio" at bounding box center [189, 85] width 379 height 29
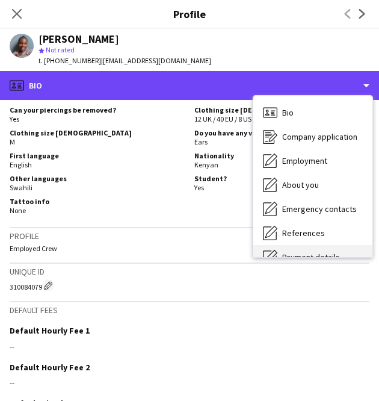
scroll to position [1, 0]
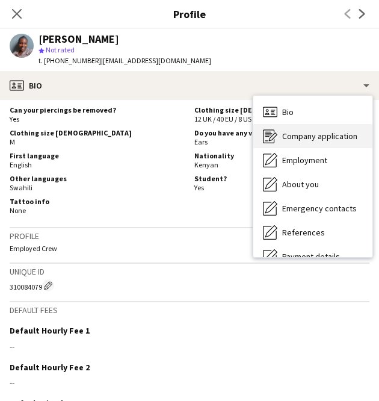
click at [318, 134] on span "Company application" at bounding box center [319, 136] width 75 height 11
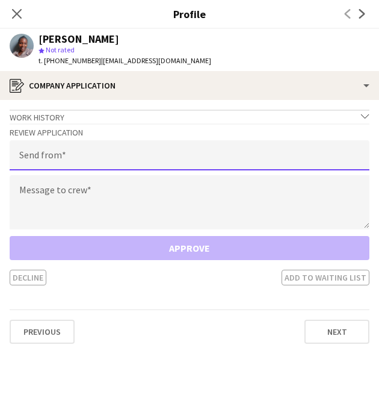
click at [195, 155] on input "email" at bounding box center [190, 155] width 360 height 30
type input "**********"
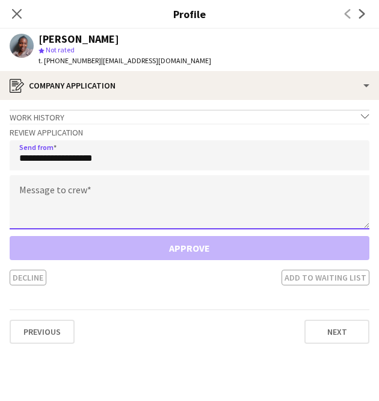
click at [159, 193] on textarea at bounding box center [190, 202] width 360 height 54
paste textarea "**********"
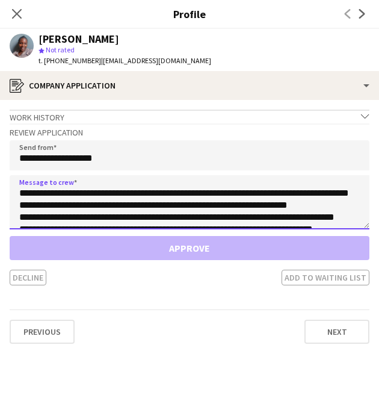
scroll to position [116, 0]
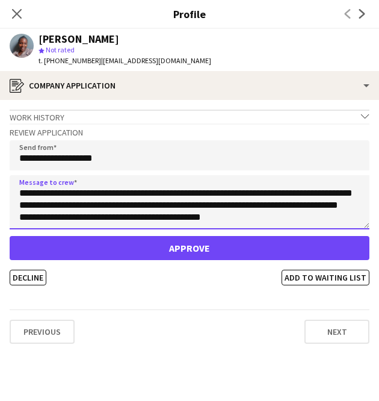
type textarea "**********"
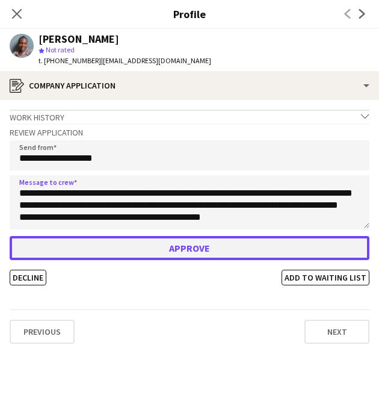
click at [190, 249] on button "Approve" at bounding box center [190, 248] width 360 height 24
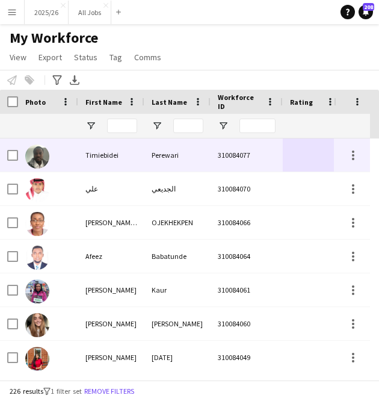
click at [168, 154] on div "Perewari" at bounding box center [177, 154] width 66 height 33
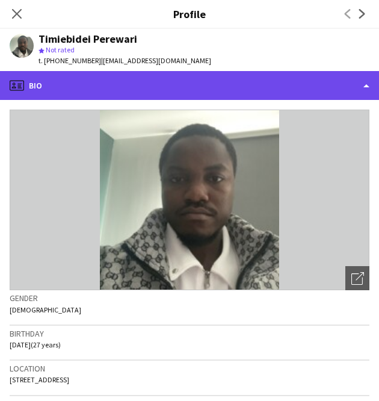
click at [217, 81] on div "profile Bio" at bounding box center [189, 85] width 379 height 29
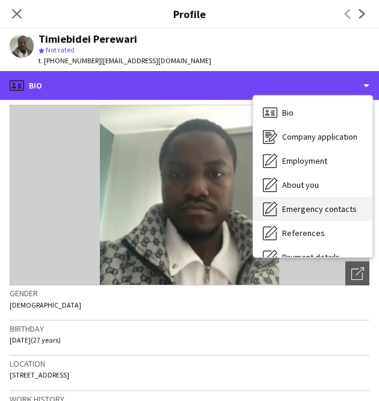
scroll to position [137, 0]
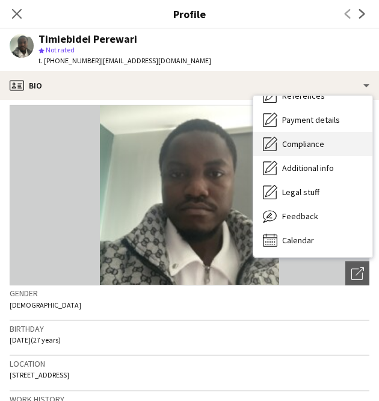
click at [310, 138] on span "Compliance" at bounding box center [303, 143] width 42 height 11
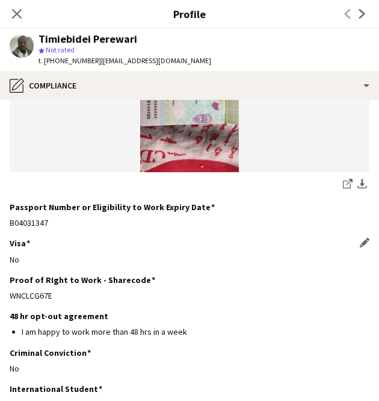
scroll to position [281, 0]
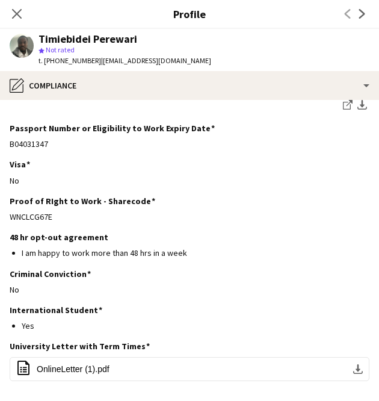
drag, startPoint x: 52, startPoint y: 221, endPoint x: 2, endPoint y: 209, distance: 52.0
click at [2, 209] on app-section-data-types "Nationality Edit this field Nigerian Permission to Work in the UK Edit this fie…" at bounding box center [189, 250] width 379 height 301
copy div "WNCLCG67E"
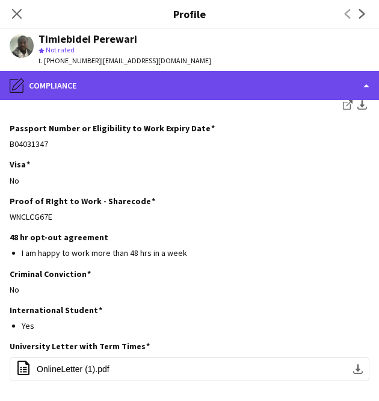
click at [189, 86] on div "pencil4 Compliance" at bounding box center [189, 85] width 379 height 29
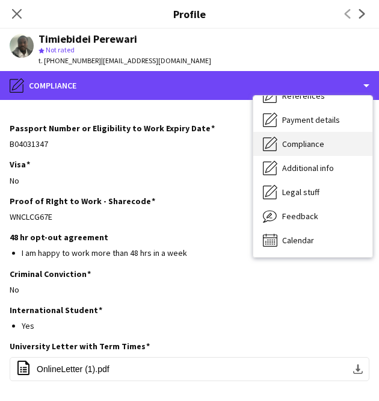
scroll to position [0, 0]
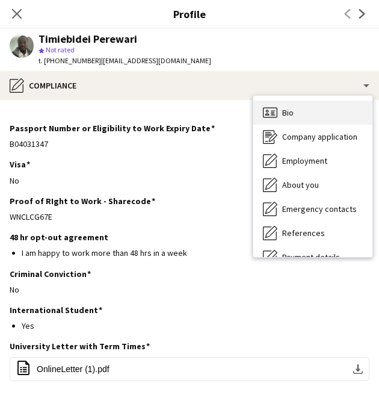
click at [291, 115] on span "Bio" at bounding box center [287, 112] width 11 height 11
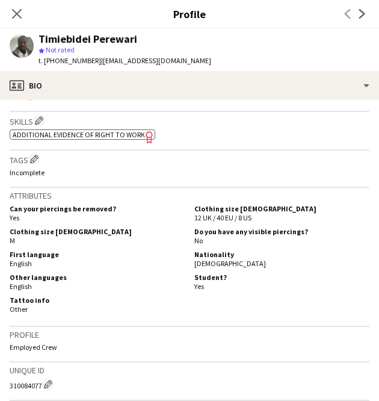
scroll to position [344, 0]
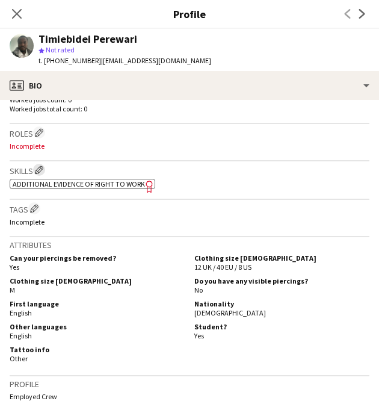
click at [43, 170] on app-icon "Edit crew company skills" at bounding box center [39, 170] width 8 height 8
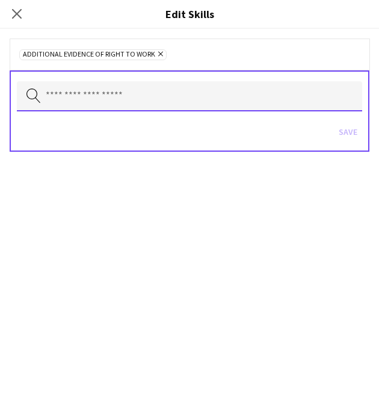
click at [162, 94] on input "text" at bounding box center [190, 96] width 346 height 30
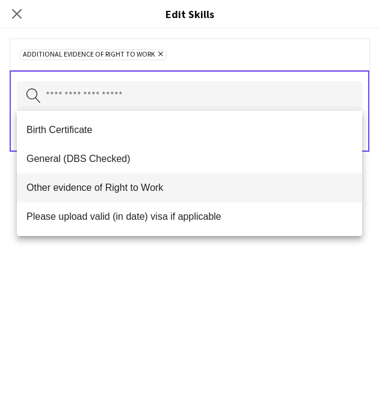
click at [142, 193] on mat-option "Other evidence of Right to Work" at bounding box center [190, 187] width 346 height 29
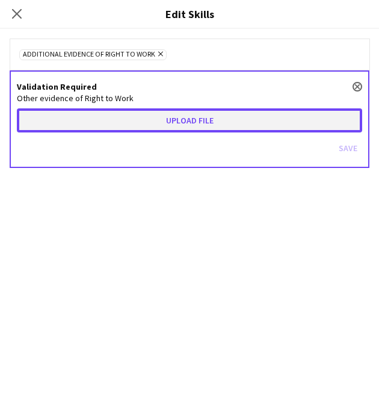
click at [144, 118] on button "Upload file" at bounding box center [190, 120] width 346 height 24
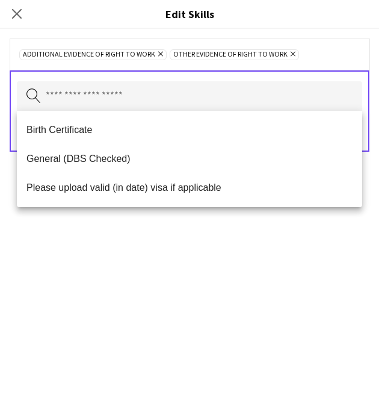
click at [267, 264] on div "Additional evidence of Right to Work Remove Other evidence of Right to Work Rem…" at bounding box center [189, 215] width 379 height 372
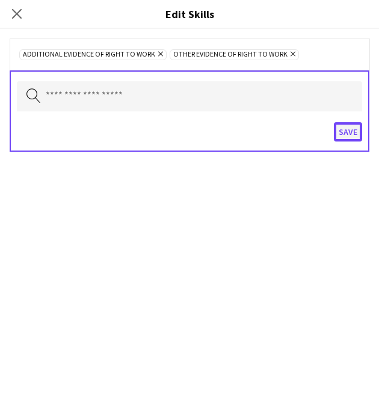
click at [356, 126] on button "Save" at bounding box center [348, 131] width 28 height 19
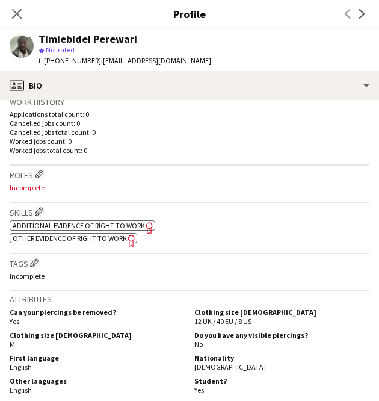
scroll to position [292, 0]
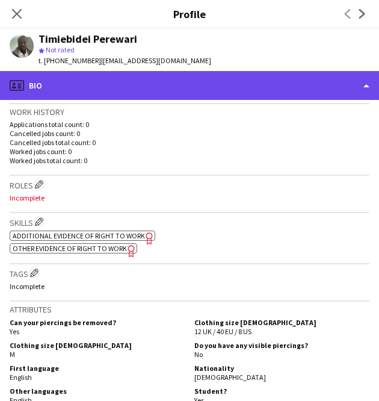
click at [226, 99] on div "profile Bio" at bounding box center [189, 85] width 379 height 29
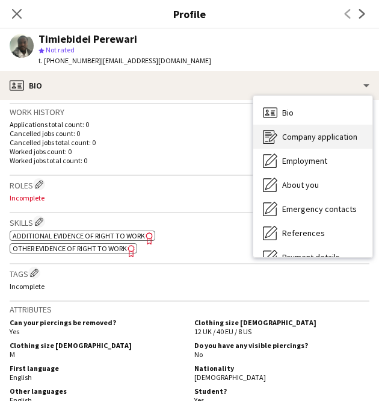
click at [279, 137] on div "Company application Company application" at bounding box center [312, 137] width 119 height 24
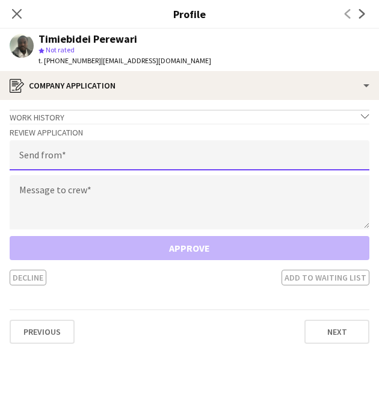
click at [223, 154] on input "email" at bounding box center [190, 155] width 360 height 30
type input "**********"
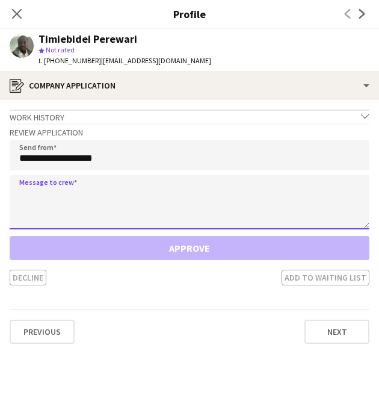
click at [105, 224] on textarea at bounding box center [190, 202] width 360 height 54
paste textarea "**********"
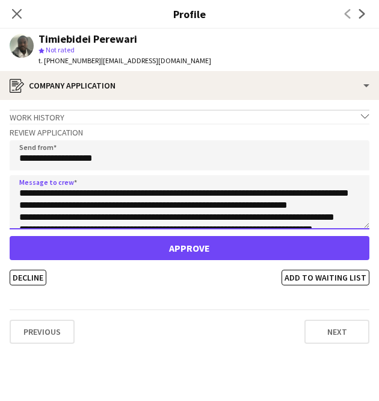
scroll to position [116, 0]
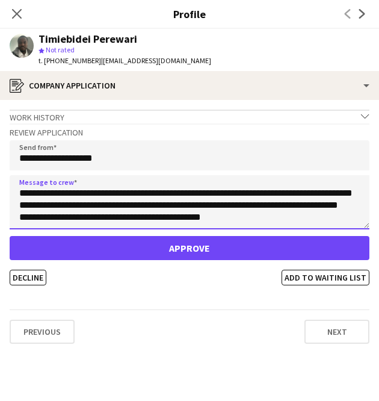
type textarea "**********"
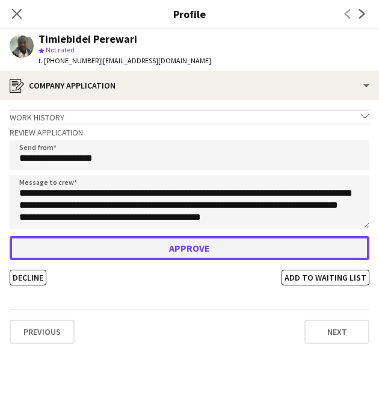
click at [137, 242] on button "Approve" at bounding box center [190, 248] width 360 height 24
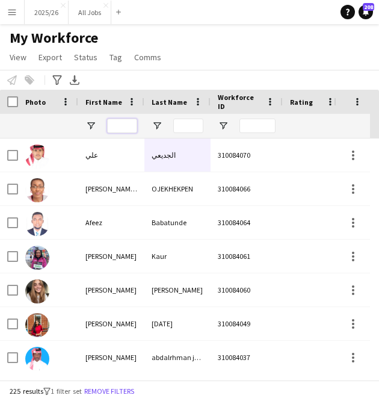
click at [117, 122] on input "First Name Filter Input" at bounding box center [122, 126] width 30 height 14
type input "***"
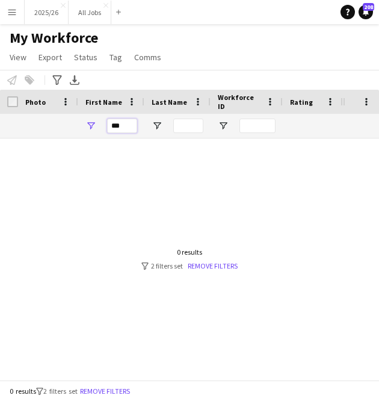
drag, startPoint x: 126, startPoint y: 126, endPoint x: 107, endPoint y: 126, distance: 19.3
click at [107, 126] on input "***" at bounding box center [122, 126] width 30 height 14
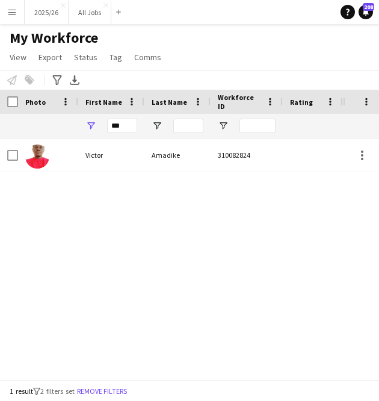
click at [131, 299] on div "Victor Amadike 310082824 Applicant Hatfield" at bounding box center [171, 254] width 343 height 232
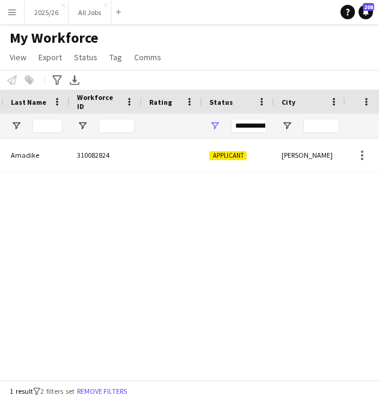
scroll to position [0, 143]
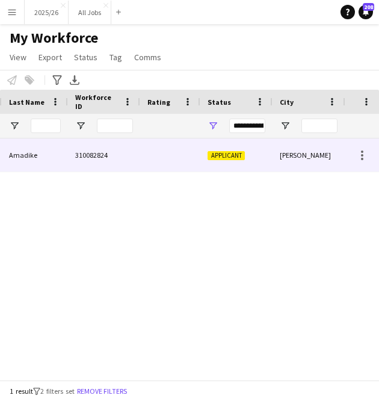
click at [237, 169] on div "Applicant" at bounding box center [236, 154] width 72 height 33
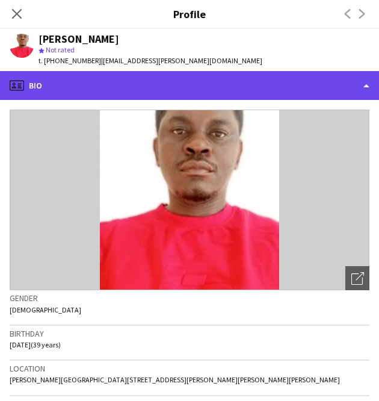
click at [231, 82] on div "profile Bio" at bounding box center [189, 85] width 379 height 29
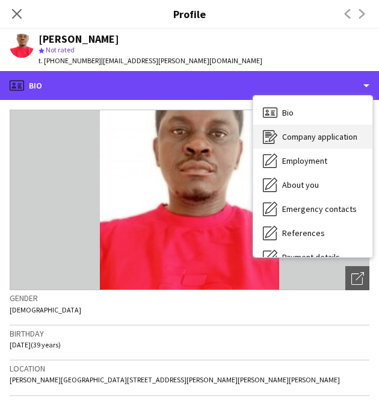
scroll to position [137, 0]
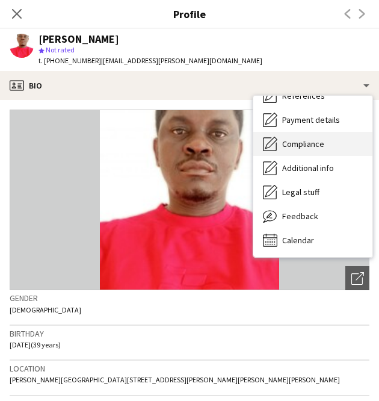
click at [287, 143] on span "Compliance" at bounding box center [303, 143] width 42 height 11
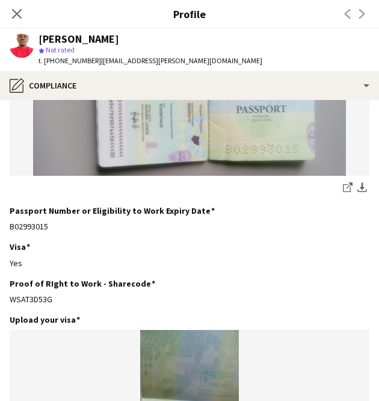
scroll to position [236, 0]
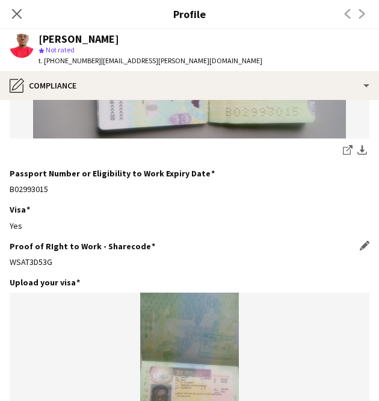
drag, startPoint x: 51, startPoint y: 259, endPoint x: 10, endPoint y: 255, distance: 41.2
click at [10, 255] on div "Proof of RIght to Work - Sharecode Edit this field WSAT3D53G" at bounding box center [190, 259] width 360 height 36
copy div "WSAT3D53G"
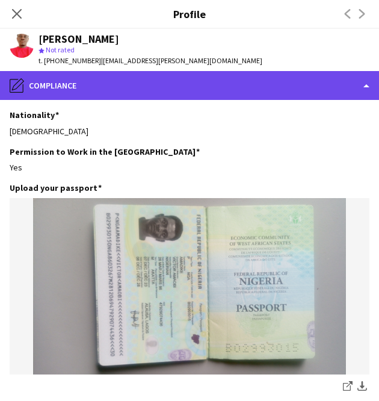
click at [133, 87] on div "pencil4 Compliance" at bounding box center [189, 85] width 379 height 29
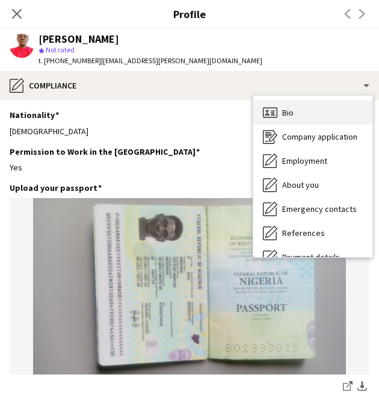
click at [317, 111] on div "Bio Bio" at bounding box center [312, 113] width 119 height 24
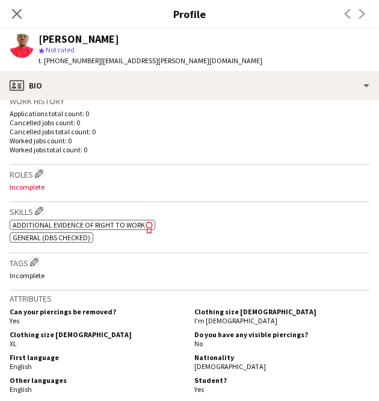
scroll to position [305, 0]
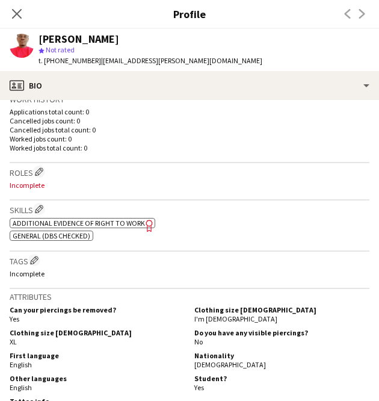
click at [78, 225] on span "Additional evidence of Right to Work" at bounding box center [79, 223] width 132 height 9
click at [16, 10] on icon "Close pop-in" at bounding box center [16, 13] width 11 height 11
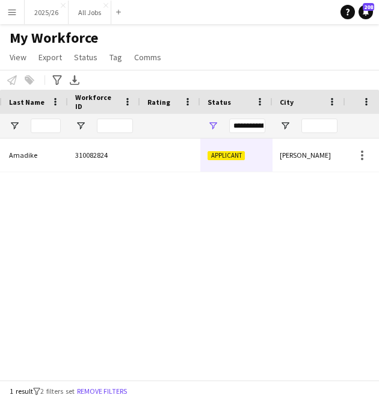
scroll to position [0, 0]
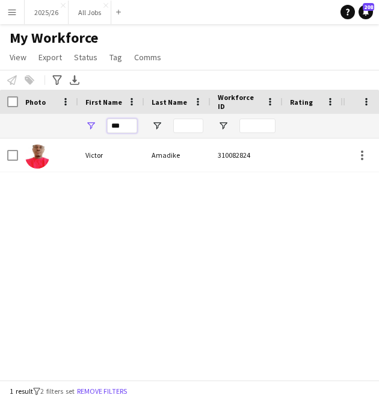
click at [113, 123] on input "***" at bounding box center [122, 126] width 30 height 14
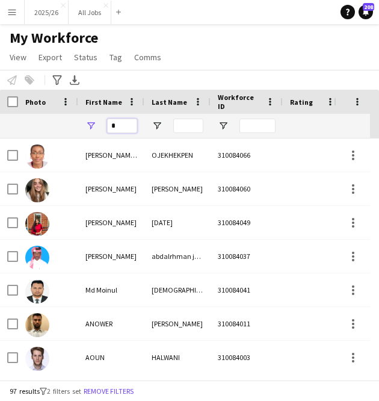
type input "**"
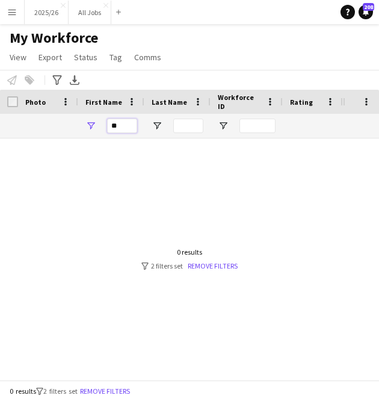
click at [123, 126] on input "**" at bounding box center [122, 126] width 30 height 14
type input "*"
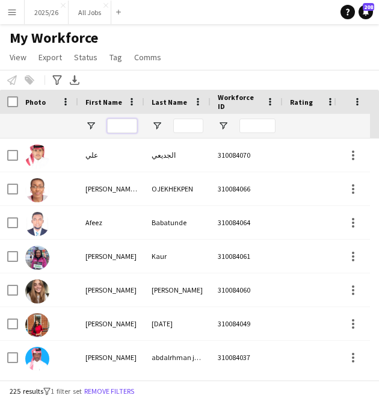
click at [128, 124] on input "First Name Filter Input" at bounding box center [122, 126] width 30 height 14
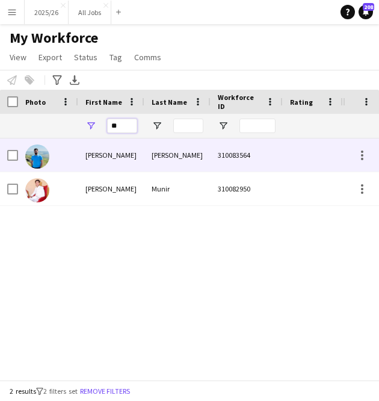
type input "*"
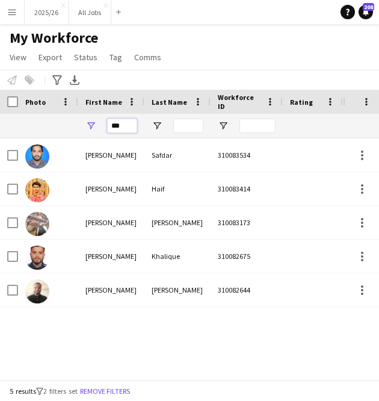
type input "***"
click at [199, 64] on div "My Workforce View Views Default view New view Update view Delete view Edit name…" at bounding box center [189, 49] width 379 height 41
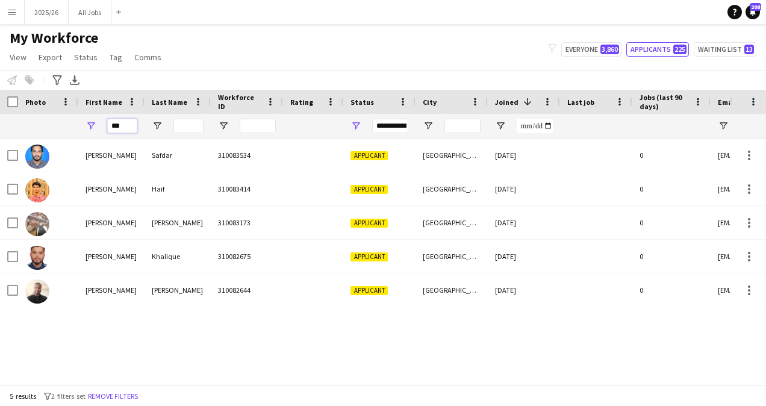
click at [123, 120] on input "***" at bounding box center [122, 126] width 30 height 14
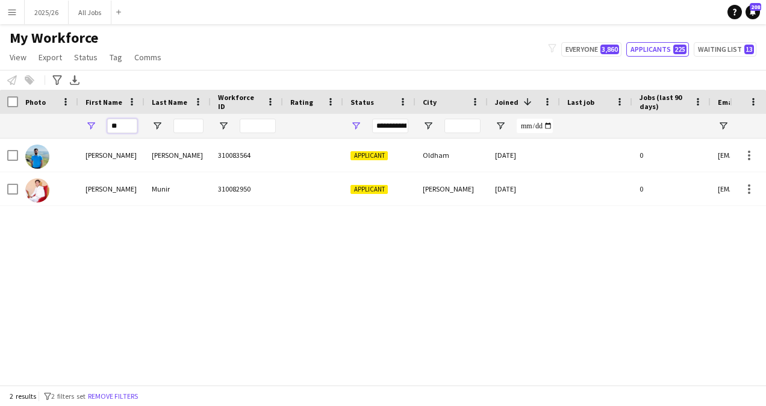
type input "*"
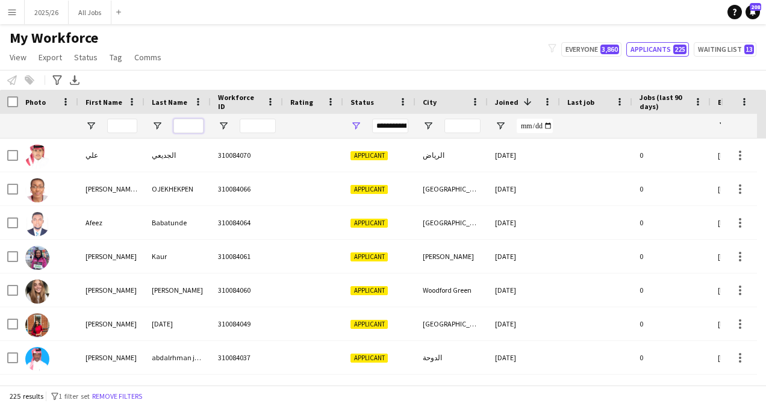
click at [197, 123] on input "Last Name Filter Input" at bounding box center [188, 126] width 30 height 14
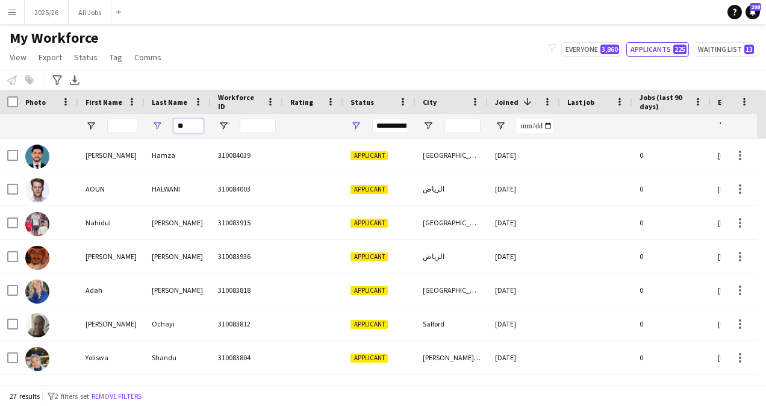
type input "***"
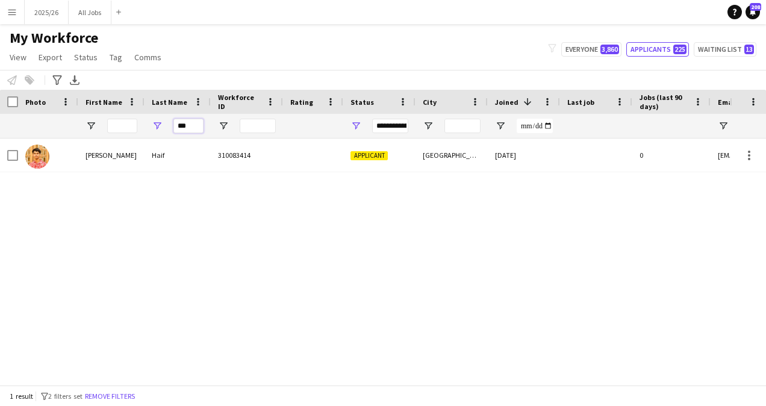
click at [185, 123] on input "***" at bounding box center [188, 126] width 30 height 14
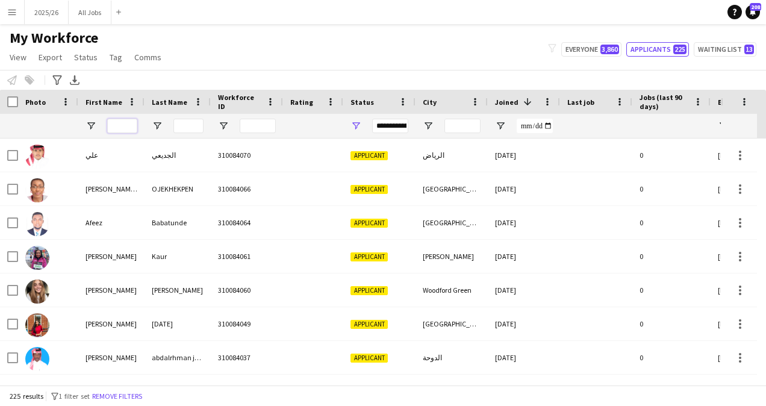
click at [121, 120] on input "First Name Filter Input" at bounding box center [122, 126] width 30 height 14
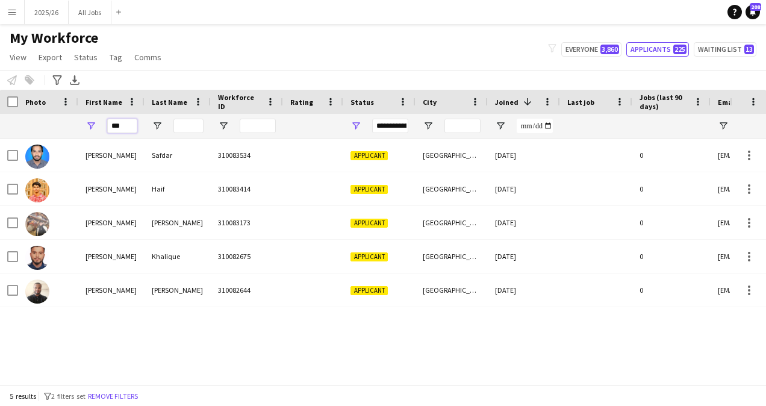
type input "***"
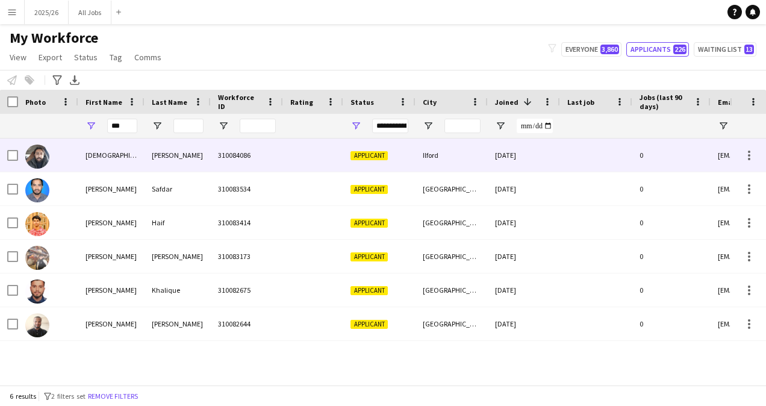
click at [157, 153] on div "[PERSON_NAME]" at bounding box center [177, 154] width 66 height 33
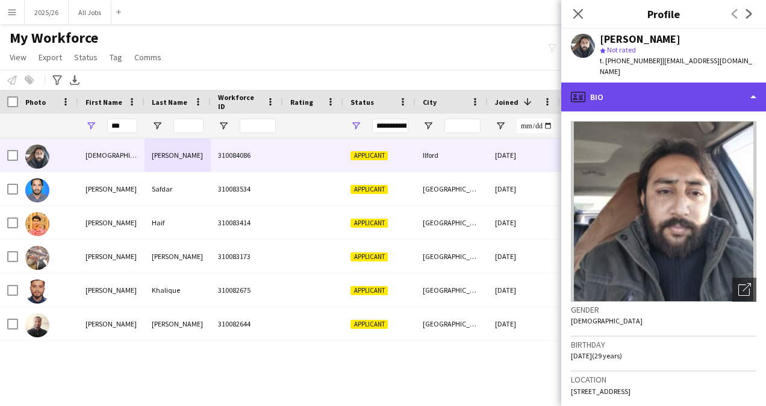
click at [716, 90] on div "profile Bio" at bounding box center [663, 96] width 205 height 29
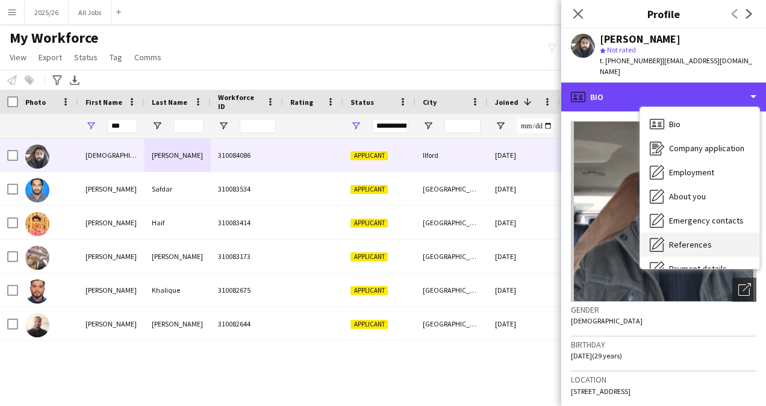
scroll to position [137, 0]
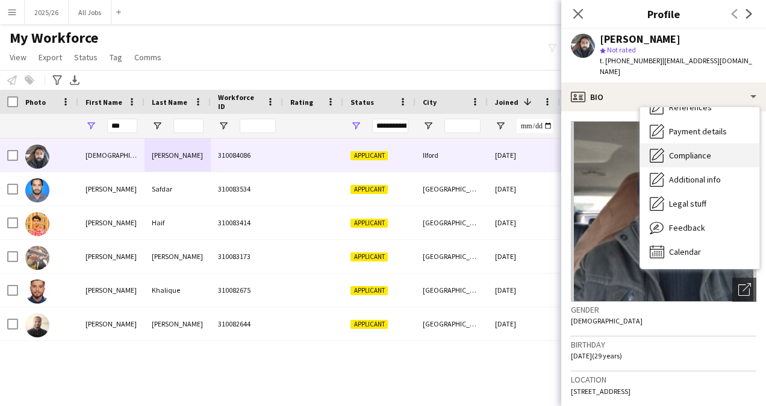
click at [695, 143] on div "Compliance Compliance" at bounding box center [699, 155] width 119 height 24
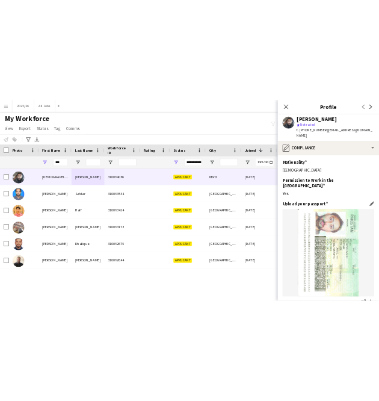
scroll to position [182, 0]
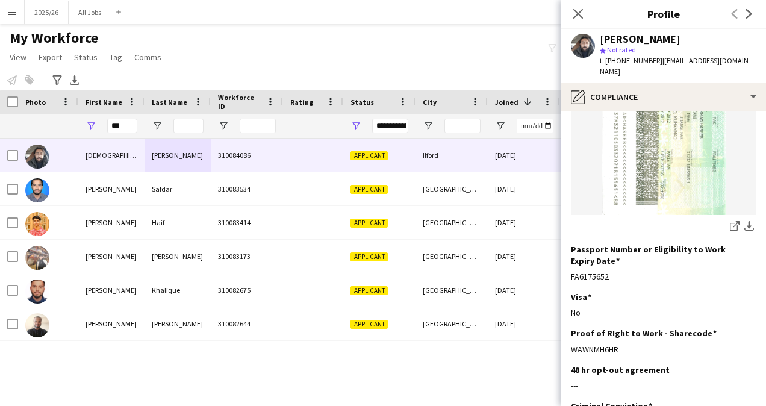
drag, startPoint x: 624, startPoint y: 325, endPoint x: 569, endPoint y: 324, distance: 54.8
click at [569, 324] on app-section-data-types "Nationality Edit this field Pakistani Permission to Work in the [GEOGRAPHIC_DAT…" at bounding box center [663, 258] width 205 height 294
copy div "WAWNMH6HR"
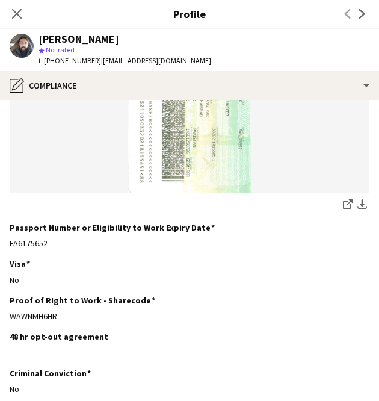
scroll to position [0, 0]
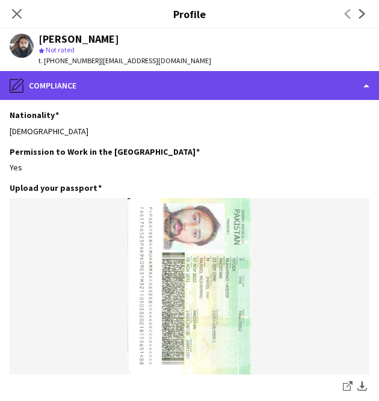
click at [171, 74] on div "pencil4 Compliance" at bounding box center [189, 85] width 379 height 29
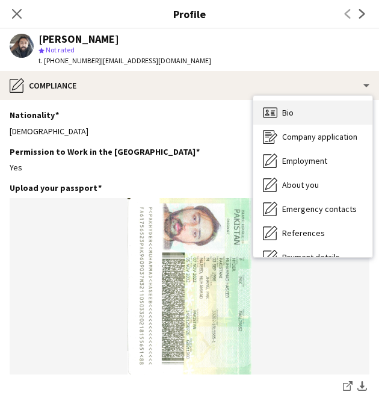
click at [318, 116] on div "Bio Bio" at bounding box center [312, 113] width 119 height 24
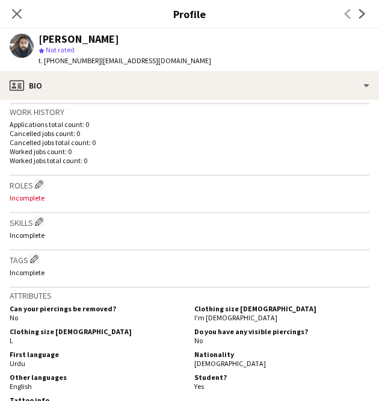
scroll to position [293, 0]
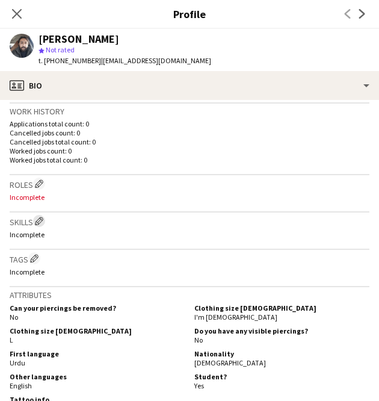
click at [36, 220] on button "Edit crew company skills" at bounding box center [39, 221] width 12 height 12
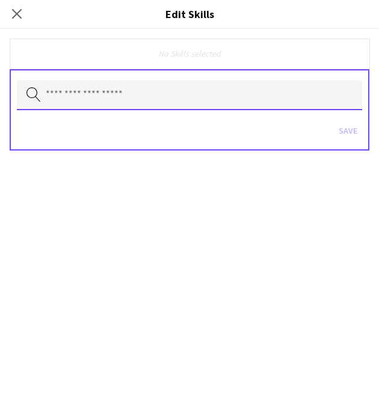
click at [148, 104] on input "text" at bounding box center [190, 95] width 346 height 30
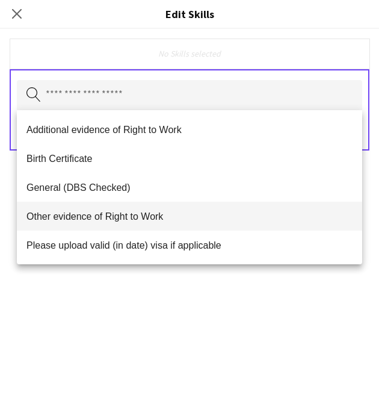
click at [175, 214] on span "Other evidence of Right to Work" at bounding box center [189, 216] width 326 height 11
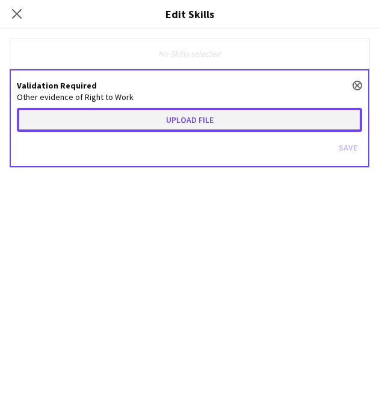
click at [191, 129] on button "Upload file" at bounding box center [190, 120] width 346 height 24
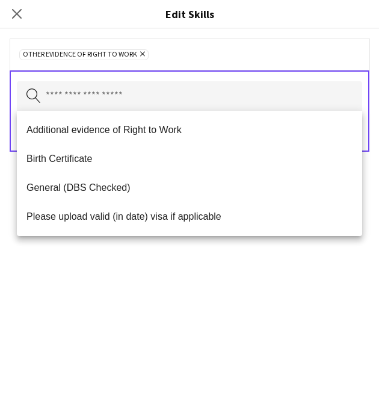
click at [264, 261] on div "Other evidence of Right to Work Remove Search by skill name Save" at bounding box center [189, 215] width 379 height 372
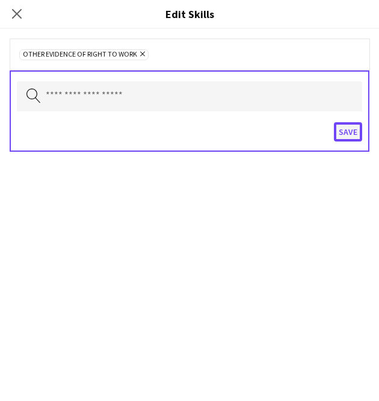
click at [355, 128] on button "Save" at bounding box center [348, 131] width 28 height 19
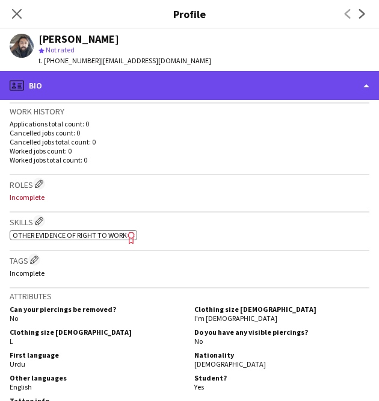
click at [288, 86] on div "profile Bio" at bounding box center [189, 85] width 379 height 29
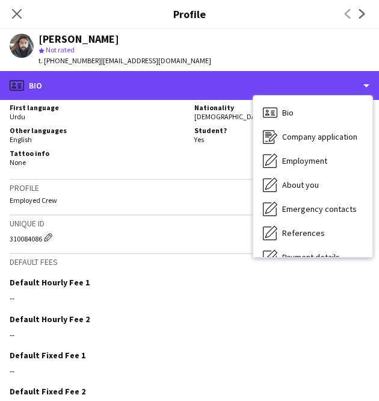
scroll to position [541, 0]
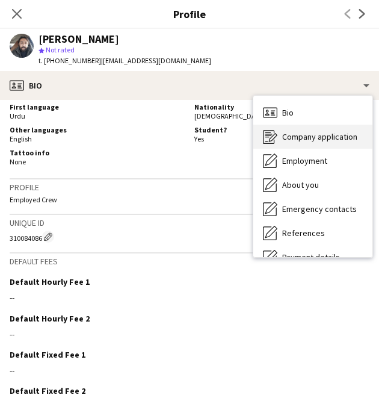
click at [338, 138] on span "Company application" at bounding box center [319, 136] width 75 height 11
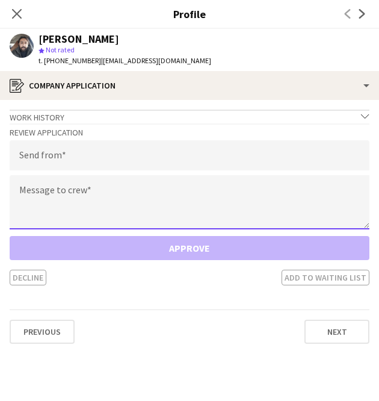
click at [171, 202] on textarea at bounding box center [190, 202] width 360 height 54
paste textarea "**********"
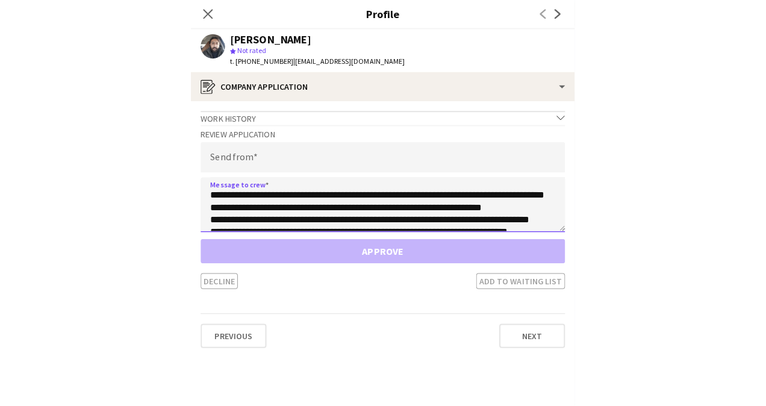
scroll to position [116, 0]
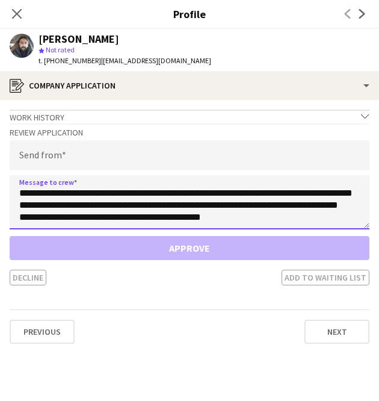
type textarea "**********"
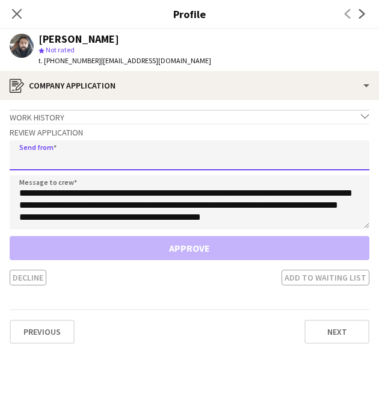
click at [144, 145] on input "email" at bounding box center [190, 155] width 360 height 30
paste input "**********"
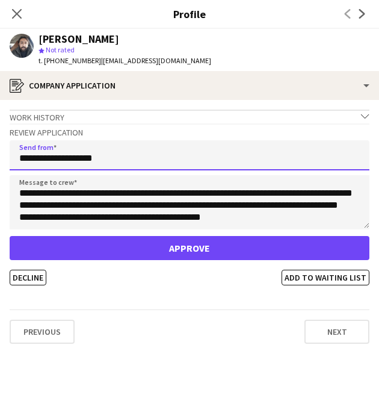
type input "**********"
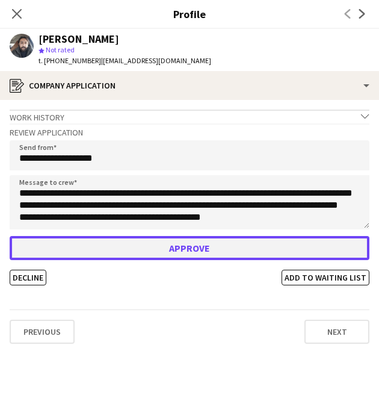
click at [188, 251] on button "Approve" at bounding box center [190, 248] width 360 height 24
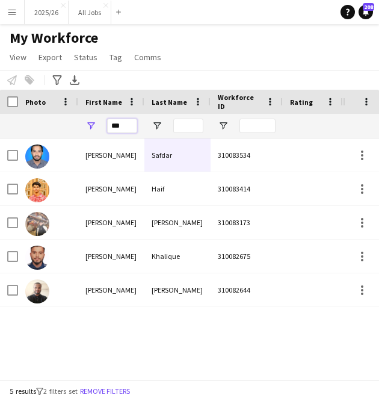
click at [131, 120] on input "***" at bounding box center [122, 126] width 30 height 14
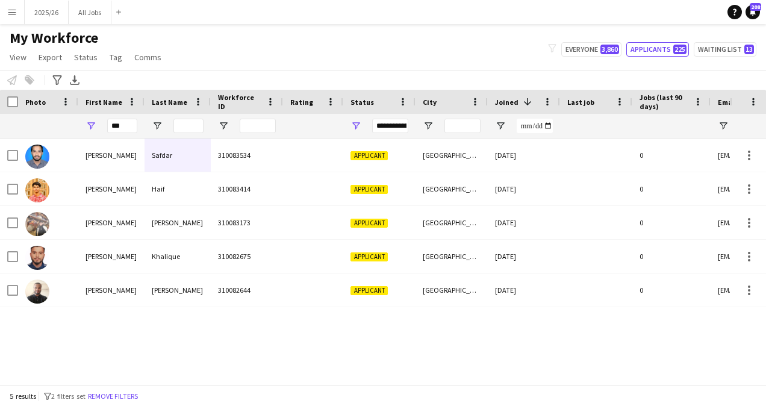
click at [650, 58] on div "My Workforce View Views Default view New view Update view Delete view Edit name…" at bounding box center [383, 49] width 766 height 41
click at [642, 46] on button "Applicants 225" at bounding box center [657, 49] width 63 height 14
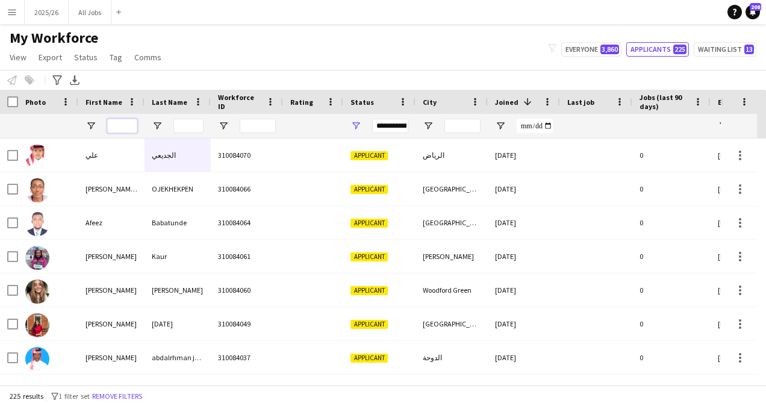
click at [119, 125] on input "First Name Filter Input" at bounding box center [122, 126] width 30 height 14
type input "****"
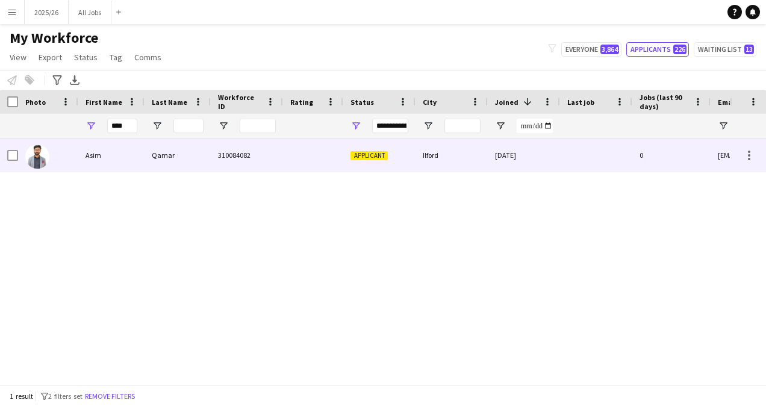
click at [184, 164] on div "Qamar" at bounding box center [177, 154] width 66 height 33
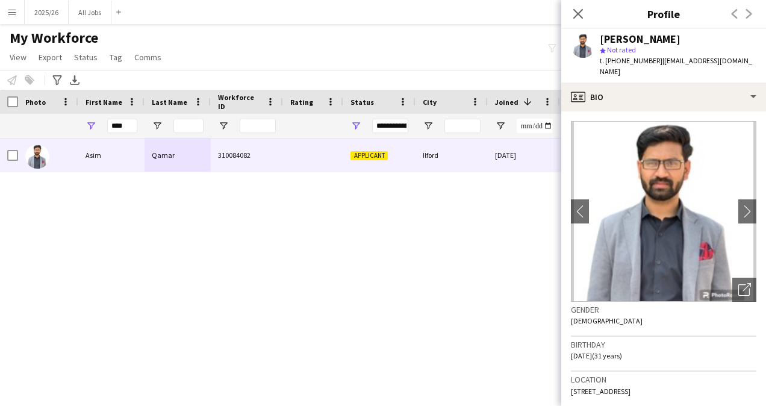
click at [662, 111] on app-crew-profile-bio "chevron-left chevron-right Open photos pop-in Gender [DEMOGRAPHIC_DATA] Birthda…" at bounding box center [663, 258] width 205 height 294
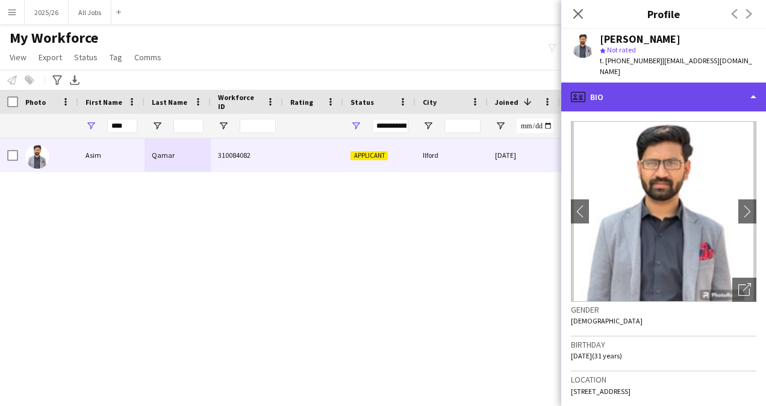
click at [670, 98] on div "profile Bio" at bounding box center [663, 96] width 205 height 29
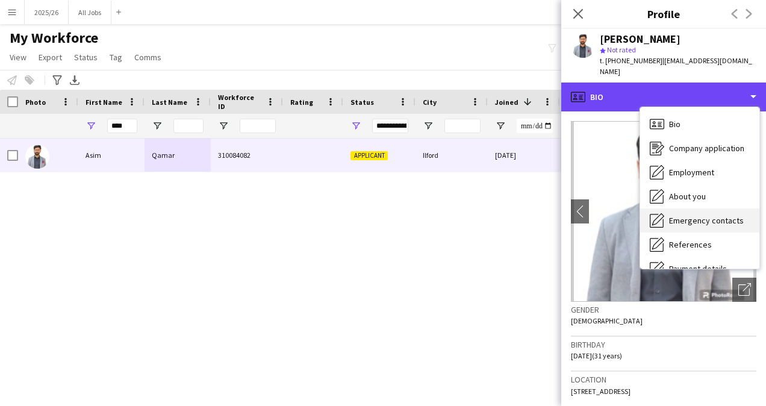
scroll to position [137, 0]
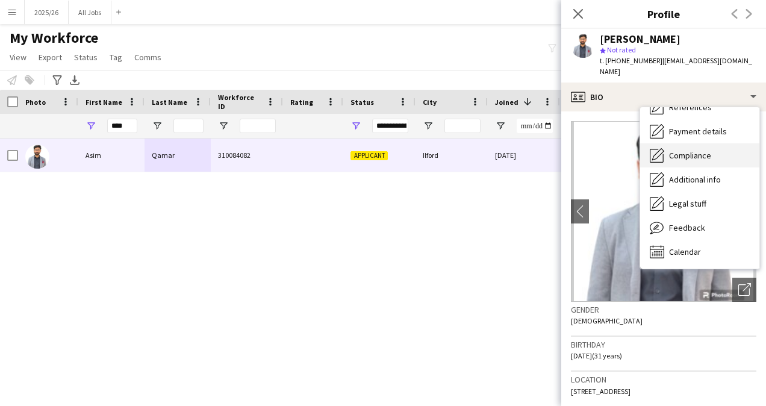
click at [683, 150] on div "Compliance Compliance" at bounding box center [699, 155] width 119 height 24
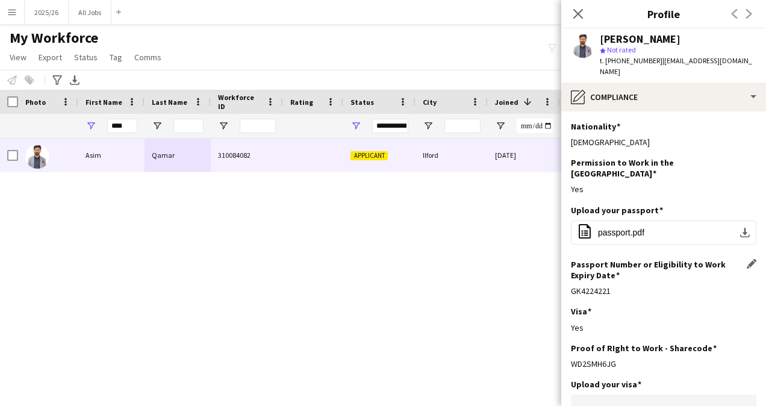
scroll to position [146, 0]
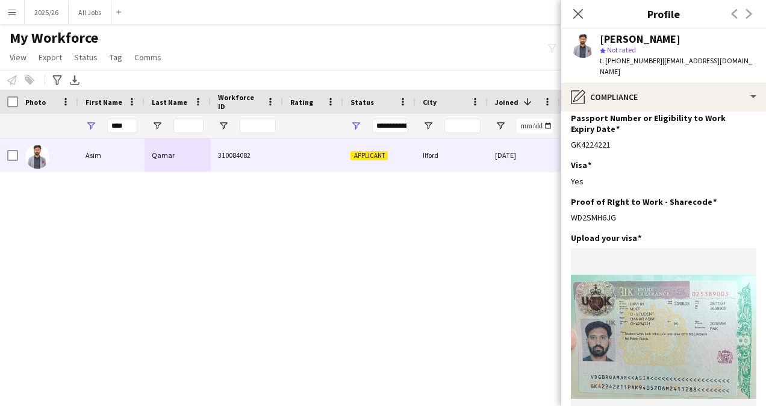
drag, startPoint x: 625, startPoint y: 197, endPoint x: 568, endPoint y: 194, distance: 57.3
click at [568, 194] on app-section-data-types "Nationality Edit this field Pakistani Permission to Work in the [GEOGRAPHIC_DAT…" at bounding box center [663, 258] width 205 height 294
copy div "WD2SMH6JG"
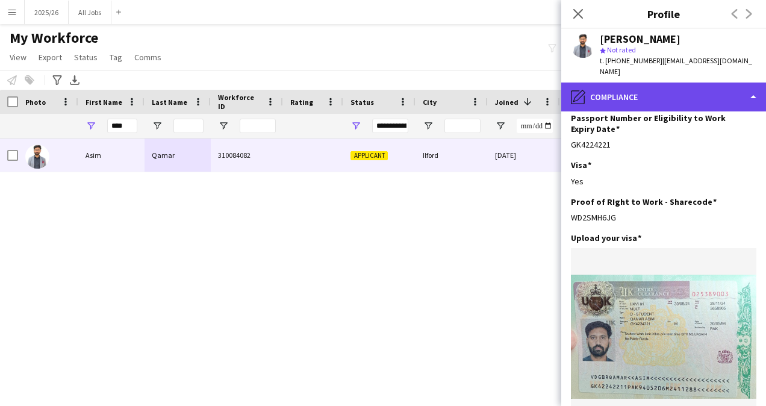
click at [703, 89] on div "pencil4 Compliance" at bounding box center [663, 96] width 205 height 29
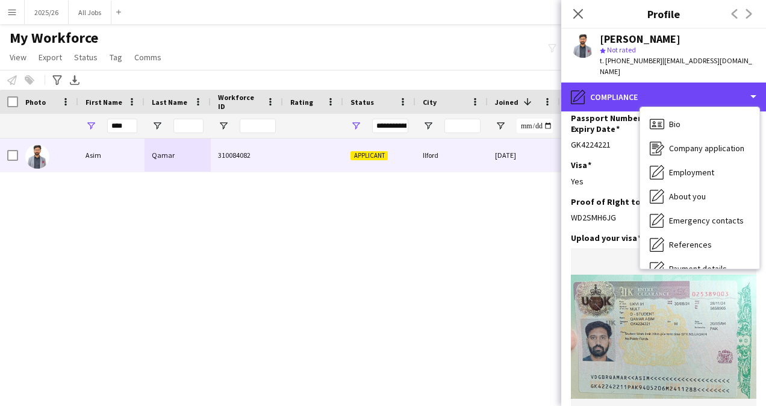
scroll to position [1, 0]
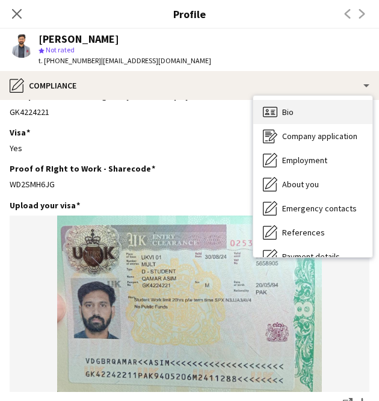
click at [305, 114] on div "Bio Bio" at bounding box center [312, 112] width 119 height 24
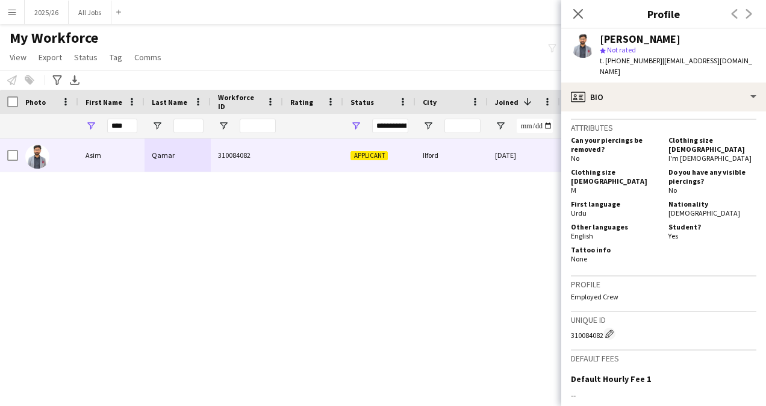
scroll to position [325, 0]
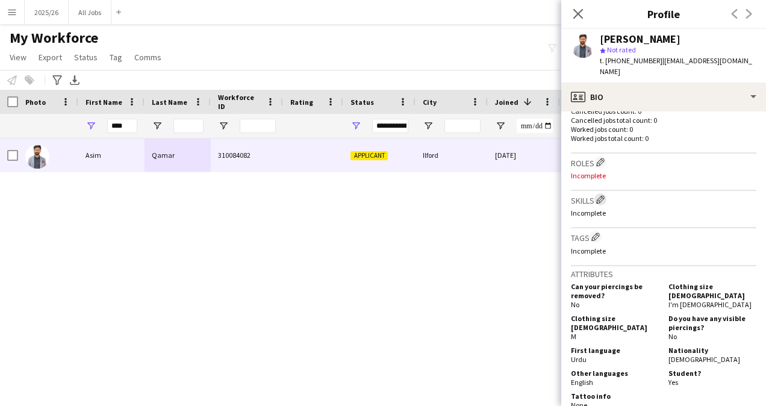
click at [603, 195] on app-icon "Edit crew company skills" at bounding box center [600, 199] width 8 height 8
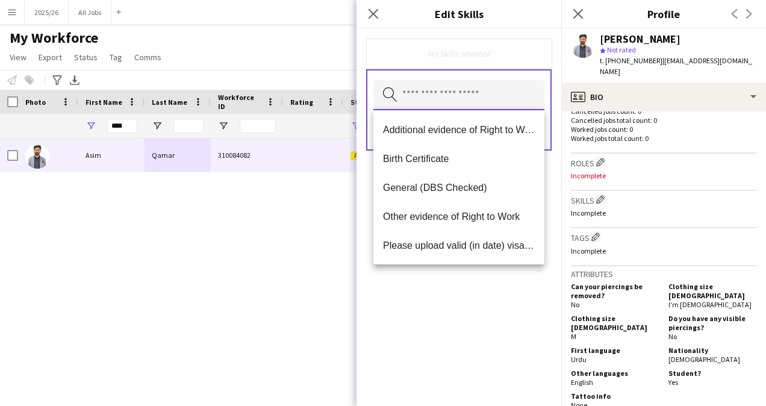
click at [432, 103] on input "text" at bounding box center [458, 95] width 171 height 30
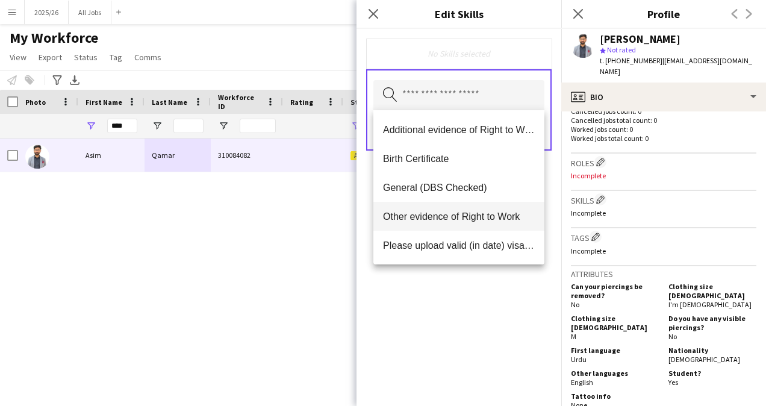
click at [456, 213] on span "Other evidence of Right to Work" at bounding box center [459, 216] width 152 height 11
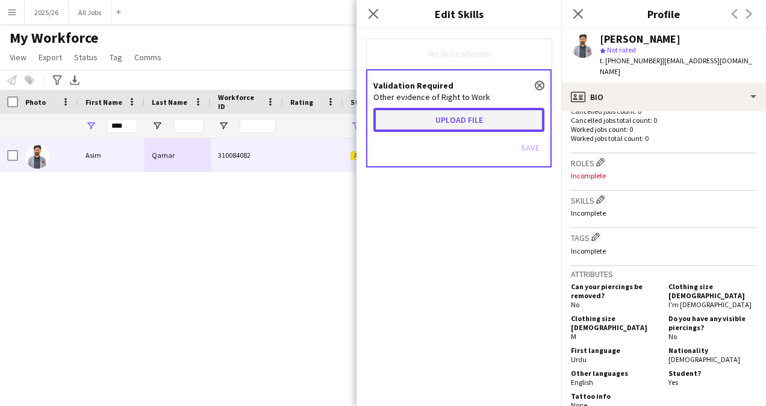
click at [443, 119] on button "Upload file" at bounding box center [458, 120] width 171 height 24
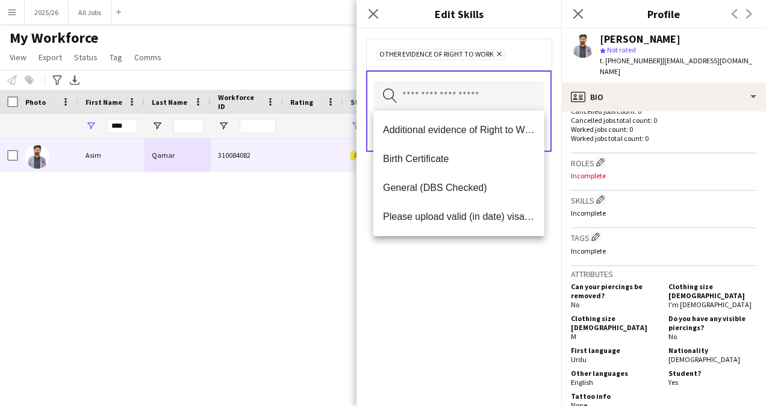
click at [488, 264] on div "Other evidence of Right to Work Remove Search by skill name Save" at bounding box center [458, 217] width 205 height 377
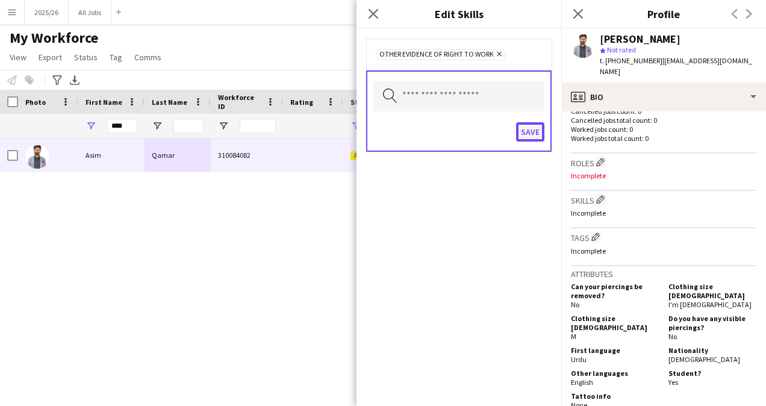
click at [540, 124] on button "Save" at bounding box center [530, 131] width 28 height 19
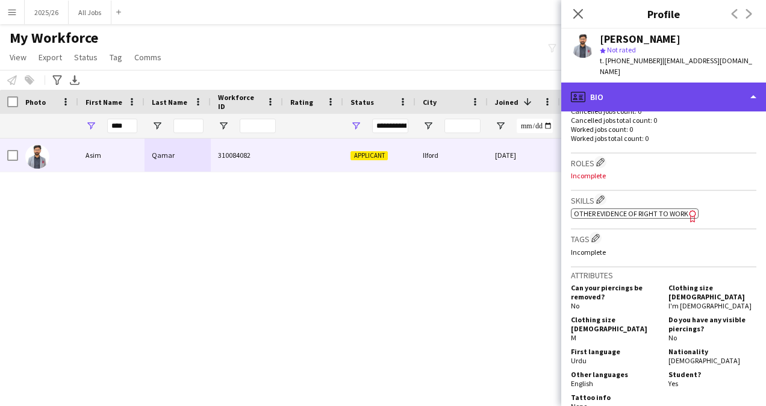
click at [672, 94] on div "profile Bio" at bounding box center [663, 96] width 205 height 29
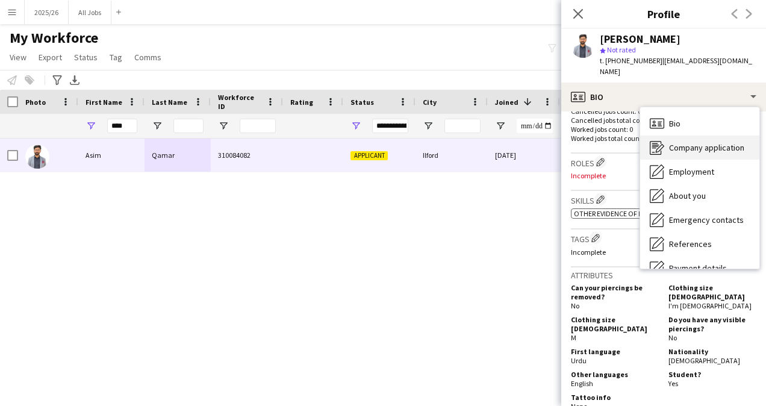
click at [706, 142] on span "Company application" at bounding box center [706, 147] width 75 height 11
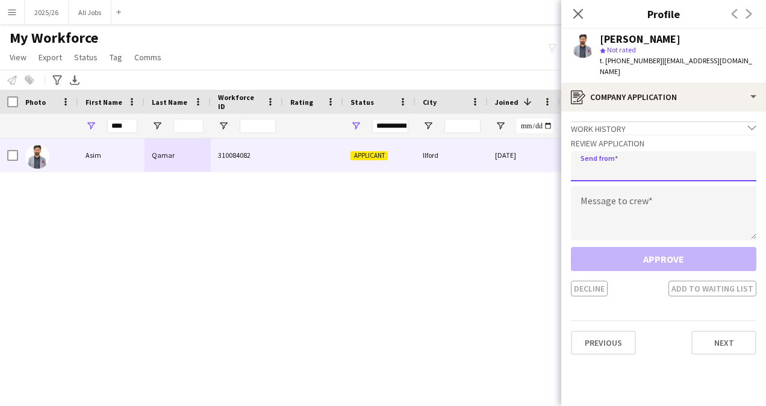
click at [641, 151] on input "email" at bounding box center [663, 166] width 185 height 30
type input "**********"
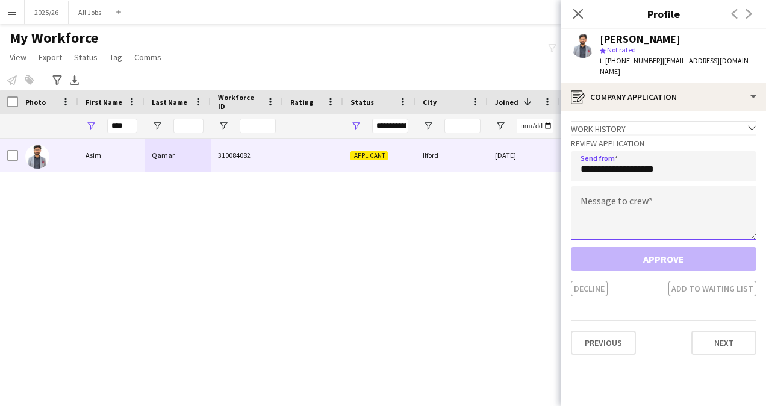
click at [622, 192] on textarea at bounding box center [663, 213] width 185 height 54
paste textarea "**********"
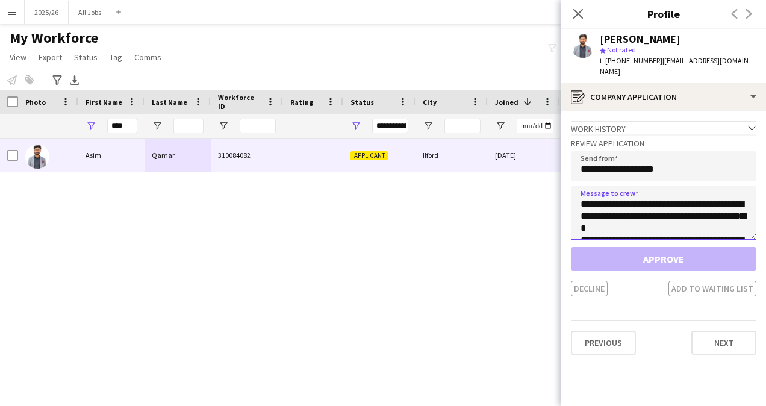
scroll to position [236, 0]
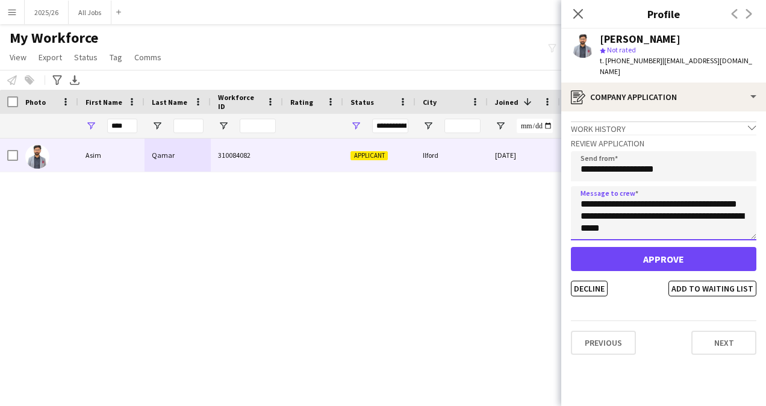
type textarea "**********"
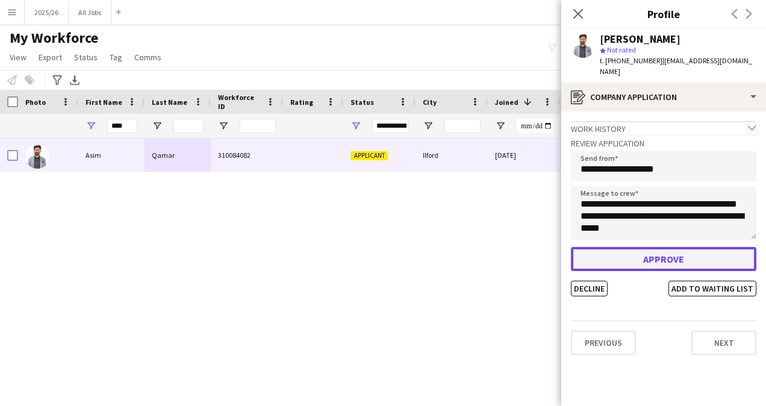
click at [653, 247] on button "Approve" at bounding box center [663, 259] width 185 height 24
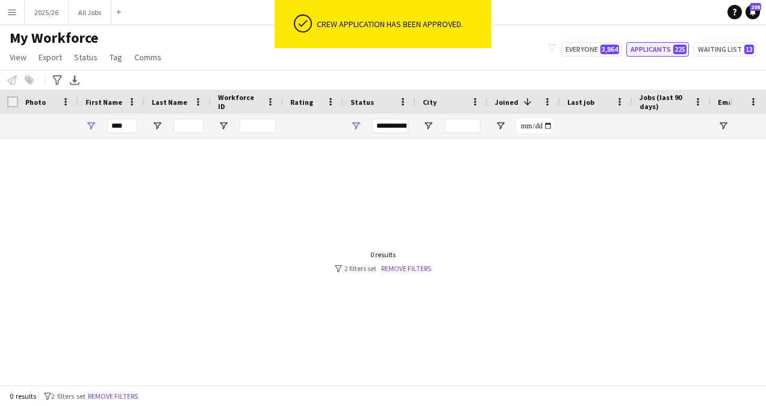
click at [665, 48] on button "Applicants 225" at bounding box center [657, 49] width 63 height 14
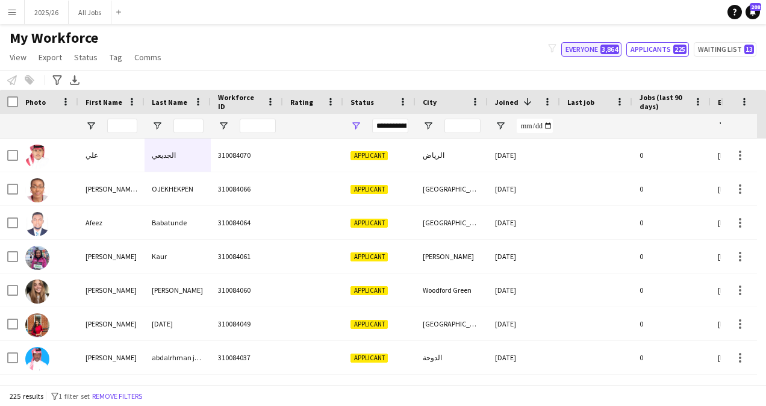
click at [583, 46] on button "Everyone 3,864" at bounding box center [591, 49] width 60 height 14
type input "**********"
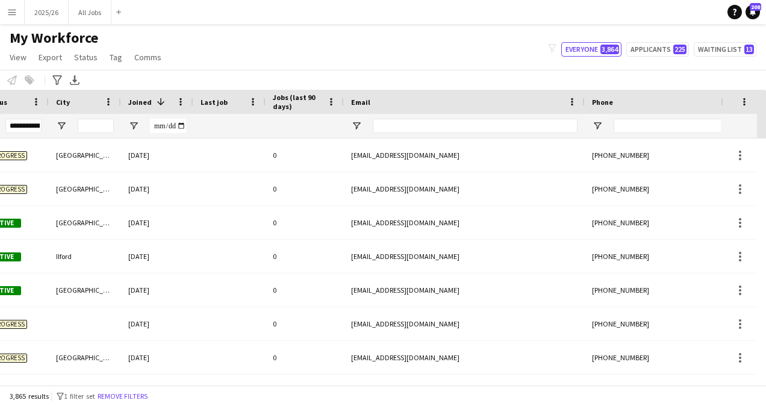
scroll to position [0, 0]
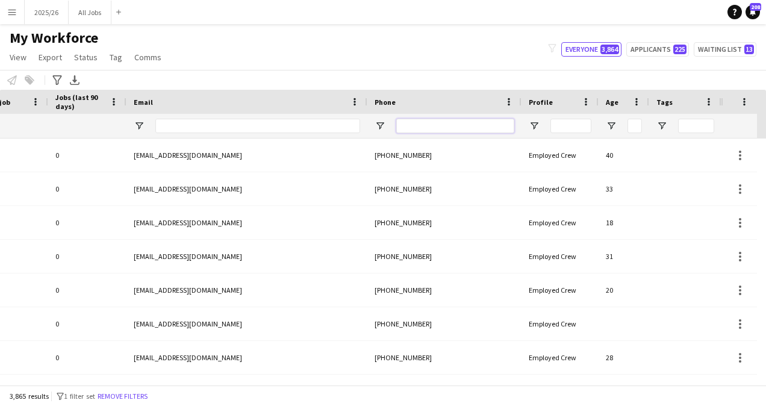
click at [413, 129] on input "Phone Filter Input" at bounding box center [455, 126] width 118 height 14
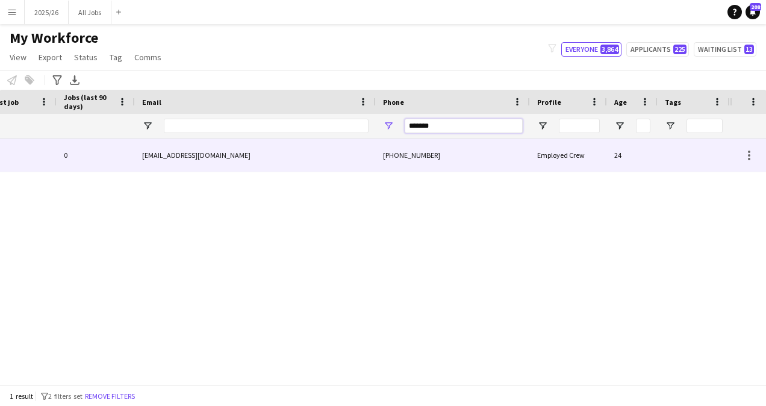
type input "*******"
click at [420, 158] on div "[PHONE_NUMBER]" at bounding box center [453, 154] width 154 height 33
